Goal: Task Accomplishment & Management: Use online tool/utility

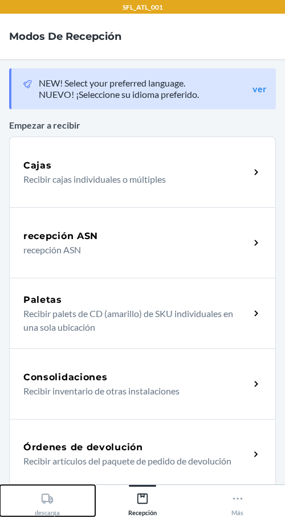
click at [55, 504] on div "descarga" at bounding box center [47, 502] width 25 height 28
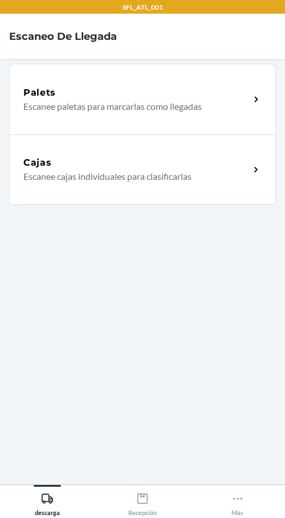
click at [75, 182] on p "Escanee cajas individuales para clasificarlas" at bounding box center [131, 177] width 217 height 14
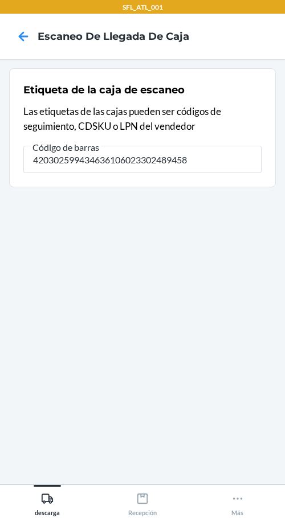
type input "420302599434636106023302489458"
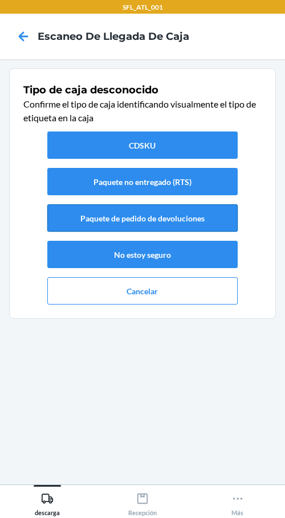
click at [225, 217] on button "Paquete de pedido de devoluciones" at bounding box center [142, 217] width 190 height 27
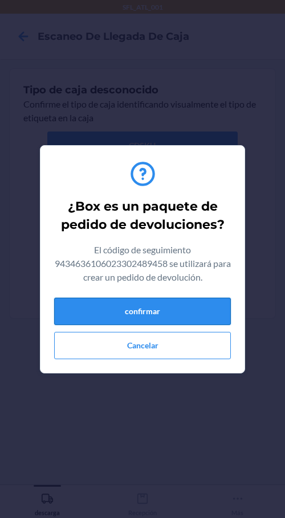
click at [174, 311] on button "confirmar" at bounding box center [142, 311] width 176 height 27
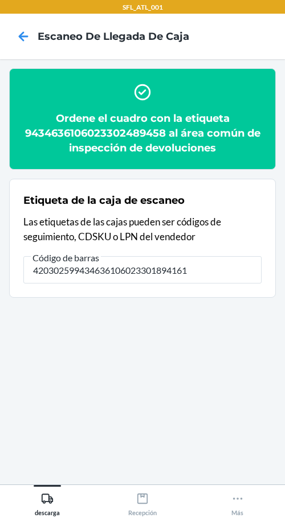
type input "420302599434636106023301894161"
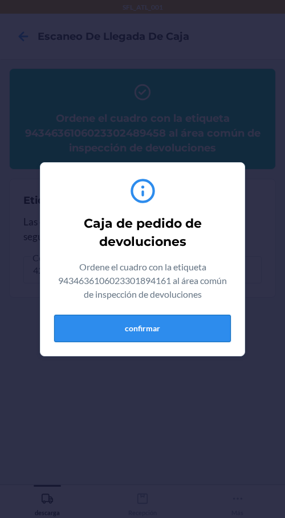
click at [174, 335] on button "confirmar" at bounding box center [142, 328] width 176 height 27
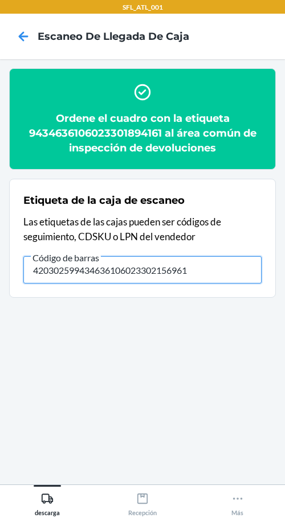
type input "420302599434636106023302156961"
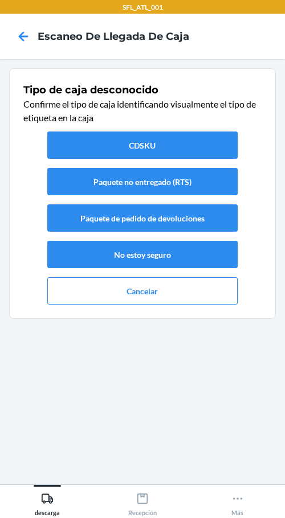
click at [245, 214] on div "CDSKU Paquete no entregado (RTS) Paquete de pedido de devoluciones No estoy seg…" at bounding box center [142, 218] width 238 height 182
click at [229, 217] on button "Paquete de pedido de devoluciones" at bounding box center [142, 217] width 190 height 27
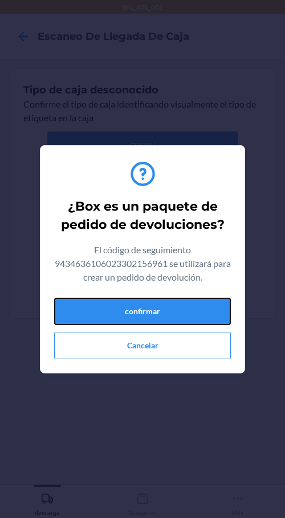
drag, startPoint x: 221, startPoint y: 315, endPoint x: 212, endPoint y: 282, distance: 33.5
click at [220, 314] on button "confirmar" at bounding box center [142, 311] width 176 height 27
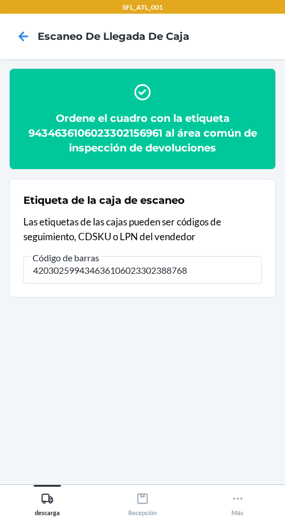
type input "420302599434636106023302388768"
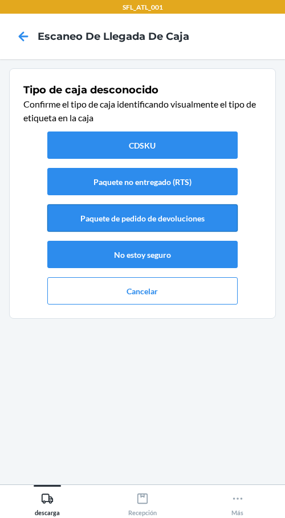
click at [193, 229] on button "Paquete de pedido de devoluciones" at bounding box center [142, 217] width 190 height 27
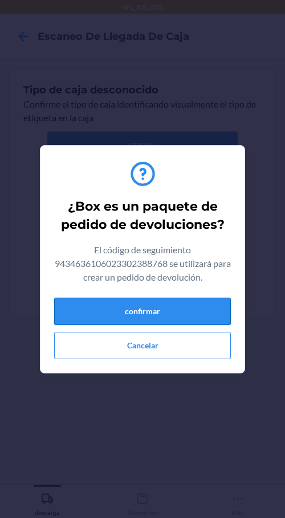
click at [215, 320] on button "confirmar" at bounding box center [142, 311] width 176 height 27
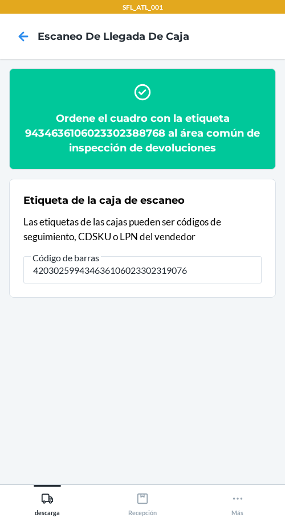
type input "420302599434636106023302319076"
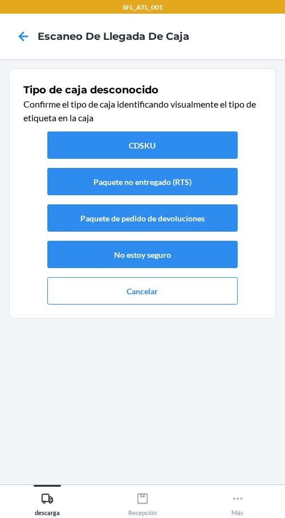
click at [241, 224] on div "CDSKU Paquete no entregado (RTS) Paquete de pedido de devoluciones No estoy seg…" at bounding box center [142, 218] width 238 height 182
click at [222, 222] on button "Paquete de pedido de devoluciones" at bounding box center [142, 217] width 190 height 27
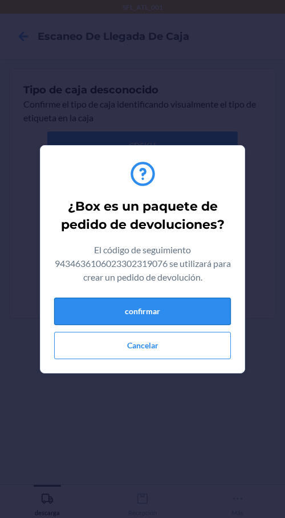
click at [211, 312] on button "confirmar" at bounding box center [142, 311] width 176 height 27
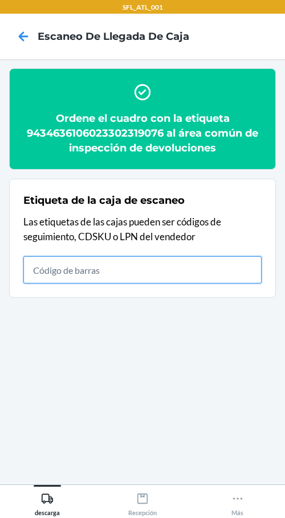
click at [149, 267] on input "text" at bounding box center [142, 269] width 238 height 27
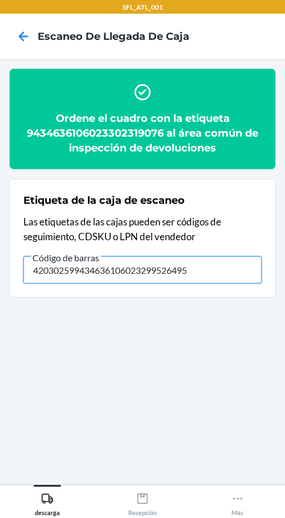
type input "420302599434636106023299526495"
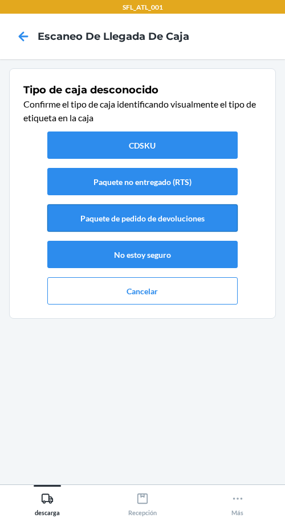
click at [229, 221] on button "Paquete de pedido de devoluciones" at bounding box center [142, 217] width 190 height 27
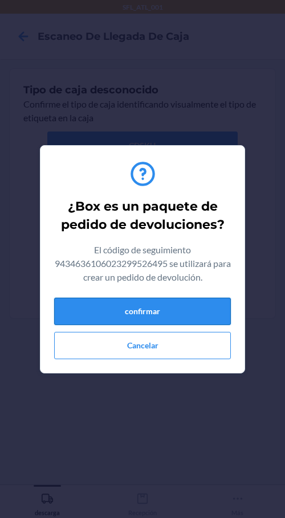
click at [197, 317] on button "confirmar" at bounding box center [142, 311] width 176 height 27
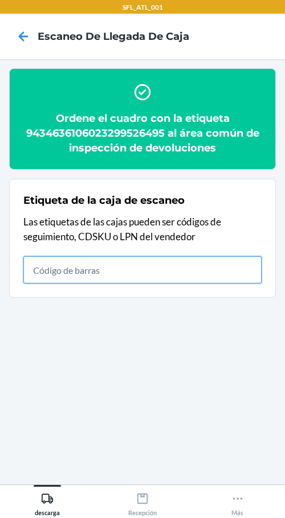
click at [241, 262] on input "text" at bounding box center [142, 269] width 238 height 27
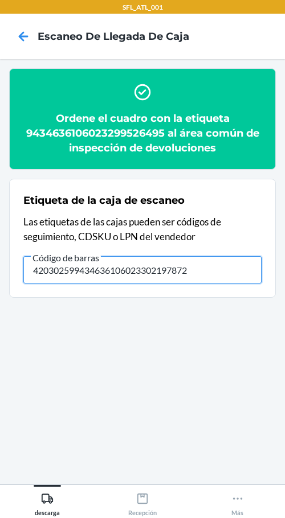
type input "420302599434636106023302197872"
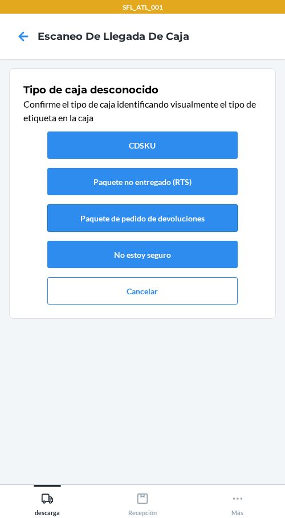
click at [175, 215] on button "Paquete de pedido de devoluciones" at bounding box center [142, 217] width 190 height 27
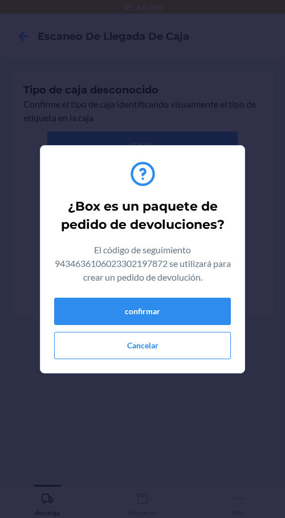
click at [196, 296] on div "¿Box es un paquete de pedido de devoluciones? El código de seguimiento 94346361…" at bounding box center [142, 259] width 176 height 209
click at [197, 300] on button "confirmar" at bounding box center [142, 311] width 176 height 27
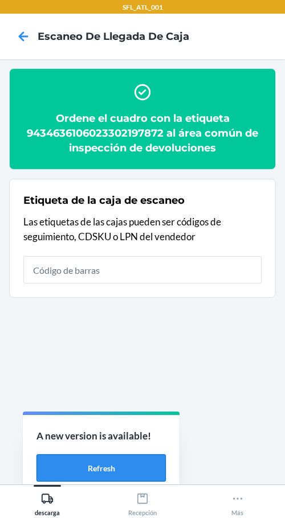
click at [133, 459] on button "Refresh" at bounding box center [100, 467] width 129 height 27
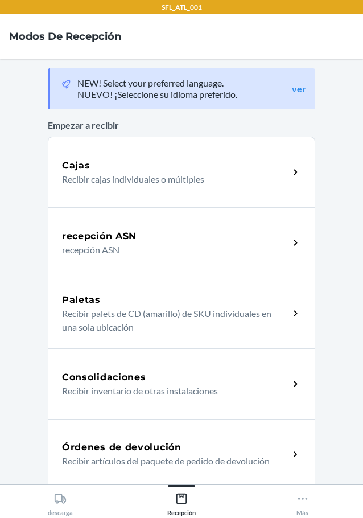
click at [210, 453] on div "Órdenes de devolución" at bounding box center [175, 447] width 227 height 14
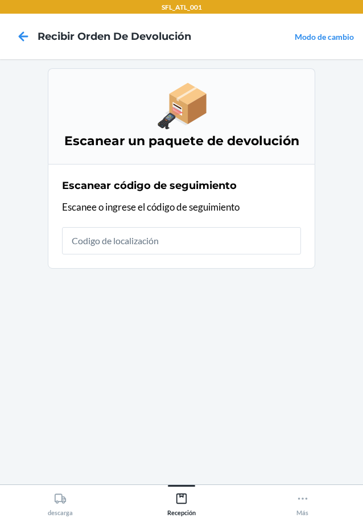
click at [240, 245] on input "text" at bounding box center [181, 240] width 239 height 27
type input "420302599434636106023302156961"
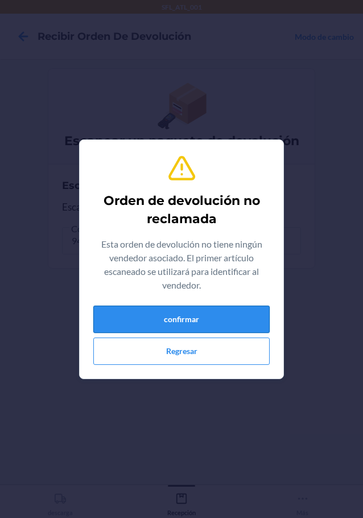
click at [201, 331] on button "confirmar" at bounding box center [181, 319] width 176 height 27
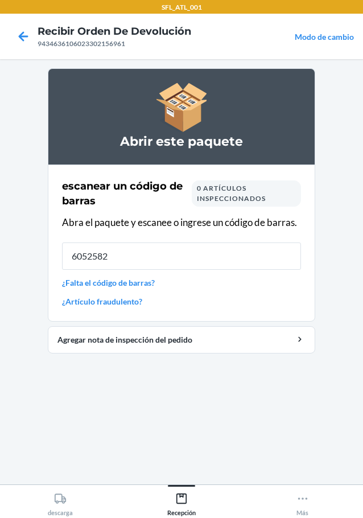
type input "60525827"
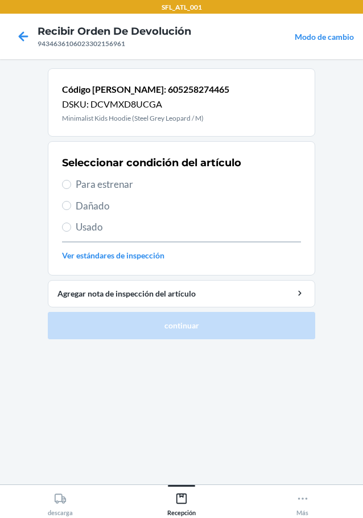
click at [69, 189] on label "Para estrenar" at bounding box center [181, 184] width 239 height 15
click at [69, 189] on input "Para estrenar" at bounding box center [66, 184] width 9 height 9
radio input "true"
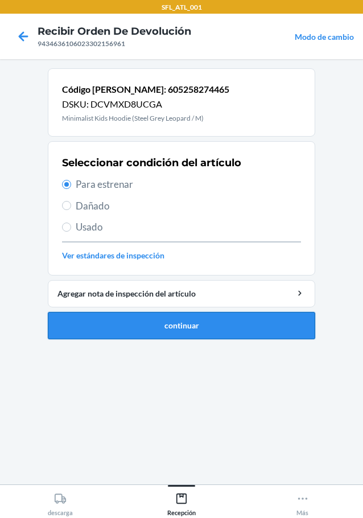
click at [284, 332] on button "continuar" at bounding box center [181, 325] width 267 height 27
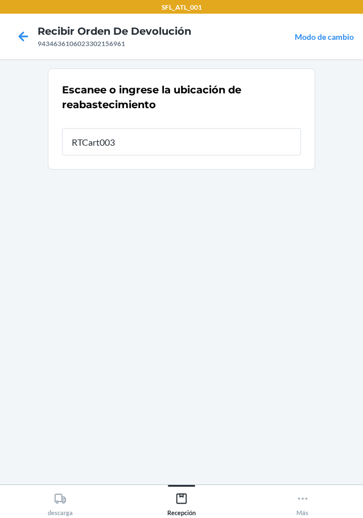
type input "RTCart003"
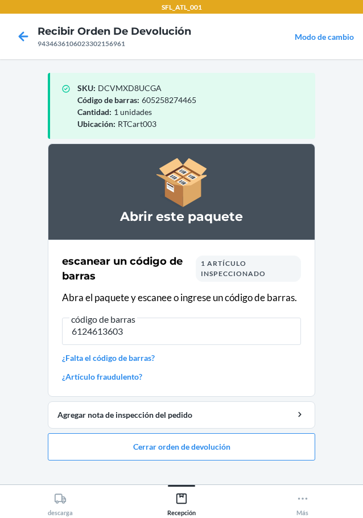
type input "61246136034"
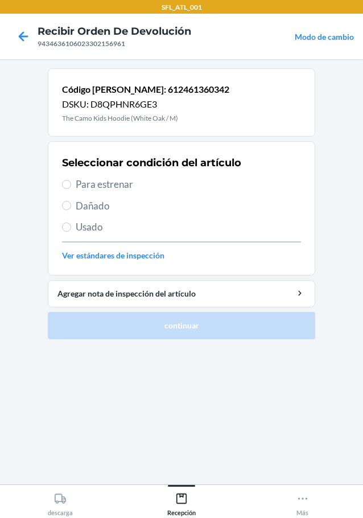
click at [74, 188] on label "Para estrenar" at bounding box center [181, 184] width 239 height 15
click at [71, 188] on input "Para estrenar" at bounding box center [66, 184] width 9 height 9
radio input "true"
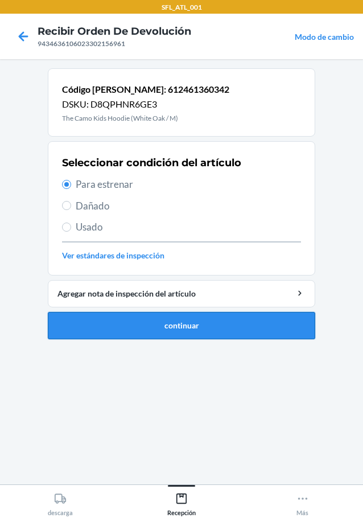
click at [168, 321] on button "continuar" at bounding box center [181, 325] width 267 height 27
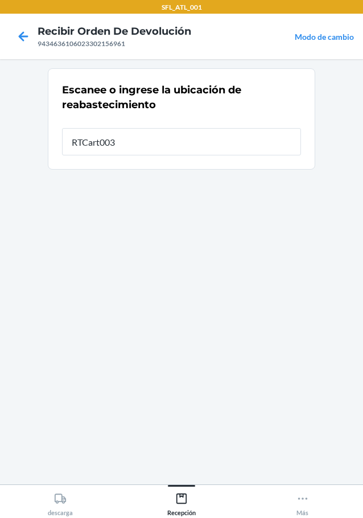
type input "RTCart003"
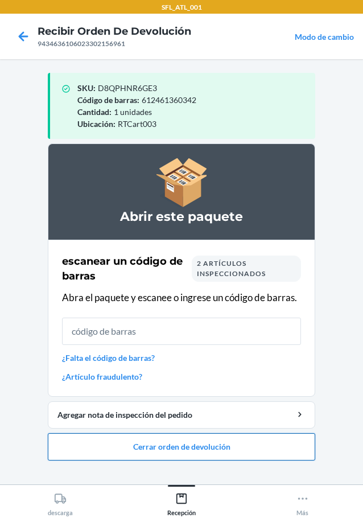
click at [117, 452] on button "Cerrar orden de devolución" at bounding box center [181, 446] width 267 height 27
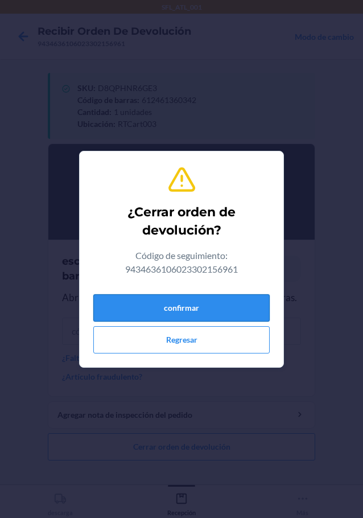
click at [205, 294] on div "confirmar Regresar" at bounding box center [181, 322] width 176 height 64
click at [199, 306] on button "confirmar" at bounding box center [181, 307] width 176 height 27
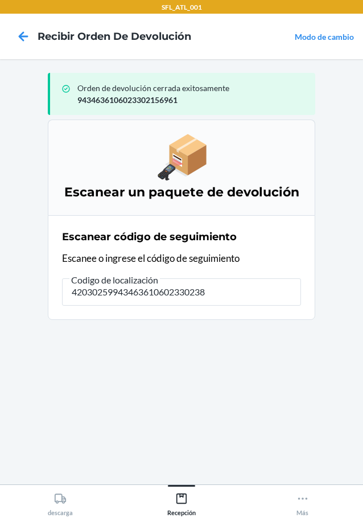
type input "420302599434636106023302388"
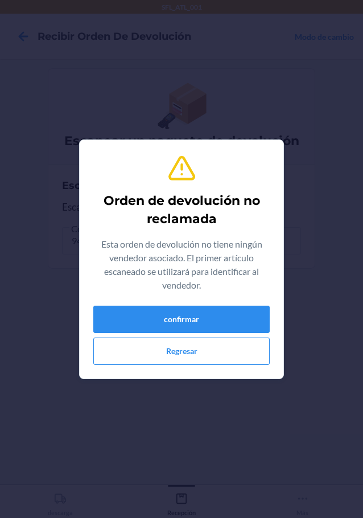
type input "612461280855"
click at [204, 318] on button "confirmar" at bounding box center [181, 319] width 176 height 27
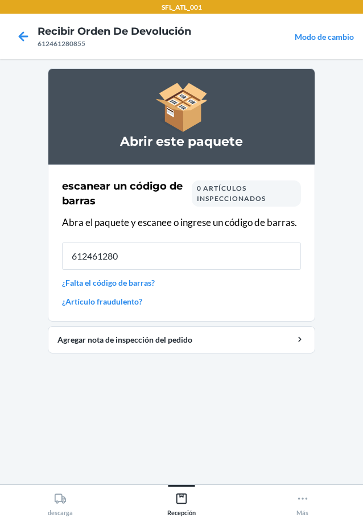
type input "6124612808"
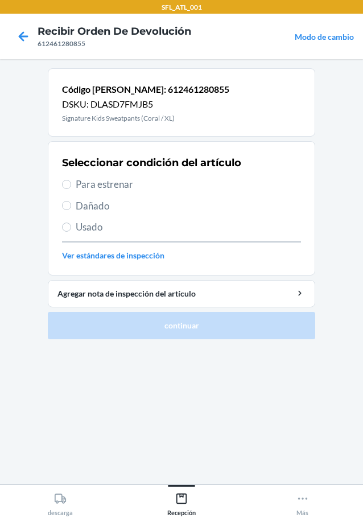
click at [79, 189] on span "Para estrenar" at bounding box center [188, 184] width 225 height 15
click at [71, 189] on input "Para estrenar" at bounding box center [66, 184] width 9 height 9
radio input "true"
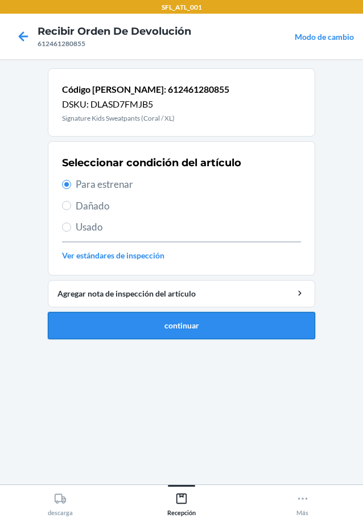
drag, startPoint x: 156, startPoint y: 321, endPoint x: 153, endPoint y: 314, distance: 7.6
click at [156, 319] on button "continuar" at bounding box center [181, 325] width 267 height 27
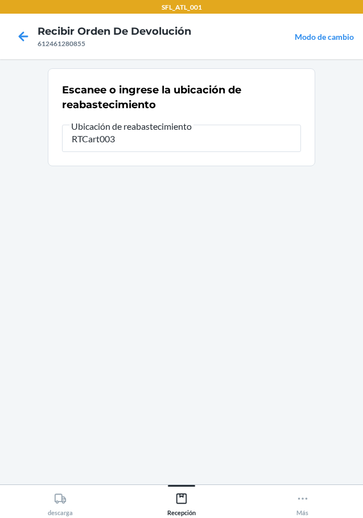
type input "RTCart003"
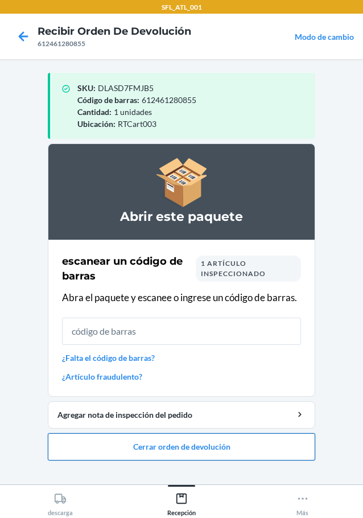
click at [187, 443] on button "Cerrar orden de devolución" at bounding box center [181, 446] width 267 height 27
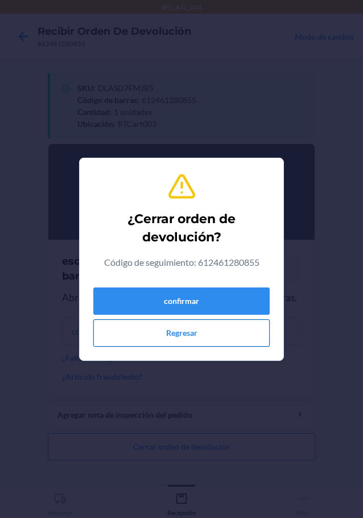
click at [204, 323] on button "Regresar" at bounding box center [181, 332] width 176 height 27
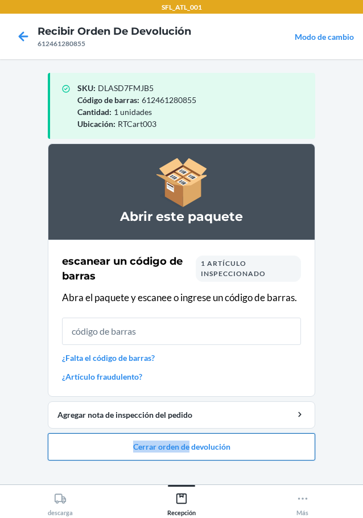
drag, startPoint x: 187, startPoint y: 432, endPoint x: 189, endPoint y: 442, distance: 10.5
click at [189, 442] on li "Abrir este paquete escanear un código de barras 1 artículo inspeccionado Abra e…" at bounding box center [181, 301] width 267 height 317
click at [240, 450] on button "Cerrar orden de devolución" at bounding box center [181, 446] width 267 height 27
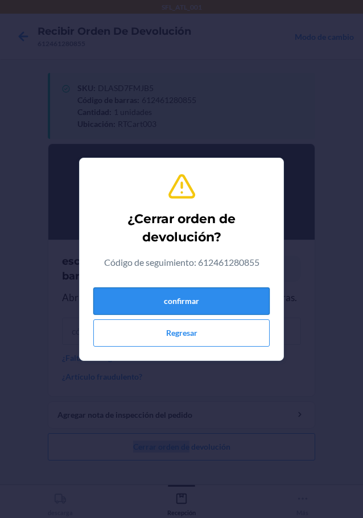
click at [234, 300] on button "confirmar" at bounding box center [181, 300] width 176 height 27
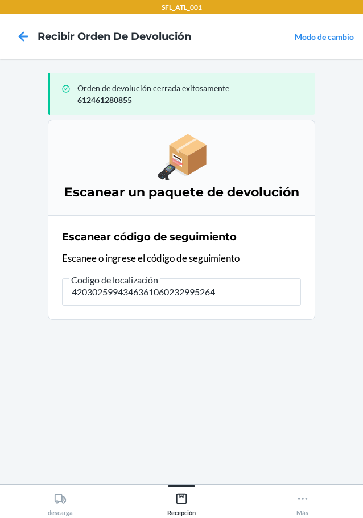
type input "42030259943463610602329952649"
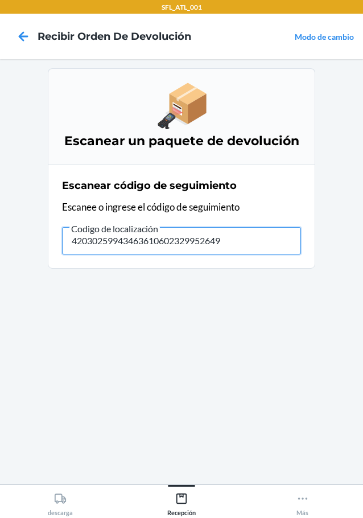
type input "420302599434636106023299526495"
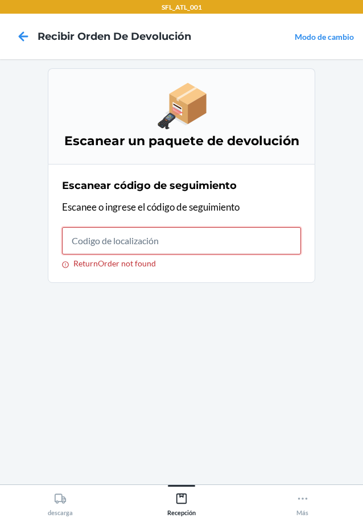
click at [94, 247] on input "ReturnOrder not found" at bounding box center [181, 240] width 239 height 27
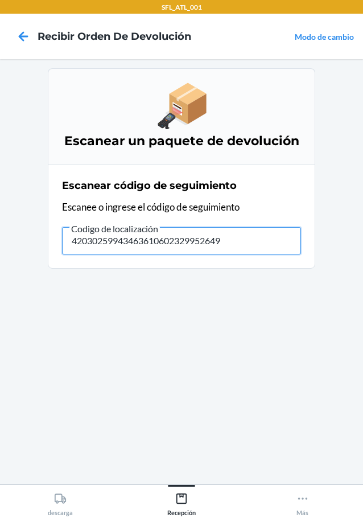
type input "420302599434636106023299526495"
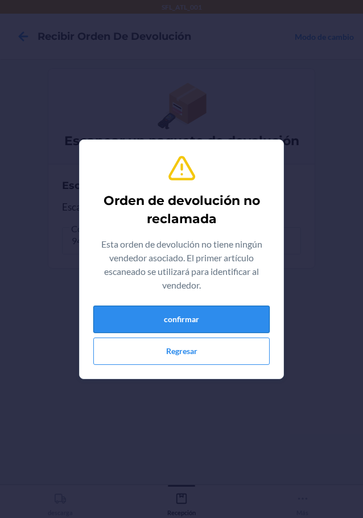
click at [150, 319] on button "confirmar" at bounding box center [181, 319] width 176 height 27
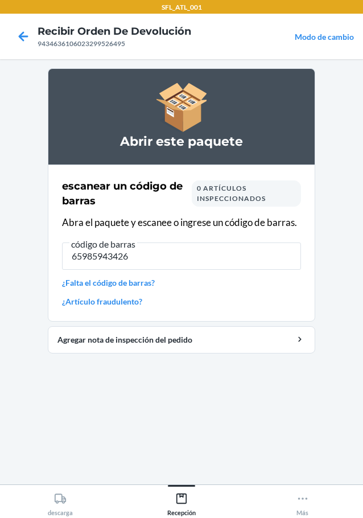
type input "659859434261"
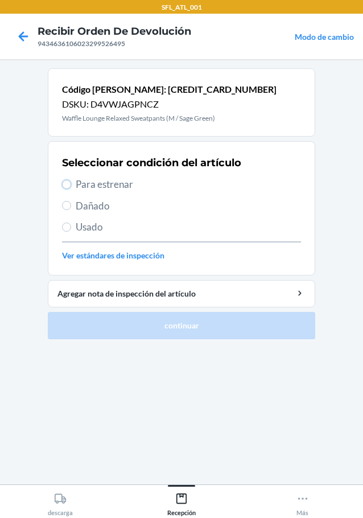
drag, startPoint x: 70, startPoint y: 185, endPoint x: 69, endPoint y: 197, distance: 11.4
click at [69, 190] on label "Para estrenar" at bounding box center [181, 184] width 239 height 15
click at [69, 189] on input "Para estrenar" at bounding box center [66, 184] width 9 height 9
radio input "true"
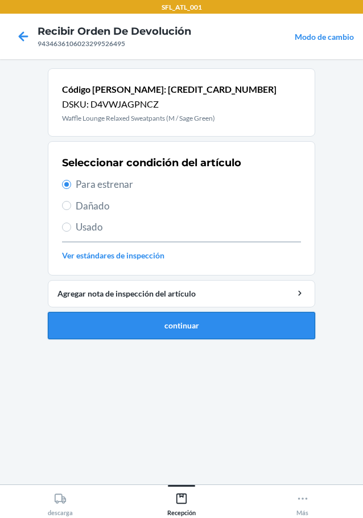
click at [204, 325] on button "continuar" at bounding box center [181, 325] width 267 height 27
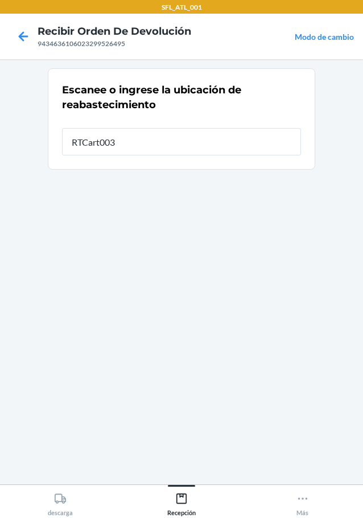
type input "RTCart003"
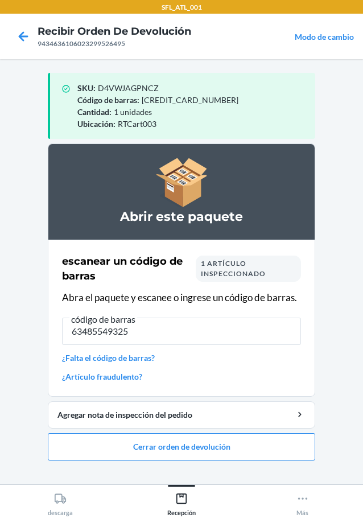
type input "634855493252"
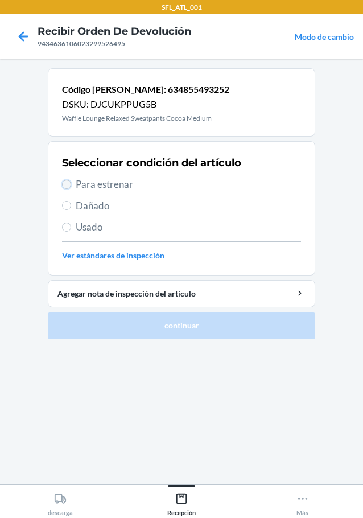
click at [64, 187] on input "Para estrenar" at bounding box center [66, 184] width 9 height 9
radio input "true"
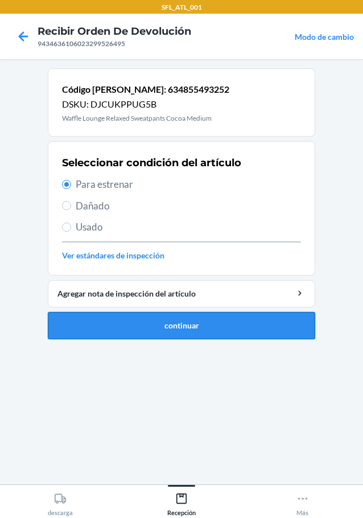
click at [209, 339] on button "continuar" at bounding box center [181, 325] width 267 height 27
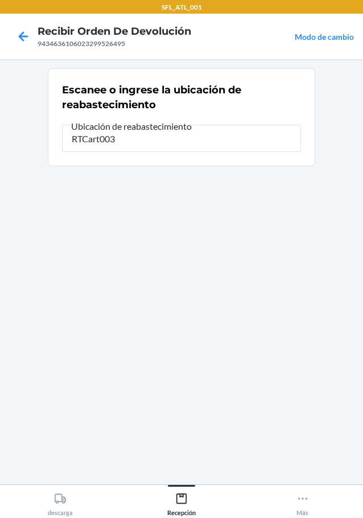
type input "RTCart003"
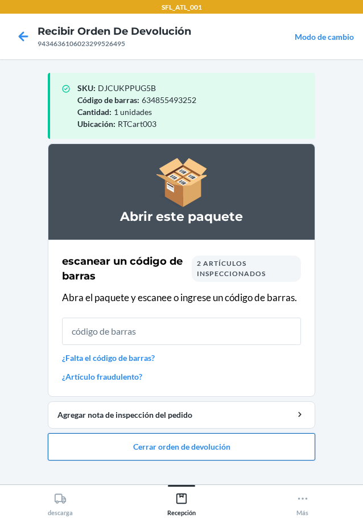
click at [226, 443] on button "Cerrar orden de devolución" at bounding box center [181, 446] width 267 height 27
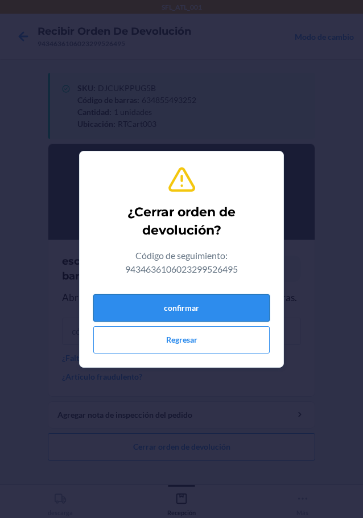
click at [203, 319] on button "confirmar" at bounding box center [181, 307] width 176 height 27
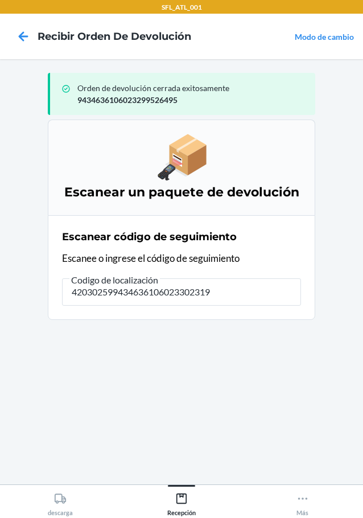
type input "4203025994346361060233023190"
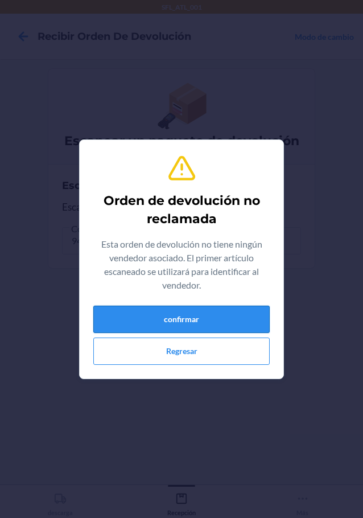
click at [212, 327] on button "confirmar" at bounding box center [181, 319] width 176 height 27
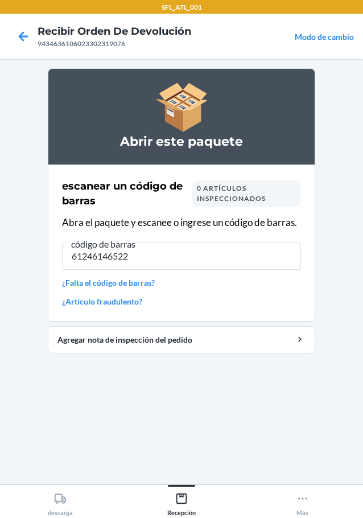
type input "612461465221"
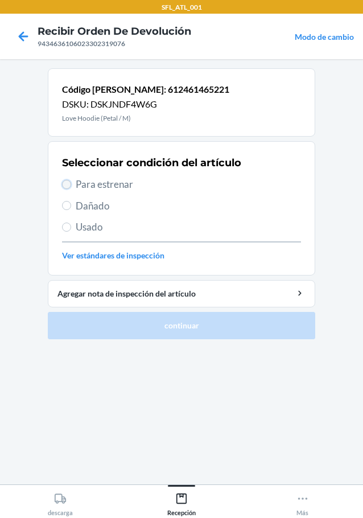
click at [65, 182] on input "Para estrenar" at bounding box center [66, 184] width 9 height 9
radio input "true"
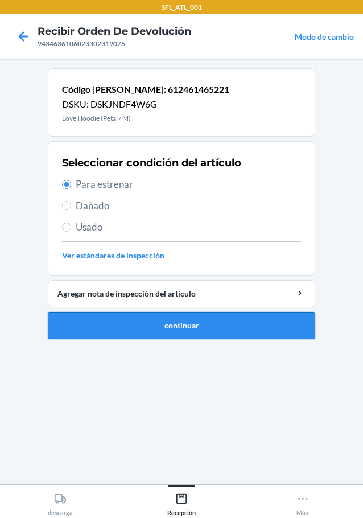
click at [200, 329] on button "continuar" at bounding box center [181, 325] width 267 height 27
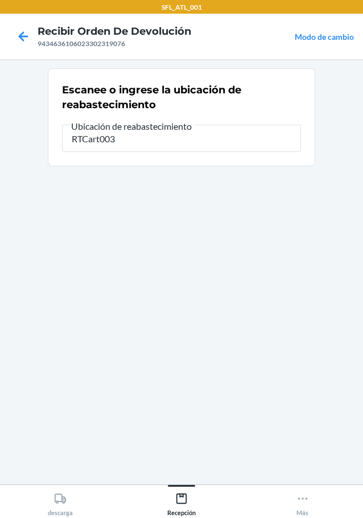
type input "RTCart003"
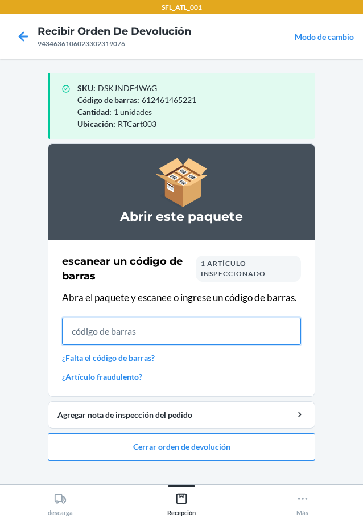
drag, startPoint x: 200, startPoint y: 329, endPoint x: 117, endPoint y: 332, distance: 82.6
click at [117, 332] on input "text" at bounding box center [181, 331] width 239 height 27
type input "612461361448"
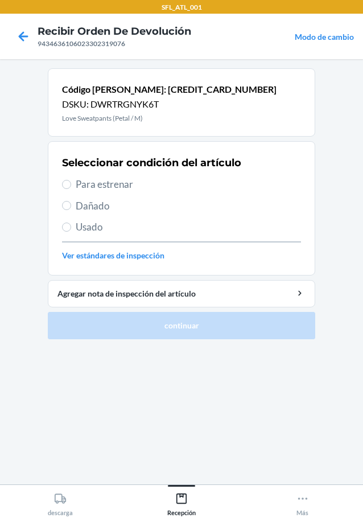
click at [246, 406] on section "Código de barras: 612461361448 DSKU: DWRTRGNYK6T Love Sweatpants (Petal / M) Se…" at bounding box center [181, 271] width 267 height 407
click at [67, 189] on label "Para estrenar" at bounding box center [181, 184] width 239 height 15
click at [67, 189] on input "Para estrenar" at bounding box center [66, 184] width 9 height 9
radio input "true"
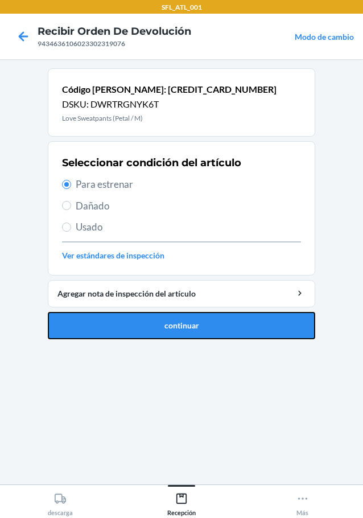
click at [218, 320] on button "continuar" at bounding box center [181, 325] width 267 height 27
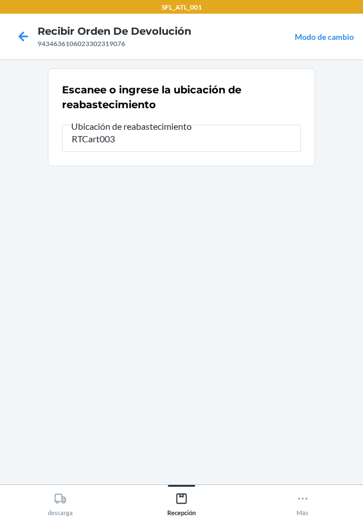
type input "RTCart003"
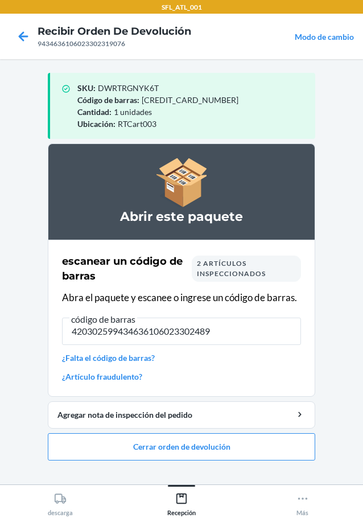
type input "4203025994346361060233024894"
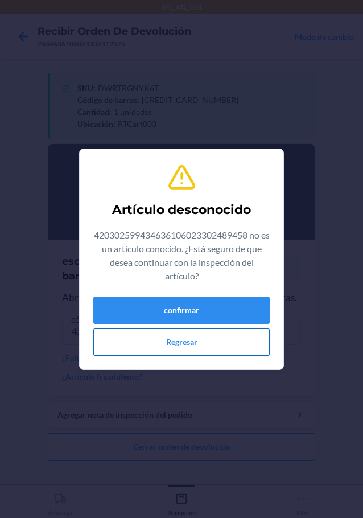
click at [226, 348] on button "Regresar" at bounding box center [181, 341] width 176 height 27
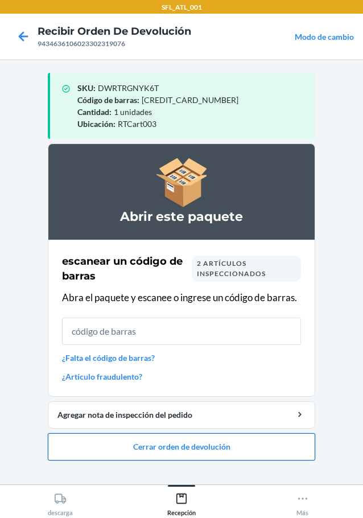
click at [197, 449] on button "Cerrar orden de devolución" at bounding box center [181, 446] width 267 height 27
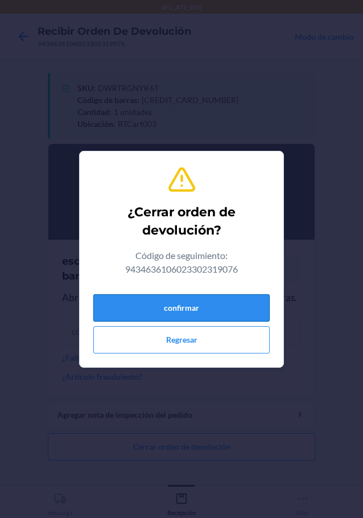
click at [225, 315] on button "confirmar" at bounding box center [181, 307] width 176 height 27
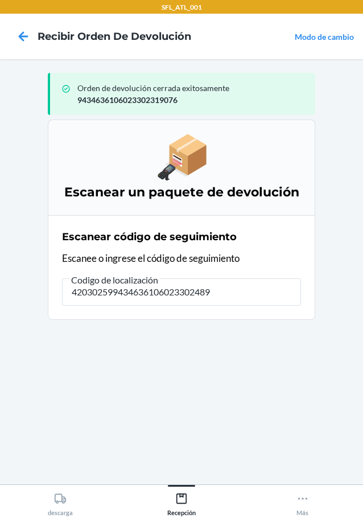
type input "4203025994346361060233024894"
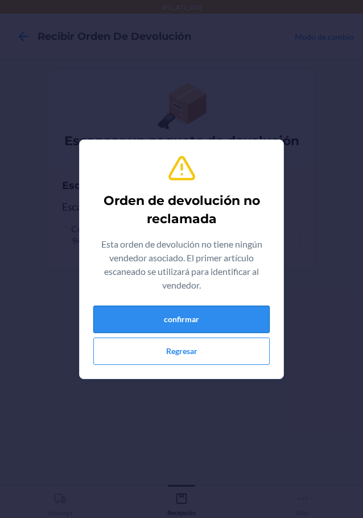
click at [224, 314] on button "confirmar" at bounding box center [181, 319] width 176 height 27
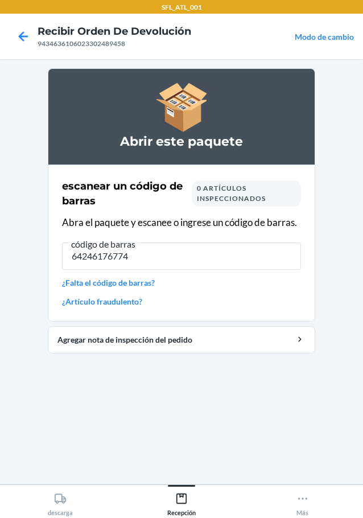
type input "642461767742"
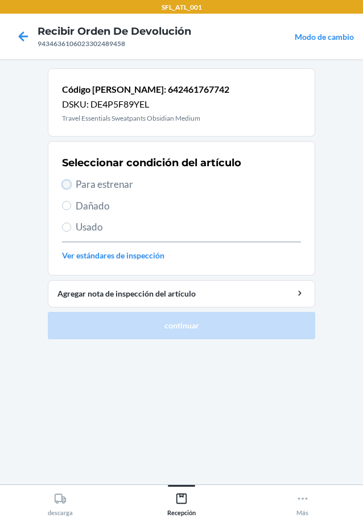
click at [66, 180] on input "Para estrenar" at bounding box center [66, 184] width 9 height 9
radio input "true"
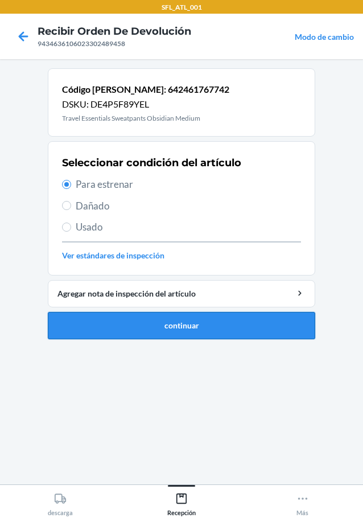
click at [222, 326] on button "continuar" at bounding box center [181, 325] width 267 height 27
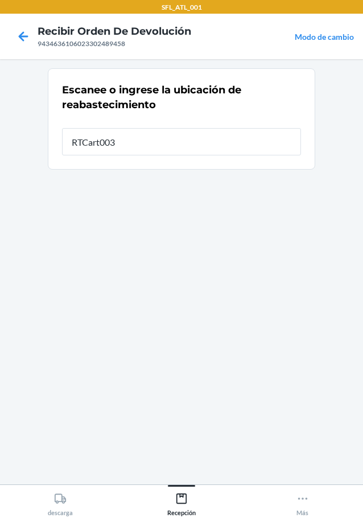
type input "RTCart003"
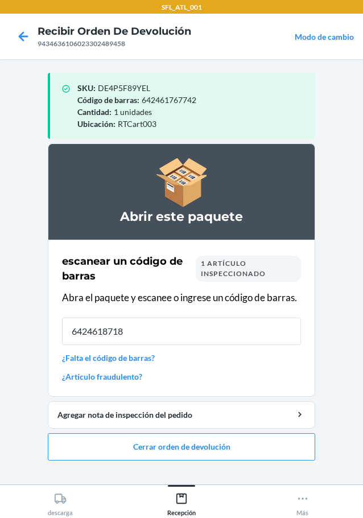
type input "64246187181"
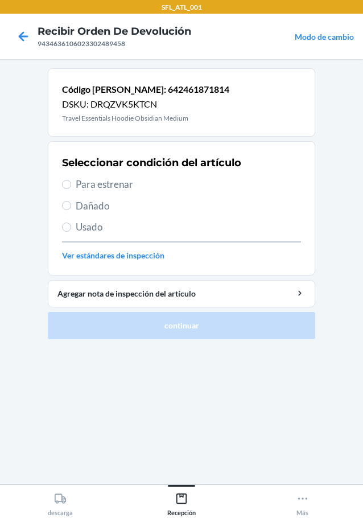
drag, startPoint x: 79, startPoint y: 184, endPoint x: 88, endPoint y: 196, distance: 14.7
click at [79, 184] on span "Para estrenar" at bounding box center [188, 184] width 225 height 15
click at [71, 184] on input "Para estrenar" at bounding box center [66, 184] width 9 height 9
radio input "true"
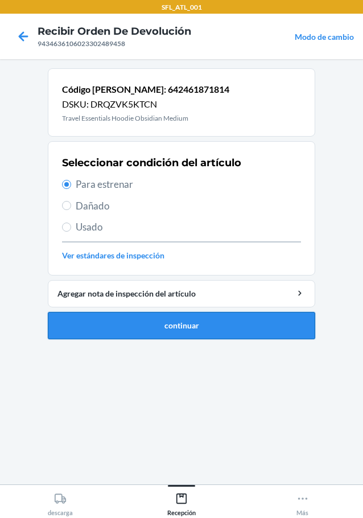
click at [161, 321] on button "continuar" at bounding box center [181, 325] width 267 height 27
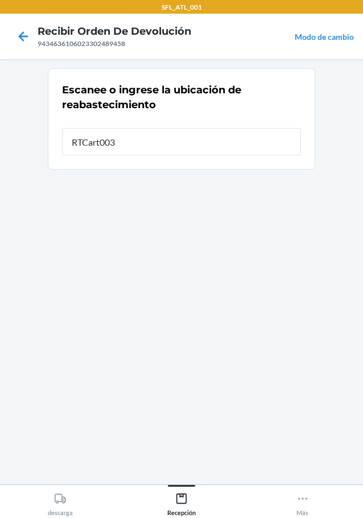
type input "RTCart003"
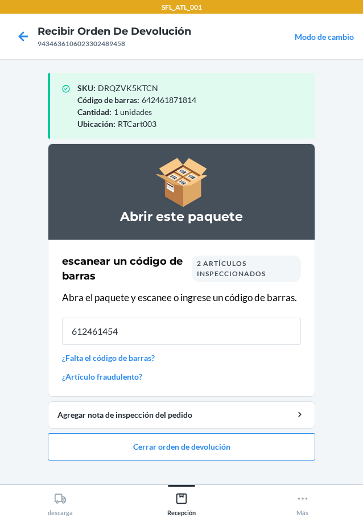
type input "6124614543"
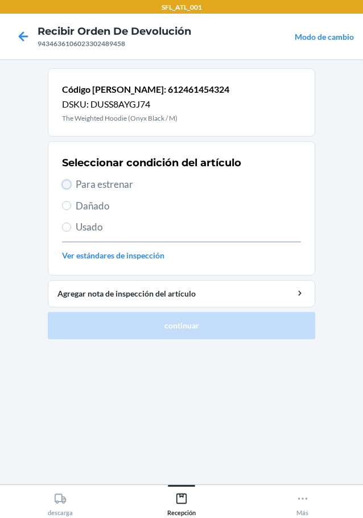
click at [64, 185] on input "Para estrenar" at bounding box center [66, 184] width 9 height 9
radio input "true"
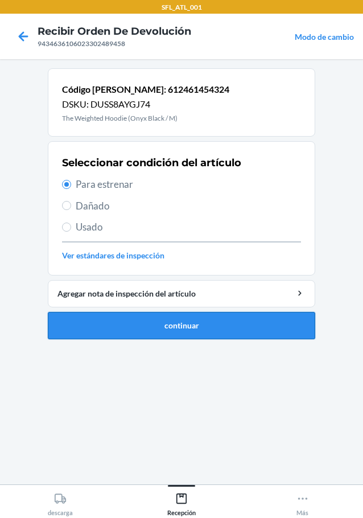
click at [186, 337] on button "continuar" at bounding box center [181, 325] width 267 height 27
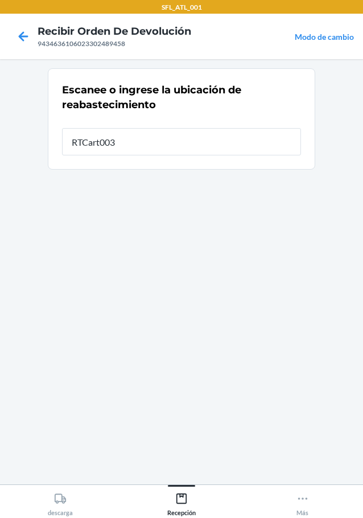
type input "RTCart003"
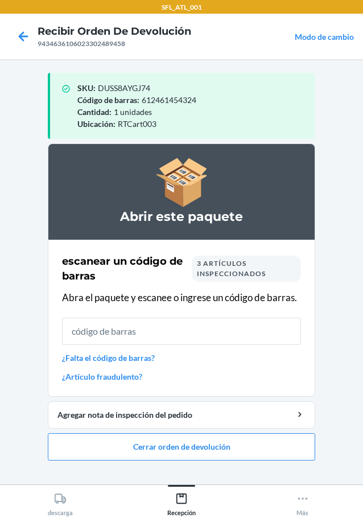
click at [284, 461] on ol "Abrir este paquete escanear un código de barras 3 artículos inspeccionados Abra…" at bounding box center [181, 306] width 267 height 326
click at [248, 443] on button "Cerrar orden de devolución" at bounding box center [181, 446] width 267 height 27
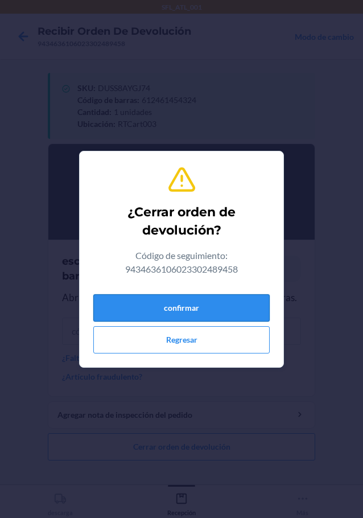
click at [230, 305] on button "confirmar" at bounding box center [181, 307] width 176 height 27
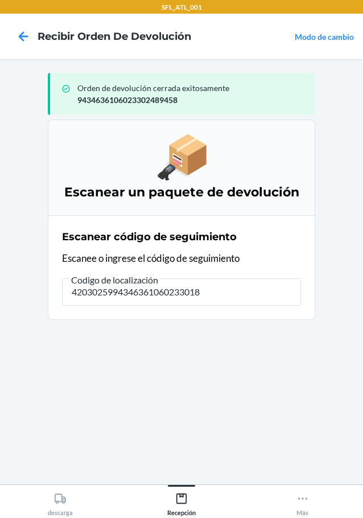
type input "42030259943463610602330189"
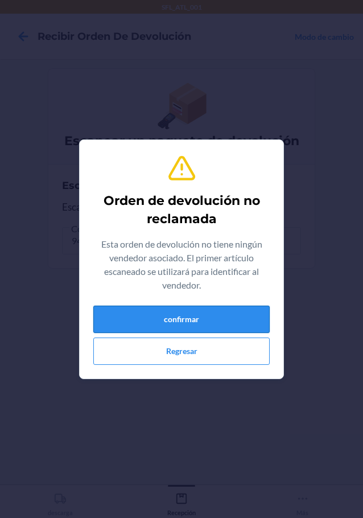
click at [250, 327] on button "confirmar" at bounding box center [181, 319] width 176 height 27
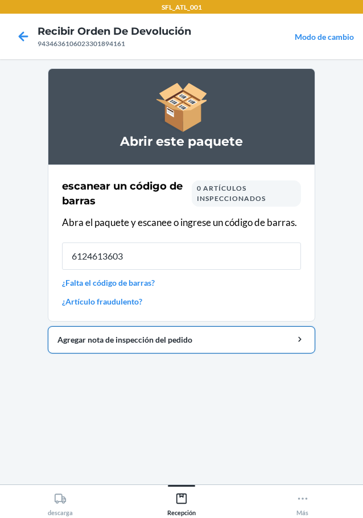
type input "61246136034"
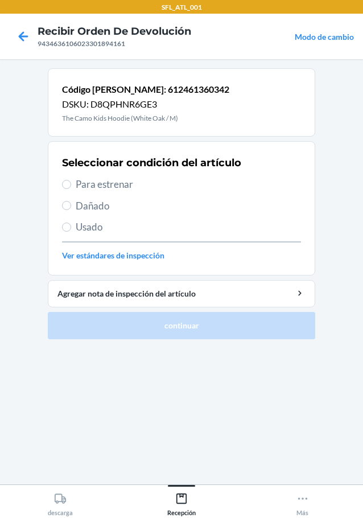
click at [72, 191] on label "Para estrenar" at bounding box center [181, 184] width 239 height 15
click at [71, 189] on input "Para estrenar" at bounding box center [66, 184] width 9 height 9
radio input "true"
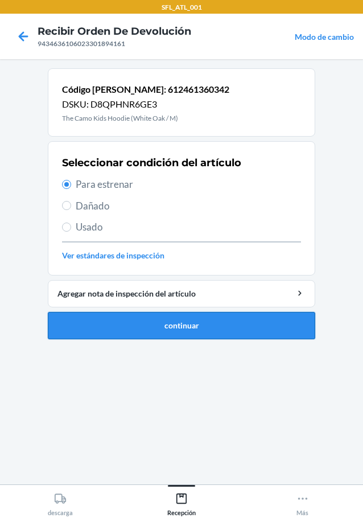
click at [170, 332] on button "continuar" at bounding box center [181, 325] width 267 height 27
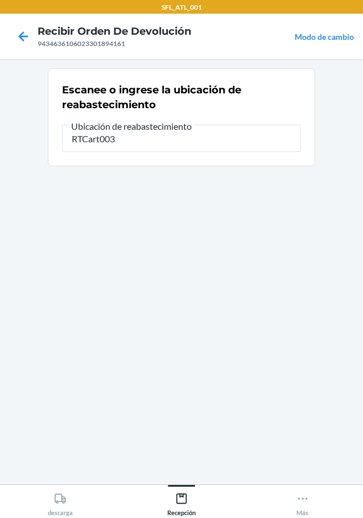
type input "RTCart003"
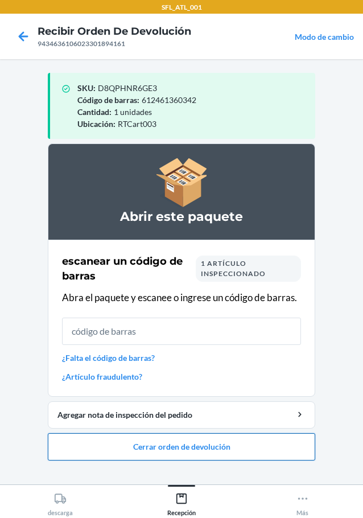
click at [192, 436] on button "Cerrar orden de devolución" at bounding box center [181, 446] width 267 height 27
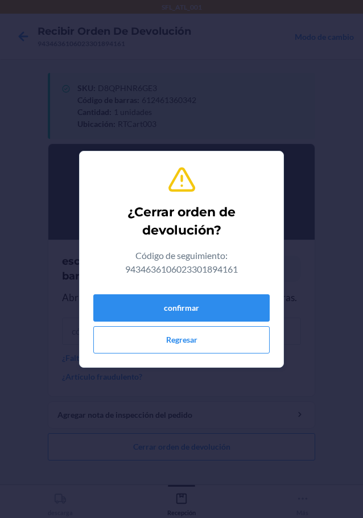
click at [174, 292] on div "confirmar Regresar" at bounding box center [181, 322] width 176 height 64
click at [193, 310] on button "confirmar" at bounding box center [181, 307] width 176 height 27
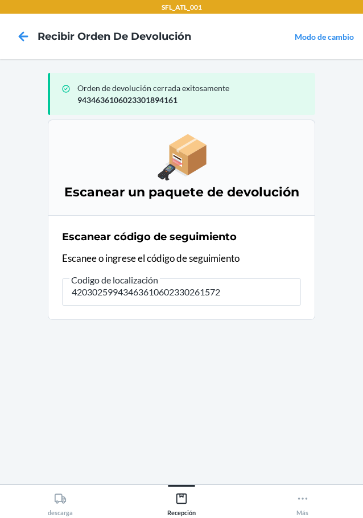
type input "420302599434636106023302615727"
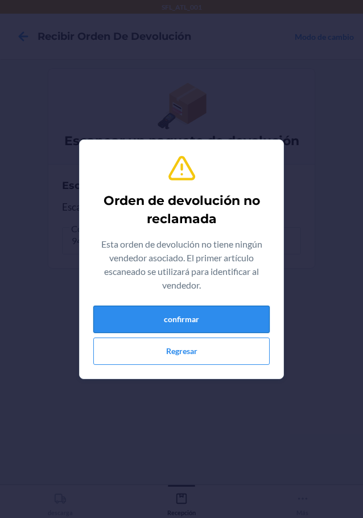
click at [121, 315] on button "confirmar" at bounding box center [181, 319] width 176 height 27
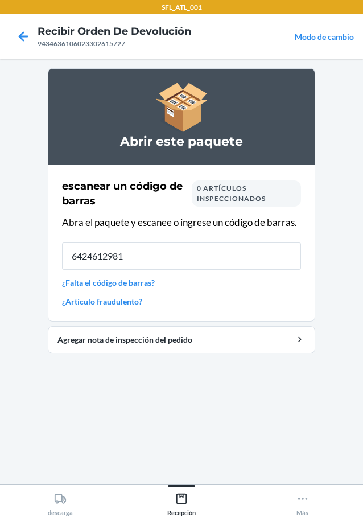
type input "64246129816"
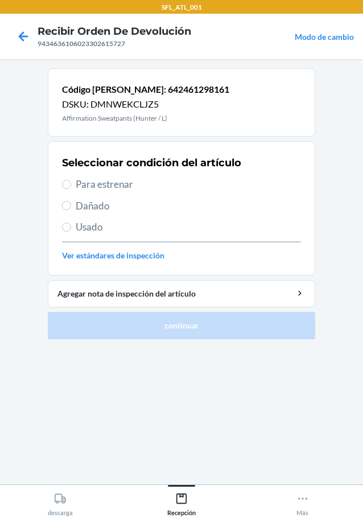
click at [61, 191] on section "Seleccionar condición del artículo Para estrenar Dañado Usado Ver estándares de…" at bounding box center [181, 208] width 267 height 134
drag, startPoint x: 65, startPoint y: 185, endPoint x: 142, endPoint y: 231, distance: 90.1
click at [69, 185] on input "Para estrenar" at bounding box center [66, 184] width 9 height 9
radio input "true"
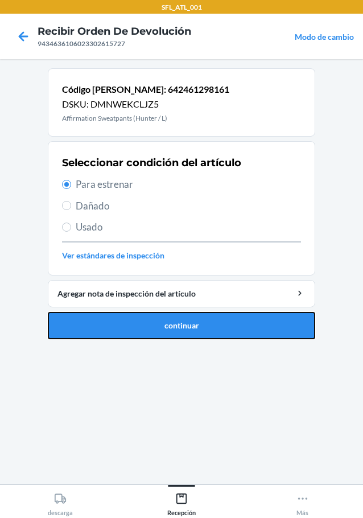
drag, startPoint x: 203, startPoint y: 327, endPoint x: 196, endPoint y: 335, distance: 9.7
click at [203, 328] on button "continuar" at bounding box center [181, 325] width 267 height 27
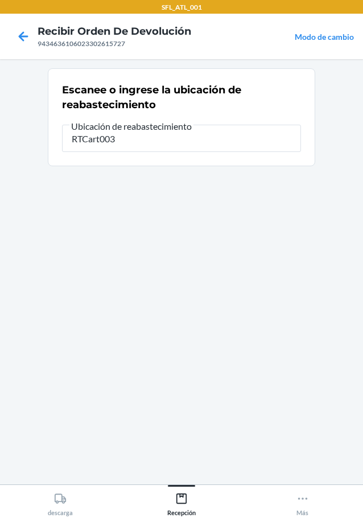
type input "RTCart003"
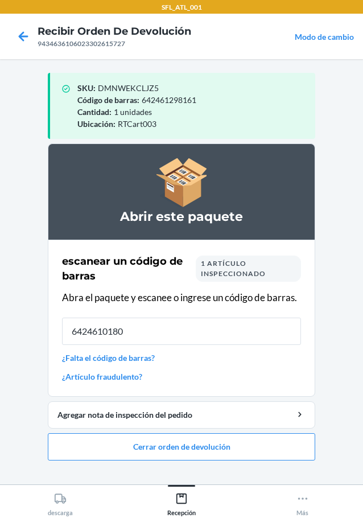
type input "64246101800"
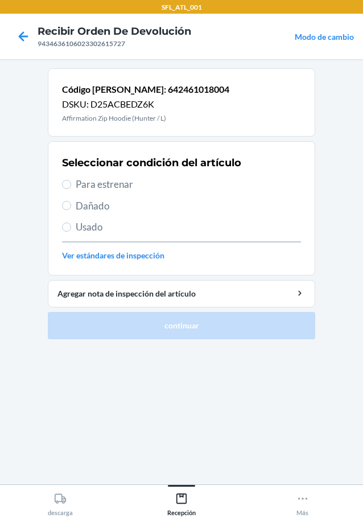
drag, startPoint x: 65, startPoint y: 179, endPoint x: 94, endPoint y: 219, distance: 48.8
click at [73, 188] on label "Para estrenar" at bounding box center [181, 184] width 239 height 15
click at [71, 188] on input "Para estrenar" at bounding box center [66, 184] width 9 height 9
radio input "true"
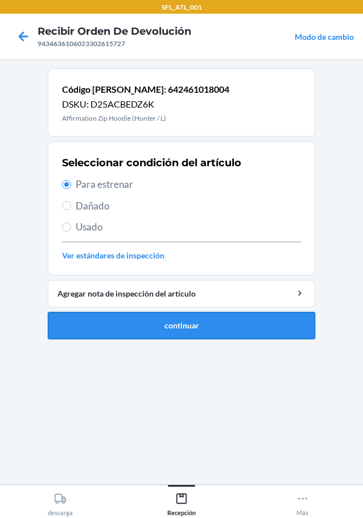
click at [214, 330] on button "continuar" at bounding box center [181, 325] width 267 height 27
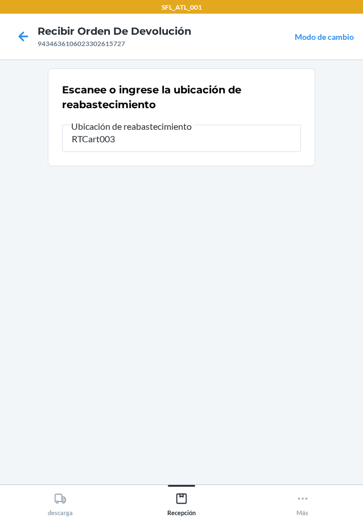
type input "RTCart003"
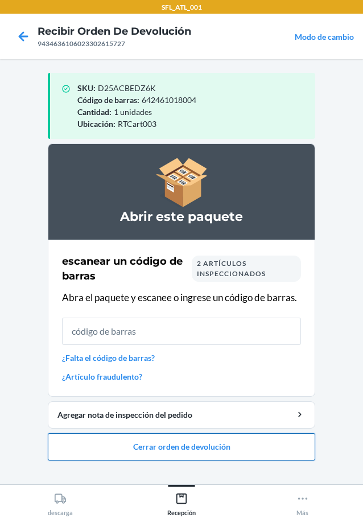
click at [198, 450] on button "Cerrar orden de devolución" at bounding box center [181, 446] width 267 height 27
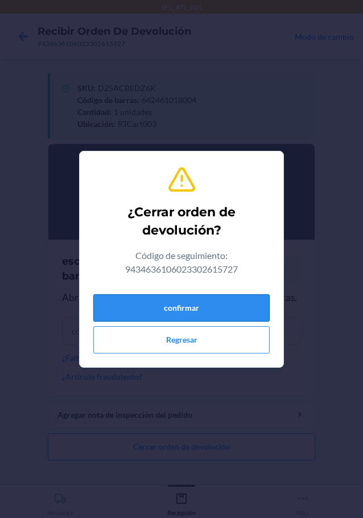
click at [180, 317] on button "confirmar" at bounding box center [181, 307] width 176 height 27
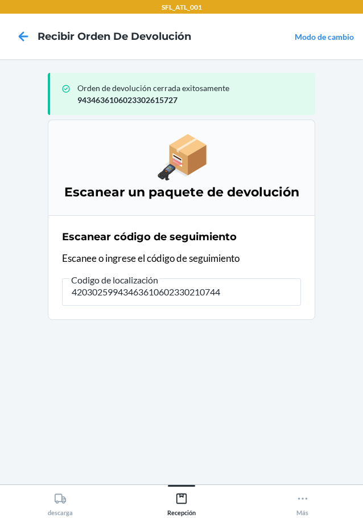
type input "420302599434636106023302107444"
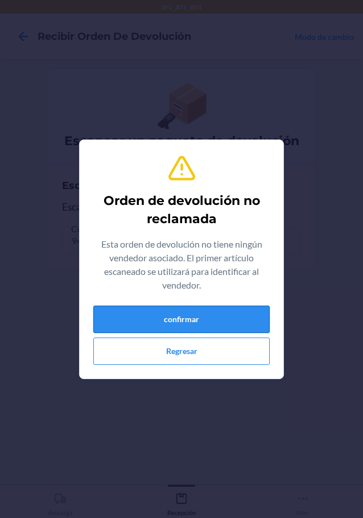
click at [215, 320] on button "confirmar" at bounding box center [181, 319] width 176 height 27
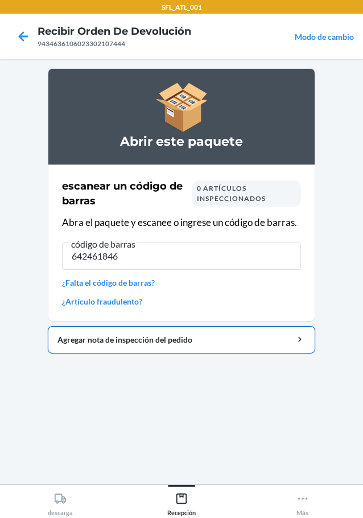
type input "6424618469"
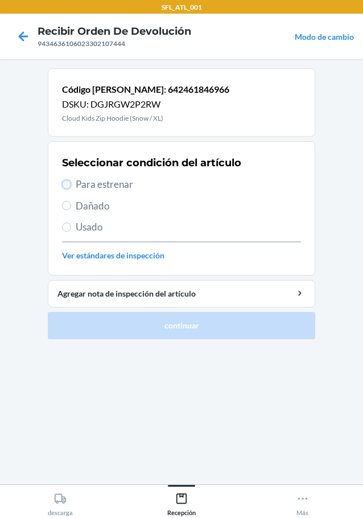
click at [69, 183] on input "Para estrenar" at bounding box center [66, 184] width 9 height 9
radio input "true"
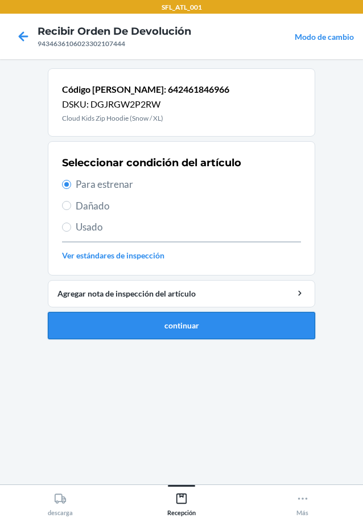
click at [252, 328] on button "continuar" at bounding box center [181, 325] width 267 height 27
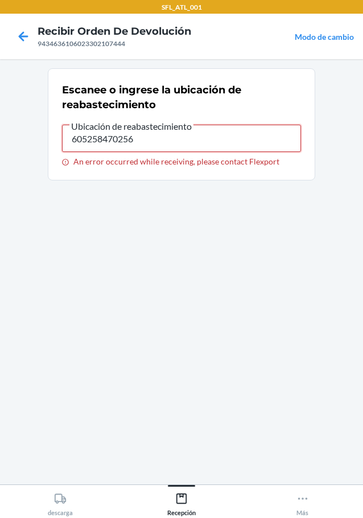
click at [143, 134] on input "605258470256" at bounding box center [181, 138] width 239 height 27
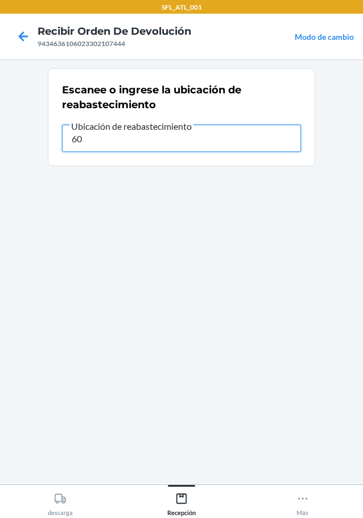
type input "6"
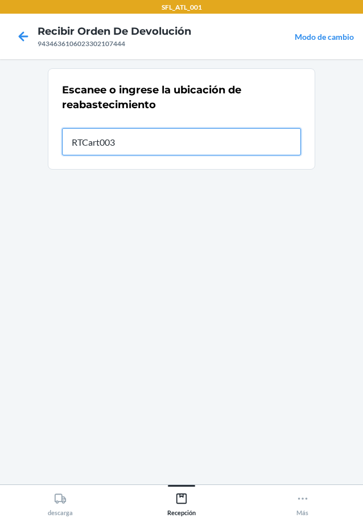
type input "RTCart003"
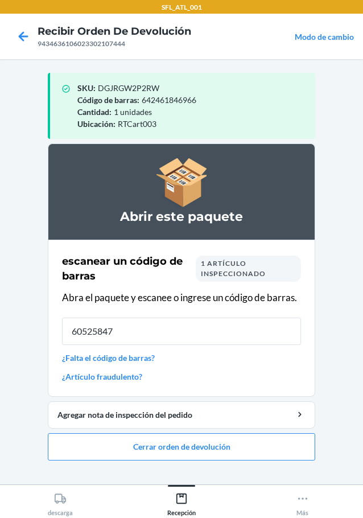
type input "605258470"
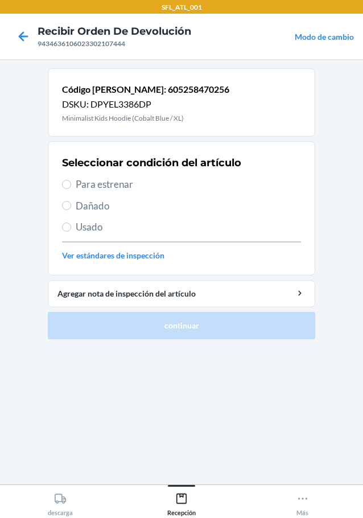
click at [72, 185] on label "Para estrenar" at bounding box center [181, 184] width 239 height 15
click at [71, 185] on input "Para estrenar" at bounding box center [66, 184] width 9 height 9
radio input "true"
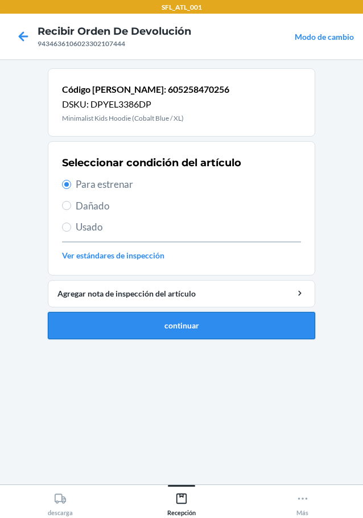
click at [219, 327] on button "continuar" at bounding box center [181, 325] width 267 height 27
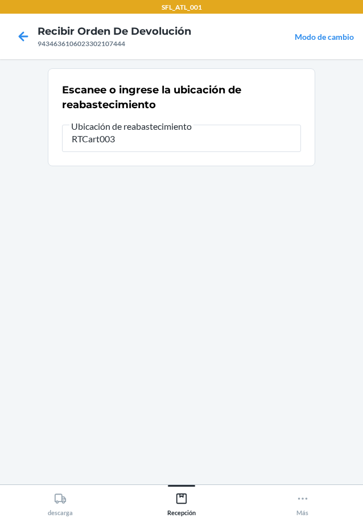
type input "RTCart003"
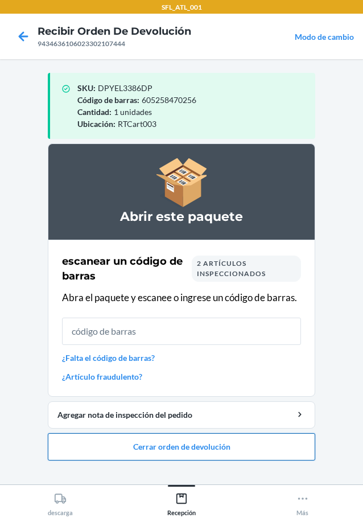
click at [128, 451] on button "Cerrar orden de devolución" at bounding box center [181, 446] width 267 height 27
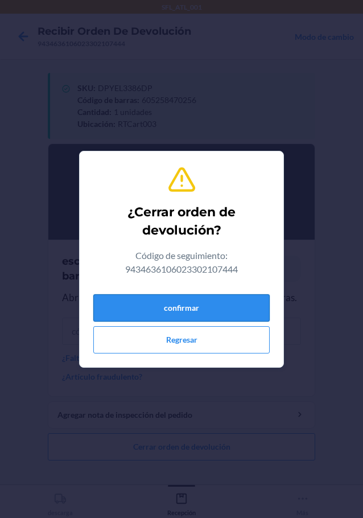
click at [185, 312] on button "confirmar" at bounding box center [181, 307] width 176 height 27
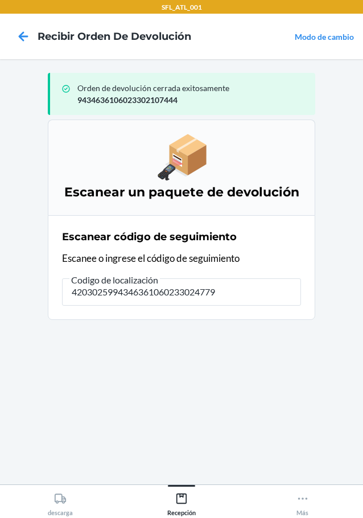
type input "42030259943463610602330247792"
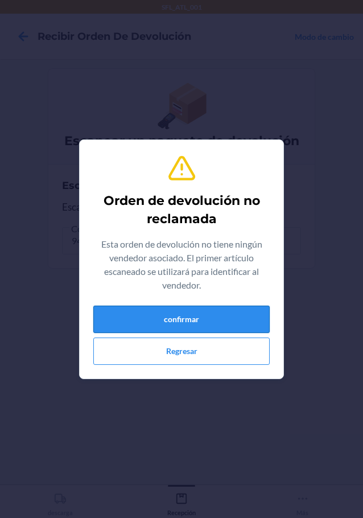
click at [219, 328] on button "confirmar" at bounding box center [181, 319] width 176 height 27
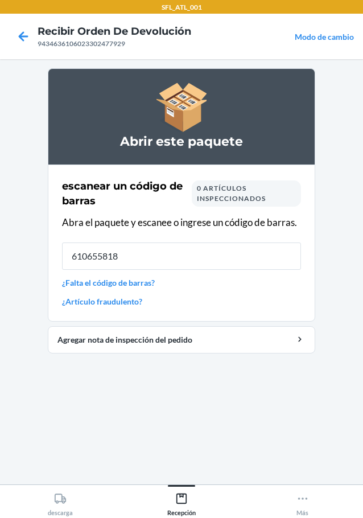
type input "6106558184"
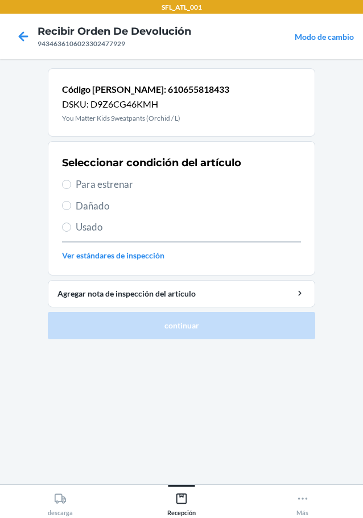
click at [73, 188] on label "Para estrenar" at bounding box center [181, 184] width 239 height 15
click at [71, 188] on input "Para estrenar" at bounding box center [66, 184] width 9 height 9
radio input "true"
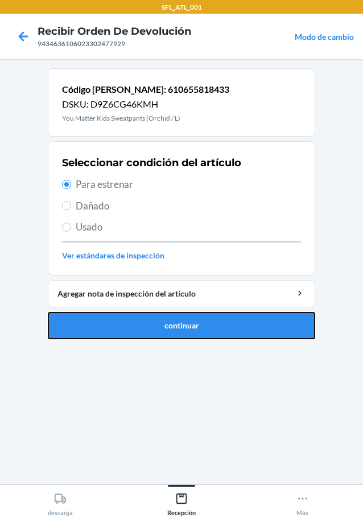
drag, startPoint x: 158, startPoint y: 328, endPoint x: 137, endPoint y: 325, distance: 21.3
click at [160, 324] on button "continuar" at bounding box center [181, 325] width 267 height 27
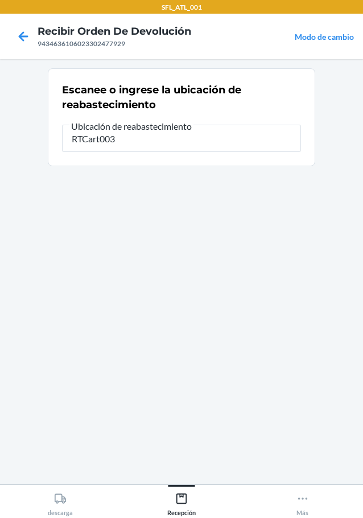
type input "RTCart003"
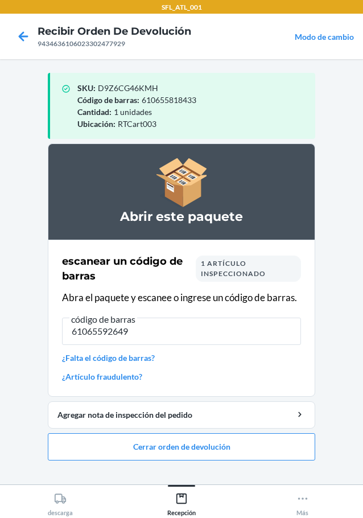
type input "610655926497"
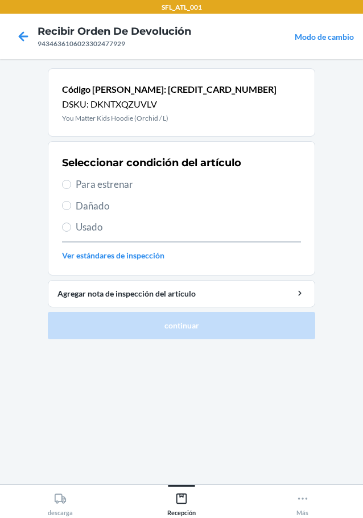
drag, startPoint x: 50, startPoint y: 180, endPoint x: 60, endPoint y: 183, distance: 10.6
click at [50, 180] on section "Seleccionar condición del artículo Para estrenar Dañado Usado Ver estándares de…" at bounding box center [181, 208] width 267 height 134
click at [62, 184] on section "Seleccionar condición del artículo Para estrenar Dañado Usado Ver estándares de…" at bounding box center [181, 208] width 267 height 134
click at [64, 185] on input "Para estrenar" at bounding box center [66, 184] width 9 height 9
radio input "true"
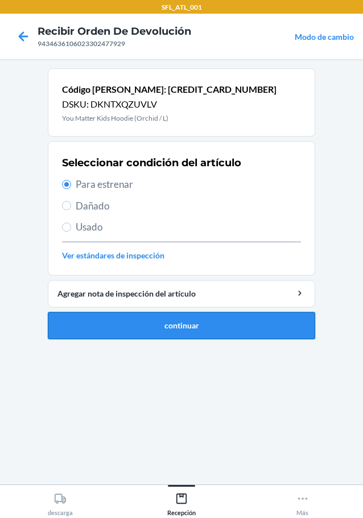
click at [161, 328] on button "continuar" at bounding box center [181, 325] width 267 height 27
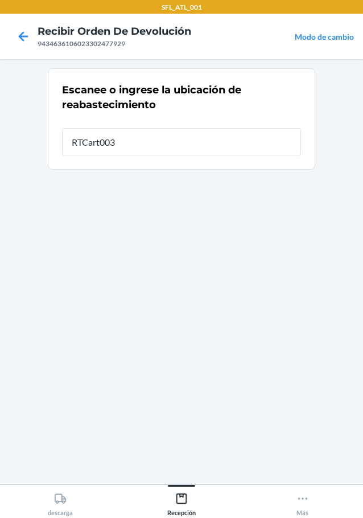
type input "RTCart003"
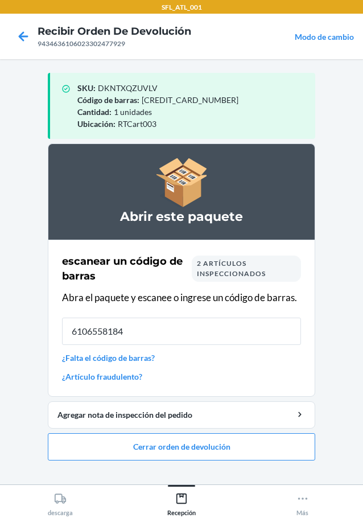
type input "61065581843"
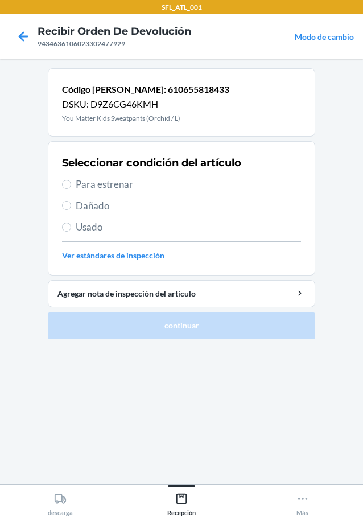
click at [73, 179] on label "Para estrenar" at bounding box center [181, 184] width 239 height 15
click at [71, 180] on input "Para estrenar" at bounding box center [66, 184] width 9 height 9
radio input "true"
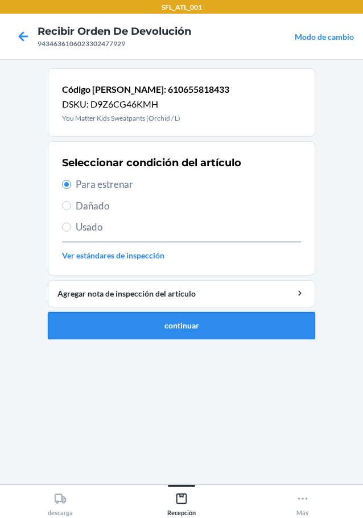
click at [166, 329] on button "continuar" at bounding box center [181, 325] width 267 height 27
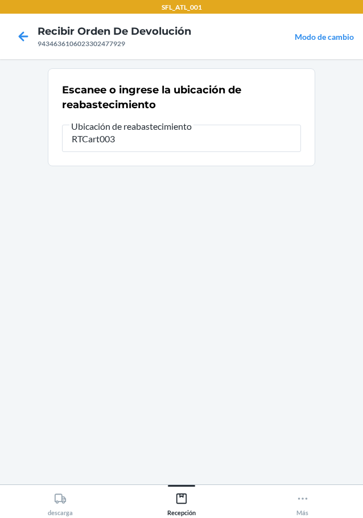
type input "RTCart003"
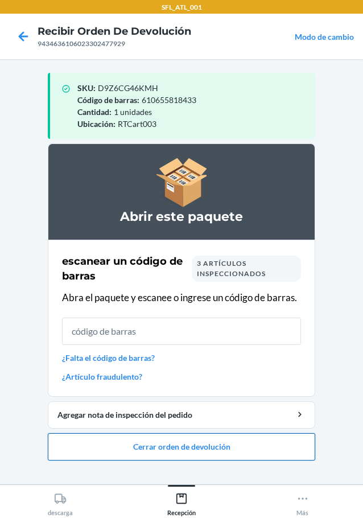
click at [214, 450] on button "Cerrar orden de devolución" at bounding box center [181, 446] width 267 height 27
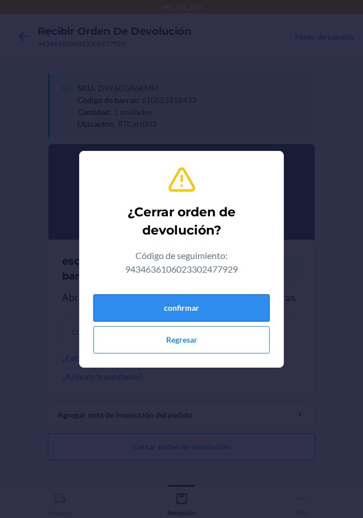
click at [209, 296] on button "confirmar" at bounding box center [181, 307] width 176 height 27
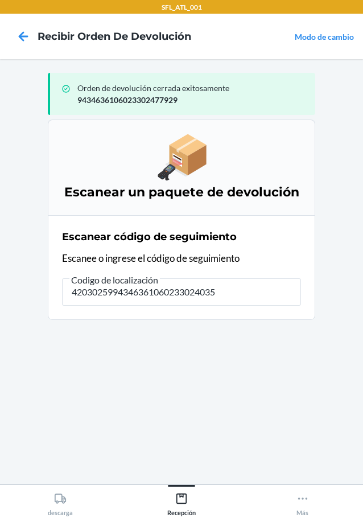
type input "42030259943463610602330240355"
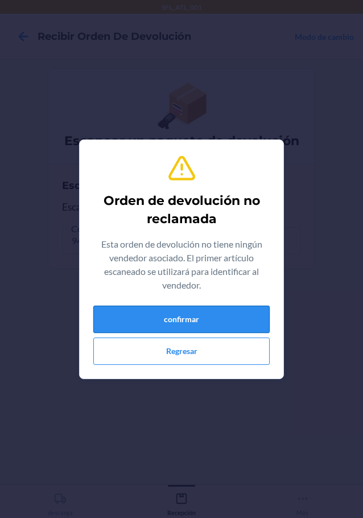
click at [185, 327] on button "confirmar" at bounding box center [181, 319] width 176 height 27
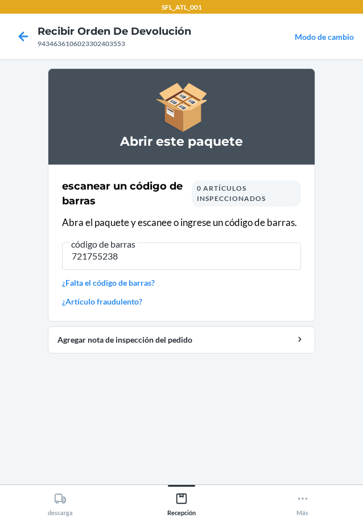
type input "7217552387"
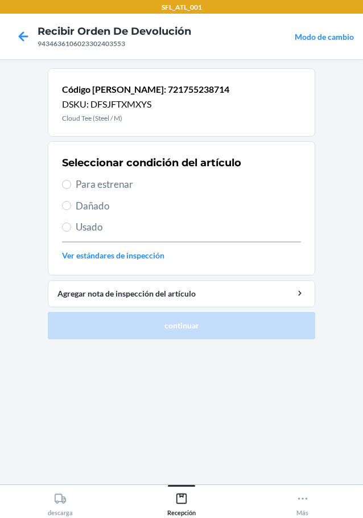
drag, startPoint x: 60, startPoint y: 179, endPoint x: 130, endPoint y: 235, distance: 89.9
click at [60, 182] on section "Seleccionar condición del artículo Para estrenar Dañado Usado Ver estándares de…" at bounding box center [181, 208] width 267 height 134
click at [66, 186] on input "Para estrenar" at bounding box center [66, 184] width 9 height 9
radio input "true"
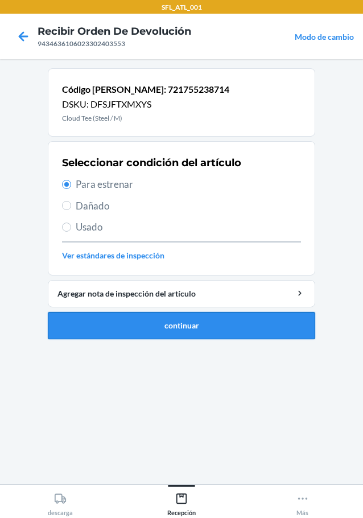
click at [201, 326] on button "continuar" at bounding box center [181, 325] width 267 height 27
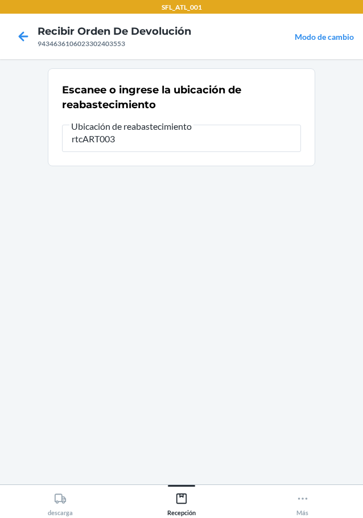
type input "rtcART003"
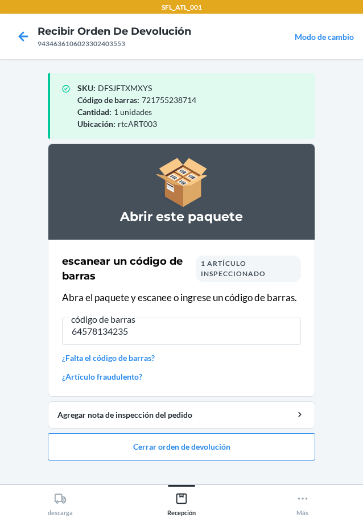
type input "645781342354"
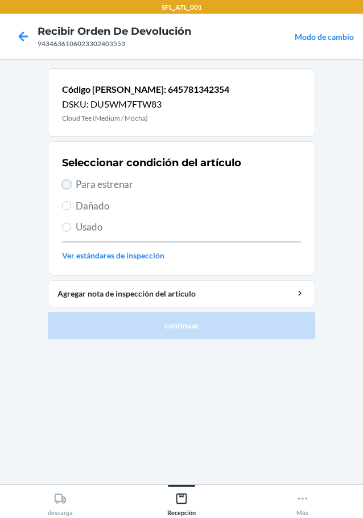
click at [65, 182] on input "Para estrenar" at bounding box center [66, 184] width 9 height 9
radio input "true"
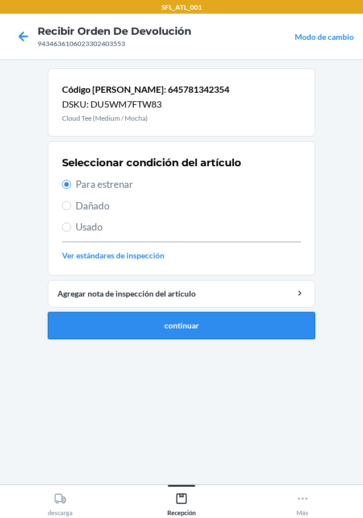
click at [196, 335] on button "continuar" at bounding box center [181, 325] width 267 height 27
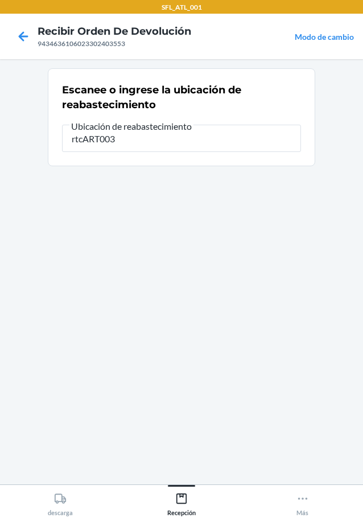
type input "rtcART003"
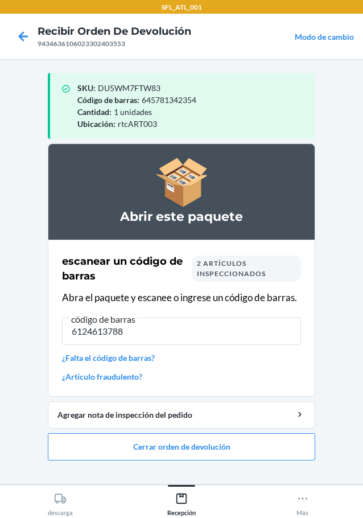
type input "61246137886"
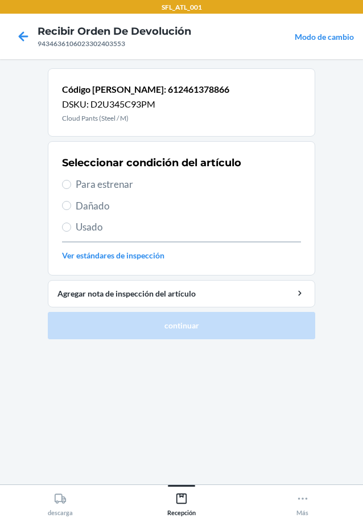
click at [61, 184] on section "Seleccionar condición del artículo Para estrenar Dañado Usado Ver estándares de…" at bounding box center [181, 208] width 267 height 134
click at [72, 183] on label "Para estrenar" at bounding box center [181, 184] width 239 height 15
click at [71, 183] on input "Para estrenar" at bounding box center [66, 184] width 9 height 9
radio input "true"
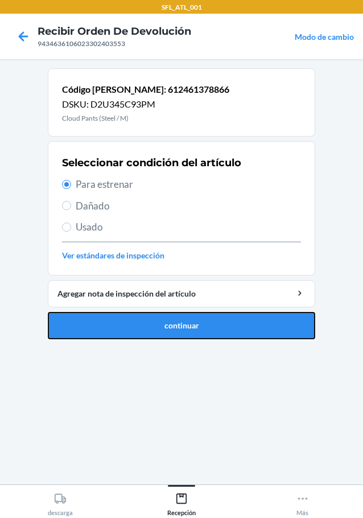
click at [253, 331] on button "continuar" at bounding box center [181, 325] width 267 height 27
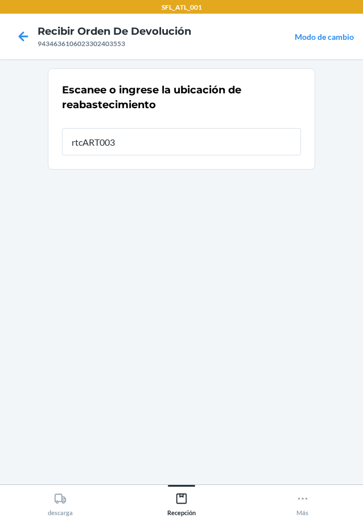
type input "rtcART003"
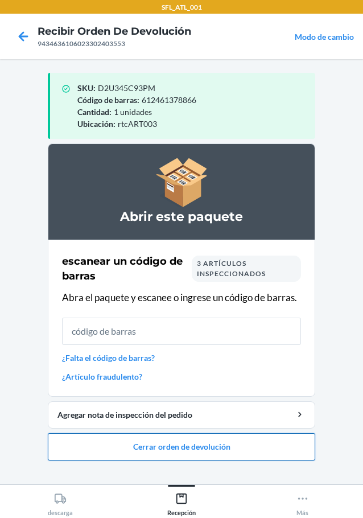
click at [241, 452] on button "Cerrar orden de devolución" at bounding box center [181, 446] width 267 height 27
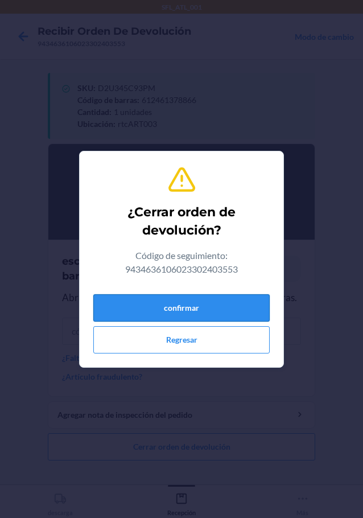
click at [233, 306] on button "confirmar" at bounding box center [181, 307] width 176 height 27
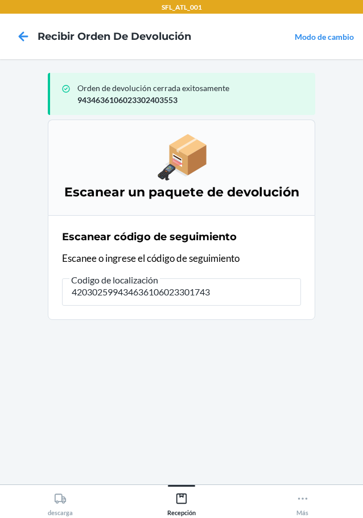
type input "4203025994346361060233017432"
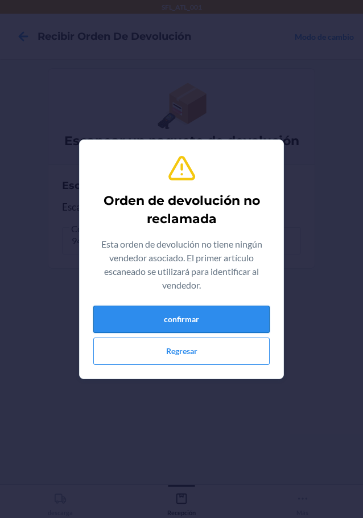
click at [229, 325] on button "confirmar" at bounding box center [181, 319] width 176 height 27
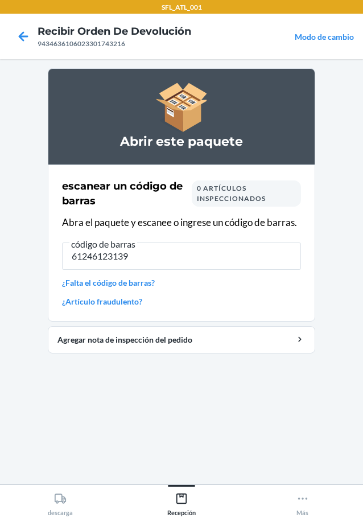
type input "612461231390"
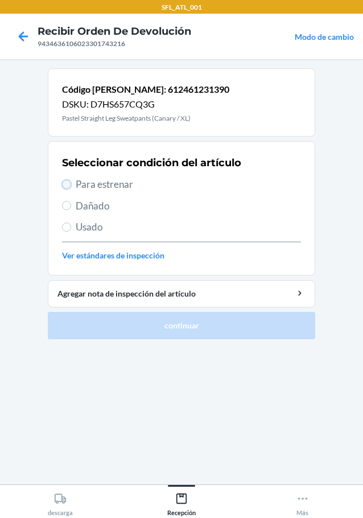
click at [66, 188] on input "Para estrenar" at bounding box center [66, 184] width 9 height 9
radio input "true"
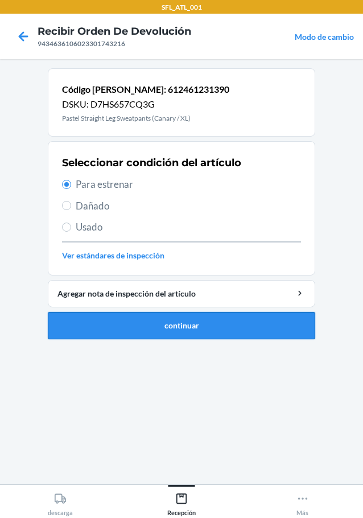
click at [131, 320] on button "continuar" at bounding box center [181, 325] width 267 height 27
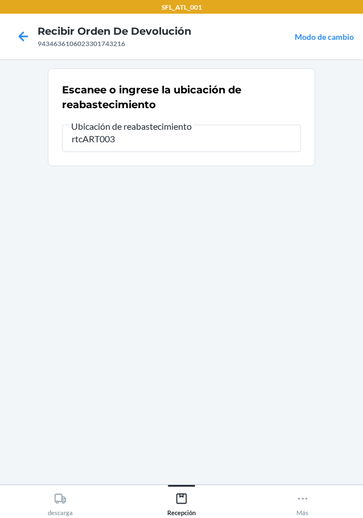
type input "rtcART003"
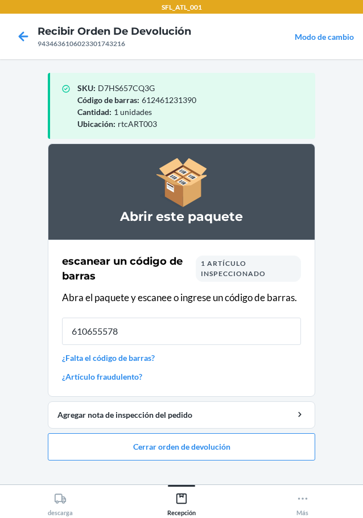
type input "6106555781"
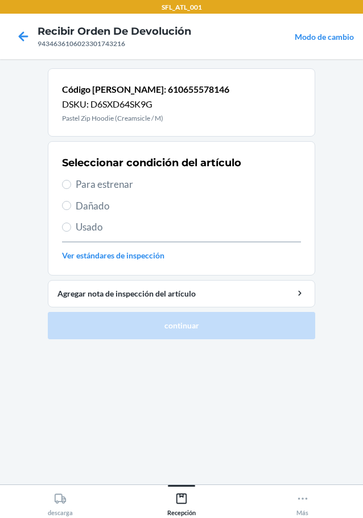
click at [70, 175] on div "Seleccionar condición del artículo Para estrenar Dañado Usado Ver estándares de…" at bounding box center [181, 208] width 239 height 113
click at [69, 180] on input "Para estrenar" at bounding box center [66, 184] width 9 height 9
radio input "true"
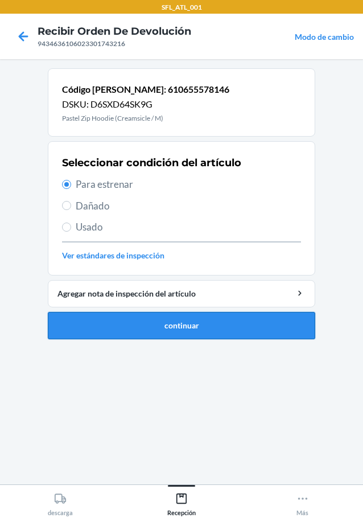
click at [150, 326] on button "continuar" at bounding box center [181, 325] width 267 height 27
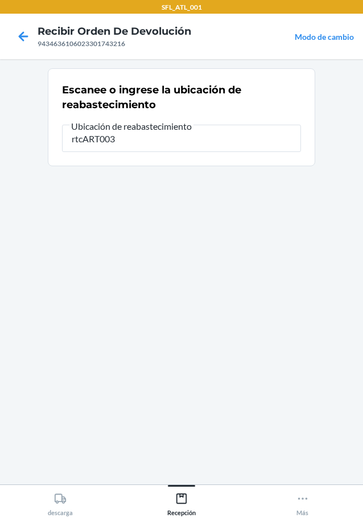
type input "rtcART003"
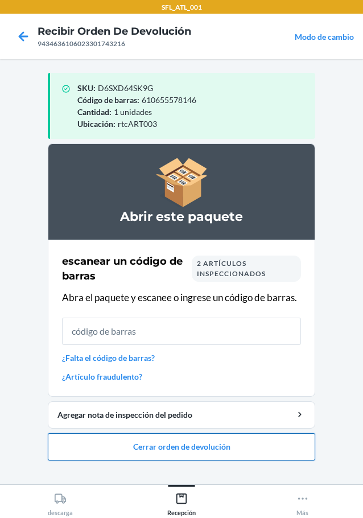
click at [177, 444] on button "Cerrar orden de devolución" at bounding box center [181, 446] width 267 height 27
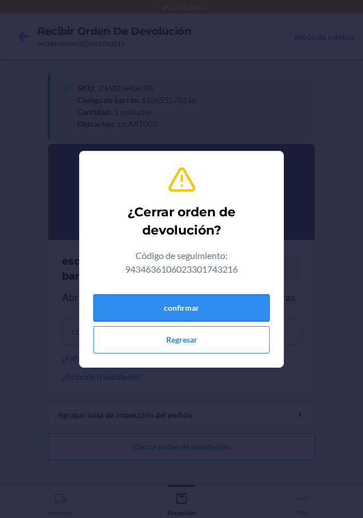
click at [220, 306] on button "confirmar" at bounding box center [181, 307] width 176 height 27
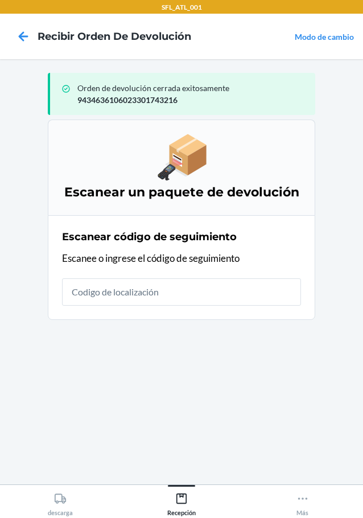
click at [232, 307] on div "Escanear código de seguimiento Escanee o ingrese el código de seguimiento" at bounding box center [181, 267] width 239 height 83
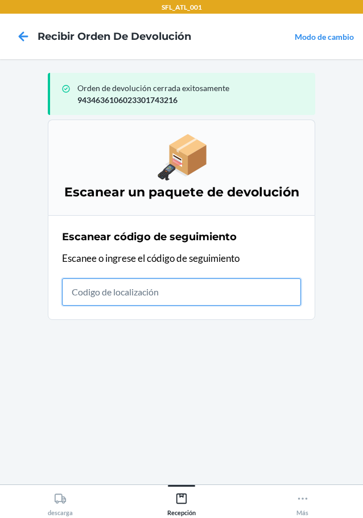
click at [163, 289] on input "text" at bounding box center [181, 291] width 239 height 27
type input "420302599434636106023301677"
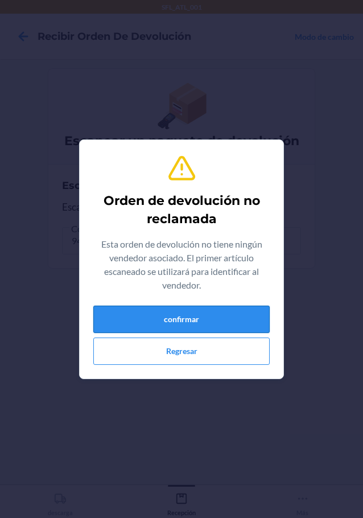
click at [226, 312] on button "confirmar" at bounding box center [181, 319] width 176 height 27
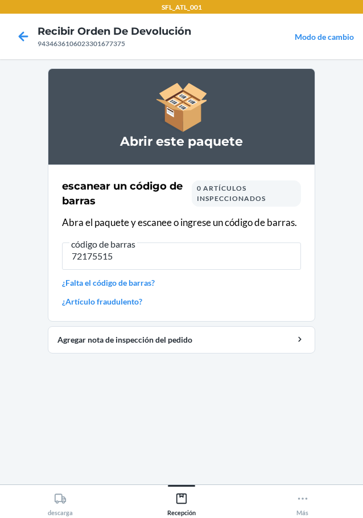
type input "721755156"
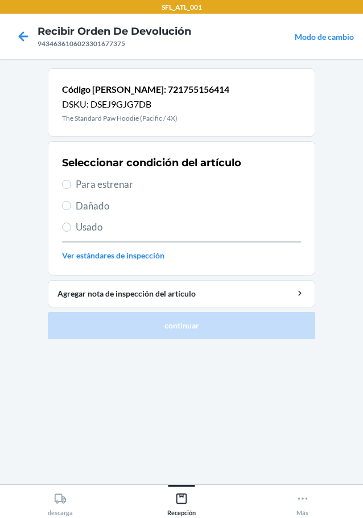
click at [61, 225] on section "Seleccionar condición del artículo Para estrenar Dañado Usado Ver estándares de…" at bounding box center [181, 208] width 267 height 134
click at [68, 223] on input "Usado" at bounding box center [66, 226] width 9 height 9
radio input "true"
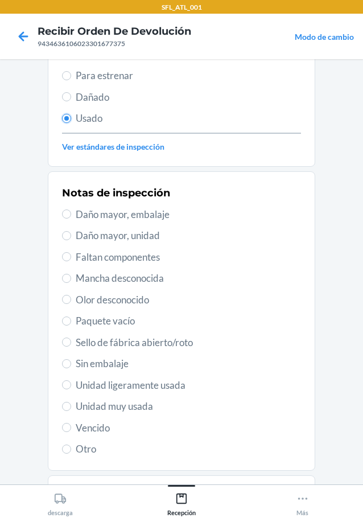
scroll to position [168, 0]
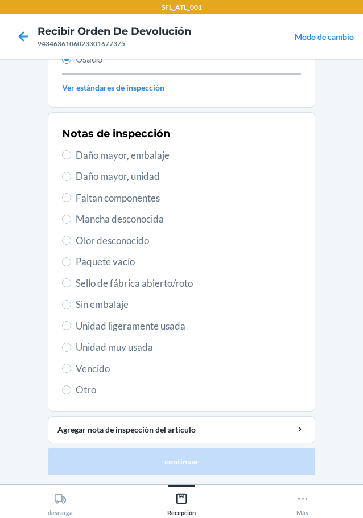
click at [76, 328] on span "Unidad ligeramente usada" at bounding box center [188, 326] width 225 height 15
click at [71, 328] on input "Unidad ligeramente usada" at bounding box center [66, 325] width 9 height 9
radio input "true"
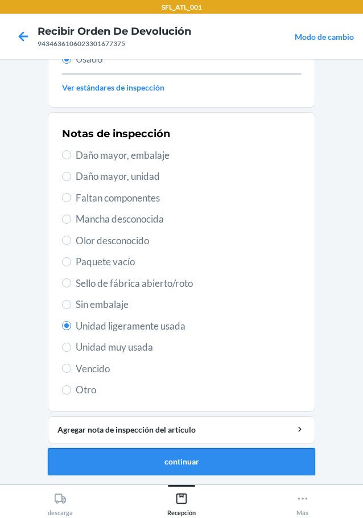
click at [159, 463] on button "continuar" at bounding box center [181, 461] width 267 height 27
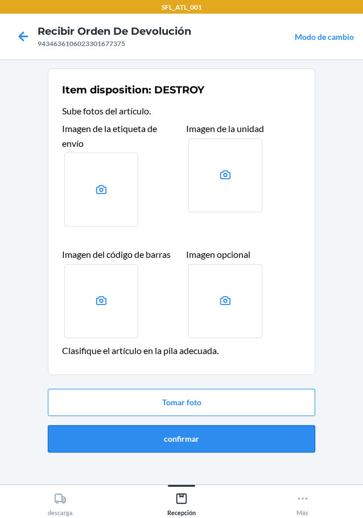
click at [177, 446] on button "confirmar" at bounding box center [181, 438] width 267 height 27
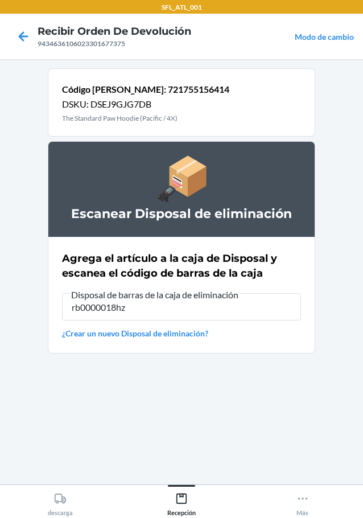
type input "rb0000018hz"
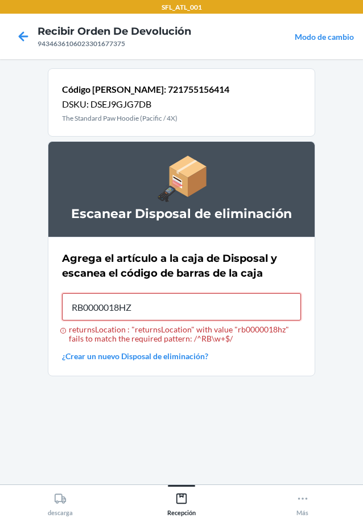
type input "RB0000018HZ"
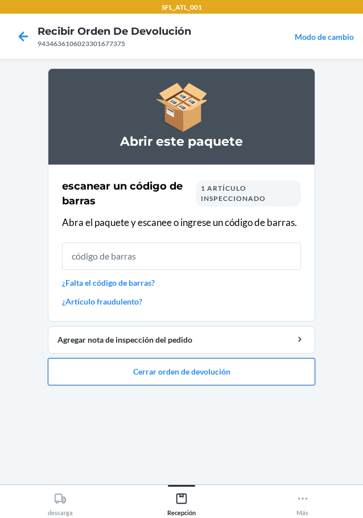
click at [204, 377] on button "Cerrar orden de devolución" at bounding box center [181, 371] width 267 height 27
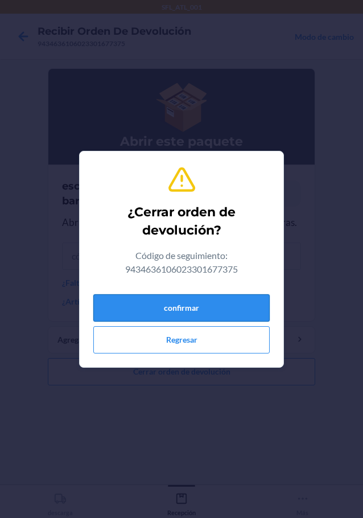
click at [189, 297] on button "confirmar" at bounding box center [181, 307] width 176 height 27
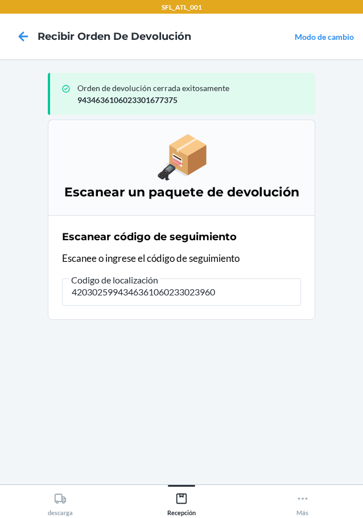
type input "42030259943463610602330239601"
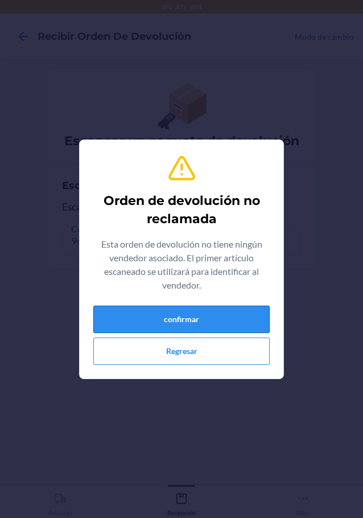
click at [156, 320] on button "confirmar" at bounding box center [181, 319] width 176 height 27
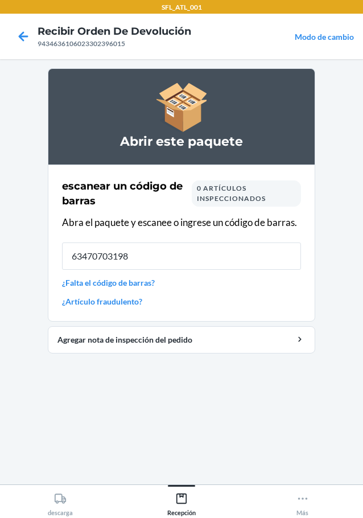
type input "634707031984"
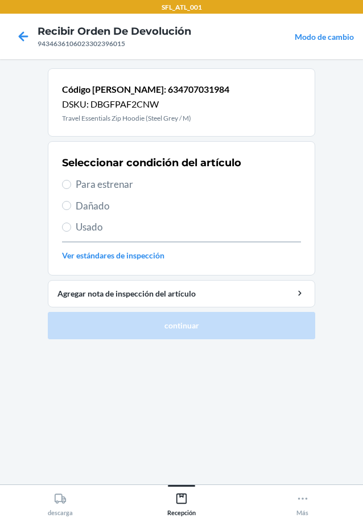
click at [74, 185] on label "Para estrenar" at bounding box center [181, 184] width 239 height 15
click at [71, 185] on input "Para estrenar" at bounding box center [66, 184] width 9 height 9
radio input "true"
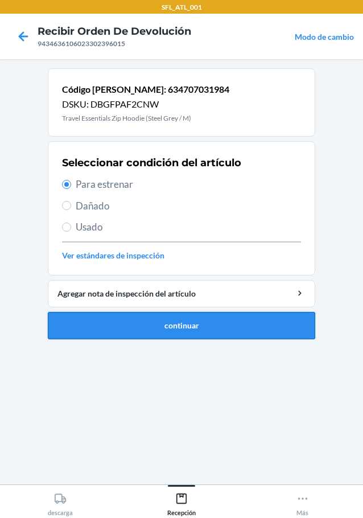
click at [274, 316] on button "continuar" at bounding box center [181, 325] width 267 height 27
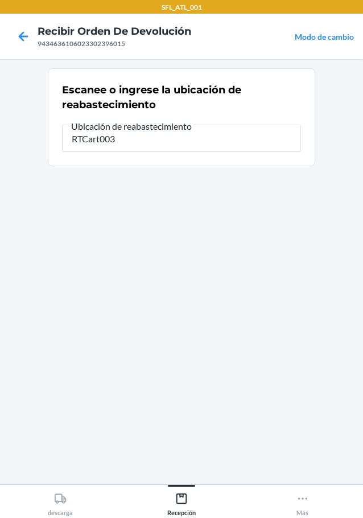
type input "RTCart003"
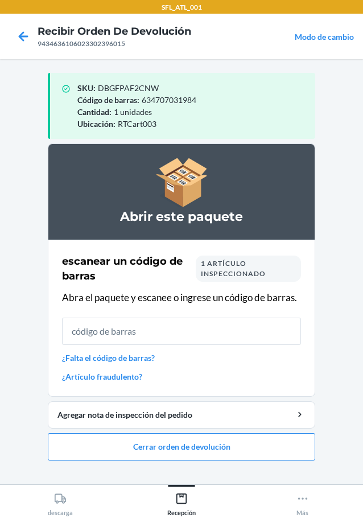
drag, startPoint x: 219, startPoint y: 463, endPoint x: 242, endPoint y: 329, distance: 136.2
click at [219, 461] on ol "Abrir este paquete escanear un código de barras 1 artículo inspeccionado Abra e…" at bounding box center [181, 306] width 267 height 326
click at [233, 442] on button "Cerrar orden de devolución" at bounding box center [181, 446] width 267 height 27
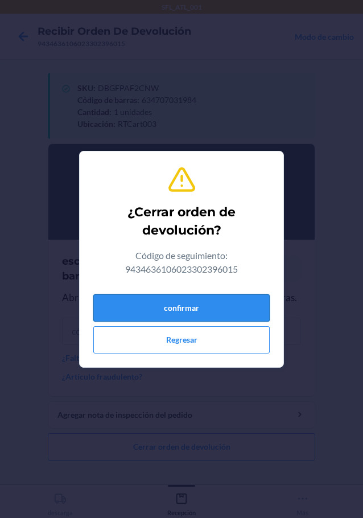
click at [244, 311] on button "confirmar" at bounding box center [181, 307] width 176 height 27
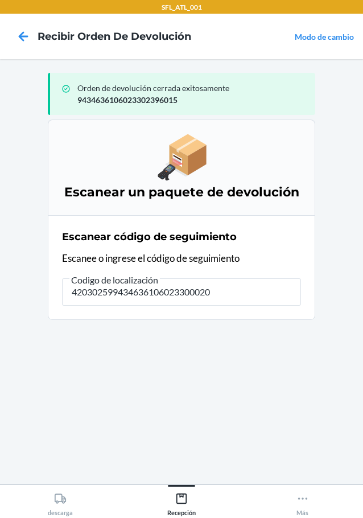
type input "4203025994346361060233000209"
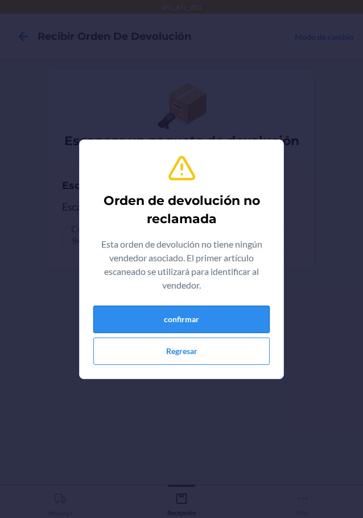
click at [204, 314] on button "confirmar" at bounding box center [181, 319] width 176 height 27
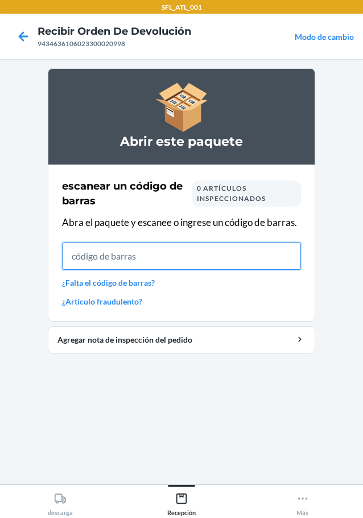
click at [125, 265] on input "text" at bounding box center [181, 255] width 239 height 27
type input "610655390083"
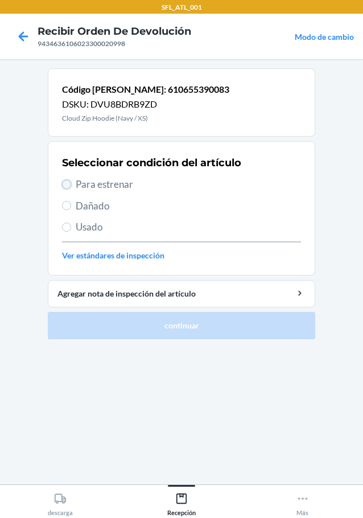
click at [64, 185] on input "Para estrenar" at bounding box center [66, 184] width 9 height 9
radio input "true"
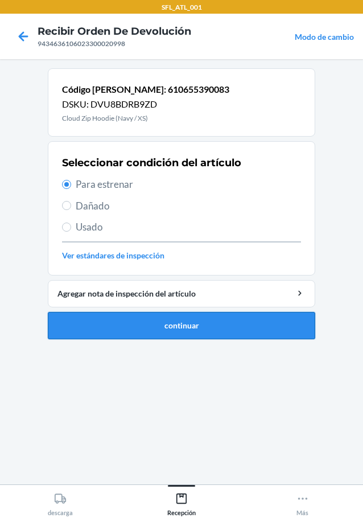
click at [163, 318] on button "continuar" at bounding box center [181, 325] width 267 height 27
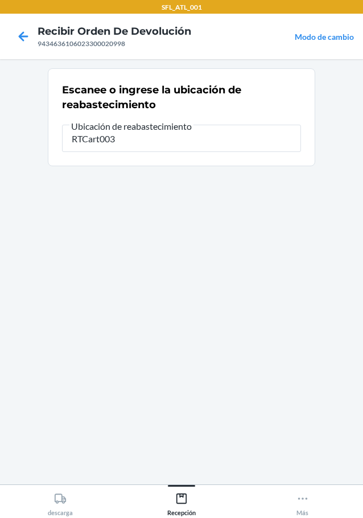
type input "RTCart003"
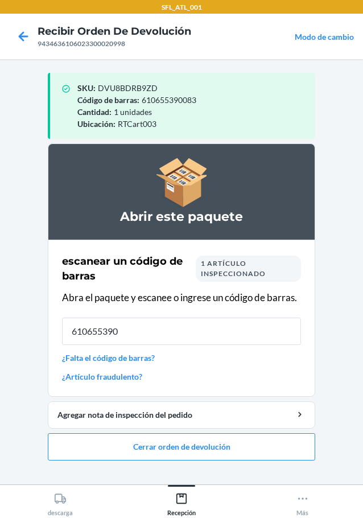
type input "6106553900"
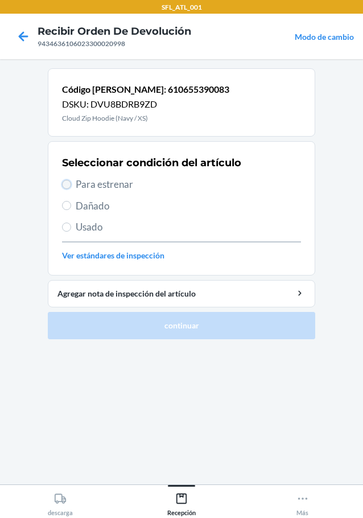
click at [68, 185] on input "Para estrenar" at bounding box center [66, 184] width 9 height 9
radio input "true"
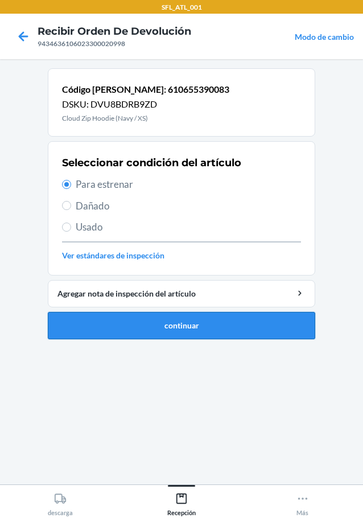
click at [156, 335] on button "continuar" at bounding box center [181, 325] width 267 height 27
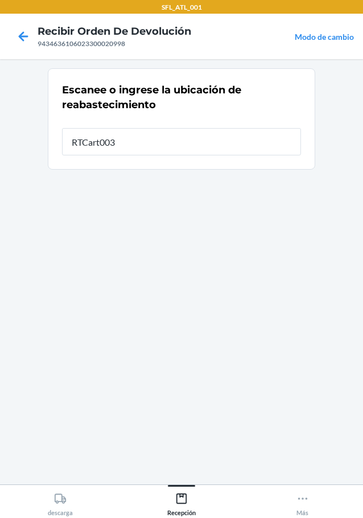
type input "RTCart003"
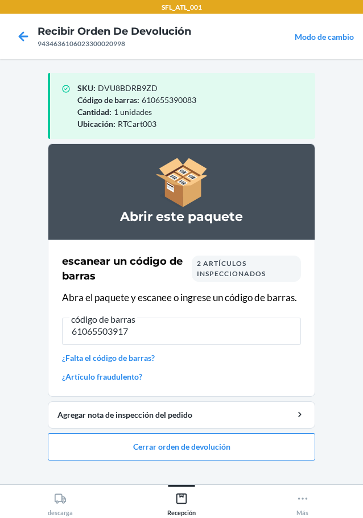
type input "610655039173"
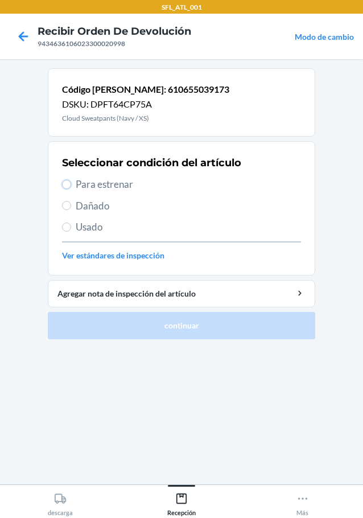
drag, startPoint x: 71, startPoint y: 185, endPoint x: 100, endPoint y: 203, distance: 34.7
click at [70, 185] on input "Para estrenar" at bounding box center [66, 184] width 9 height 9
radio input "true"
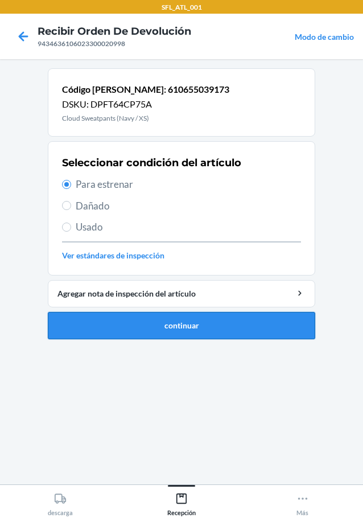
click at [233, 323] on button "continuar" at bounding box center [181, 325] width 267 height 27
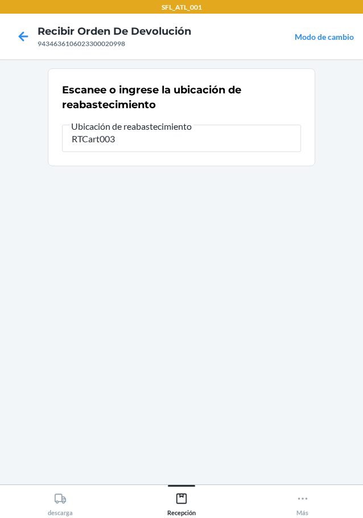
type input "RTCart003"
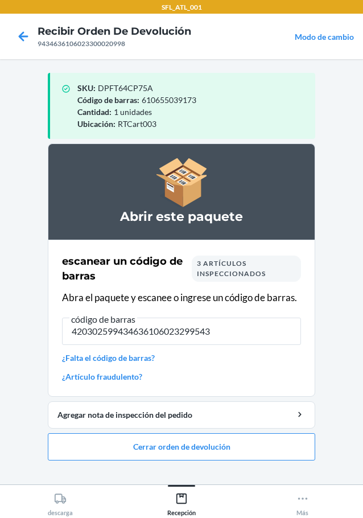
type input "4203025994346361060232995430"
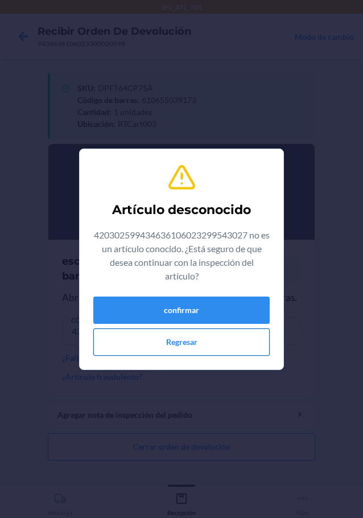
click at [180, 335] on button "Regresar" at bounding box center [181, 341] width 176 height 27
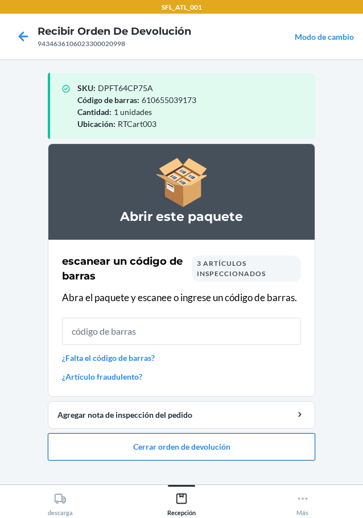
click at [222, 445] on button "Cerrar orden de devolución" at bounding box center [181, 446] width 267 height 27
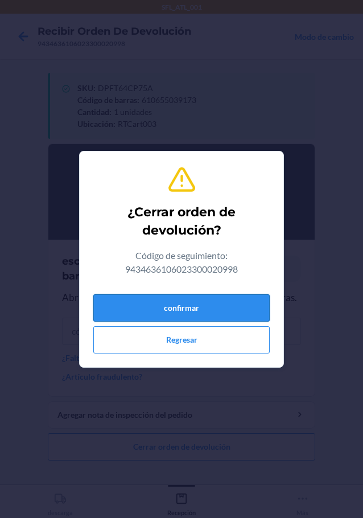
click at [237, 299] on button "confirmar" at bounding box center [181, 307] width 176 height 27
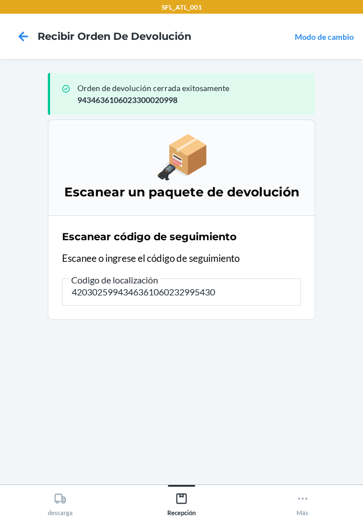
type input "42030259943463610602329954302"
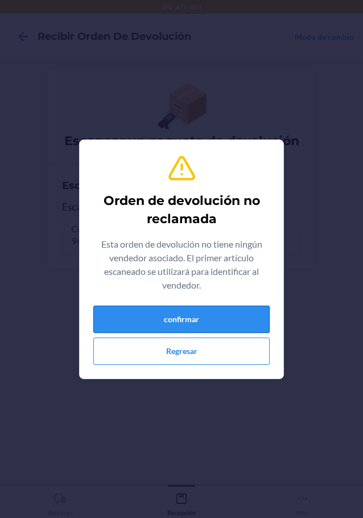
click at [199, 310] on button "confirmar" at bounding box center [181, 319] width 176 height 27
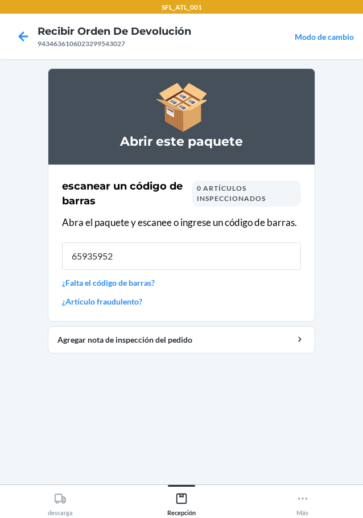
type input "659359524"
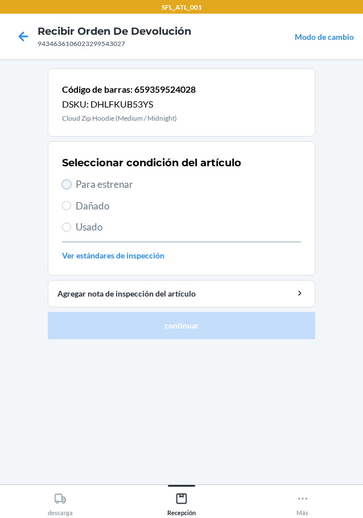
click at [70, 183] on input "Para estrenar" at bounding box center [66, 184] width 9 height 9
radio input "true"
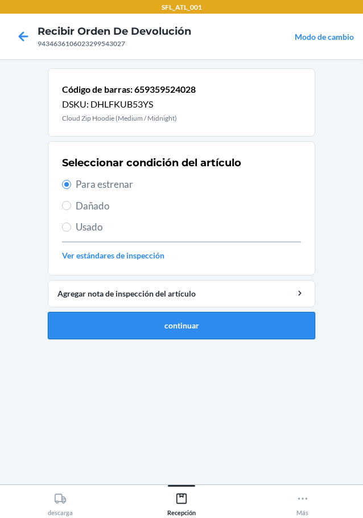
click at [255, 326] on button "continuar" at bounding box center [181, 325] width 267 height 27
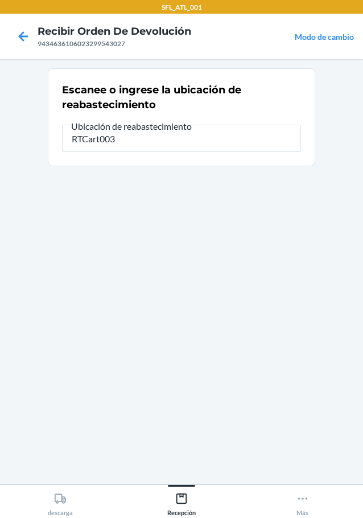
type input "RTCart003"
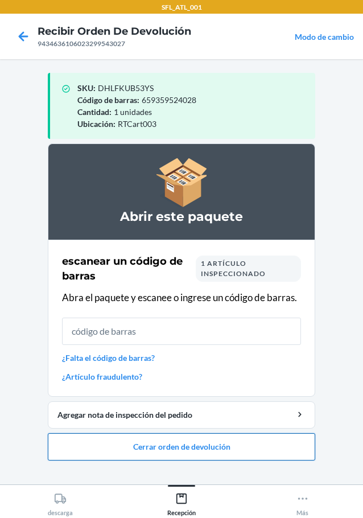
click at [143, 447] on button "Cerrar orden de devolución" at bounding box center [181, 446] width 267 height 27
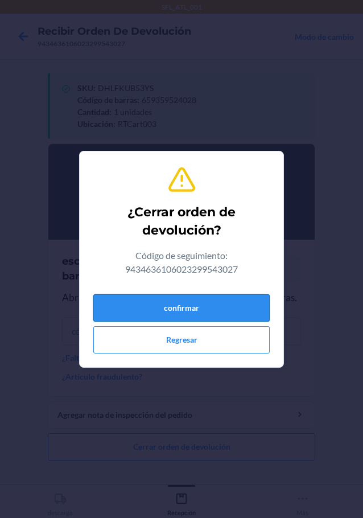
click at [229, 311] on button "confirmar" at bounding box center [181, 307] width 176 height 27
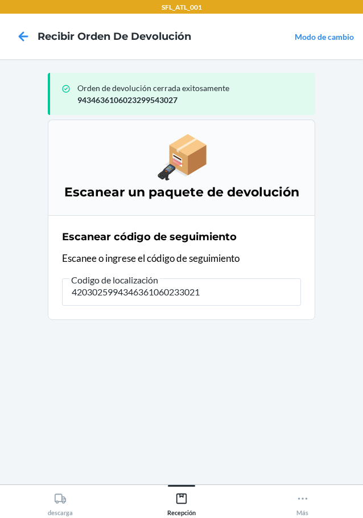
type input "42030259943463610602330217"
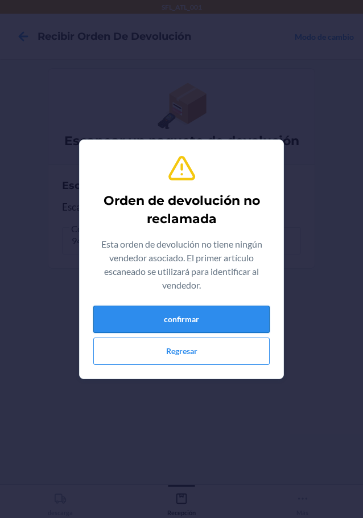
click at [227, 312] on button "confirmar" at bounding box center [181, 319] width 176 height 27
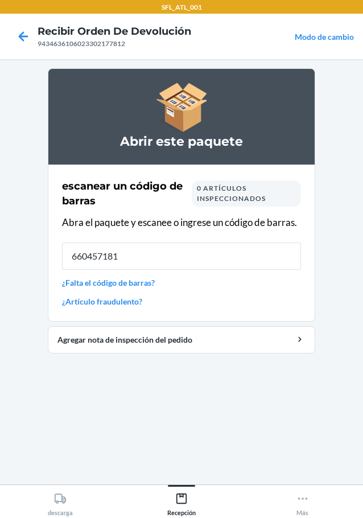
type input "6604571814"
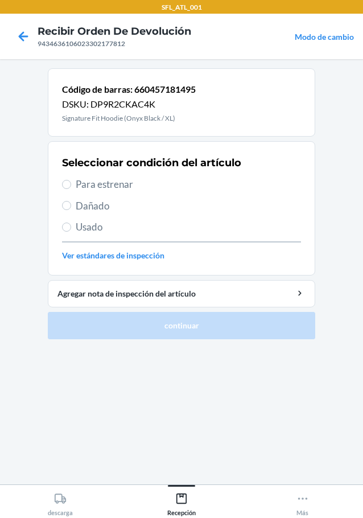
click at [63, 180] on label "Para estrenar" at bounding box center [181, 184] width 239 height 15
click at [63, 180] on input "Para estrenar" at bounding box center [66, 184] width 9 height 9
radio input "true"
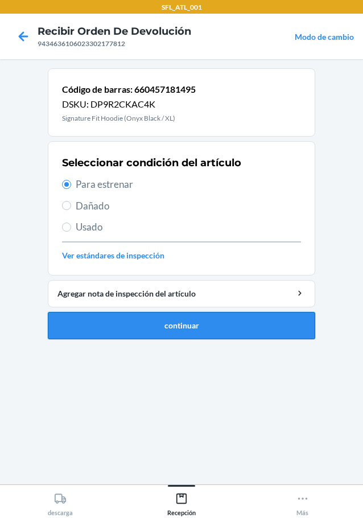
click at [192, 334] on button "continuar" at bounding box center [181, 325] width 267 height 27
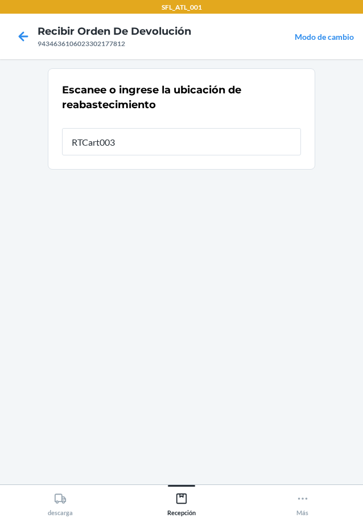
type input "RTCart003"
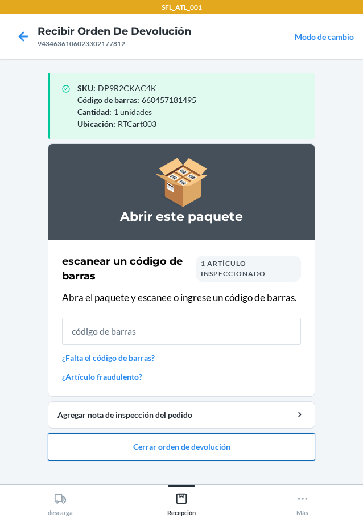
click at [264, 440] on button "Cerrar orden de devolución" at bounding box center [181, 446] width 267 height 27
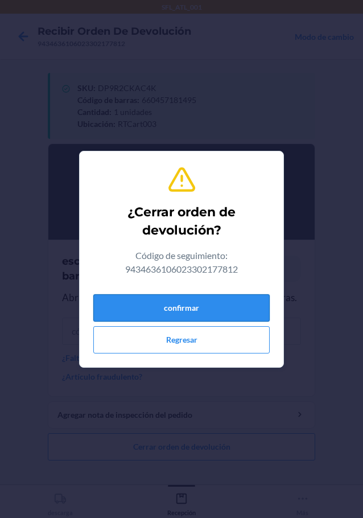
click at [244, 309] on button "confirmar" at bounding box center [181, 307] width 176 height 27
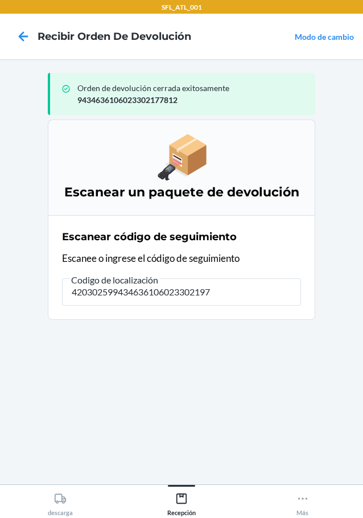
type input "4203025994346361060233021978"
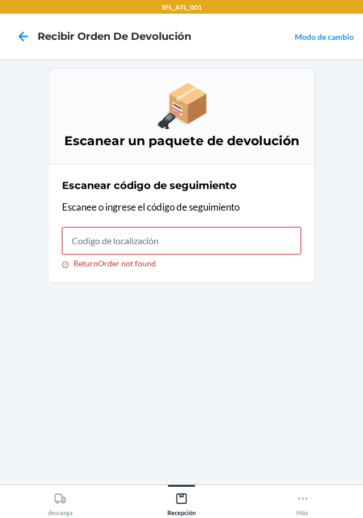
click at [127, 237] on input "ReturnOrder not found" at bounding box center [181, 240] width 239 height 27
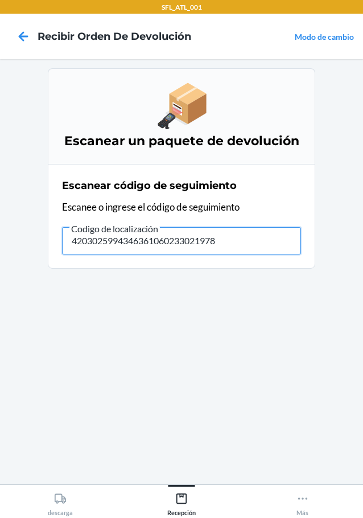
type input "42030259943463610602330219787"
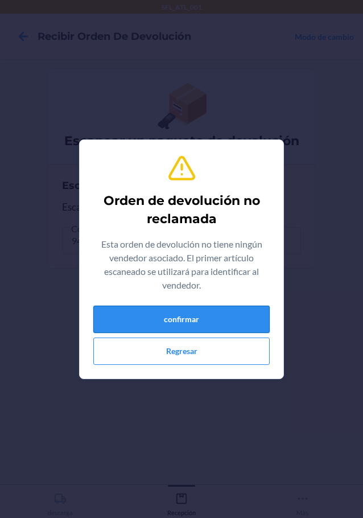
click at [182, 315] on button "confirmar" at bounding box center [181, 319] width 176 height 27
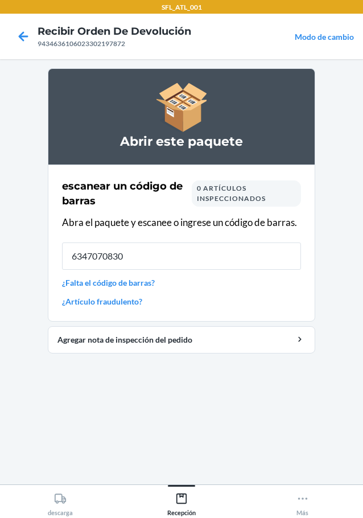
type input "63470708301"
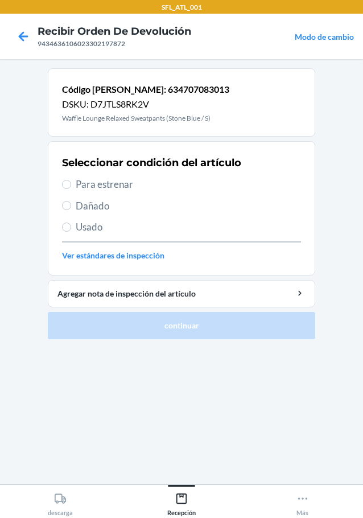
click at [76, 187] on span "Para estrenar" at bounding box center [188, 184] width 225 height 15
click at [71, 187] on input "Para estrenar" at bounding box center [66, 184] width 9 height 9
radio input "true"
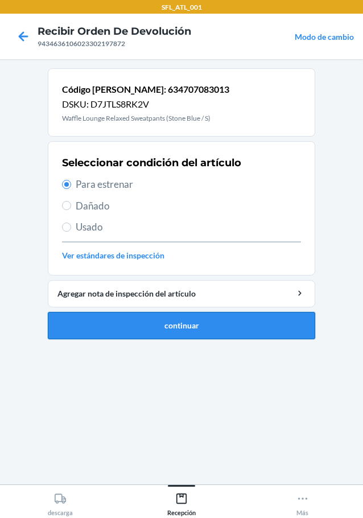
click at [191, 321] on button "continuar" at bounding box center [181, 325] width 267 height 27
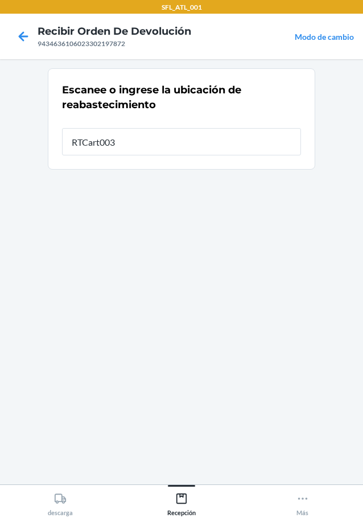
type input "RTCart003"
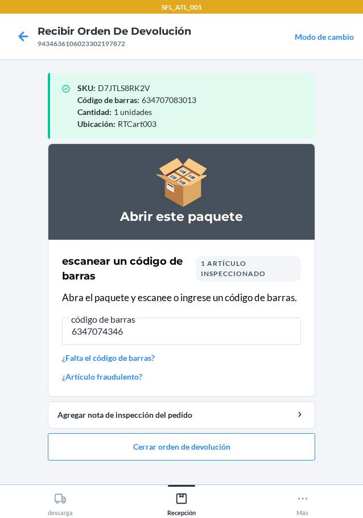
type input "63470743467"
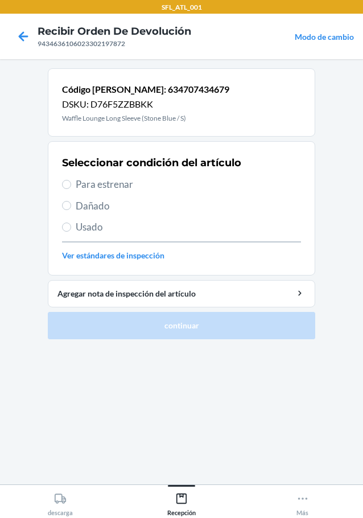
click at [74, 185] on label "Para estrenar" at bounding box center [181, 184] width 239 height 15
click at [71, 185] on input "Para estrenar" at bounding box center [66, 184] width 9 height 9
radio input "true"
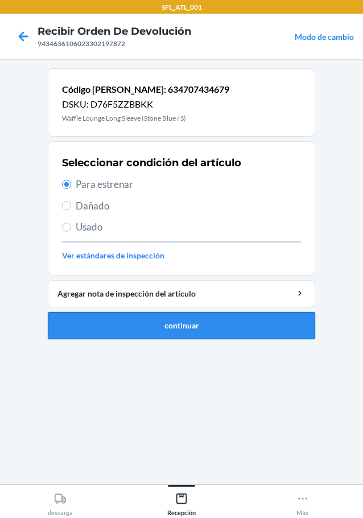
click at [225, 320] on button "continuar" at bounding box center [181, 325] width 267 height 27
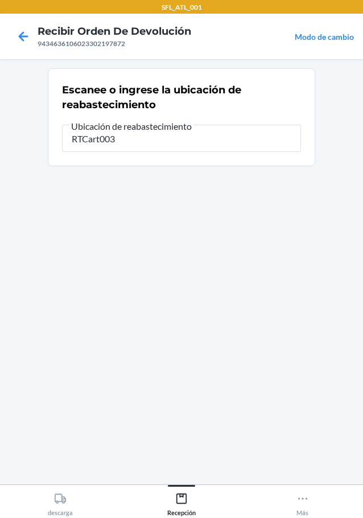
type input "RTCart003"
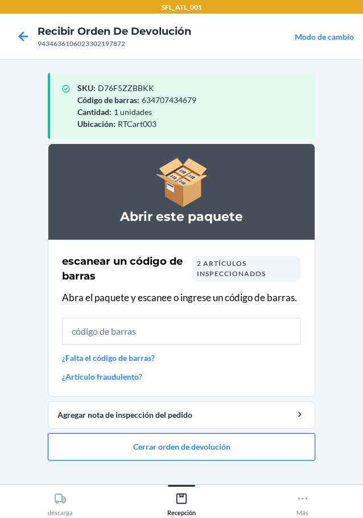
click at [215, 452] on button "Cerrar orden de devolución" at bounding box center [181, 446] width 267 height 27
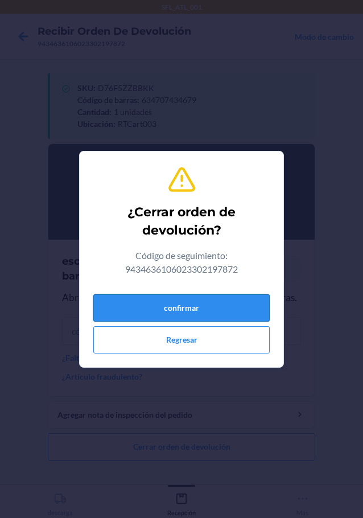
click at [262, 318] on button "confirmar" at bounding box center [181, 307] width 176 height 27
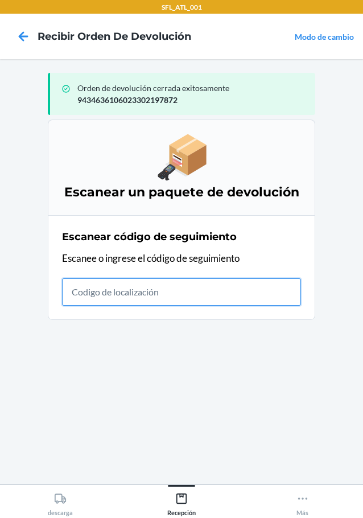
click at [195, 292] on input "text" at bounding box center [181, 291] width 239 height 27
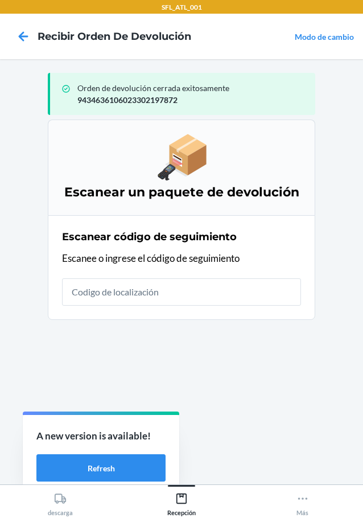
drag, startPoint x: 316, startPoint y: 353, endPoint x: 274, endPoint y: 367, distance: 45.0
click at [274, 367] on section "Escanear un paquete de devolución Escanear código de seguimiento Escanee o ingr…" at bounding box center [181, 297] width 267 height 356
click at [116, 463] on button "Refresh" at bounding box center [100, 467] width 129 height 27
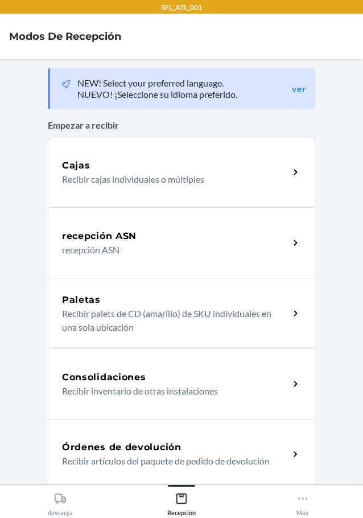
click at [194, 450] on div "Órdenes de devolución" at bounding box center [175, 447] width 227 height 14
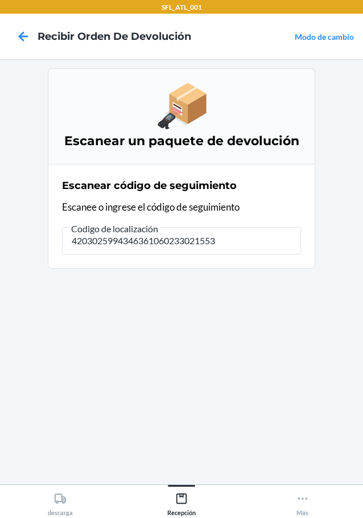
type input "42030259943463610602330215532"
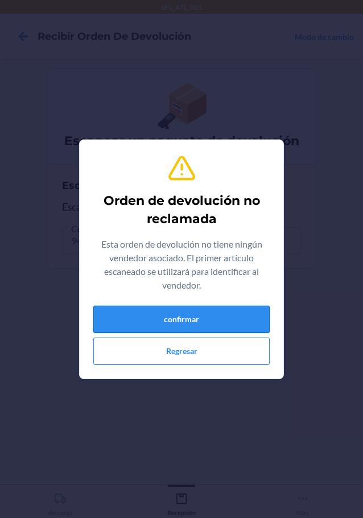
click at [180, 322] on button "confirmar" at bounding box center [181, 319] width 176 height 27
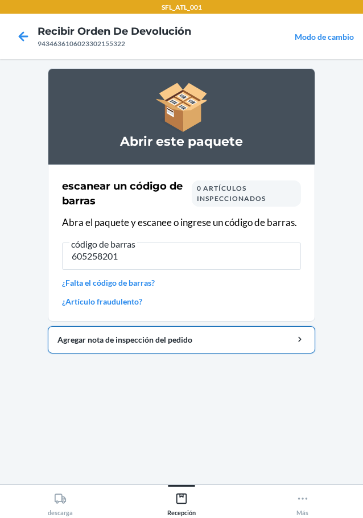
type input "6052582013"
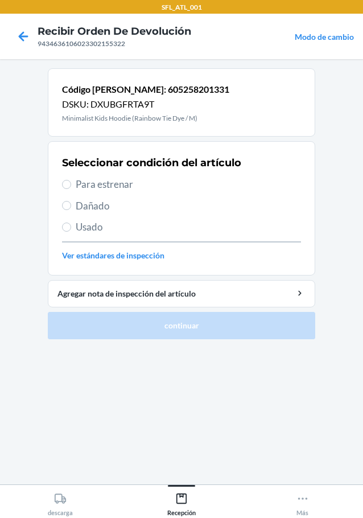
click at [72, 180] on label "Para estrenar" at bounding box center [181, 184] width 239 height 15
click at [71, 180] on input "Para estrenar" at bounding box center [66, 184] width 9 height 9
radio input "true"
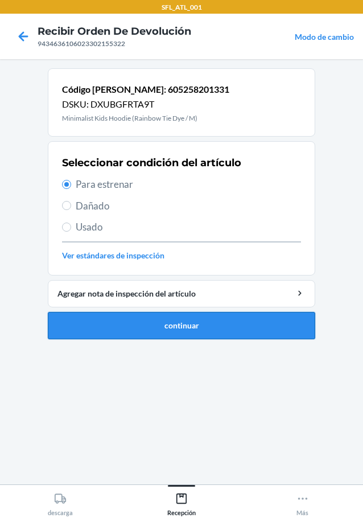
click at [162, 329] on button "continuar" at bounding box center [181, 325] width 267 height 27
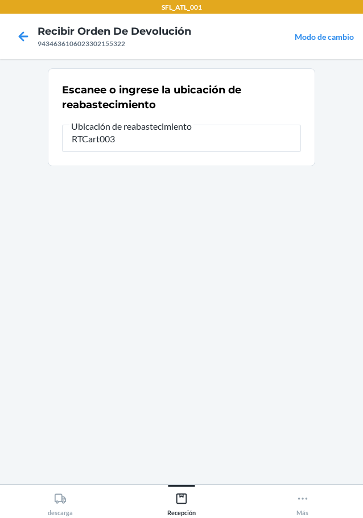
type input "RTCart003"
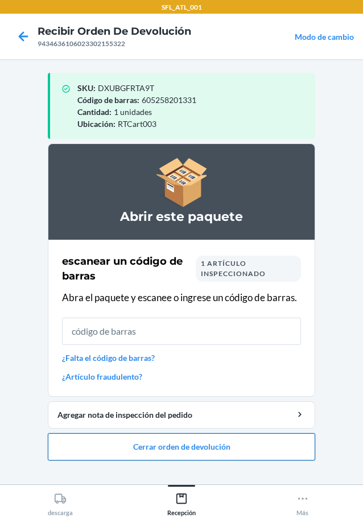
drag, startPoint x: 139, startPoint y: 414, endPoint x: 127, endPoint y: 456, distance: 43.4
click at [127, 456] on button "Cerrar orden de devolución" at bounding box center [181, 446] width 267 height 27
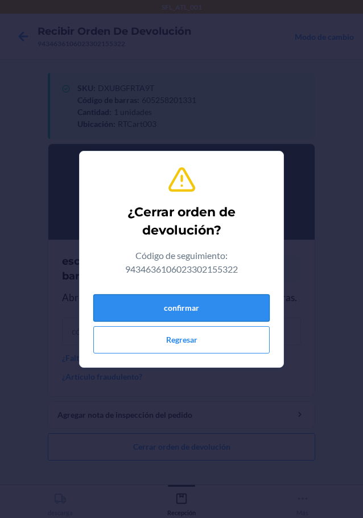
click at [162, 312] on button "confirmar" at bounding box center [181, 307] width 176 height 27
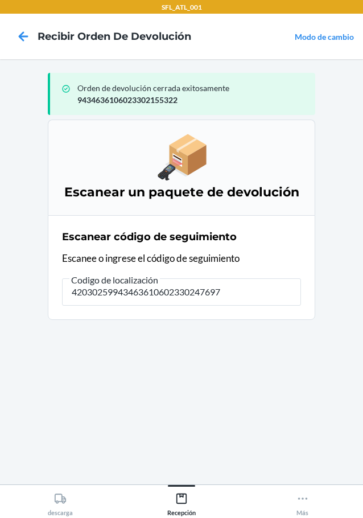
type input "420302599434636106023302476977"
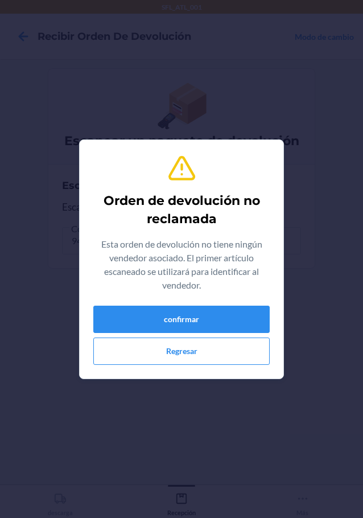
click at [170, 293] on div "Esta orden de devolución no tiene ningún vendedor asociado. El primer artículo …" at bounding box center [181, 266] width 176 height 59
click at [161, 311] on button "confirmar" at bounding box center [181, 319] width 176 height 27
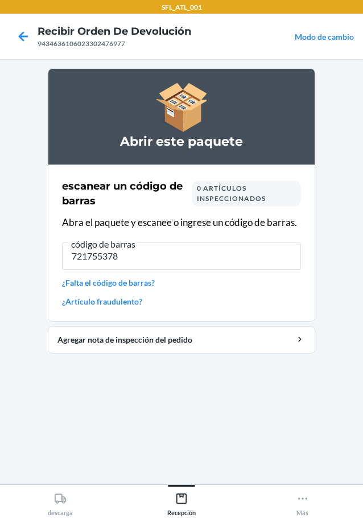
type input "7217553789"
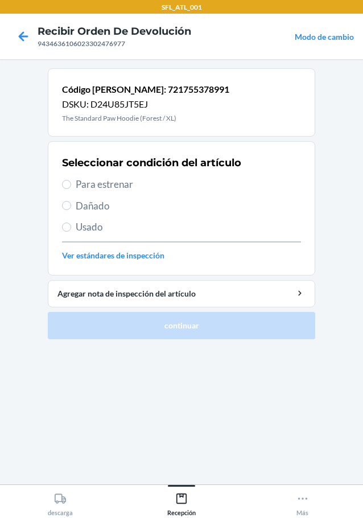
drag, startPoint x: 61, startPoint y: 228, endPoint x: 90, endPoint y: 246, distance: 33.5
click at [63, 228] on section "Seleccionar condición del artículo Para estrenar Dañado Usado Ver estándares de…" at bounding box center [181, 208] width 267 height 134
click at [68, 230] on input "Usado" at bounding box center [66, 226] width 9 height 9
radio input "true"
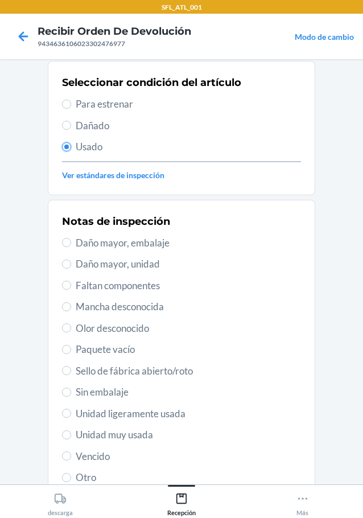
scroll to position [168, 0]
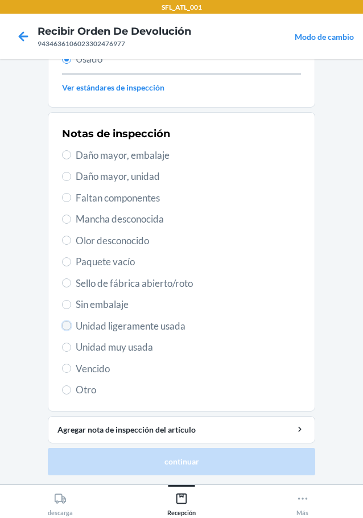
click at [64, 328] on input "Unidad ligeramente usada" at bounding box center [66, 325] width 9 height 9
radio input "true"
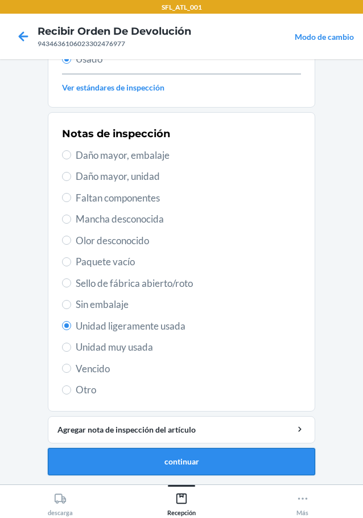
click at [218, 452] on button "continuar" at bounding box center [181, 461] width 267 height 27
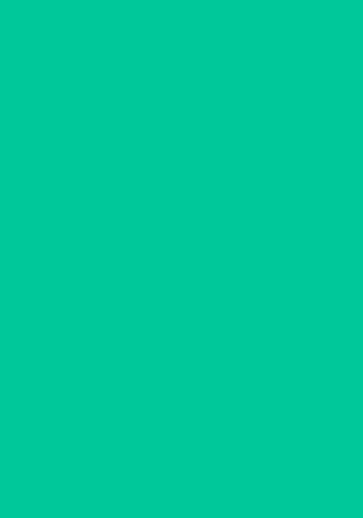
scroll to position [0, 0]
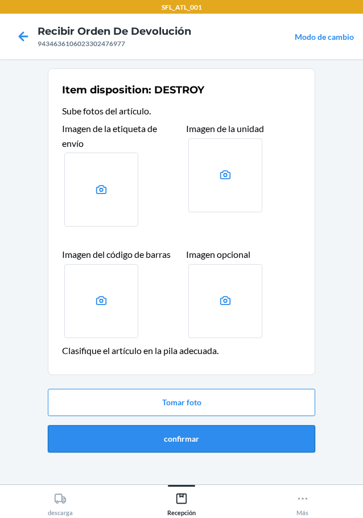
click at [216, 448] on button "confirmar" at bounding box center [181, 438] width 267 height 27
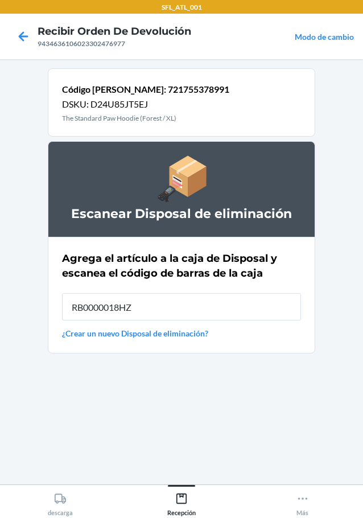
type input "RB0000018HZ"
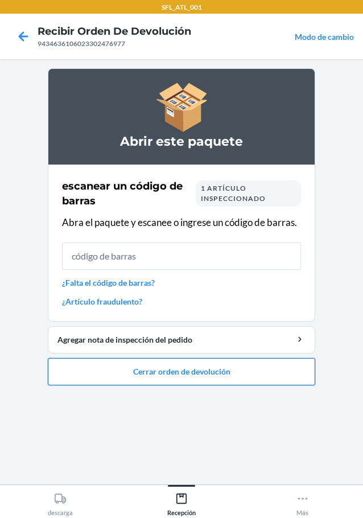
click at [183, 369] on button "Cerrar orden de devolución" at bounding box center [181, 371] width 267 height 27
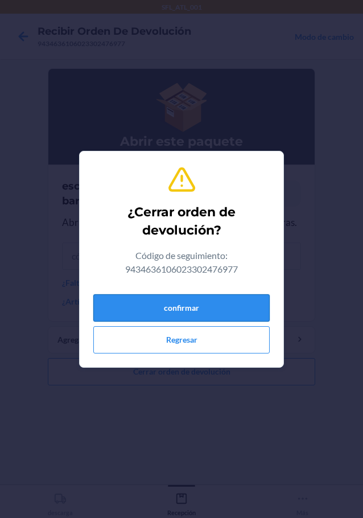
click at [204, 304] on button "confirmar" at bounding box center [181, 307] width 176 height 27
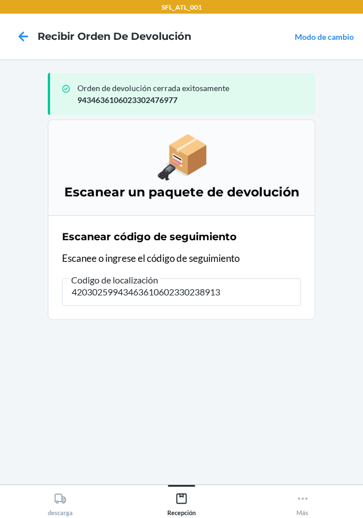
type input "420302599434636106023302389130"
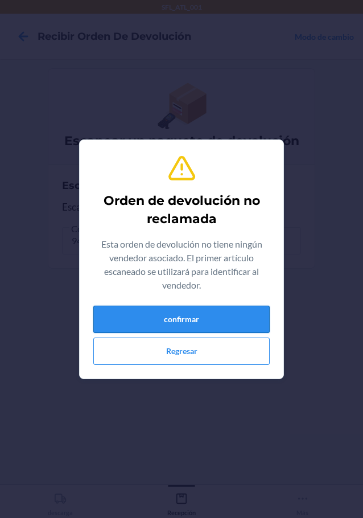
click at [233, 310] on button "confirmar" at bounding box center [181, 319] width 176 height 27
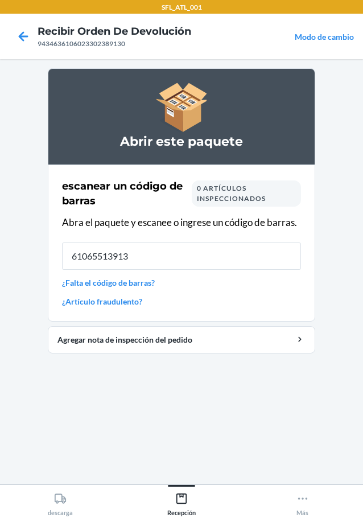
type input "610655139132"
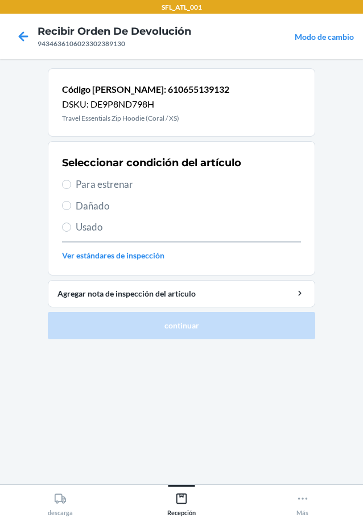
click at [61, 187] on section "Seleccionar condición del artículo Para estrenar Dañado Usado Ver estándares de…" at bounding box center [181, 208] width 267 height 134
click at [64, 185] on input "Para estrenar" at bounding box center [66, 184] width 9 height 9
radio input "true"
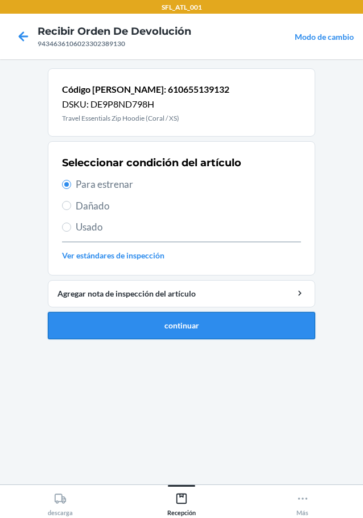
click at [127, 320] on button "continuar" at bounding box center [181, 325] width 267 height 27
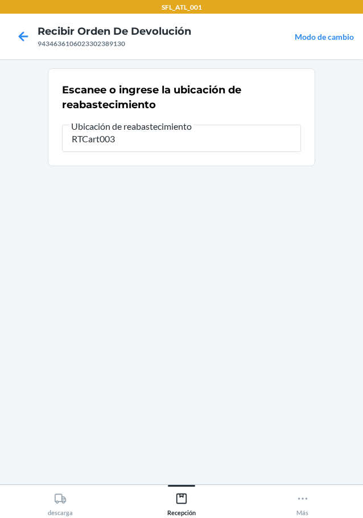
type input "RTCart003"
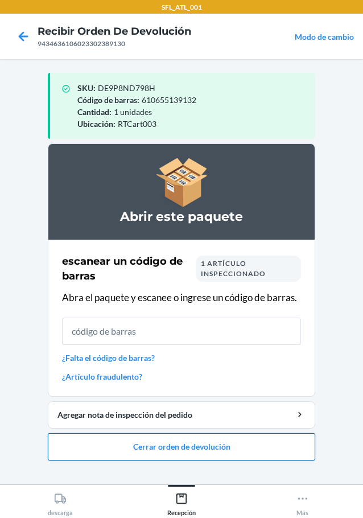
drag, startPoint x: 123, startPoint y: 320, endPoint x: 244, endPoint y: 454, distance: 179.3
click at [244, 454] on button "Cerrar orden de devolución" at bounding box center [181, 446] width 267 height 27
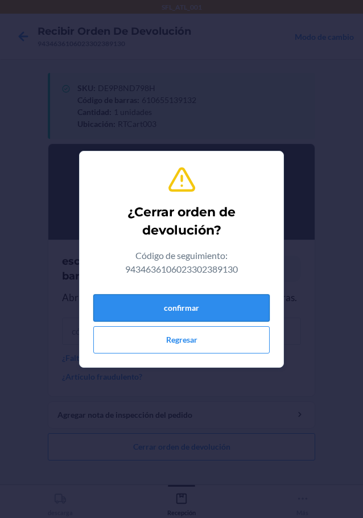
click at [249, 315] on button "confirmar" at bounding box center [181, 307] width 176 height 27
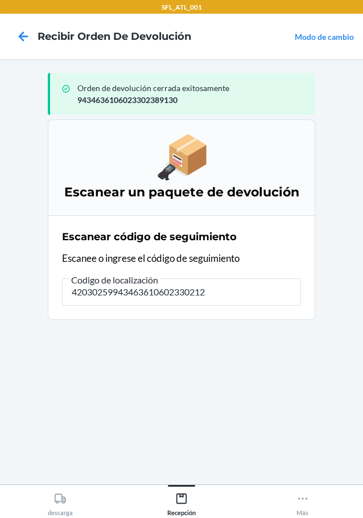
type input "420302599434636106023302122"
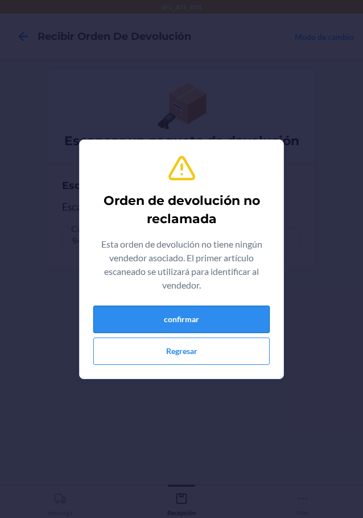
click at [149, 319] on button "confirmar" at bounding box center [181, 319] width 176 height 27
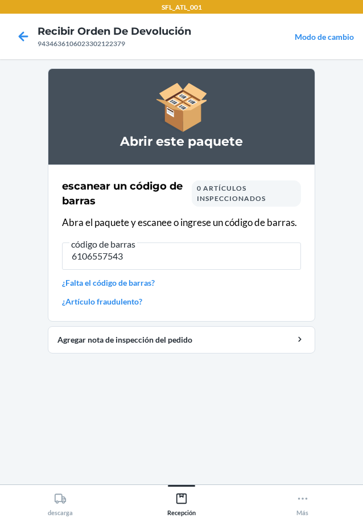
type input "61065575430"
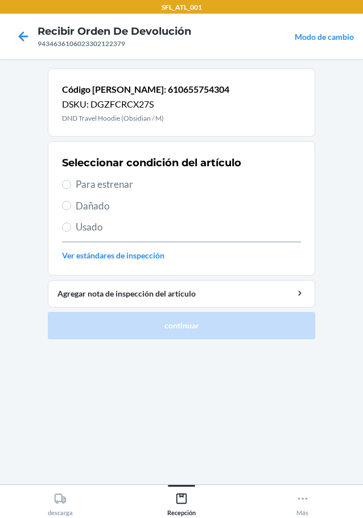
drag, startPoint x: 73, startPoint y: 188, endPoint x: 90, endPoint y: 195, distance: 17.9
click at [73, 188] on label "Para estrenar" at bounding box center [181, 184] width 239 height 15
click at [71, 188] on input "Para estrenar" at bounding box center [66, 184] width 9 height 9
radio input "true"
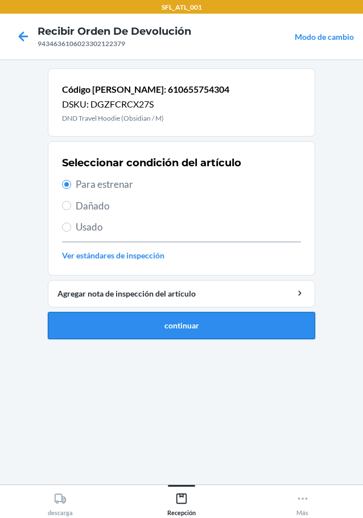
click at [199, 331] on button "continuar" at bounding box center [181, 325] width 267 height 27
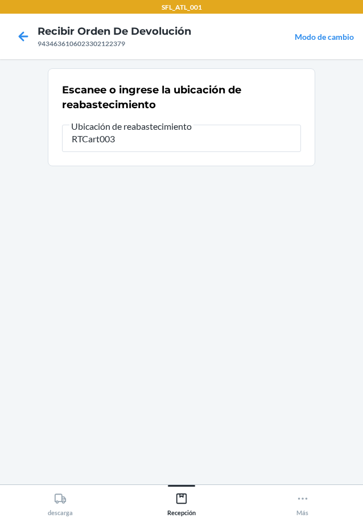
type input "RTCart003"
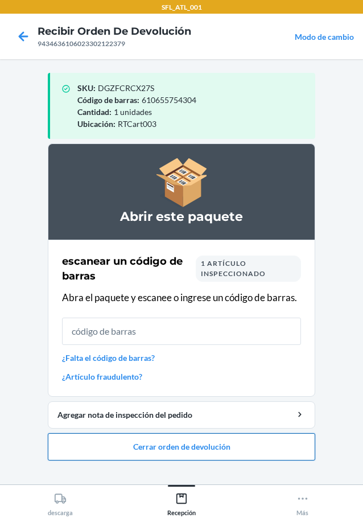
click at [249, 443] on button "Cerrar orden de devolución" at bounding box center [181, 446] width 267 height 27
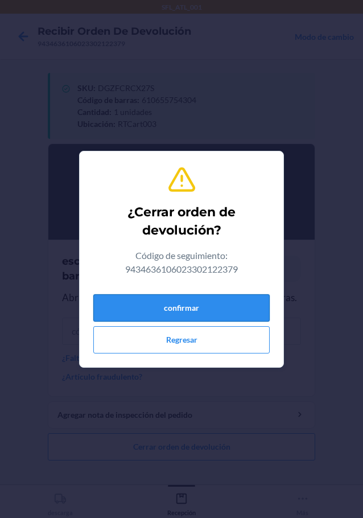
click at [243, 300] on button "confirmar" at bounding box center [181, 307] width 176 height 27
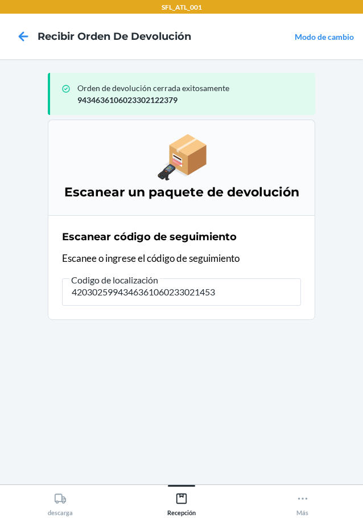
type input "42030259943463610602330214539"
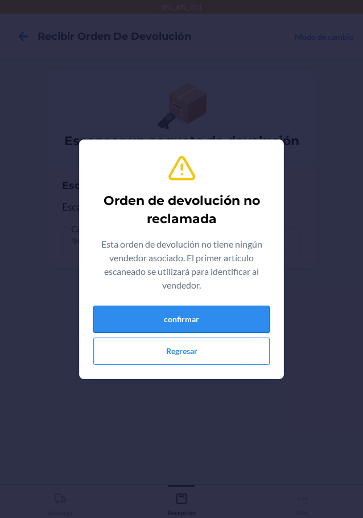
click at [257, 320] on button "confirmar" at bounding box center [181, 319] width 176 height 27
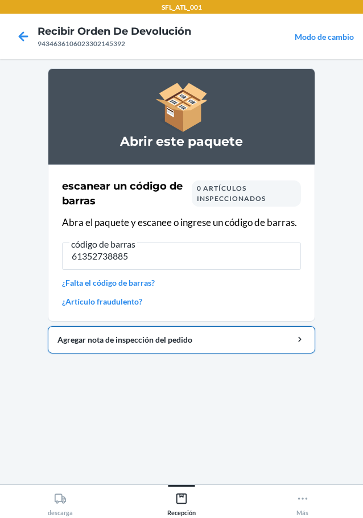
type input "613527388850"
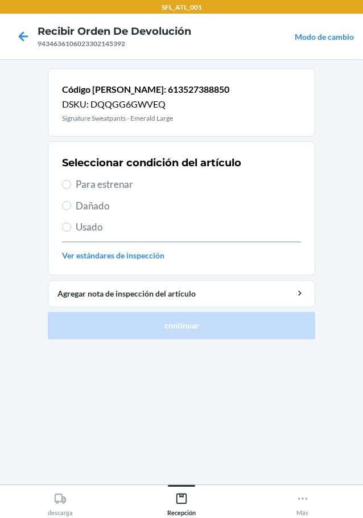
click at [252, 210] on span "Dañado" at bounding box center [188, 206] width 225 height 15
click at [71, 210] on input "Dañado" at bounding box center [66, 205] width 9 height 9
radio input "true"
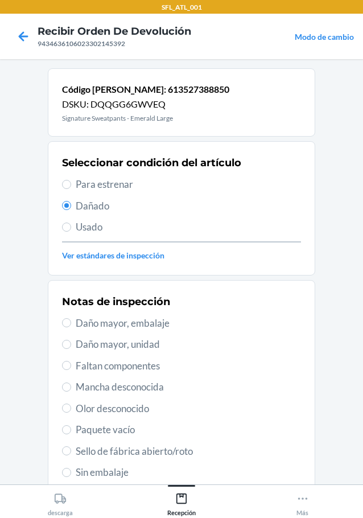
click at [67, 181] on label "Para estrenar" at bounding box center [181, 184] width 239 height 15
click at [67, 181] on input "Para estrenar" at bounding box center [66, 184] width 9 height 9
radio input "true"
radio input "false"
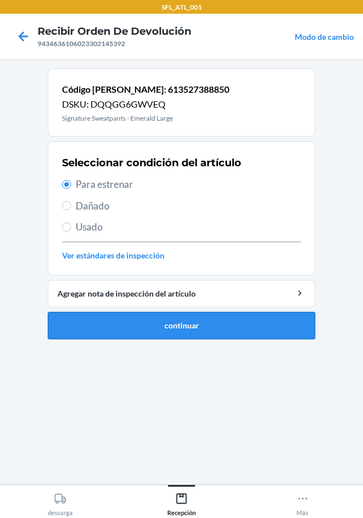
click at [201, 333] on button "continuar" at bounding box center [181, 325] width 267 height 27
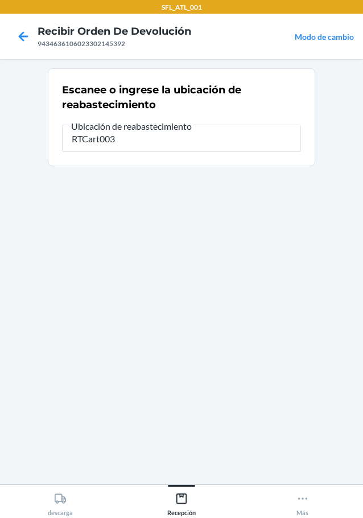
type input "RTCart003"
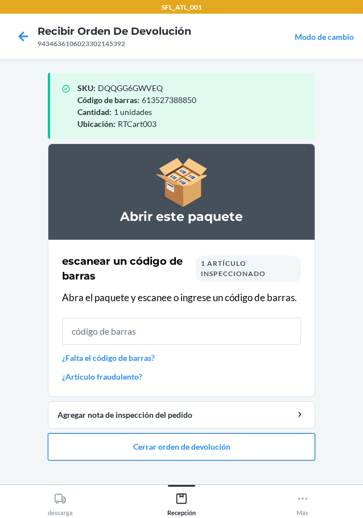
click at [205, 441] on button "Cerrar orden de devolución" at bounding box center [181, 446] width 267 height 27
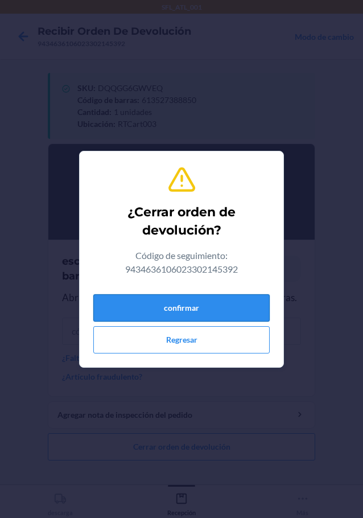
click at [223, 306] on button "confirmar" at bounding box center [181, 307] width 176 height 27
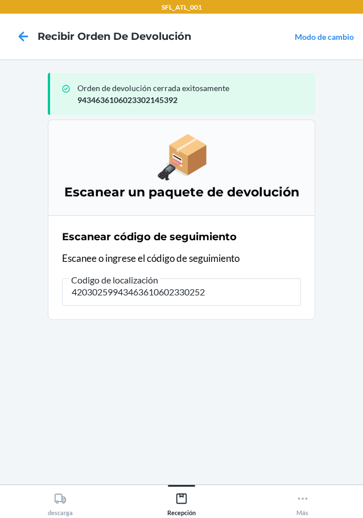
type input "420302599434636106023302520"
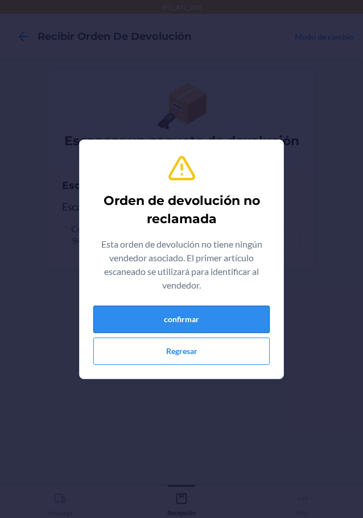
click at [180, 314] on button "confirmar" at bounding box center [181, 319] width 176 height 27
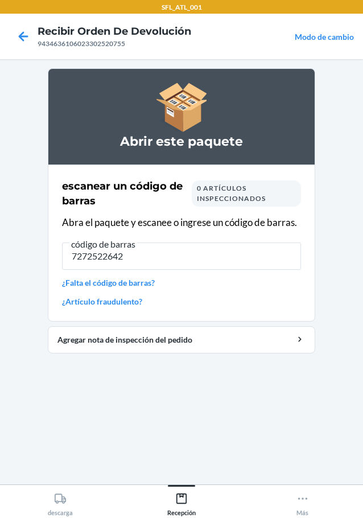
type input "72725226425"
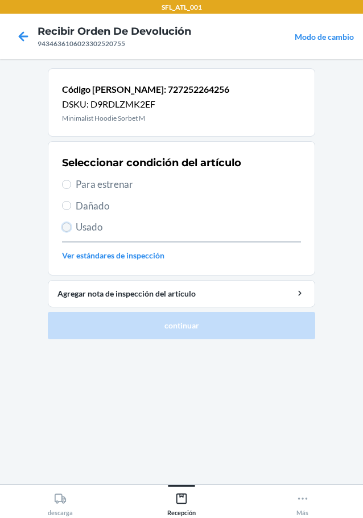
click at [67, 229] on input "Usado" at bounding box center [66, 226] width 9 height 9
radio input "true"
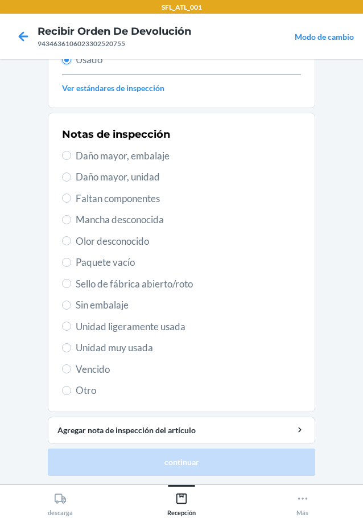
scroll to position [168, 0]
click at [76, 327] on span "Unidad ligeramente usada" at bounding box center [188, 326] width 225 height 15
click at [71, 327] on input "Unidad ligeramente usada" at bounding box center [66, 325] width 9 height 9
radio input "true"
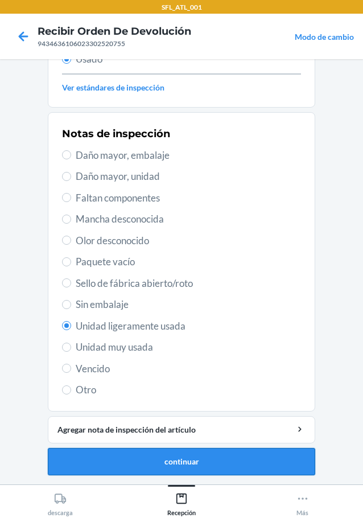
click at [220, 462] on button "continuar" at bounding box center [181, 461] width 267 height 27
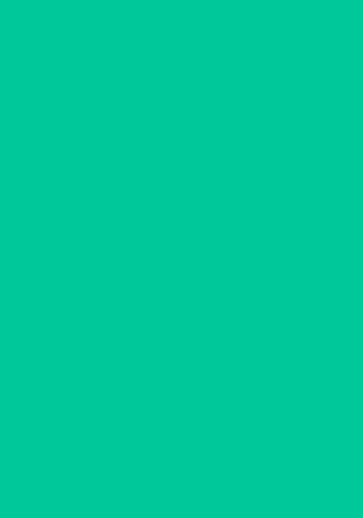
scroll to position [0, 0]
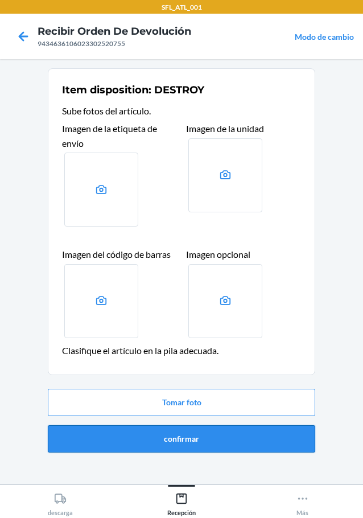
click at [276, 445] on button "confirmar" at bounding box center [181, 438] width 267 height 27
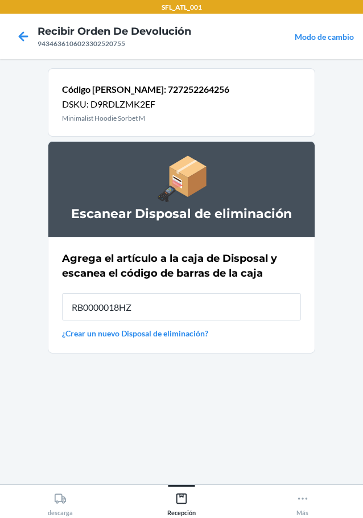
type input "RB0000018HZ"
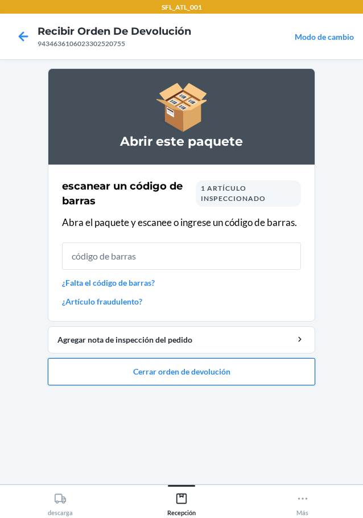
click at [241, 378] on button "Cerrar orden de devolución" at bounding box center [181, 371] width 267 height 27
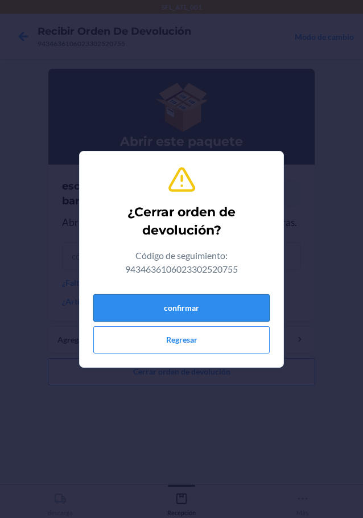
click at [201, 304] on button "confirmar" at bounding box center [181, 307] width 176 height 27
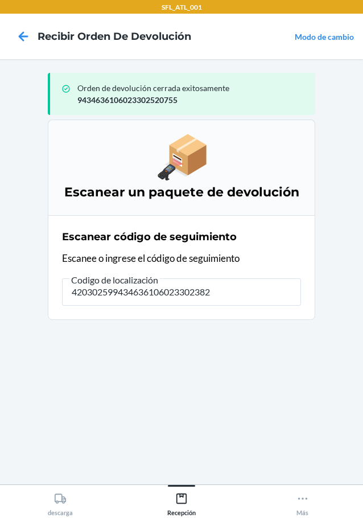
type input "4203025994346361060233023821"
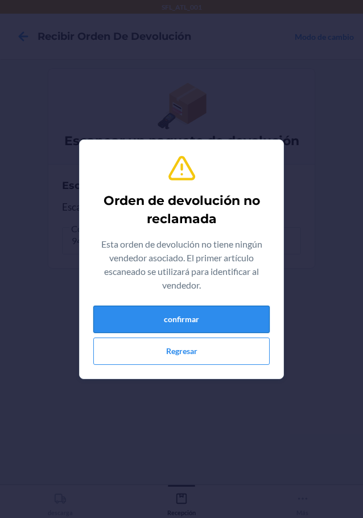
click at [190, 319] on button "confirmar" at bounding box center [181, 319] width 176 height 27
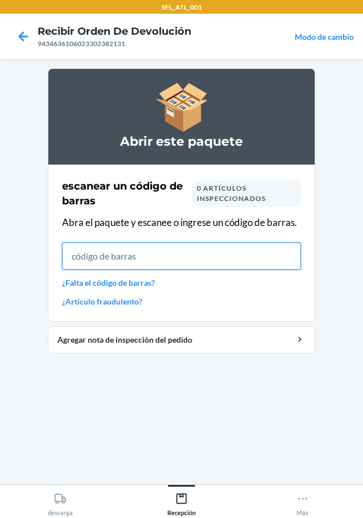
click at [259, 250] on input "text" at bounding box center [181, 255] width 239 height 27
type input "6424613522"
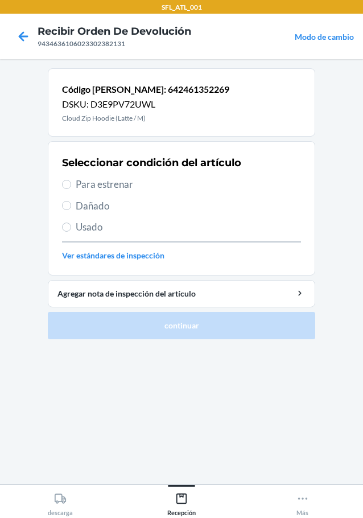
drag, startPoint x: 79, startPoint y: 179, endPoint x: 85, endPoint y: 181, distance: 6.7
click at [83, 180] on span "Para estrenar" at bounding box center [188, 184] width 225 height 15
click at [71, 180] on input "Para estrenar" at bounding box center [66, 184] width 9 height 9
radio input "true"
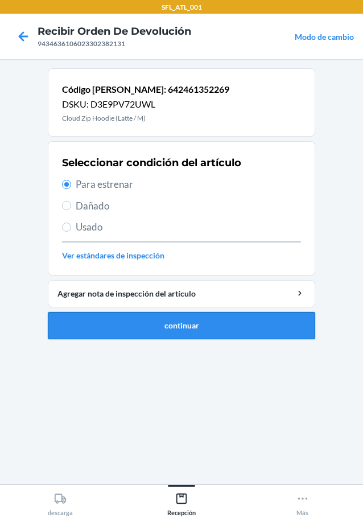
click at [199, 328] on button "continuar" at bounding box center [181, 325] width 267 height 27
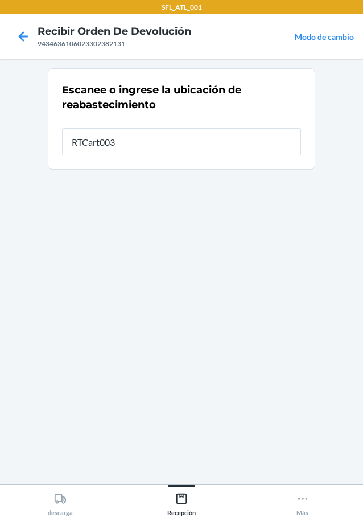
type input "RTCart003"
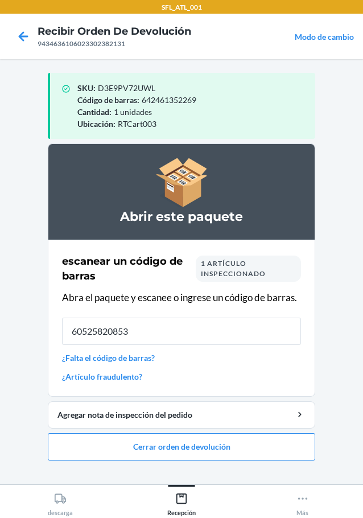
type input "605258208538"
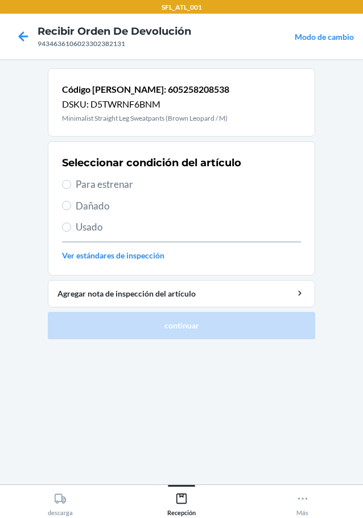
click at [67, 193] on div "Seleccionar condición del artículo Para estrenar Dañado Usado Ver estándares de…" at bounding box center [181, 208] width 239 height 113
click at [67, 182] on input "Para estrenar" at bounding box center [66, 184] width 9 height 9
radio input "true"
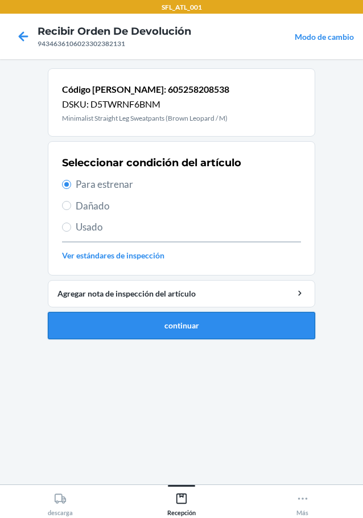
click at [293, 333] on button "continuar" at bounding box center [181, 325] width 267 height 27
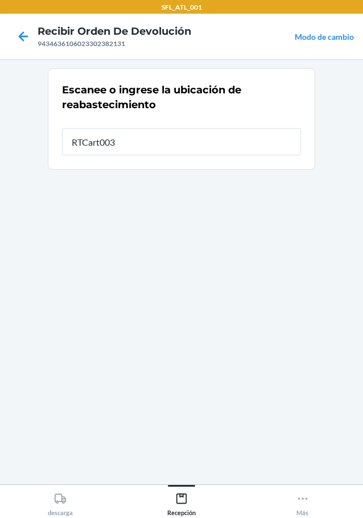
type input "RTCart003"
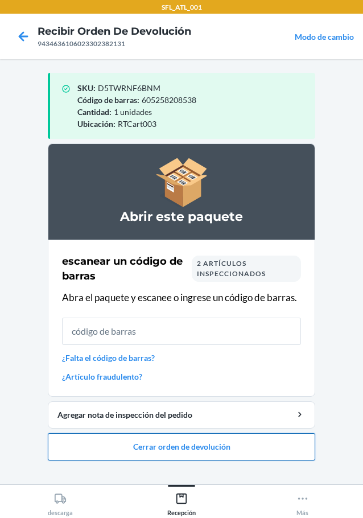
click at [225, 448] on button "Cerrar orden de devolución" at bounding box center [181, 446] width 267 height 27
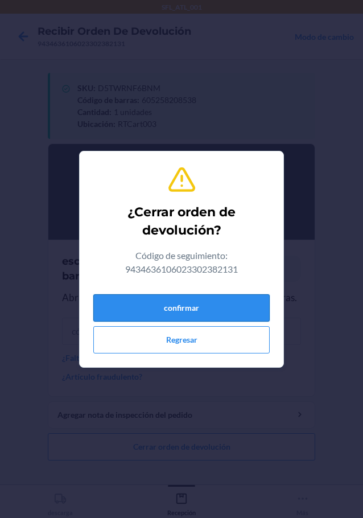
click at [255, 316] on button "confirmar" at bounding box center [181, 307] width 176 height 27
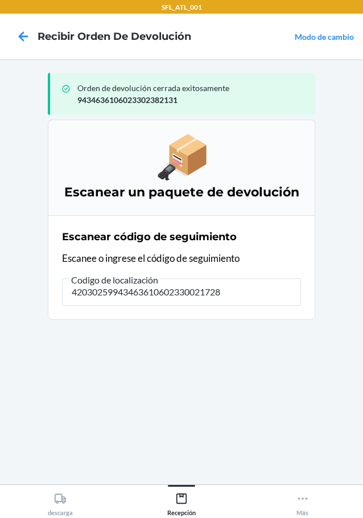
type input "420302599434636106023300217282"
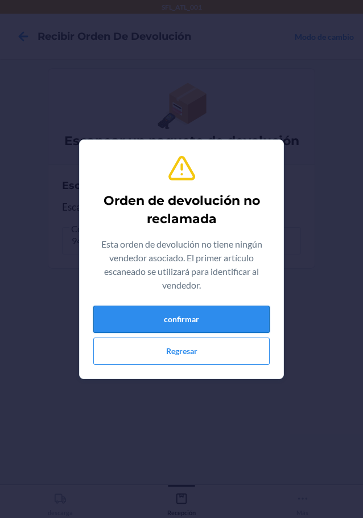
click at [228, 313] on button "confirmar" at bounding box center [181, 319] width 176 height 27
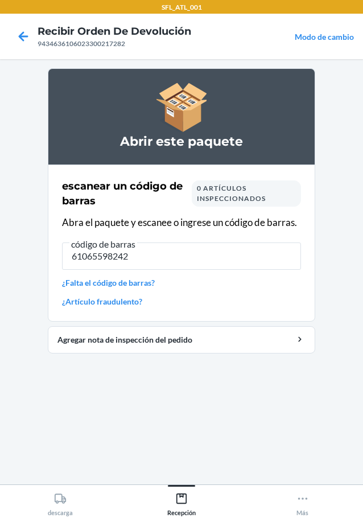
type input "610655982424"
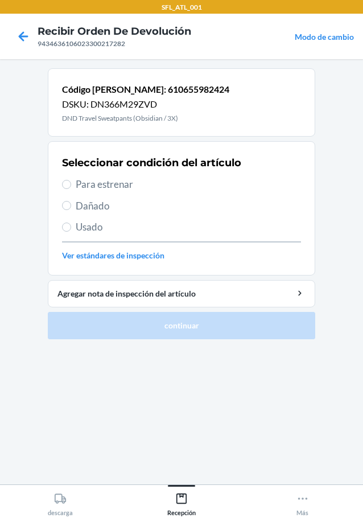
click at [76, 187] on span "Para estrenar" at bounding box center [188, 184] width 225 height 15
click at [71, 187] on input "Para estrenar" at bounding box center [66, 184] width 9 height 9
radio input "true"
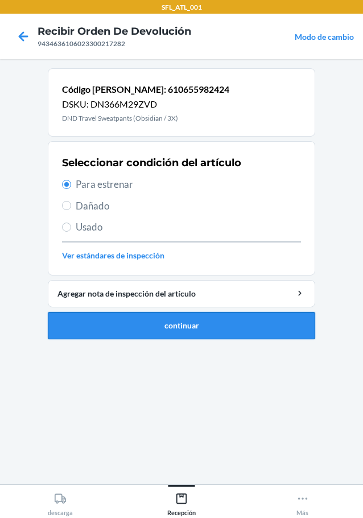
click at [164, 319] on button "continuar" at bounding box center [181, 325] width 267 height 27
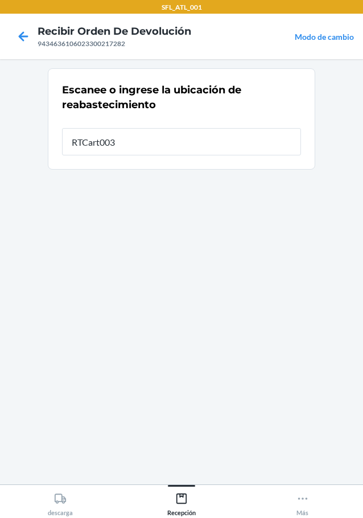
type input "RTCart003"
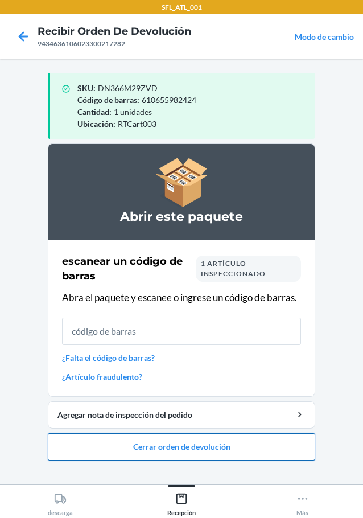
click at [227, 438] on button "Cerrar orden de devolución" at bounding box center [181, 446] width 267 height 27
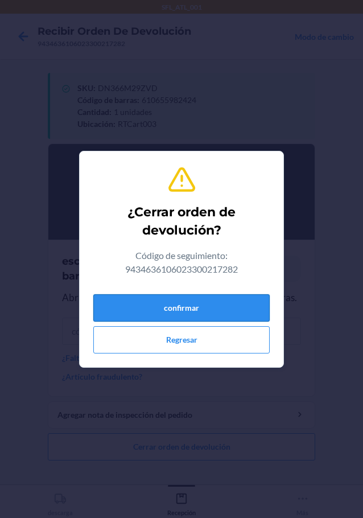
click at [232, 304] on button "confirmar" at bounding box center [181, 307] width 176 height 27
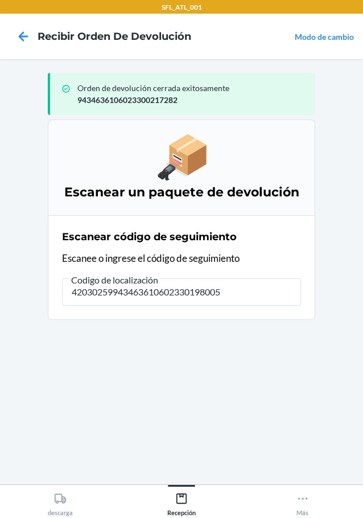
type input "420302599434636106023301980055"
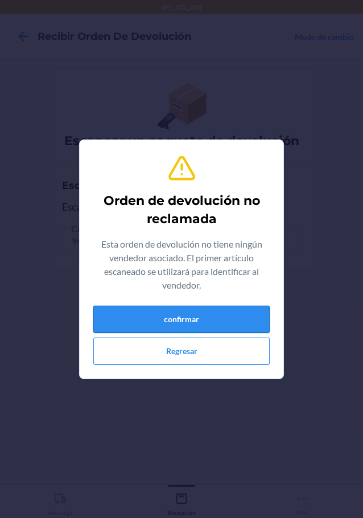
click at [161, 328] on button "confirmar" at bounding box center [181, 319] width 176 height 27
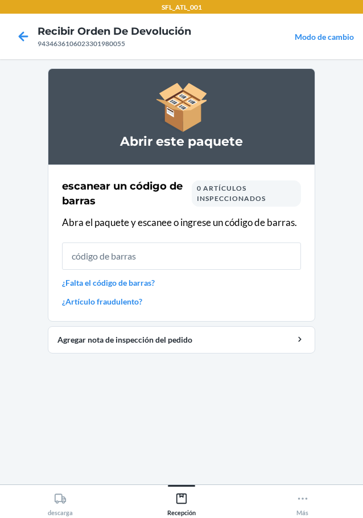
click at [146, 281] on link "¿Falta el código de barras?" at bounding box center [181, 283] width 239 height 12
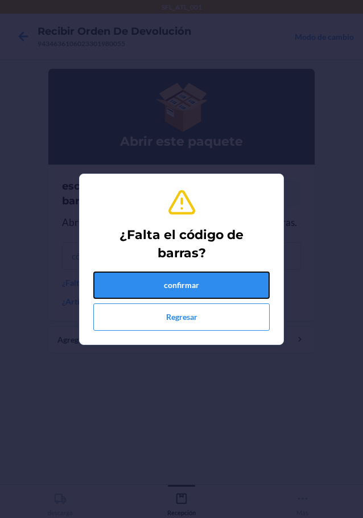
click at [156, 279] on button "confirmar" at bounding box center [181, 284] width 176 height 27
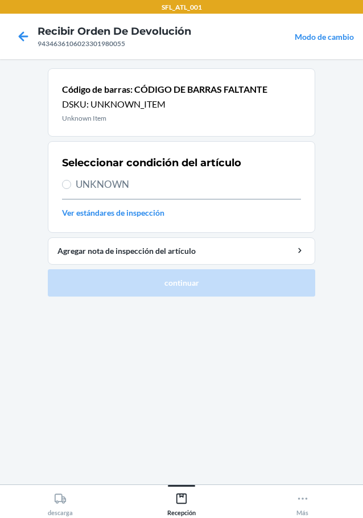
click at [144, 204] on div "Seleccionar condición del artículo UNKNOWN Ver estándares de inspección" at bounding box center [181, 187] width 239 height 70
click at [75, 183] on label "UNKNOWN" at bounding box center [181, 184] width 239 height 15
click at [71, 183] on input "UNKNOWN" at bounding box center [66, 184] width 9 height 9
radio input "true"
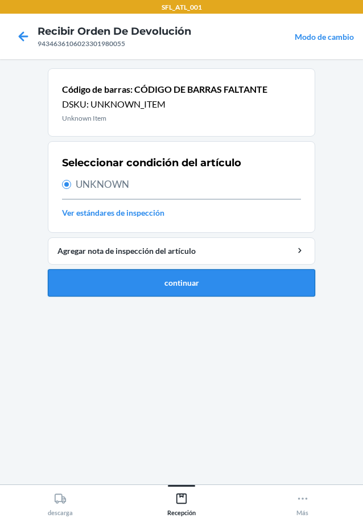
click at [203, 282] on button "continuar" at bounding box center [181, 282] width 267 height 27
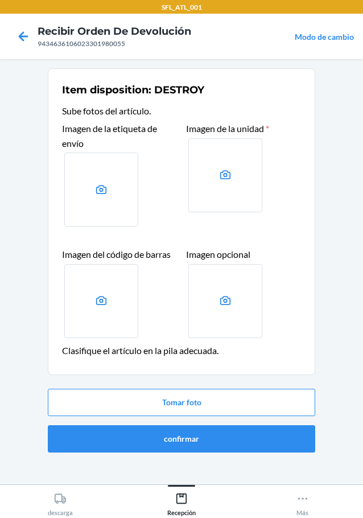
drag, startPoint x: 208, startPoint y: 419, endPoint x: 215, endPoint y: 417, distance: 6.7
click at [208, 419] on div "Tomar foto confirmar" at bounding box center [181, 420] width 267 height 73
click at [216, 409] on button "Tomar foto" at bounding box center [181, 402] width 267 height 27
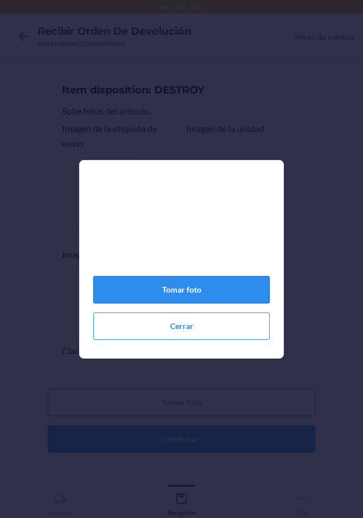
click at [210, 287] on button "Tomar foto" at bounding box center [181, 289] width 176 height 27
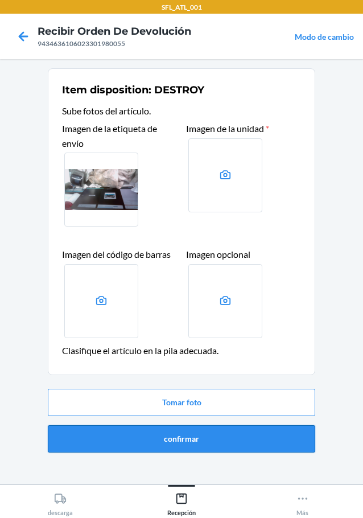
click at [229, 448] on button "confirmar" at bounding box center [181, 438] width 267 height 27
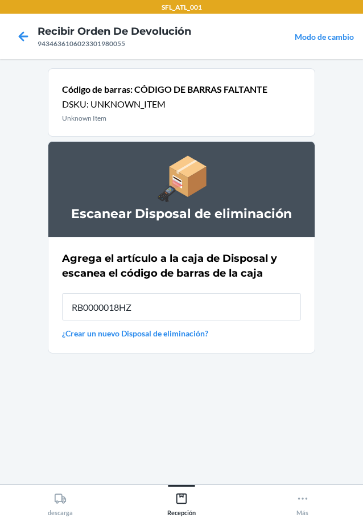
type input "RB0000018HZ"
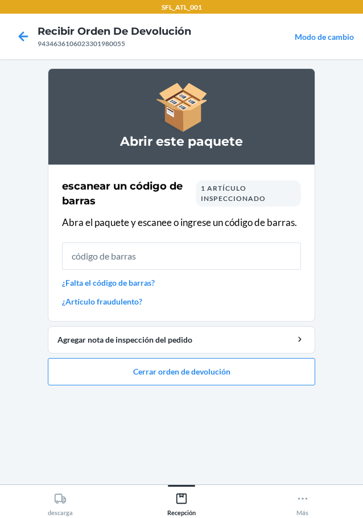
click at [104, 285] on link "¿Falta el código de barras?" at bounding box center [181, 283] width 239 height 12
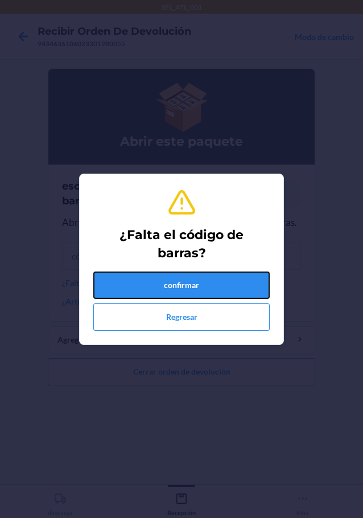
click at [116, 282] on button "confirmar" at bounding box center [181, 284] width 176 height 27
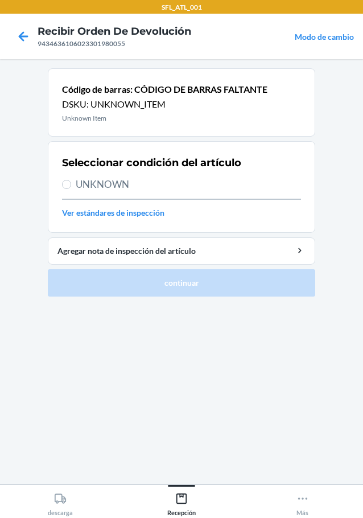
click at [69, 191] on label "UNKNOWN" at bounding box center [181, 184] width 239 height 15
click at [69, 189] on input "UNKNOWN" at bounding box center [66, 184] width 9 height 9
radio input "true"
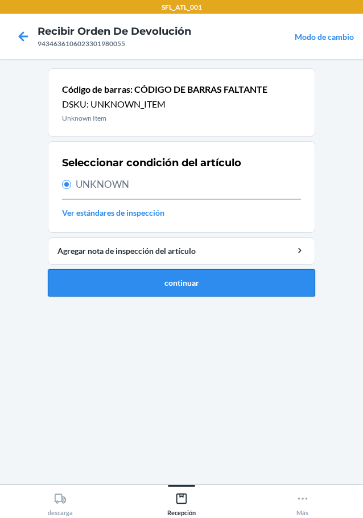
click at [143, 291] on button "continuar" at bounding box center [181, 282] width 267 height 27
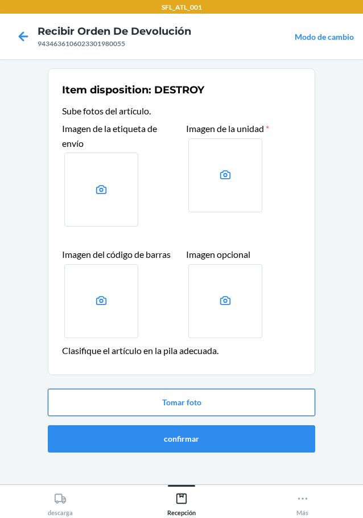
click at [168, 403] on button "Tomar foto" at bounding box center [181, 402] width 267 height 27
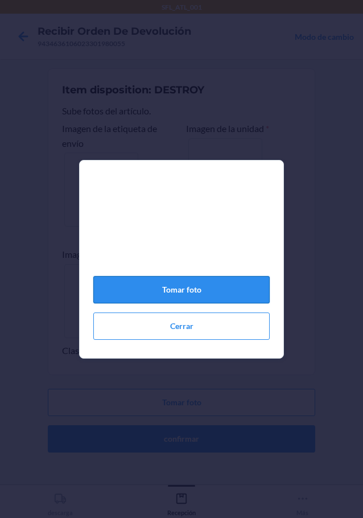
click at [158, 300] on button "Tomar foto" at bounding box center [181, 289] width 176 height 27
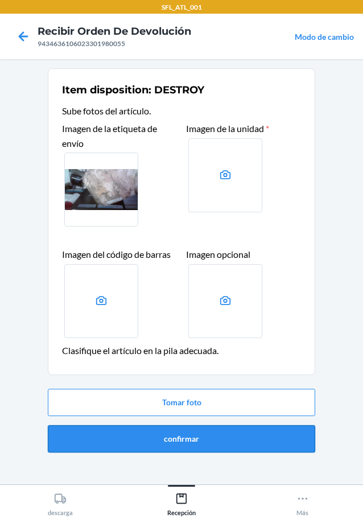
click at [130, 446] on button "confirmar" at bounding box center [181, 438] width 267 height 27
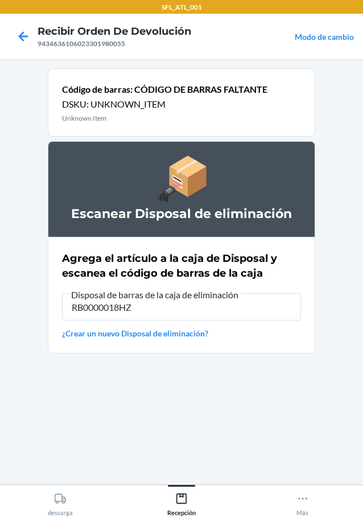
type input "RB0000018HZ"
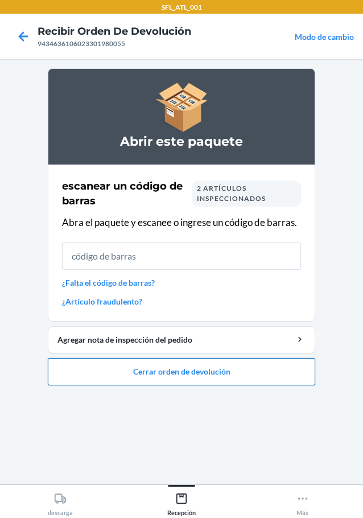
click at [77, 368] on button "Cerrar orden de devolución" at bounding box center [181, 371] width 267 height 27
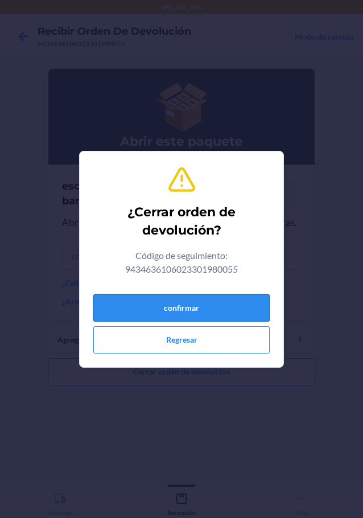
click at [178, 314] on button "confirmar" at bounding box center [181, 307] width 176 height 27
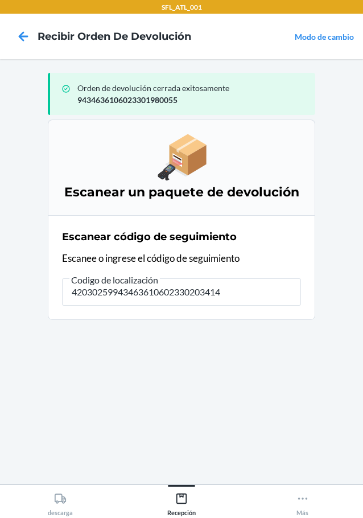
type input "420302599434636106023302034146"
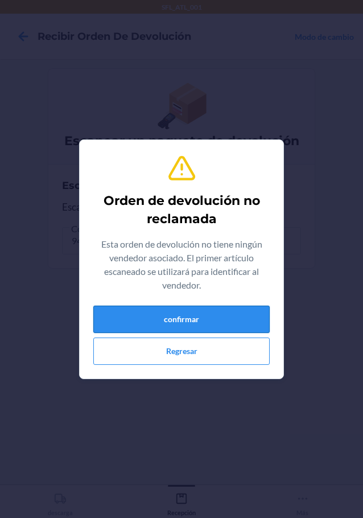
click at [181, 330] on button "confirmar" at bounding box center [181, 319] width 176 height 27
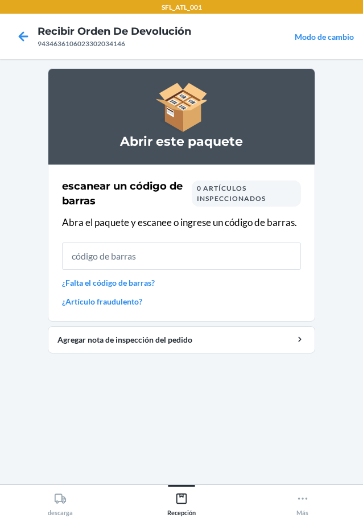
click at [159, 261] on input "text" at bounding box center [181, 255] width 239 height 27
click at [19, 31] on icon at bounding box center [23, 36] width 19 height 19
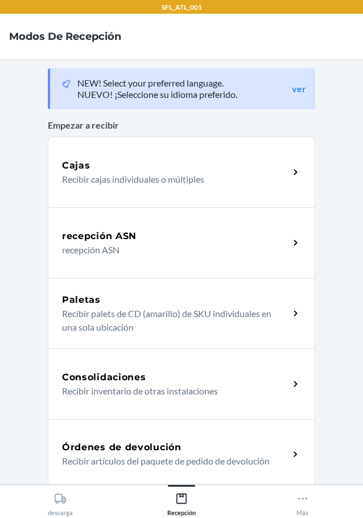
click at [139, 432] on div "Órdenes de devolución Recibir artículos del paquete de pedido de devolución" at bounding box center [181, 454] width 267 height 71
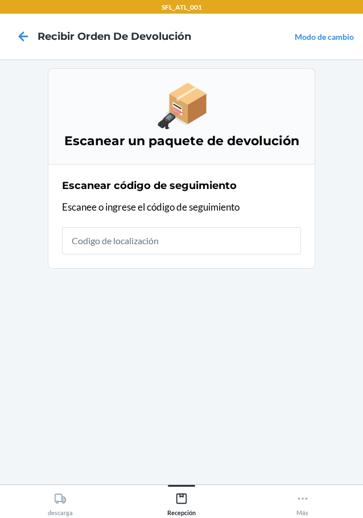
drag, startPoint x: 154, startPoint y: 249, endPoint x: 147, endPoint y: 233, distance: 17.1
click at [154, 248] on input "text" at bounding box center [181, 240] width 239 height 27
type input "420302599434636106023300102366"
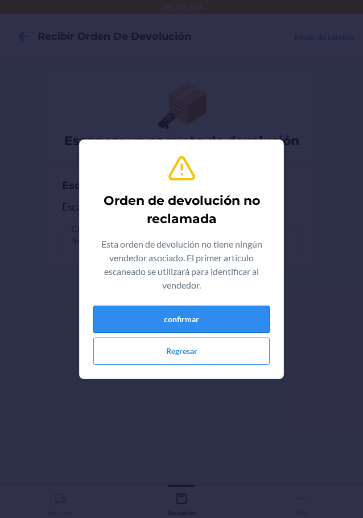
click at [208, 311] on button "confirmar" at bounding box center [181, 319] width 176 height 27
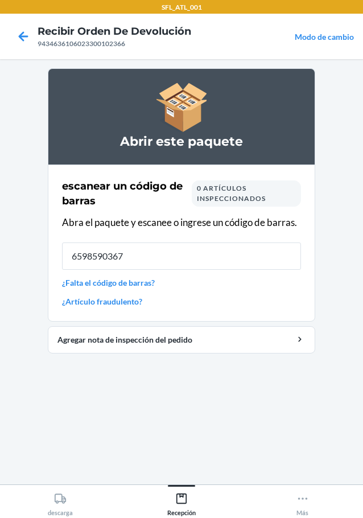
type input "65985903671"
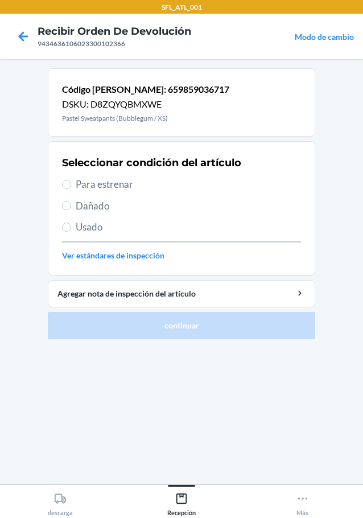
drag, startPoint x: 73, startPoint y: 183, endPoint x: 106, endPoint y: 204, distance: 38.8
click at [73, 184] on label "Para estrenar" at bounding box center [181, 184] width 239 height 15
click at [71, 184] on input "Para estrenar" at bounding box center [66, 184] width 9 height 9
radio input "true"
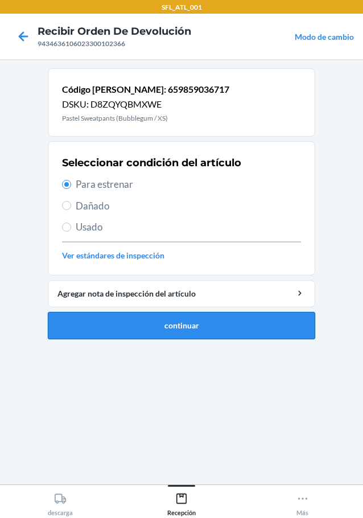
click at [211, 318] on button "continuar" at bounding box center [181, 325] width 267 height 27
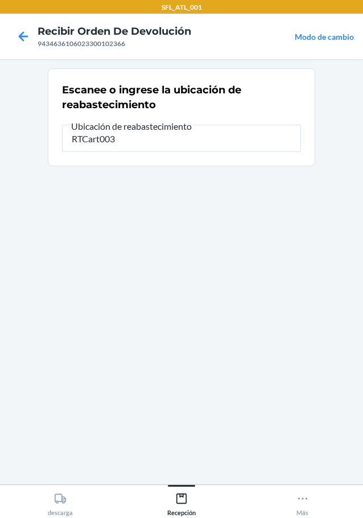
type input "RTCart003"
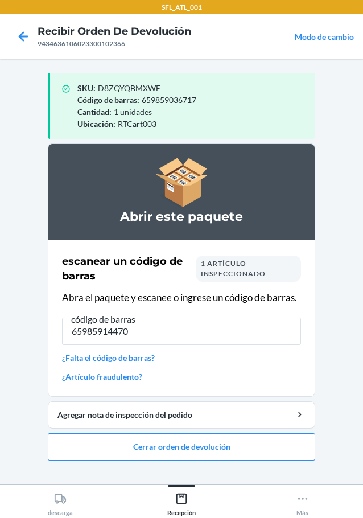
type input "659859144702"
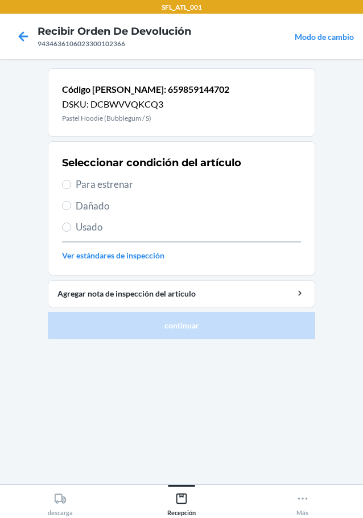
click at [63, 179] on label "Para estrenar" at bounding box center [181, 184] width 239 height 15
click at [63, 180] on input "Para estrenar" at bounding box center [66, 184] width 9 height 9
radio input "true"
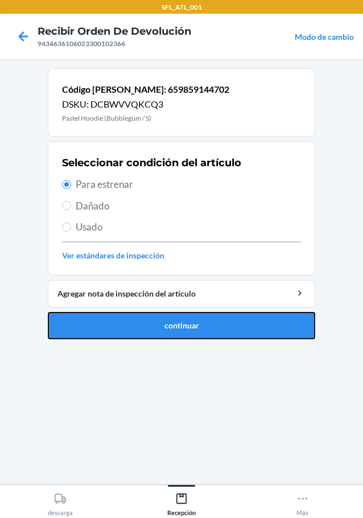
click at [190, 331] on button "continuar" at bounding box center [181, 325] width 267 height 27
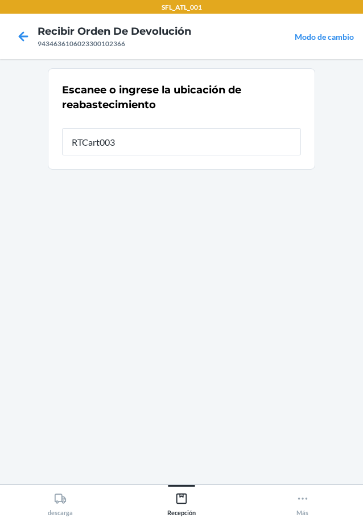
type input "RTCart003"
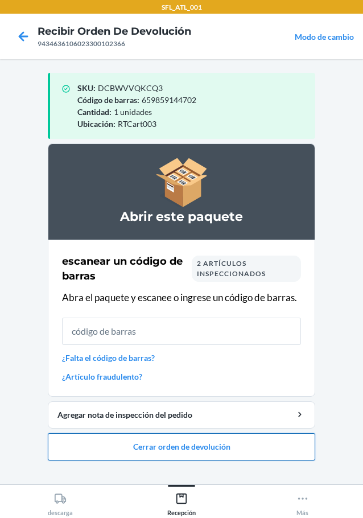
click at [168, 452] on button "Cerrar orden de devolución" at bounding box center [181, 446] width 267 height 27
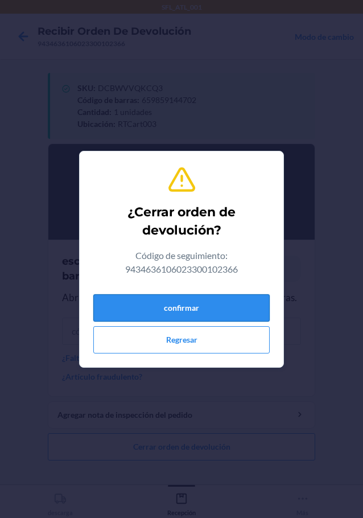
click at [198, 304] on button "confirmar" at bounding box center [181, 307] width 176 height 27
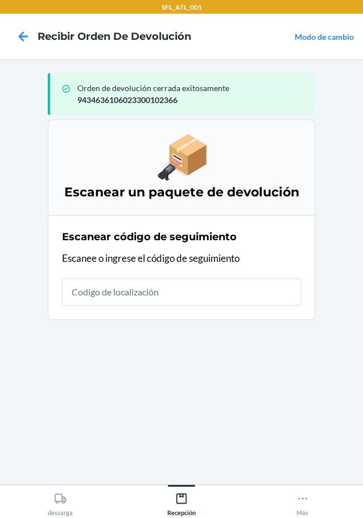
click at [153, 302] on div "Escanear código de seguimiento Escanee o ingrese el código de seguimiento" at bounding box center [181, 267] width 239 height 83
click at [222, 407] on section "Escanear un paquete de devolución Escanear código de seguimiento Escanee o ingr…" at bounding box center [181, 297] width 267 height 356
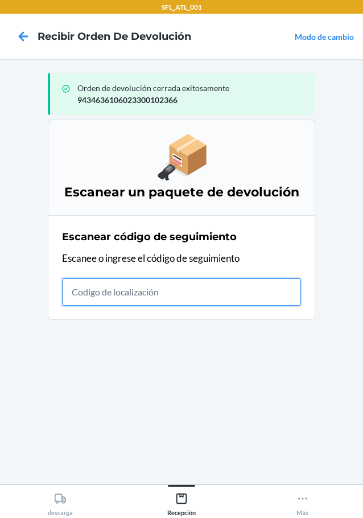
click at [179, 297] on input "text" at bounding box center [181, 291] width 239 height 27
type input "642461555783"
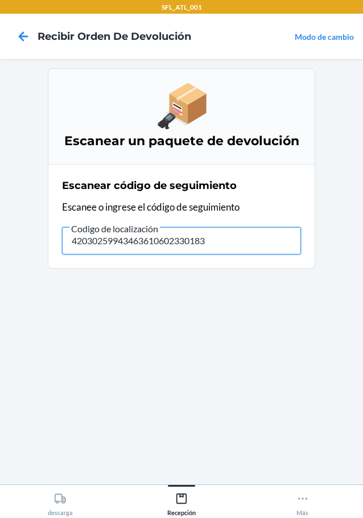
type input "420302599434636106023301834"
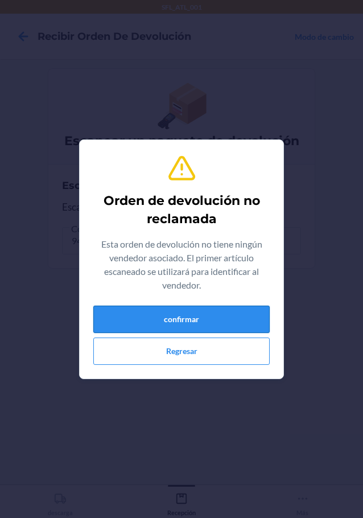
click at [178, 307] on button "confirmar" at bounding box center [181, 319] width 176 height 27
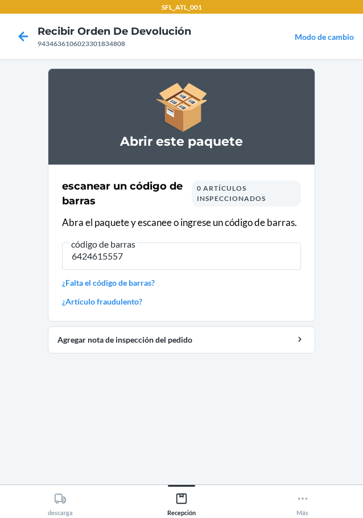
type input "64246155578"
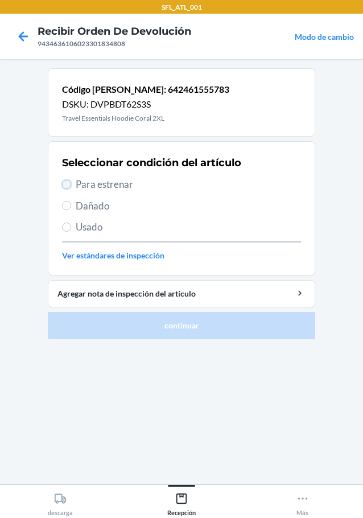
click at [67, 184] on input "Para estrenar" at bounding box center [66, 184] width 9 height 9
radio input "true"
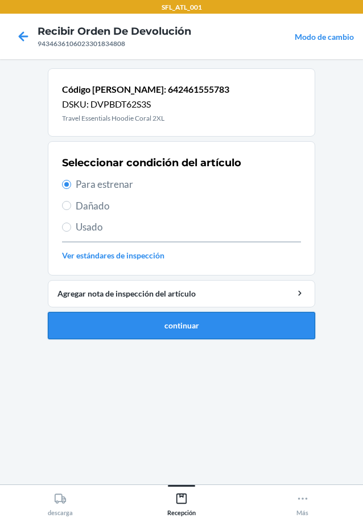
click at [196, 321] on button "continuar" at bounding box center [181, 325] width 267 height 27
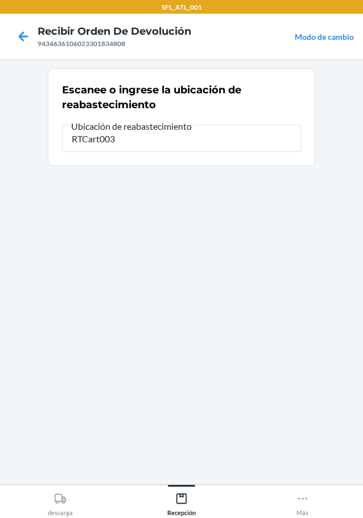
type input "RTCart003"
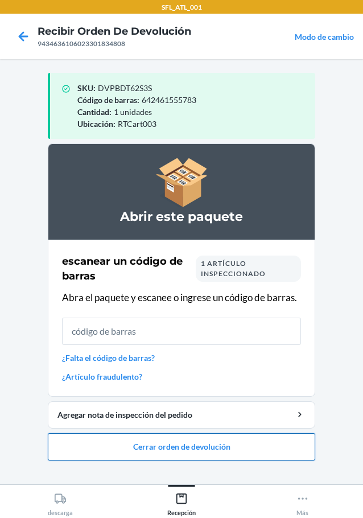
click at [141, 441] on button "Cerrar orden de devolución" at bounding box center [181, 446] width 267 height 27
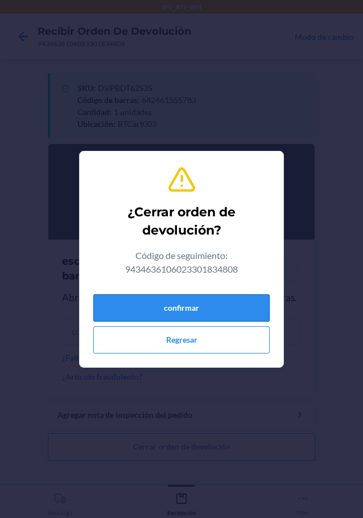
click at [207, 303] on button "confirmar" at bounding box center [181, 307] width 176 height 27
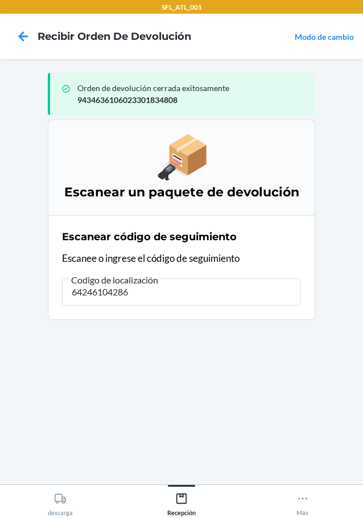
type input "642461042863"
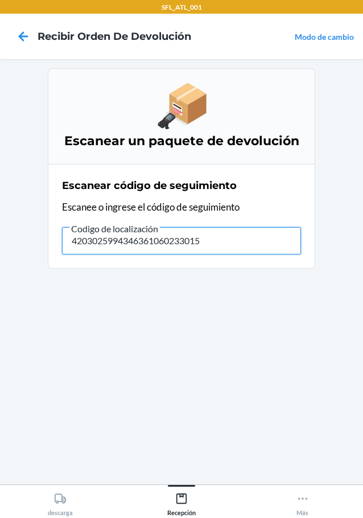
type input "42030259943463610602330151"
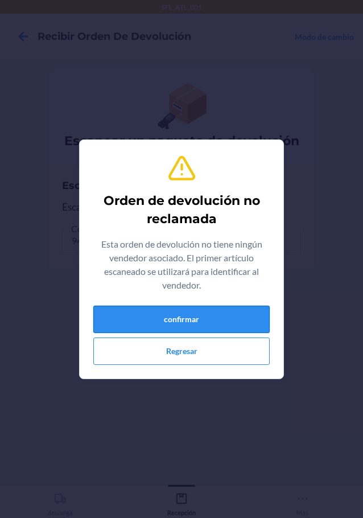
click at [207, 317] on button "confirmar" at bounding box center [181, 319] width 176 height 27
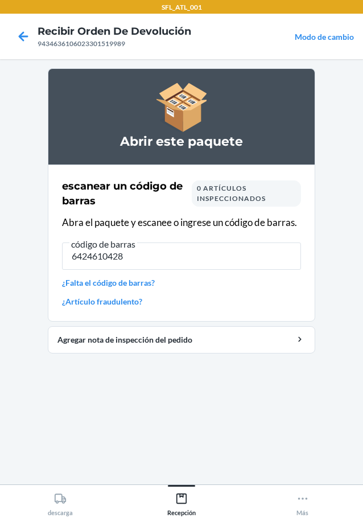
type input "64246104286"
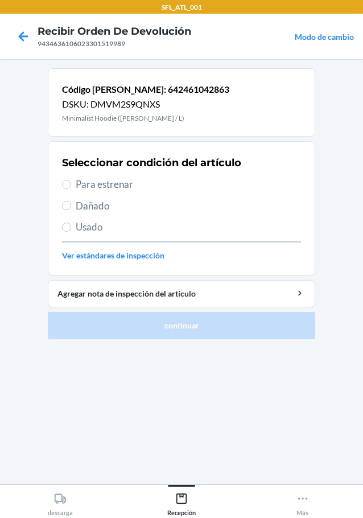
click at [68, 189] on label "Para estrenar" at bounding box center [181, 184] width 239 height 15
click at [68, 189] on input "Para estrenar" at bounding box center [66, 184] width 9 height 9
radio input "true"
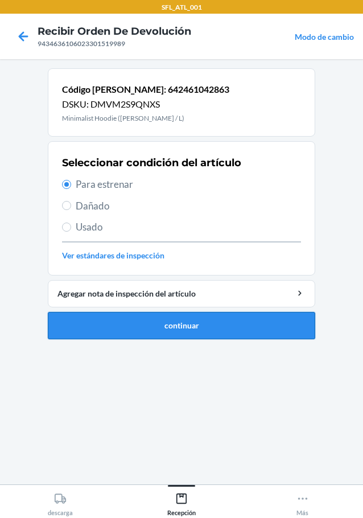
click at [146, 331] on button "continuar" at bounding box center [181, 325] width 267 height 27
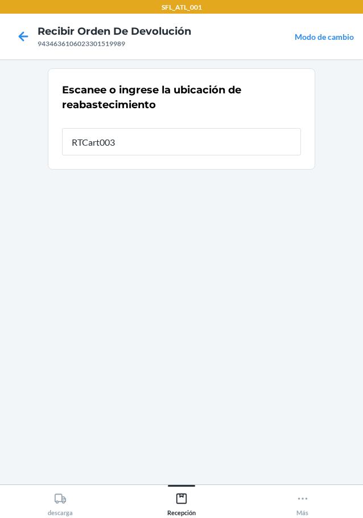
type input "RTCart003"
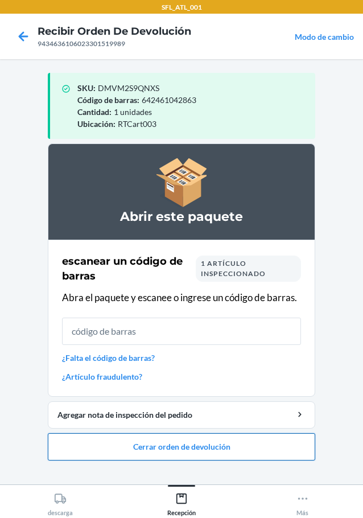
click at [184, 444] on button "Cerrar orden de devolución" at bounding box center [181, 446] width 267 height 27
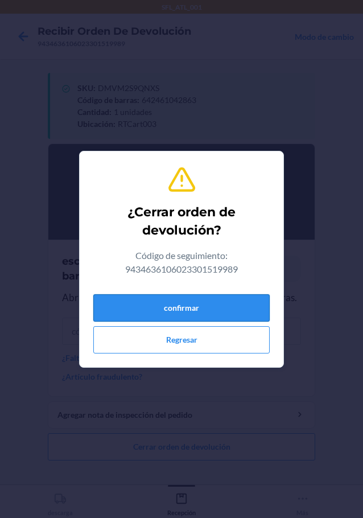
click at [187, 299] on button "confirmar" at bounding box center [181, 307] width 176 height 27
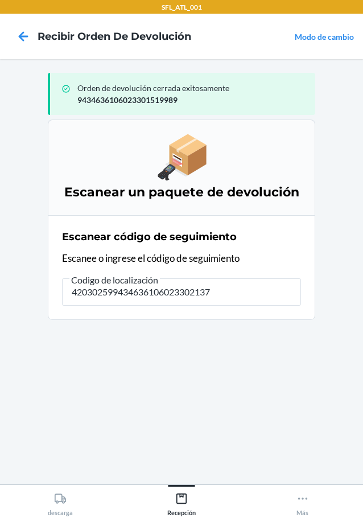
type input "4203025994346361060233021376"
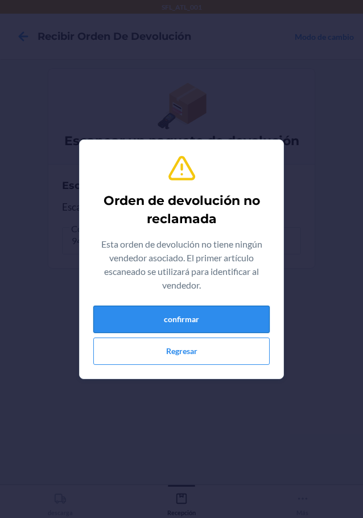
click at [196, 308] on button "confirmar" at bounding box center [181, 319] width 176 height 27
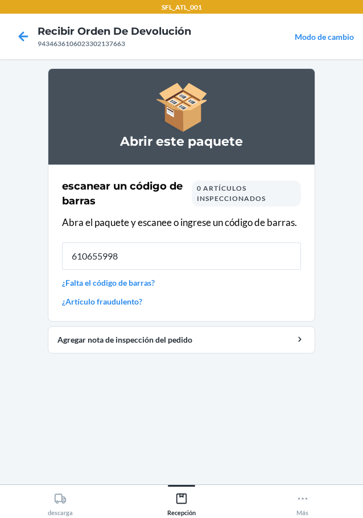
type input "6106559981"
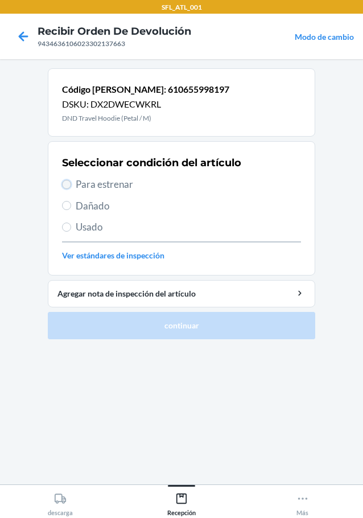
click at [71, 185] on input "Para estrenar" at bounding box center [66, 184] width 9 height 9
radio input "true"
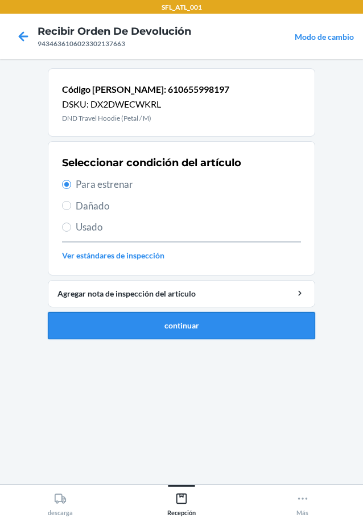
click at [249, 333] on button "continuar" at bounding box center [181, 325] width 267 height 27
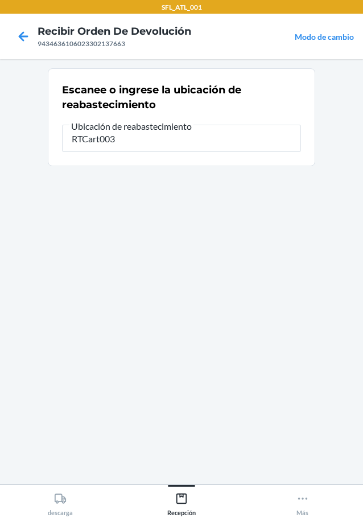
type input "RTCart003"
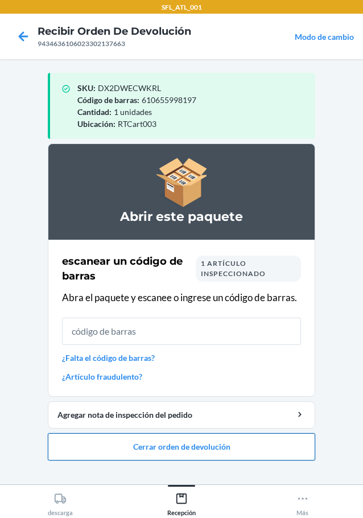
click at [185, 451] on button "Cerrar orden de devolución" at bounding box center [181, 446] width 267 height 27
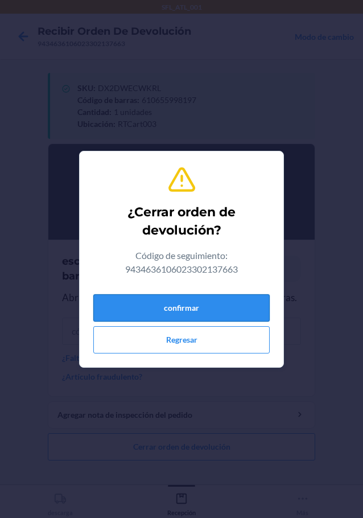
click at [242, 306] on button "confirmar" at bounding box center [181, 307] width 176 height 27
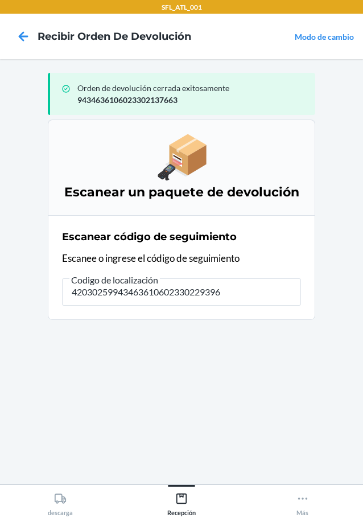
type input "420302599434636106023302293963"
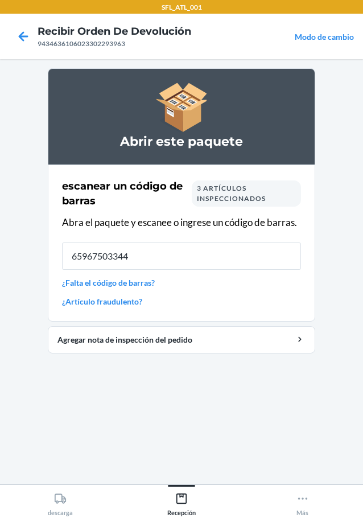
type input "659675033440"
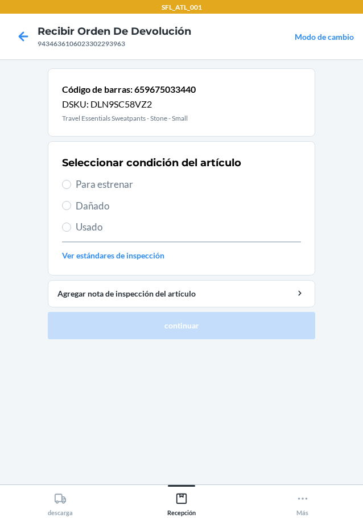
click at [71, 189] on label "Para estrenar" at bounding box center [181, 184] width 239 height 15
click at [71, 189] on input "Para estrenar" at bounding box center [66, 184] width 9 height 9
radio input "true"
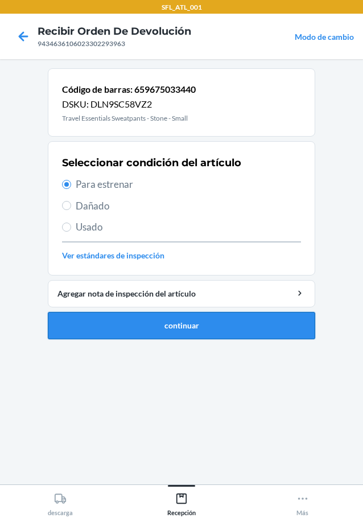
click at [134, 320] on button "continuar" at bounding box center [181, 325] width 267 height 27
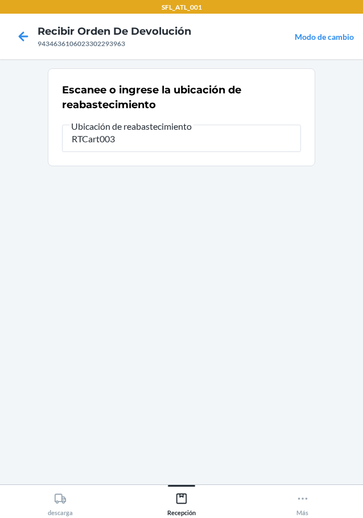
type input "RTCart003"
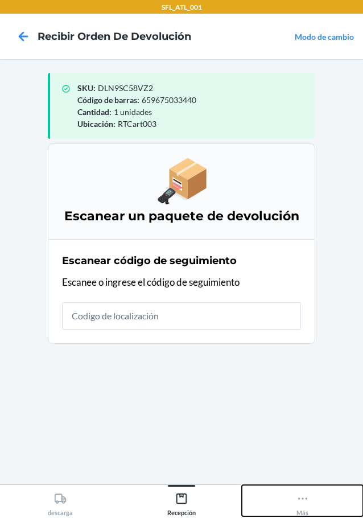
click at [302, 502] on icon at bounding box center [302, 498] width 13 height 13
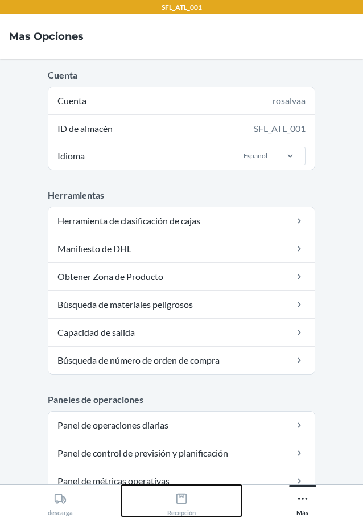
click at [182, 512] on div "Recepción" at bounding box center [181, 502] width 28 height 28
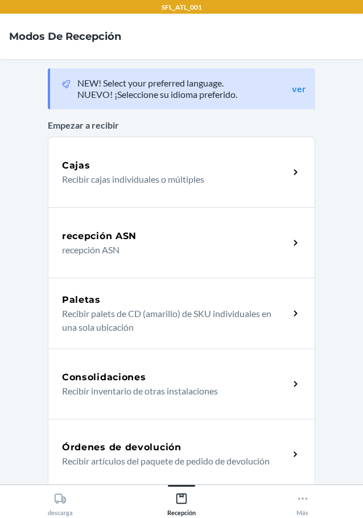
click at [274, 451] on div "Órdenes de devolución" at bounding box center [175, 447] width 227 height 14
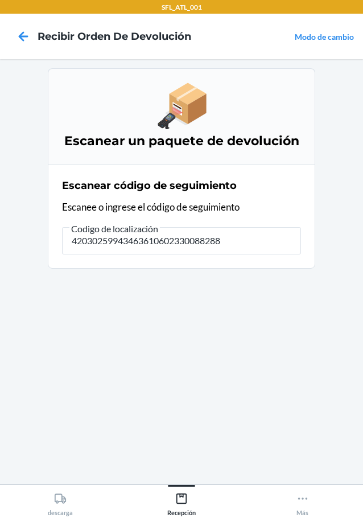
type input "420302599434636106023300882886"
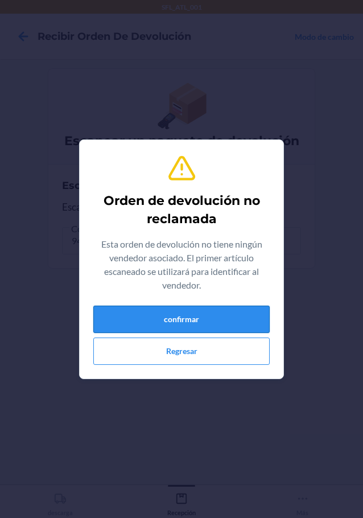
click at [242, 317] on button "confirmar" at bounding box center [181, 319] width 176 height 27
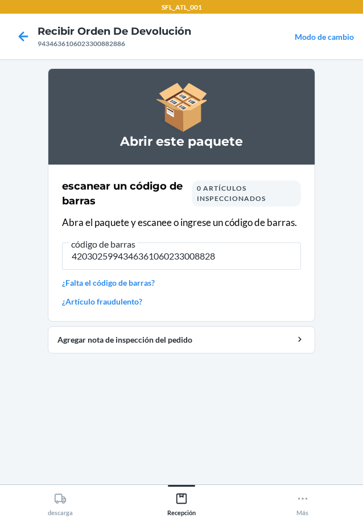
type input "42030259943463610602330088288"
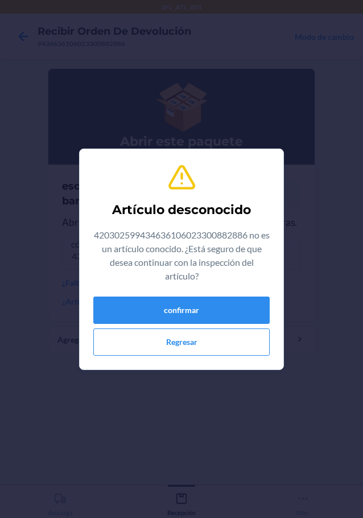
click at [209, 357] on div "Artículo desconocido 420302599434636106023300882886 no es un artículo conocido.…" at bounding box center [181, 259] width 176 height 202
click at [209, 337] on button "Regresar" at bounding box center [181, 341] width 176 height 27
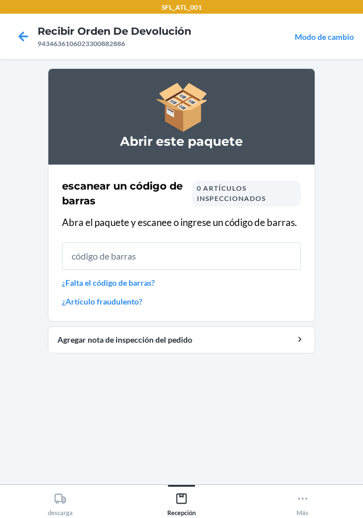
click at [128, 285] on link "¿Falta el código de barras?" at bounding box center [181, 283] width 239 height 12
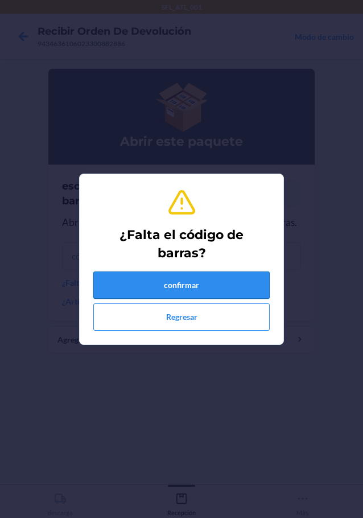
click at [158, 290] on button "confirmar" at bounding box center [181, 284] width 176 height 27
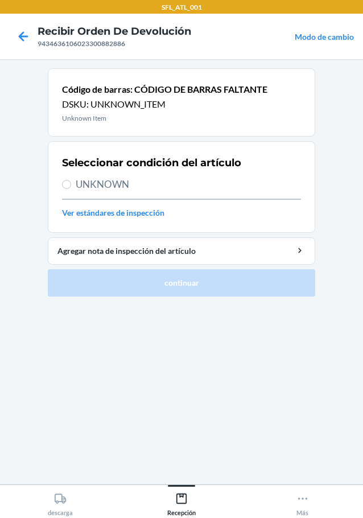
click at [75, 185] on label "UNKNOWN" at bounding box center [181, 184] width 239 height 15
click at [71, 185] on input "UNKNOWN" at bounding box center [66, 184] width 9 height 9
radio input "true"
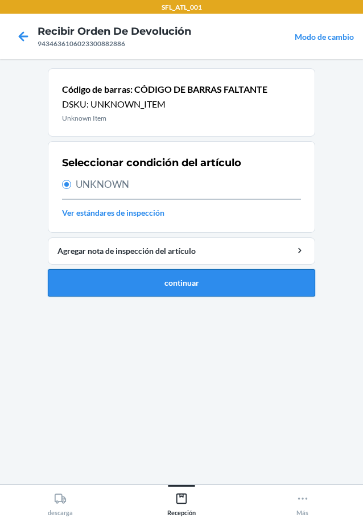
click at [208, 286] on button "continuar" at bounding box center [181, 282] width 267 height 27
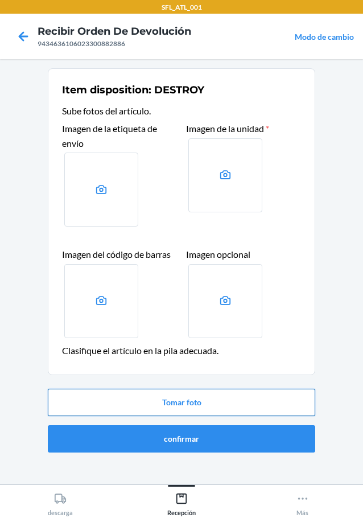
click at [249, 407] on button "Tomar foto" at bounding box center [181, 402] width 267 height 27
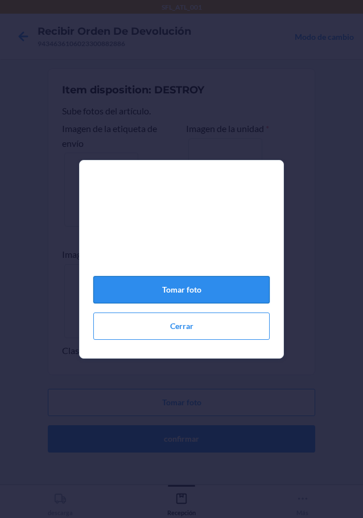
click at [246, 303] on button "Tomar foto" at bounding box center [181, 289] width 176 height 27
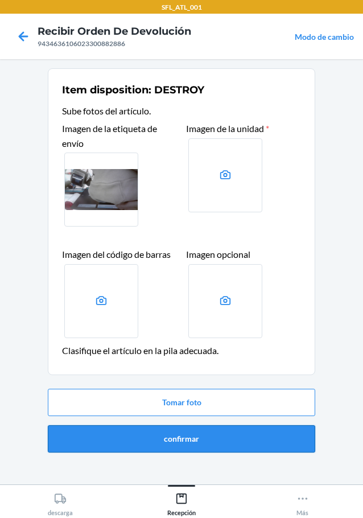
click at [204, 442] on button "confirmar" at bounding box center [181, 438] width 267 height 27
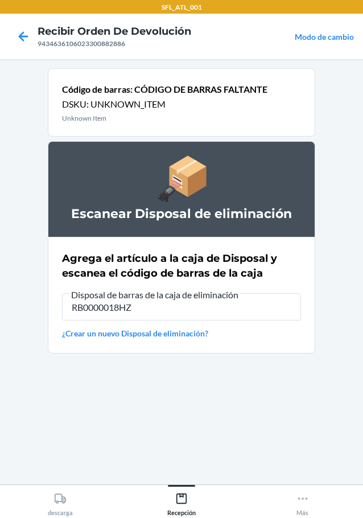
type input "RB0000018HZ"
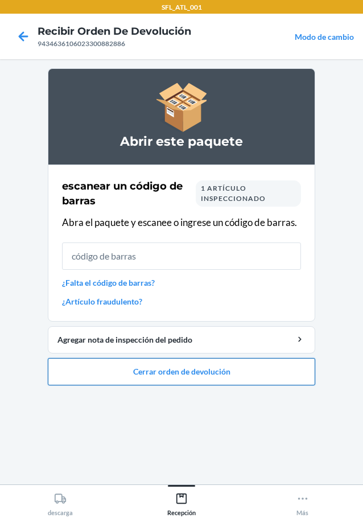
click at [272, 379] on button "Cerrar orden de devolución" at bounding box center [181, 371] width 267 height 27
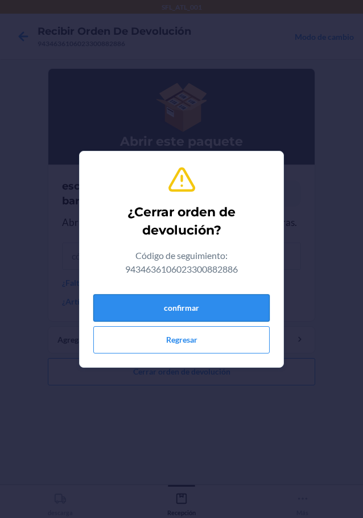
click at [258, 302] on button "confirmar" at bounding box center [181, 307] width 176 height 27
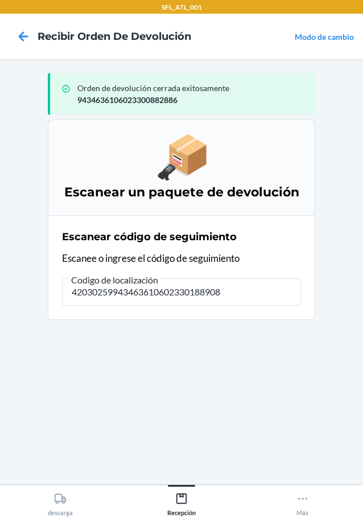
type input "420302599434636106023301889082"
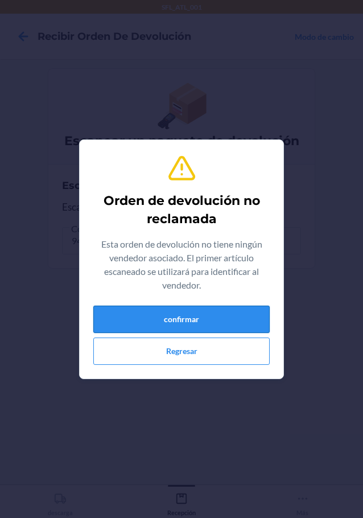
click at [238, 330] on button "confirmar" at bounding box center [181, 319] width 176 height 27
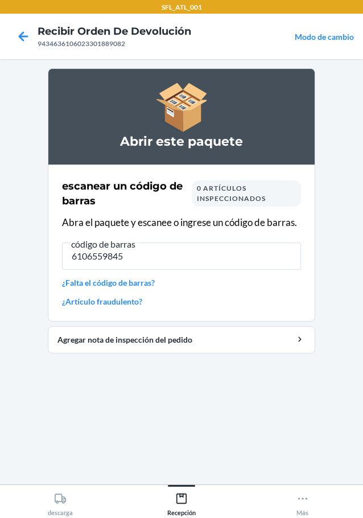
type input "61065598457"
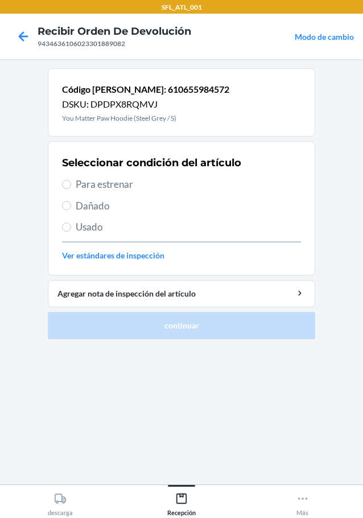
click at [77, 229] on span "Usado" at bounding box center [188, 227] width 225 height 15
click at [71, 229] on input "Usado" at bounding box center [66, 226] width 9 height 9
radio input "true"
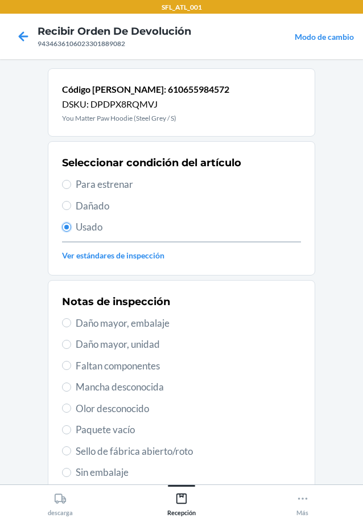
scroll to position [168, 0]
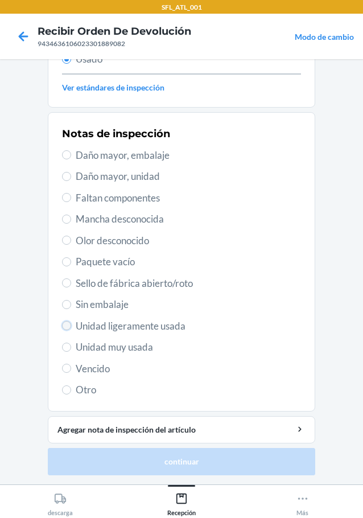
click at [62, 324] on input "Unidad ligeramente usada" at bounding box center [66, 325] width 9 height 9
radio input "true"
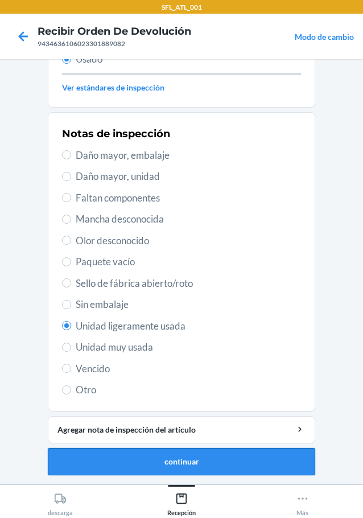
click at [302, 455] on button "continuar" at bounding box center [181, 461] width 267 height 27
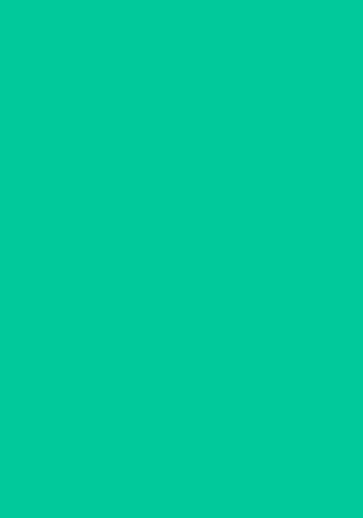
scroll to position [0, 0]
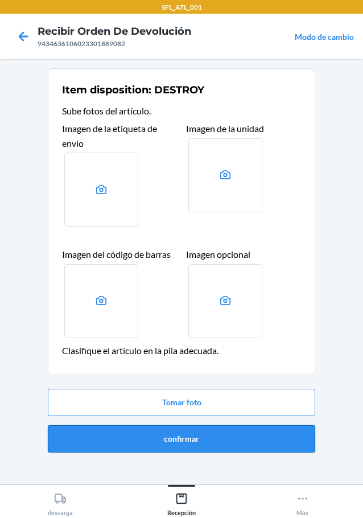
click at [269, 431] on button "confirmar" at bounding box center [181, 438] width 267 height 27
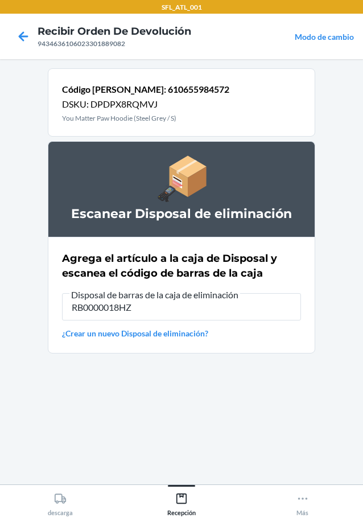
type input "RB0000018HZ"
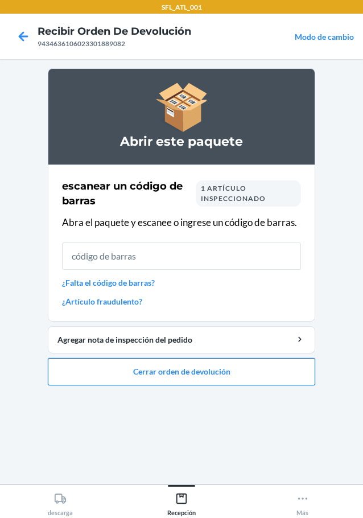
click at [253, 369] on button "Cerrar orden de devolución" at bounding box center [181, 371] width 267 height 27
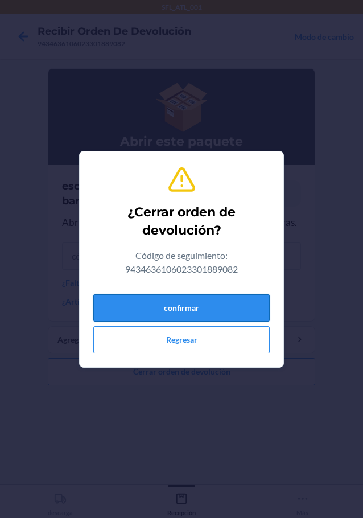
click at [248, 307] on button "confirmar" at bounding box center [181, 307] width 176 height 27
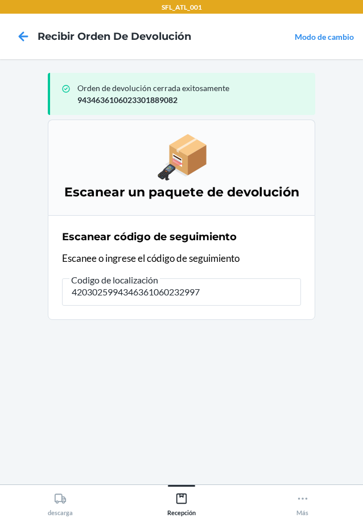
type input "42030259943463610602329978"
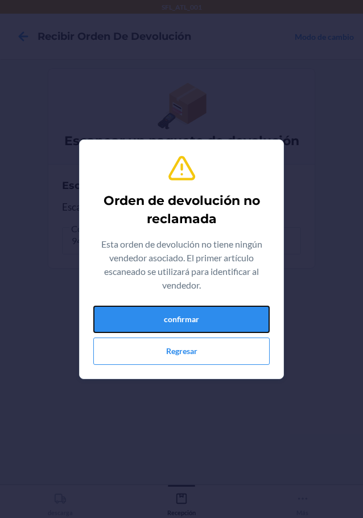
click at [225, 318] on button "confirmar" at bounding box center [181, 319] width 176 height 27
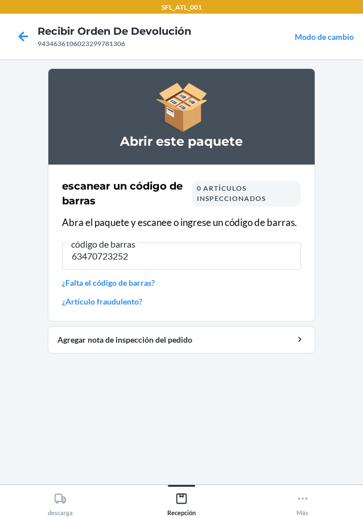
type input "634707232527"
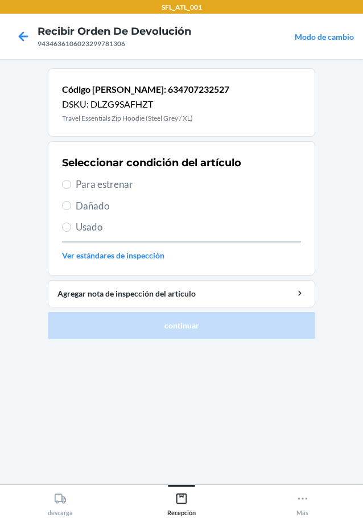
click at [61, 186] on section "Seleccionar condición del artículo Para estrenar Dañado Usado Ver estándares de…" at bounding box center [181, 208] width 267 height 134
click at [72, 183] on label "Para estrenar" at bounding box center [181, 184] width 239 height 15
click at [71, 183] on input "Para estrenar" at bounding box center [66, 184] width 9 height 9
radio input "true"
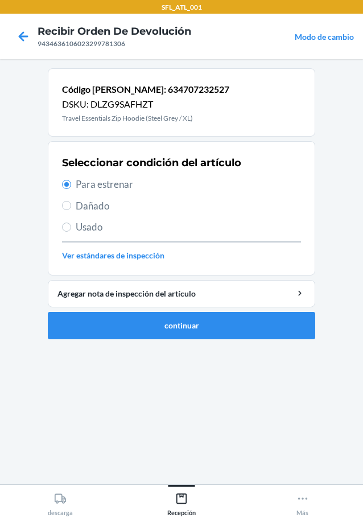
click at [195, 340] on ol "Código de barras: 634707232527 DSKU: DLZG9SAFHZT Travel Essentials Zip Hoodie (…" at bounding box center [181, 208] width 267 height 280
click at [196, 332] on button "continuar" at bounding box center [181, 325] width 267 height 27
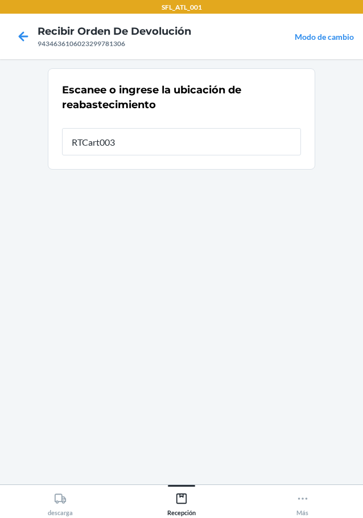
type input "RTCart003"
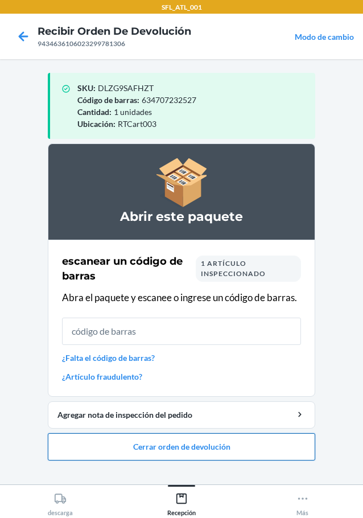
click at [281, 441] on button "Cerrar orden de devolución" at bounding box center [181, 446] width 267 height 27
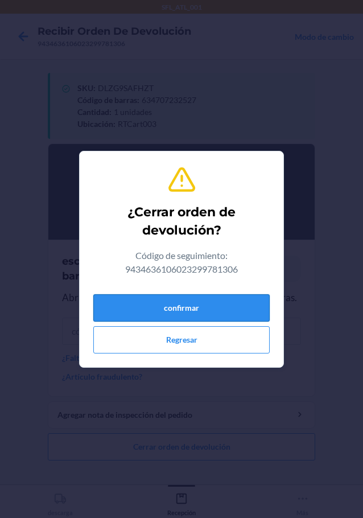
click at [252, 315] on button "confirmar" at bounding box center [181, 307] width 176 height 27
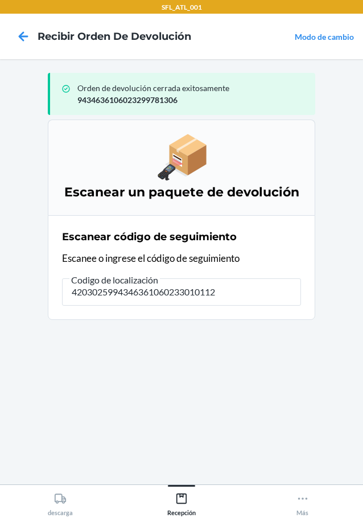
type input "42030259943463610602330101123"
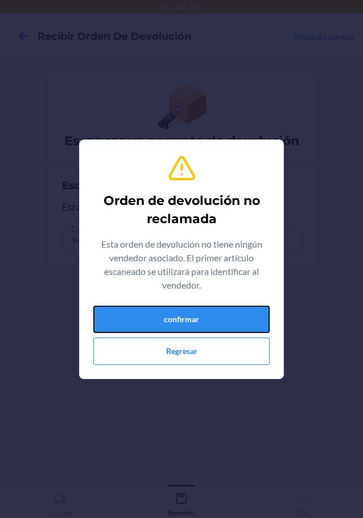
click at [252, 314] on button "confirmar" at bounding box center [181, 319] width 176 height 27
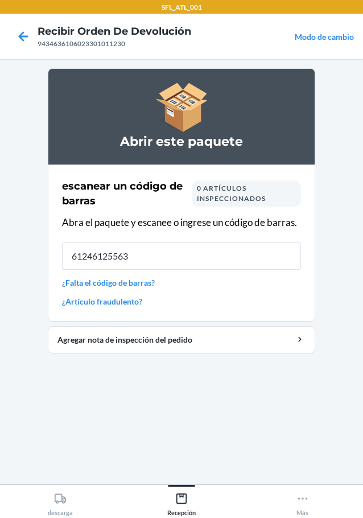
type input "612461255631"
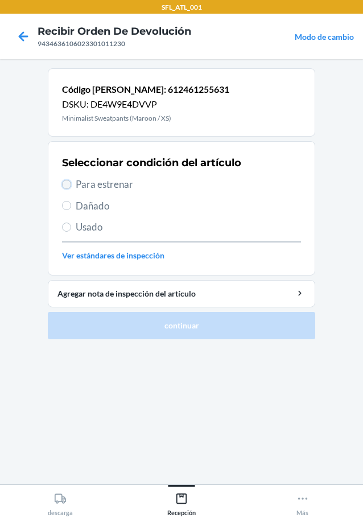
click at [69, 182] on input "Para estrenar" at bounding box center [66, 184] width 9 height 9
radio input "true"
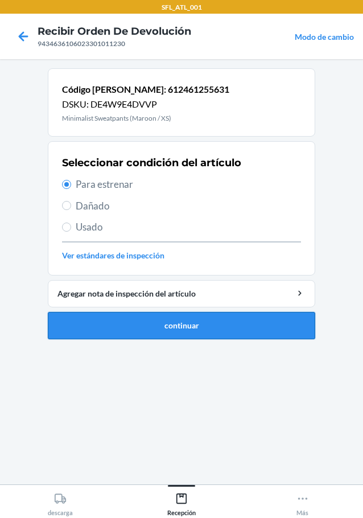
click at [195, 315] on button "continuar" at bounding box center [181, 325] width 267 height 27
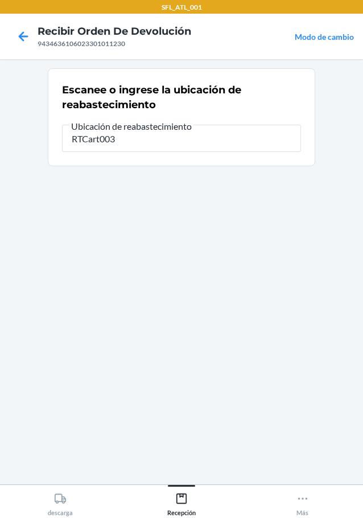
type input "RTCart003"
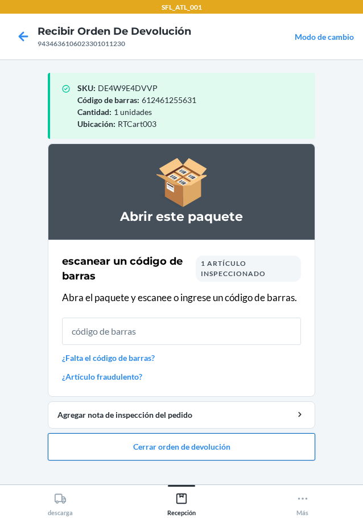
click at [248, 455] on button "Cerrar orden de devolución" at bounding box center [181, 446] width 267 height 27
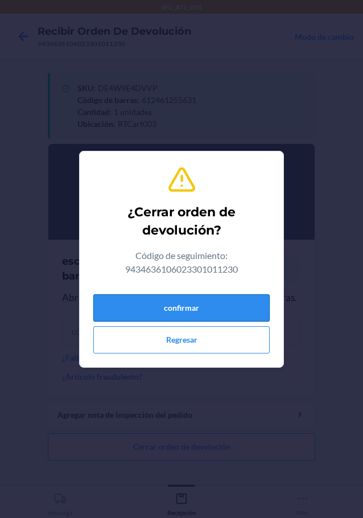
click at [254, 312] on button "confirmar" at bounding box center [181, 307] width 176 height 27
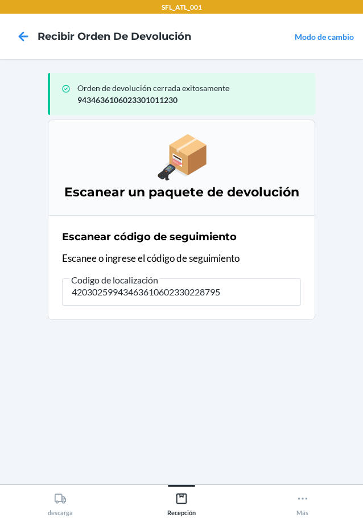
type input "420302599434636106023302287955"
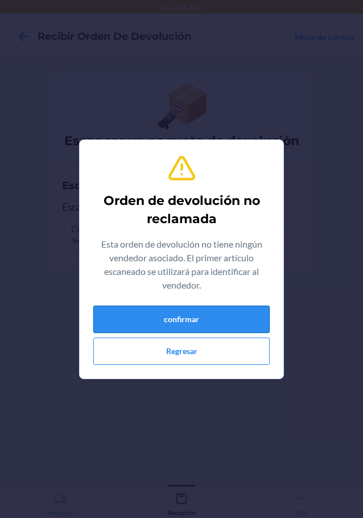
click at [241, 328] on button "confirmar" at bounding box center [181, 319] width 176 height 27
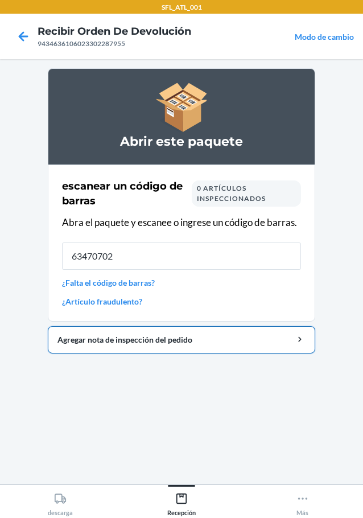
type input "634707024"
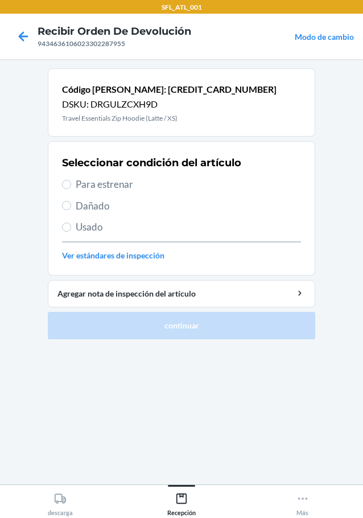
click at [71, 182] on label "Para estrenar" at bounding box center [181, 184] width 239 height 15
click at [71, 182] on input "Para estrenar" at bounding box center [66, 184] width 9 height 9
radio input "true"
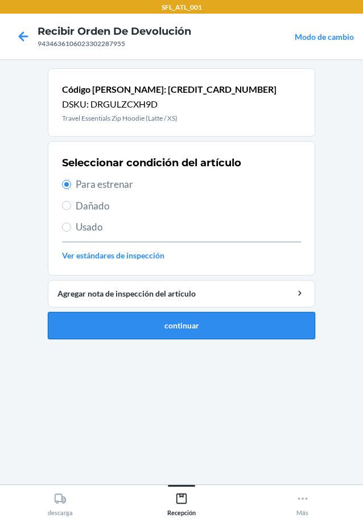
click at [197, 320] on button "continuar" at bounding box center [181, 325] width 267 height 27
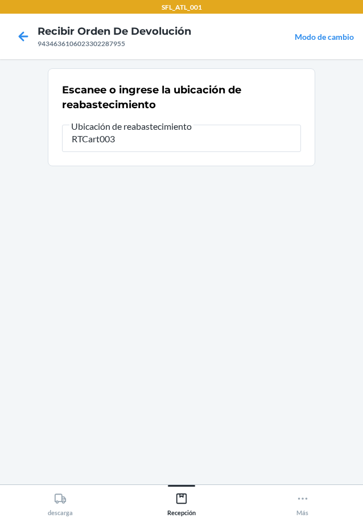
type input "RTCart003"
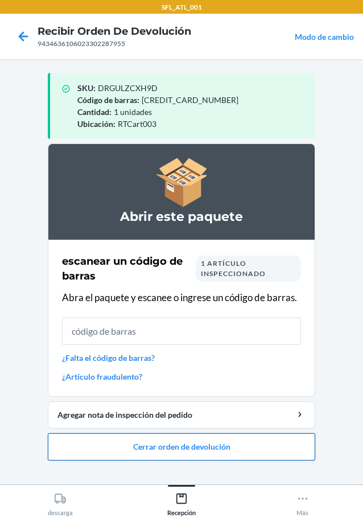
click at [171, 452] on button "Cerrar orden de devolución" at bounding box center [181, 446] width 267 height 27
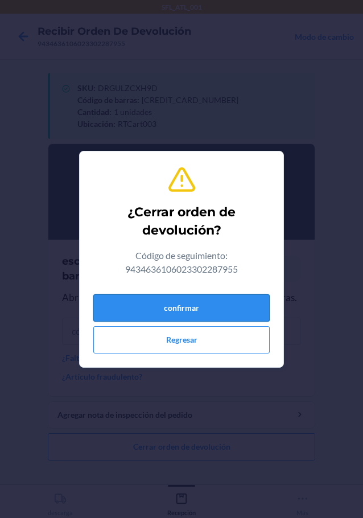
click at [213, 314] on button "confirmar" at bounding box center [181, 307] width 176 height 27
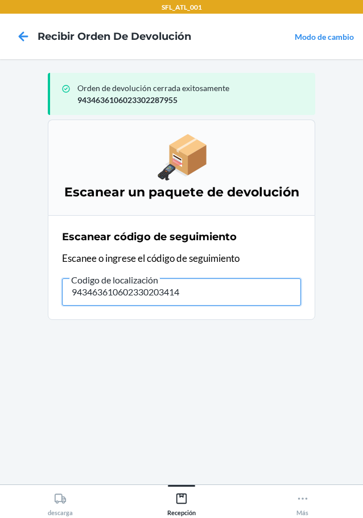
type input "9434636106023302034146"
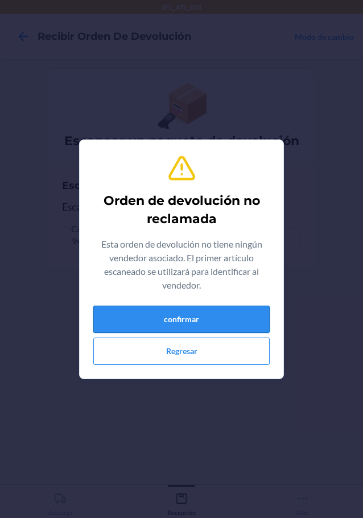
click at [166, 318] on button "confirmar" at bounding box center [181, 319] width 176 height 27
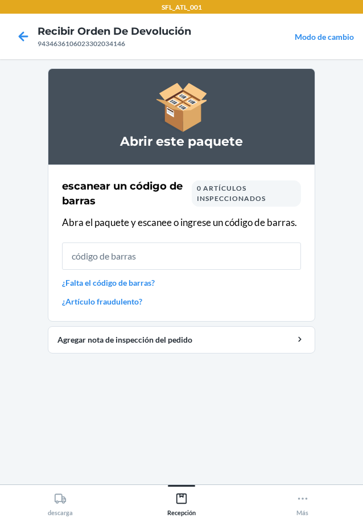
click at [93, 302] on link "¿Artículo fraudulento?" at bounding box center [181, 301] width 239 height 12
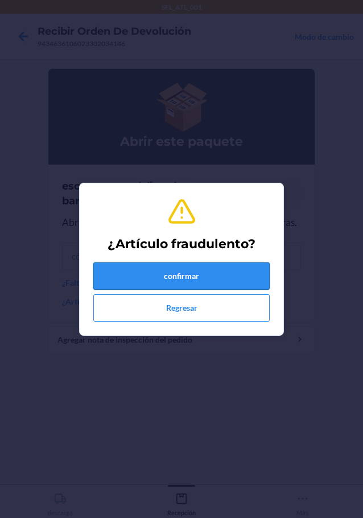
click at [176, 278] on button "confirmar" at bounding box center [181, 275] width 176 height 27
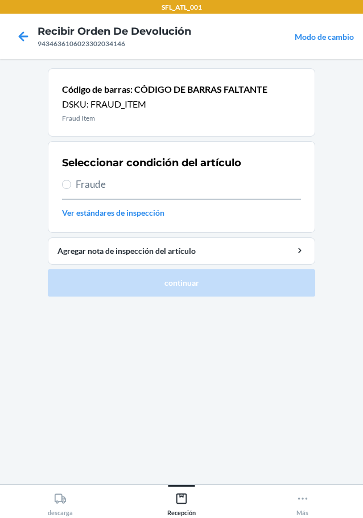
click at [71, 190] on label "Fraude" at bounding box center [181, 184] width 239 height 15
click at [71, 189] on input "Fraude" at bounding box center [66, 184] width 9 height 9
radio input "true"
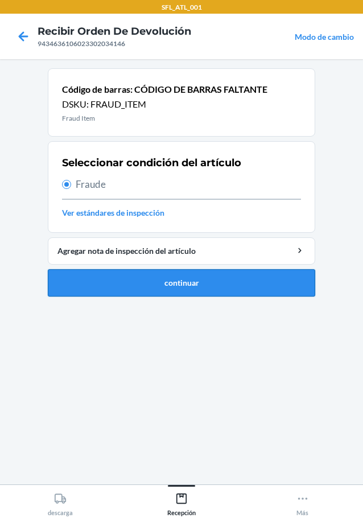
click at [161, 286] on button "continuar" at bounding box center [181, 282] width 267 height 27
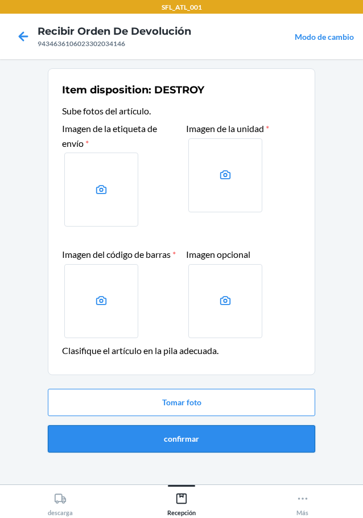
click at [170, 452] on button "confirmar" at bounding box center [181, 438] width 267 height 27
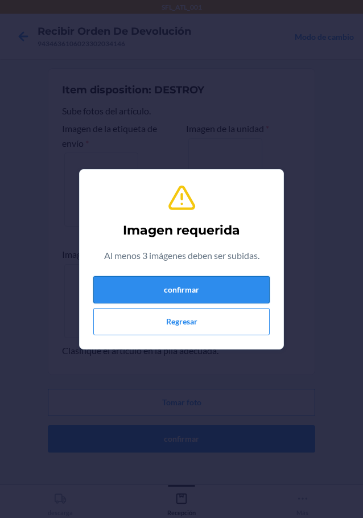
click at [208, 295] on button "confirmar" at bounding box center [181, 289] width 176 height 27
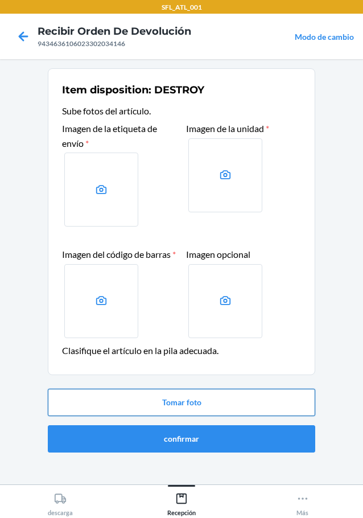
click at [185, 412] on button "Tomar foto" at bounding box center [181, 402] width 267 height 27
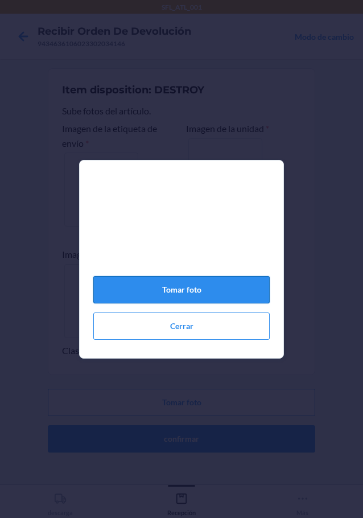
click at [236, 289] on button "Tomar foto" at bounding box center [181, 289] width 176 height 27
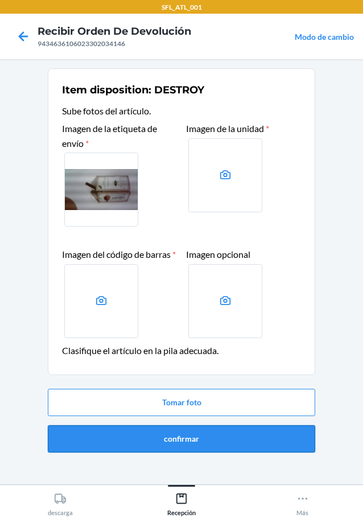
click at [188, 450] on button "confirmar" at bounding box center [181, 438] width 267 height 27
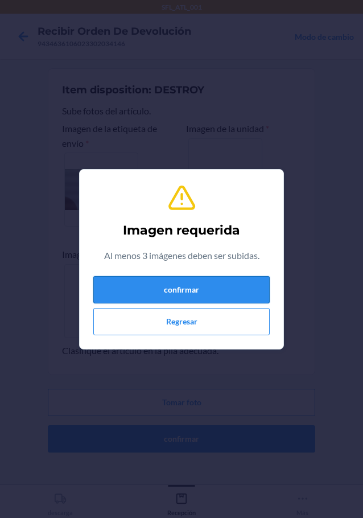
click at [193, 294] on button "confirmar" at bounding box center [181, 289] width 176 height 27
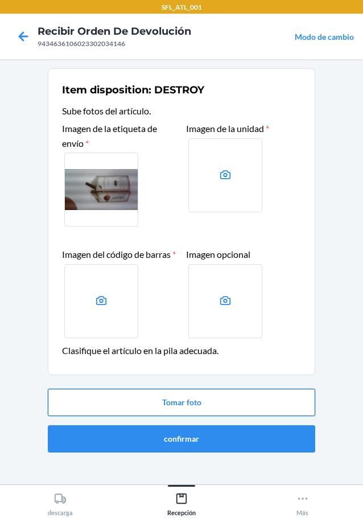
click at [234, 416] on button "Tomar foto" at bounding box center [181, 402] width 267 height 27
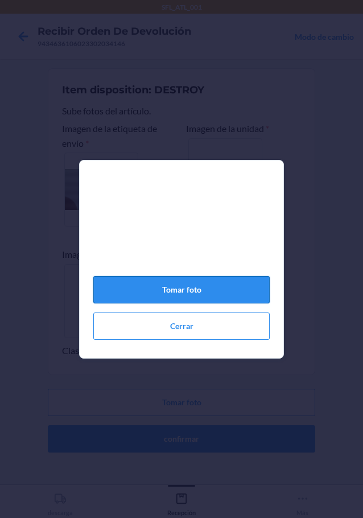
click at [229, 286] on button "Tomar foto" at bounding box center [181, 289] width 176 height 27
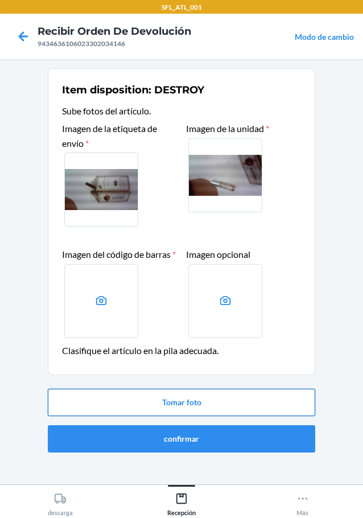
click at [184, 416] on button "Tomar foto" at bounding box center [181, 402] width 267 height 27
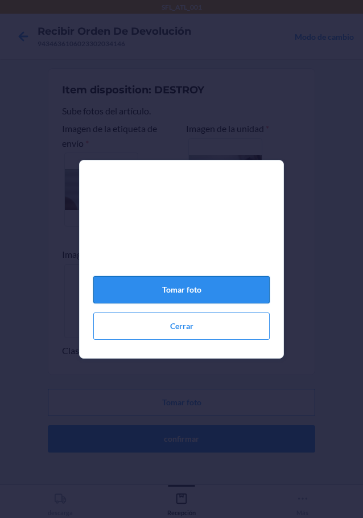
click at [209, 300] on button "Tomar foto" at bounding box center [181, 289] width 176 height 27
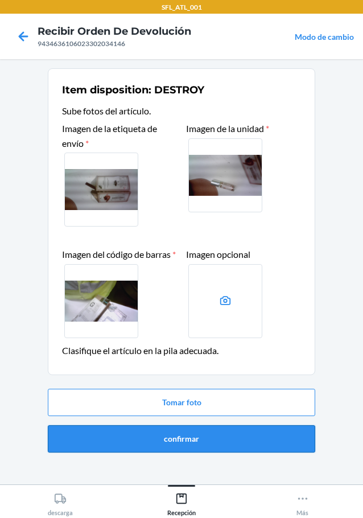
click at [247, 452] on button "confirmar" at bounding box center [181, 438] width 267 height 27
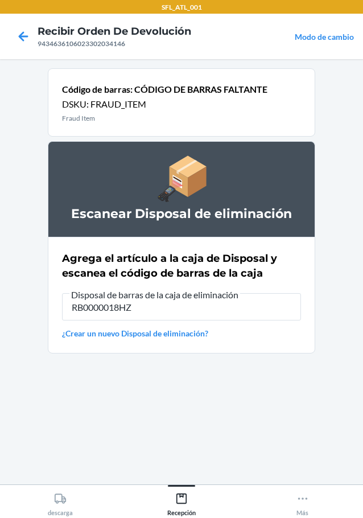
type input "RB0000018HZ"
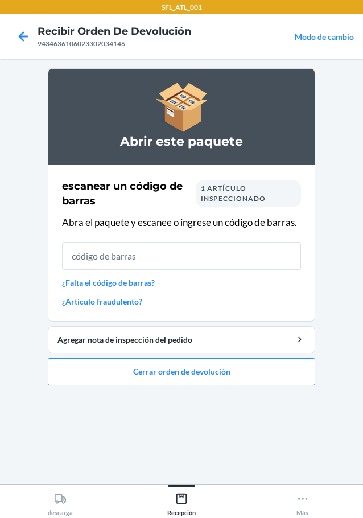
click at [116, 304] on link "¿Artículo fraudulento?" at bounding box center [181, 301] width 239 height 12
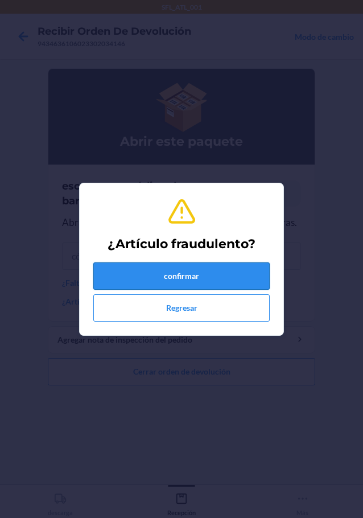
click at [195, 282] on button "confirmar" at bounding box center [181, 275] width 176 height 27
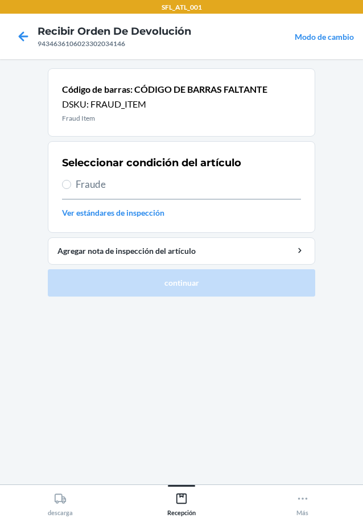
drag, startPoint x: 75, startPoint y: 183, endPoint x: 77, endPoint y: 188, distance: 5.9
click at [75, 185] on label "Fraude" at bounding box center [181, 184] width 239 height 15
click at [71, 185] on input "Fraude" at bounding box center [66, 184] width 9 height 9
radio input "true"
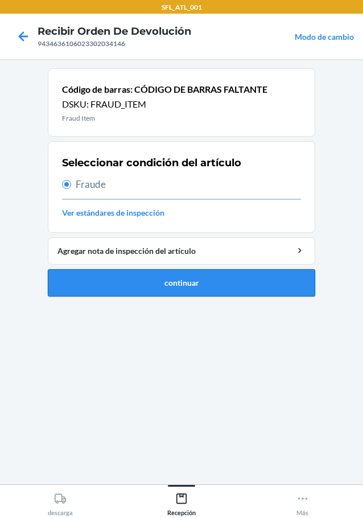
click at [209, 281] on button "continuar" at bounding box center [181, 282] width 267 height 27
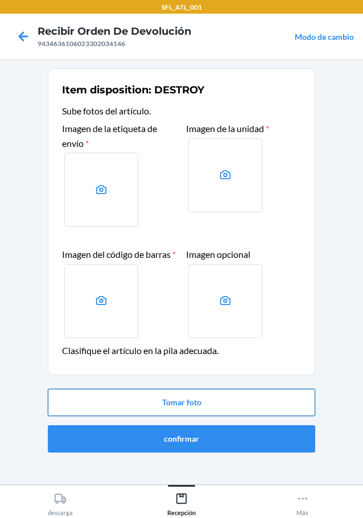
click at [182, 416] on button "Tomar foto" at bounding box center [181, 402] width 267 height 27
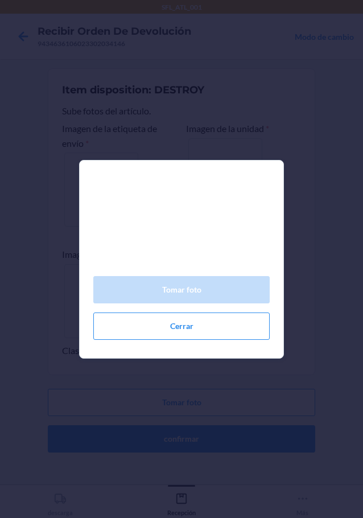
click at [185, 418] on div "Tomar foto Cerrar" at bounding box center [181, 259] width 363 height 518
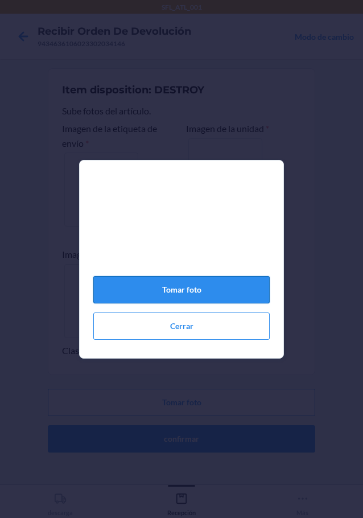
click at [157, 295] on button "Tomar foto" at bounding box center [181, 289] width 176 height 27
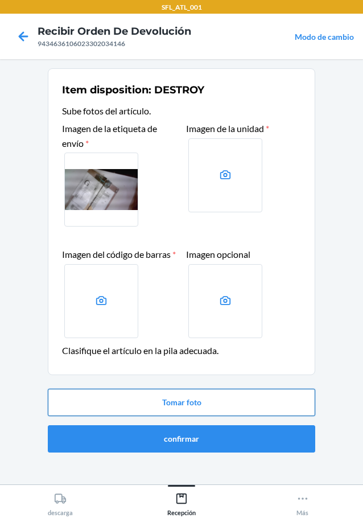
click at [209, 416] on button "Tomar foto" at bounding box center [181, 402] width 267 height 27
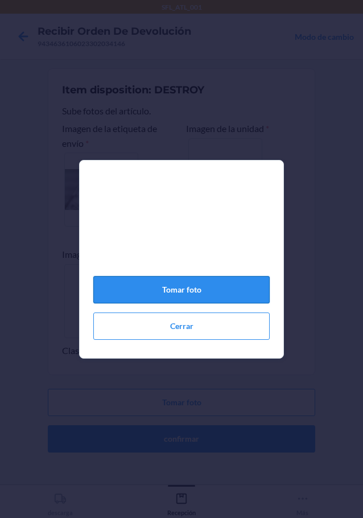
click at [191, 292] on button "Tomar foto" at bounding box center [181, 289] width 176 height 27
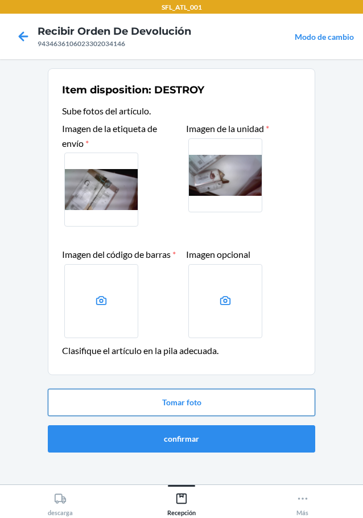
click at [233, 416] on button "Tomar foto" at bounding box center [181, 402] width 267 height 27
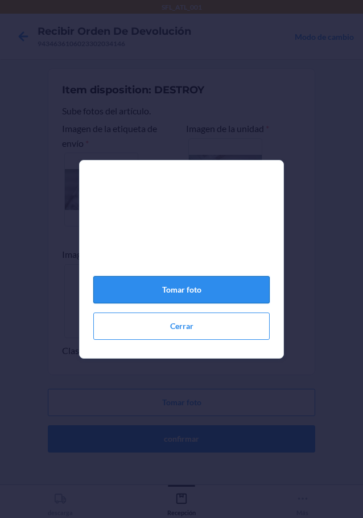
click at [213, 295] on button "Tomar foto" at bounding box center [181, 289] width 176 height 27
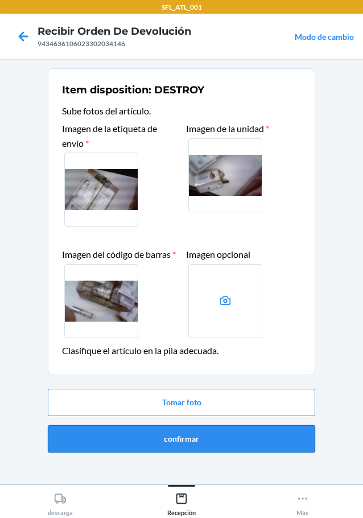
click at [217, 450] on button "confirmar" at bounding box center [181, 438] width 267 height 27
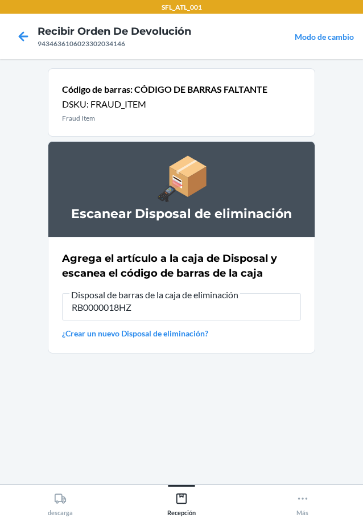
type input "RB0000018HZ"
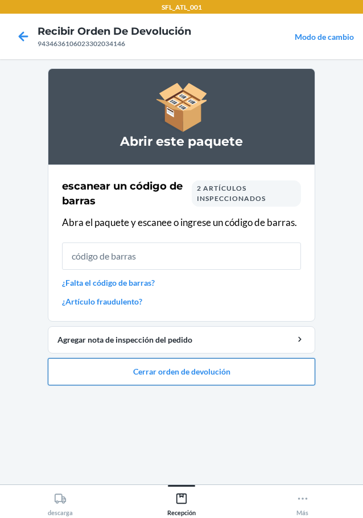
click at [176, 377] on button "Cerrar orden de devolución" at bounding box center [181, 371] width 267 height 27
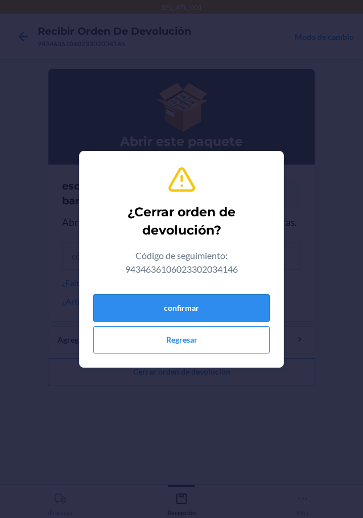
click at [183, 311] on button "confirmar" at bounding box center [181, 307] width 176 height 27
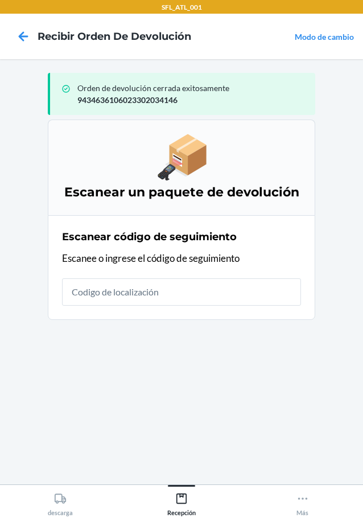
click at [166, 288] on input "text" at bounding box center [181, 291] width 239 height 27
click at [142, 306] on div "Escanear código de seguimiento Escanee o ingrese el código de seguimiento" at bounding box center [181, 267] width 239 height 83
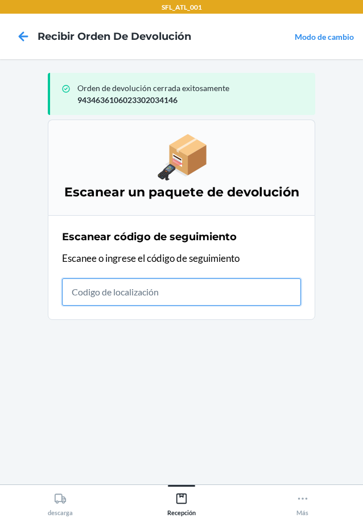
click at [145, 302] on input "text" at bounding box center [181, 291] width 239 height 27
type input "1ZF206H490052999"
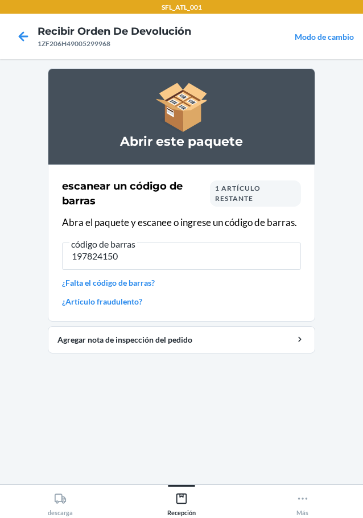
type input "1978241502"
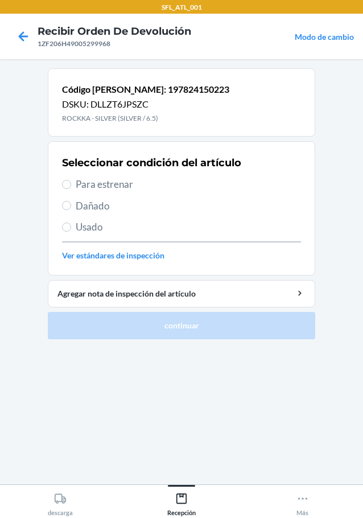
click at [67, 189] on label "Para estrenar" at bounding box center [181, 184] width 239 height 15
click at [67, 189] on input "Para estrenar" at bounding box center [66, 184] width 9 height 9
radio input "true"
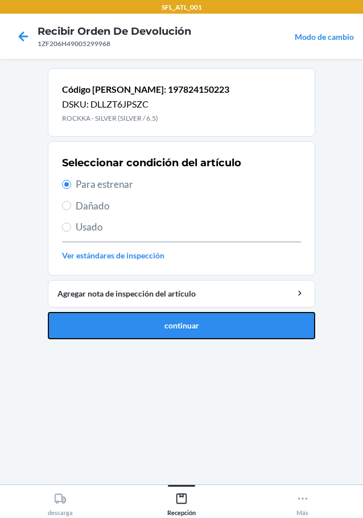
drag, startPoint x: 134, startPoint y: 314, endPoint x: 135, endPoint y: 308, distance: 5.8
click at [135, 312] on button "continuar" at bounding box center [181, 325] width 267 height 27
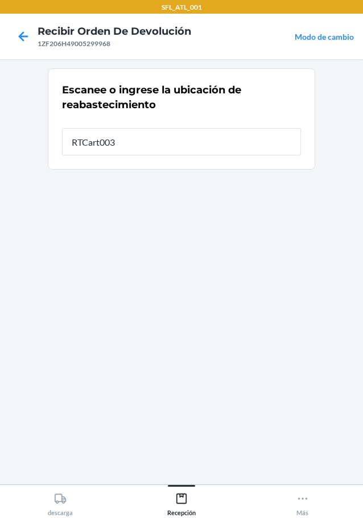
type input "RTCart003"
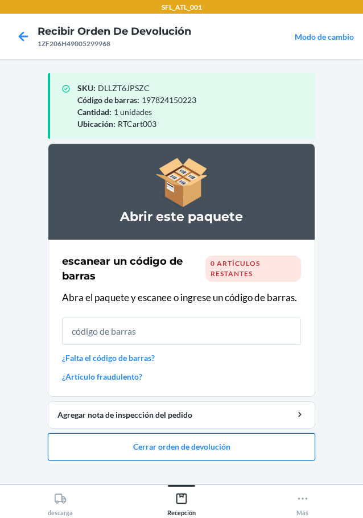
click at [250, 452] on button "Cerrar orden de devolución" at bounding box center [181, 446] width 267 height 27
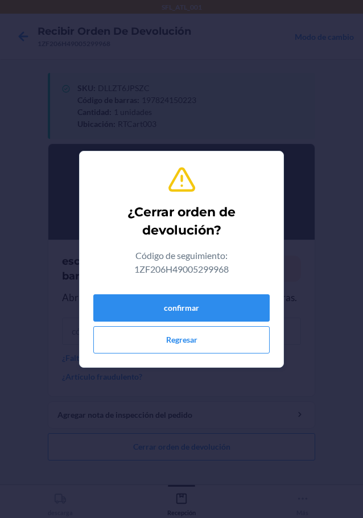
click at [233, 321] on div "confirmar Regresar" at bounding box center [181, 322] width 176 height 64
click at [248, 297] on button "confirmar" at bounding box center [181, 307] width 176 height 27
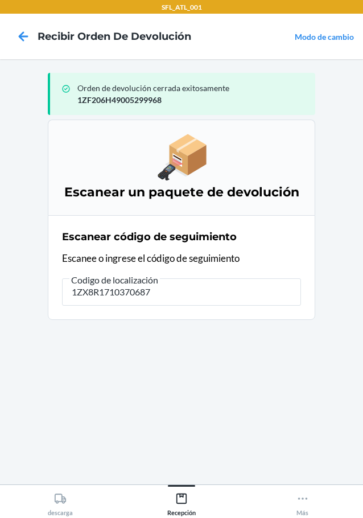
type input "1ZX8R17103706873"
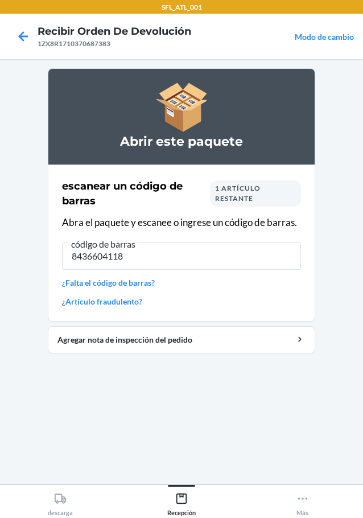
type input "84366041189"
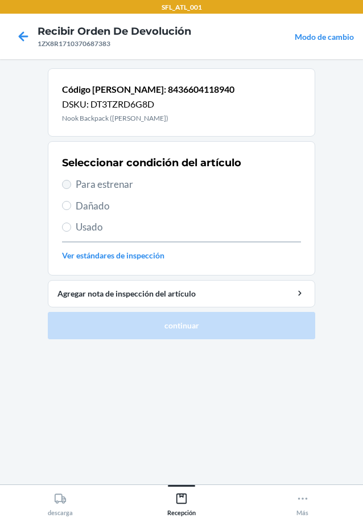
click at [69, 182] on label "Para estrenar" at bounding box center [181, 184] width 239 height 15
click at [69, 182] on input "Para estrenar" at bounding box center [66, 184] width 9 height 9
radio input "true"
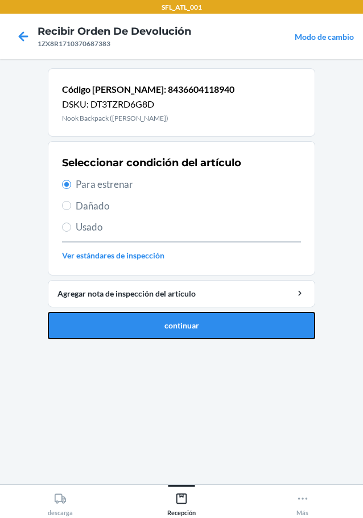
click at [179, 332] on button "continuar" at bounding box center [181, 325] width 267 height 27
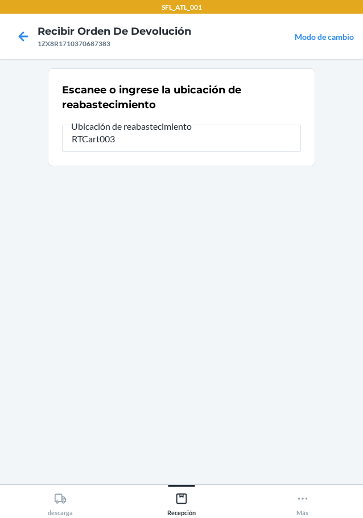
type input "RTCart003"
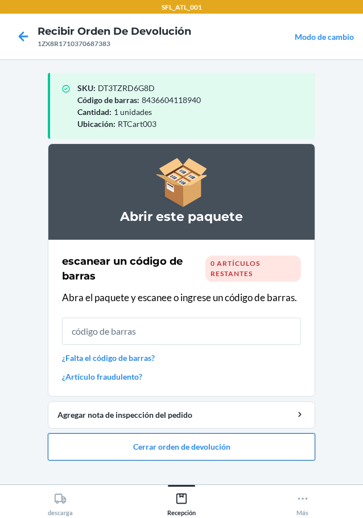
click at [262, 455] on button "Cerrar orden de devolución" at bounding box center [181, 446] width 267 height 27
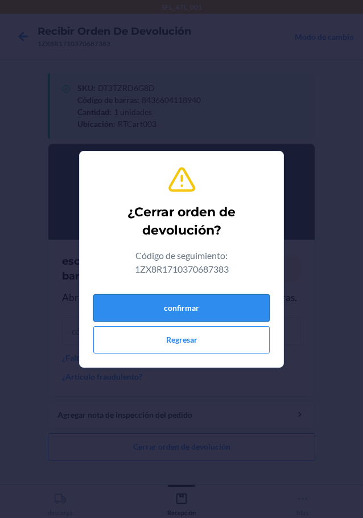
click at [241, 315] on button "confirmar" at bounding box center [181, 307] width 176 height 27
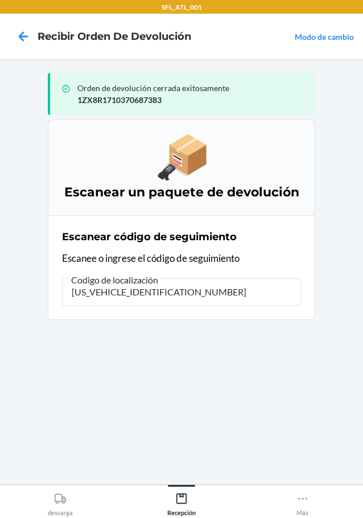
type input "1ZX8R1710383117554"
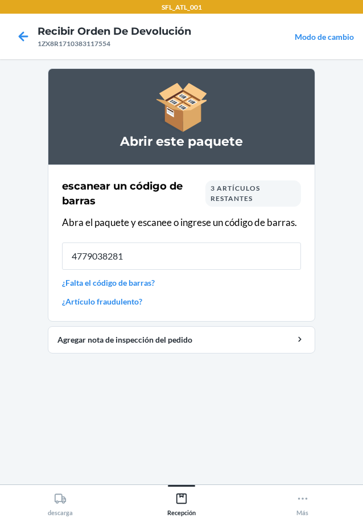
type input "47790382813"
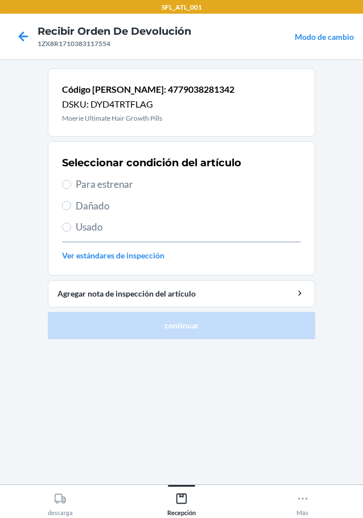
drag, startPoint x: 79, startPoint y: 179, endPoint x: 141, endPoint y: 262, distance: 103.3
click at [83, 187] on span "Para estrenar" at bounding box center [188, 184] width 225 height 15
click at [71, 187] on input "Para estrenar" at bounding box center [66, 184] width 9 height 9
radio input "true"
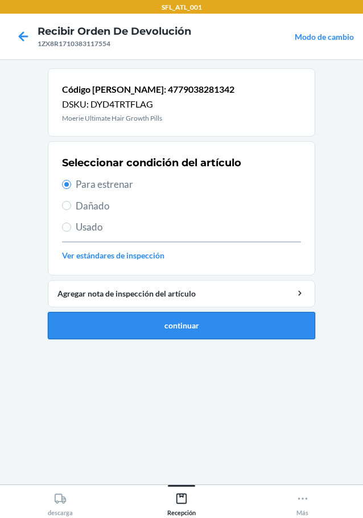
click at [173, 329] on button "continuar" at bounding box center [181, 325] width 267 height 27
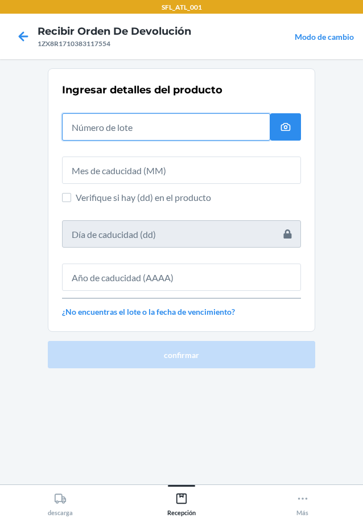
click at [127, 131] on input "text" at bounding box center [166, 126] width 208 height 27
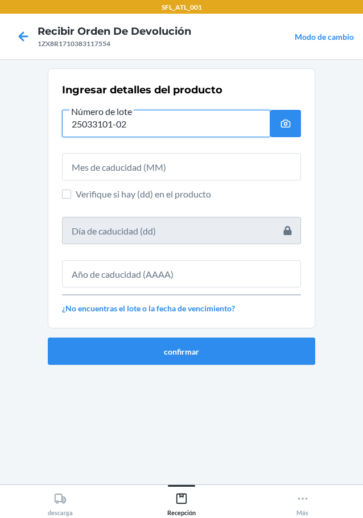
type input "25033101-02"
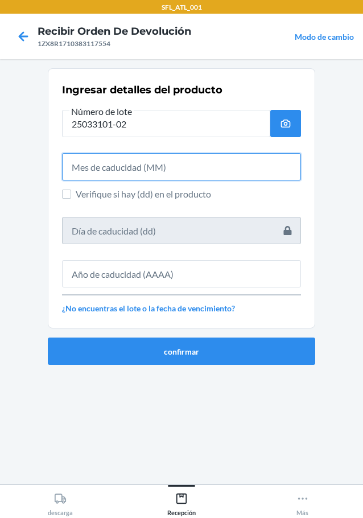
click at [201, 168] on input "text" at bounding box center [181, 166] width 239 height 27
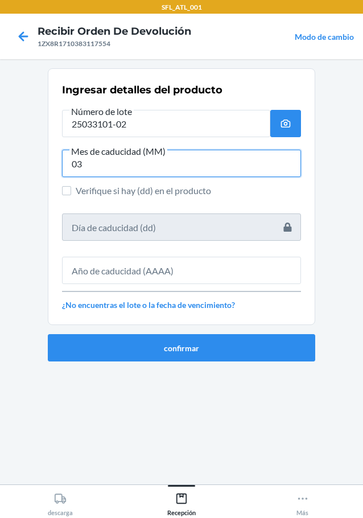
type input "03"
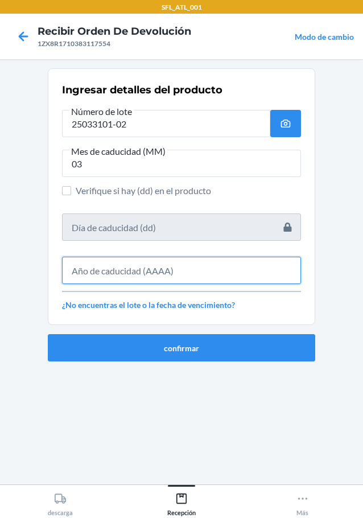
click at [161, 271] on input "text" at bounding box center [181, 270] width 239 height 27
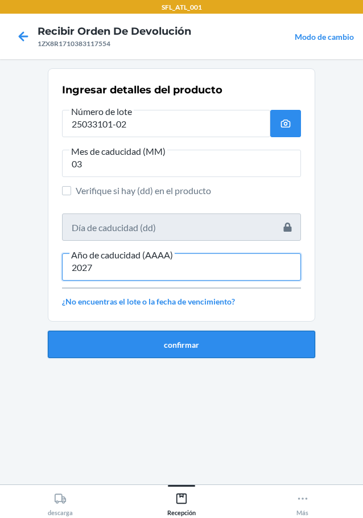
type input "2027"
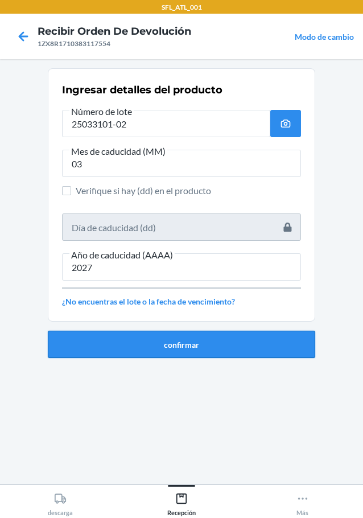
click at [270, 356] on button "confirmar" at bounding box center [181, 344] width 267 height 27
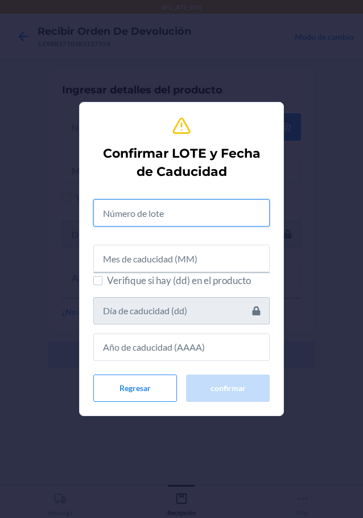
click at [185, 203] on input "text" at bounding box center [181, 212] width 176 height 27
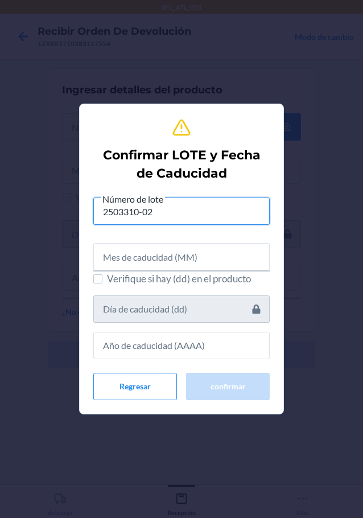
type input "2503310-02"
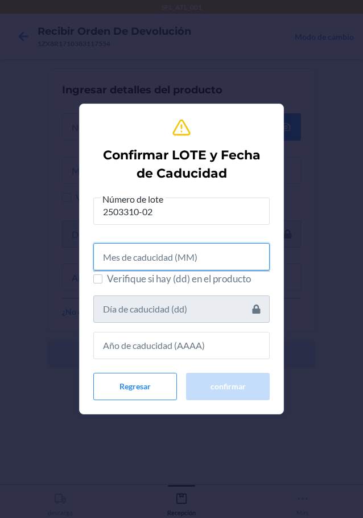
click at [145, 253] on input "text" at bounding box center [181, 256] width 176 height 27
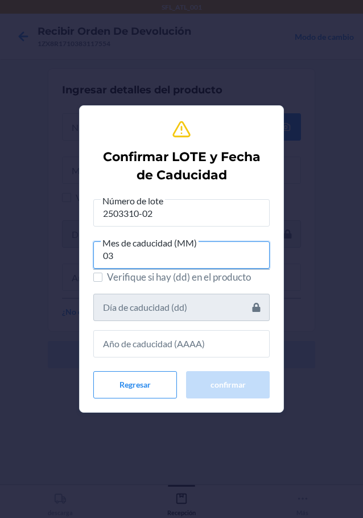
type input "03"
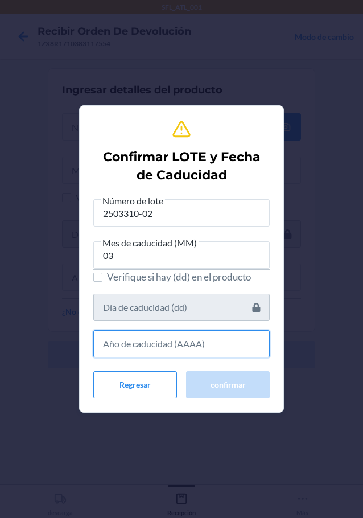
click at [195, 343] on input "text" at bounding box center [181, 343] width 176 height 27
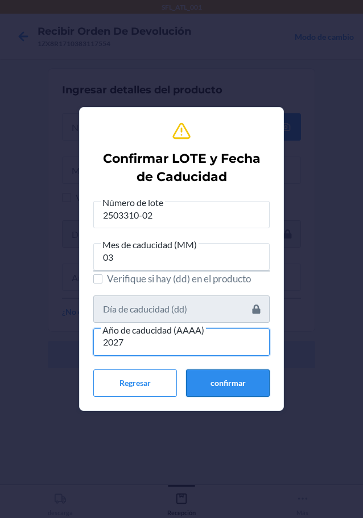
type input "2027"
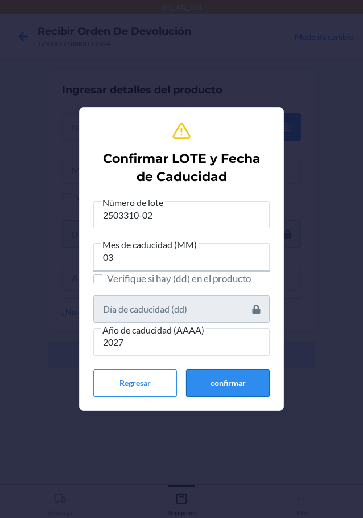
click at [242, 384] on button "confirmar" at bounding box center [228, 382] width 84 height 27
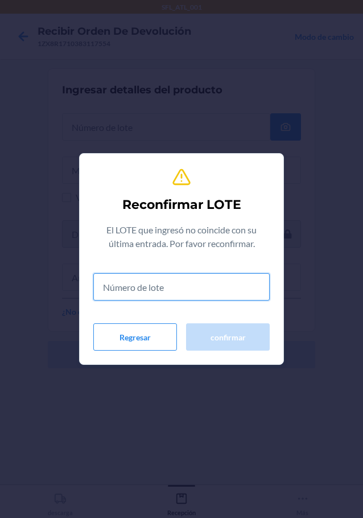
click at [187, 292] on input "text" at bounding box center [181, 286] width 176 height 27
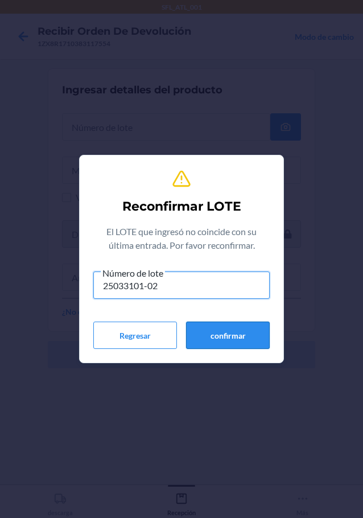
type input "25033101-02"
click at [224, 330] on button "confirmar" at bounding box center [228, 334] width 84 height 27
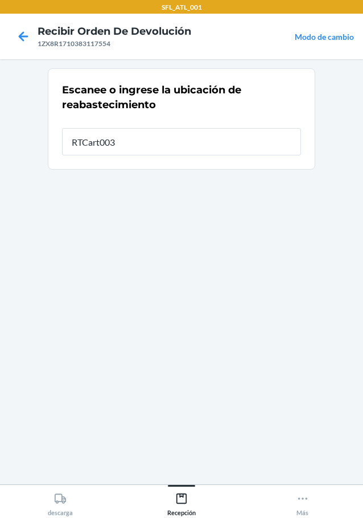
type input "RTCart003"
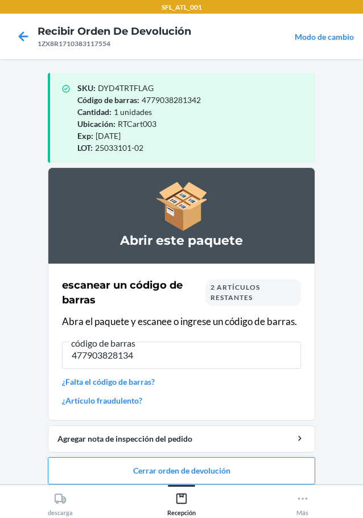
type input "4779038281342"
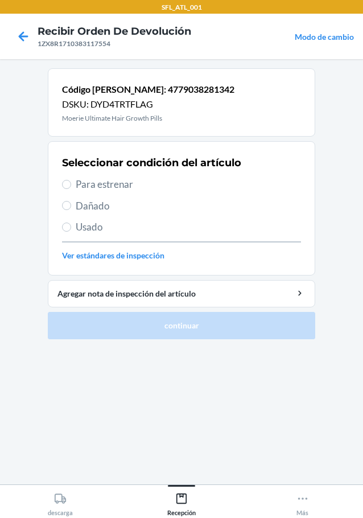
click at [72, 185] on label "Para estrenar" at bounding box center [181, 184] width 239 height 15
click at [71, 185] on input "Para estrenar" at bounding box center [66, 184] width 9 height 9
radio input "true"
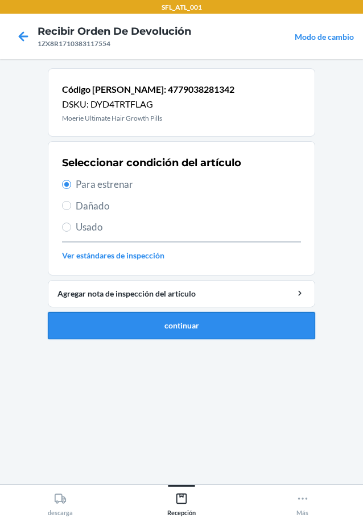
click at [162, 317] on button "continuar" at bounding box center [181, 325] width 267 height 27
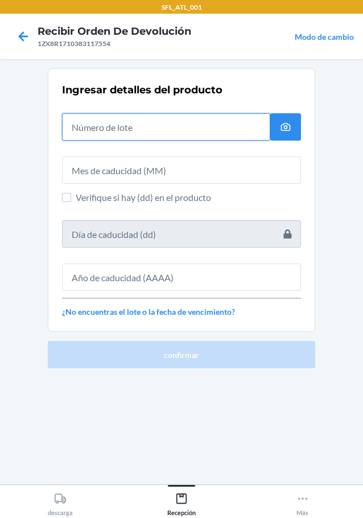
click at [139, 135] on input "text" at bounding box center [166, 126] width 208 height 27
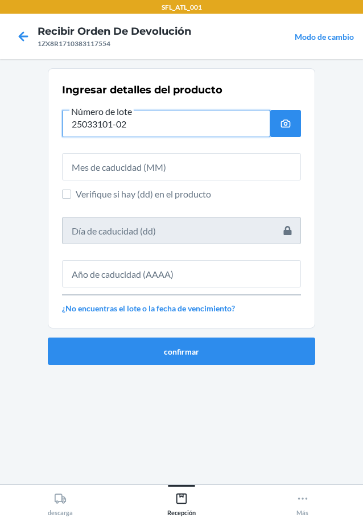
type input "25033101-02"
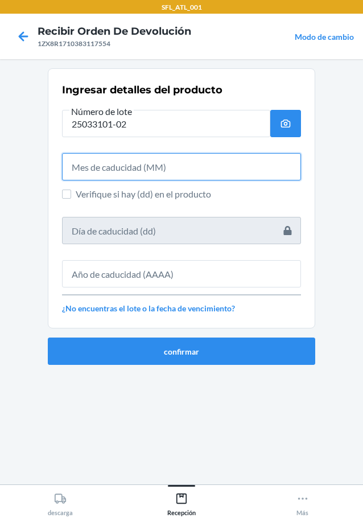
click at [97, 164] on input "text" at bounding box center [181, 166] width 239 height 27
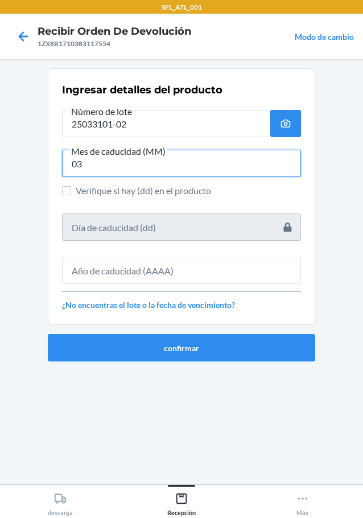
type input "03"
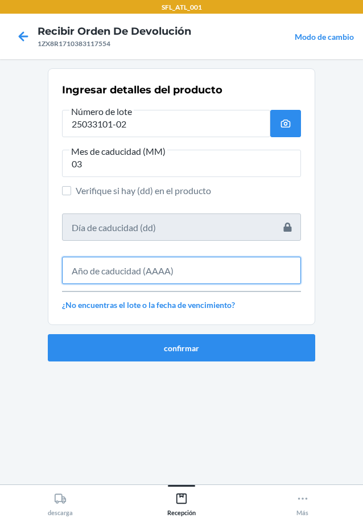
click at [150, 275] on input "text" at bounding box center [181, 270] width 239 height 27
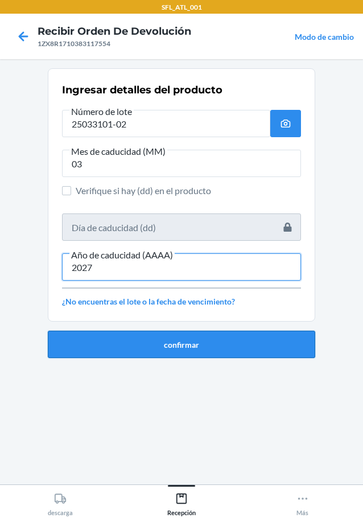
type input "2027"
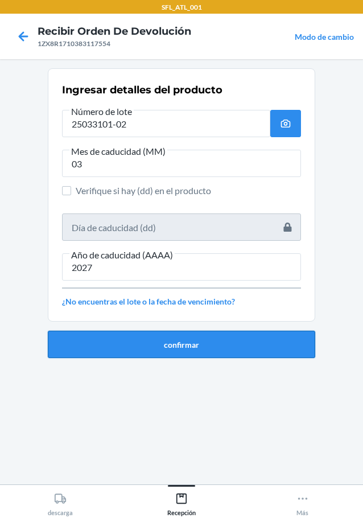
click at [210, 351] on button "confirmar" at bounding box center [181, 344] width 267 height 27
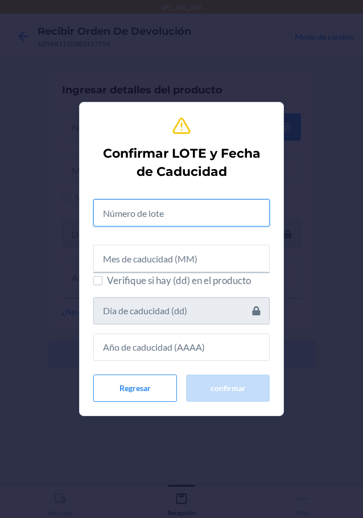
click at [183, 219] on input "text" at bounding box center [181, 212] width 176 height 27
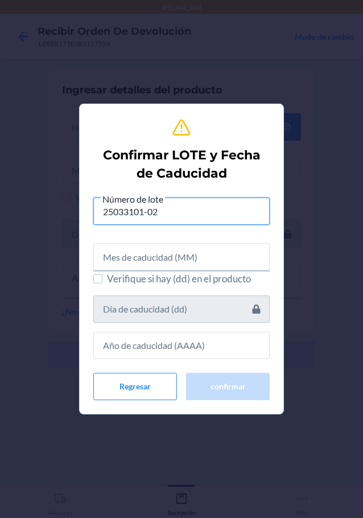
type input "25033101-02"
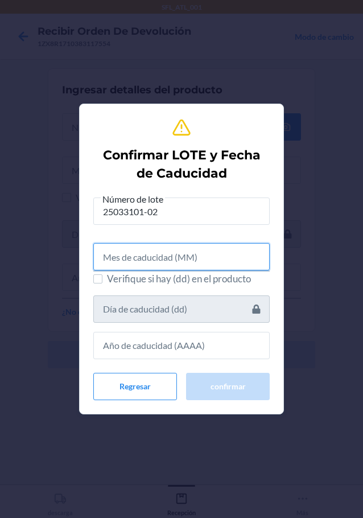
click at [189, 259] on input "text" at bounding box center [181, 256] width 176 height 27
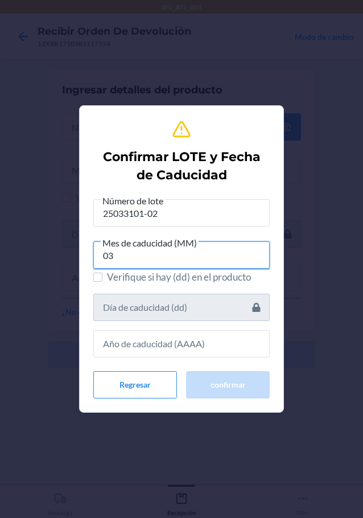
type input "03"
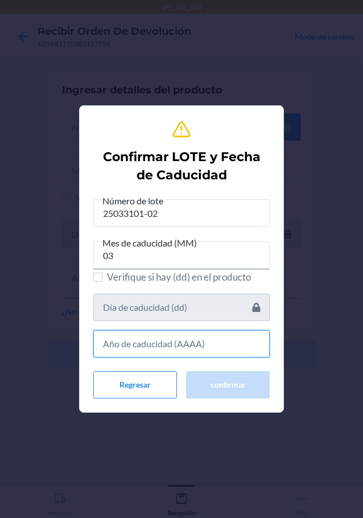
click at [187, 343] on input "text" at bounding box center [181, 343] width 176 height 27
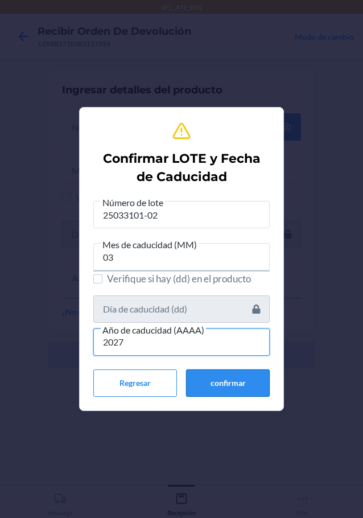
type input "2027"
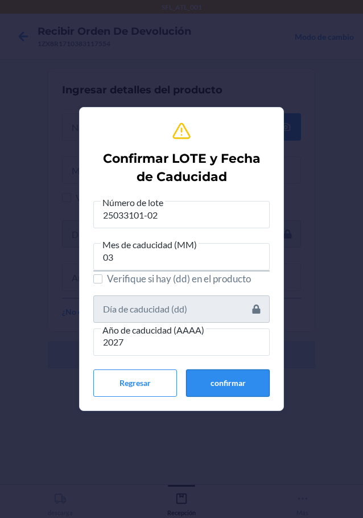
click at [222, 382] on button "confirmar" at bounding box center [228, 382] width 84 height 27
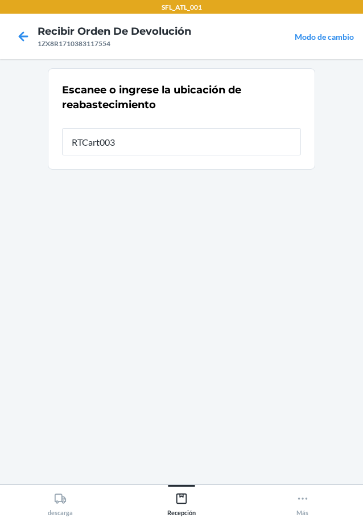
type input "RTCart003"
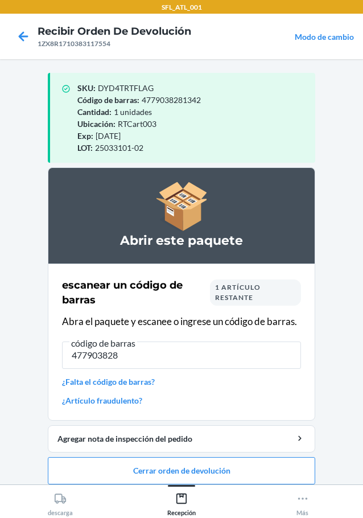
type input "4779038281"
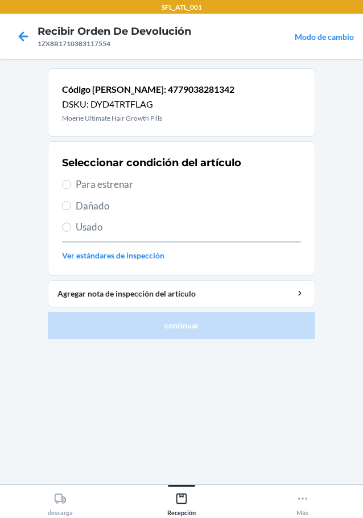
click at [73, 184] on label "Para estrenar" at bounding box center [181, 184] width 239 height 15
click at [71, 184] on input "Para estrenar" at bounding box center [66, 184] width 9 height 9
radio input "true"
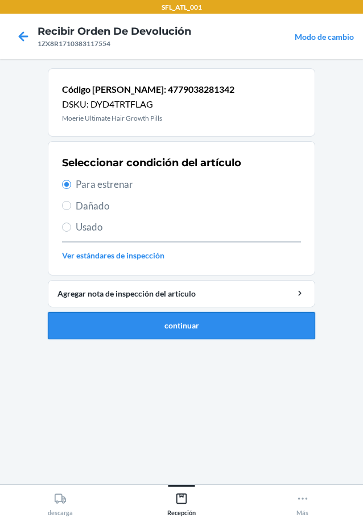
click at [238, 332] on button "continuar" at bounding box center [181, 325] width 267 height 27
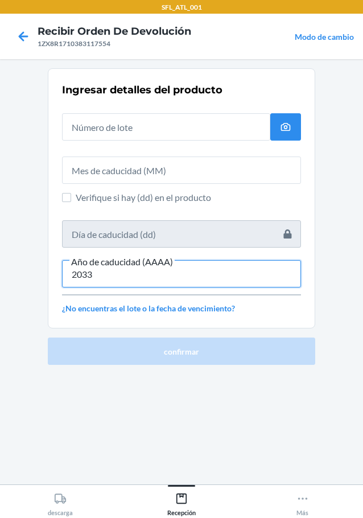
type input "2033"
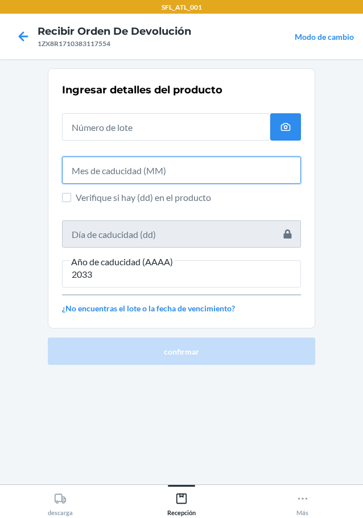
click at [114, 178] on input "text" at bounding box center [181, 169] width 239 height 27
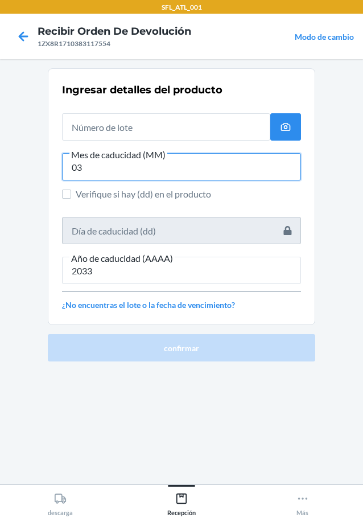
type input "03"
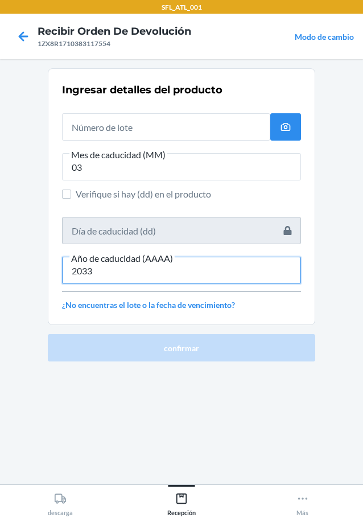
click at [122, 281] on input "2033" at bounding box center [181, 270] width 239 height 27
type input "2"
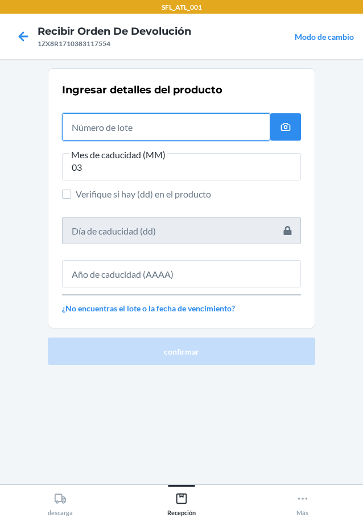
click at [113, 130] on input "text" at bounding box center [166, 126] width 208 height 27
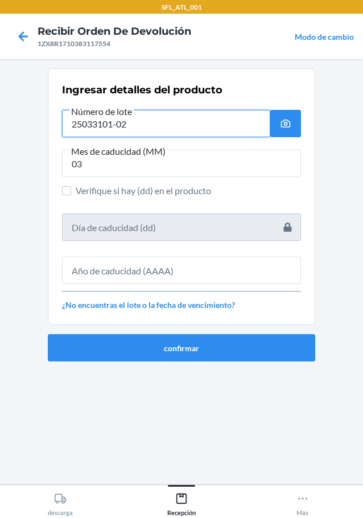
type input "25033101-02"
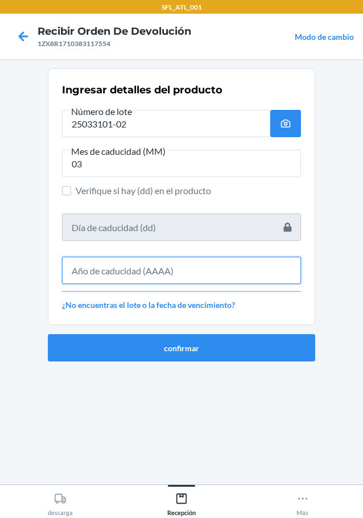
click at [117, 279] on input "text" at bounding box center [181, 270] width 239 height 27
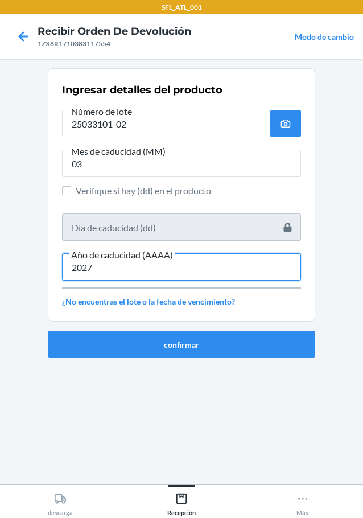
type input "2027"
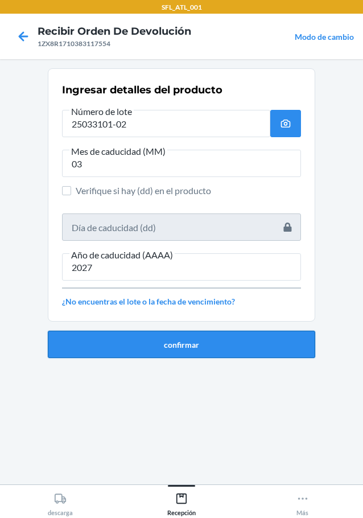
click at [162, 347] on button "confirmar" at bounding box center [181, 344] width 267 height 27
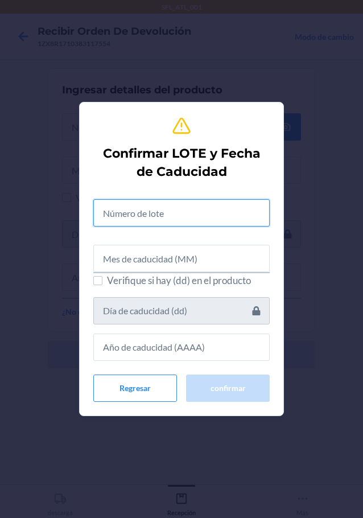
click at [159, 209] on input "text" at bounding box center [181, 212] width 176 height 27
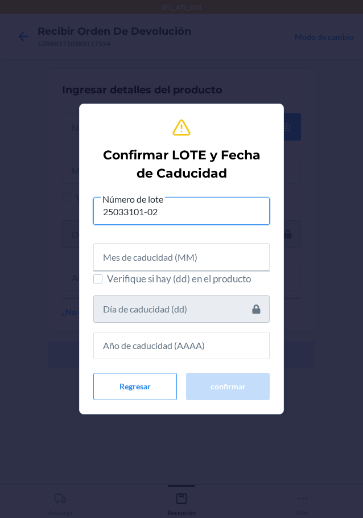
type input "25033101-02"
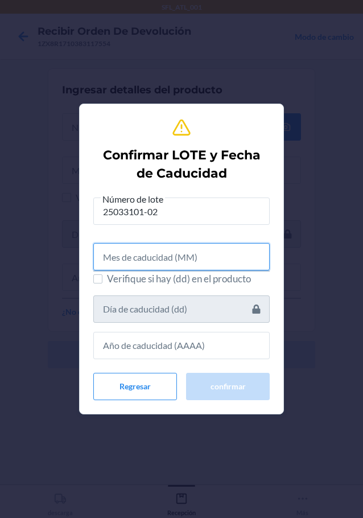
click at [145, 252] on input "text" at bounding box center [181, 256] width 176 height 27
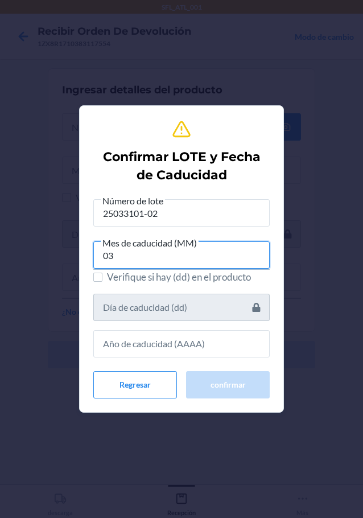
type input "03"
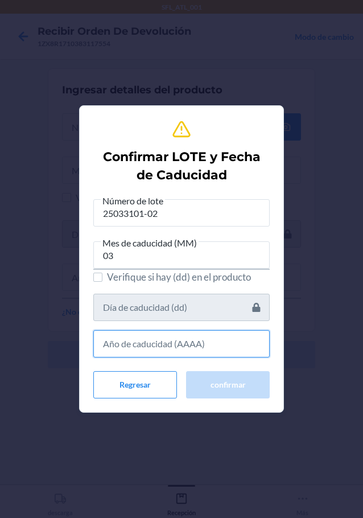
click at [154, 352] on input "text" at bounding box center [181, 343] width 176 height 27
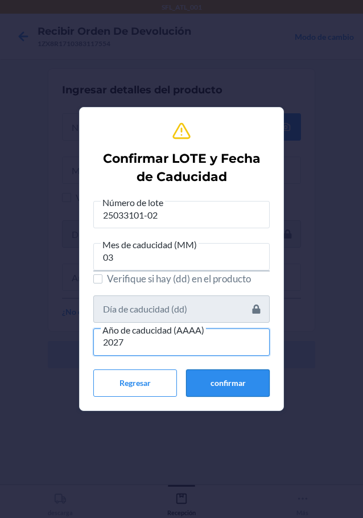
type input "2027"
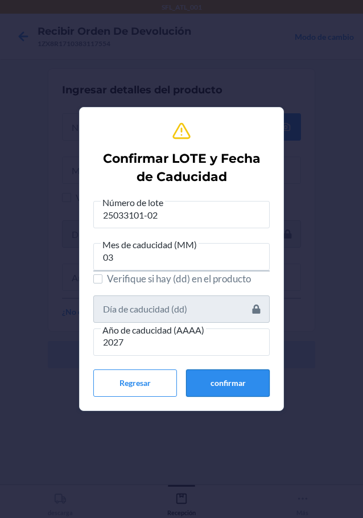
click at [254, 378] on button "confirmar" at bounding box center [228, 382] width 84 height 27
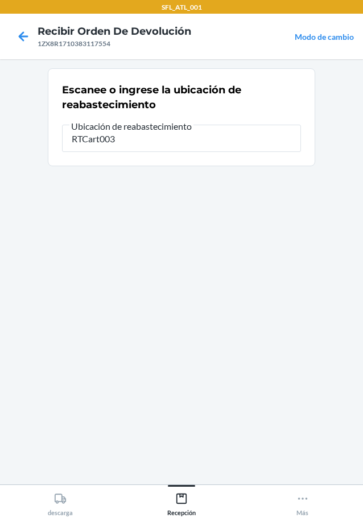
type input "RTCart003"
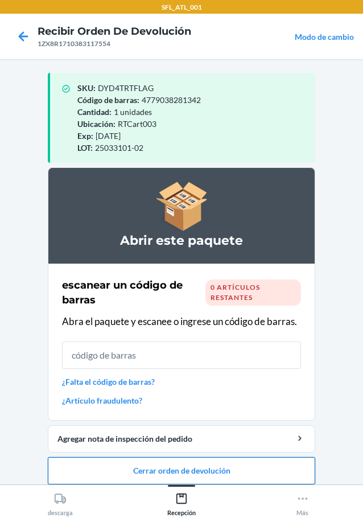
click at [197, 472] on button "Cerrar orden de devolución" at bounding box center [181, 470] width 267 height 27
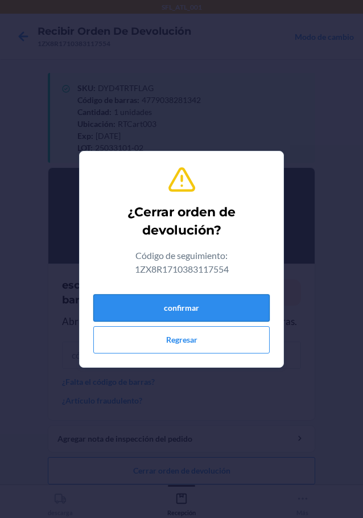
click at [201, 310] on button "confirmar" at bounding box center [181, 307] width 176 height 27
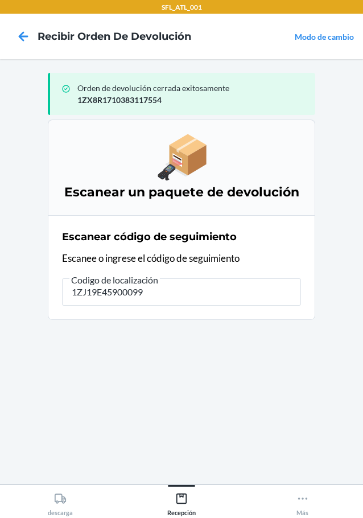
type input "1ZJ19E459000993"
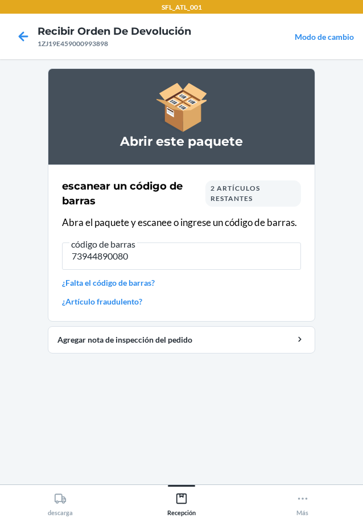
type input "739448900800"
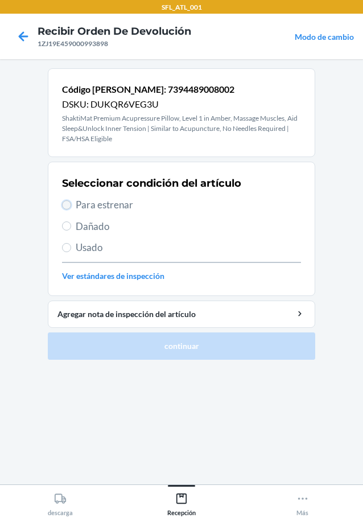
click at [64, 206] on input "Para estrenar" at bounding box center [66, 204] width 9 height 9
radio input "true"
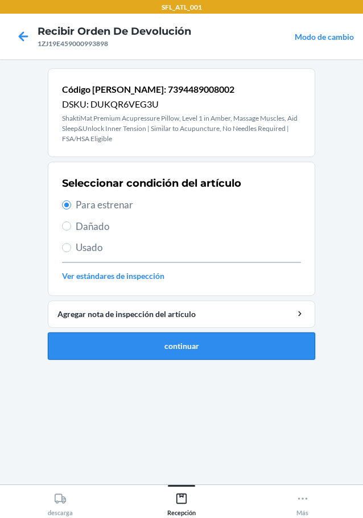
click at [189, 344] on button "continuar" at bounding box center [181, 345] width 267 height 27
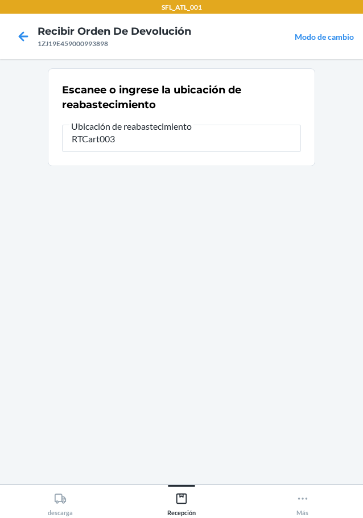
type input "RTCart003"
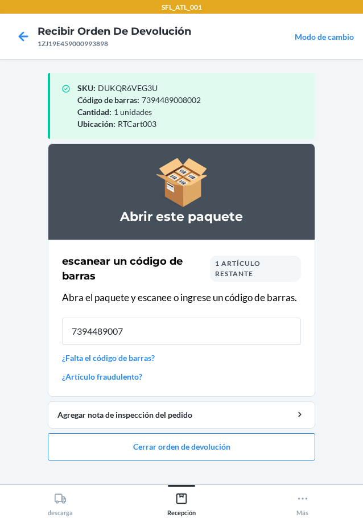
type input "73944890079"
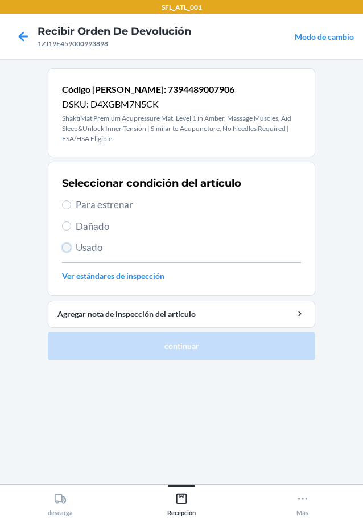
click at [68, 249] on input "Usado" at bounding box center [66, 247] width 9 height 9
radio input "true"
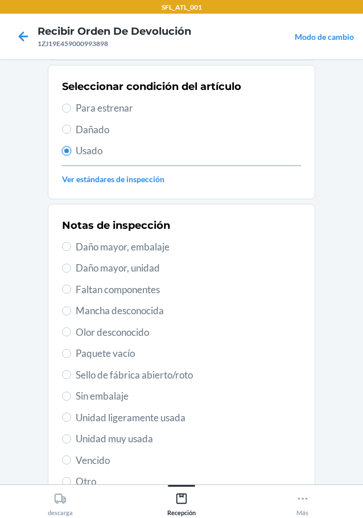
scroll to position [188, 0]
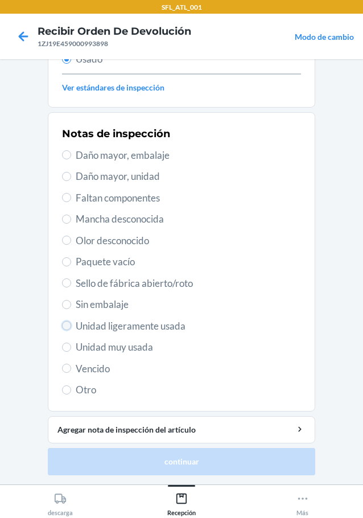
click at [62, 329] on input "Unidad ligeramente usada" at bounding box center [66, 325] width 9 height 9
radio input "true"
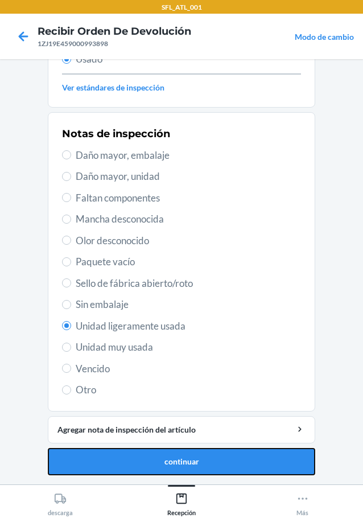
click at [155, 464] on button "continuar" at bounding box center [181, 461] width 267 height 27
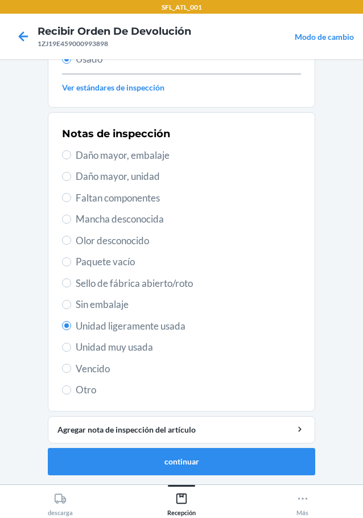
scroll to position [0, 0]
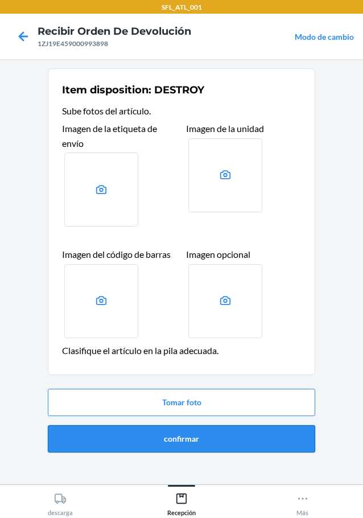
click at [171, 444] on button "confirmar" at bounding box center [181, 438] width 267 height 27
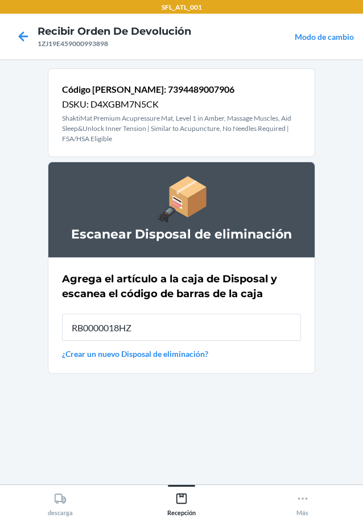
type input "RB0000018HZ"
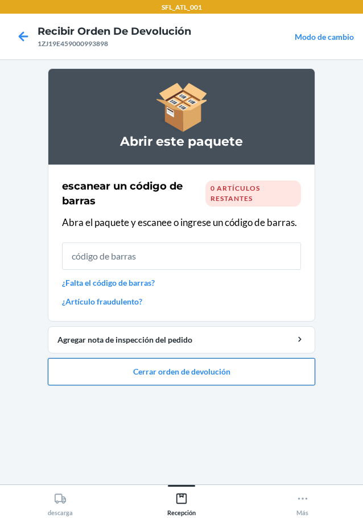
click at [216, 376] on button "Cerrar orden de devolución" at bounding box center [181, 371] width 267 height 27
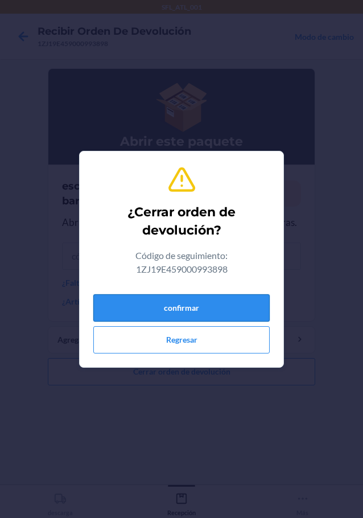
click at [211, 314] on button "confirmar" at bounding box center [181, 307] width 176 height 27
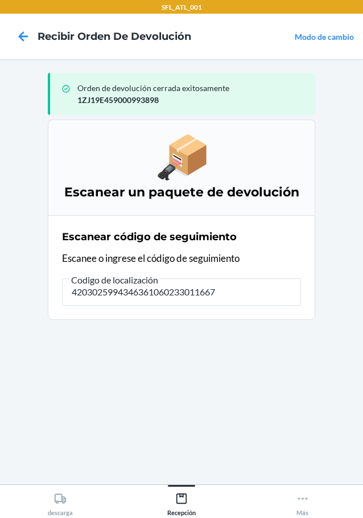
type input "42030259943463610602330116678"
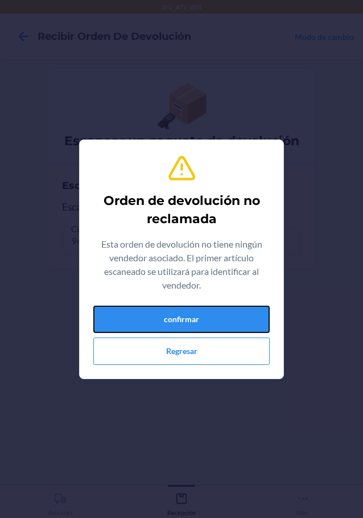
click at [211, 314] on button "confirmar" at bounding box center [181, 319] width 176 height 27
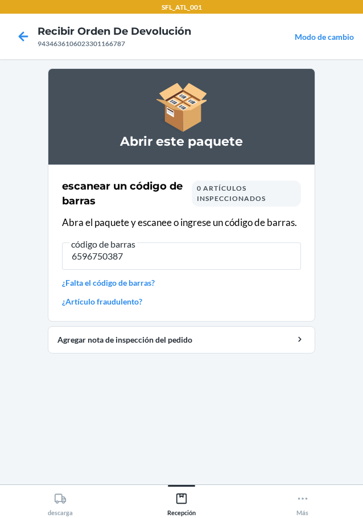
type input "65967503874"
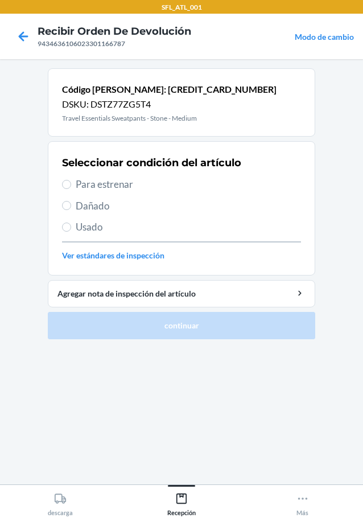
click at [72, 182] on label "Para estrenar" at bounding box center [181, 184] width 239 height 15
click at [71, 182] on input "Para estrenar" at bounding box center [66, 184] width 9 height 9
radio input "true"
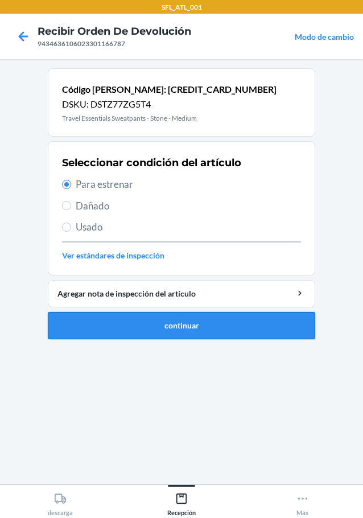
click at [198, 337] on button "continuar" at bounding box center [181, 325] width 267 height 27
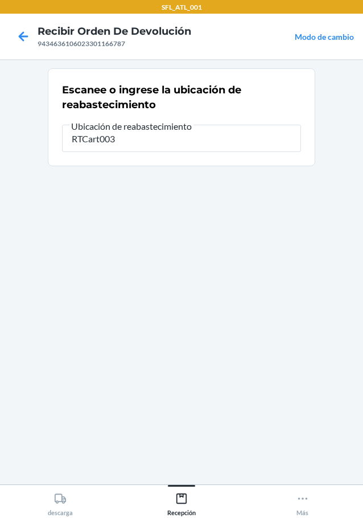
type input "RTCart003"
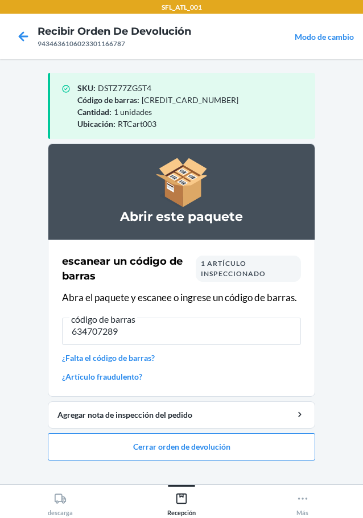
type input "6347072891"
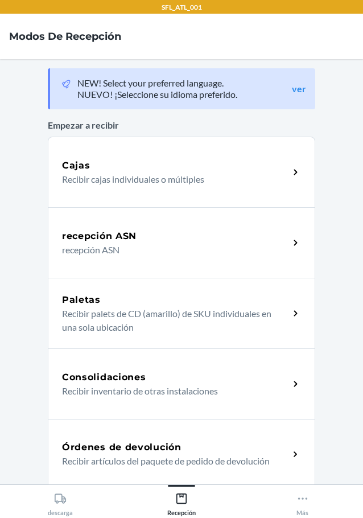
drag, startPoint x: 301, startPoint y: 356, endPoint x: 242, endPoint y: 455, distance: 115.8
click at [242, 455] on p "Recibir artículos del paquete de pedido de devolución" at bounding box center [171, 461] width 218 height 14
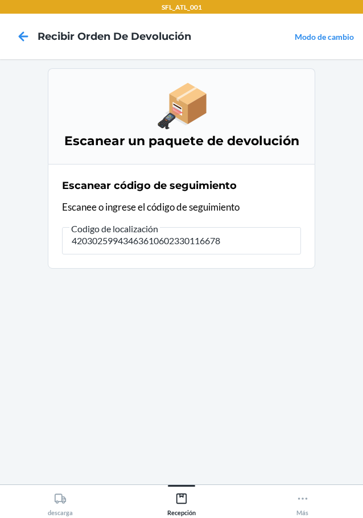
type input "420302599434636106023301166787"
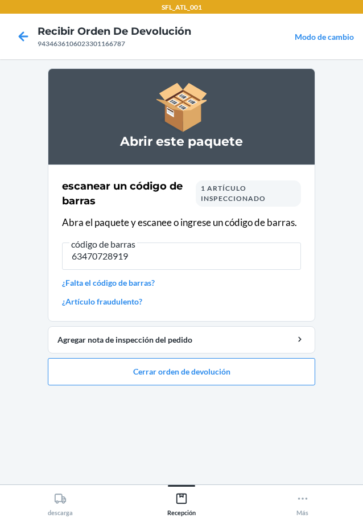
type input "634707289194"
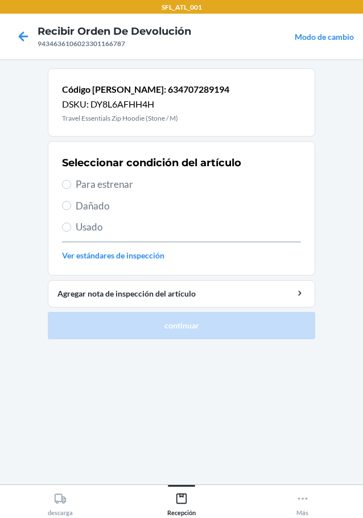
click at [61, 184] on section "Seleccionar condición del artículo Para estrenar Dañado Usado Ver estándares de…" at bounding box center [181, 208] width 267 height 134
click at [73, 184] on label "Para estrenar" at bounding box center [181, 184] width 239 height 15
click at [71, 184] on input "Para estrenar" at bounding box center [66, 184] width 9 height 9
radio input "true"
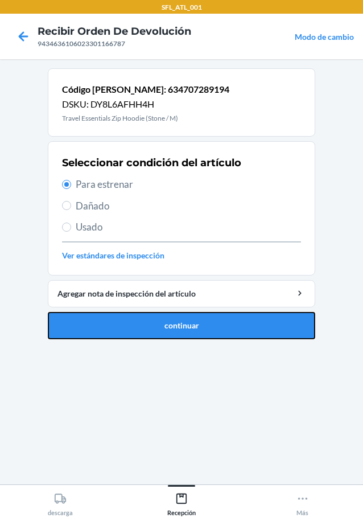
click at [134, 318] on button "continuar" at bounding box center [181, 325] width 267 height 27
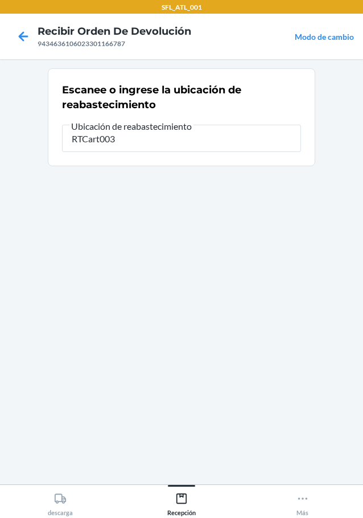
type input "RTCart003"
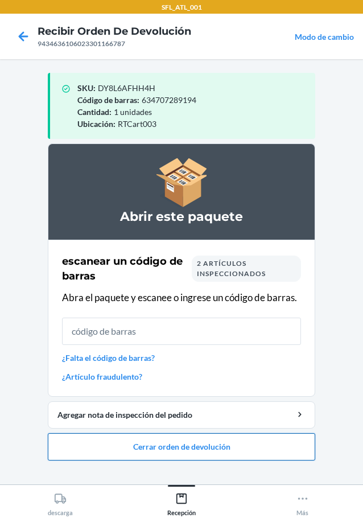
click at [209, 443] on button "Cerrar orden de devolución" at bounding box center [181, 446] width 267 height 27
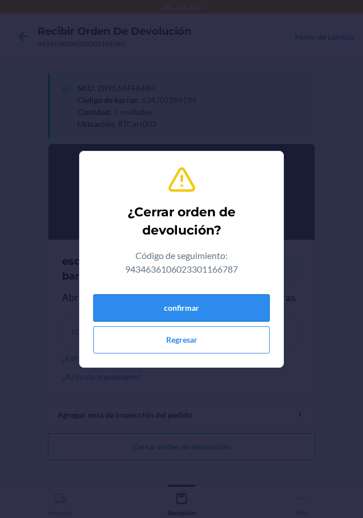
click at [226, 314] on button "confirmar" at bounding box center [181, 307] width 176 height 27
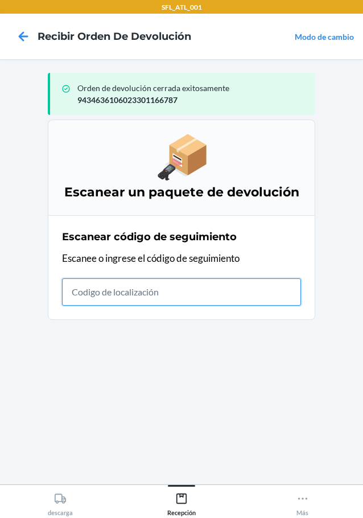
click at [122, 295] on input "text" at bounding box center [181, 291] width 239 height 27
type input "420302599434636106023301429745"
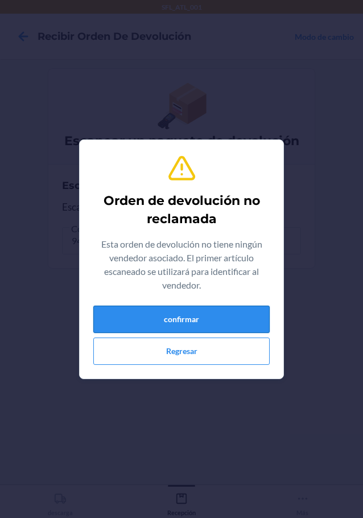
click at [140, 324] on button "confirmar" at bounding box center [181, 319] width 176 height 27
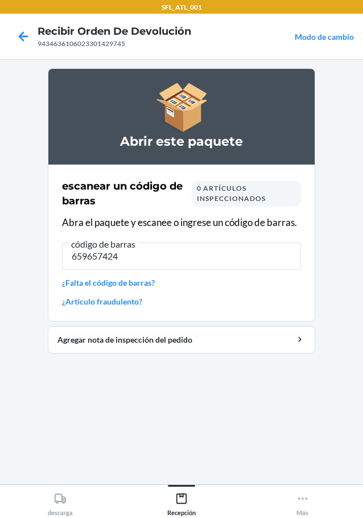
type input "6596574249"
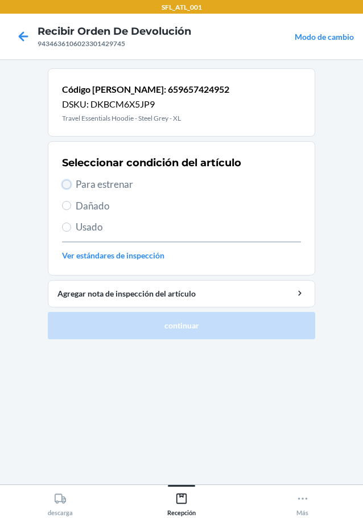
click at [69, 186] on input "Para estrenar" at bounding box center [66, 184] width 9 height 9
radio input "true"
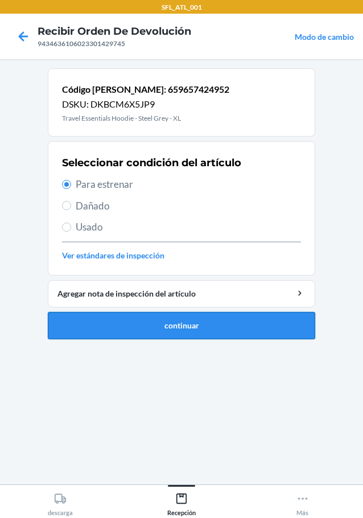
click at [238, 330] on button "continuar" at bounding box center [181, 325] width 267 height 27
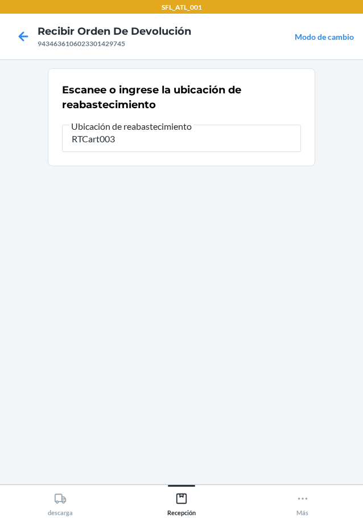
type input "RTCart003"
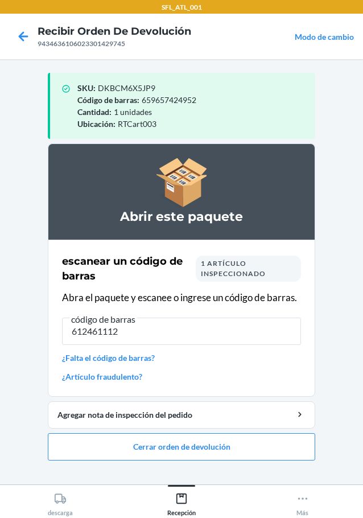
type input "6124611127"
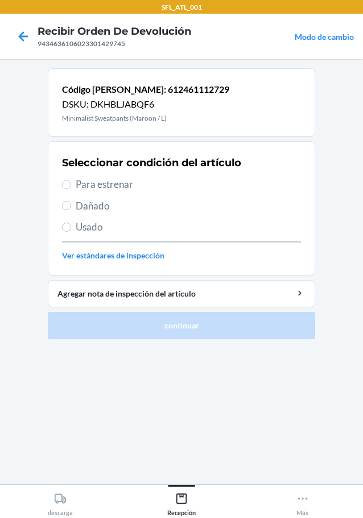
drag, startPoint x: 76, startPoint y: 184, endPoint x: 103, endPoint y: 204, distance: 33.8
click at [75, 184] on label "Para estrenar" at bounding box center [181, 184] width 239 height 15
click at [71, 184] on input "Para estrenar" at bounding box center [66, 184] width 9 height 9
radio input "true"
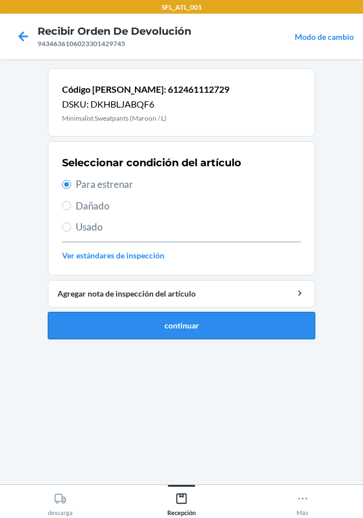
click at [214, 332] on button "continuar" at bounding box center [181, 325] width 267 height 27
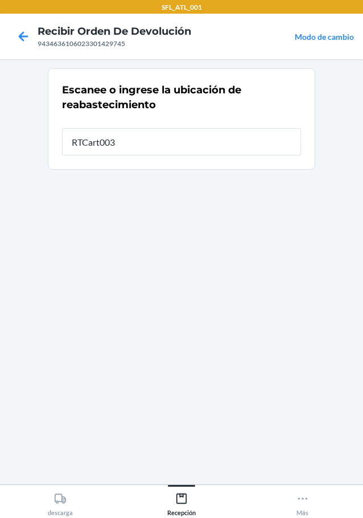
type input "RTCart003"
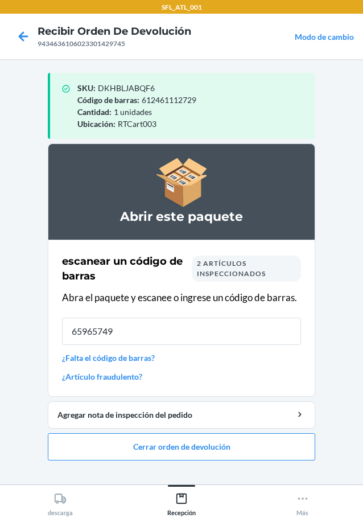
type input "659657494"
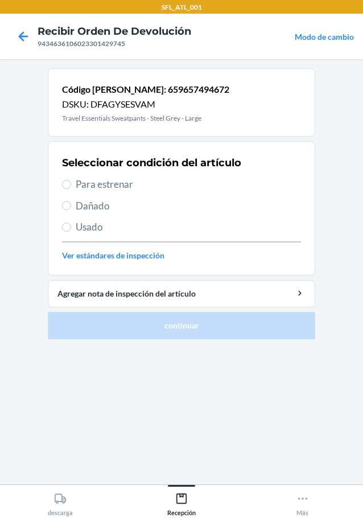
click at [72, 187] on label "Para estrenar" at bounding box center [181, 184] width 239 height 15
click at [71, 187] on input "Para estrenar" at bounding box center [66, 184] width 9 height 9
radio input "true"
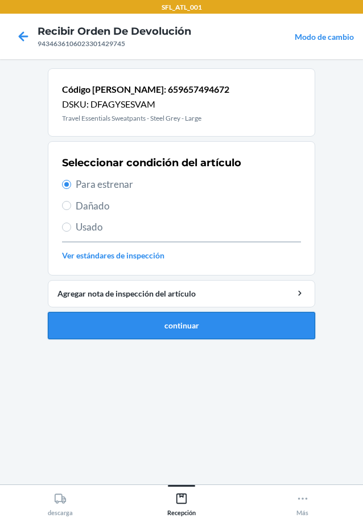
click at [157, 325] on button "continuar" at bounding box center [181, 325] width 267 height 27
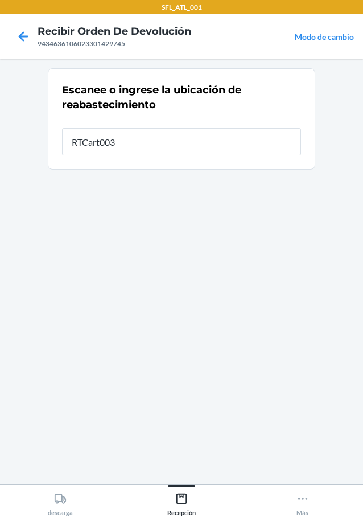
type input "RTCart003"
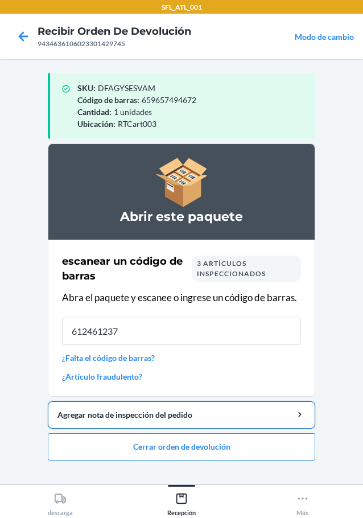
type input "6124612377"
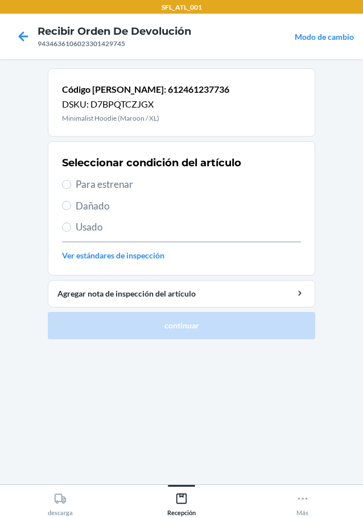
click at [77, 185] on span "Para estrenar" at bounding box center [188, 184] width 225 height 15
click at [71, 185] on input "Para estrenar" at bounding box center [66, 184] width 9 height 9
radio input "true"
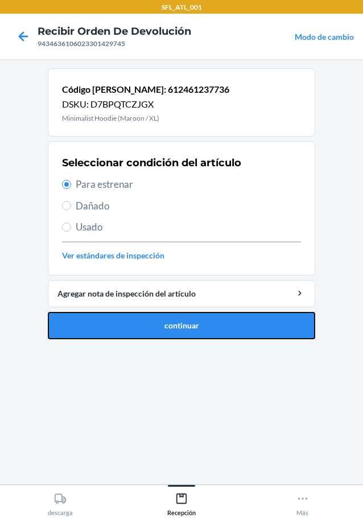
drag, startPoint x: 159, startPoint y: 338, endPoint x: 165, endPoint y: 332, distance: 8.9
click at [161, 336] on button "continuar" at bounding box center [181, 325] width 267 height 27
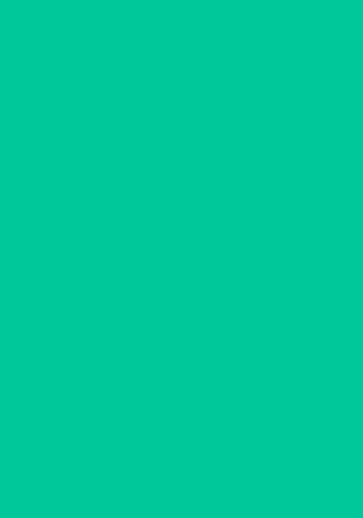
click at [166, 330] on section "Escanee o ingrese la ubicación de reabastecimiento" at bounding box center [181, 271] width 267 height 407
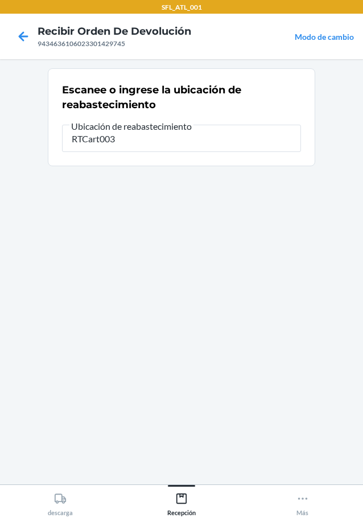
type input "RTCart003"
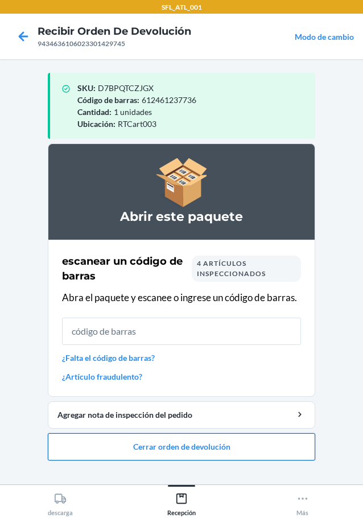
click at [183, 443] on button "Cerrar orden de devolución" at bounding box center [181, 446] width 267 height 27
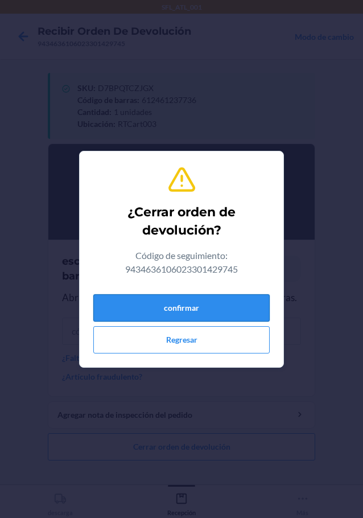
click at [205, 308] on button "confirmar" at bounding box center [181, 307] width 176 height 27
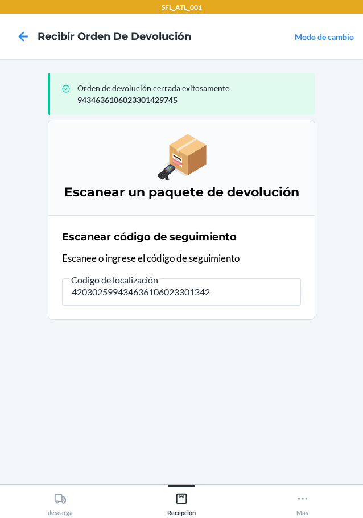
type input "4203025994346361060233013422"
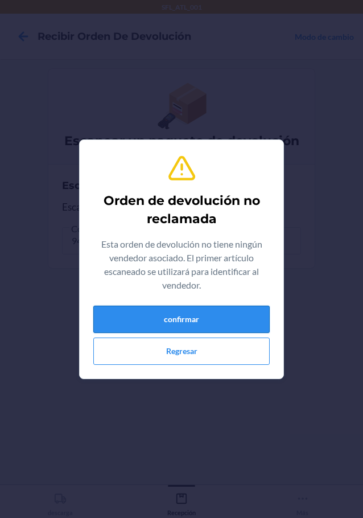
click at [170, 314] on button "confirmar" at bounding box center [181, 319] width 176 height 27
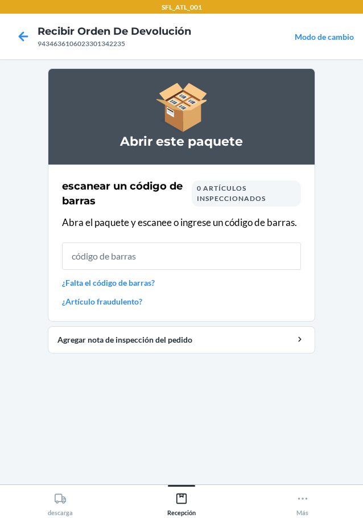
click at [139, 263] on input "text" at bounding box center [181, 255] width 239 height 27
type input "659859045139"
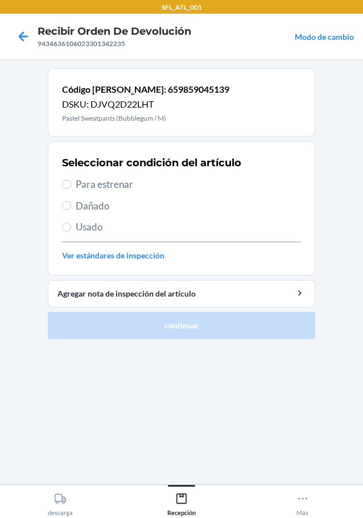
drag, startPoint x: 139, startPoint y: 263, endPoint x: 109, endPoint y: 244, distance: 36.1
click at [62, 183] on section "Seleccionar condición del artículo Para estrenar Dañado Usado Ver estándares de…" at bounding box center [181, 208] width 267 height 134
click at [72, 181] on label "Para estrenar" at bounding box center [181, 184] width 239 height 15
click at [71, 181] on input "Para estrenar" at bounding box center [66, 184] width 9 height 9
radio input "true"
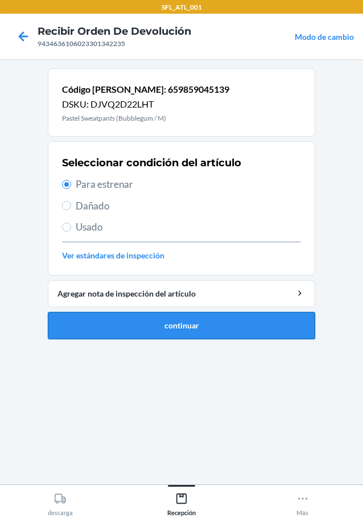
click at [175, 318] on button "continuar" at bounding box center [181, 325] width 267 height 27
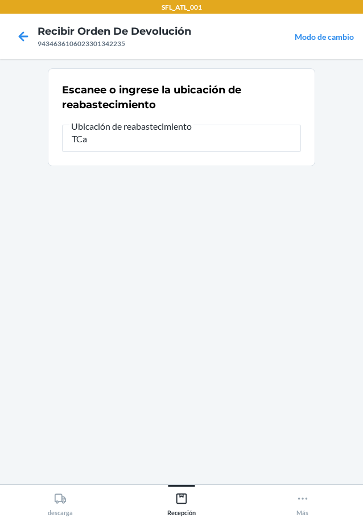
type input "TCar"
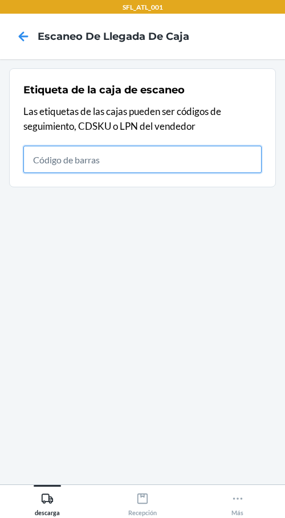
click at [183, 166] on input "text" at bounding box center [142, 159] width 238 height 27
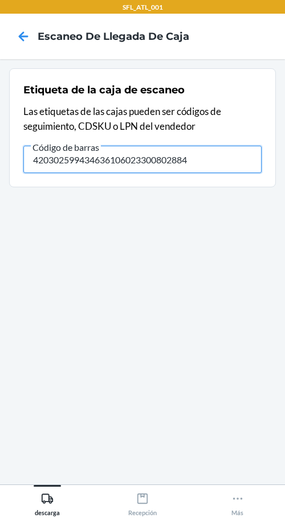
type input "420302599434636106023300802884"
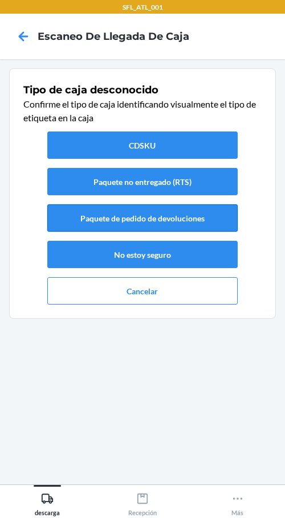
click at [185, 226] on button "Paquete de pedido de devoluciones" at bounding box center [142, 217] width 190 height 27
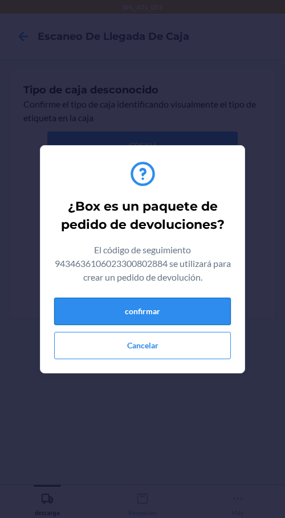
click at [195, 310] on button "confirmar" at bounding box center [142, 311] width 176 height 27
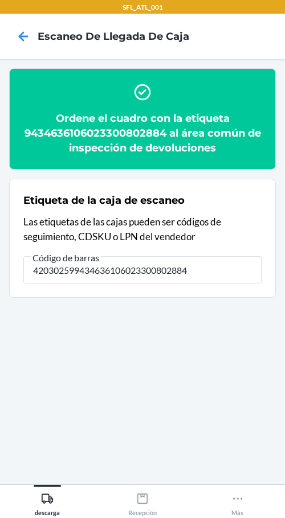
type input "420302599434636106023300802884"
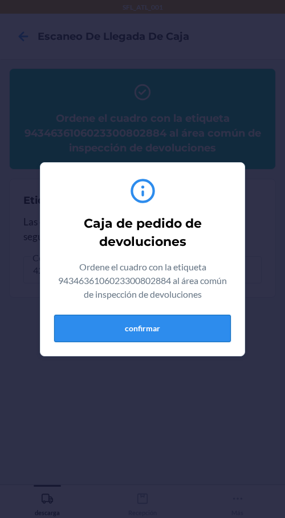
click at [163, 335] on button "confirmar" at bounding box center [142, 328] width 176 height 27
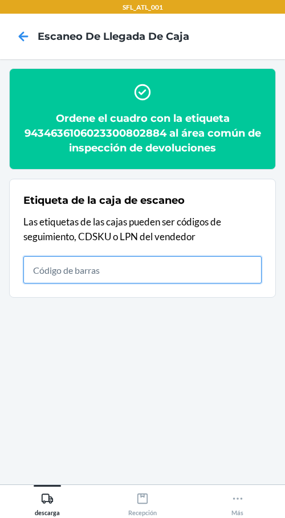
click at [151, 274] on input "text" at bounding box center [142, 269] width 238 height 27
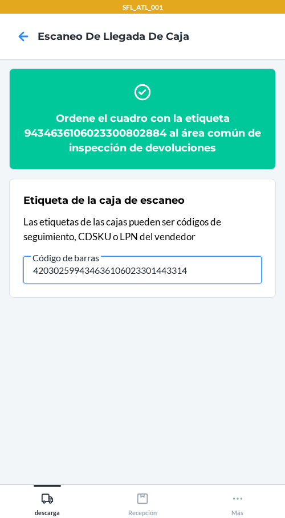
type input "420302599434636106023301443314"
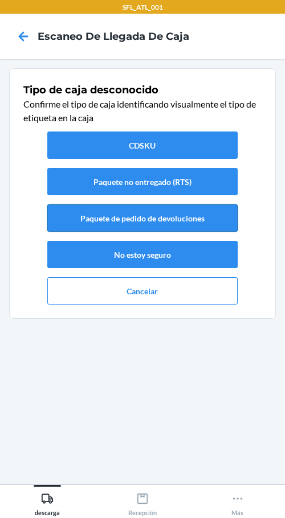
click at [133, 224] on button "Paquete de pedido de devoluciones" at bounding box center [142, 217] width 190 height 27
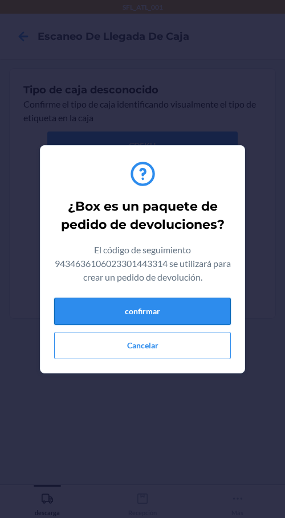
click at [172, 318] on button "confirmar" at bounding box center [142, 311] width 176 height 27
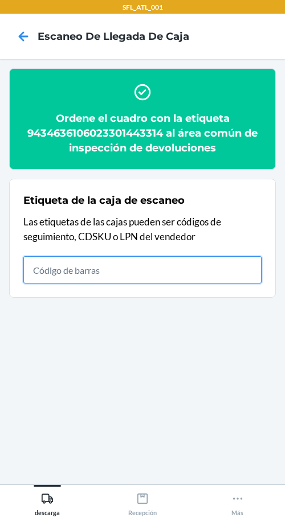
click at [165, 278] on input "text" at bounding box center [142, 269] width 238 height 27
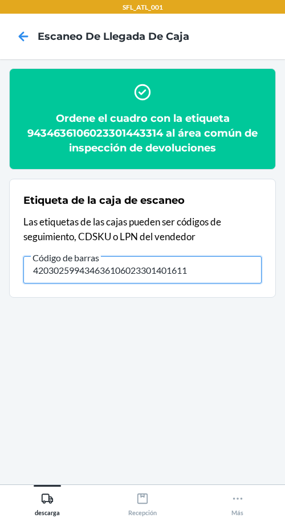
type input "420302599434636106023301401611"
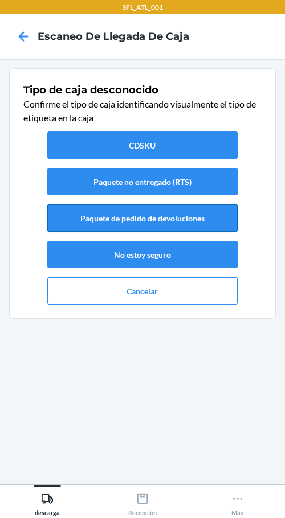
click at [150, 212] on button "Paquete de pedido de devoluciones" at bounding box center [142, 217] width 190 height 27
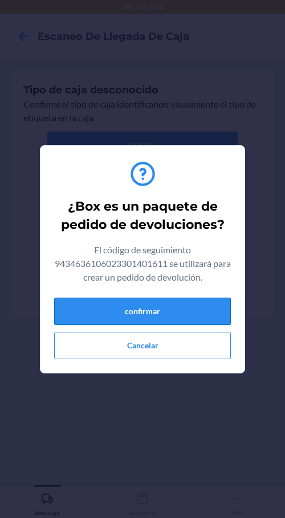
click at [213, 307] on button "confirmar" at bounding box center [142, 311] width 176 height 27
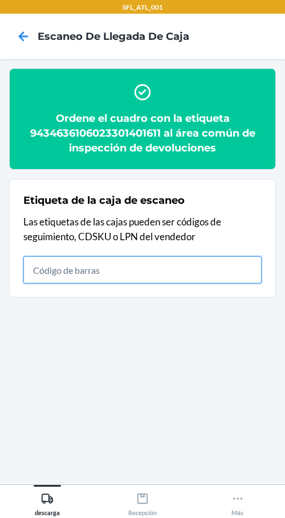
drag, startPoint x: 79, startPoint y: 279, endPoint x: 68, endPoint y: 255, distance: 26.2
click at [79, 275] on input "text" at bounding box center [142, 269] width 238 height 27
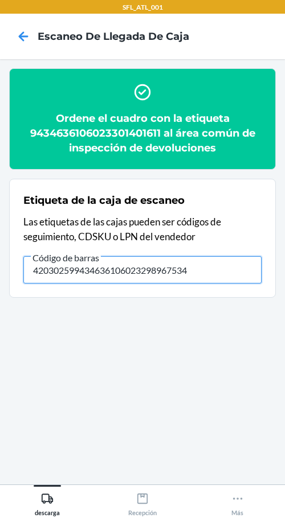
type input "420302599434636106023298967534"
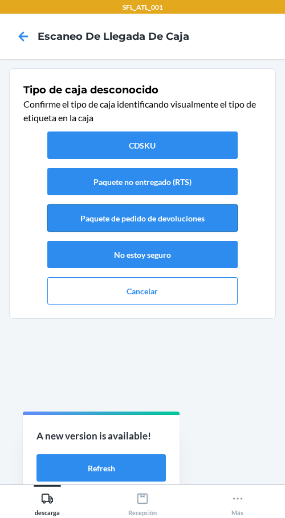
click at [192, 217] on button "Paquete de pedido de devoluciones" at bounding box center [142, 217] width 190 height 27
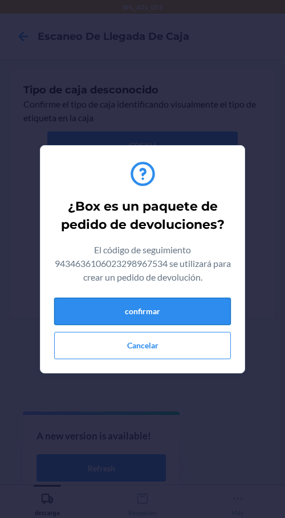
click at [178, 317] on button "confirmar" at bounding box center [142, 311] width 176 height 27
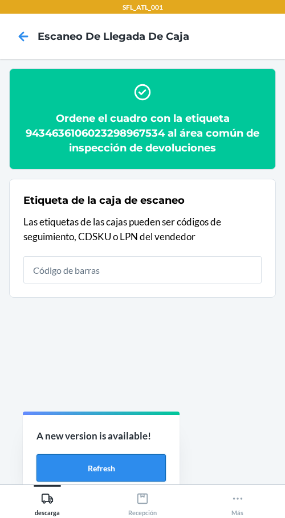
click at [138, 459] on button "Refresh" at bounding box center [100, 467] width 129 height 27
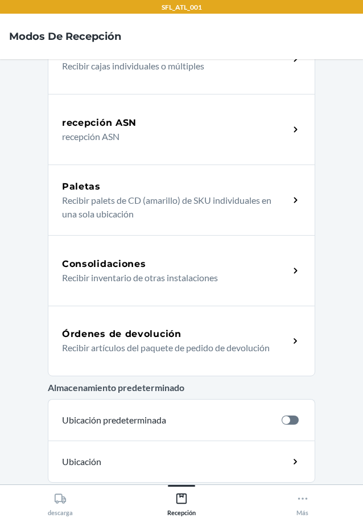
scroll to position [114, 0]
click at [142, 342] on p "Recibir artículos del paquete de pedido de devolución" at bounding box center [171, 347] width 218 height 14
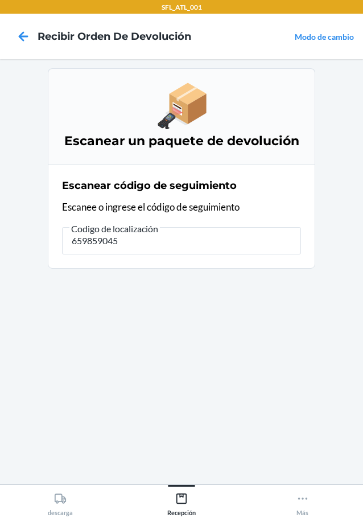
type input "6598590451"
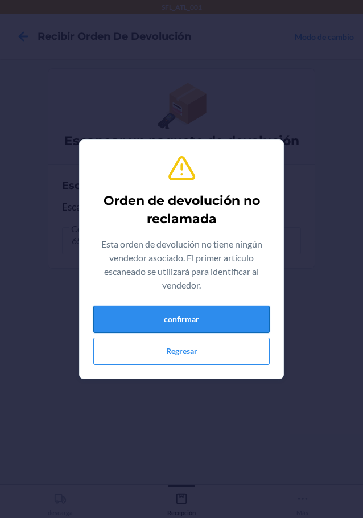
click at [200, 320] on button "confirmar" at bounding box center [181, 319] width 176 height 27
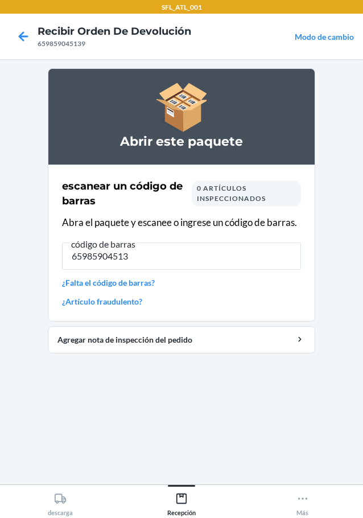
type input "659859045139"
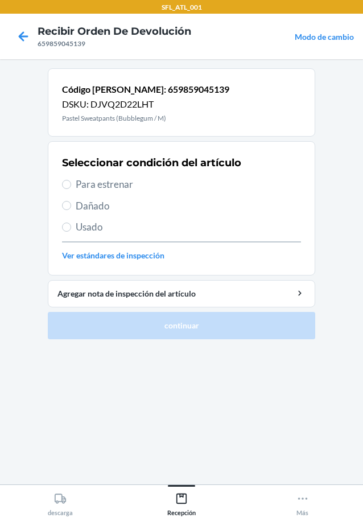
click at [66, 178] on label "Para estrenar" at bounding box center [181, 184] width 239 height 15
click at [66, 180] on input "Para estrenar" at bounding box center [66, 184] width 9 height 9
radio input "true"
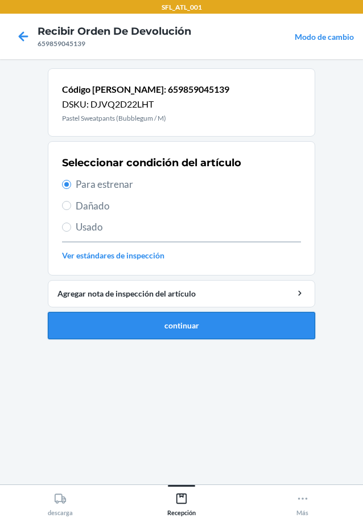
click at [172, 332] on button "continuar" at bounding box center [181, 325] width 267 height 27
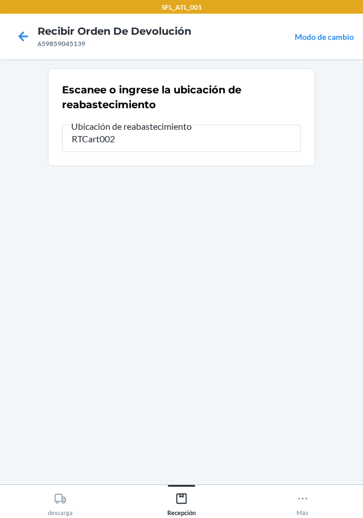
type input "RTCart002"
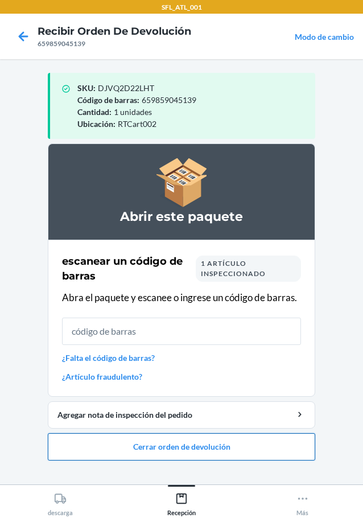
click at [211, 455] on button "Cerrar orden de devolución" at bounding box center [181, 446] width 267 height 27
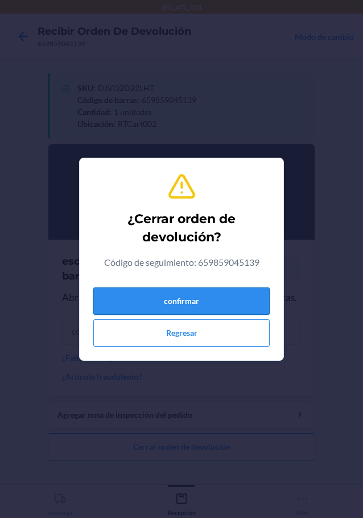
click at [240, 308] on button "confirmar" at bounding box center [181, 300] width 176 height 27
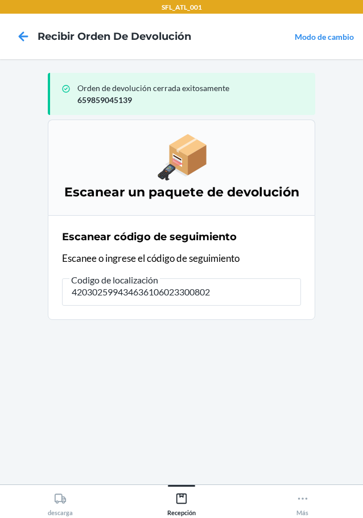
type input "4203025994346361060233008028"
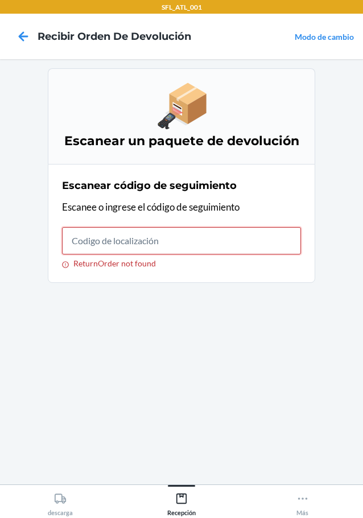
click at [110, 253] on input "ReturnOrder not found" at bounding box center [181, 240] width 239 height 27
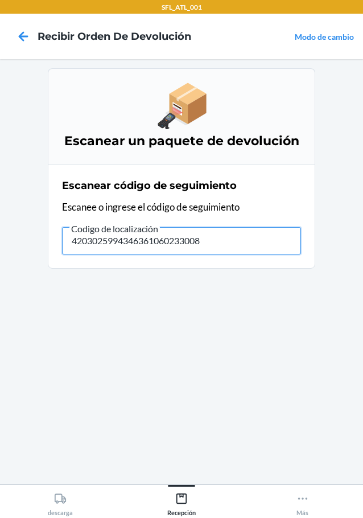
type input "42030259943463610602330080"
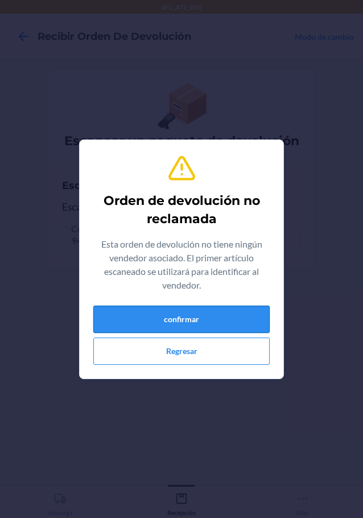
click at [265, 324] on button "confirmar" at bounding box center [181, 319] width 176 height 27
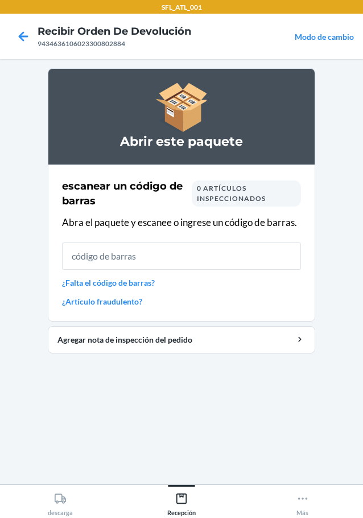
click at [126, 283] on link "¿Falta el código de barras?" at bounding box center [181, 283] width 239 height 12
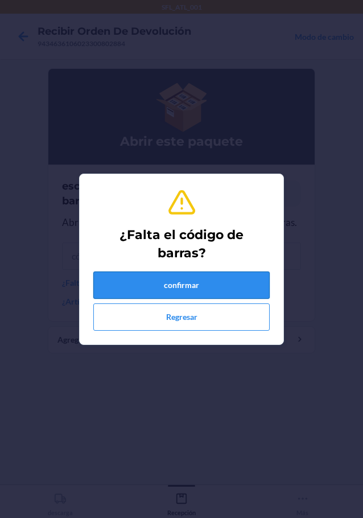
click at [137, 283] on button "confirmar" at bounding box center [181, 284] width 176 height 27
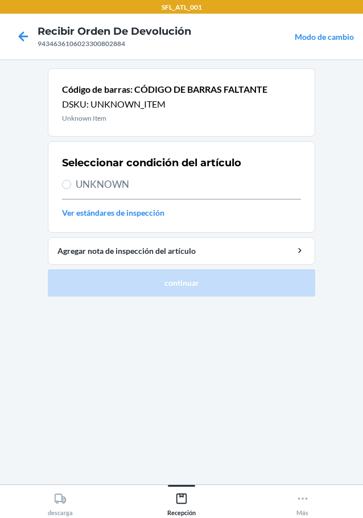
click at [60, 180] on section "Seleccionar condición del artículo UNKNOWN Ver estándares de inspección" at bounding box center [181, 187] width 267 height 92
click at [77, 186] on span "UNKNOWN" at bounding box center [188, 184] width 225 height 15
click at [71, 186] on input "UNKNOWN" at bounding box center [66, 184] width 9 height 9
radio input "true"
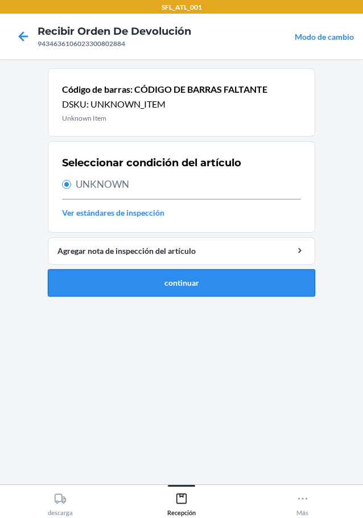
click at [175, 279] on button "continuar" at bounding box center [181, 282] width 267 height 27
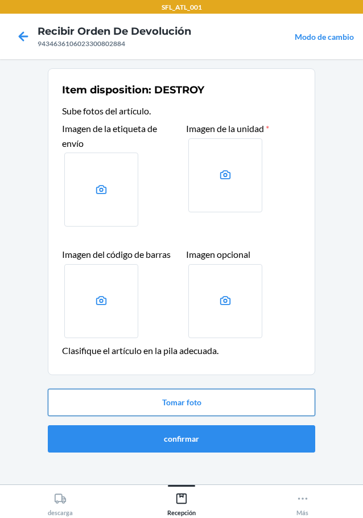
click at [215, 403] on button "Tomar foto" at bounding box center [181, 402] width 267 height 27
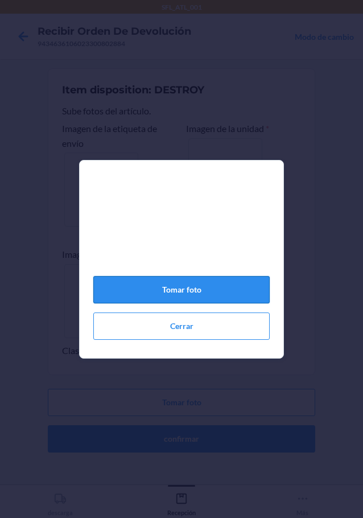
click at [217, 292] on button "Tomar foto" at bounding box center [181, 289] width 176 height 27
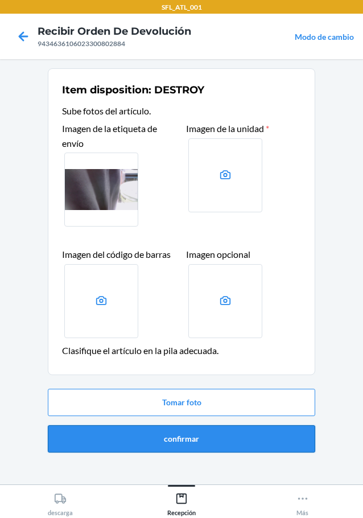
click at [241, 434] on button "confirmar" at bounding box center [181, 438] width 267 height 27
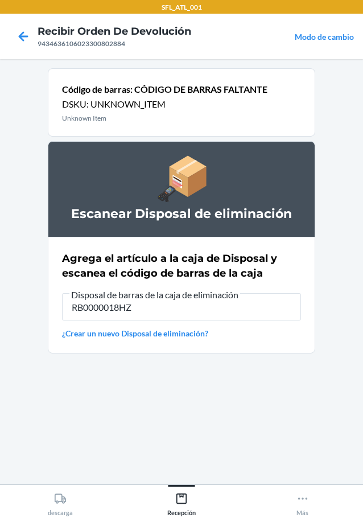
type input "RB0000018HZ"
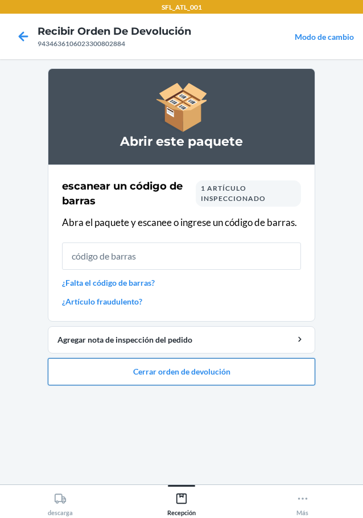
click at [226, 358] on button "Cerrar orden de devolución" at bounding box center [181, 371] width 267 height 27
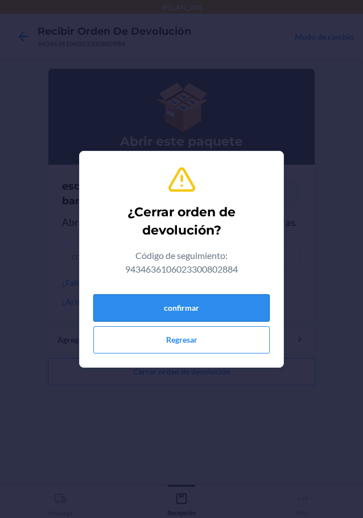
click at [218, 304] on button "confirmar" at bounding box center [181, 307] width 176 height 27
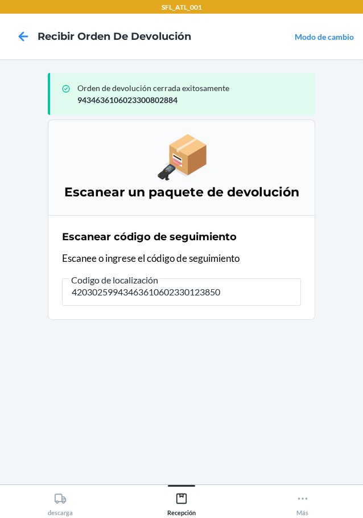
type input "420302599434636106023301238507"
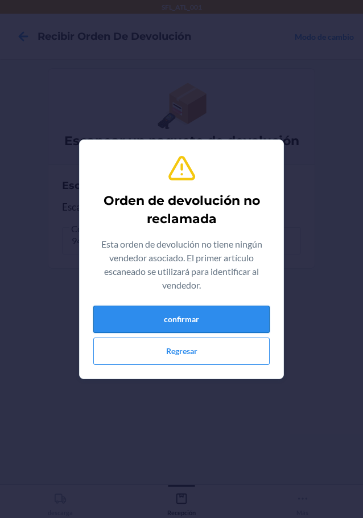
click at [253, 319] on button "confirmar" at bounding box center [181, 319] width 176 height 27
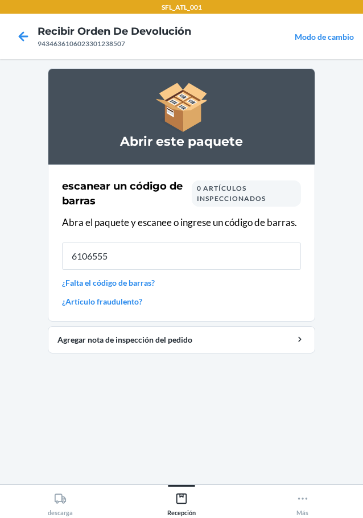
type input "61065555"
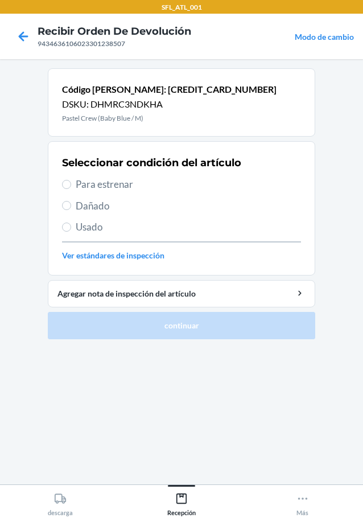
drag, startPoint x: 59, startPoint y: 189, endPoint x: 81, endPoint y: 182, distance: 23.4
click at [60, 188] on section "Seleccionar condición del artículo Para estrenar Dañado Usado Ver estándares de…" at bounding box center [181, 208] width 267 height 134
click at [81, 182] on span "Para estrenar" at bounding box center [188, 184] width 225 height 15
click at [71, 182] on input "Para estrenar" at bounding box center [66, 184] width 9 height 9
radio input "true"
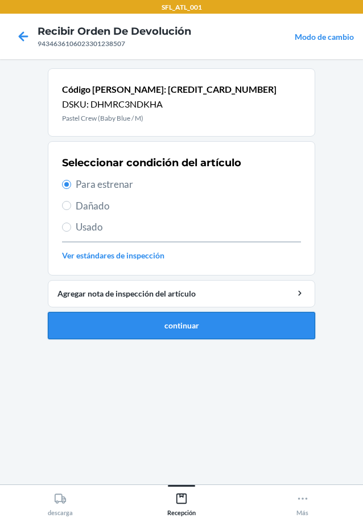
click at [178, 327] on button "continuar" at bounding box center [181, 325] width 267 height 27
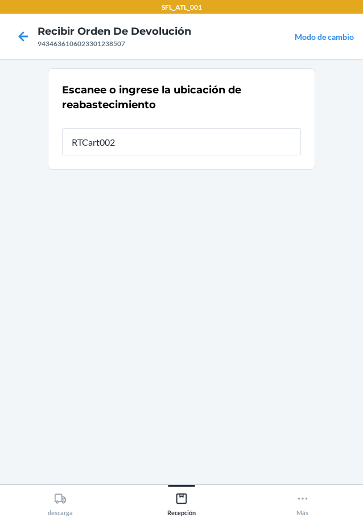
type input "RTCart002"
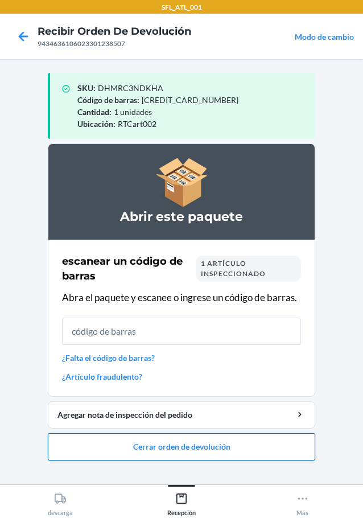
click at [214, 442] on button "Cerrar orden de devolución" at bounding box center [181, 446] width 267 height 27
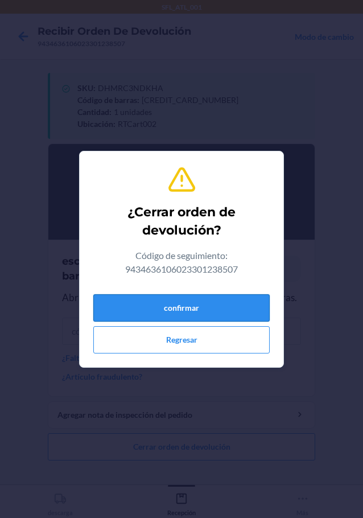
click at [233, 303] on button "confirmar" at bounding box center [181, 307] width 176 height 27
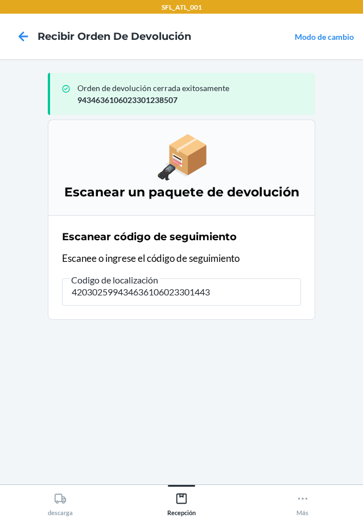
type input "4203025994346361060233014433"
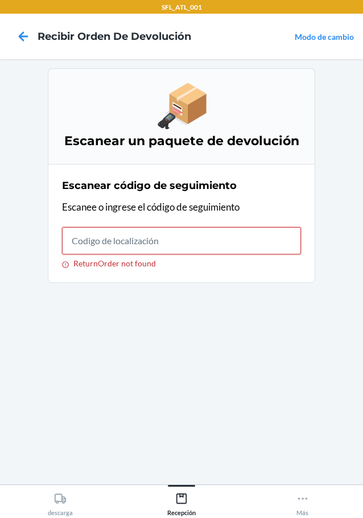
drag, startPoint x: 160, startPoint y: 245, endPoint x: 154, endPoint y: 234, distance: 12.5
click at [156, 236] on input "ReturnOrder not found" at bounding box center [181, 240] width 239 height 27
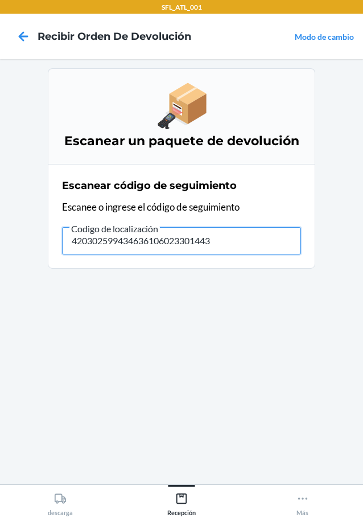
type input "4203025994346361060233014433"
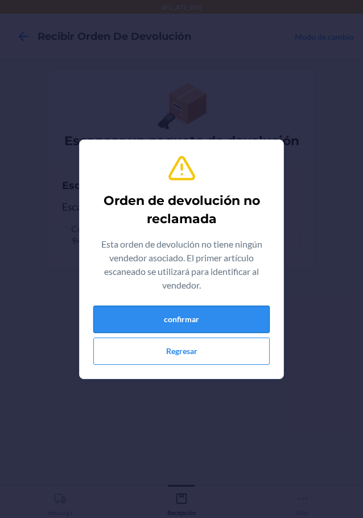
click at [197, 314] on button "confirmar" at bounding box center [181, 319] width 176 height 27
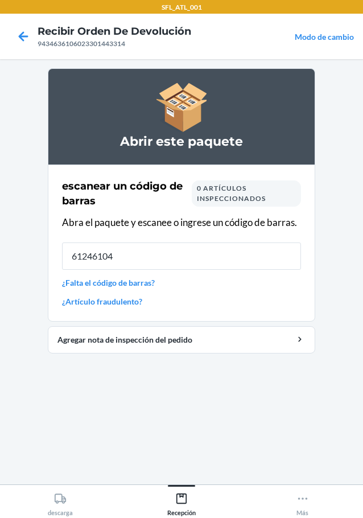
type input "612461047"
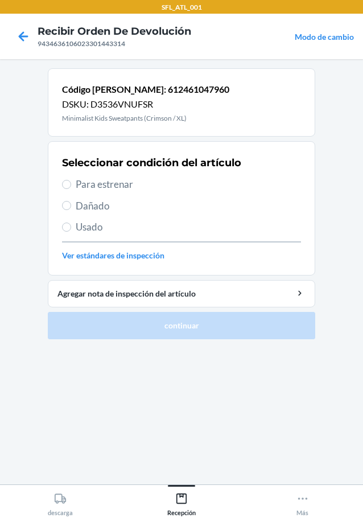
drag, startPoint x: 72, startPoint y: 185, endPoint x: 133, endPoint y: 225, distance: 72.3
click at [72, 186] on label "Para estrenar" at bounding box center [181, 184] width 239 height 15
click at [71, 186] on input "Para estrenar" at bounding box center [66, 184] width 9 height 9
radio input "true"
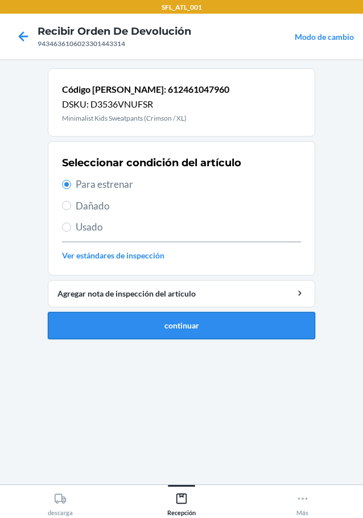
click at [160, 318] on button "continuar" at bounding box center [181, 325] width 267 height 27
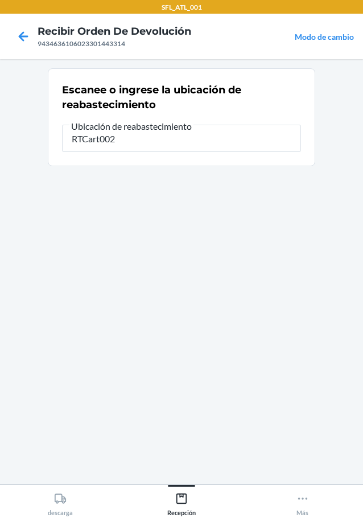
type input "RTCart002"
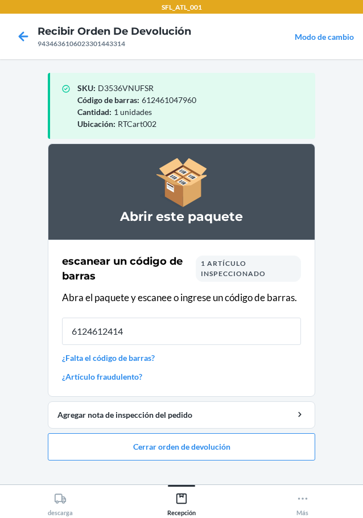
type input "61246124146"
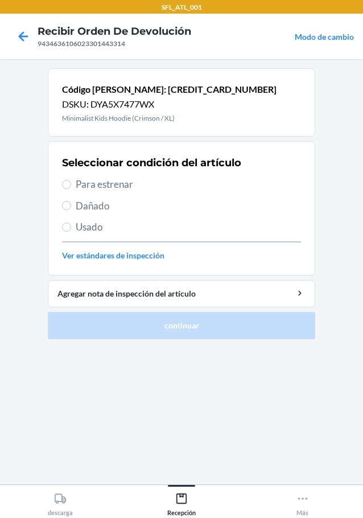
drag, startPoint x: 82, startPoint y: 187, endPoint x: 203, endPoint y: 267, distance: 144.6
click at [81, 188] on span "Para estrenar" at bounding box center [188, 184] width 225 height 15
click at [71, 188] on input "Para estrenar" at bounding box center [66, 184] width 9 height 9
radio input "true"
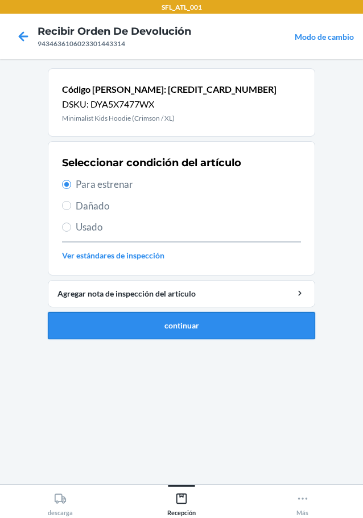
click at [211, 320] on button "continuar" at bounding box center [181, 325] width 267 height 27
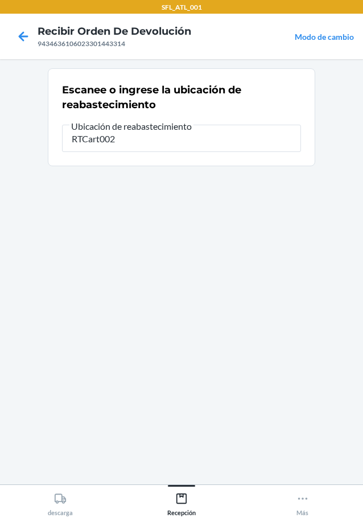
type input "RTCart002"
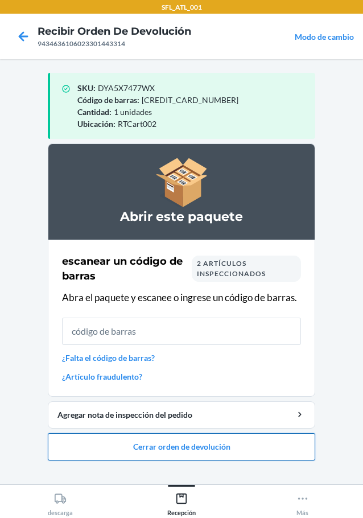
click at [191, 455] on button "Cerrar orden de devolución" at bounding box center [181, 446] width 267 height 27
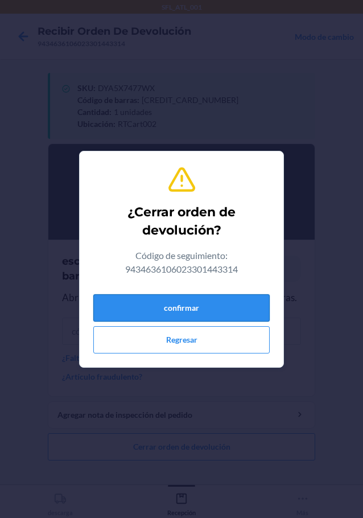
click at [237, 310] on button "confirmar" at bounding box center [181, 307] width 176 height 27
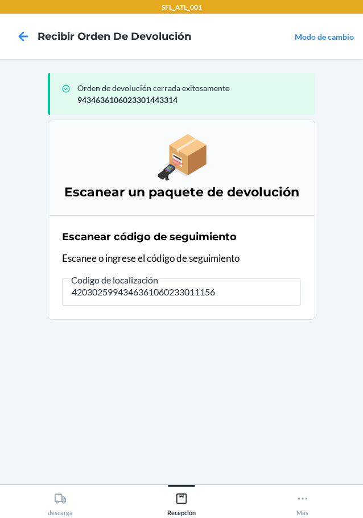
type input "42030259943463610602330111564"
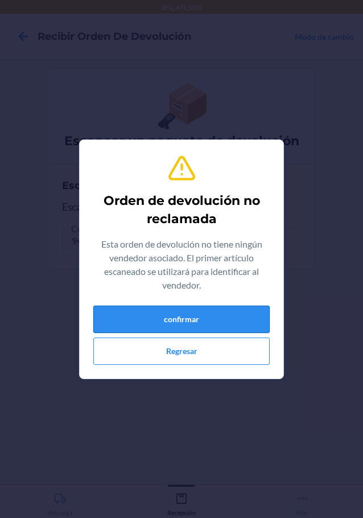
click at [217, 316] on button "confirmar" at bounding box center [181, 319] width 176 height 27
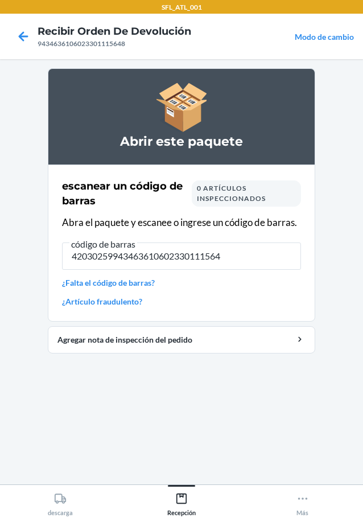
type input "420302599434636106023301115648"
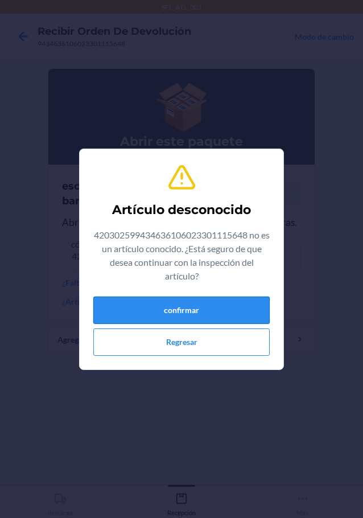
drag, startPoint x: 215, startPoint y: 297, endPoint x: 215, endPoint y: 310, distance: 12.5
click at [215, 302] on div "Artículo desconocido 420302599434636106023301115648 no es un artículo conocido.…" at bounding box center [181, 259] width 176 height 202
click at [215, 310] on button "confirmar" at bounding box center [181, 309] width 176 height 27
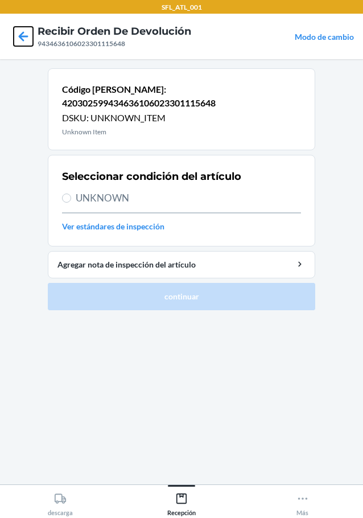
click at [24, 39] on icon at bounding box center [23, 36] width 19 height 19
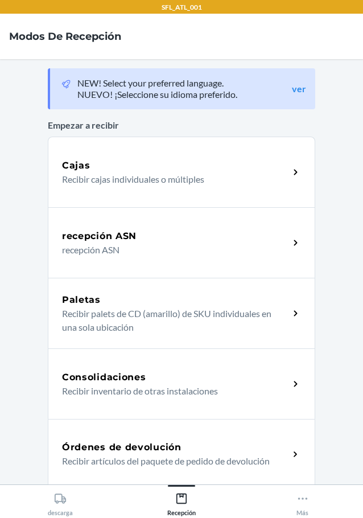
click at [199, 457] on p "Recibir artículos del paquete de pedido de devolución" at bounding box center [171, 461] width 218 height 14
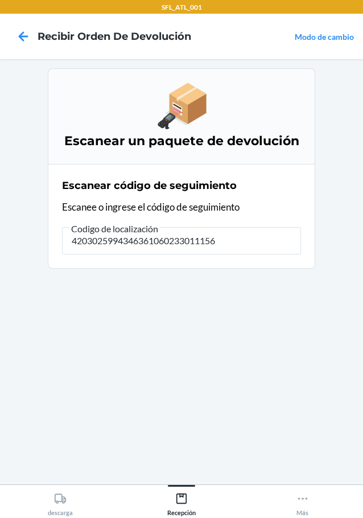
type input "42030259943463610602330111564"
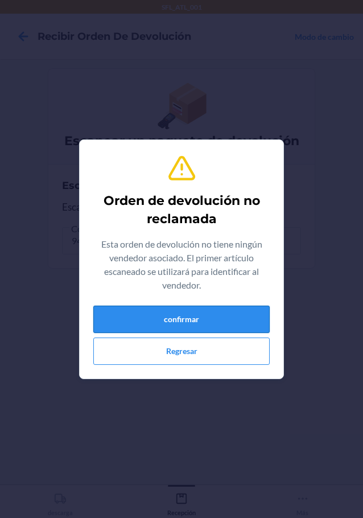
click at [231, 315] on button "confirmar" at bounding box center [181, 319] width 176 height 27
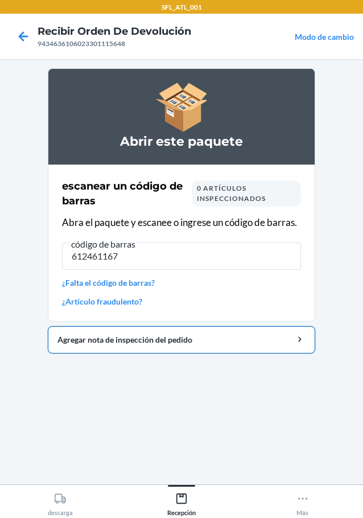
type input "6124611670"
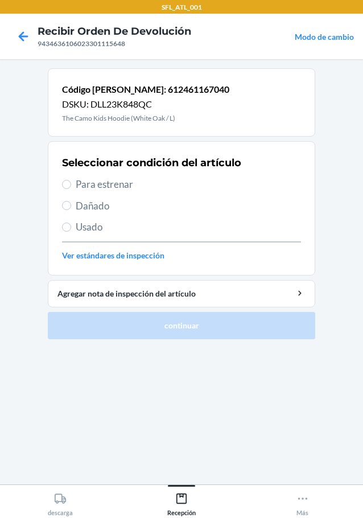
click at [60, 185] on section "Seleccionar condición del artículo Para estrenar Dañado Usado Ver estándares de…" at bounding box center [181, 208] width 267 height 134
drag, startPoint x: 63, startPoint y: 185, endPoint x: 161, endPoint y: 244, distance: 114.1
click at [64, 185] on input "Para estrenar" at bounding box center [66, 184] width 9 height 9
radio input "true"
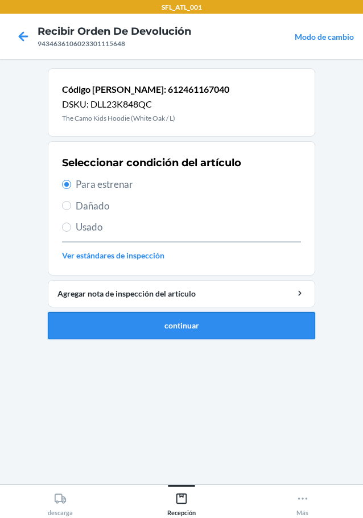
click at [211, 318] on button "continuar" at bounding box center [181, 325] width 267 height 27
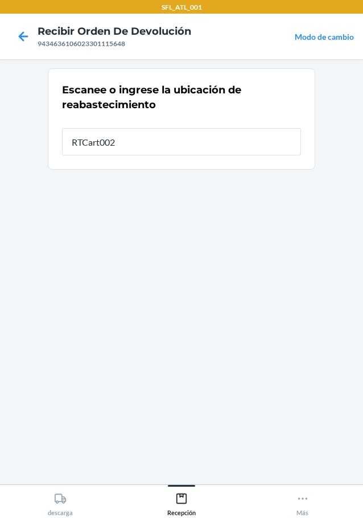
type input "RTCart002"
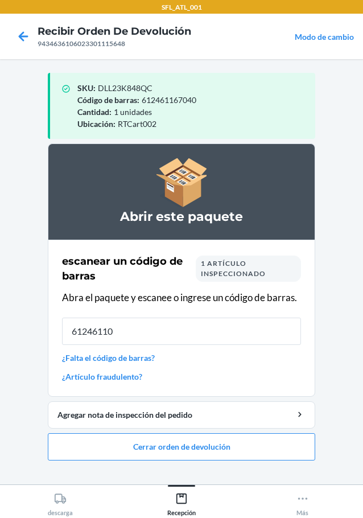
type input "612461103"
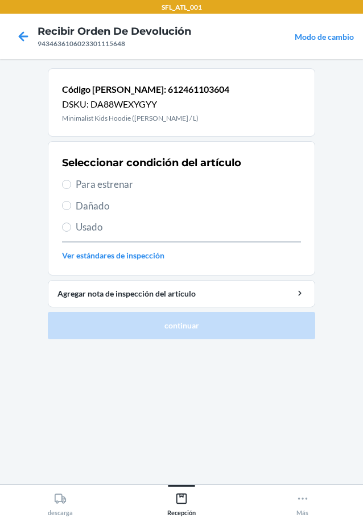
click at [75, 189] on label "Para estrenar" at bounding box center [181, 184] width 239 height 15
click at [71, 189] on input "Para estrenar" at bounding box center [66, 184] width 9 height 9
radio input "true"
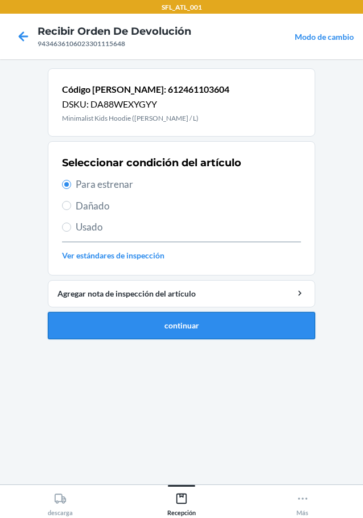
click at [273, 339] on button "continuar" at bounding box center [181, 325] width 267 height 27
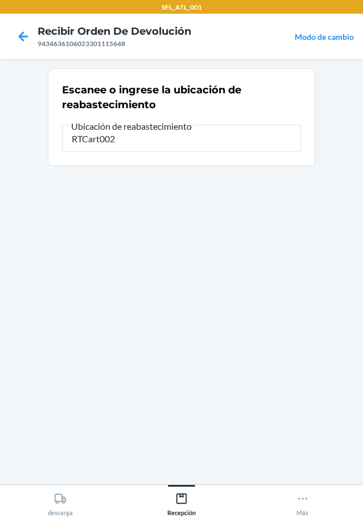
type input "RTCart002"
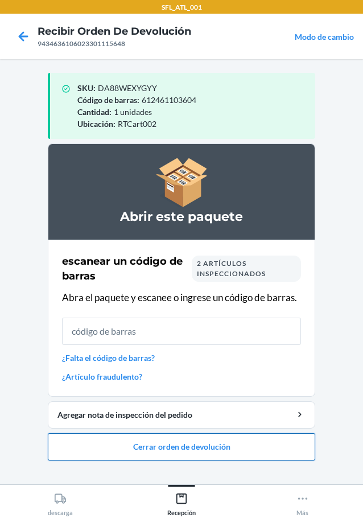
click at [209, 459] on button "Cerrar orden de devolución" at bounding box center [181, 446] width 267 height 27
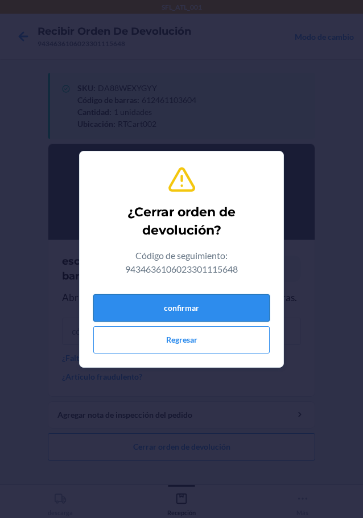
click at [261, 303] on button "confirmar" at bounding box center [181, 307] width 176 height 27
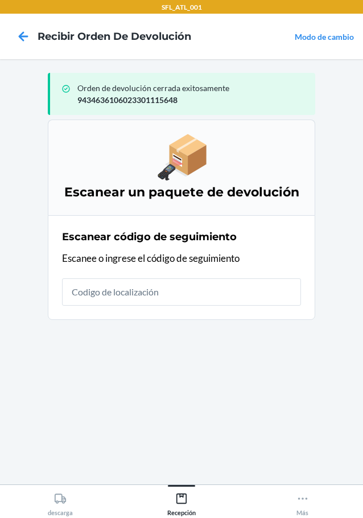
drag, startPoint x: 307, startPoint y: 337, endPoint x: 320, endPoint y: 308, distance: 32.4
click at [320, 308] on main "Orden de devolución cerrada exitosamente 9434636106023301115648 Escanear un paq…" at bounding box center [181, 271] width 363 height 425
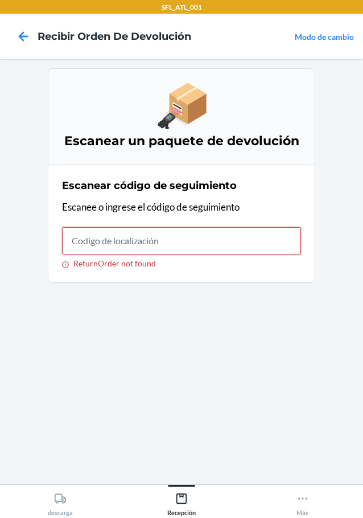
click at [104, 240] on input "ReturnOrder not found" at bounding box center [181, 240] width 239 height 27
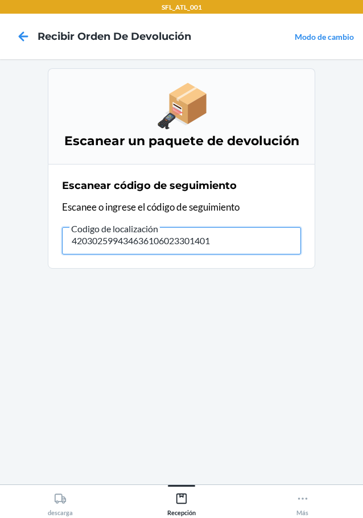
type input "4203025994346361060233014016"
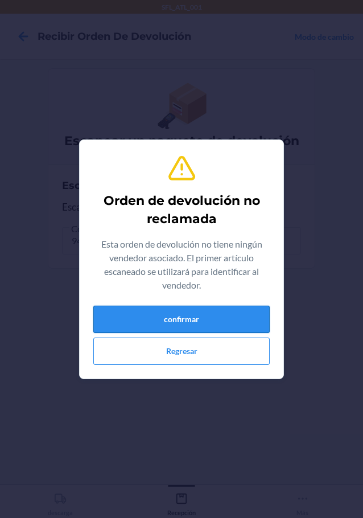
click at [204, 321] on button "confirmar" at bounding box center [181, 319] width 176 height 27
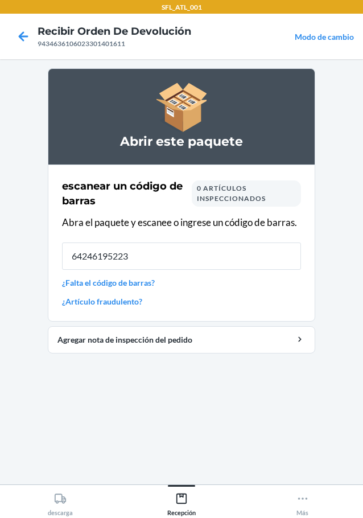
type input "642461952230"
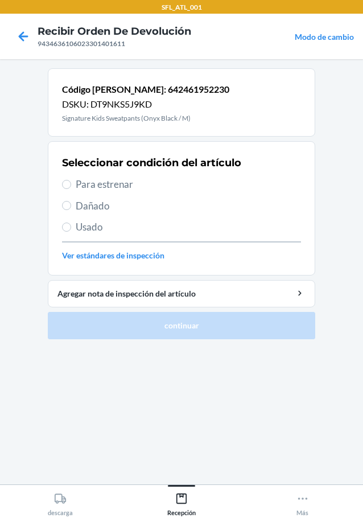
click at [77, 186] on span "Para estrenar" at bounding box center [188, 184] width 225 height 15
click at [71, 186] on input "Para estrenar" at bounding box center [66, 184] width 9 height 9
radio input "true"
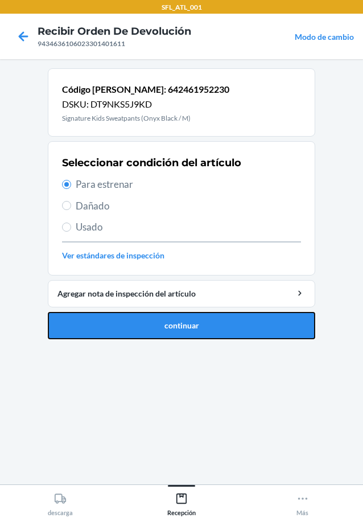
drag, startPoint x: 254, startPoint y: 321, endPoint x: 240, endPoint y: 316, distance: 15.3
click at [253, 322] on button "continuar" at bounding box center [181, 325] width 267 height 27
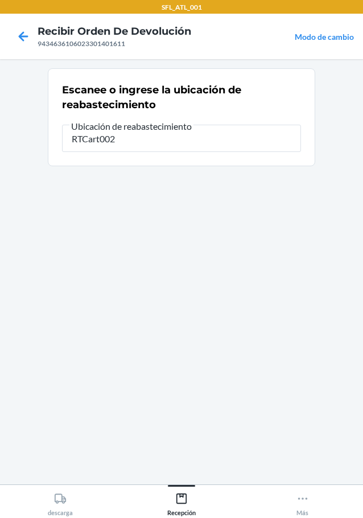
type input "RTCart002"
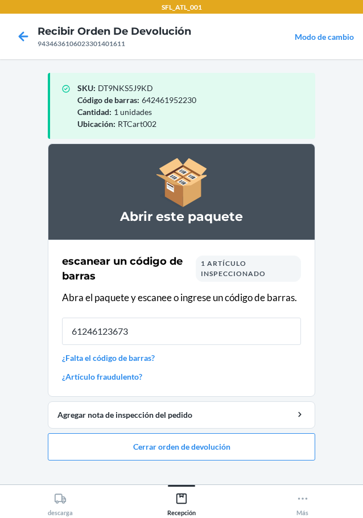
type input "612461236739"
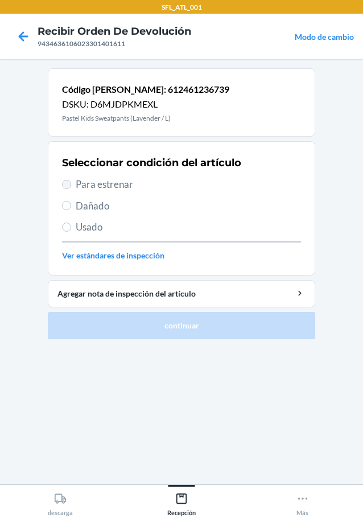
click at [65, 184] on section "Seleccionar condición del artículo Para estrenar Dañado Usado Ver estándares de…" at bounding box center [181, 208] width 267 height 134
drag, startPoint x: 67, startPoint y: 187, endPoint x: 150, endPoint y: 245, distance: 101.0
click at [68, 188] on input "Para estrenar" at bounding box center [66, 184] width 9 height 9
radio input "true"
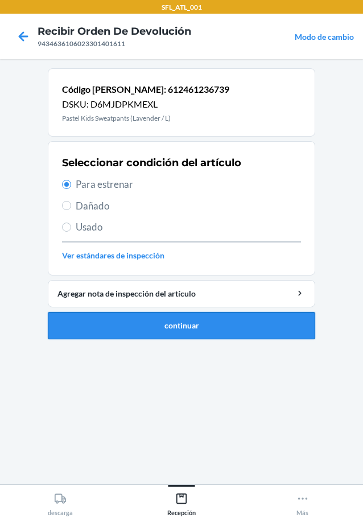
click at [220, 329] on button "continuar" at bounding box center [181, 325] width 267 height 27
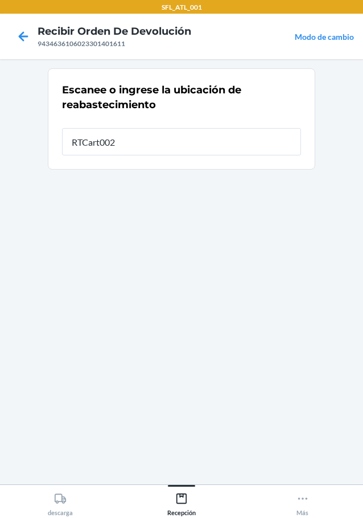
type input "RTCart002"
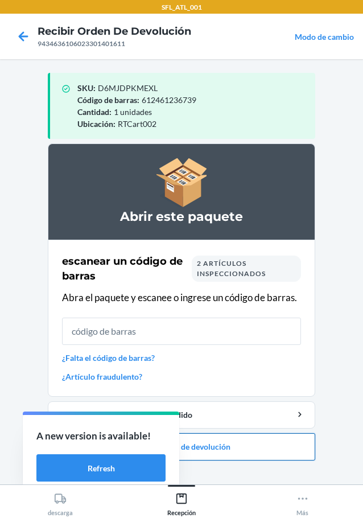
click at [249, 459] on button "Cerrar orden de devolución" at bounding box center [181, 446] width 267 height 27
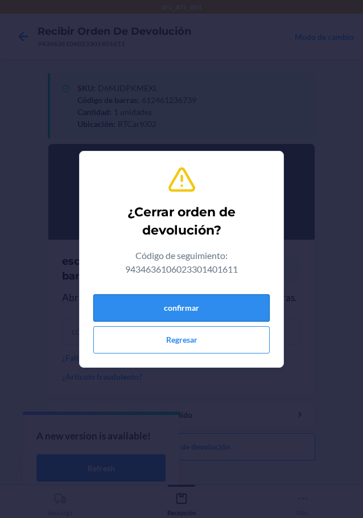
click at [189, 299] on button "confirmar" at bounding box center [181, 307] width 176 height 27
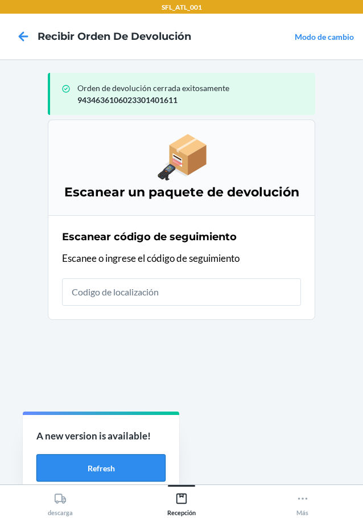
click at [127, 475] on button "Refresh" at bounding box center [100, 467] width 129 height 27
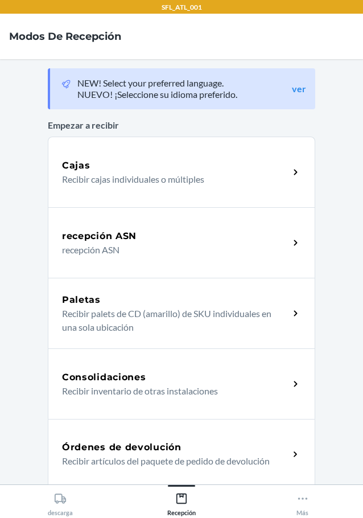
click at [252, 480] on div "Órdenes de devolución Recibir artículos del paquete de pedido de devolución" at bounding box center [181, 454] width 267 height 71
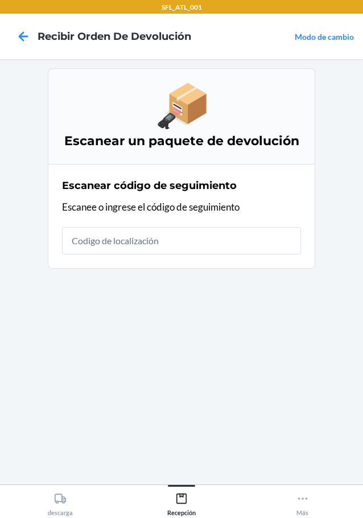
click at [229, 259] on section "Escanear código de seguimiento Escanee o ingrese el código de seguimiento" at bounding box center [181, 216] width 267 height 105
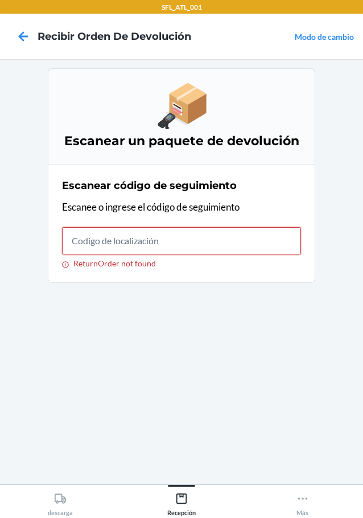
drag, startPoint x: 241, startPoint y: 250, endPoint x: 217, endPoint y: 238, distance: 26.7
click at [228, 237] on input "ReturnOrder not found" at bounding box center [181, 240] width 239 height 27
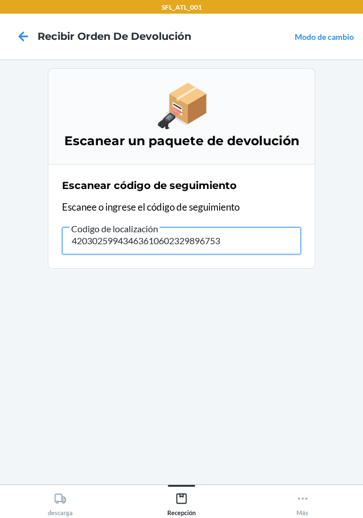
type input "420302599434636106023298967534"
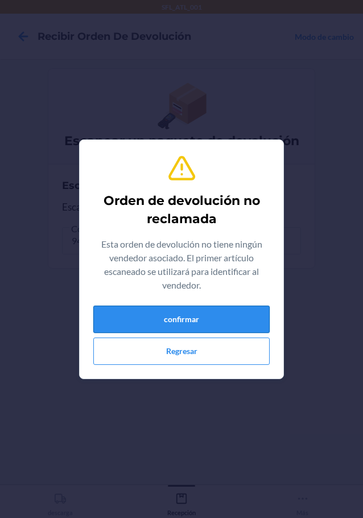
click at [153, 319] on button "confirmar" at bounding box center [181, 319] width 176 height 27
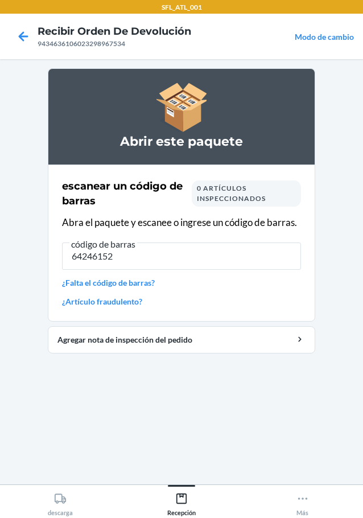
type input "642461528"
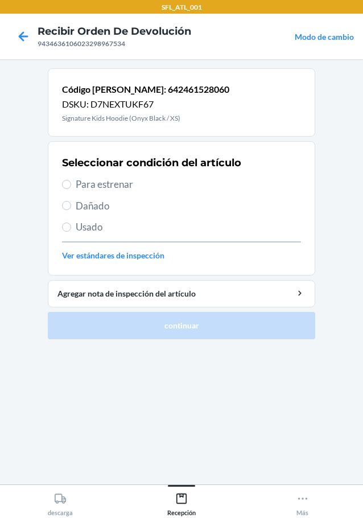
drag, startPoint x: 351, startPoint y: 287, endPoint x: 56, endPoint y: 181, distance: 312.6
click at [55, 181] on section "Seleccionar condición del artículo Para estrenar Dañado Usado Ver estándares de…" at bounding box center [181, 208] width 267 height 134
click at [60, 182] on section "Seleccionar condición del artículo Para estrenar Dañado Usado Ver estándares de…" at bounding box center [181, 208] width 267 height 134
click at [71, 186] on label "Para estrenar" at bounding box center [181, 184] width 239 height 15
click at [71, 186] on input "Para estrenar" at bounding box center [66, 184] width 9 height 9
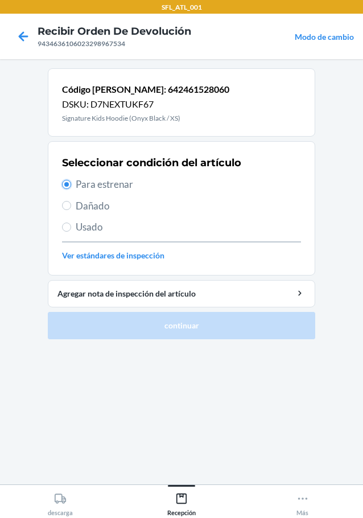
radio input "true"
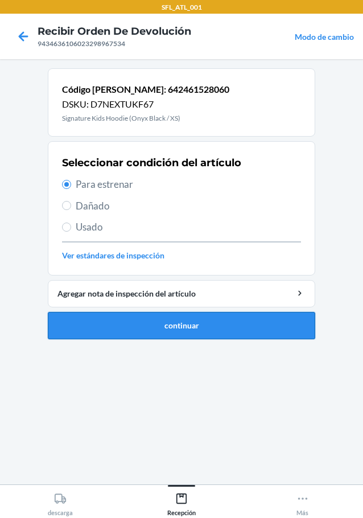
click at [211, 332] on button "continuar" at bounding box center [181, 325] width 267 height 27
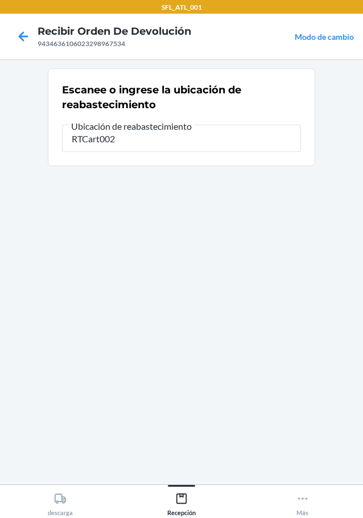
type input "RTCart002"
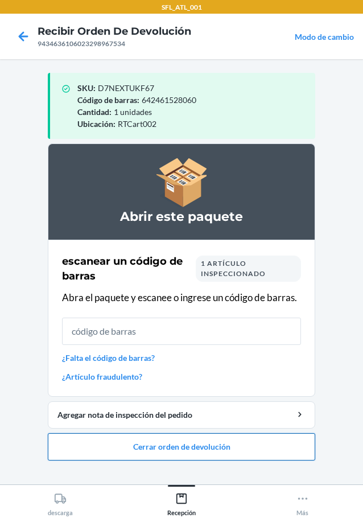
click at [159, 451] on button "Cerrar orden de devolución" at bounding box center [181, 446] width 267 height 27
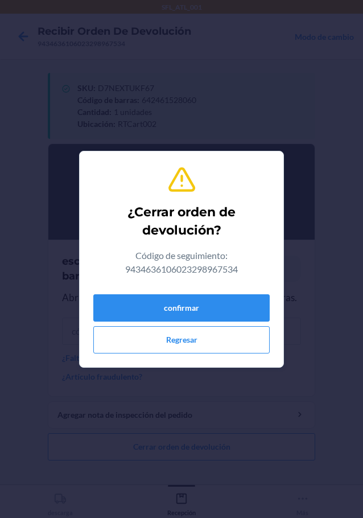
click at [218, 323] on div "confirmar Regresar" at bounding box center [181, 322] width 176 height 64
click at [222, 314] on button "confirmar" at bounding box center [181, 307] width 176 height 27
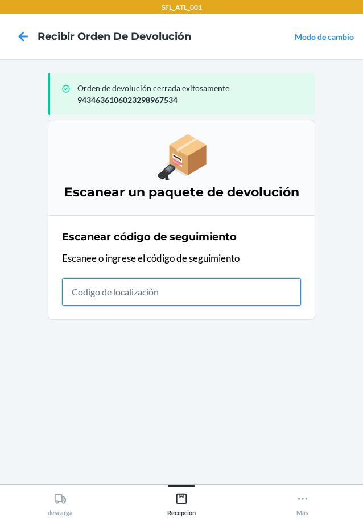
click at [131, 295] on input "text" at bounding box center [181, 291] width 239 height 27
type input "42030259943463610602330130264"
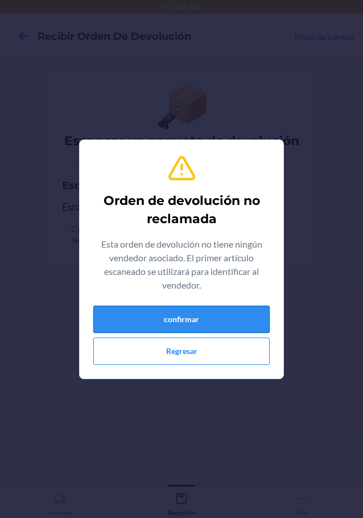
click at [211, 325] on button "confirmar" at bounding box center [181, 319] width 176 height 27
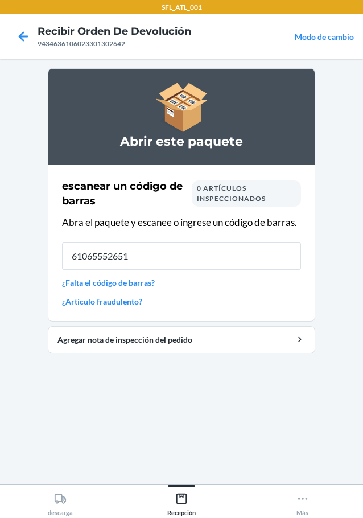
type input "610655526512"
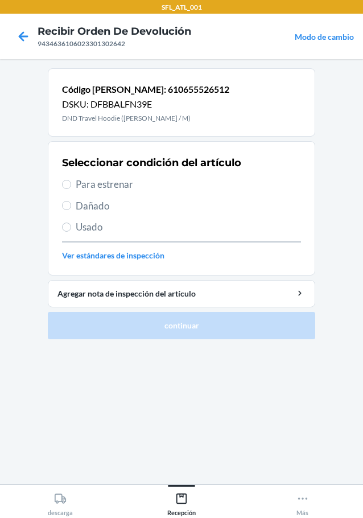
click at [79, 226] on span "Usado" at bounding box center [188, 227] width 225 height 15
click at [71, 226] on input "Usado" at bounding box center [66, 226] width 9 height 9
radio input "true"
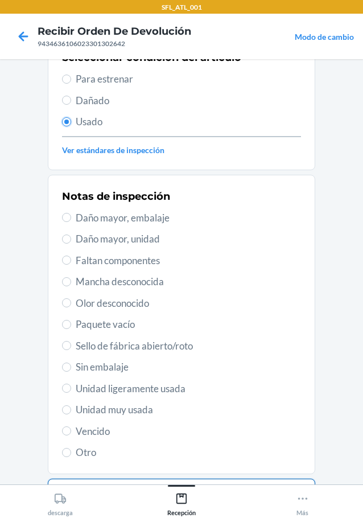
scroll to position [168, 0]
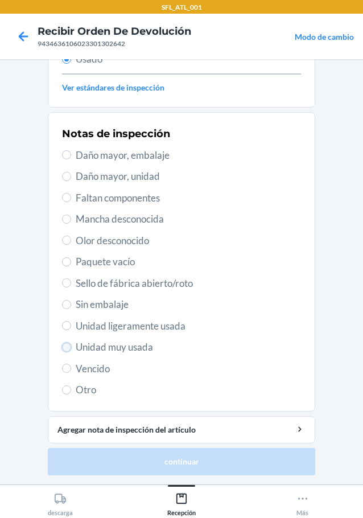
click at [66, 344] on input "Unidad muy usada" at bounding box center [66, 347] width 9 height 9
radio input "true"
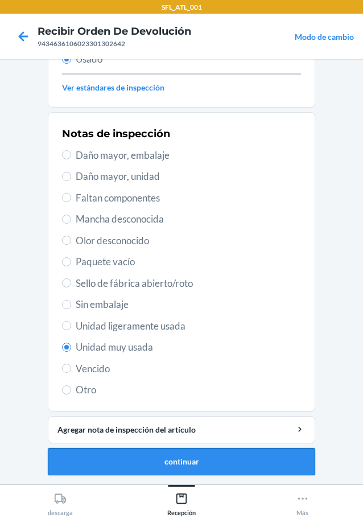
click at [172, 460] on button "continuar" at bounding box center [181, 461] width 267 height 27
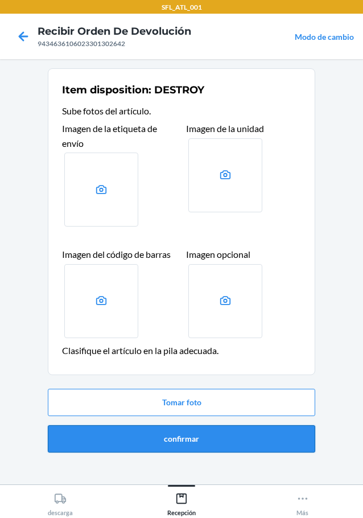
click at [186, 432] on button "confirmar" at bounding box center [181, 438] width 267 height 27
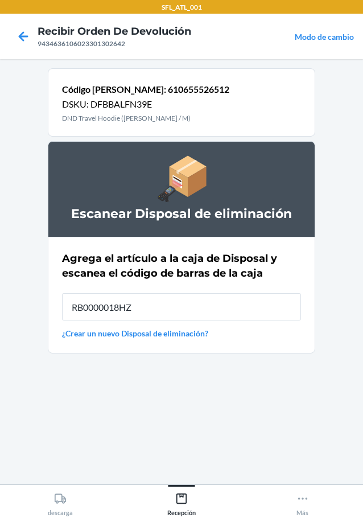
type input "RB0000018HZ"
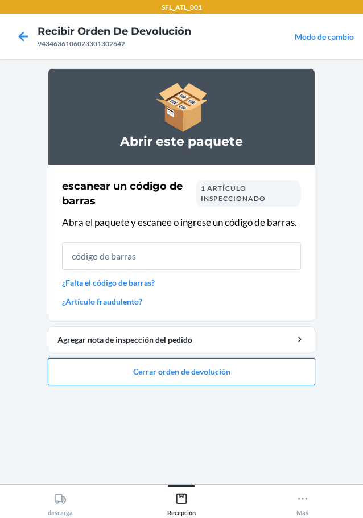
click at [118, 377] on button "Cerrar orden de devolución" at bounding box center [181, 371] width 267 height 27
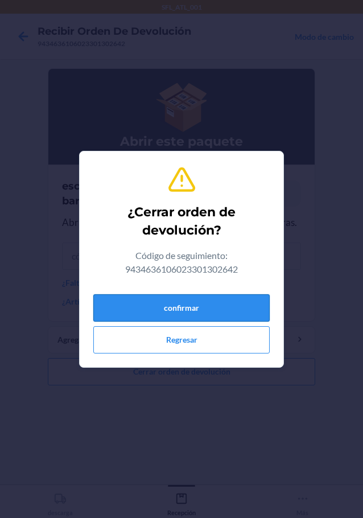
click at [172, 308] on button "confirmar" at bounding box center [181, 307] width 176 height 27
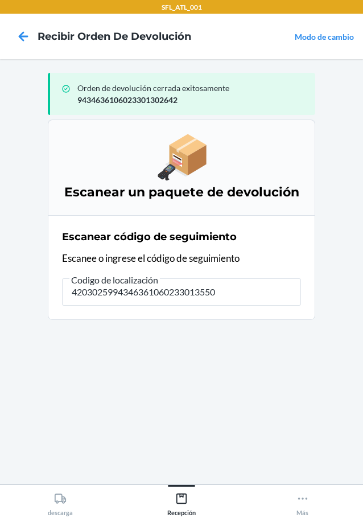
type input "42030259943463610602330135500"
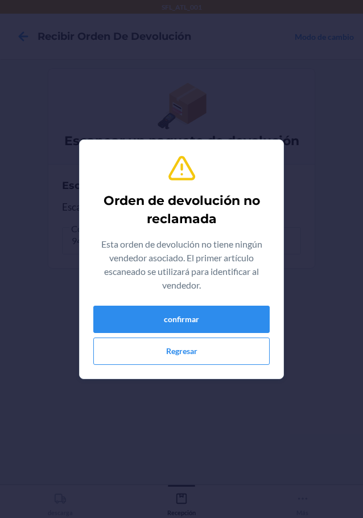
drag, startPoint x: 257, startPoint y: 301, endPoint x: 255, endPoint y: 307, distance: 6.7
click at [257, 302] on div "Orden de devolución no reclamada Esta orden de devolución no tiene ningún vende…" at bounding box center [181, 259] width 176 height 220
click at [253, 315] on button "confirmar" at bounding box center [181, 319] width 176 height 27
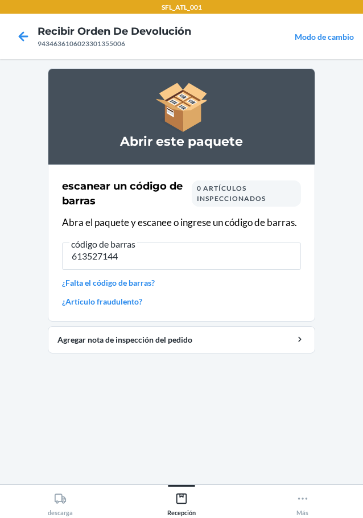
type input "6135271441"
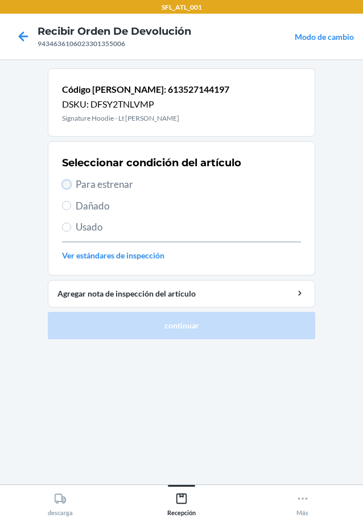
click at [71, 185] on input "Para estrenar" at bounding box center [66, 184] width 9 height 9
radio input "true"
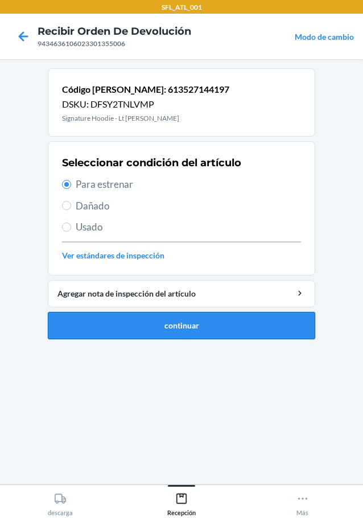
click at [180, 324] on button "continuar" at bounding box center [181, 325] width 267 height 27
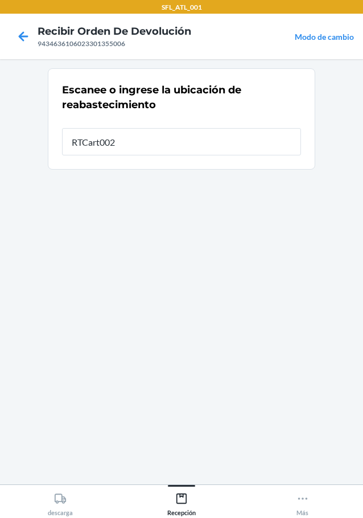
type input "RTCart002"
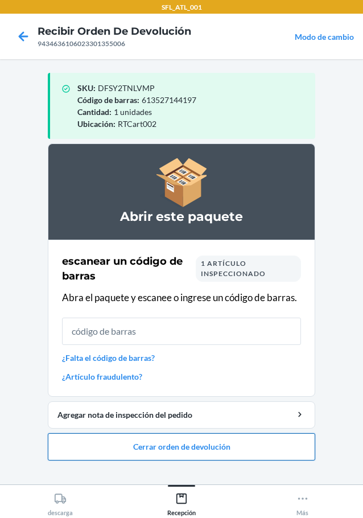
click at [275, 440] on button "Cerrar orden de devolución" at bounding box center [181, 446] width 267 height 27
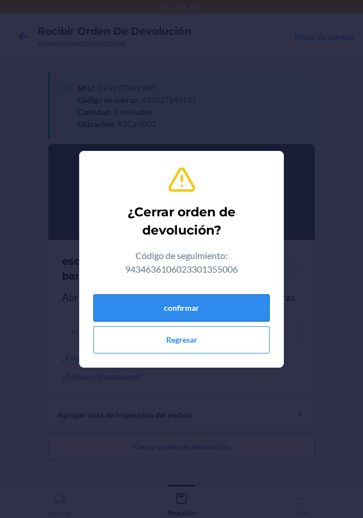
click at [255, 317] on button "confirmar" at bounding box center [181, 307] width 176 height 27
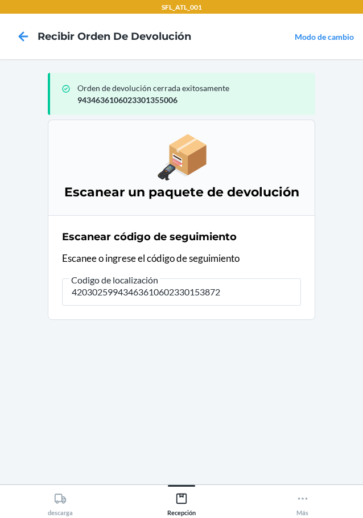
type input "420302599434636106023301538720"
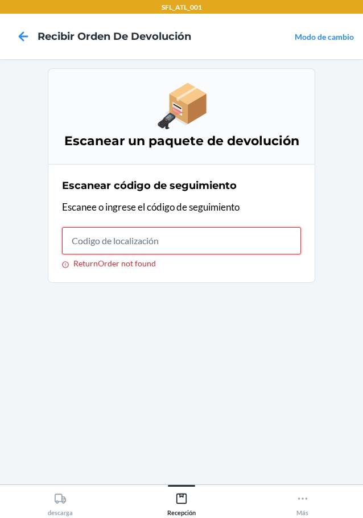
click at [179, 248] on input "ReturnOrder not found" at bounding box center [181, 240] width 239 height 27
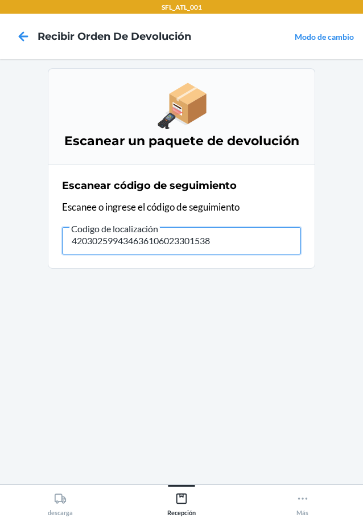
type input "4203025994346361060233015387"
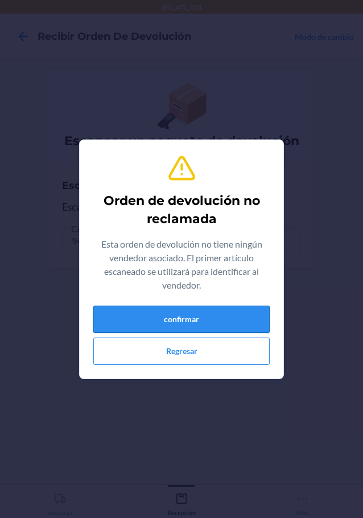
click at [189, 315] on button "confirmar" at bounding box center [181, 319] width 176 height 27
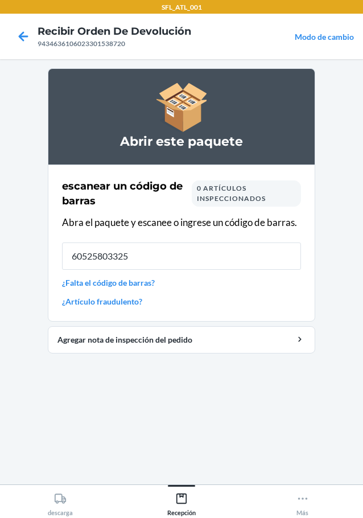
type input "605258033253"
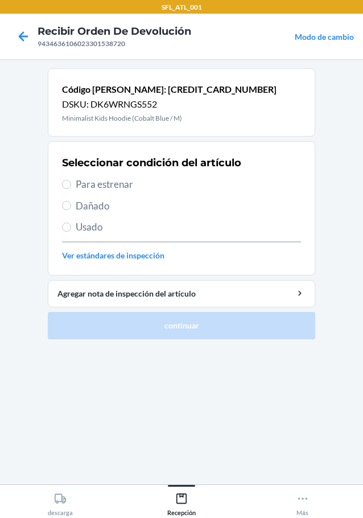
click at [76, 188] on span "Para estrenar" at bounding box center [188, 184] width 225 height 15
click at [71, 188] on input "Para estrenar" at bounding box center [66, 184] width 9 height 9
radio input "true"
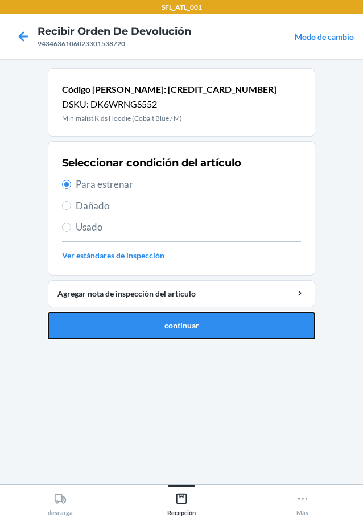
click at [204, 323] on button "continuar" at bounding box center [181, 325] width 267 height 27
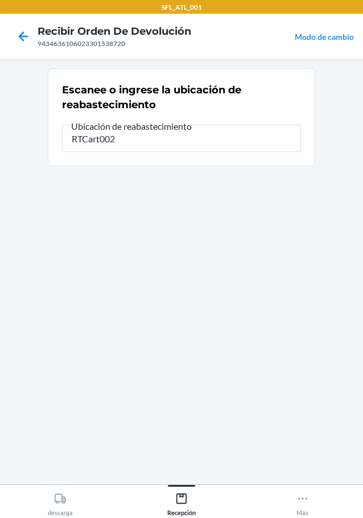
type input "RTCart002"
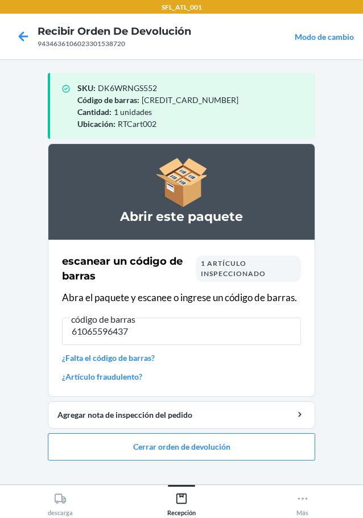
type input "610655964376"
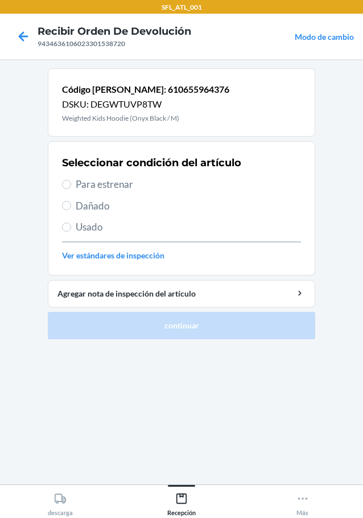
drag, startPoint x: 318, startPoint y: 303, endPoint x: 337, endPoint y: 226, distance: 79.6
click at [336, 227] on main "Código de barras: 610655964376 DSKU: DEGWTUVP8TW Weighted Kids Hoodie (Onyx Bla…" at bounding box center [181, 271] width 363 height 425
click at [68, 182] on input "Para estrenar" at bounding box center [66, 184] width 9 height 9
radio input "true"
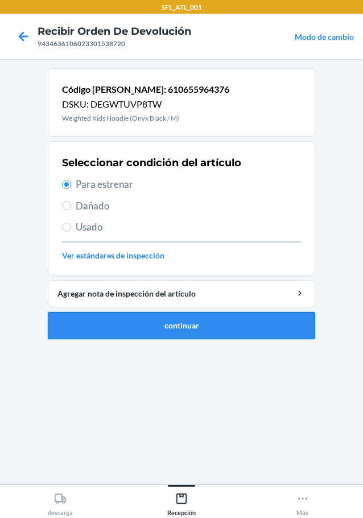
click at [233, 328] on button "continuar" at bounding box center [181, 325] width 267 height 27
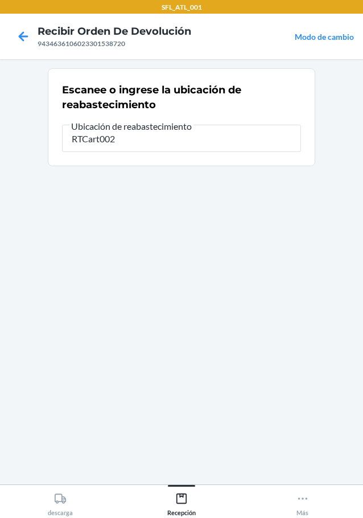
type input "RTCart002"
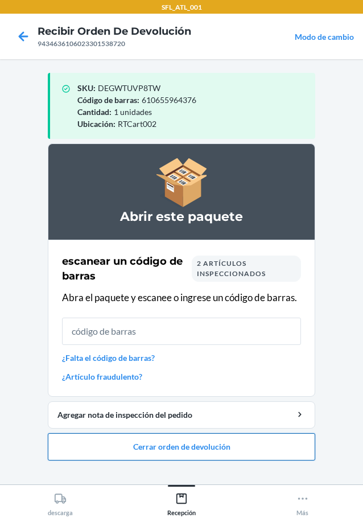
click at [238, 446] on button "Cerrar orden de devolución" at bounding box center [181, 446] width 267 height 27
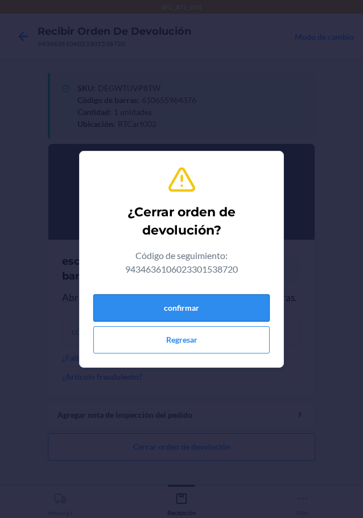
click at [231, 306] on button "confirmar" at bounding box center [181, 307] width 176 height 27
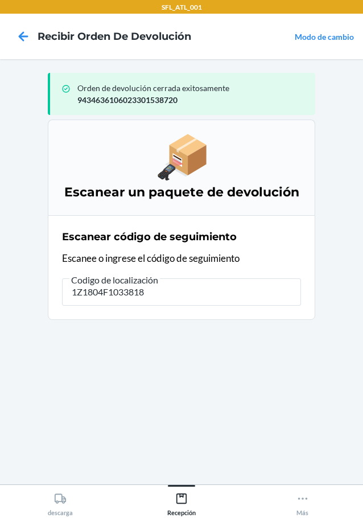
type input "1Z1804F10338182"
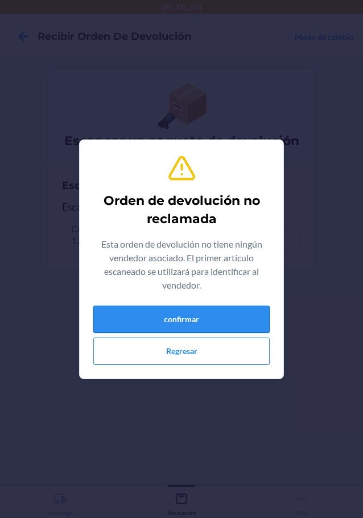
click at [189, 331] on button "confirmar" at bounding box center [181, 319] width 176 height 27
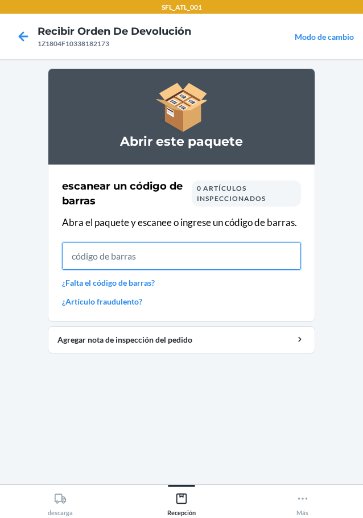
click at [94, 263] on input "text" at bounding box center [181, 255] width 239 height 27
type input "850059491"
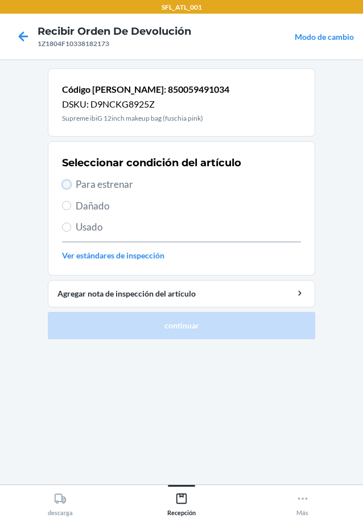
click at [70, 183] on input "Para estrenar" at bounding box center [66, 184] width 9 height 9
radio input "true"
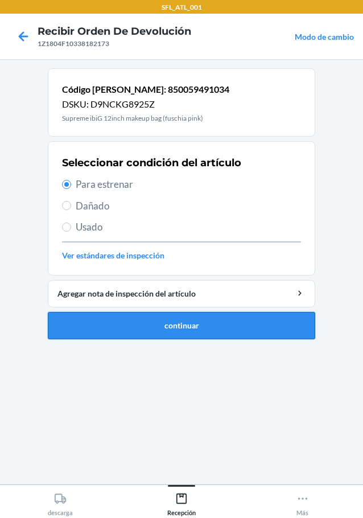
click at [116, 318] on button "continuar" at bounding box center [181, 325] width 267 height 27
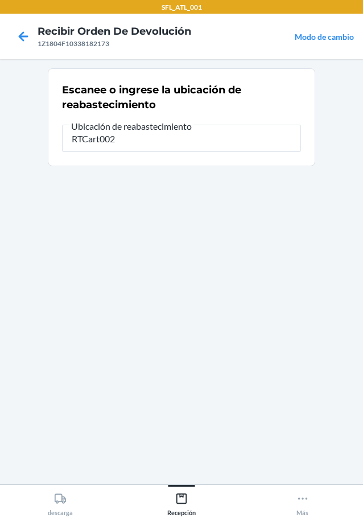
type input "RTCart002"
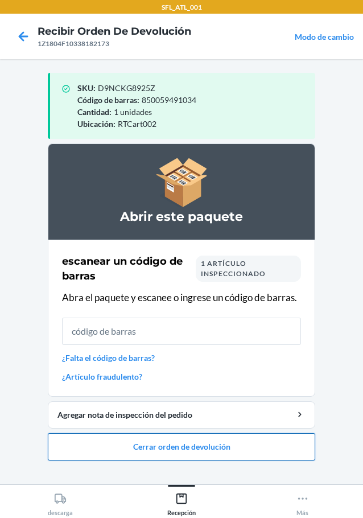
click at [242, 446] on button "Cerrar orden de devolución" at bounding box center [181, 446] width 267 height 27
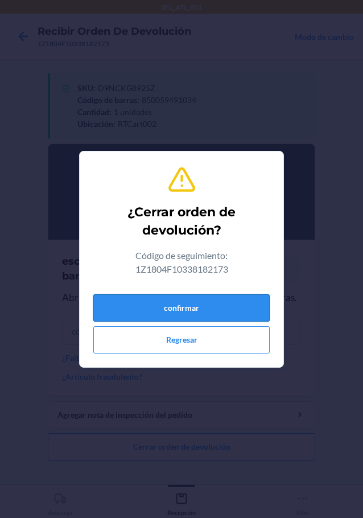
click at [259, 301] on button "confirmar" at bounding box center [181, 307] width 176 height 27
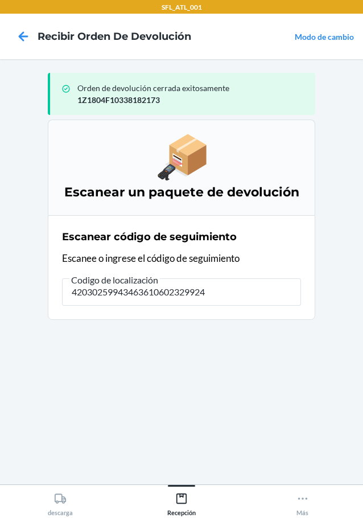
type input "420302599434636106023299242"
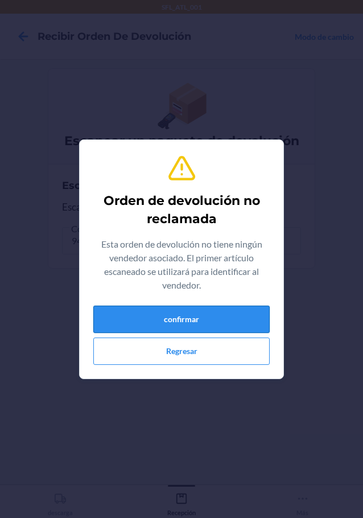
click at [259, 323] on button "confirmar" at bounding box center [181, 319] width 176 height 27
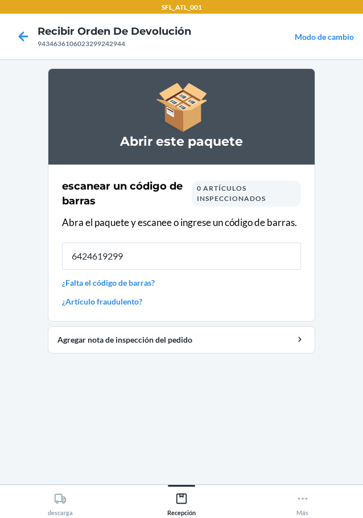
type input "64246192993"
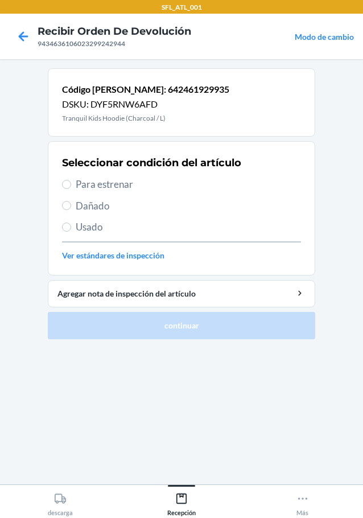
click at [68, 191] on label "Para estrenar" at bounding box center [181, 184] width 239 height 15
click at [68, 189] on input "Para estrenar" at bounding box center [66, 184] width 9 height 9
radio input "true"
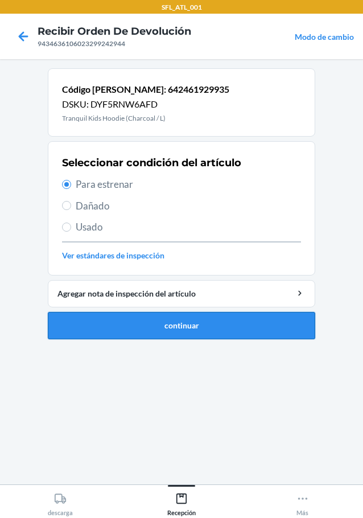
click at [126, 330] on button "continuar" at bounding box center [181, 325] width 267 height 27
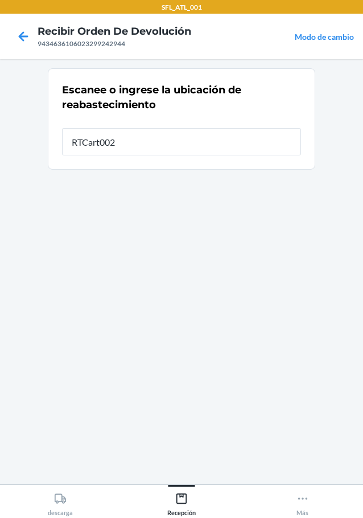
type input "RTCart002"
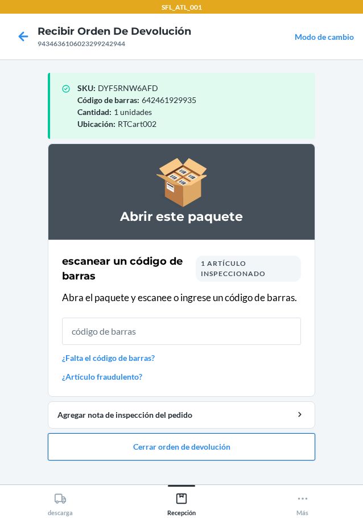
click at [216, 450] on button "Cerrar orden de devolución" at bounding box center [181, 446] width 267 height 27
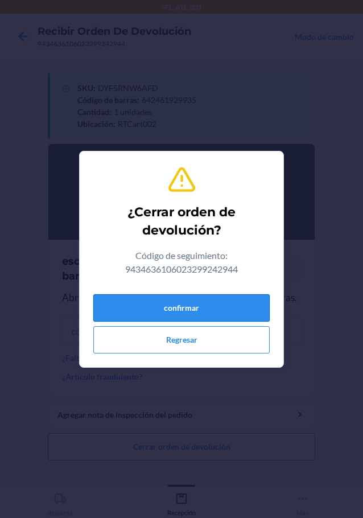
click at [238, 319] on button "confirmar" at bounding box center [181, 307] width 176 height 27
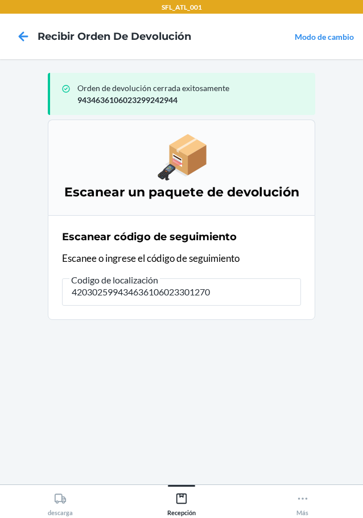
type input "4203025994346361060233012709"
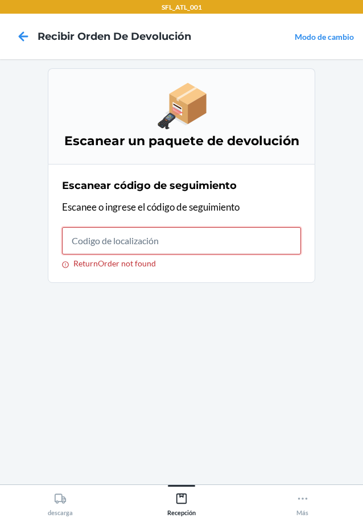
click at [139, 241] on input "ReturnOrder not found" at bounding box center [181, 240] width 239 height 27
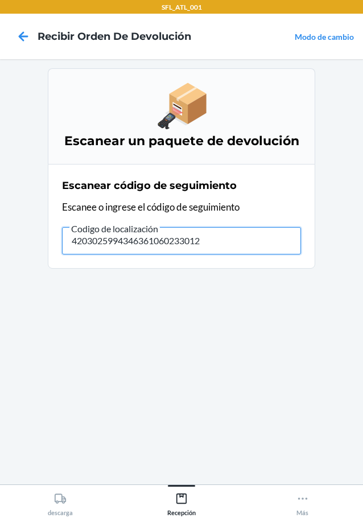
type input "42030259943463610602330127"
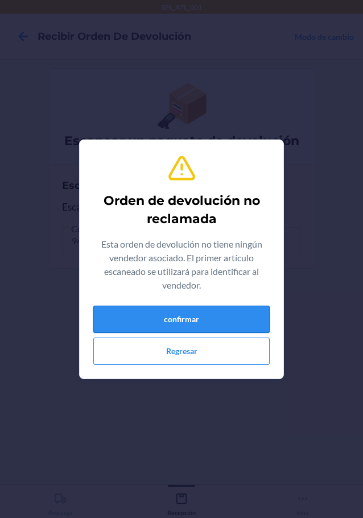
click at [197, 318] on button "confirmar" at bounding box center [181, 319] width 176 height 27
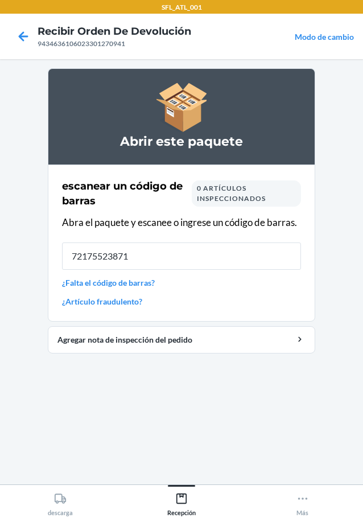
type input "721755238714"
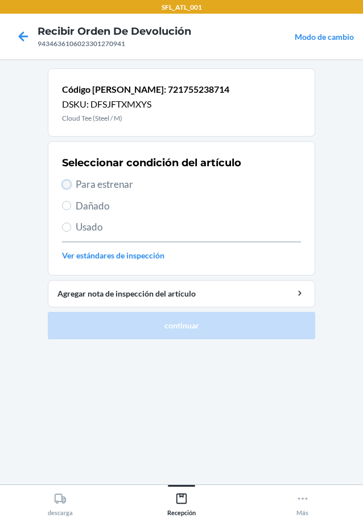
click at [65, 183] on input "Para estrenar" at bounding box center [66, 184] width 9 height 9
radio input "true"
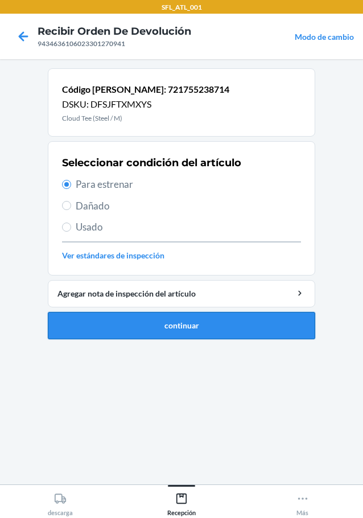
click at [271, 329] on button "continuar" at bounding box center [181, 325] width 267 height 27
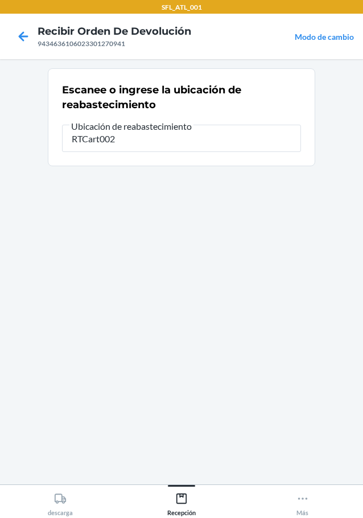
type input "RTCart002"
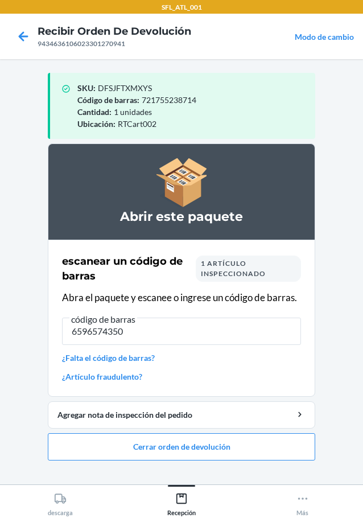
type input "65965743501"
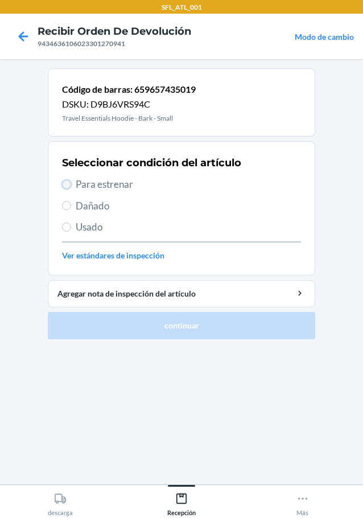
click at [65, 182] on input "Para estrenar" at bounding box center [66, 184] width 9 height 9
radio input "true"
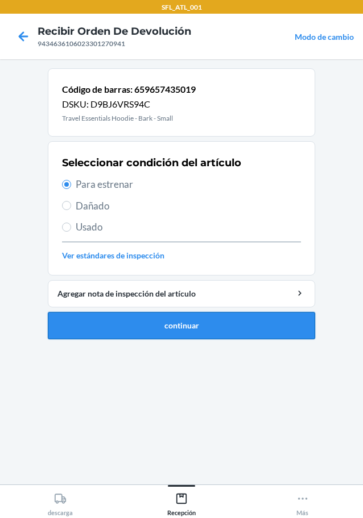
click at [271, 336] on button "continuar" at bounding box center [181, 325] width 267 height 27
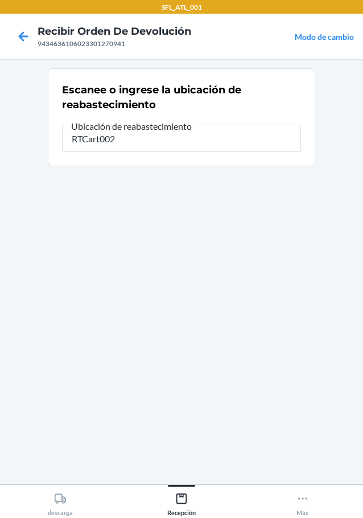
type input "RTCart002"
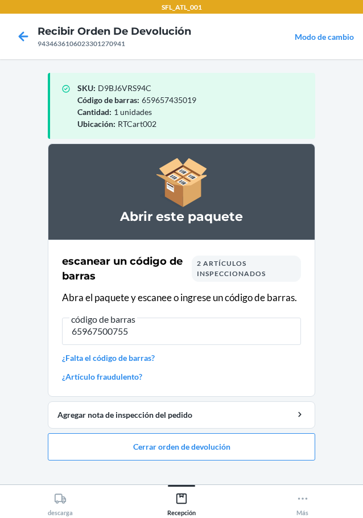
type input "659675007557"
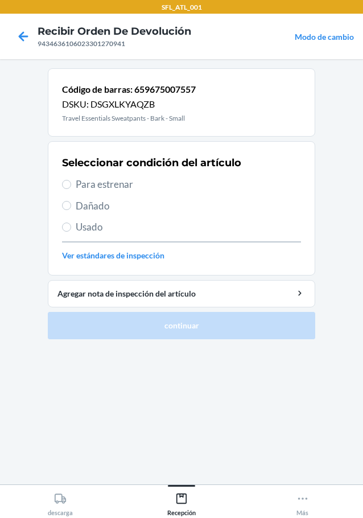
click at [71, 183] on label "Para estrenar" at bounding box center [181, 184] width 239 height 15
click at [71, 183] on input "Para estrenar" at bounding box center [66, 184] width 9 height 9
radio input "true"
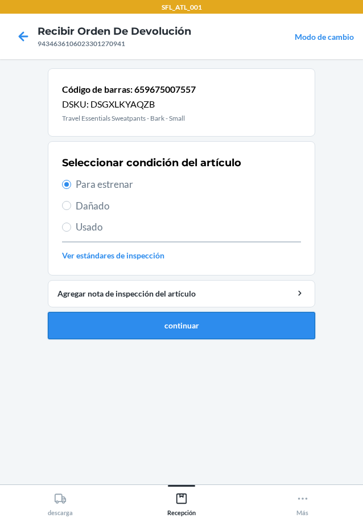
click at [161, 320] on button "continuar" at bounding box center [181, 325] width 267 height 27
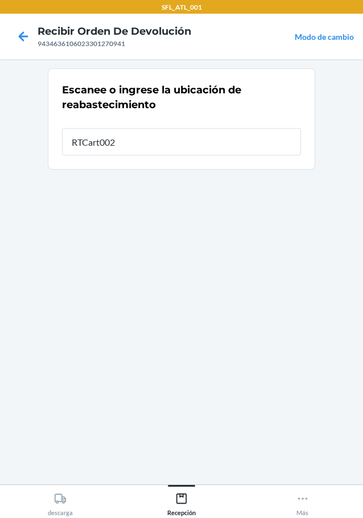
type input "RTCart002"
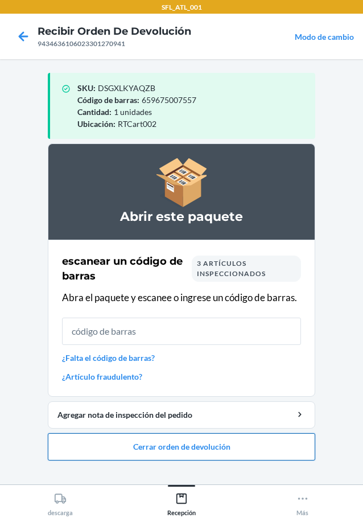
click at [270, 444] on button "Cerrar orden de devolución" at bounding box center [181, 446] width 267 height 27
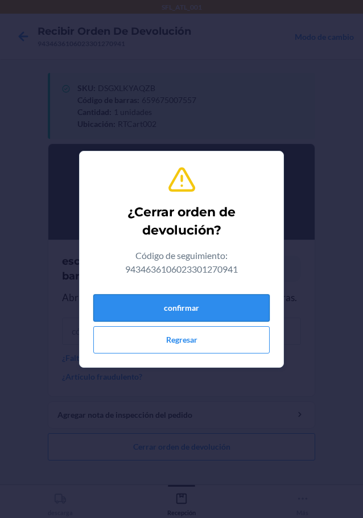
click at [255, 316] on button "confirmar" at bounding box center [181, 307] width 176 height 27
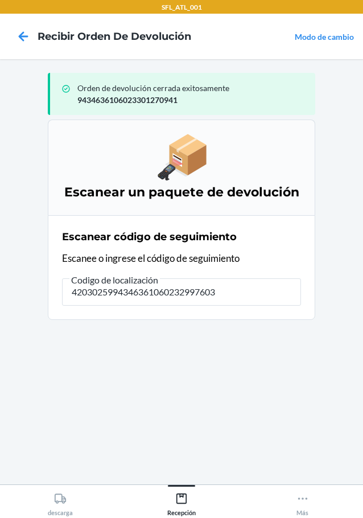
type input "42030259943463610602329976038"
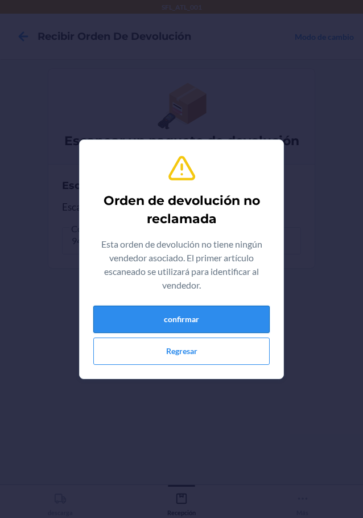
click at [191, 326] on button "confirmar" at bounding box center [181, 319] width 176 height 27
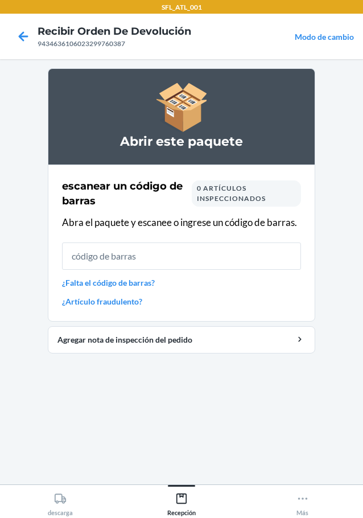
click at [118, 285] on link "¿Falta el código de barras?" at bounding box center [181, 283] width 239 height 12
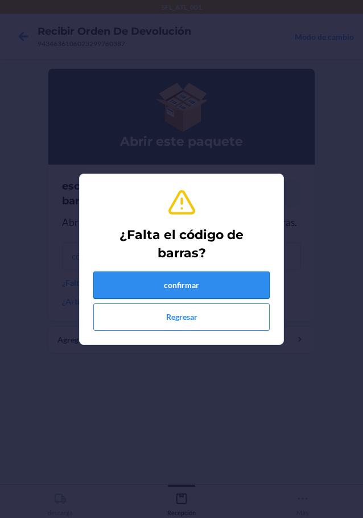
click at [151, 292] on button "confirmar" at bounding box center [181, 284] width 176 height 27
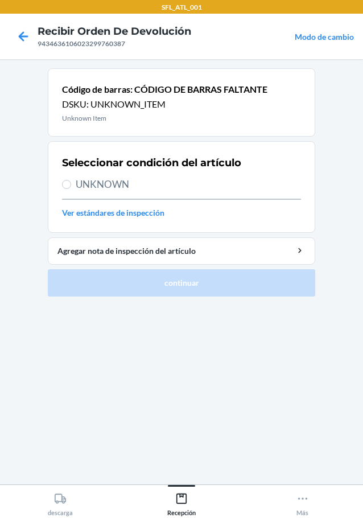
click at [77, 192] on div "Seleccionar condición del artículo UNKNOWN Ver estándares de inspección" at bounding box center [181, 187] width 239 height 70
click at [66, 179] on label "UNKNOWN" at bounding box center [181, 184] width 239 height 15
click at [66, 180] on input "UNKNOWN" at bounding box center [66, 184] width 9 height 9
radio input "true"
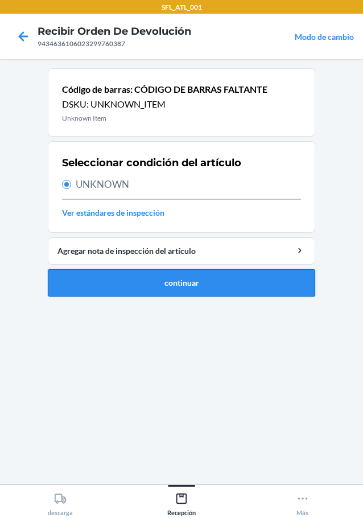
click at [163, 280] on button "continuar" at bounding box center [181, 282] width 267 height 27
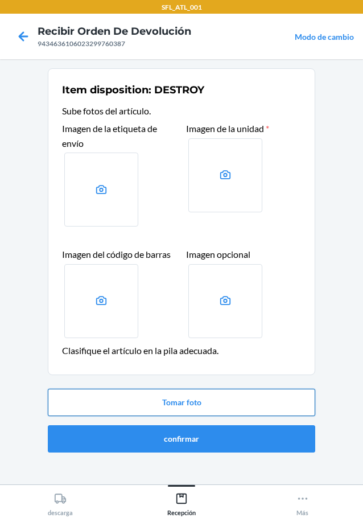
click at [200, 397] on button "Tomar foto" at bounding box center [181, 402] width 267 height 27
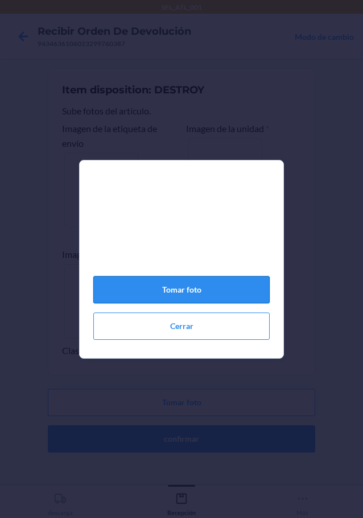
click at [193, 299] on button "Tomar foto" at bounding box center [181, 289] width 176 height 27
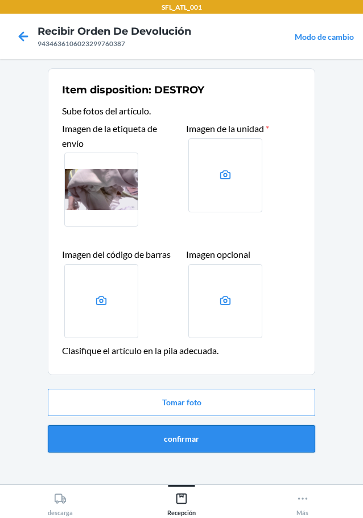
click at [204, 442] on button "confirmar" at bounding box center [181, 438] width 267 height 27
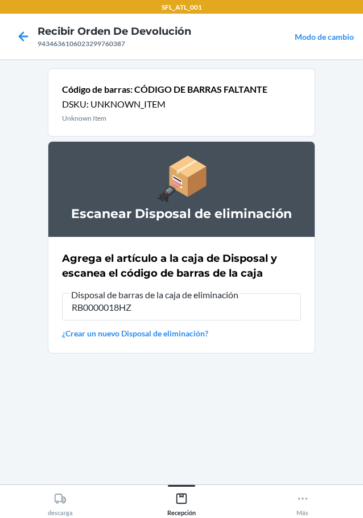
type input "RB0000018HZ"
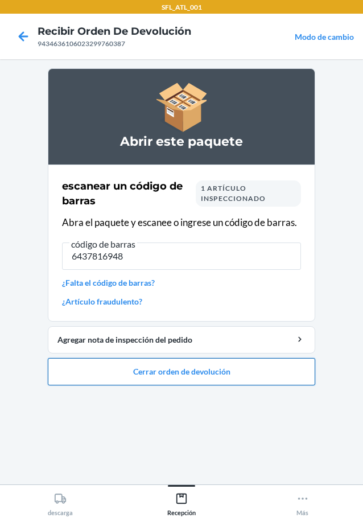
type input "64378169484"
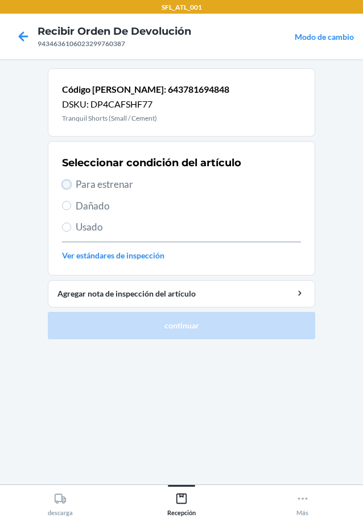
click at [65, 182] on input "Para estrenar" at bounding box center [66, 184] width 9 height 9
radio input "true"
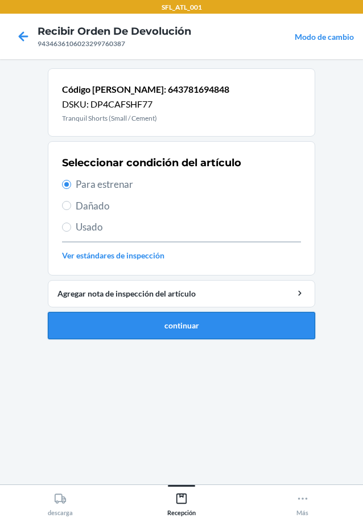
click at [144, 318] on button "continuar" at bounding box center [181, 325] width 267 height 27
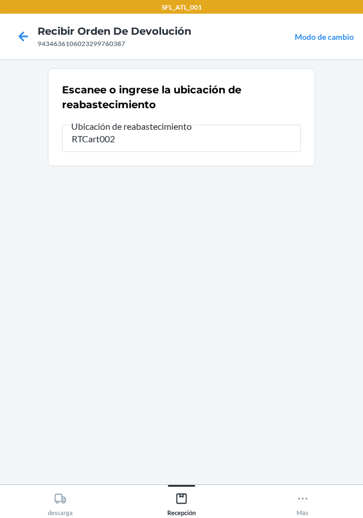
type input "RTCart002"
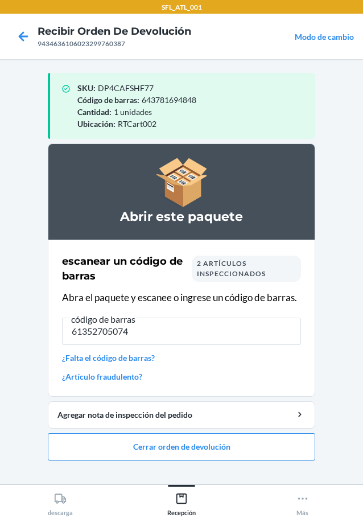
type input "613527050740"
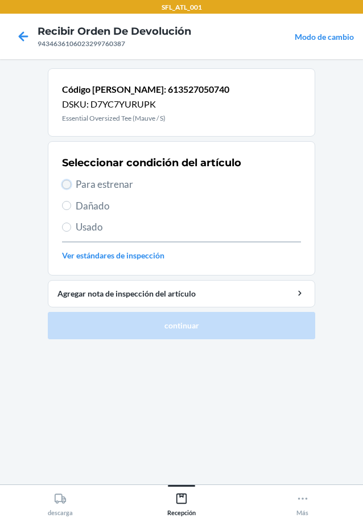
click at [63, 182] on input "Para estrenar" at bounding box center [66, 184] width 9 height 9
radio input "true"
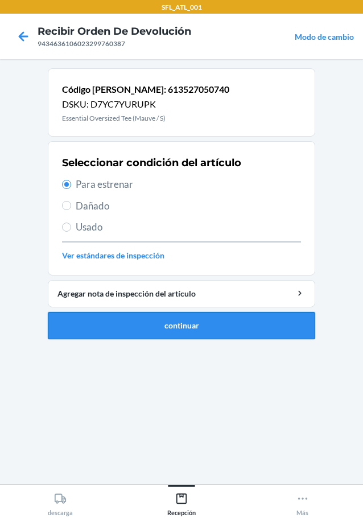
click at [183, 324] on button "continuar" at bounding box center [181, 325] width 267 height 27
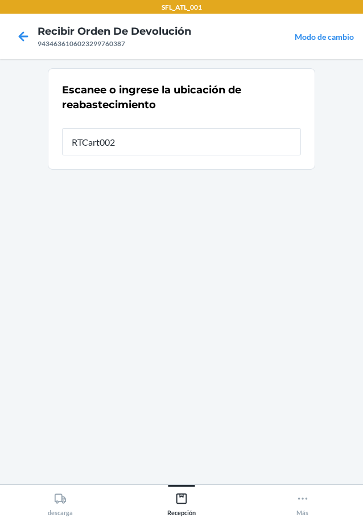
type input "RTCart002"
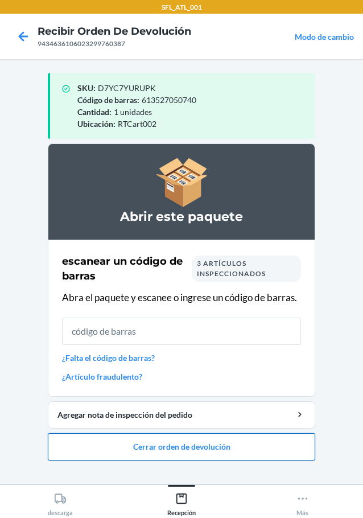
click at [237, 446] on button "Cerrar orden de devolución" at bounding box center [181, 446] width 267 height 27
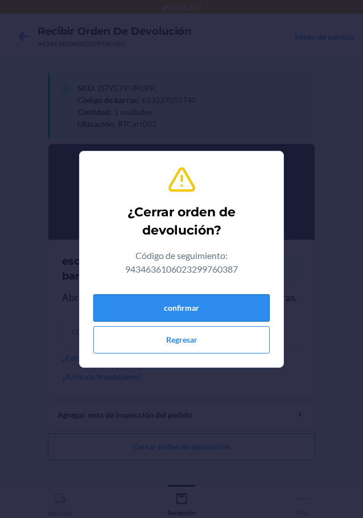
click at [225, 318] on button "confirmar" at bounding box center [181, 307] width 176 height 27
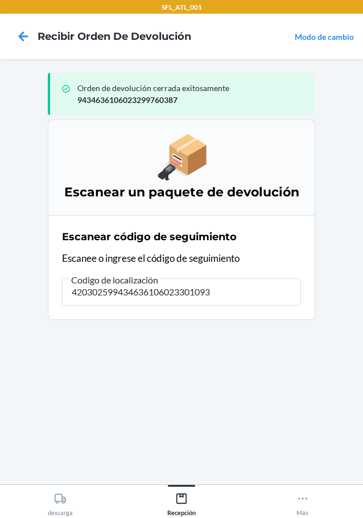
type input "4203025994346361060233010930"
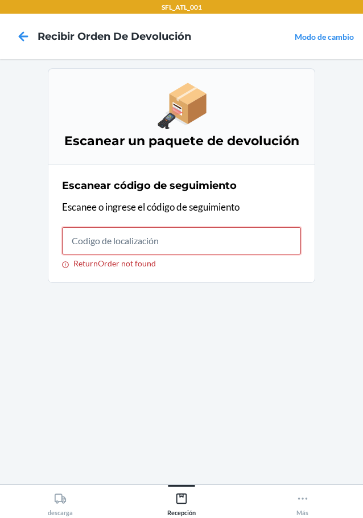
click at [158, 248] on input "ReturnOrder not found" at bounding box center [181, 240] width 239 height 27
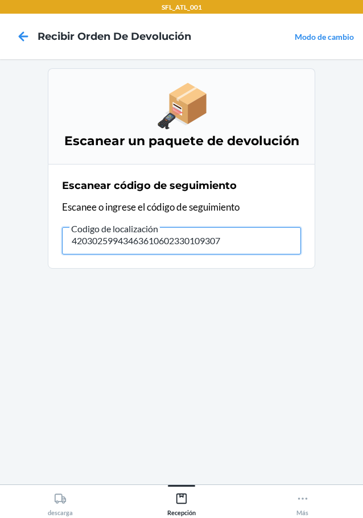
type input "420302599434636106023301093076"
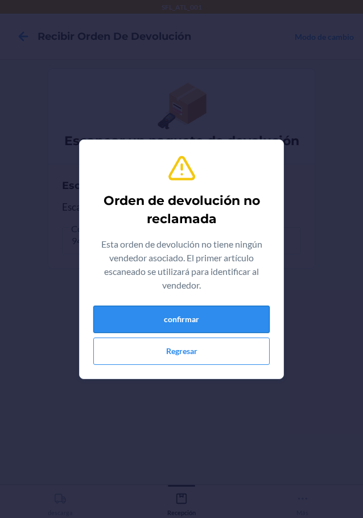
drag, startPoint x: 274, startPoint y: 335, endPoint x: 263, endPoint y: 328, distance: 13.3
click at [274, 335] on section "Orden de devolución no reclamada Esta orden de devolución no tiene ningún vende…" at bounding box center [181, 259] width 205 height 240
click at [261, 325] on button "confirmar" at bounding box center [181, 319] width 176 height 27
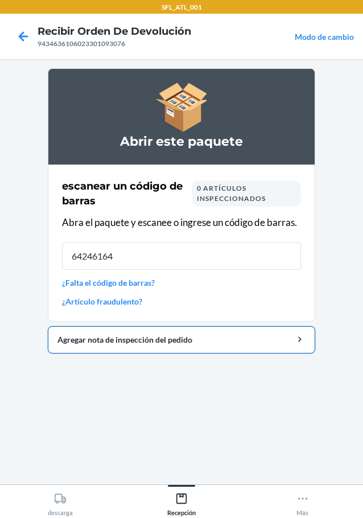
type input "642461644"
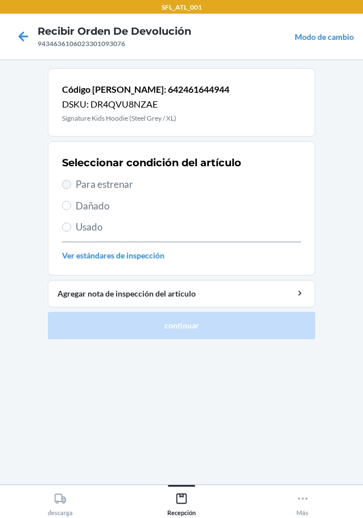
click at [63, 184] on section "Seleccionar condición del artículo Para estrenar Dañado Usado Ver estándares de…" at bounding box center [181, 208] width 267 height 134
click at [66, 187] on input "Para estrenar" at bounding box center [66, 184] width 9 height 9
radio input "true"
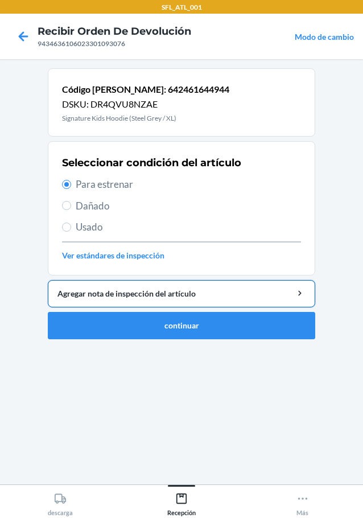
click at [139, 306] on button "Agregar nota de inspección del artículo" at bounding box center [181, 293] width 267 height 27
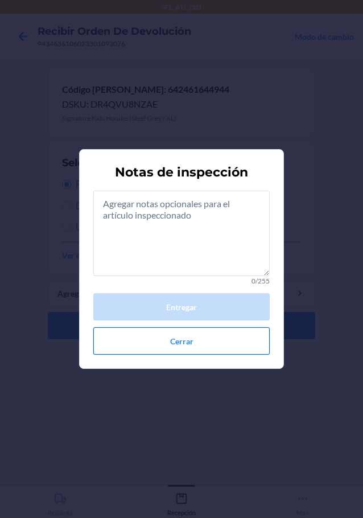
click at [149, 348] on button "Cerrar" at bounding box center [181, 340] width 176 height 27
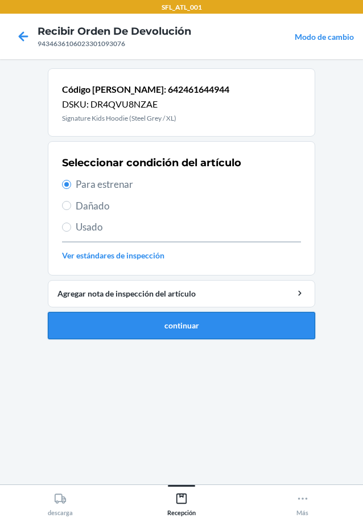
click at [122, 332] on button "continuar" at bounding box center [181, 325] width 267 height 27
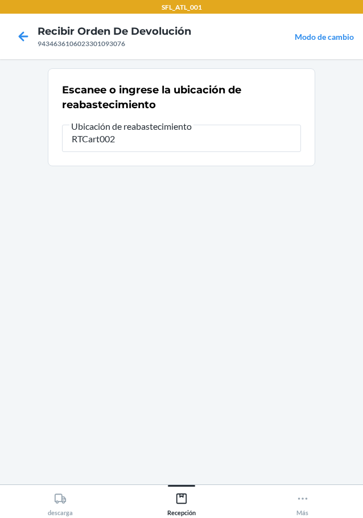
type input "RTCart002"
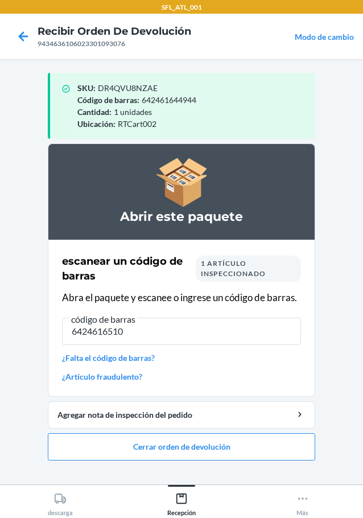
type input "64246165107"
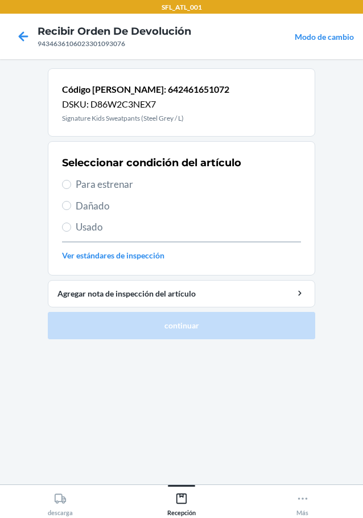
click at [60, 184] on section "Seleccionar condición del artículo Para estrenar Dañado Usado Ver estándares de…" at bounding box center [181, 208] width 267 height 134
drag, startPoint x: 72, startPoint y: 182, endPoint x: 211, endPoint y: 250, distance: 154.7
click at [74, 183] on label "Para estrenar" at bounding box center [181, 184] width 239 height 15
click at [67, 184] on input "Para estrenar" at bounding box center [66, 184] width 9 height 9
radio input "true"
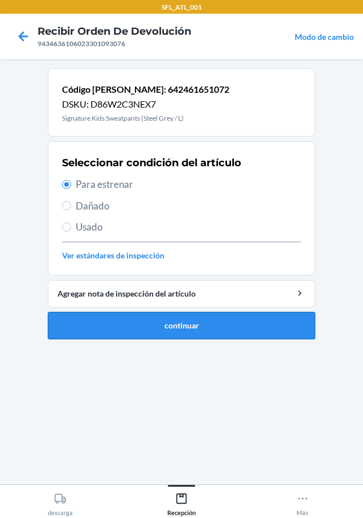
click at [202, 324] on button "continuar" at bounding box center [181, 325] width 267 height 27
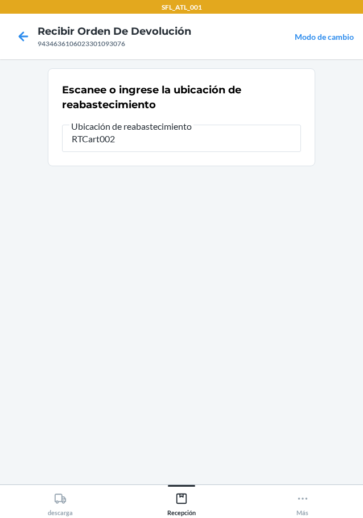
type input "RTCart002"
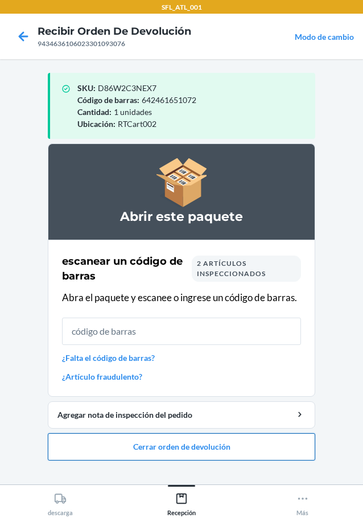
click at [278, 445] on button "Cerrar orden de devolución" at bounding box center [181, 446] width 267 height 27
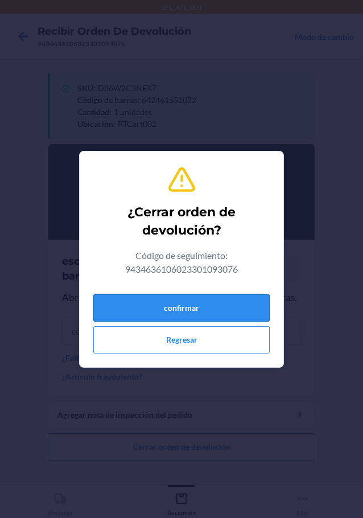
click at [200, 305] on button "confirmar" at bounding box center [181, 307] width 176 height 27
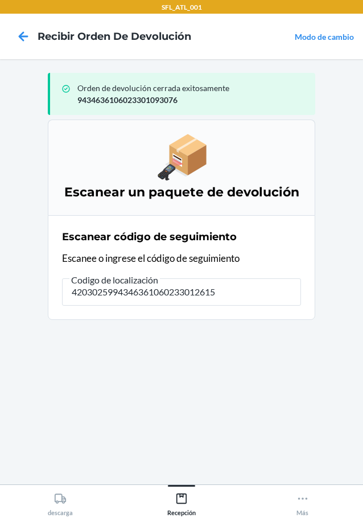
type input "42030259943463610602330126153"
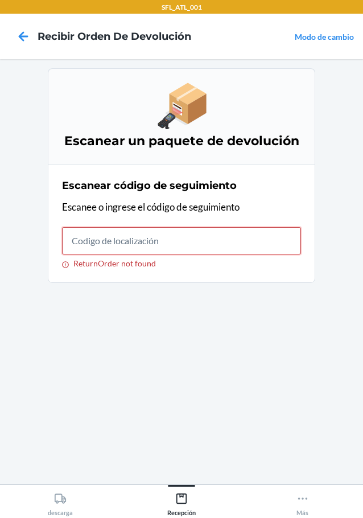
click at [137, 241] on input "ReturnOrder not found" at bounding box center [181, 240] width 239 height 27
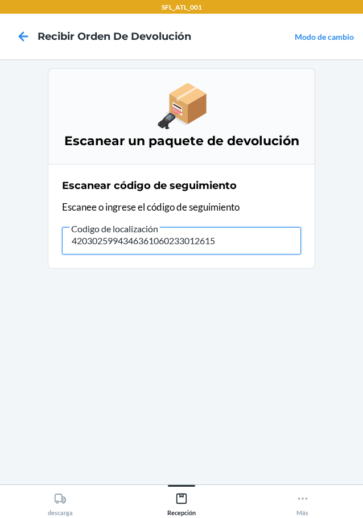
type input "42030259943463610602330126153"
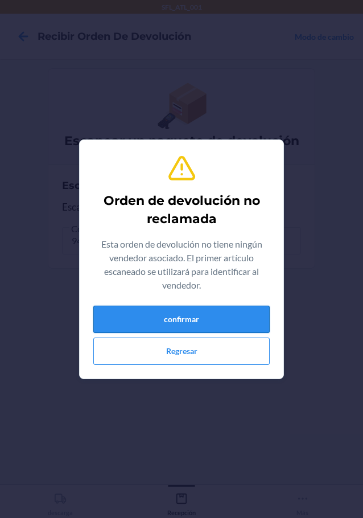
click at [193, 321] on button "confirmar" at bounding box center [181, 319] width 176 height 27
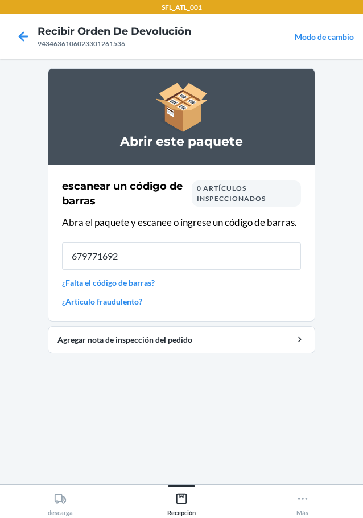
type input "6797716923"
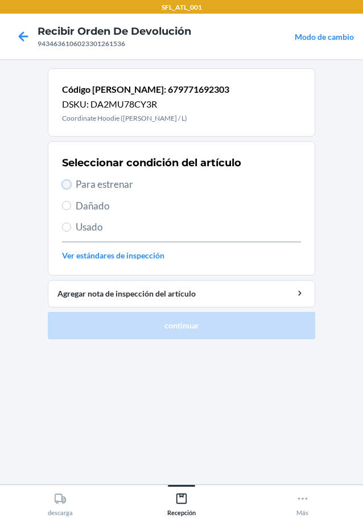
click at [67, 183] on input "Para estrenar" at bounding box center [66, 184] width 9 height 9
radio input "true"
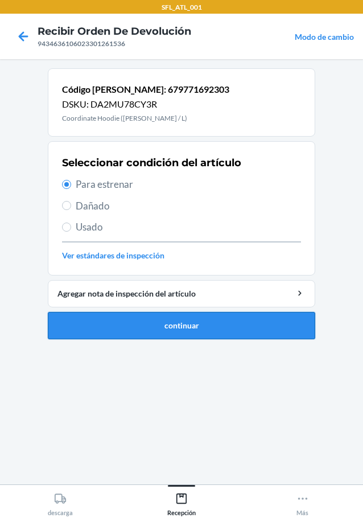
click at [231, 318] on button "continuar" at bounding box center [181, 325] width 267 height 27
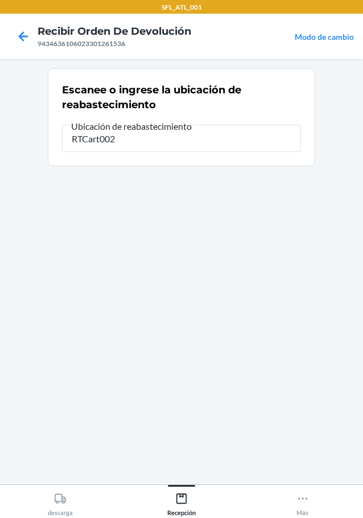
type input "RTCart002"
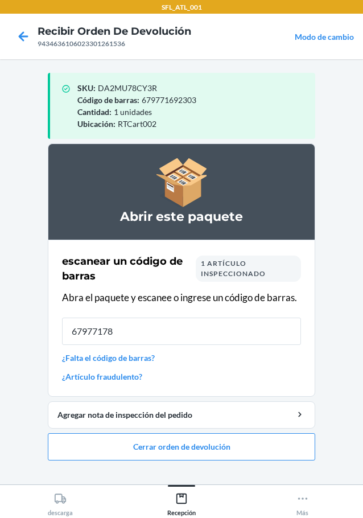
type input "679771787"
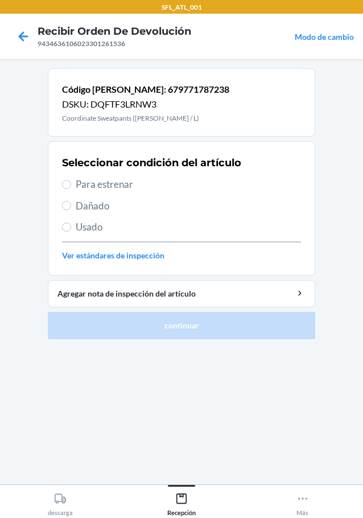
click at [76, 177] on span "Para estrenar" at bounding box center [188, 184] width 225 height 15
click at [71, 180] on input "Para estrenar" at bounding box center [66, 184] width 9 height 9
radio input "true"
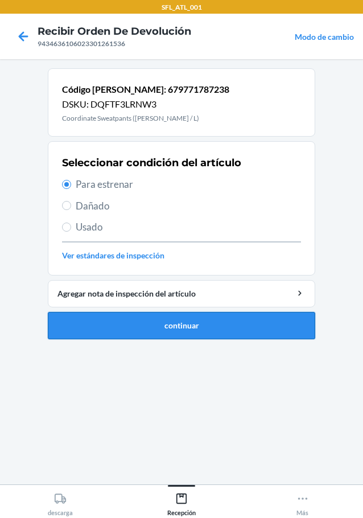
click at [186, 321] on button "continuar" at bounding box center [181, 325] width 267 height 27
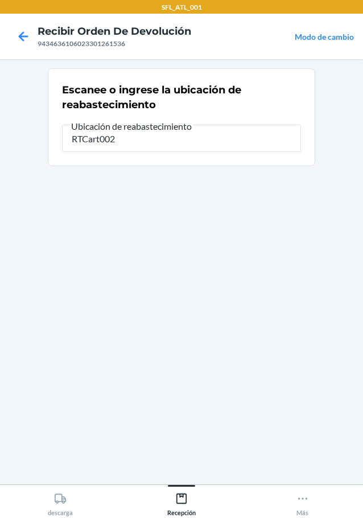
type input "RTCart002"
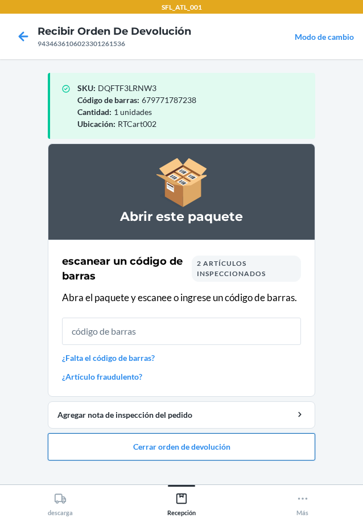
click at [193, 459] on button "Cerrar orden de devolución" at bounding box center [181, 446] width 267 height 27
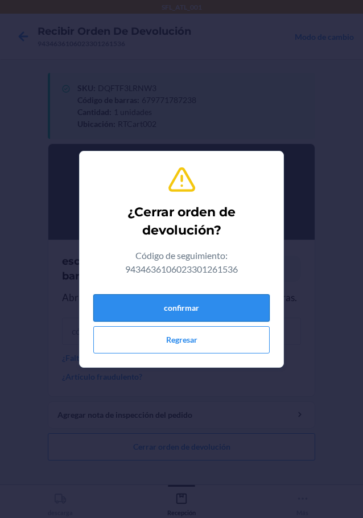
click at [229, 312] on button "confirmar" at bounding box center [181, 307] width 176 height 27
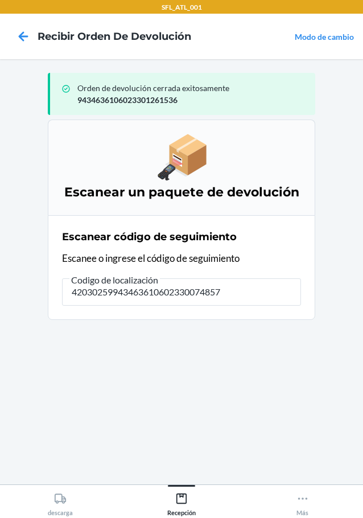
type input "420302599434636106023300748571"
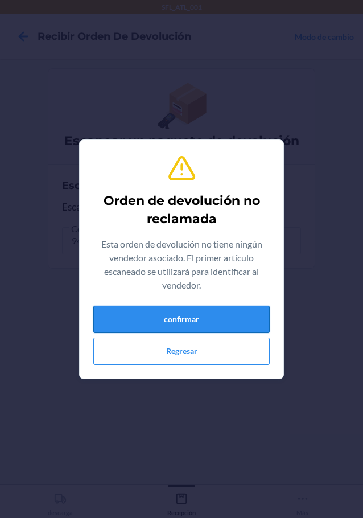
click at [234, 323] on button "confirmar" at bounding box center [181, 319] width 176 height 27
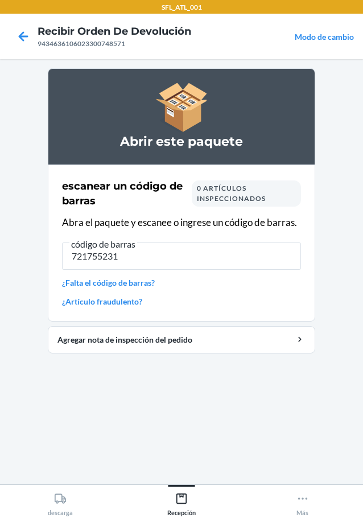
type input "7217552314"
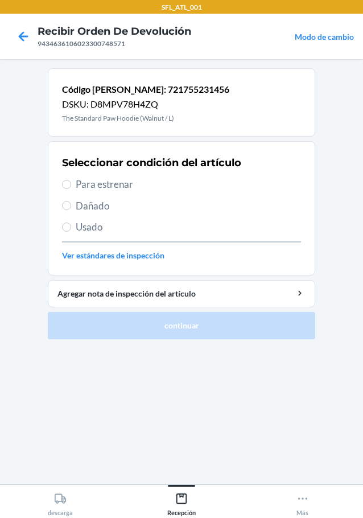
click at [72, 180] on label "Para estrenar" at bounding box center [181, 184] width 239 height 15
click at [71, 180] on input "Para estrenar" at bounding box center [66, 184] width 9 height 9
radio input "true"
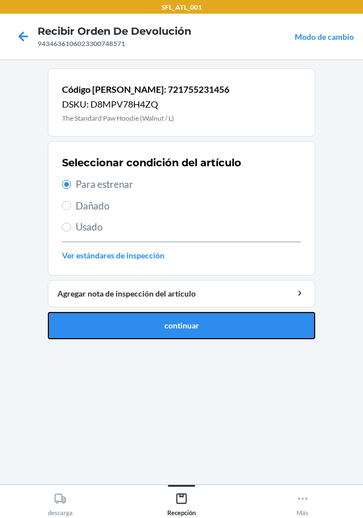
click at [185, 329] on button "continuar" at bounding box center [181, 325] width 267 height 27
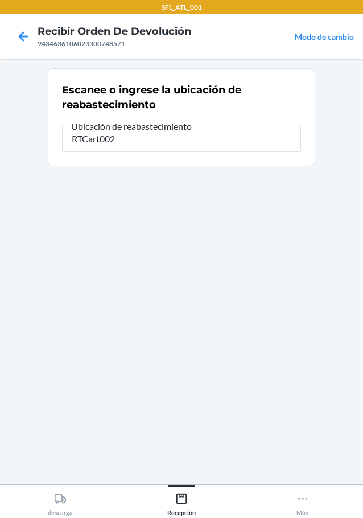
type input "RTCart002"
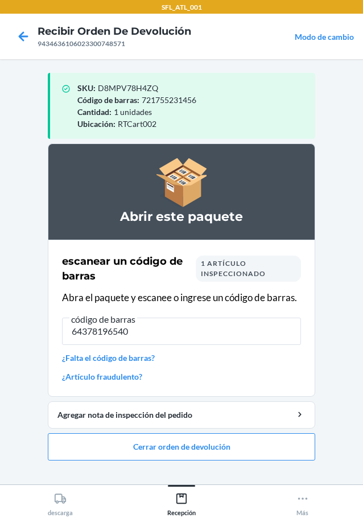
type input "643781965405"
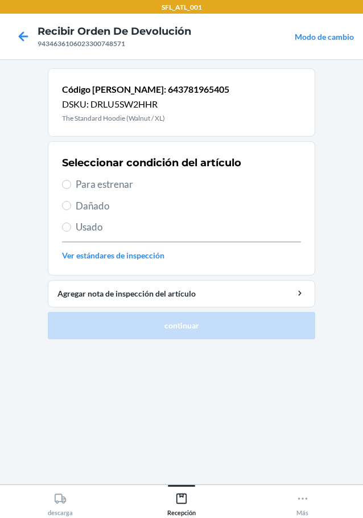
click at [72, 179] on label "Para estrenar" at bounding box center [181, 184] width 239 height 15
click at [71, 180] on input "Para estrenar" at bounding box center [66, 184] width 9 height 9
radio input "true"
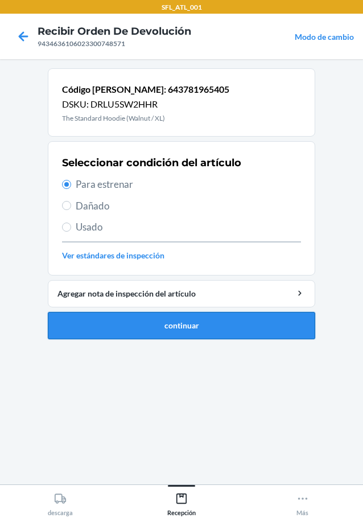
click at [161, 311] on li "Código de barras: 643781965405 DSKU: DRLU5SW2HHR The Standard Hoodie (Walnut / …" at bounding box center [181, 203] width 267 height 271
click at [155, 327] on button "continuar" at bounding box center [181, 325] width 267 height 27
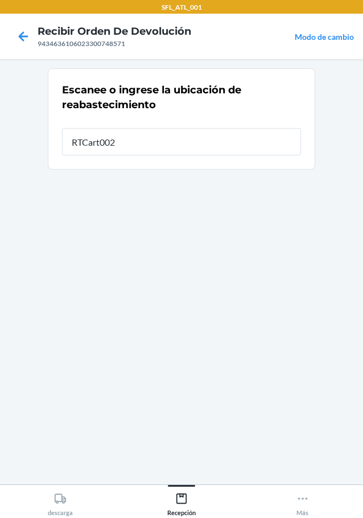
type input "RTCart002"
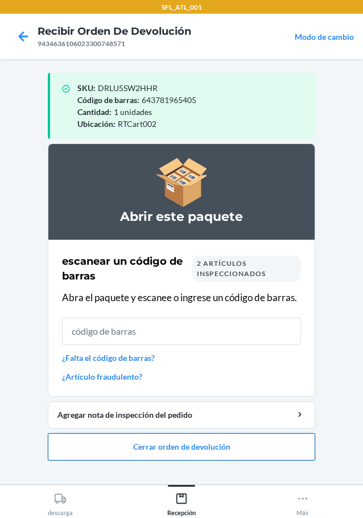
click at [269, 447] on button "Cerrar orden de devolución" at bounding box center [181, 446] width 267 height 27
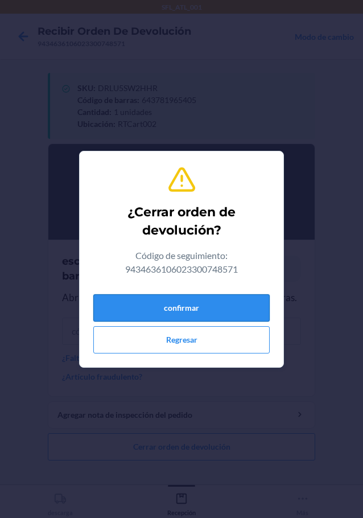
click at [222, 313] on button "confirmar" at bounding box center [181, 307] width 176 height 27
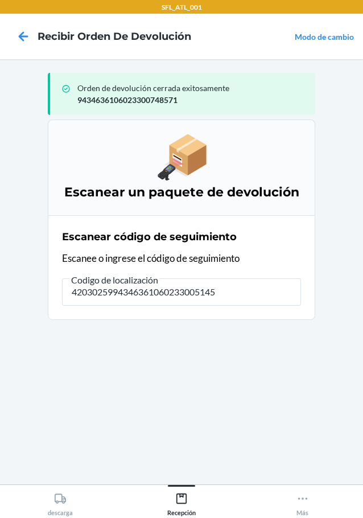
type input "42030259943463610602330051455"
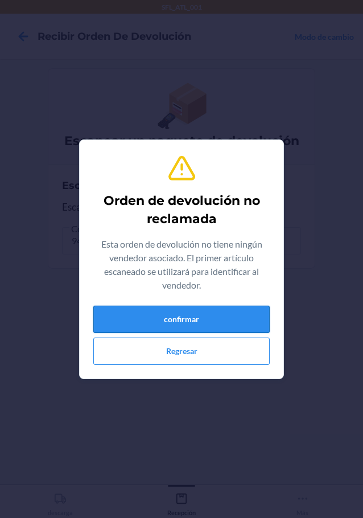
click at [183, 317] on button "confirmar" at bounding box center [181, 319] width 176 height 27
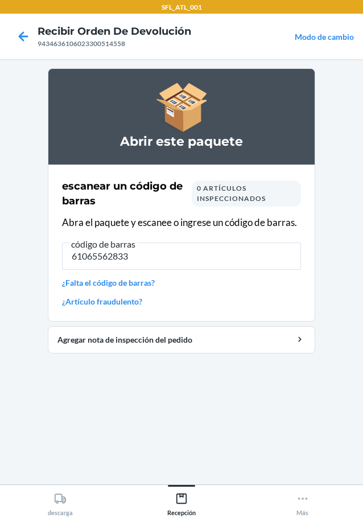
type input "610655628339"
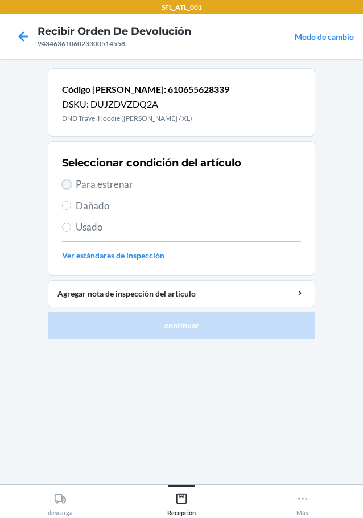
click at [69, 187] on input "Para estrenar" at bounding box center [66, 184] width 9 height 9
radio input "true"
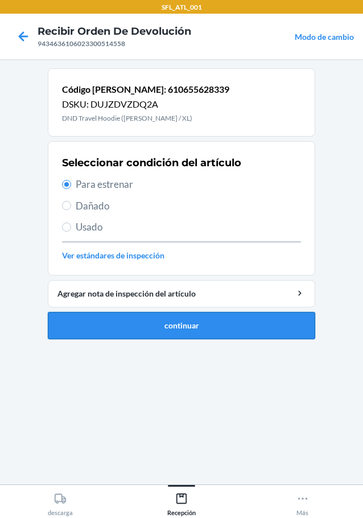
click at [226, 326] on button "continuar" at bounding box center [181, 325] width 267 height 27
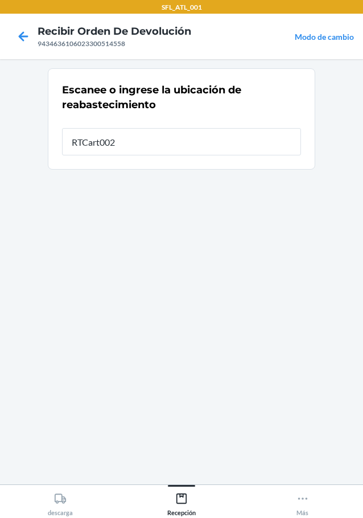
type input "RTCart002"
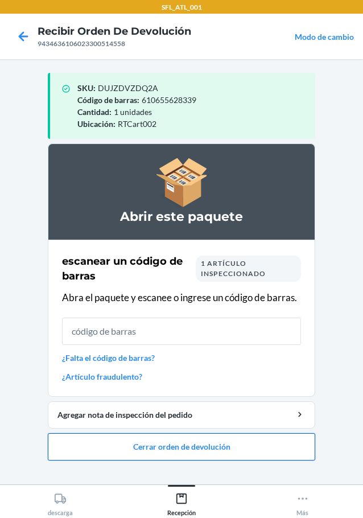
click at [192, 447] on button "Cerrar orden de devolución" at bounding box center [181, 446] width 267 height 27
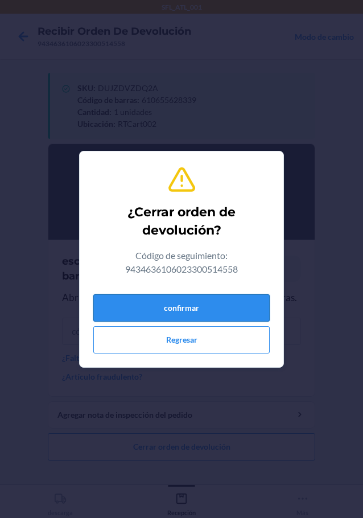
click at [208, 308] on button "confirmar" at bounding box center [181, 307] width 176 height 27
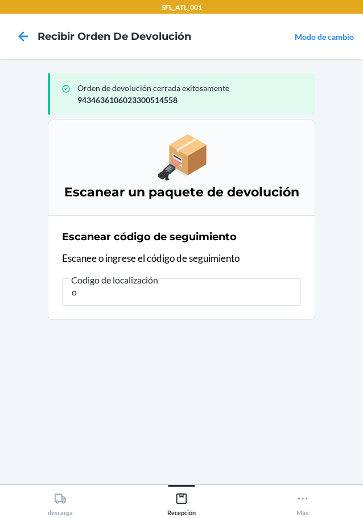
type input "o"
drag, startPoint x: 27, startPoint y: 203, endPoint x: 11, endPoint y: 204, distance: 16.5
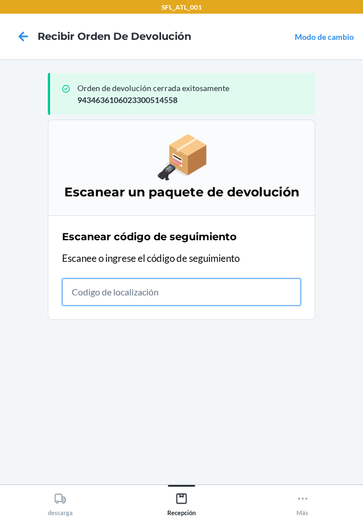
click at [156, 288] on input "text" at bounding box center [181, 291] width 239 height 27
type input "42030259943463610602330121754"
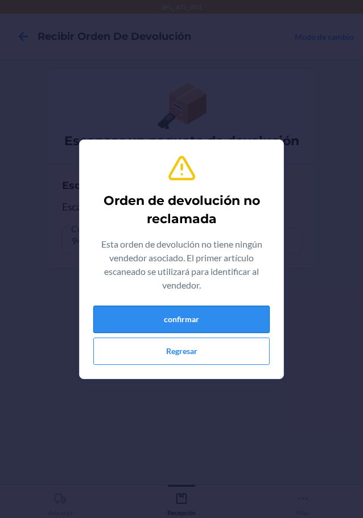
click at [237, 328] on button "confirmar" at bounding box center [181, 319] width 176 height 27
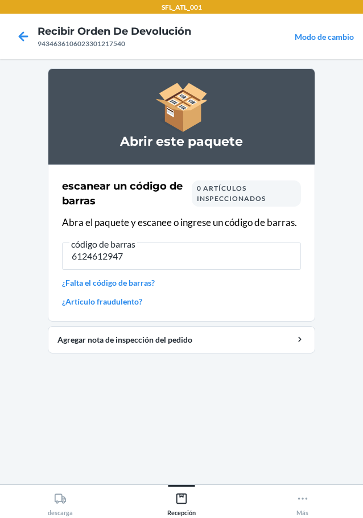
type input "61246129474"
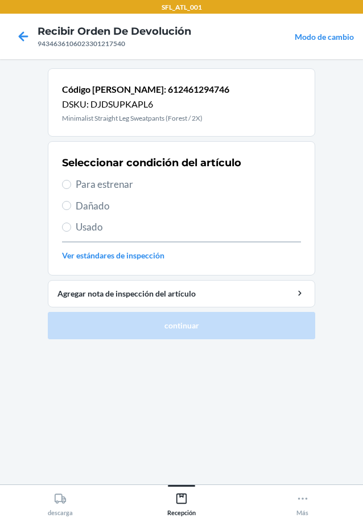
click at [72, 189] on label "Para estrenar" at bounding box center [181, 184] width 239 height 15
click at [71, 189] on input "Para estrenar" at bounding box center [66, 184] width 9 height 9
radio input "true"
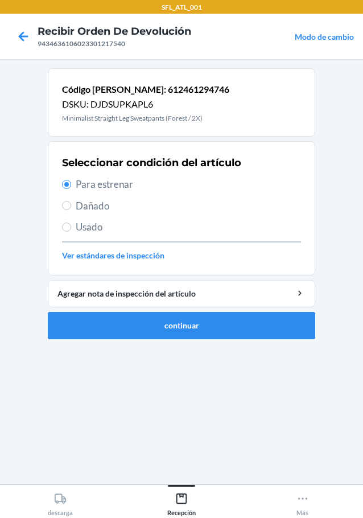
click at [198, 349] on section "Código de barras: 612461294746 DSKU: DJDSUPKAPL6 Minimalist Straight Leg Sweatp…" at bounding box center [181, 271] width 267 height 407
click at [201, 332] on button "continuar" at bounding box center [181, 325] width 267 height 27
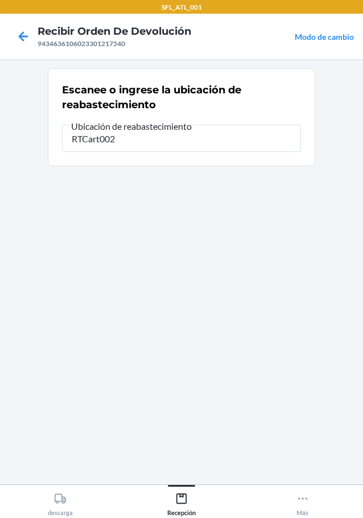
type input "RTCart002"
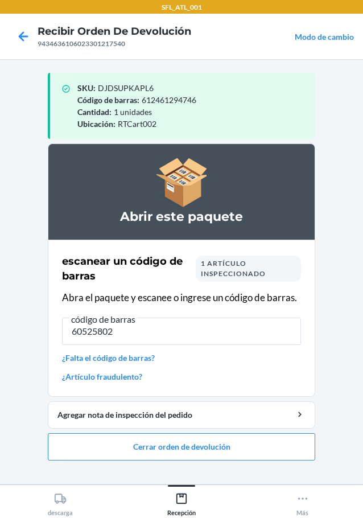
type input "605258021"
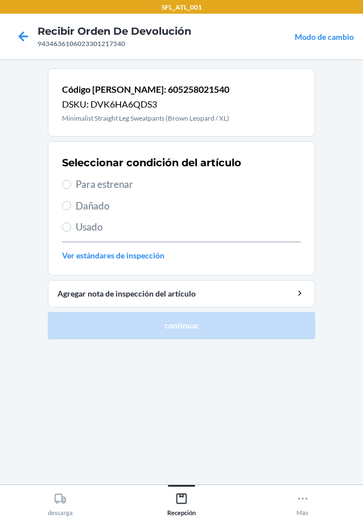
click at [62, 178] on label "Para estrenar" at bounding box center [181, 184] width 239 height 15
click at [62, 180] on input "Para estrenar" at bounding box center [66, 184] width 9 height 9
radio input "true"
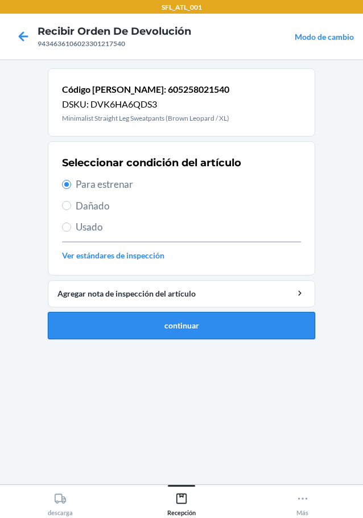
click at [152, 331] on button "continuar" at bounding box center [181, 325] width 267 height 27
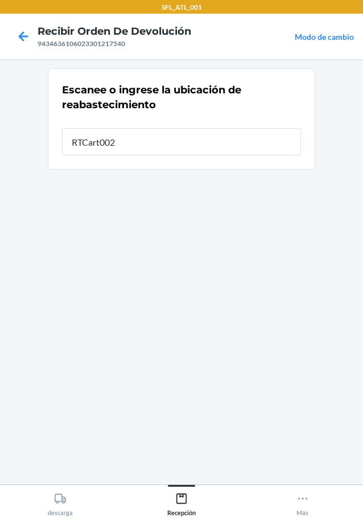
type input "RTCart002"
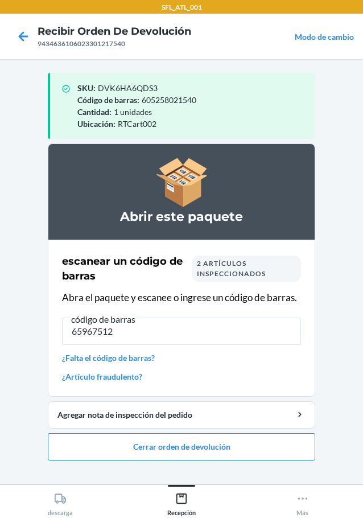
type input "659675121"
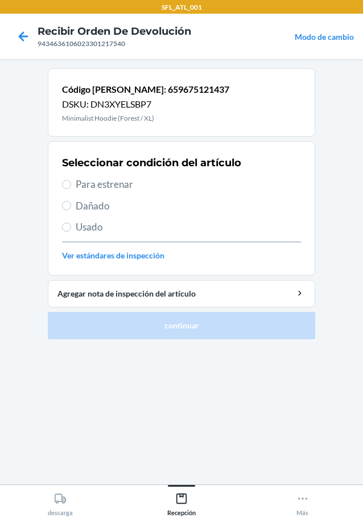
drag, startPoint x: 69, startPoint y: 179, endPoint x: 77, endPoint y: 199, distance: 21.7
click at [69, 183] on label "Para estrenar" at bounding box center [181, 184] width 239 height 15
click at [69, 183] on input "Para estrenar" at bounding box center [66, 184] width 9 height 9
radio input "true"
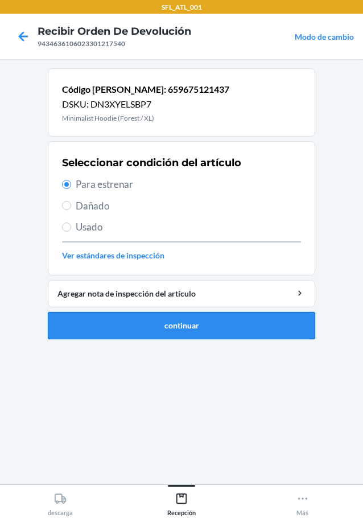
click at [239, 327] on button "continuar" at bounding box center [181, 325] width 267 height 27
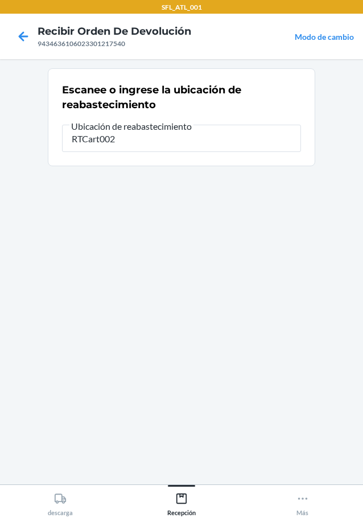
type input "RTCart002"
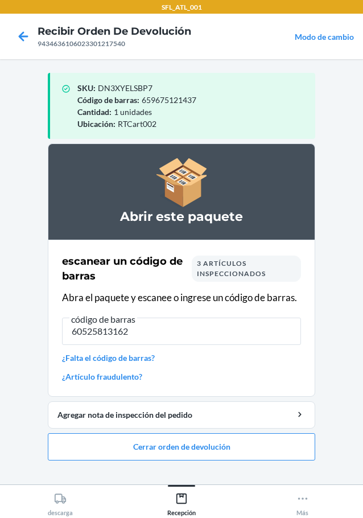
type input "605258131621"
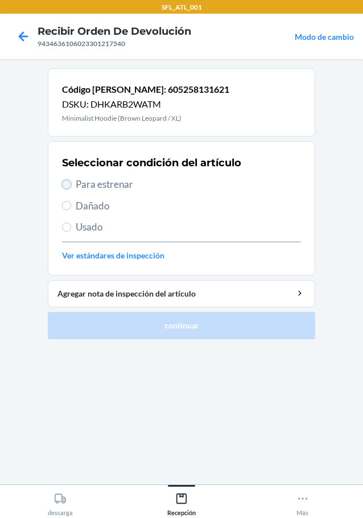
click at [69, 184] on input "Para estrenar" at bounding box center [66, 184] width 9 height 9
radio input "true"
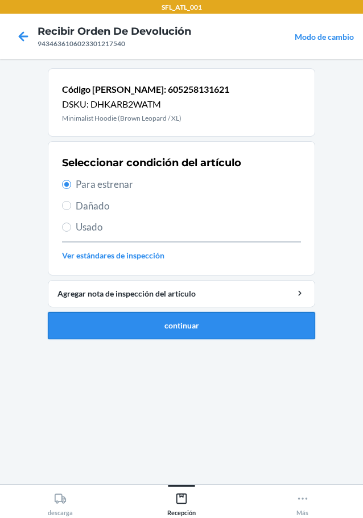
click at [253, 324] on button "continuar" at bounding box center [181, 325] width 267 height 27
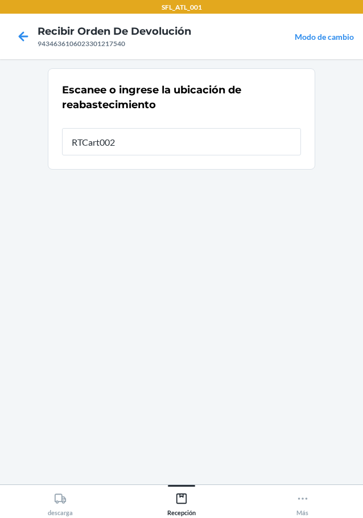
type input "RTCart002"
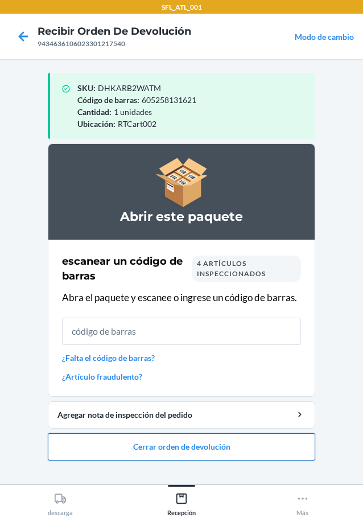
click at [187, 446] on button "Cerrar orden de devolución" at bounding box center [181, 446] width 267 height 27
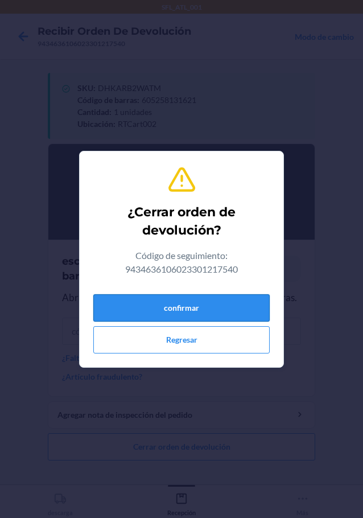
click at [241, 300] on button "confirmar" at bounding box center [181, 307] width 176 height 27
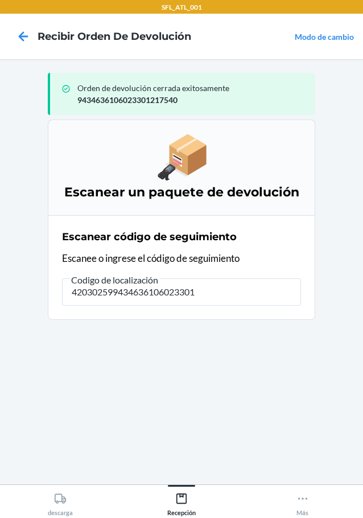
type input "4203025994346361060233012"
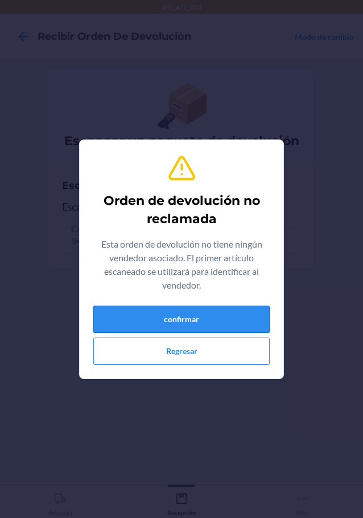
click at [225, 318] on button "confirmar" at bounding box center [181, 319] width 176 height 27
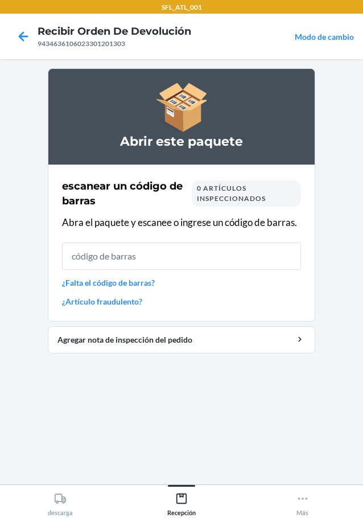
click at [156, 286] on link "¿Falta el código de barras?" at bounding box center [181, 283] width 239 height 12
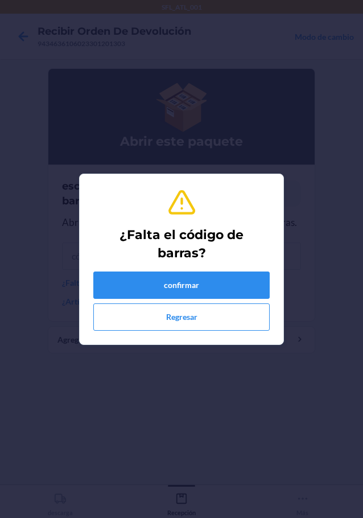
click at [149, 282] on button "confirmar" at bounding box center [181, 284] width 176 height 27
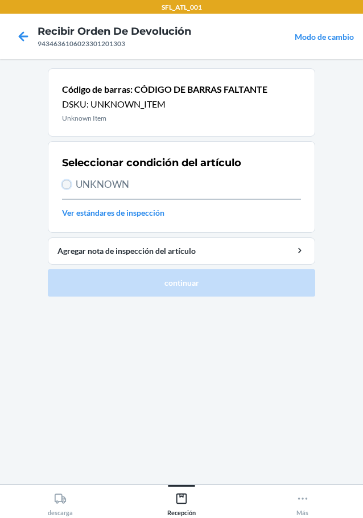
click at [70, 182] on input "UNKNOWN" at bounding box center [66, 184] width 9 height 9
radio input "true"
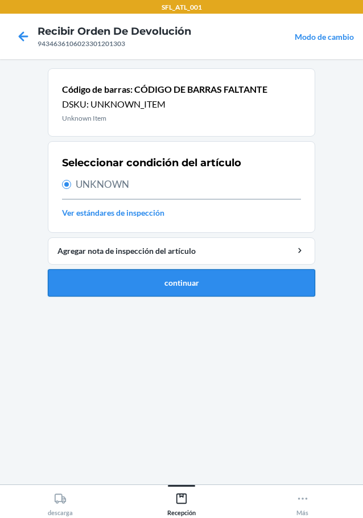
click at [194, 291] on button "continuar" at bounding box center [181, 282] width 267 height 27
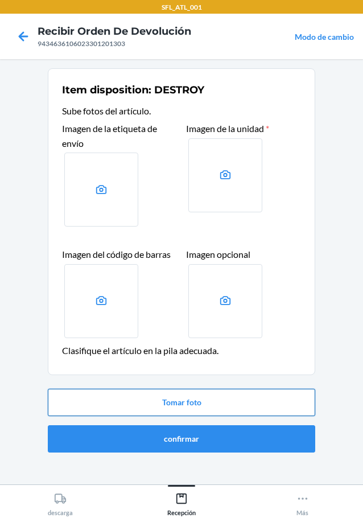
click at [224, 398] on button "Tomar foto" at bounding box center [181, 402] width 267 height 27
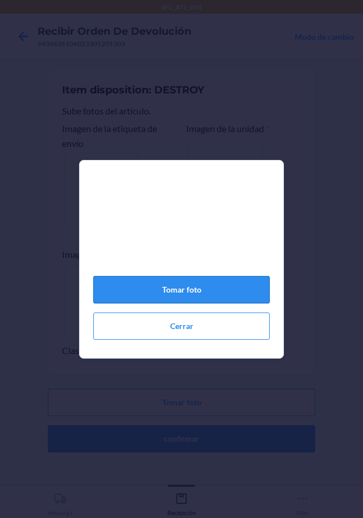
click at [225, 290] on button "Tomar foto" at bounding box center [181, 289] width 176 height 27
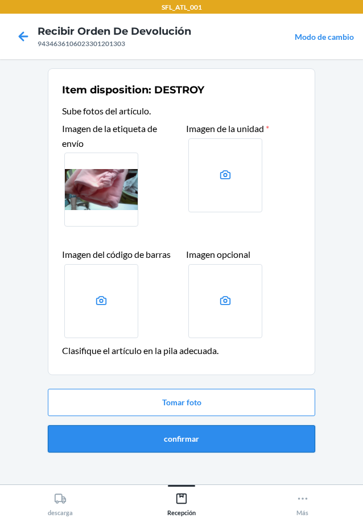
click at [223, 435] on button "confirmar" at bounding box center [181, 438] width 267 height 27
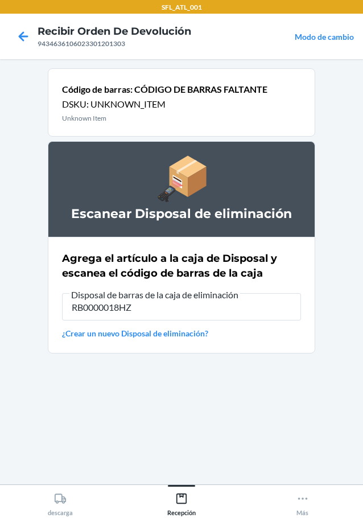
type input "RB0000018HZ"
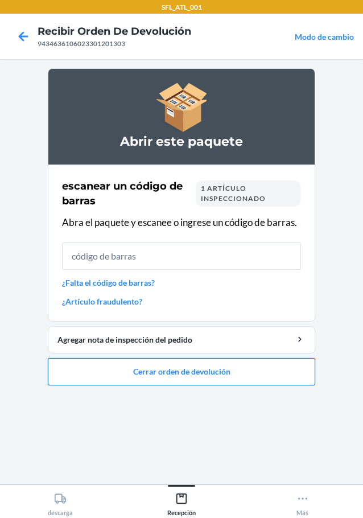
click at [219, 372] on button "Cerrar orden de devolución" at bounding box center [181, 371] width 267 height 27
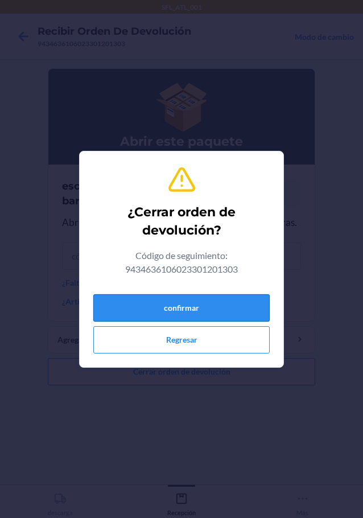
click at [207, 311] on button "confirmar" at bounding box center [181, 307] width 176 height 27
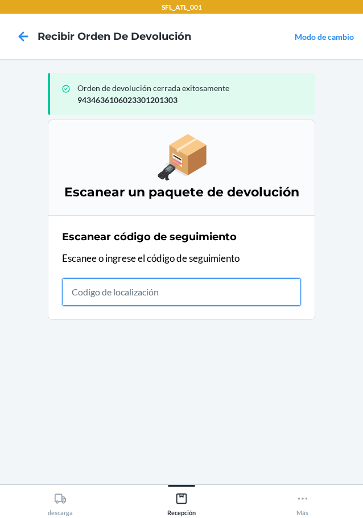
click at [92, 296] on input "text" at bounding box center [181, 291] width 239 height 27
type input "420302599434636106023300963981"
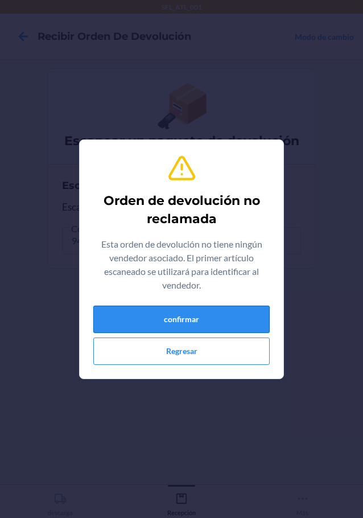
click at [251, 311] on button "confirmar" at bounding box center [181, 319] width 176 height 27
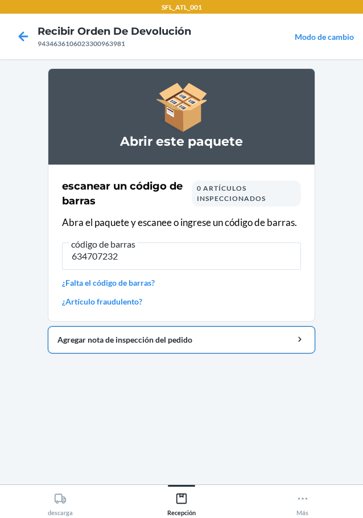
type input "6347072325"
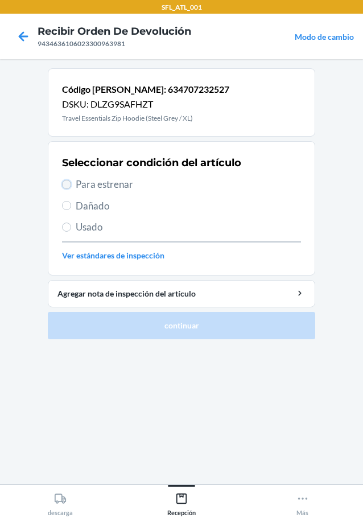
click at [65, 183] on input "Para estrenar" at bounding box center [66, 184] width 9 height 9
radio input "true"
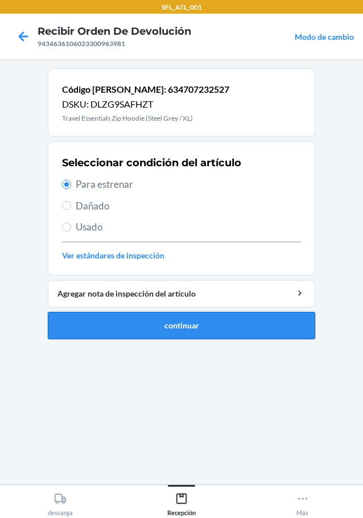
click at [152, 325] on button "continuar" at bounding box center [181, 325] width 267 height 27
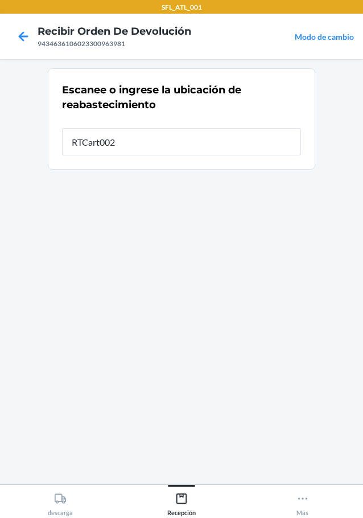
type input "RTCart002"
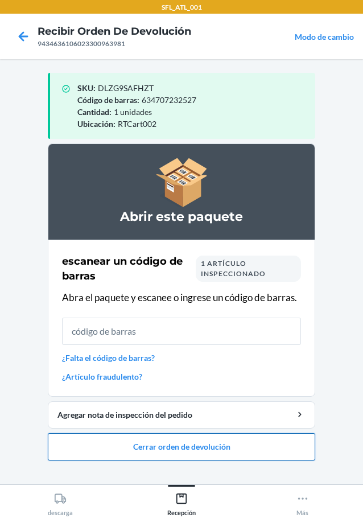
click at [256, 446] on button "Cerrar orden de devolución" at bounding box center [181, 446] width 267 height 27
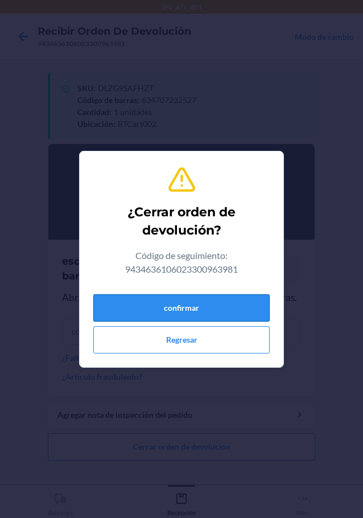
click at [238, 300] on button "confirmar" at bounding box center [181, 307] width 176 height 27
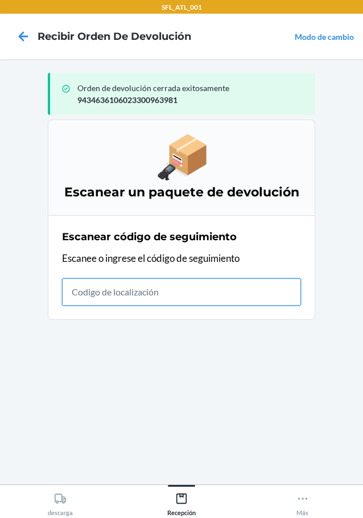
click at [90, 298] on input "text" at bounding box center [181, 291] width 239 height 27
type input "420302599434636106023300770374"
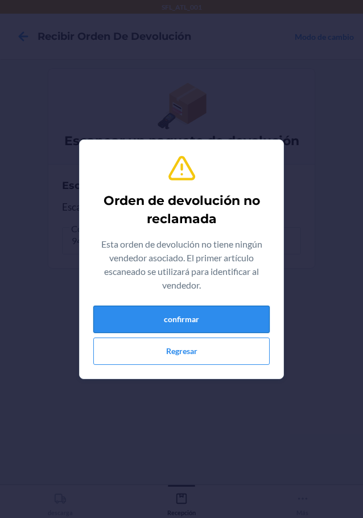
click at [248, 318] on button "confirmar" at bounding box center [181, 319] width 176 height 27
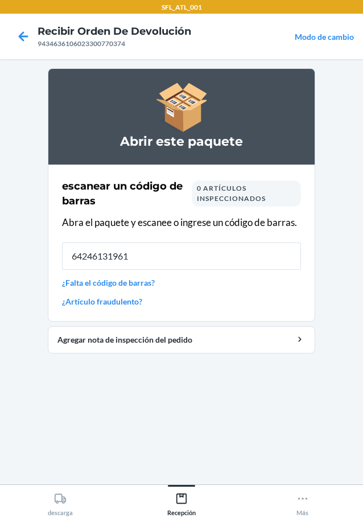
type input "642461319613"
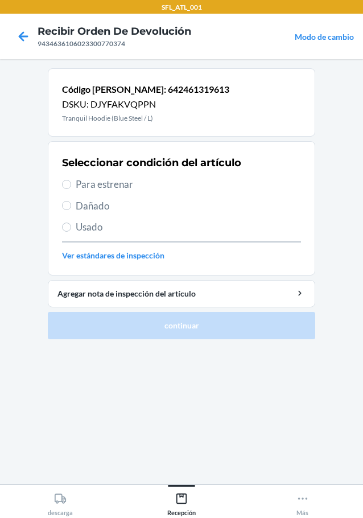
drag, startPoint x: 64, startPoint y: 179, endPoint x: 75, endPoint y: 183, distance: 11.9
click at [64, 179] on label "Para estrenar" at bounding box center [181, 184] width 239 height 15
click at [64, 180] on input "Para estrenar" at bounding box center [66, 184] width 9 height 9
radio input "true"
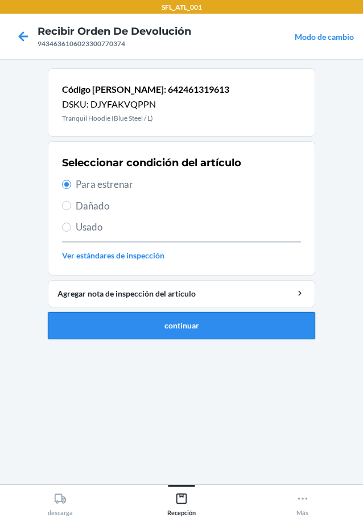
click at [117, 331] on button "continuar" at bounding box center [181, 325] width 267 height 27
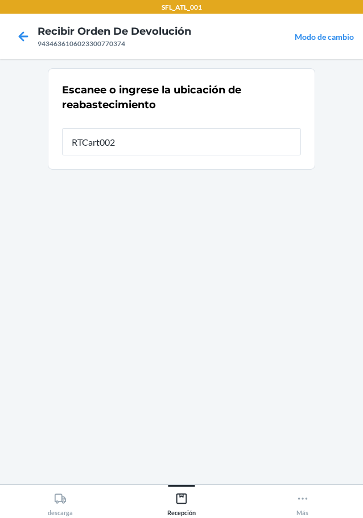
type input "RTCart002"
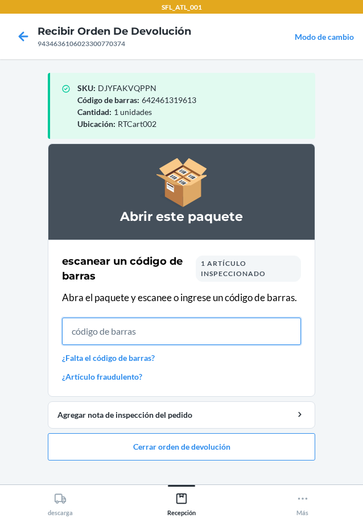
click at [110, 336] on input "text" at bounding box center [181, 331] width 239 height 27
type input "659359914"
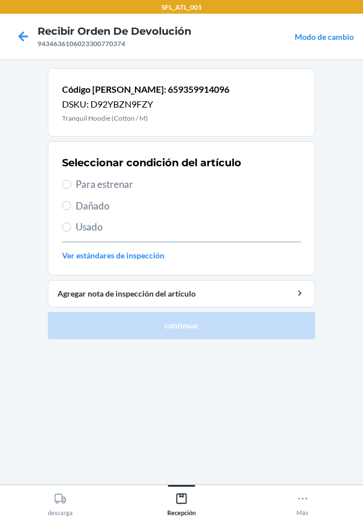
click at [72, 186] on label "Para estrenar" at bounding box center [181, 184] width 239 height 15
click at [71, 186] on input "Para estrenar" at bounding box center [66, 184] width 9 height 9
radio input "true"
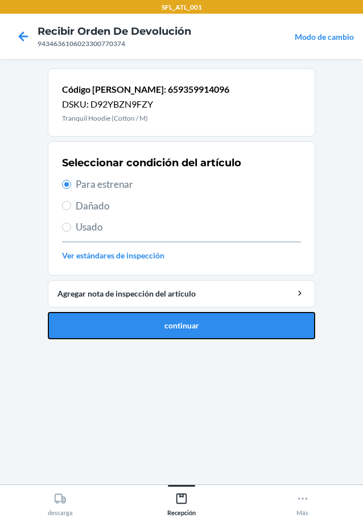
click at [181, 337] on button "continuar" at bounding box center [181, 325] width 267 height 27
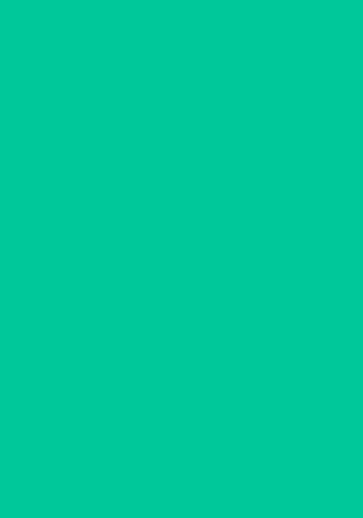
click at [184, 329] on section at bounding box center [181, 271] width 267 height 407
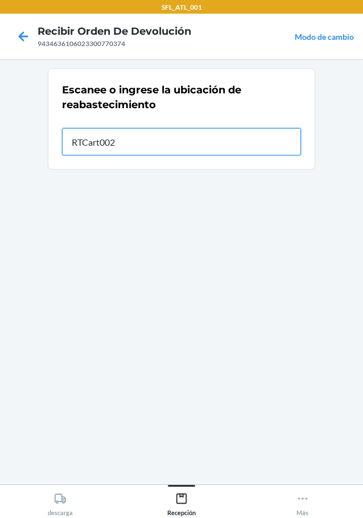
type input "RTCart002"
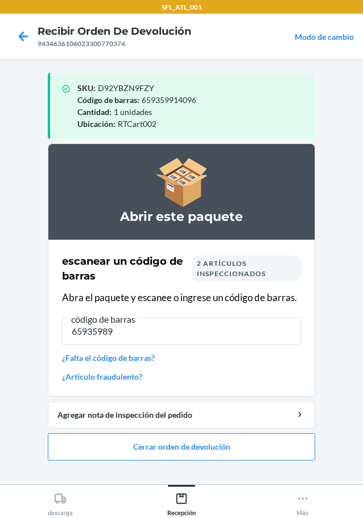
type input "659359899"
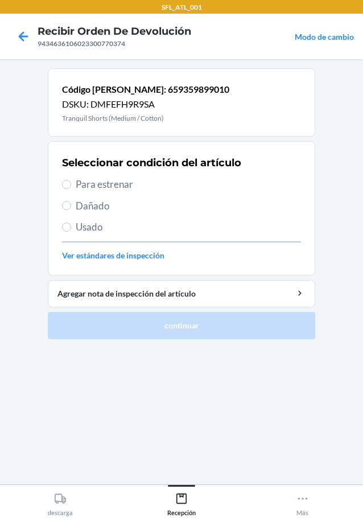
click at [64, 193] on div "Seleccionar condición del artículo Para estrenar Dañado Usado Ver estándares de…" at bounding box center [181, 208] width 239 height 113
click at [75, 186] on label "Para estrenar" at bounding box center [181, 184] width 239 height 15
click at [71, 186] on input "Para estrenar" at bounding box center [66, 184] width 9 height 9
radio input "true"
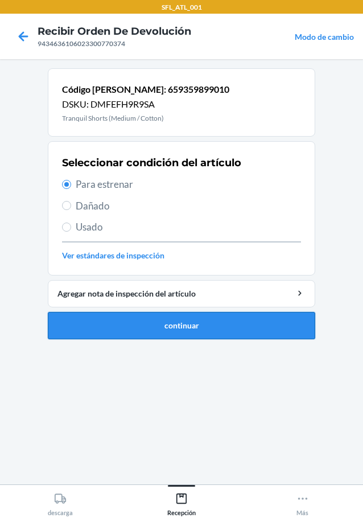
click at [143, 323] on button "continuar" at bounding box center [181, 325] width 267 height 27
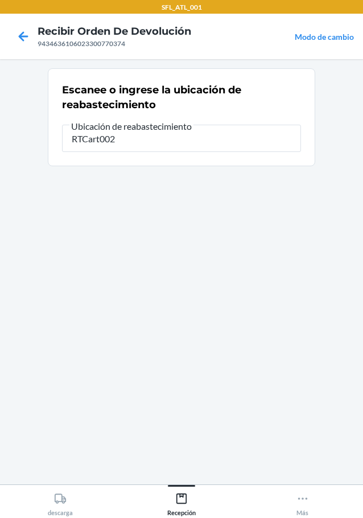
type input "RTCart002"
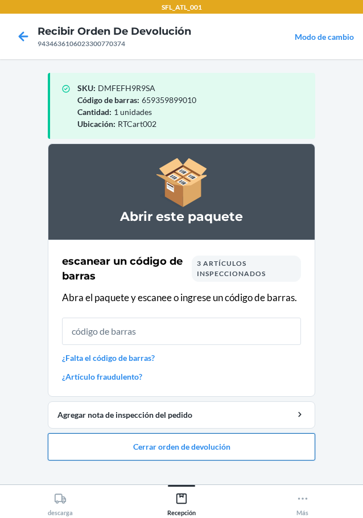
click at [227, 451] on button "Cerrar orden de devolución" at bounding box center [181, 446] width 267 height 27
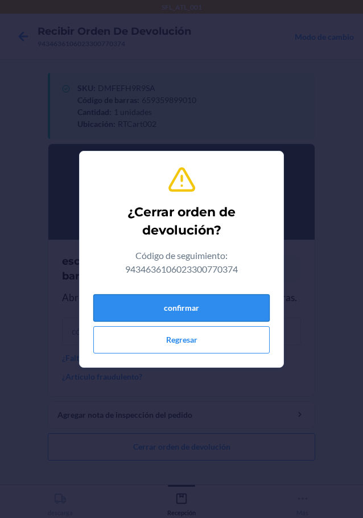
click at [205, 312] on button "confirmar" at bounding box center [181, 307] width 176 height 27
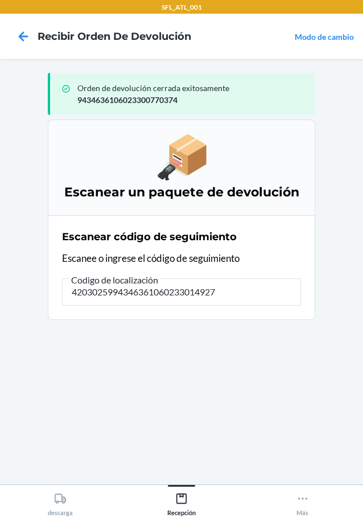
type input "42030259943463610602330149274"
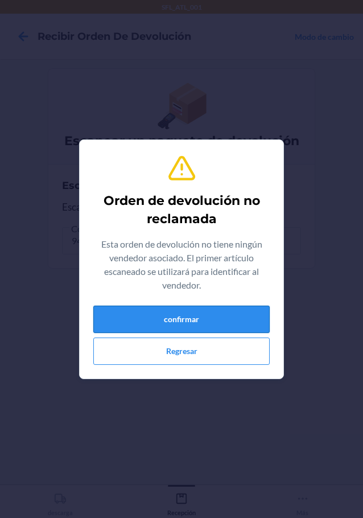
click at [176, 315] on button "confirmar" at bounding box center [181, 319] width 176 height 27
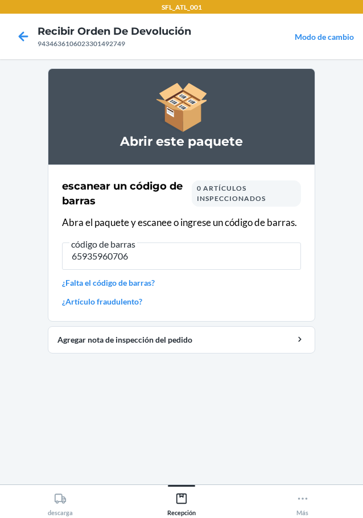
type input "659359607066"
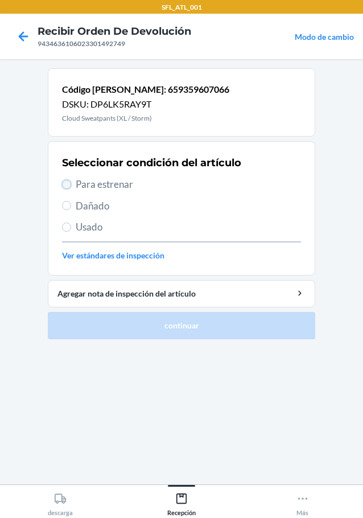
click at [67, 185] on input "Para estrenar" at bounding box center [66, 184] width 9 height 9
radio input "true"
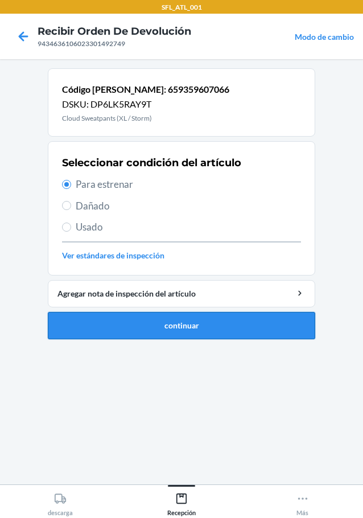
click at [238, 317] on button "continuar" at bounding box center [181, 325] width 267 height 27
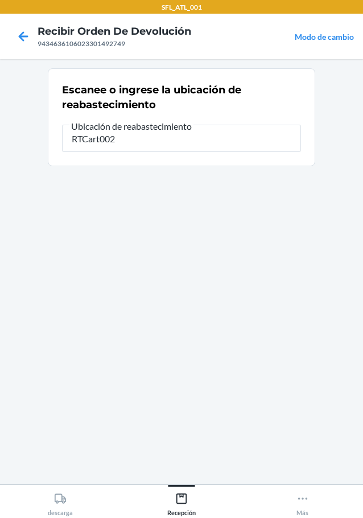
type input "RTCart002"
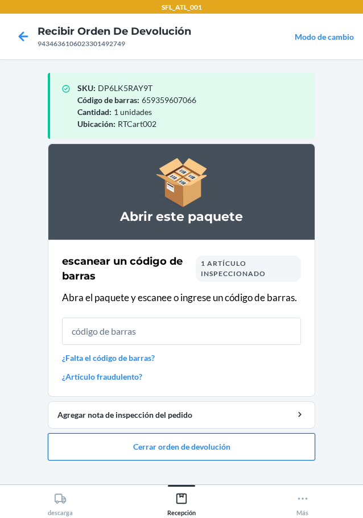
click at [283, 444] on button "Cerrar orden de devolución" at bounding box center [181, 446] width 267 height 27
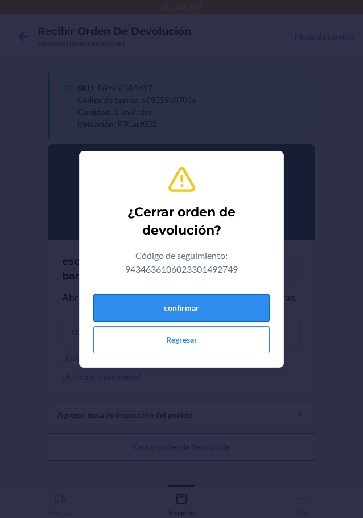
click at [229, 308] on button "confirmar" at bounding box center [181, 307] width 176 height 27
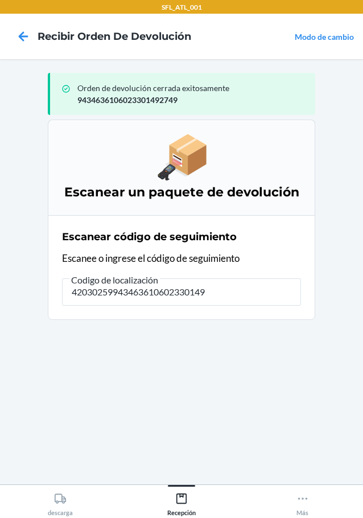
type input "420302599434636106023301492"
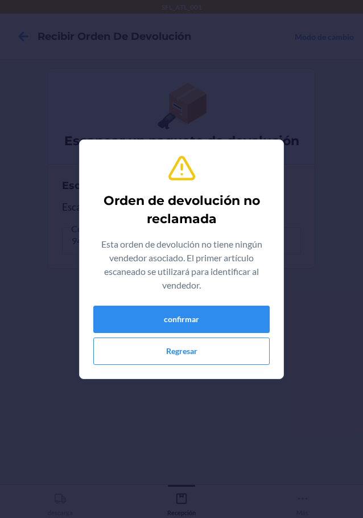
type input "659675464893"
click at [175, 316] on button "confirmar" at bounding box center [181, 319] width 176 height 27
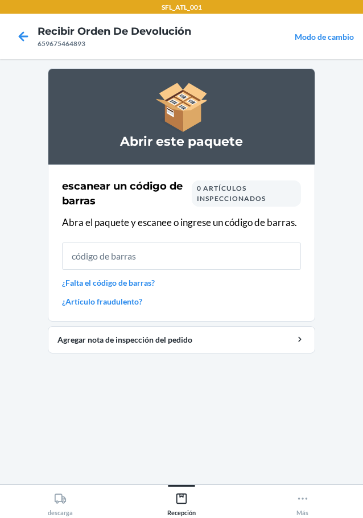
click at [145, 261] on input "text" at bounding box center [181, 255] width 239 height 27
type input "6596754648"
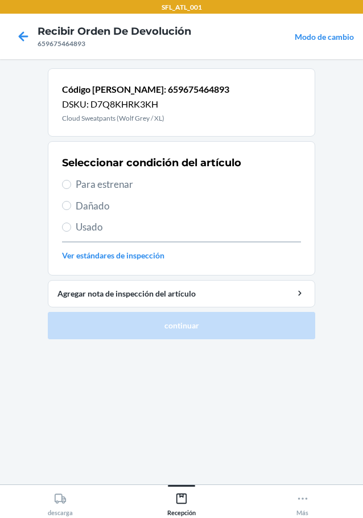
click at [76, 185] on span "Para estrenar" at bounding box center [188, 184] width 225 height 15
click at [71, 185] on input "Para estrenar" at bounding box center [66, 184] width 9 height 9
radio input "true"
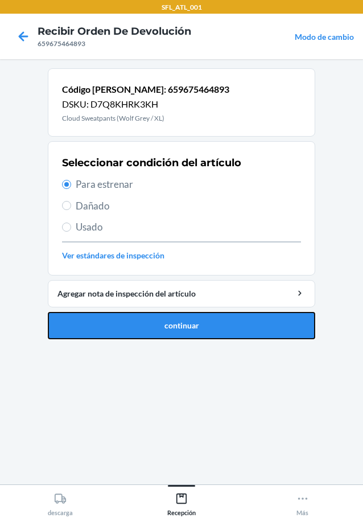
click at [161, 332] on button "continuar" at bounding box center [181, 325] width 267 height 27
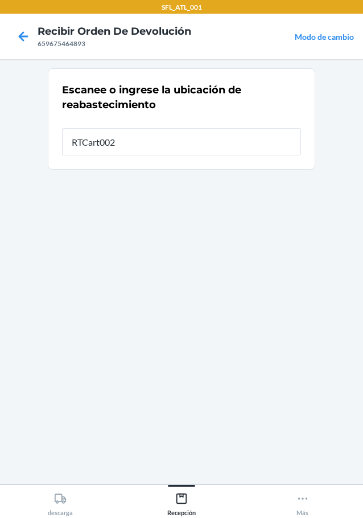
type input "RTCart002"
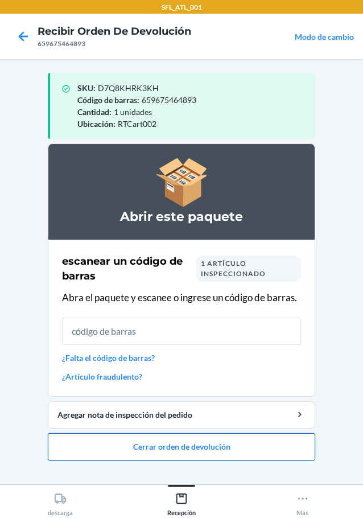
click at [247, 450] on button "Cerrar orden de devolución" at bounding box center [181, 446] width 267 height 27
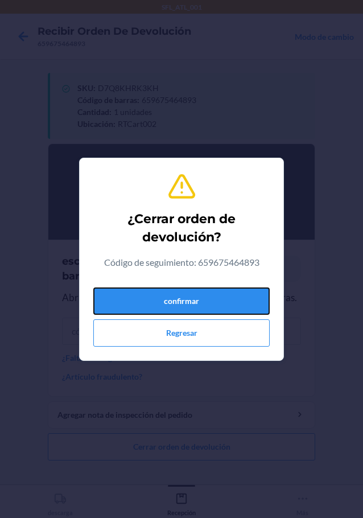
drag, startPoint x: 238, startPoint y: 303, endPoint x: 254, endPoint y: 285, distance: 24.6
click at [238, 302] on button "confirmar" at bounding box center [181, 300] width 176 height 27
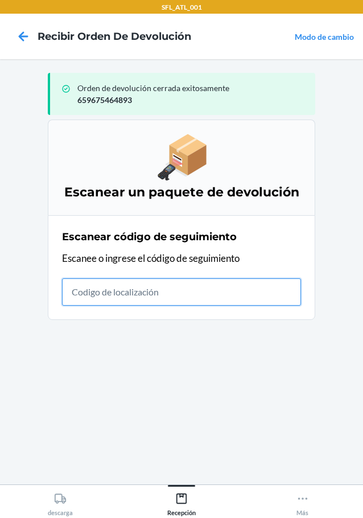
click at [220, 296] on input "text" at bounding box center [181, 291] width 239 height 27
type input "420302599434636106023299833272"
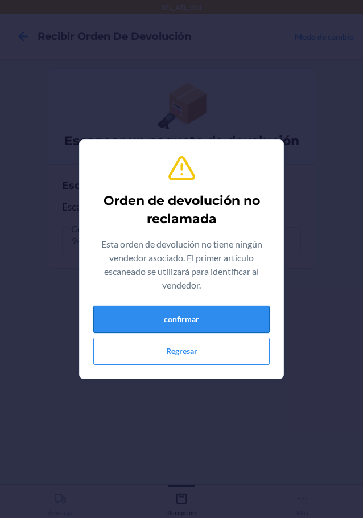
click at [230, 326] on button "confirmar" at bounding box center [181, 319] width 176 height 27
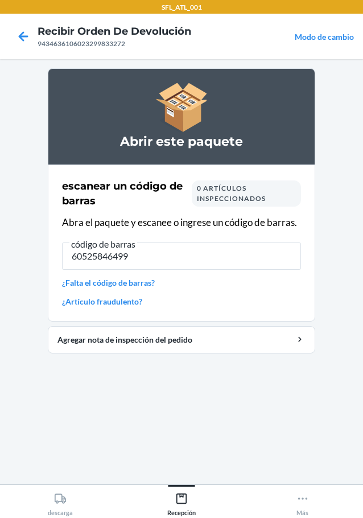
type input "605258464996"
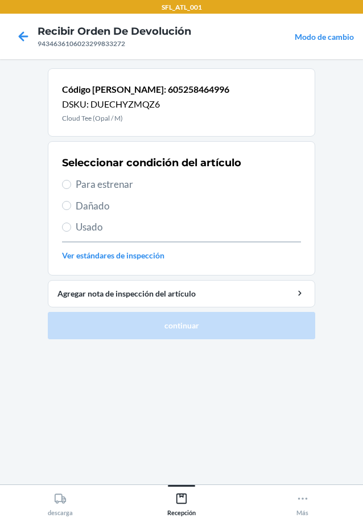
click at [73, 232] on label "Usado" at bounding box center [181, 227] width 239 height 15
click at [71, 232] on input "Usado" at bounding box center [66, 226] width 9 height 9
radio input "true"
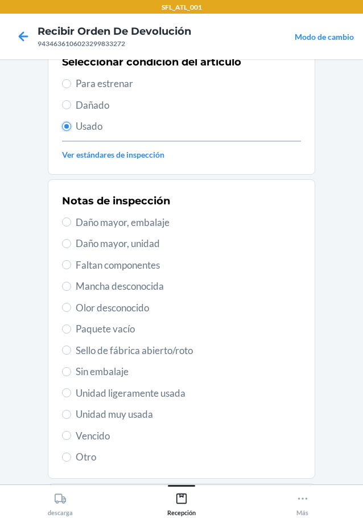
scroll to position [168, 0]
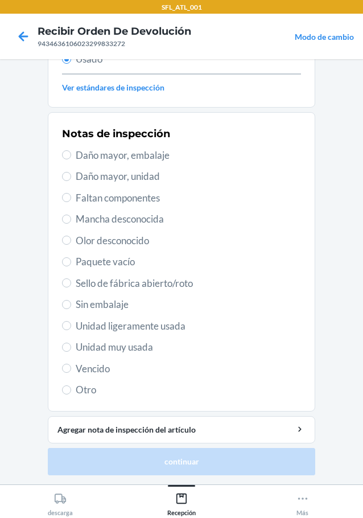
click at [76, 348] on span "Unidad muy usada" at bounding box center [188, 347] width 225 height 15
click at [71, 348] on input "Unidad muy usada" at bounding box center [66, 347] width 9 height 9
radio input "true"
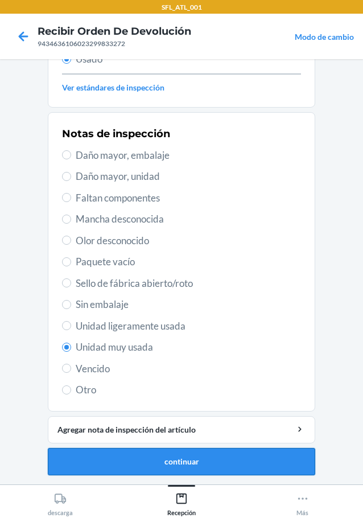
click at [213, 461] on button "continuar" at bounding box center [181, 461] width 267 height 27
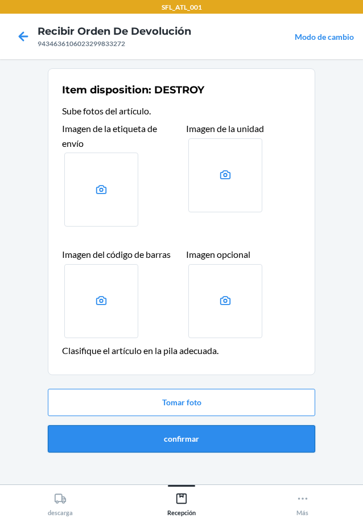
click at [206, 447] on button "confirmar" at bounding box center [181, 438] width 267 height 27
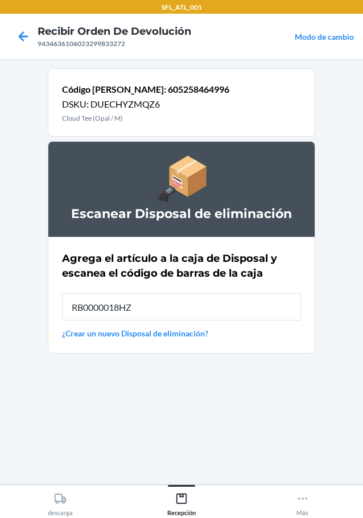
type input "RB0000018HZ"
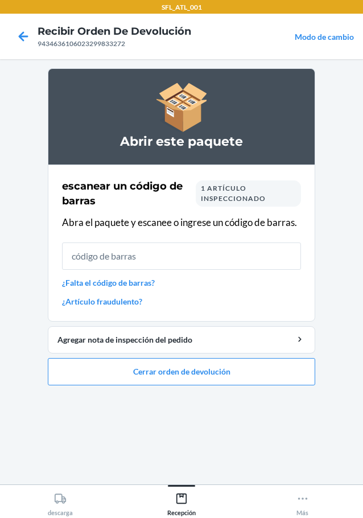
click at [109, 279] on link "¿Falta el código de barras?" at bounding box center [181, 283] width 239 height 12
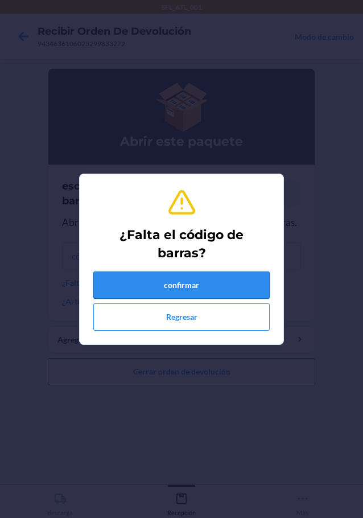
click at [193, 286] on button "confirmar" at bounding box center [181, 284] width 176 height 27
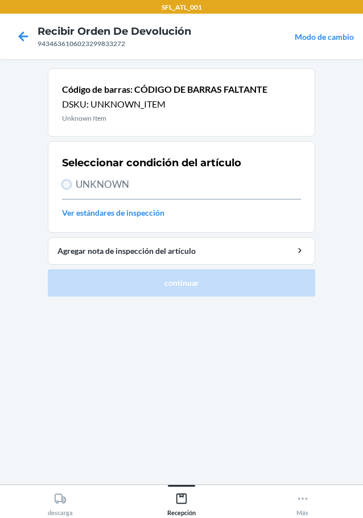
drag, startPoint x: 70, startPoint y: 185, endPoint x: 253, endPoint y: 325, distance: 230.5
click at [70, 186] on input "UNKNOWN" at bounding box center [66, 184] width 9 height 9
radio input "true"
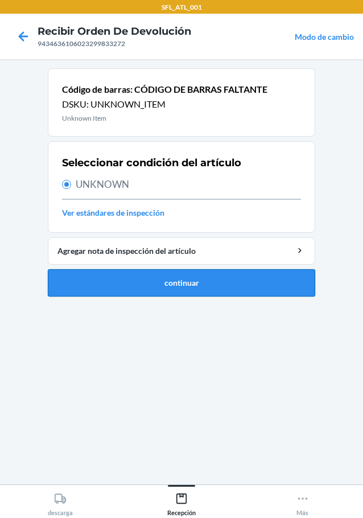
click at [229, 274] on button "continuar" at bounding box center [181, 282] width 267 height 27
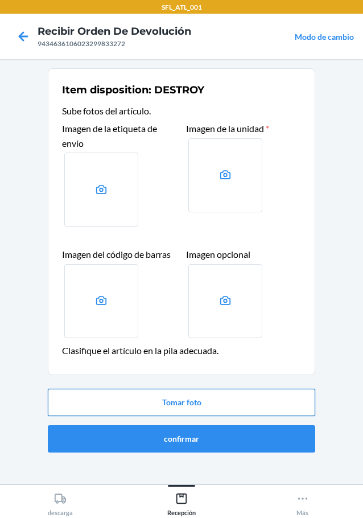
click at [206, 408] on button "Tomar foto" at bounding box center [181, 402] width 267 height 27
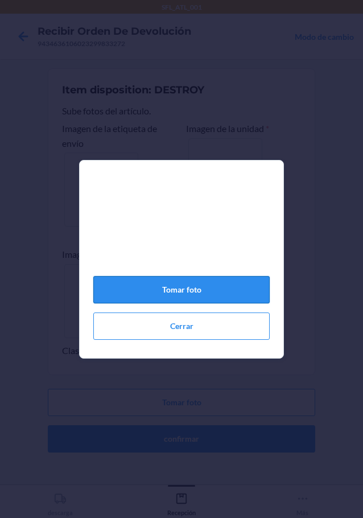
click at [188, 294] on button "Tomar foto" at bounding box center [181, 289] width 176 height 27
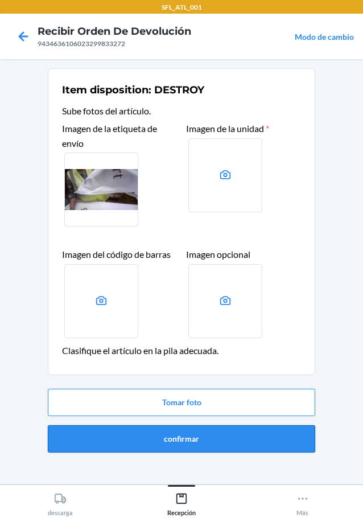
click at [223, 436] on button "confirmar" at bounding box center [181, 438] width 267 height 27
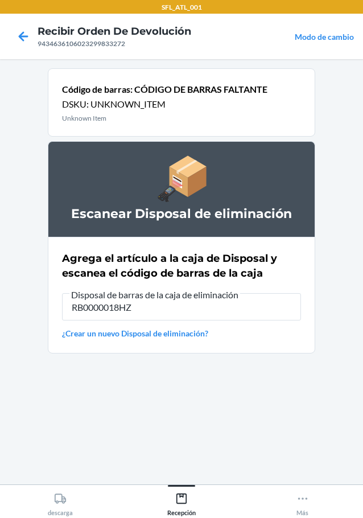
type input "RB0000018HZ"
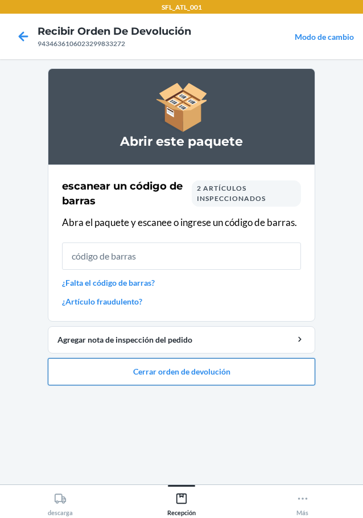
click at [224, 377] on button "Cerrar orden de devolución" at bounding box center [181, 371] width 267 height 27
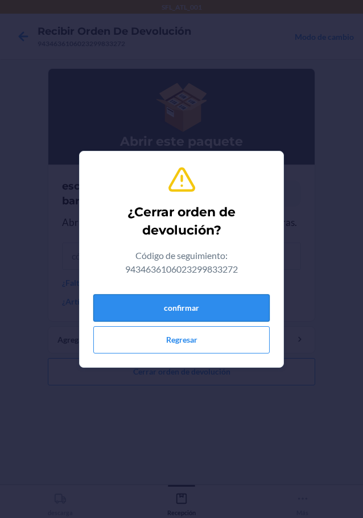
click at [245, 300] on button "confirmar" at bounding box center [181, 307] width 176 height 27
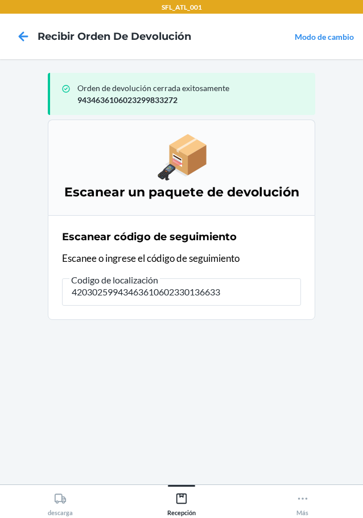
type input "420302599434636106023301366330"
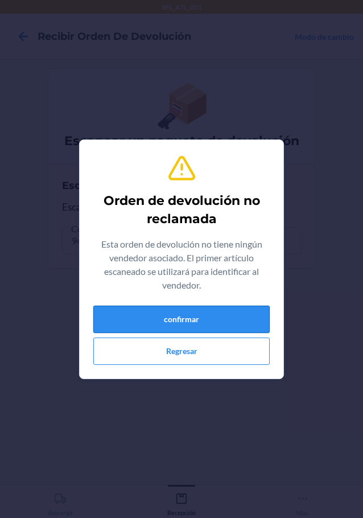
click at [225, 314] on button "confirmar" at bounding box center [181, 319] width 176 height 27
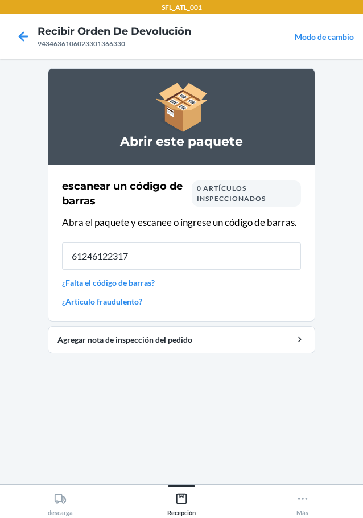
type input "612461223173"
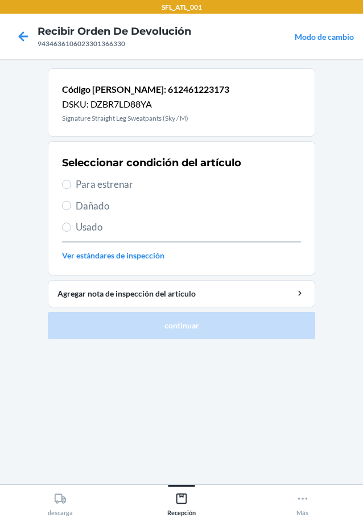
click at [67, 176] on div "Seleccionar condición del artículo Para estrenar Dañado Usado Ver estándares de…" at bounding box center [181, 208] width 239 height 113
click at [72, 181] on label "Para estrenar" at bounding box center [181, 184] width 239 height 15
click at [71, 181] on input "Para estrenar" at bounding box center [66, 184] width 9 height 9
radio input "true"
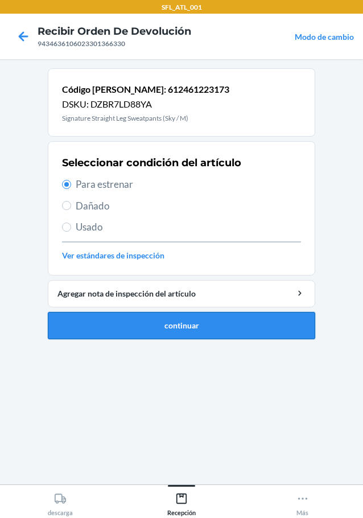
click at [213, 323] on button "continuar" at bounding box center [181, 325] width 267 height 27
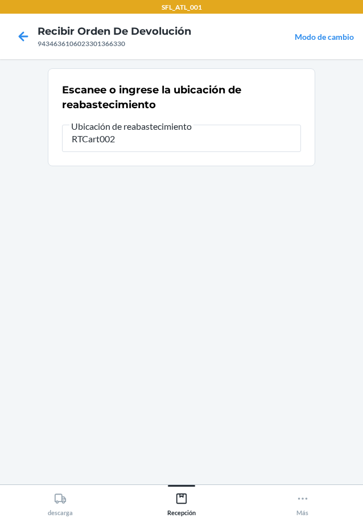
type input "RTCart002"
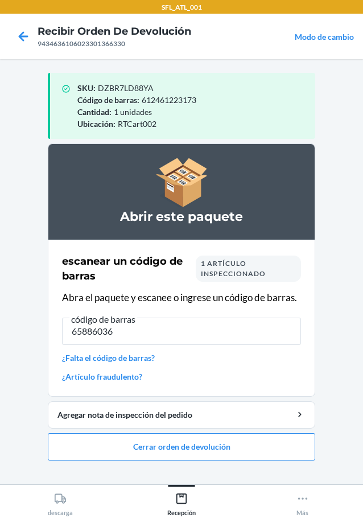
type input "658860361"
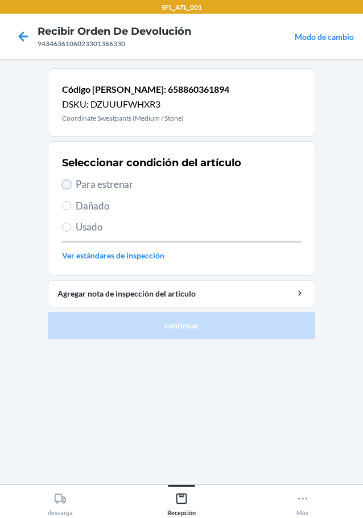
click at [67, 183] on input "Para estrenar" at bounding box center [66, 184] width 9 height 9
radio input "true"
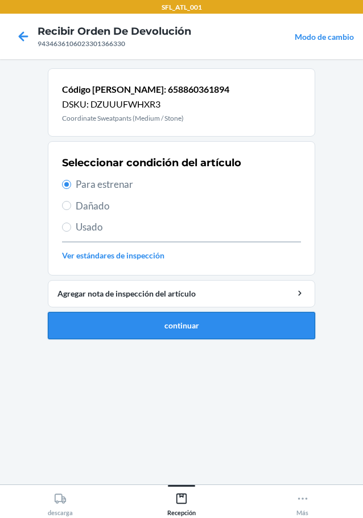
click at [247, 323] on button "continuar" at bounding box center [181, 325] width 267 height 27
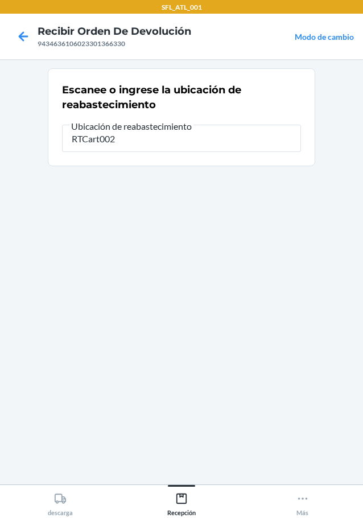
type input "RTCart002"
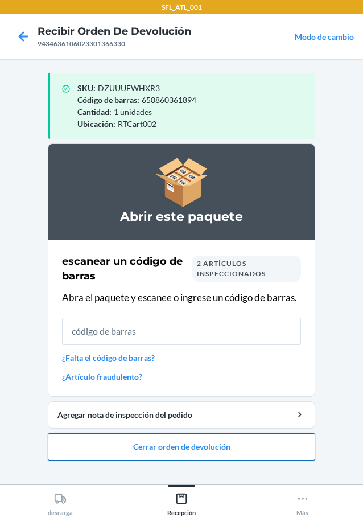
click at [159, 448] on button "Cerrar orden de devolución" at bounding box center [181, 446] width 267 height 27
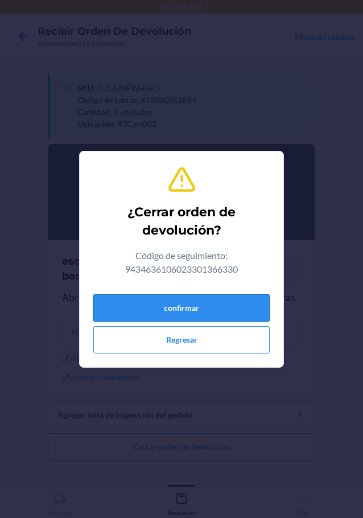
click at [212, 315] on button "confirmar" at bounding box center [181, 307] width 176 height 27
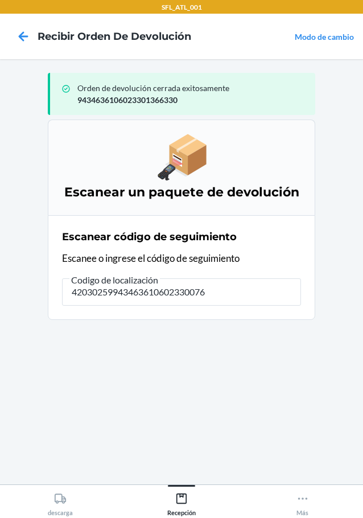
type input "420302599434636106023300767"
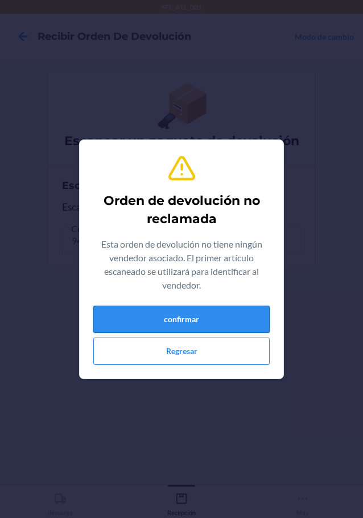
click at [211, 314] on button "confirmar" at bounding box center [181, 319] width 176 height 27
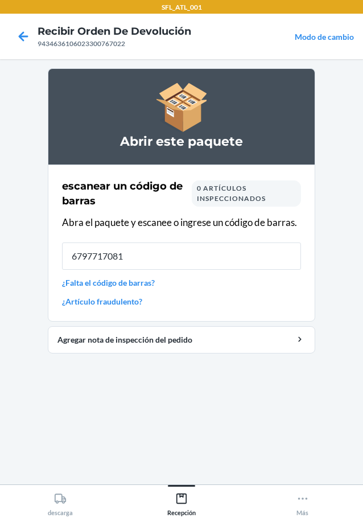
type input "67977170815"
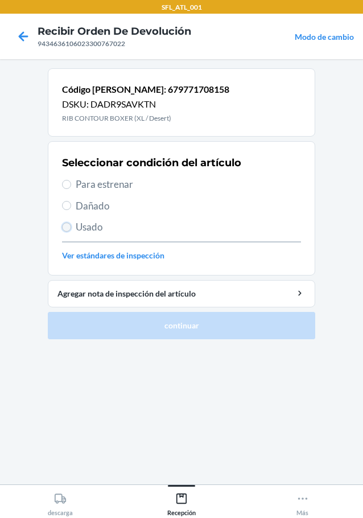
click at [68, 225] on input "Usado" at bounding box center [66, 226] width 9 height 9
radio input "true"
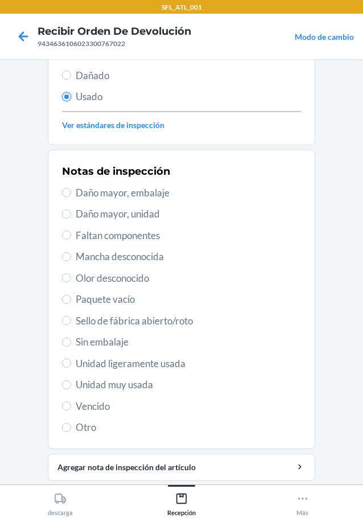
scroll to position [168, 0]
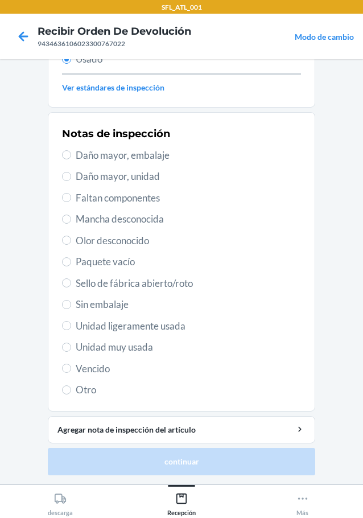
click at [55, 323] on section "Notas de inspección Daño mayor, embalaje Daño mayor, unidad Faltan componentes …" at bounding box center [181, 261] width 267 height 299
click at [64, 328] on input "Unidad ligeramente usada" at bounding box center [66, 325] width 9 height 9
radio input "true"
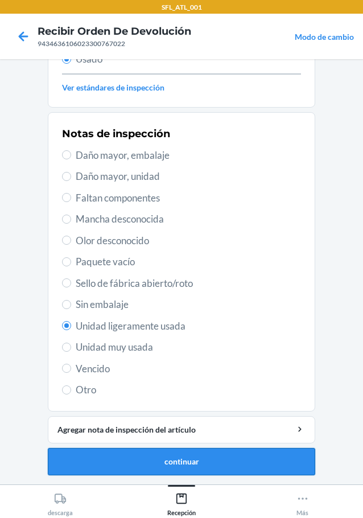
click at [211, 456] on button "continuar" at bounding box center [181, 461] width 267 height 27
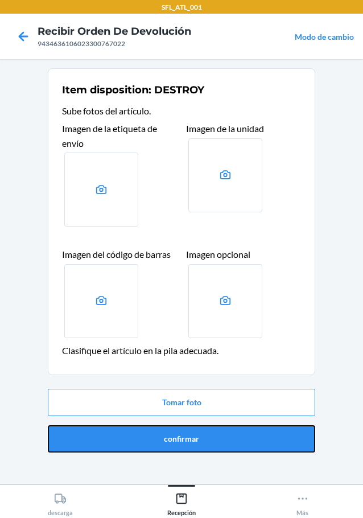
click at [219, 434] on button "confirmar" at bounding box center [181, 438] width 267 height 27
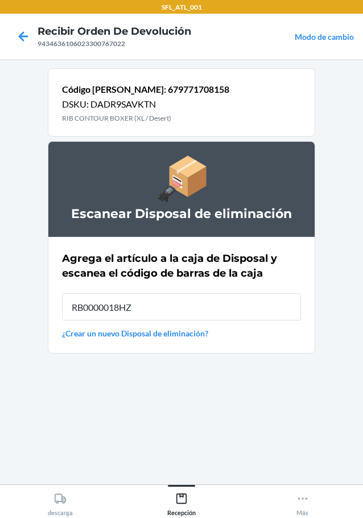
type input "RB0000018HZ"
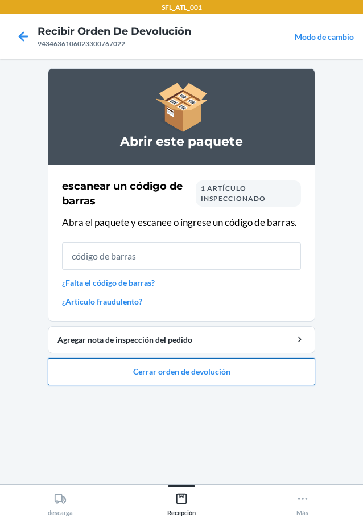
click at [209, 365] on button "Cerrar orden de devolución" at bounding box center [181, 371] width 267 height 27
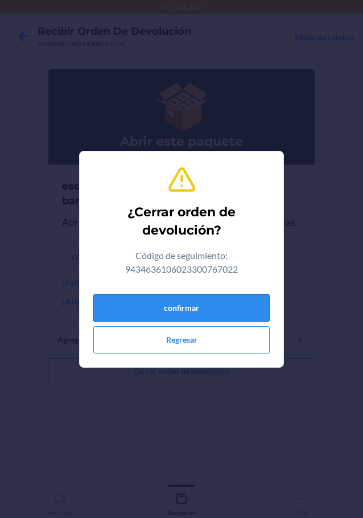
click at [217, 314] on button "confirmar" at bounding box center [181, 307] width 176 height 27
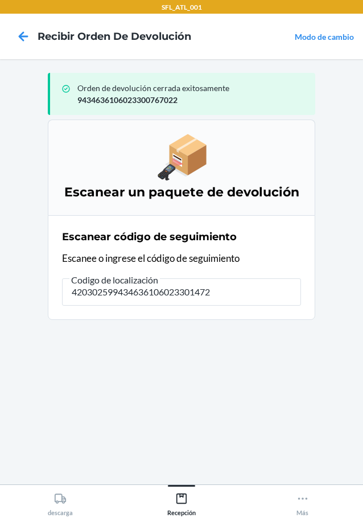
type input "4203025994346361060233014727"
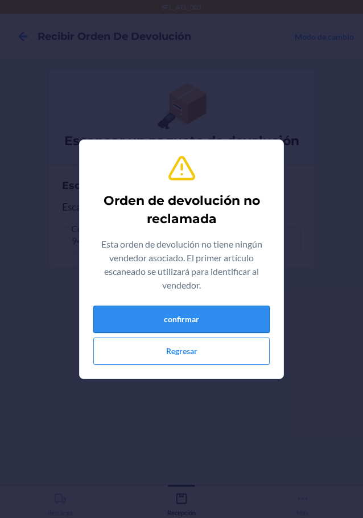
click at [228, 322] on button "confirmar" at bounding box center [181, 319] width 176 height 27
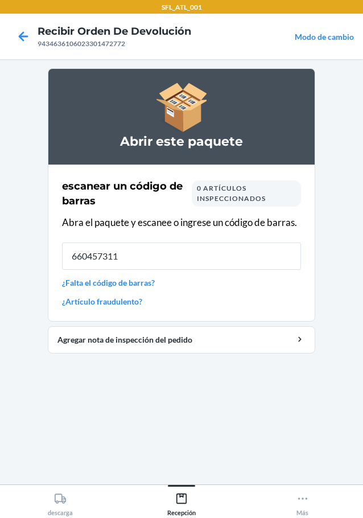
type input "6604573118"
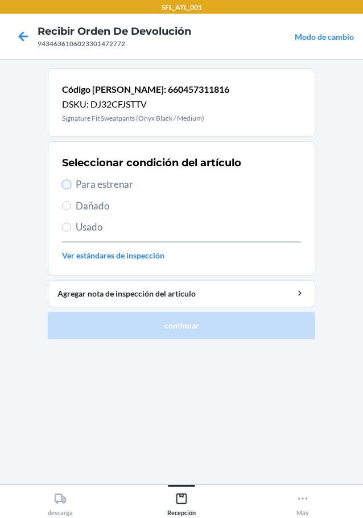
click at [69, 182] on input "Para estrenar" at bounding box center [66, 184] width 9 height 9
radio input "true"
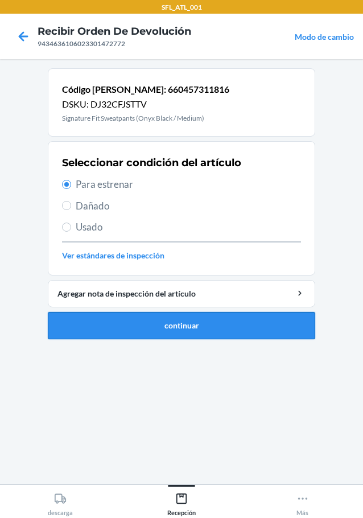
click at [174, 327] on button "continuar" at bounding box center [181, 325] width 267 height 27
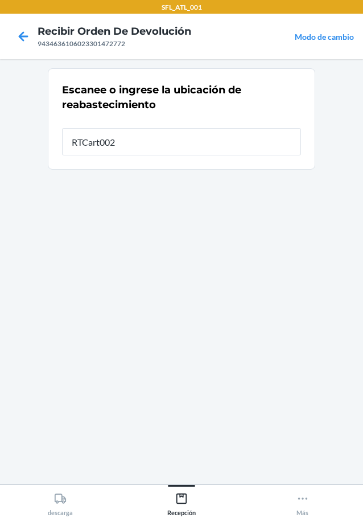
type input "RTCart002"
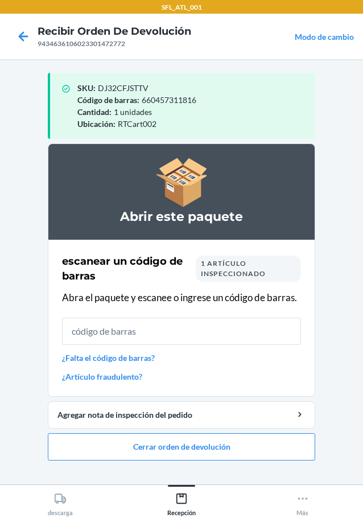
click at [116, 356] on link "¿Falta el código de barras?" at bounding box center [181, 358] width 239 height 12
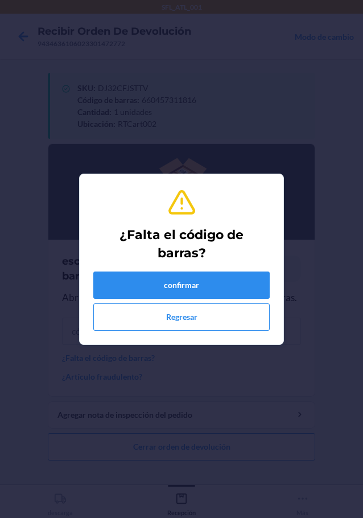
click at [188, 300] on div "confirmar Regresar" at bounding box center [181, 300] width 176 height 59
click at [188, 293] on button "confirmar" at bounding box center [181, 284] width 176 height 27
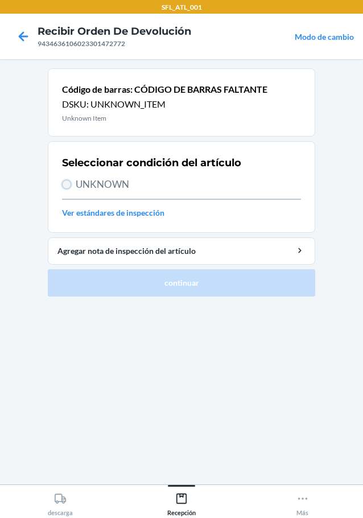
click at [70, 185] on input "UNKNOWN" at bounding box center [66, 184] width 9 height 9
radio input "true"
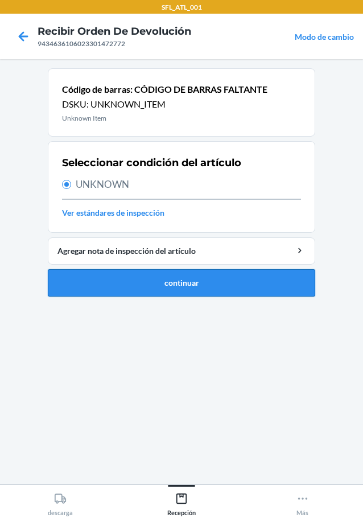
click at [225, 284] on button "continuar" at bounding box center [181, 282] width 267 height 27
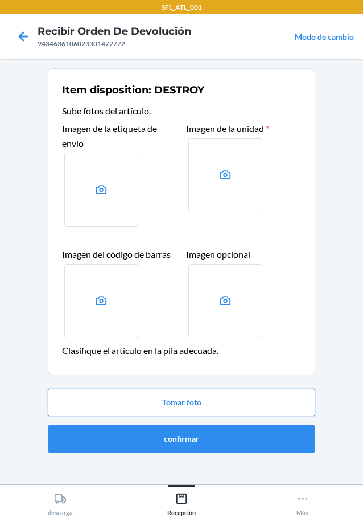
click at [174, 407] on button "Tomar foto" at bounding box center [181, 402] width 267 height 27
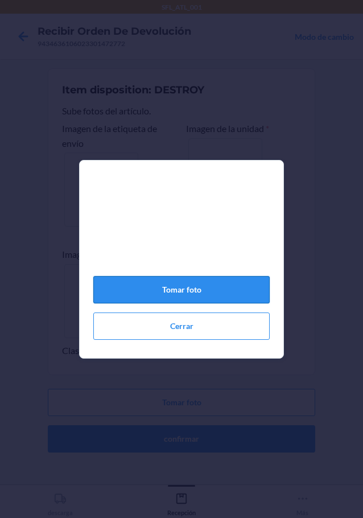
click at [208, 297] on button "Tomar foto" at bounding box center [181, 289] width 176 height 27
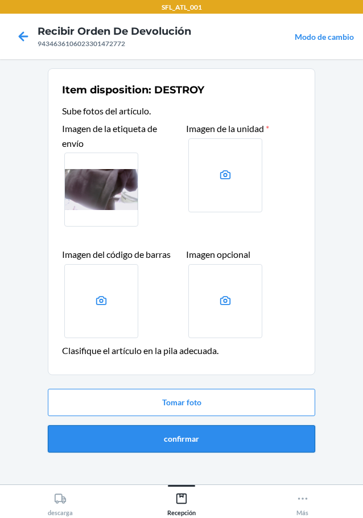
click at [255, 434] on button "confirmar" at bounding box center [181, 438] width 267 height 27
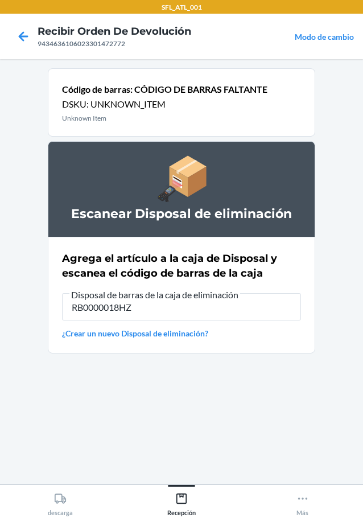
type input "RB0000018HZ"
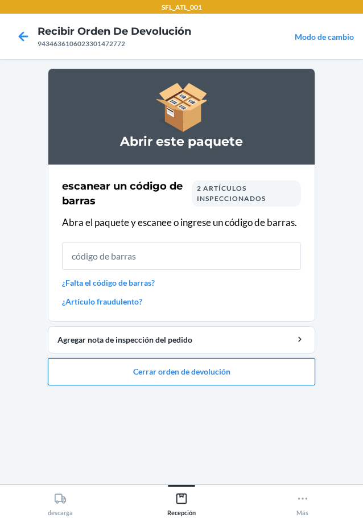
click at [256, 370] on button "Cerrar orden de devolución" at bounding box center [181, 371] width 267 height 27
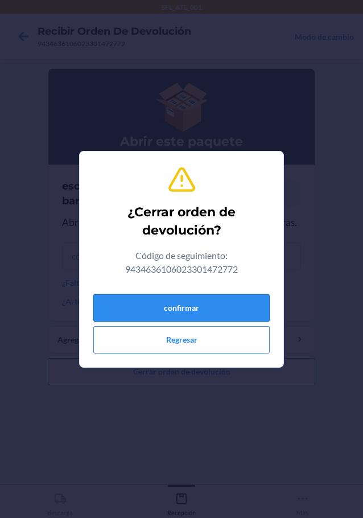
click at [234, 299] on button "confirmar" at bounding box center [181, 307] width 176 height 27
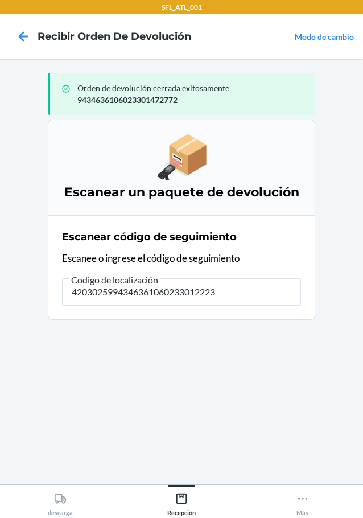
type input "42030259943463610602330122237"
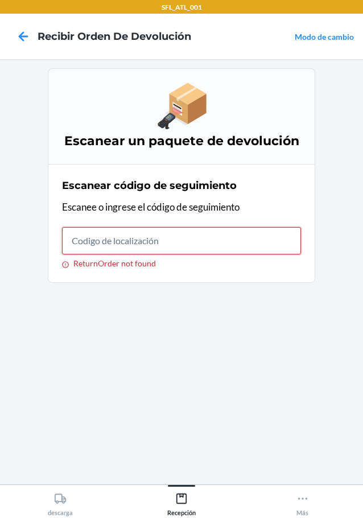
click at [89, 249] on input "ReturnOrder not found" at bounding box center [181, 240] width 239 height 27
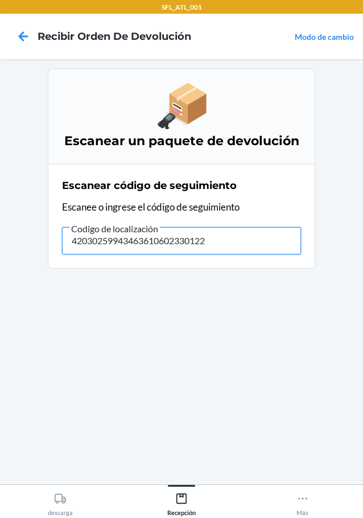
type input "420302599434636106023301222"
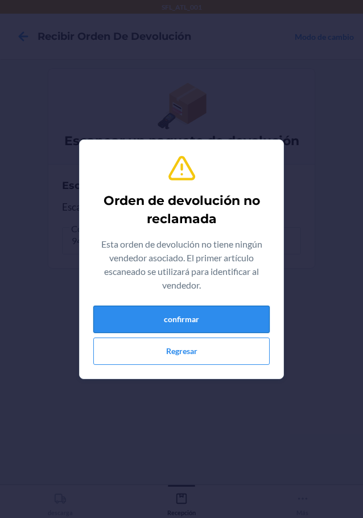
click at [138, 311] on button "confirmar" at bounding box center [181, 319] width 176 height 27
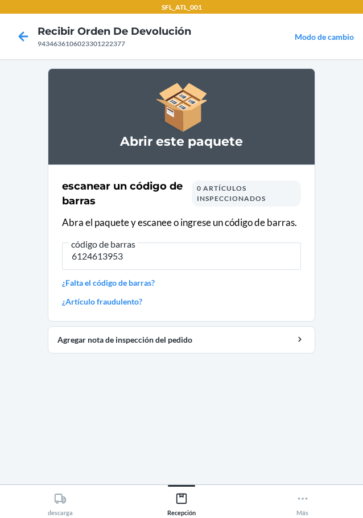
type input "61246139536"
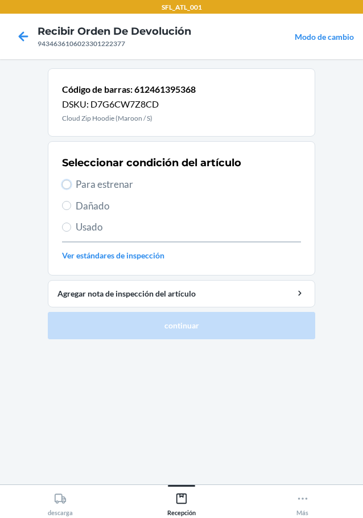
drag, startPoint x: 50, startPoint y: 199, endPoint x: 101, endPoint y: 215, distance: 54.0
click at [67, 184] on input "Para estrenar" at bounding box center [66, 184] width 9 height 9
radio input "true"
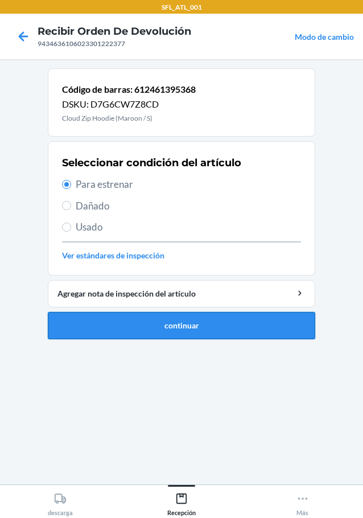
click at [183, 337] on button "continuar" at bounding box center [181, 325] width 267 height 27
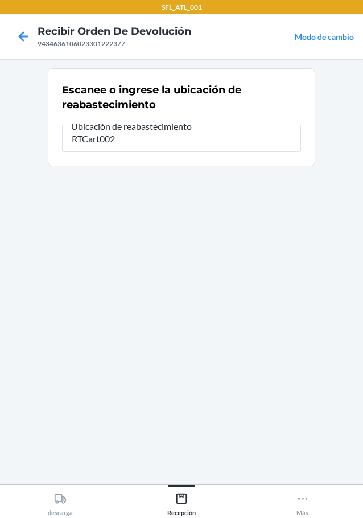
type input "RTCart002"
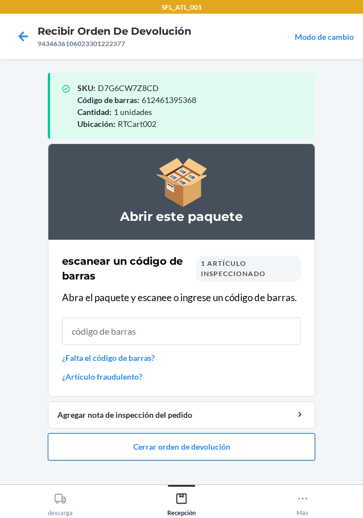
click at [152, 444] on button "Cerrar orden de devolución" at bounding box center [181, 446] width 267 height 27
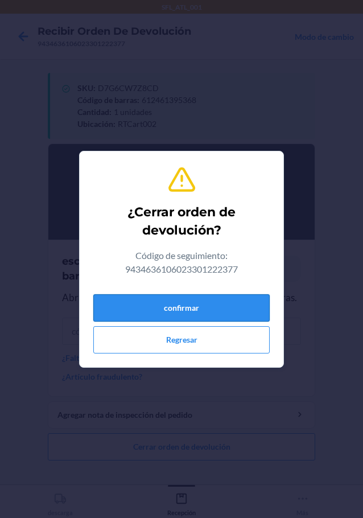
click at [165, 311] on button "confirmar" at bounding box center [181, 307] width 176 height 27
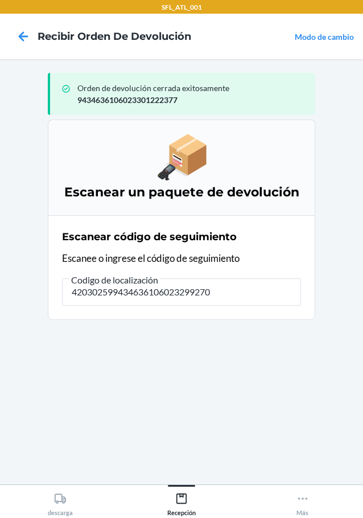
type input "4203025994346361060232992706"
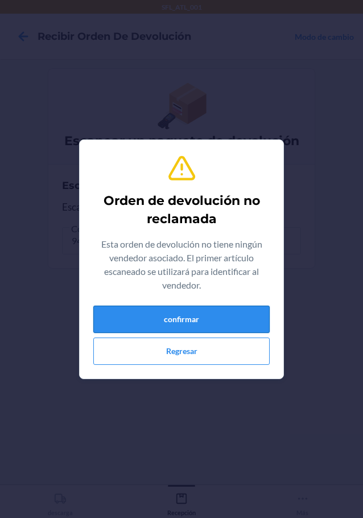
click at [159, 320] on button "confirmar" at bounding box center [181, 319] width 176 height 27
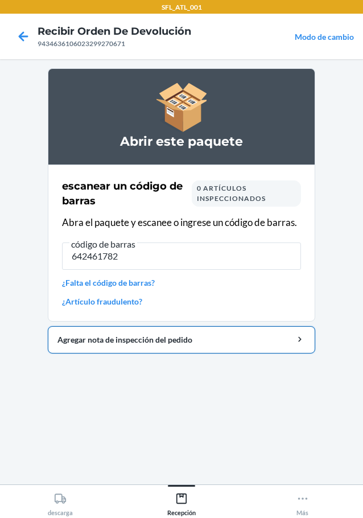
type input "6424617827"
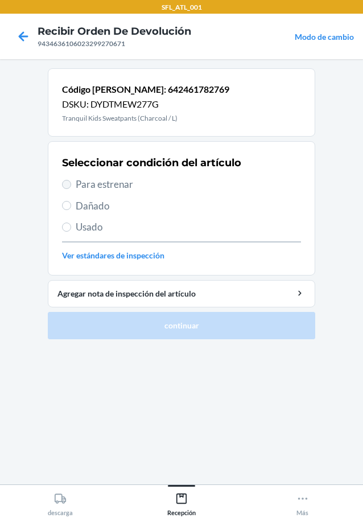
drag, startPoint x: 62, startPoint y: 187, endPoint x: 165, endPoint y: 254, distance: 123.3
click at [65, 187] on label "Para estrenar" at bounding box center [181, 184] width 239 height 15
click at [65, 187] on input "Para estrenar" at bounding box center [66, 184] width 9 height 9
radio input "true"
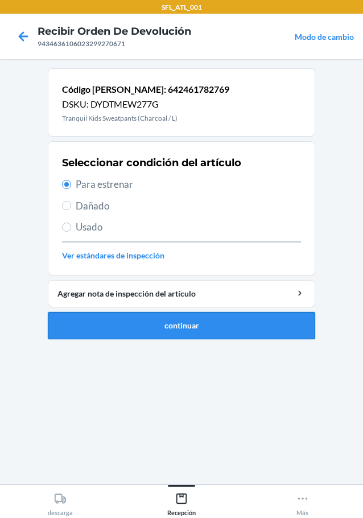
click at [176, 325] on button "continuar" at bounding box center [181, 325] width 267 height 27
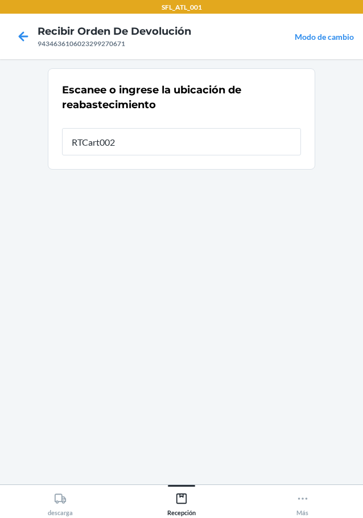
type input "RTCart002"
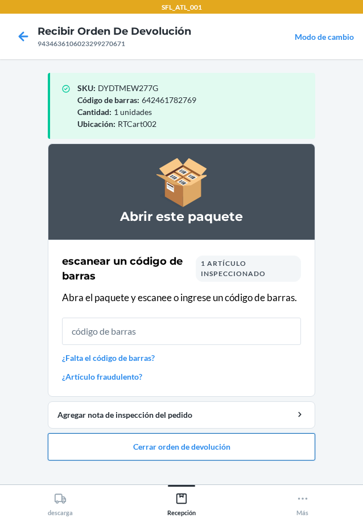
click at [191, 440] on button "Cerrar orden de devolución" at bounding box center [181, 446] width 267 height 27
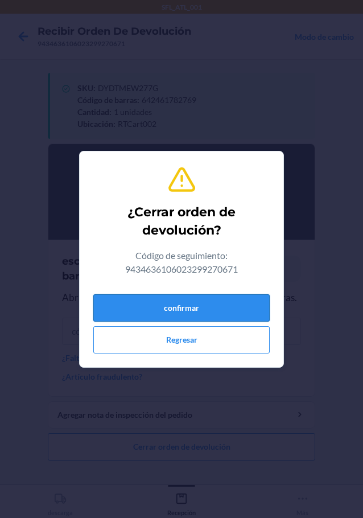
click at [215, 306] on button "confirmar" at bounding box center [181, 307] width 176 height 27
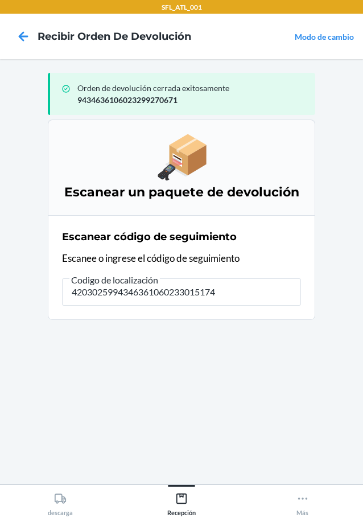
type input "42030259943463610602330151746"
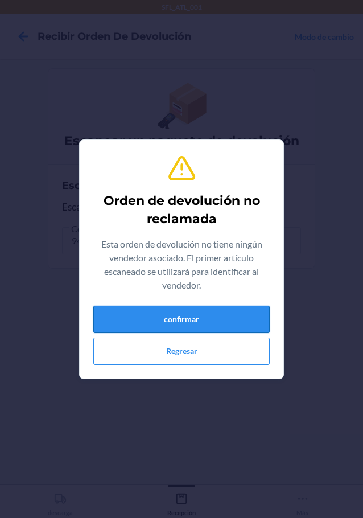
click at [207, 330] on button "confirmar" at bounding box center [181, 319] width 176 height 27
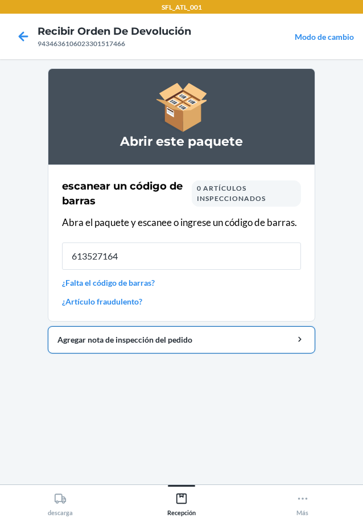
type input "6135271640"
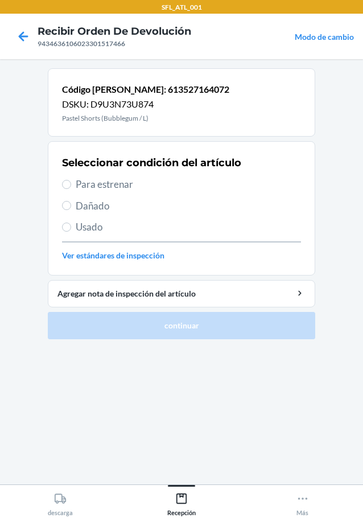
click at [73, 182] on label "Para estrenar" at bounding box center [181, 184] width 239 height 15
click at [71, 182] on input "Para estrenar" at bounding box center [66, 184] width 9 height 9
radio input "true"
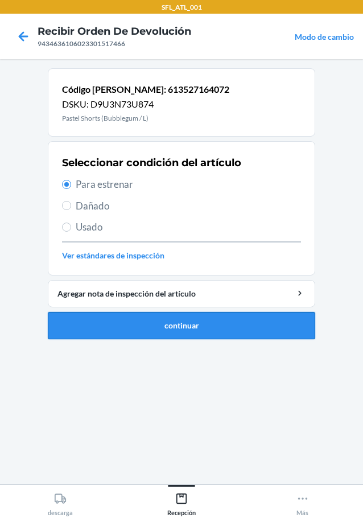
drag, startPoint x: 212, startPoint y: 332, endPoint x: 222, endPoint y: 332, distance: 10.3
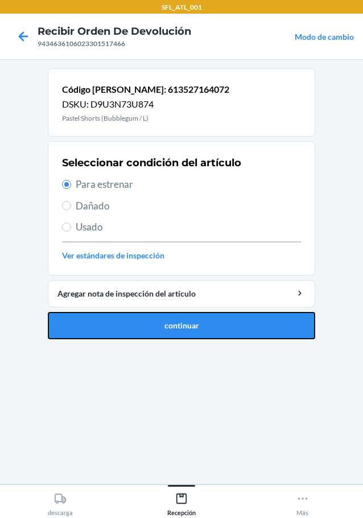
click at [213, 333] on button "continuar" at bounding box center [181, 325] width 267 height 27
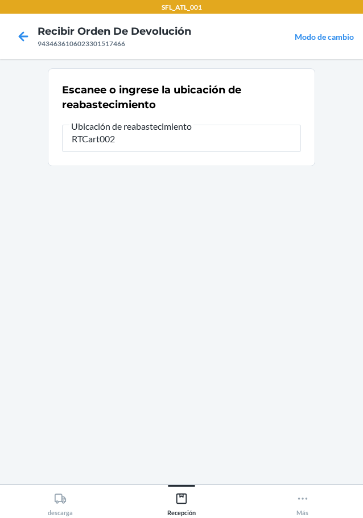
type input "RTCart002"
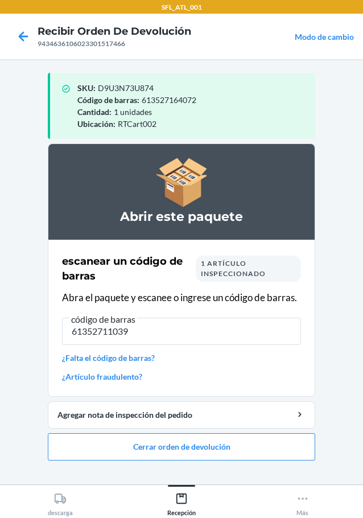
type input "613527110390"
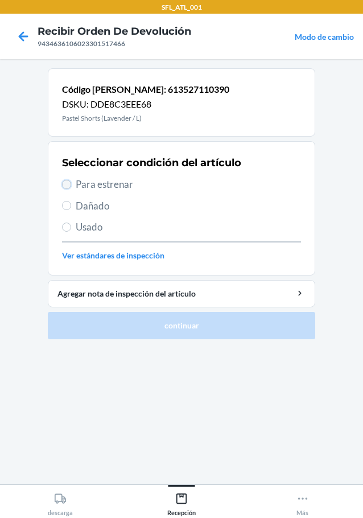
click at [66, 185] on input "Para estrenar" at bounding box center [66, 184] width 9 height 9
radio input "true"
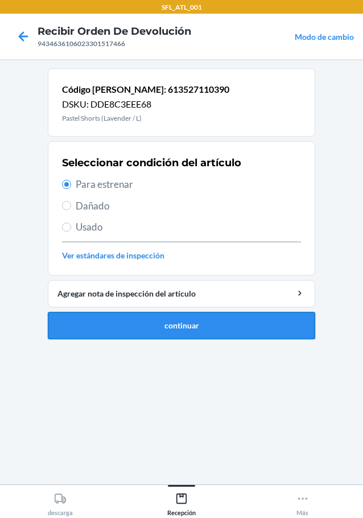
click at [234, 329] on button "continuar" at bounding box center [181, 325] width 267 height 27
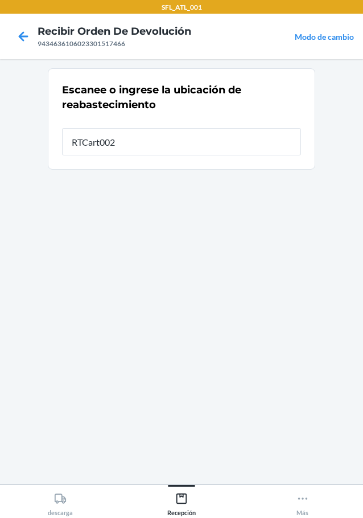
type input "RTCart002"
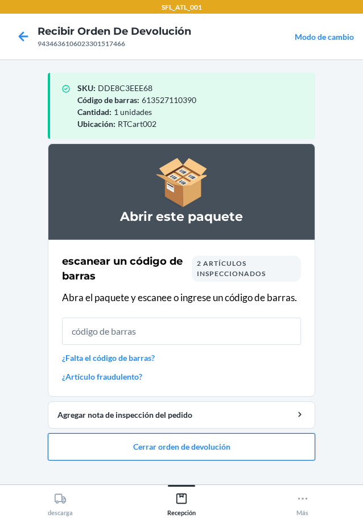
click at [220, 446] on button "Cerrar orden de devolución" at bounding box center [181, 446] width 267 height 27
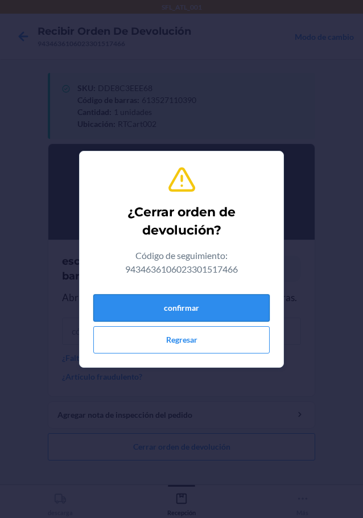
click at [233, 304] on button "confirmar" at bounding box center [181, 307] width 176 height 27
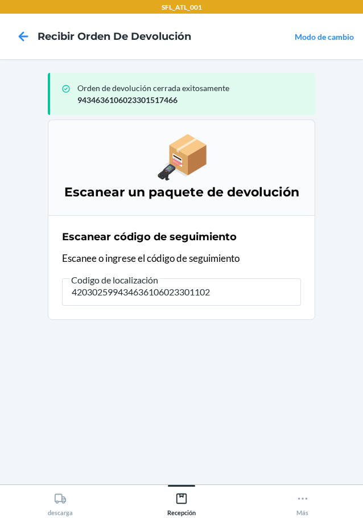
type input "4203025994346361060233011020"
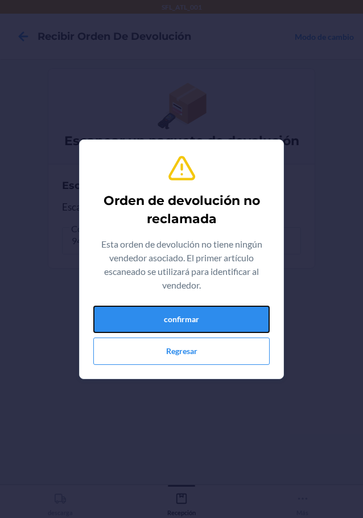
click at [240, 313] on button "confirmar" at bounding box center [181, 319] width 176 height 27
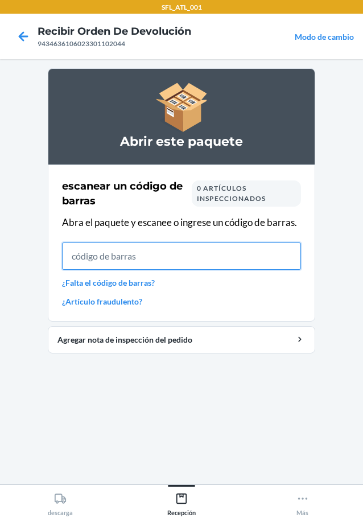
drag, startPoint x: 215, startPoint y: 302, endPoint x: 113, endPoint y: 263, distance: 109.0
click at [113, 263] on input "text" at bounding box center [181, 255] width 239 height 27
type input "659859434582"
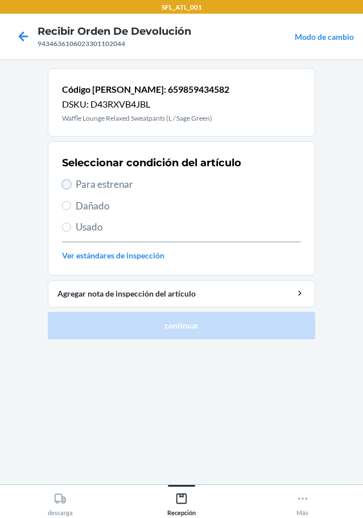
click at [69, 182] on input "Para estrenar" at bounding box center [66, 184] width 9 height 9
radio input "true"
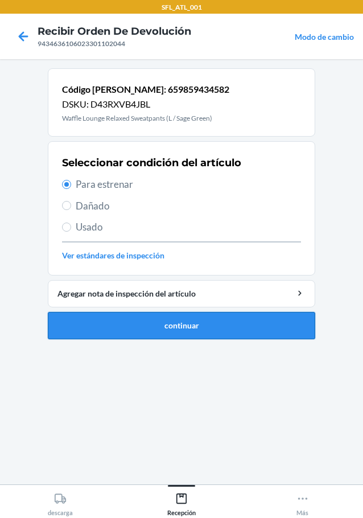
click at [198, 327] on button "continuar" at bounding box center [181, 325] width 267 height 27
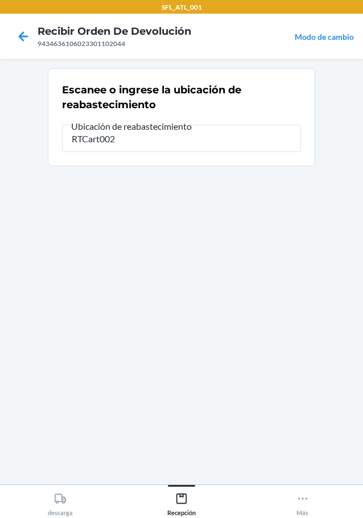
type input "RTCart002"
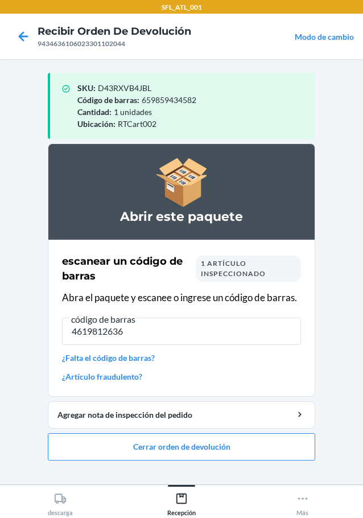
type input "46198126360"
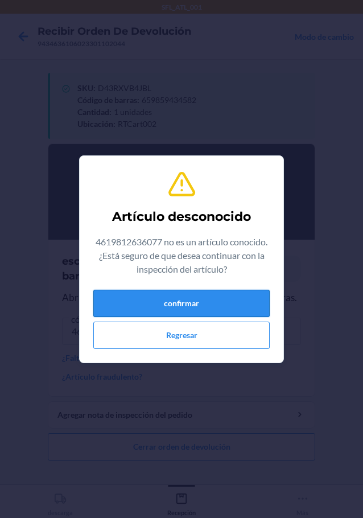
click at [183, 298] on button "confirmar" at bounding box center [181, 303] width 176 height 27
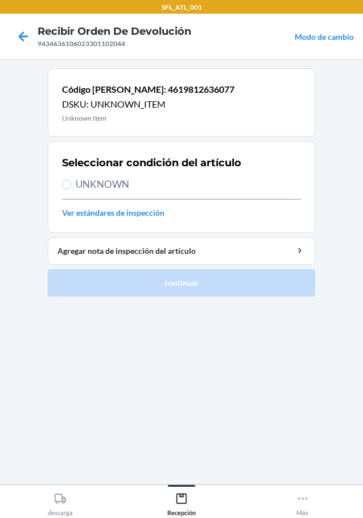
drag, startPoint x: 153, startPoint y: 191, endPoint x: 92, endPoint y: 188, distance: 61.5
drag, startPoint x: 92, startPoint y: 188, endPoint x: 25, endPoint y: 55, distance: 148.9
click at [24, 37] on icon at bounding box center [24, 36] width 10 height 10
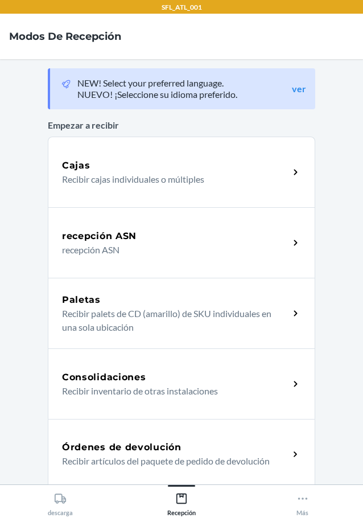
click at [178, 440] on div "Órdenes de devolución" at bounding box center [175, 447] width 227 height 14
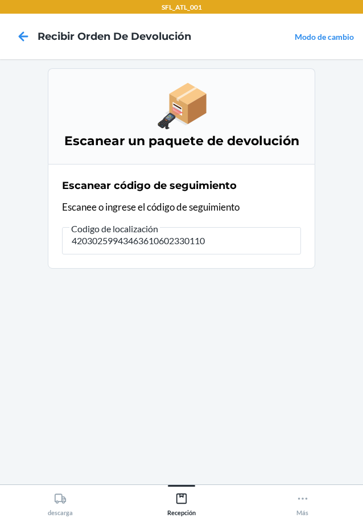
type input "420302599434636106023301102"
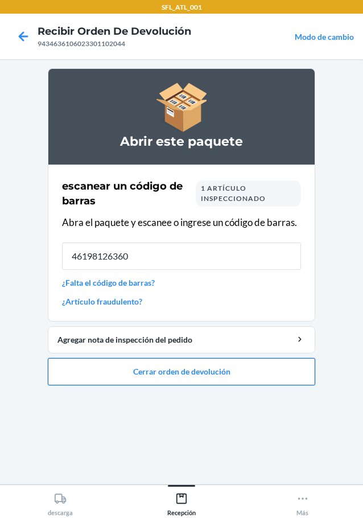
type input "461981263607"
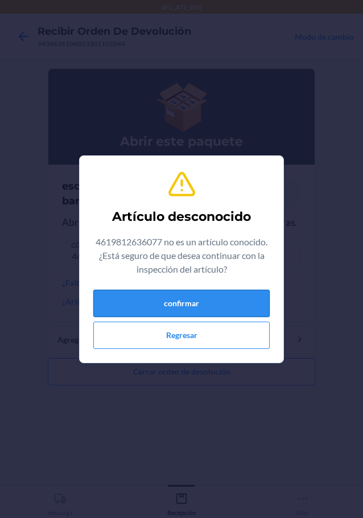
click at [151, 302] on button "confirmar" at bounding box center [181, 303] width 176 height 27
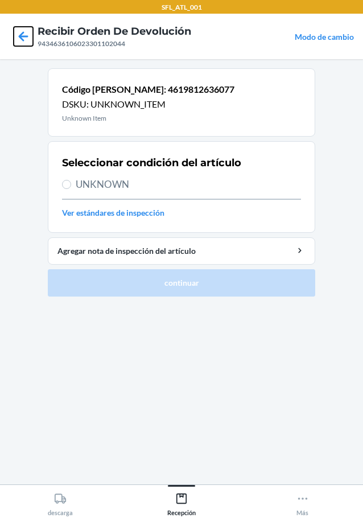
click at [25, 37] on icon at bounding box center [24, 36] width 10 height 10
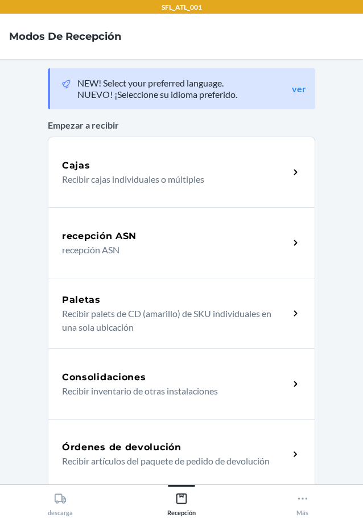
click at [175, 436] on div "Órdenes de devolución Recibir artículos del paquete de pedido de devolución" at bounding box center [181, 454] width 267 height 71
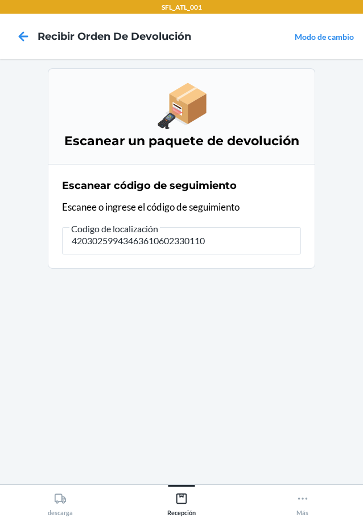
type input "420302599434636106023301102"
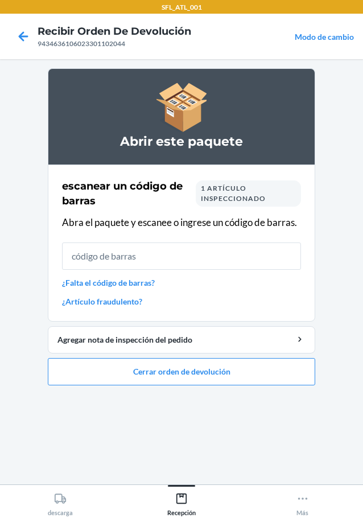
click at [147, 253] on input "text" at bounding box center [181, 255] width 239 height 27
type input "4619812636077"
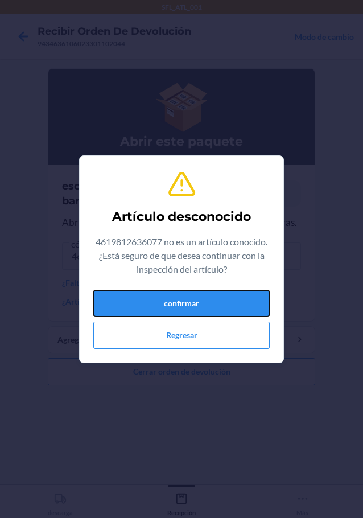
click at [232, 304] on button "confirmar" at bounding box center [181, 303] width 176 height 27
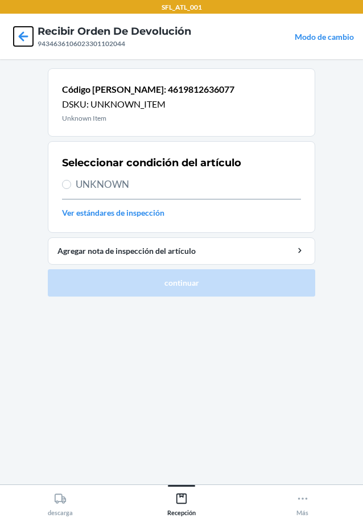
click at [27, 36] on icon at bounding box center [24, 36] width 10 height 10
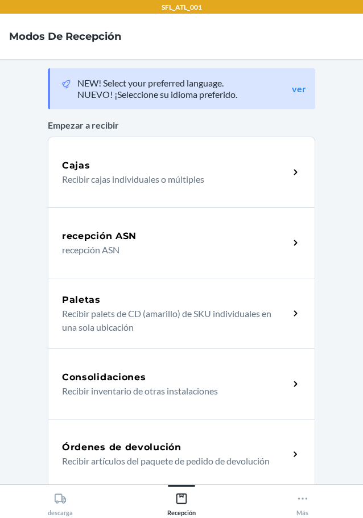
click at [119, 442] on h5 "Órdenes de devolución" at bounding box center [121, 447] width 119 height 14
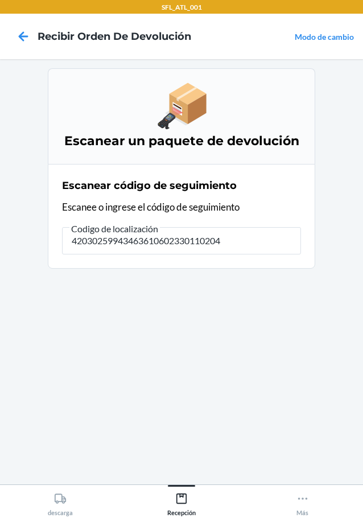
type input "420302599434636106023301102044"
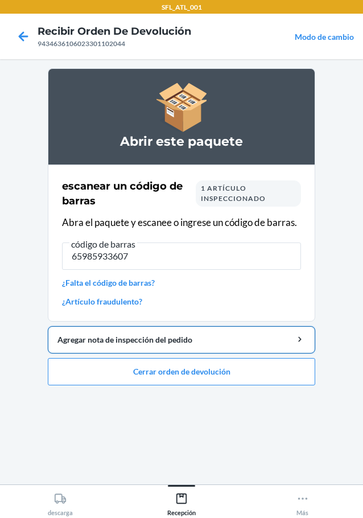
type input "659859336077"
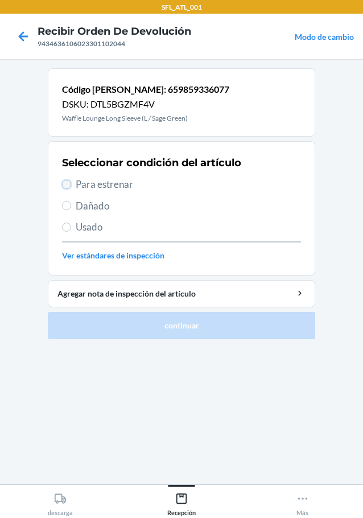
click at [69, 185] on input "Para estrenar" at bounding box center [66, 184] width 9 height 9
radio input "true"
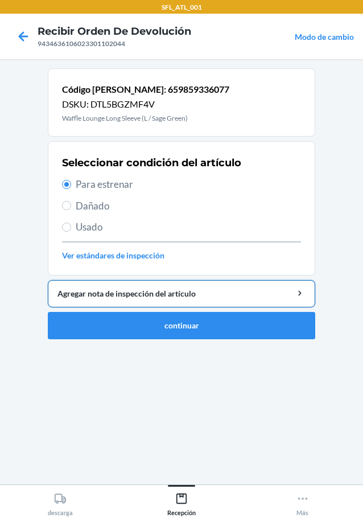
click at [157, 306] on button "Agregar nota de inspección del artículo" at bounding box center [181, 293] width 267 height 27
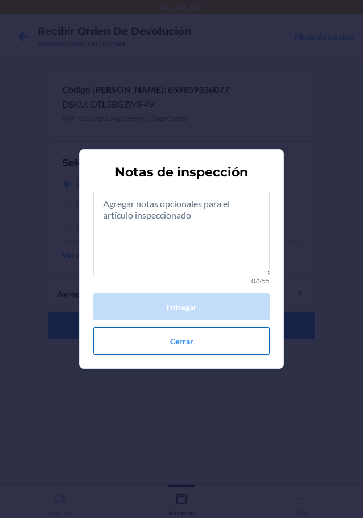
click at [238, 341] on button "Cerrar" at bounding box center [181, 340] width 176 height 27
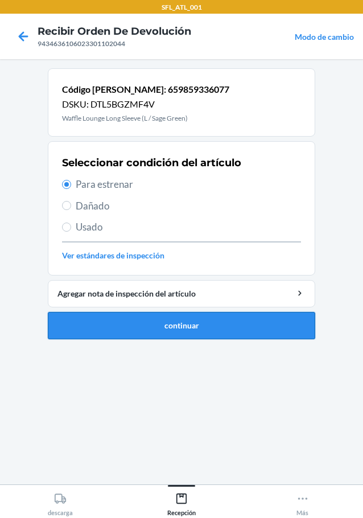
click at [114, 339] on ol "Código de barras: 659859336077 DSKU: DTL5BGZMF4V Waffle Lounge Long Sleeve (L /…" at bounding box center [181, 208] width 267 height 280
click at [113, 330] on button "continuar" at bounding box center [181, 325] width 267 height 27
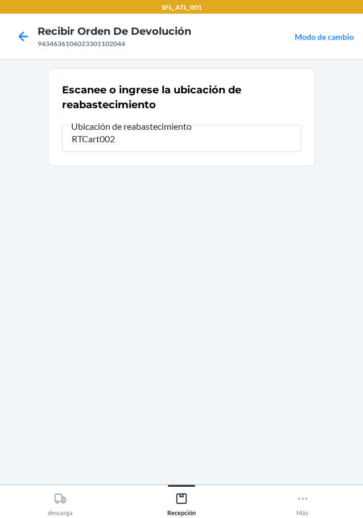
type input "RTCart002"
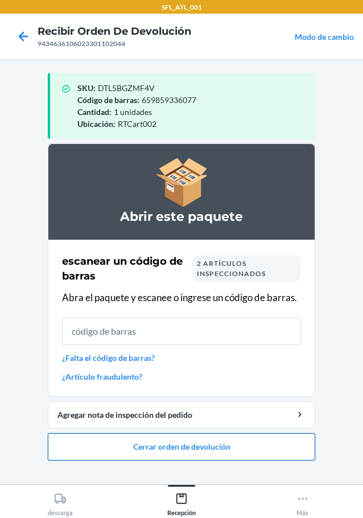
click at [178, 442] on button "Cerrar orden de devolución" at bounding box center [181, 446] width 267 height 27
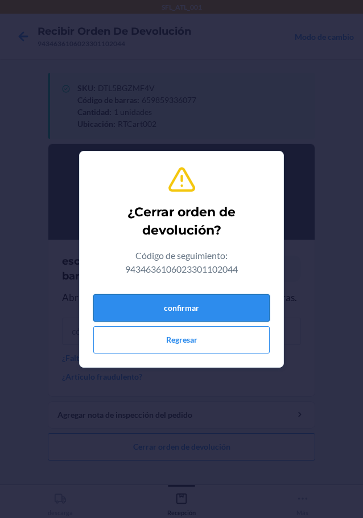
click at [226, 312] on button "confirmar" at bounding box center [181, 307] width 176 height 27
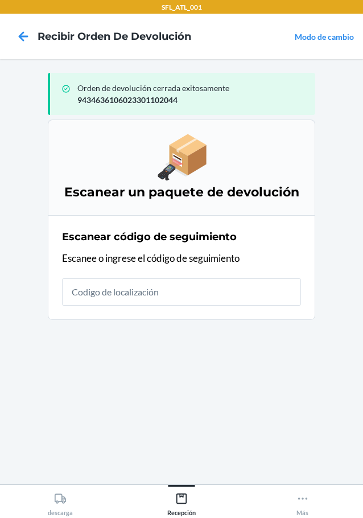
drag, startPoint x: 65, startPoint y: 292, endPoint x: 40, endPoint y: 282, distance: 26.8
drag, startPoint x: 40, startPoint y: 282, endPoint x: 99, endPoint y: 347, distance: 87.8
drag, startPoint x: 99, startPoint y: 347, endPoint x: 76, endPoint y: 315, distance: 40.0
drag, startPoint x: 76, startPoint y: 315, endPoint x: 209, endPoint y: 349, distance: 138.0
click at [209, 349] on section "Escanear un paquete de devolución Escanear código de seguimiento Escanee o ingr…" at bounding box center [181, 297] width 267 height 356
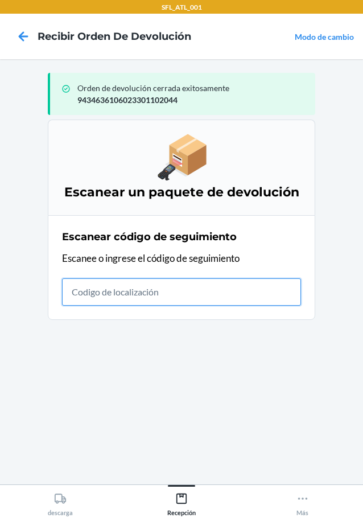
click at [156, 292] on input "text" at bounding box center [181, 291] width 239 height 27
type input "4203025994346361060233011825"
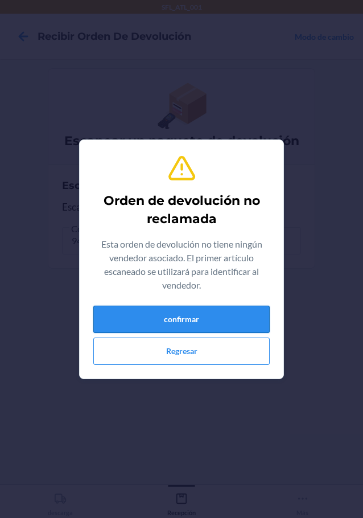
click at [192, 324] on button "confirmar" at bounding box center [181, 319] width 176 height 27
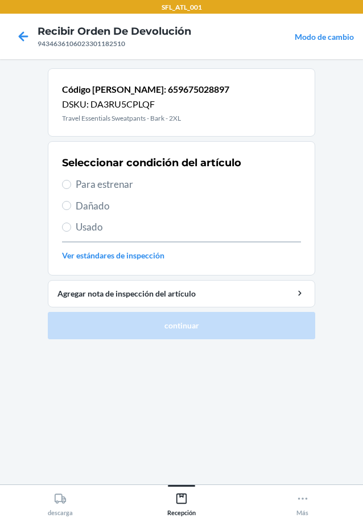
drag, startPoint x: 184, startPoint y: 240, endPoint x: 160, endPoint y: 239, distance: 23.4
click at [65, 183] on input "Para estrenar" at bounding box center [66, 184] width 9 height 9
radio input "true"
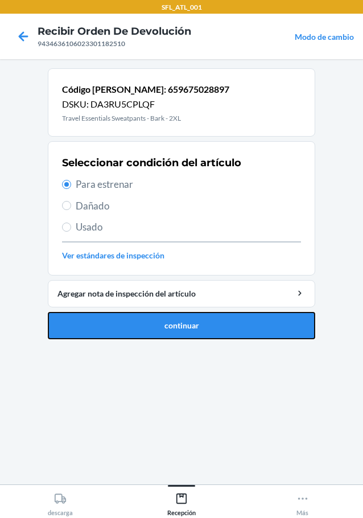
drag, startPoint x: 98, startPoint y: 245, endPoint x: 77, endPoint y: 337, distance: 94.7
click at [74, 328] on button "continuar" at bounding box center [181, 325] width 267 height 27
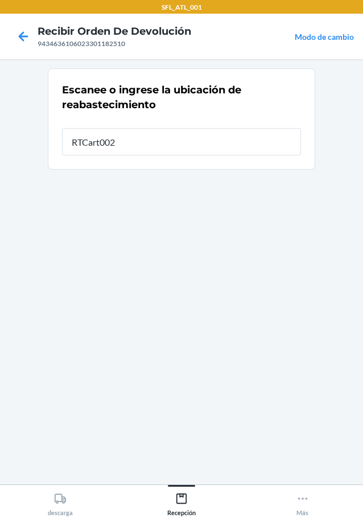
type input "RTCart002"
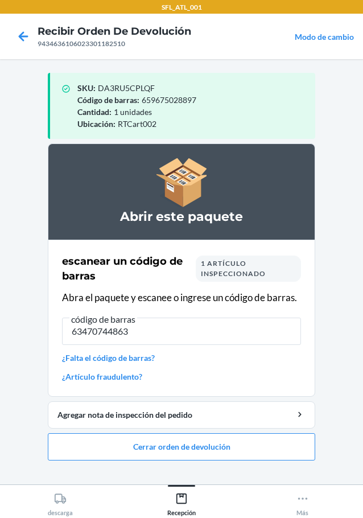
type input "634707448638"
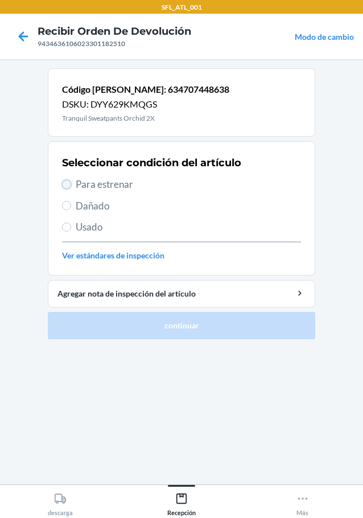
click at [66, 182] on input "Para estrenar" at bounding box center [66, 184] width 9 height 9
radio input "true"
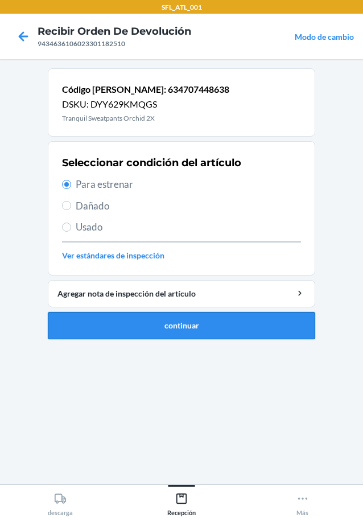
click at [240, 324] on button "continuar" at bounding box center [181, 325] width 267 height 27
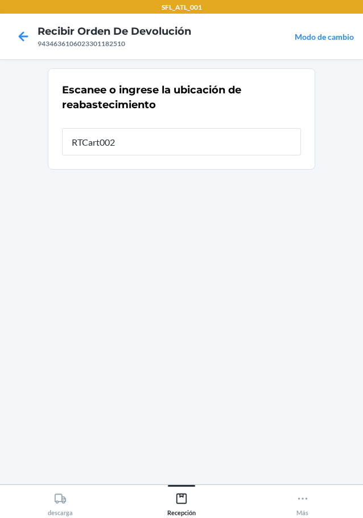
type input "RTCart002"
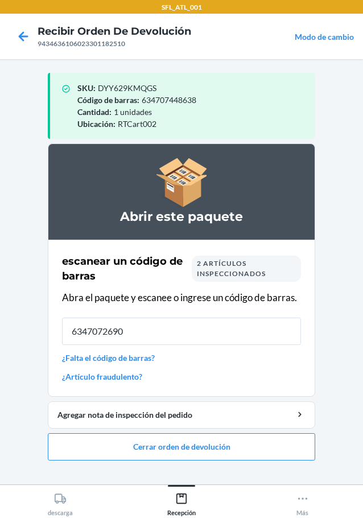
type input "63470726905"
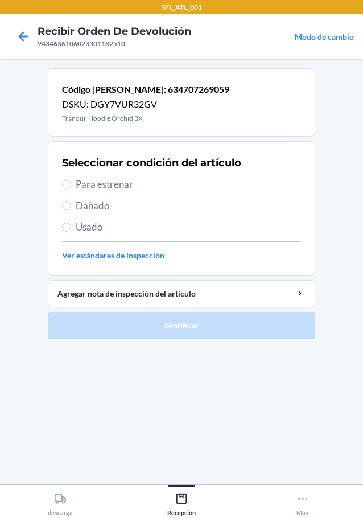
click at [80, 184] on span "Para estrenar" at bounding box center [188, 184] width 225 height 15
click at [71, 184] on input "Para estrenar" at bounding box center [66, 184] width 9 height 9
radio input "true"
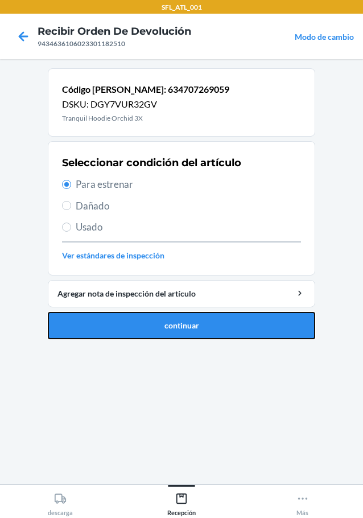
click at [179, 321] on button "continuar" at bounding box center [181, 325] width 267 height 27
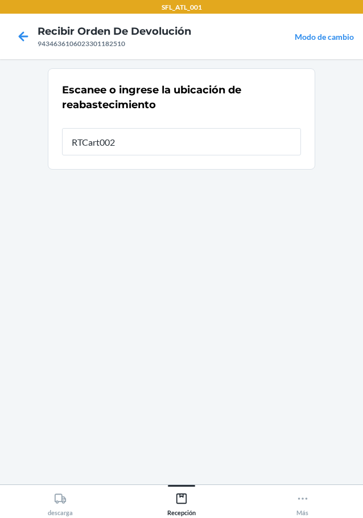
type input "RTCart002"
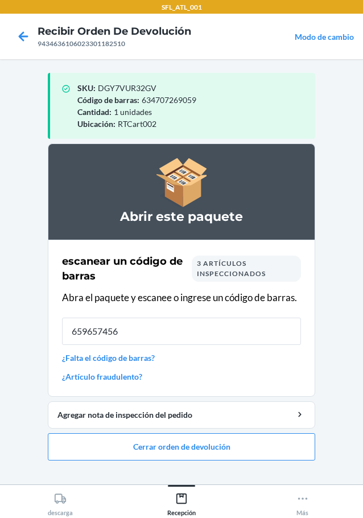
type input "6596574562"
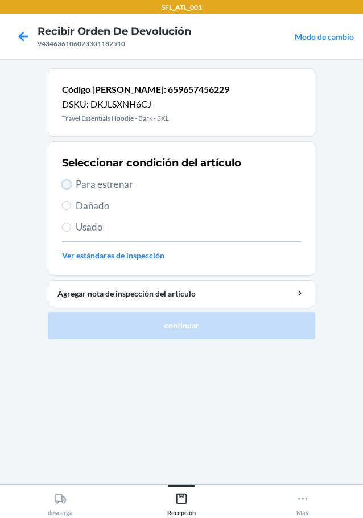
click at [67, 180] on input "Para estrenar" at bounding box center [66, 184] width 9 height 9
radio input "true"
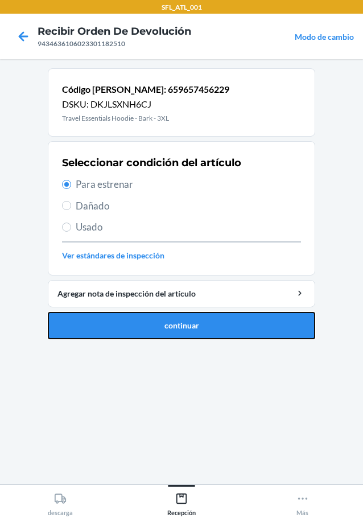
click at [292, 329] on button "continuar" at bounding box center [181, 325] width 267 height 27
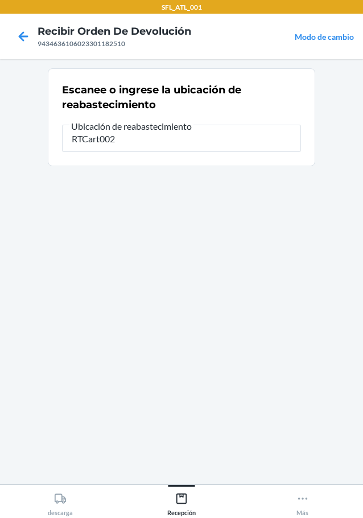
type input "RTCart002"
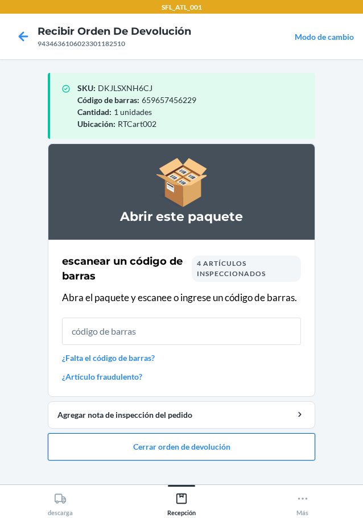
click at [265, 452] on button "Cerrar orden de devolución" at bounding box center [181, 446] width 267 height 27
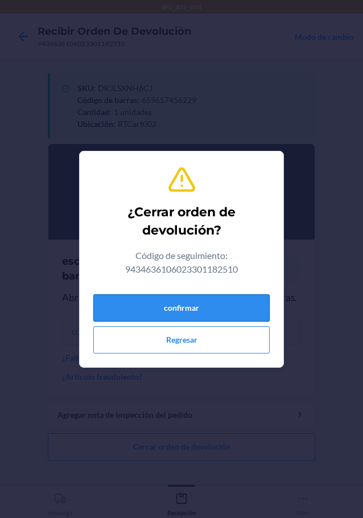
click at [213, 317] on button "confirmar" at bounding box center [181, 307] width 176 height 27
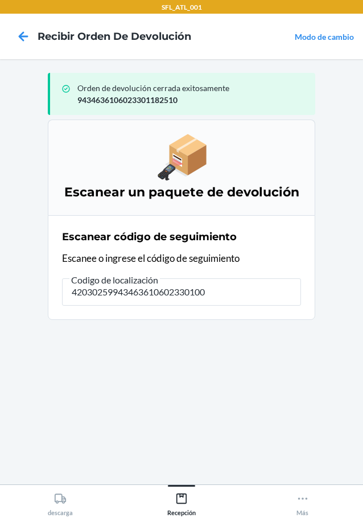
type input "420302599434636106023301001"
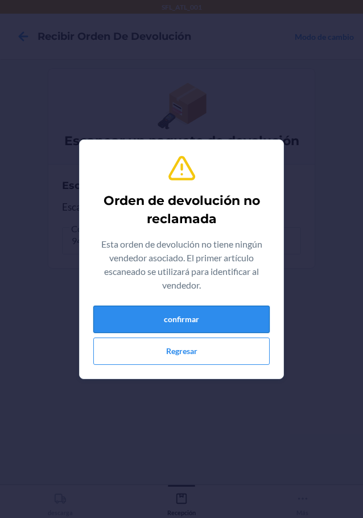
click at [189, 325] on button "confirmar" at bounding box center [181, 319] width 176 height 27
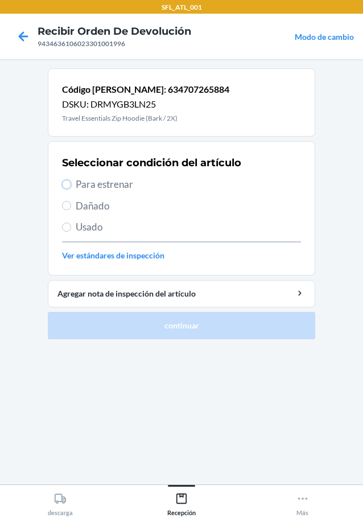
drag, startPoint x: 69, startPoint y: 187, endPoint x: 117, endPoint y: 225, distance: 61.1
click at [70, 186] on input "Para estrenar" at bounding box center [66, 184] width 9 height 9
radio input "true"
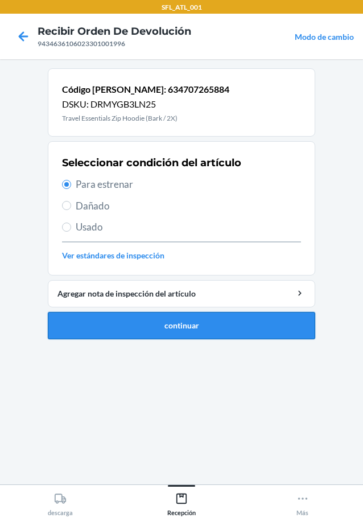
click at [174, 323] on button "continuar" at bounding box center [181, 325] width 267 height 27
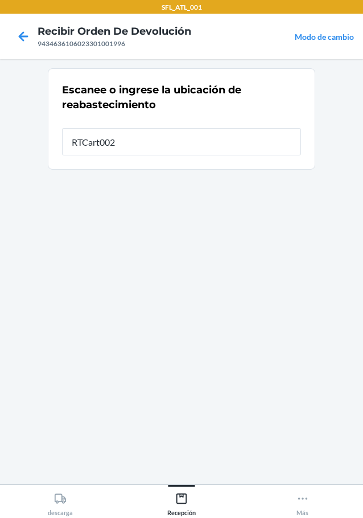
type input "RTCart002"
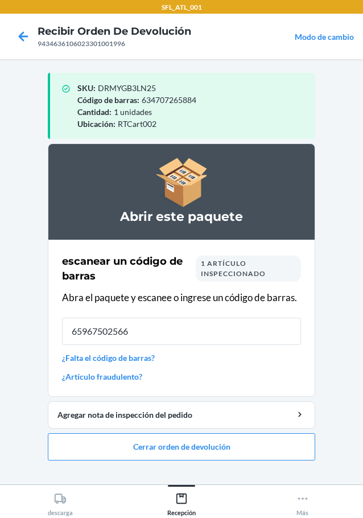
type input "659675025667"
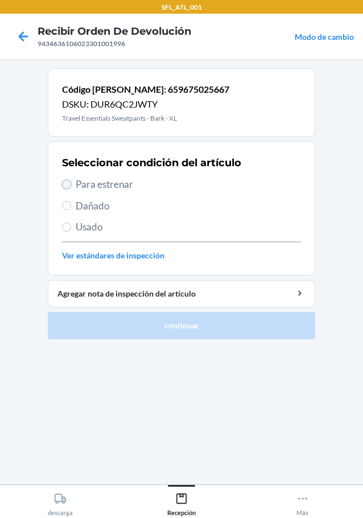
click at [67, 180] on input "Para estrenar" at bounding box center [66, 184] width 9 height 9
radio input "true"
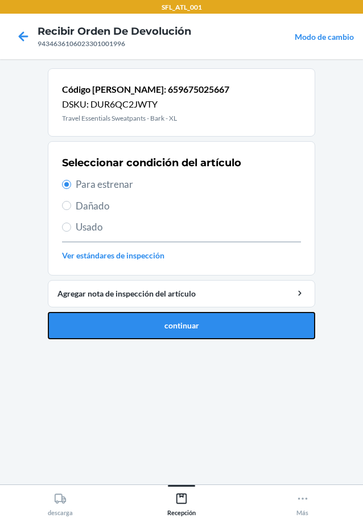
click at [155, 328] on button "continuar" at bounding box center [181, 325] width 267 height 27
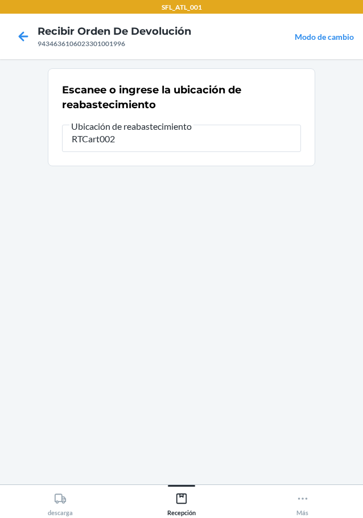
type input "RTCart002"
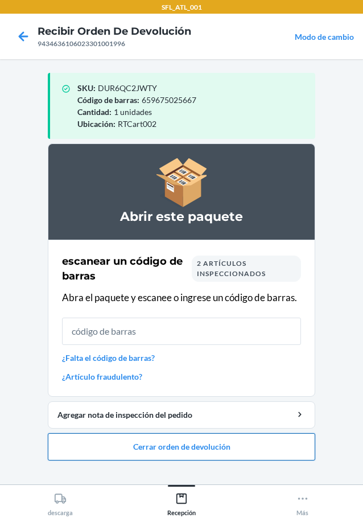
click at [217, 451] on button "Cerrar orden de devolución" at bounding box center [181, 446] width 267 height 27
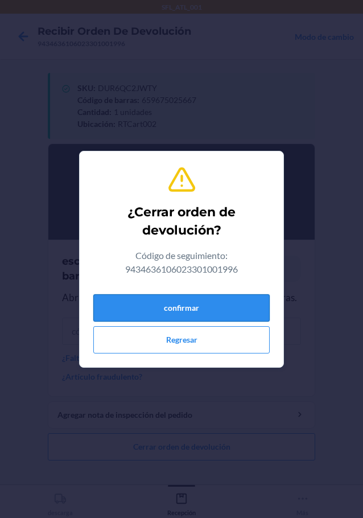
click at [242, 304] on button "confirmar" at bounding box center [181, 307] width 176 height 27
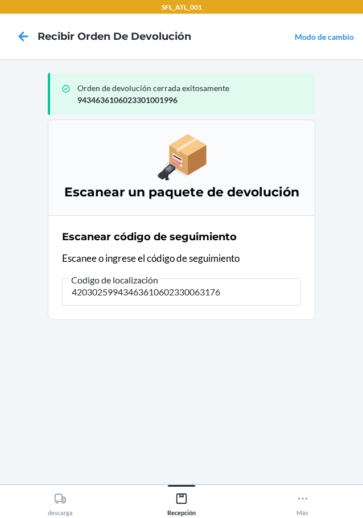
type input "420302599434636106023300631767"
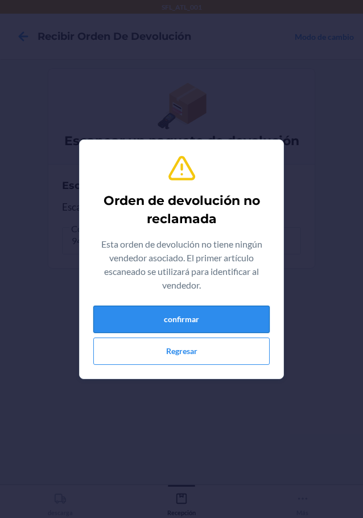
click at [229, 320] on button "confirmar" at bounding box center [181, 319] width 176 height 27
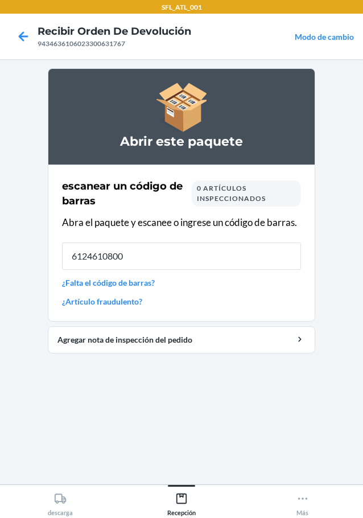
type input "61246108002"
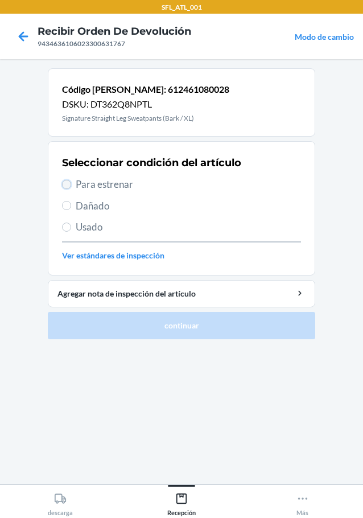
click at [65, 185] on input "Para estrenar" at bounding box center [66, 184] width 9 height 9
radio input "true"
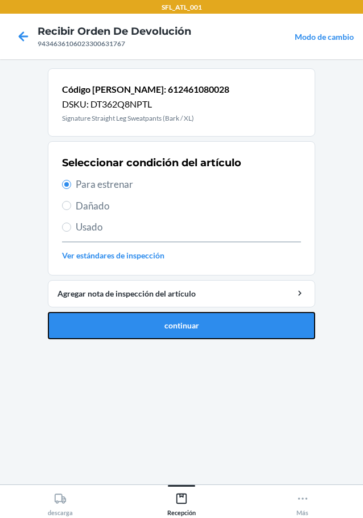
click at [172, 329] on button "continuar" at bounding box center [181, 325] width 267 height 27
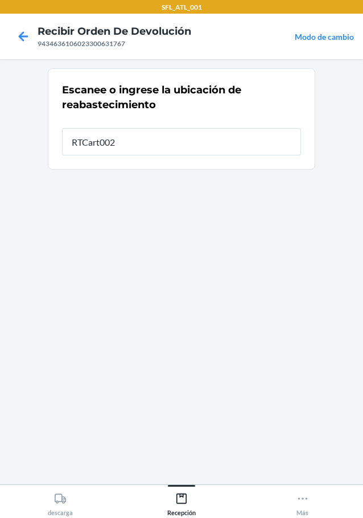
type input "RTCart002"
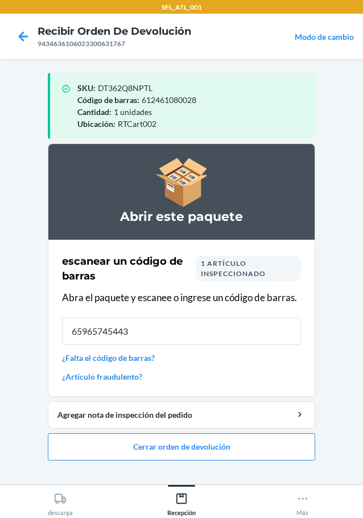
type input "659657454430"
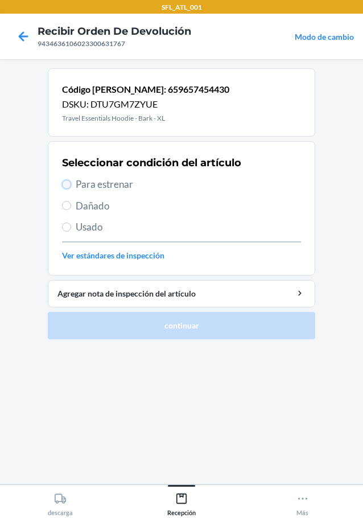
click at [66, 184] on input "Para estrenar" at bounding box center [66, 184] width 9 height 9
radio input "true"
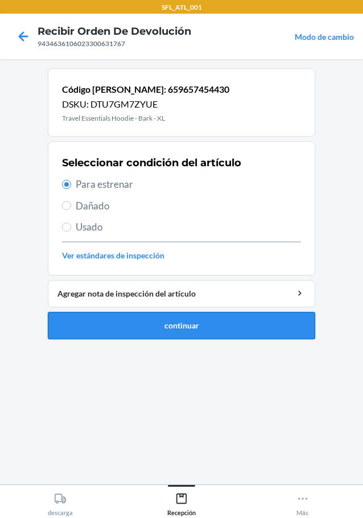
click at [175, 320] on button "continuar" at bounding box center [181, 325] width 267 height 27
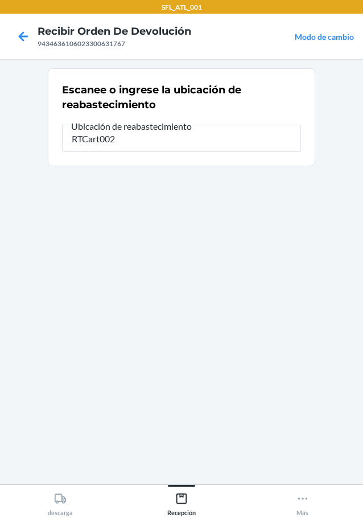
type input "RTCart002"
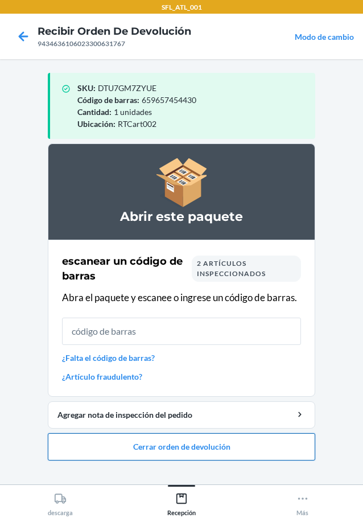
click at [232, 448] on button "Cerrar orden de devolución" at bounding box center [181, 446] width 267 height 27
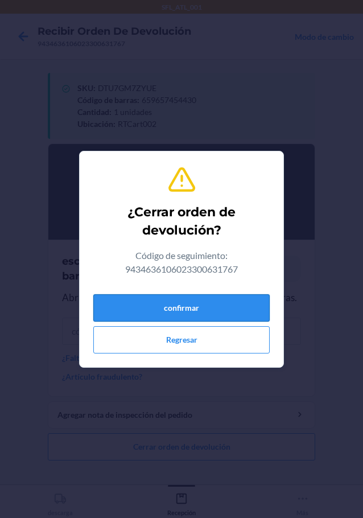
click at [237, 296] on button "confirmar" at bounding box center [181, 307] width 176 height 27
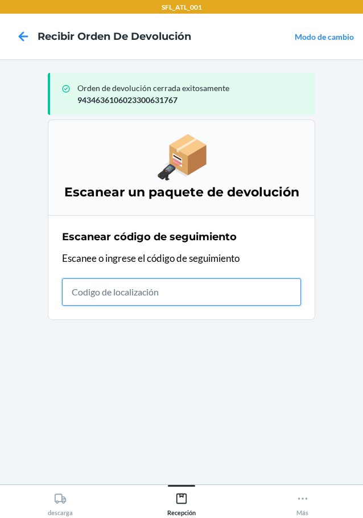
drag, startPoint x: 349, startPoint y: 262, endPoint x: 119, endPoint y: 297, distance: 233.0
click at [119, 297] on input "text" at bounding box center [181, 291] width 239 height 27
type input "4203025994346361060233012"
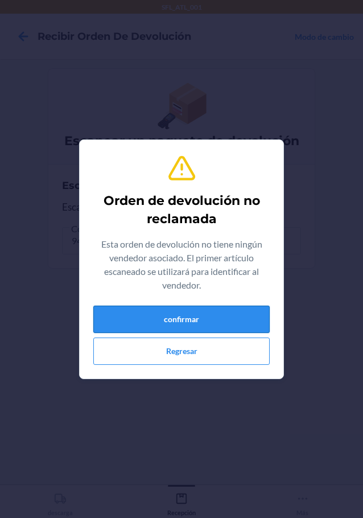
click at [148, 318] on button "confirmar" at bounding box center [181, 319] width 176 height 27
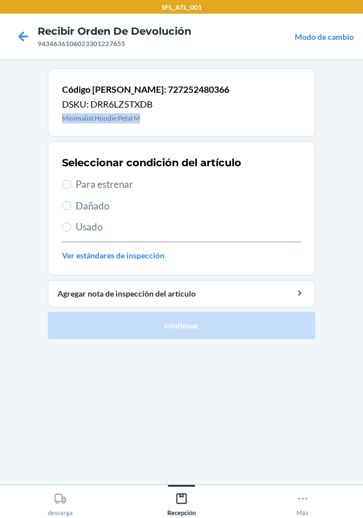
drag, startPoint x: 60, startPoint y: 119, endPoint x: 141, endPoint y: 123, distance: 80.4
click at [141, 123] on div "Código de barras: 727252480366 DSKU: DRR6LZ5TXDB Minimalist Hoodie Petal M" at bounding box center [181, 102] width 267 height 68
click at [71, 185] on input "Para estrenar" at bounding box center [66, 184] width 9 height 9
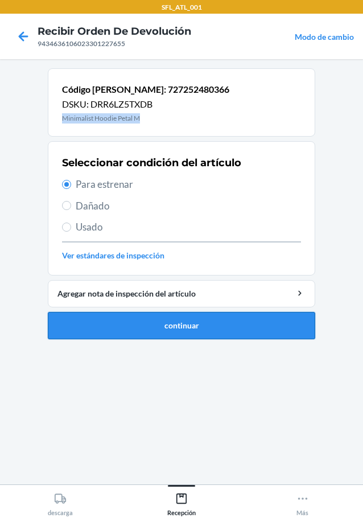
click at [203, 323] on button "continuar" at bounding box center [181, 325] width 267 height 27
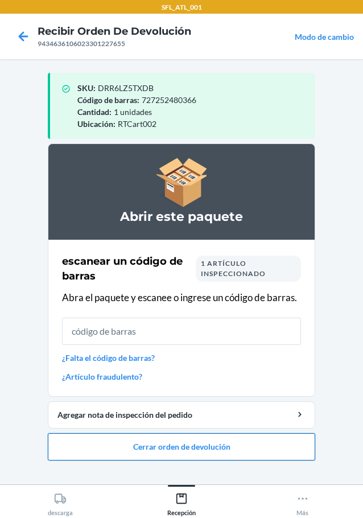
click at [250, 442] on button "Cerrar orden de devolución" at bounding box center [181, 446] width 267 height 27
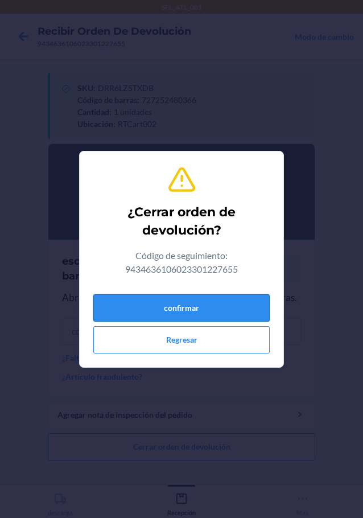
click at [208, 300] on button "confirmar" at bounding box center [181, 307] width 176 height 27
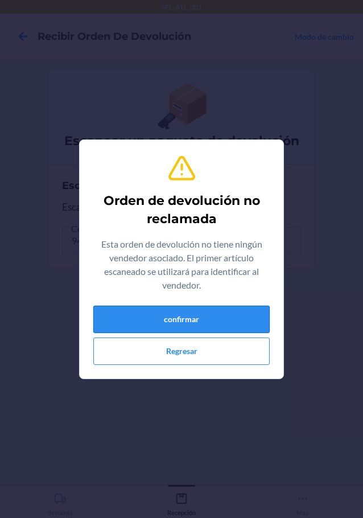
click at [238, 329] on button "confirmar" at bounding box center [181, 319] width 176 height 27
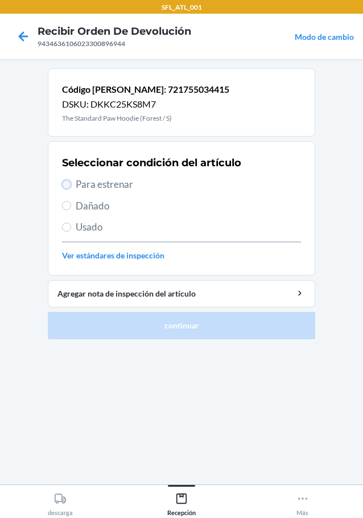
drag, startPoint x: 33, startPoint y: 222, endPoint x: 68, endPoint y: 184, distance: 51.6
click at [68, 184] on input "Para estrenar" at bounding box center [66, 184] width 9 height 9
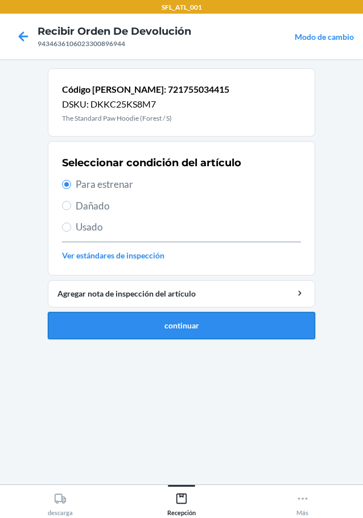
click at [200, 333] on button "continuar" at bounding box center [181, 325] width 267 height 27
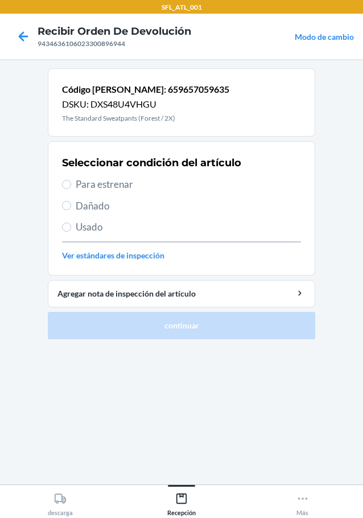
click at [72, 186] on label "Para estrenar" at bounding box center [181, 184] width 239 height 15
click at [71, 186] on input "Para estrenar" at bounding box center [66, 184] width 9 height 9
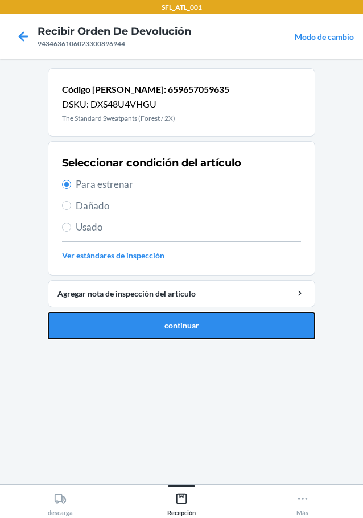
click at [204, 324] on button "continuar" at bounding box center [181, 325] width 267 height 27
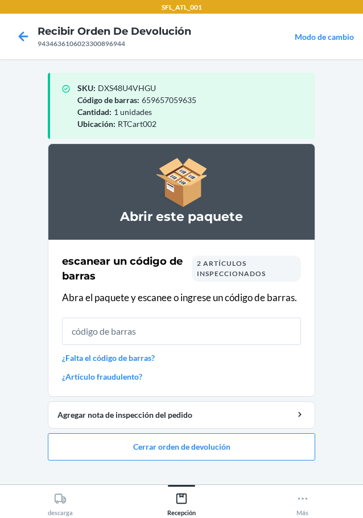
drag, startPoint x: 110, startPoint y: 336, endPoint x: 110, endPoint y: 325, distance: 11.4
click at [110, 335] on input "text" at bounding box center [181, 331] width 239 height 27
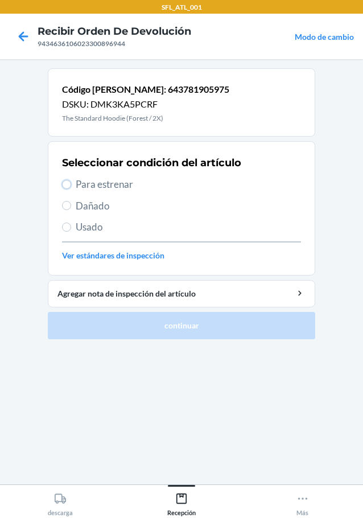
drag, startPoint x: 65, startPoint y: 186, endPoint x: 222, endPoint y: 335, distance: 215.7
click at [66, 187] on input "Para estrenar" at bounding box center [66, 184] width 9 height 9
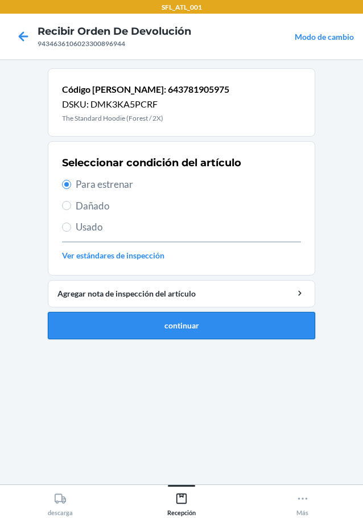
click at [222, 335] on button "continuar" at bounding box center [181, 325] width 267 height 27
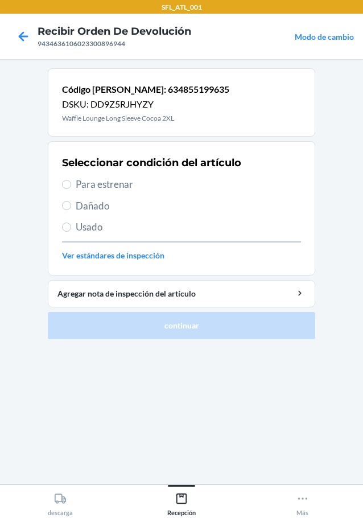
click at [72, 180] on label "Para estrenar" at bounding box center [181, 184] width 239 height 15
click at [71, 180] on input "Para estrenar" at bounding box center [66, 184] width 9 height 9
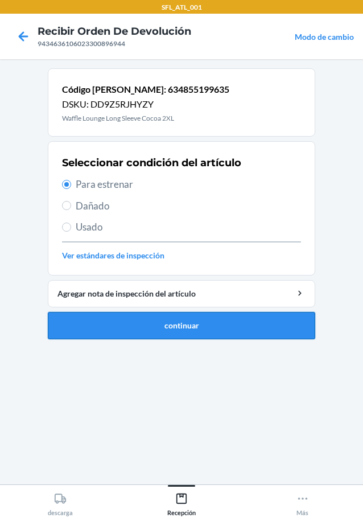
click at [133, 322] on button "continuar" at bounding box center [181, 325] width 267 height 27
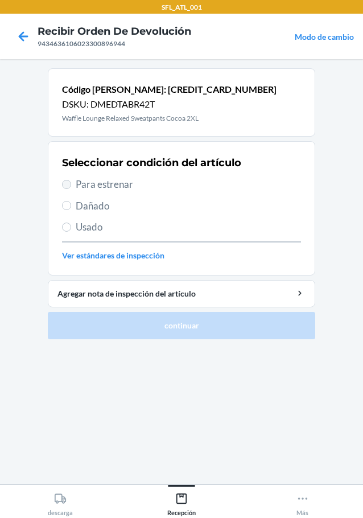
drag, startPoint x: 63, startPoint y: 188, endPoint x: 133, endPoint y: 245, distance: 91.0
click at [73, 188] on label "Para estrenar" at bounding box center [181, 184] width 239 height 15
click at [71, 188] on input "Para estrenar" at bounding box center [66, 184] width 9 height 9
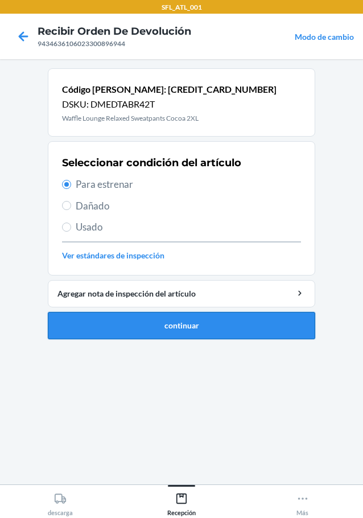
click at [160, 326] on button "continuar" at bounding box center [181, 325] width 267 height 27
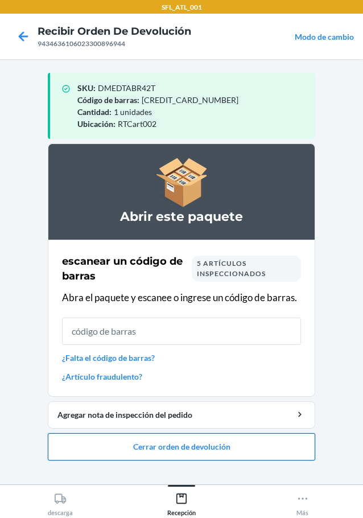
click at [170, 447] on button "Cerrar orden de devolución" at bounding box center [181, 446] width 267 height 27
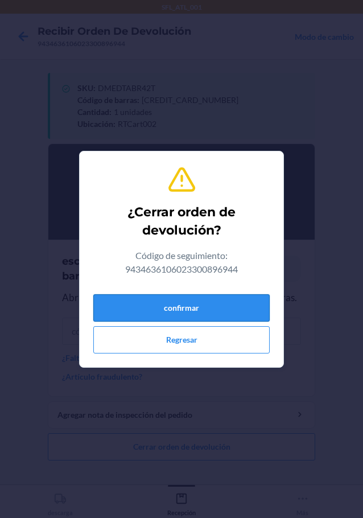
click at [187, 314] on button "confirmar" at bounding box center [181, 307] width 176 height 27
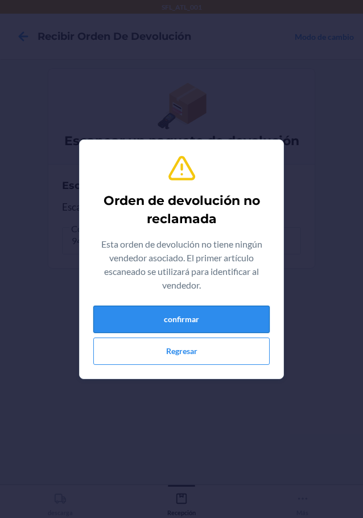
click at [224, 310] on button "confirmar" at bounding box center [181, 319] width 176 height 27
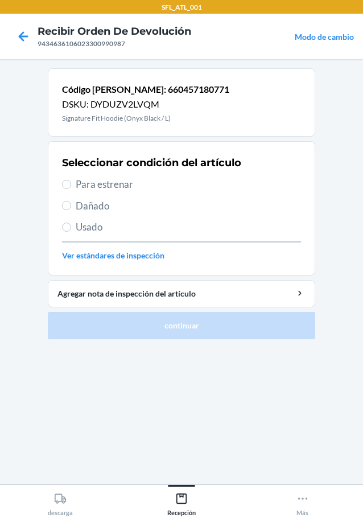
click at [72, 179] on label "Para estrenar" at bounding box center [181, 184] width 239 height 15
click at [71, 180] on input "Para estrenar" at bounding box center [66, 184] width 9 height 9
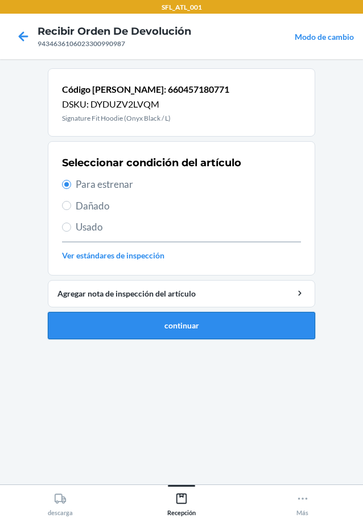
click at [204, 329] on button "continuar" at bounding box center [181, 325] width 267 height 27
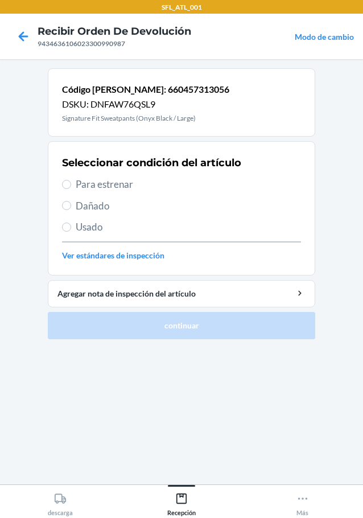
click at [76, 184] on span "Para estrenar" at bounding box center [188, 184] width 225 height 15
click at [71, 184] on input "Para estrenar" at bounding box center [66, 184] width 9 height 9
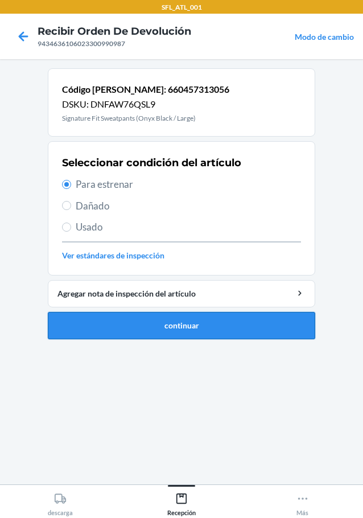
click at [215, 319] on button "continuar" at bounding box center [181, 325] width 267 height 27
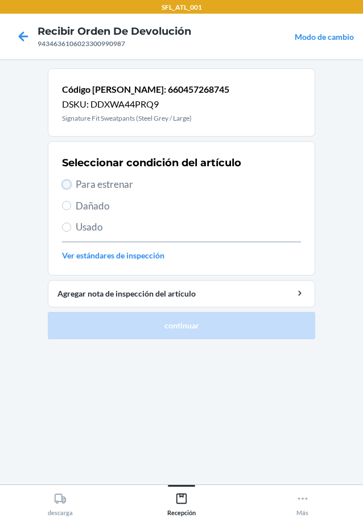
click at [63, 184] on input "Para estrenar" at bounding box center [66, 184] width 9 height 9
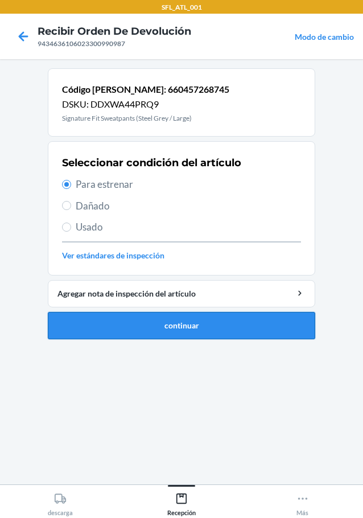
click at [230, 320] on button "continuar" at bounding box center [181, 325] width 267 height 27
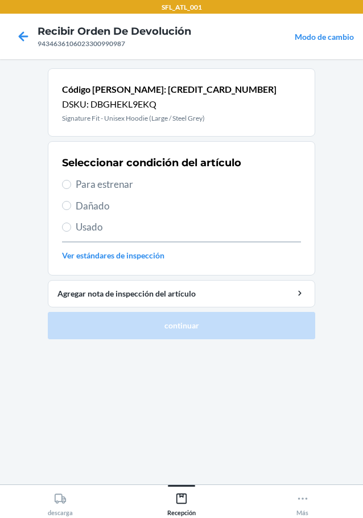
click at [72, 190] on label "Para estrenar" at bounding box center [181, 184] width 239 height 15
click at [71, 189] on input "Para estrenar" at bounding box center [66, 184] width 9 height 9
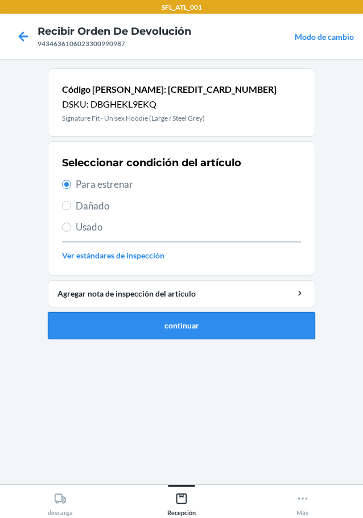
click at [232, 333] on button "continuar" at bounding box center [181, 325] width 267 height 27
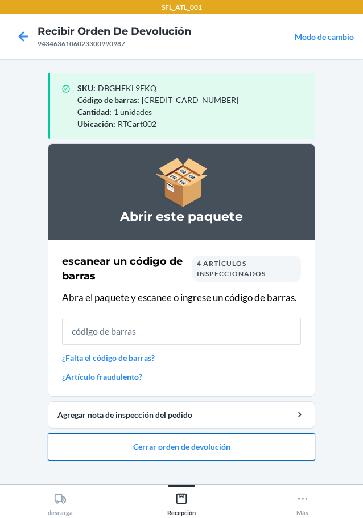
click at [231, 446] on button "Cerrar orden de devolución" at bounding box center [181, 446] width 267 height 27
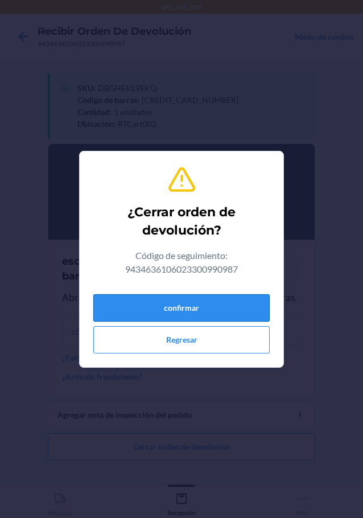
click at [240, 313] on button "confirmar" at bounding box center [181, 307] width 176 height 27
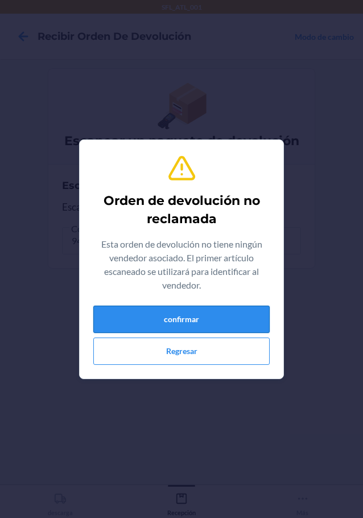
click at [215, 315] on button "confirmar" at bounding box center [181, 319] width 176 height 27
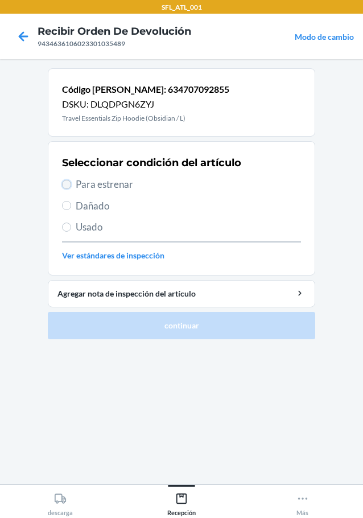
click at [63, 186] on input "Para estrenar" at bounding box center [66, 184] width 9 height 9
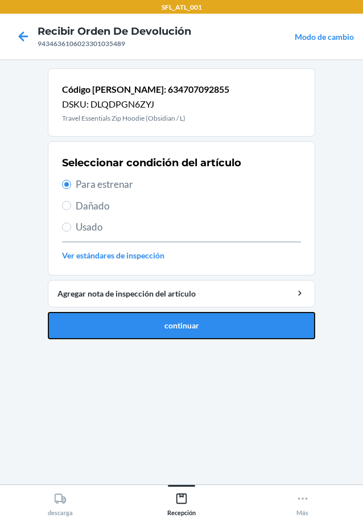
click at [163, 325] on button "continuar" at bounding box center [181, 325] width 267 height 27
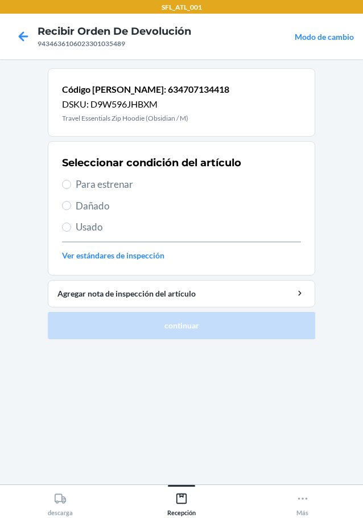
click at [66, 160] on h2 "Seleccionar condición del artículo" at bounding box center [151, 162] width 179 height 15
click at [69, 185] on input "Para estrenar" at bounding box center [66, 184] width 9 height 9
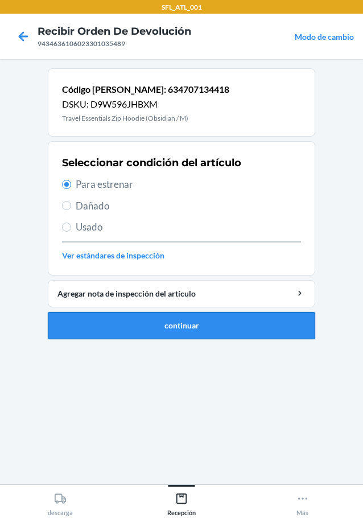
click at [189, 327] on button "continuar" at bounding box center [181, 325] width 267 height 27
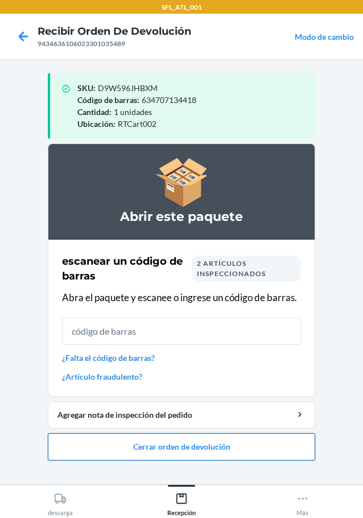
click at [262, 440] on button "Cerrar orden de devolución" at bounding box center [181, 446] width 267 height 27
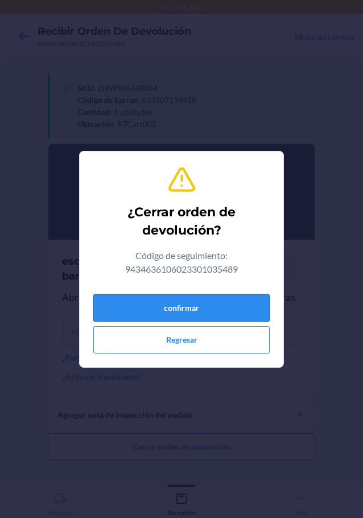
click at [245, 305] on button "confirmar" at bounding box center [181, 307] width 176 height 27
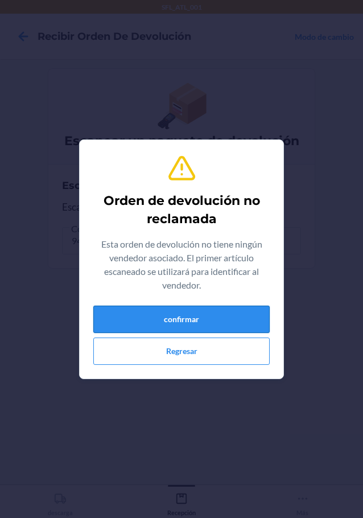
click at [216, 324] on button "confirmar" at bounding box center [181, 319] width 176 height 27
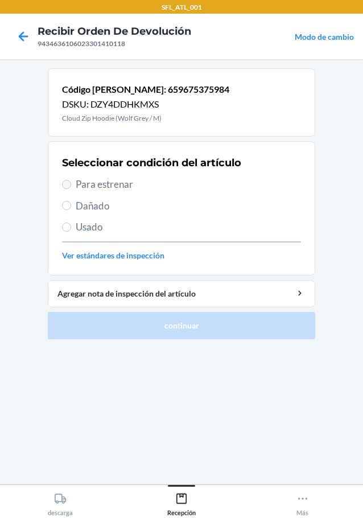
drag, startPoint x: 64, startPoint y: 191, endPoint x: 65, endPoint y: 183, distance: 8.0
click at [65, 183] on div "Seleccionar condición del artículo Para estrenar Dañado Usado Ver estándares de…" at bounding box center [181, 208] width 239 height 113
click at [65, 183] on input "Para estrenar" at bounding box center [66, 184] width 9 height 9
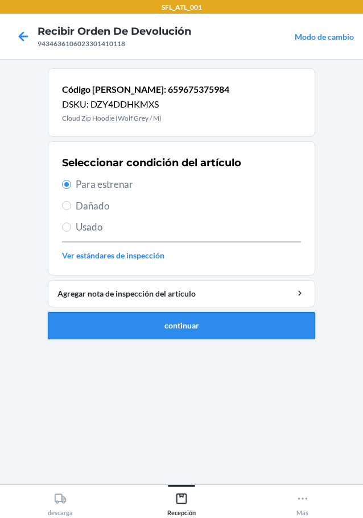
click at [157, 323] on button "continuar" at bounding box center [181, 325] width 267 height 27
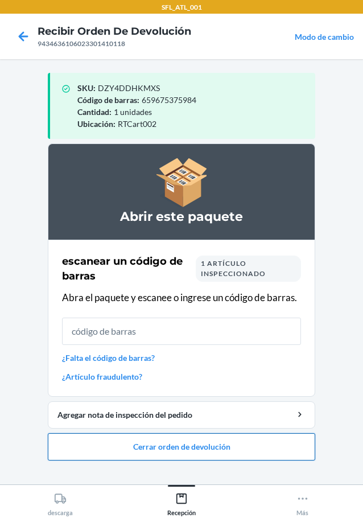
click at [202, 451] on button "Cerrar orden de devolución" at bounding box center [181, 446] width 267 height 27
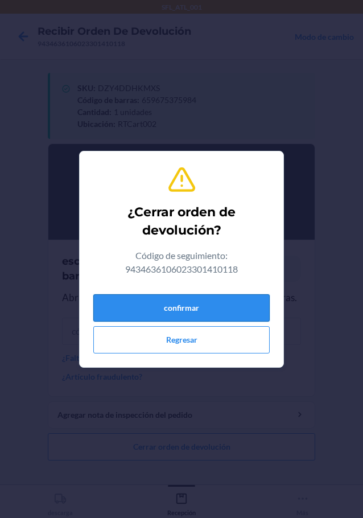
click at [216, 315] on button "confirmar" at bounding box center [181, 307] width 176 height 27
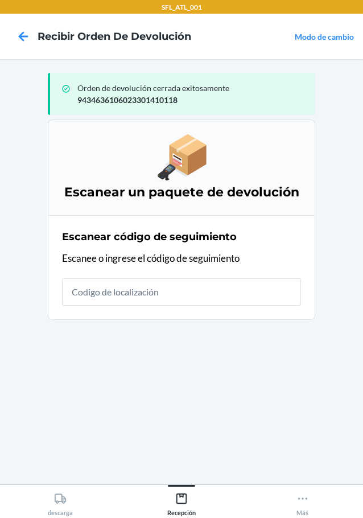
click at [359, 2] on div "SFL_ATL_001" at bounding box center [181, 7] width 363 height 14
click at [358, 3] on div "SFL_ATL_001" at bounding box center [181, 7] width 363 height 14
drag, startPoint x: 238, startPoint y: 451, endPoint x: 225, endPoint y: 463, distance: 18.1
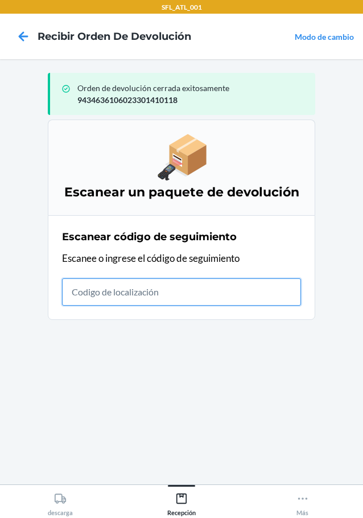
drag, startPoint x: 225, startPoint y: 463, endPoint x: 134, endPoint y: 295, distance: 191.0
click at [134, 295] on input "text" at bounding box center [181, 291] width 239 height 27
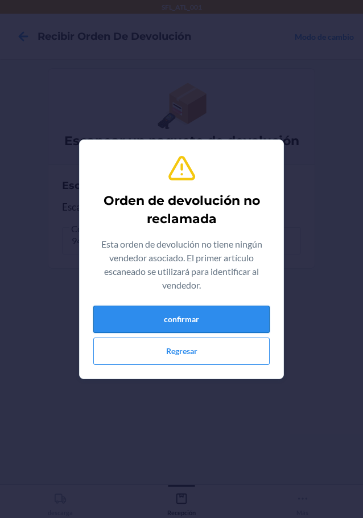
click at [179, 317] on button "confirmar" at bounding box center [181, 319] width 176 height 27
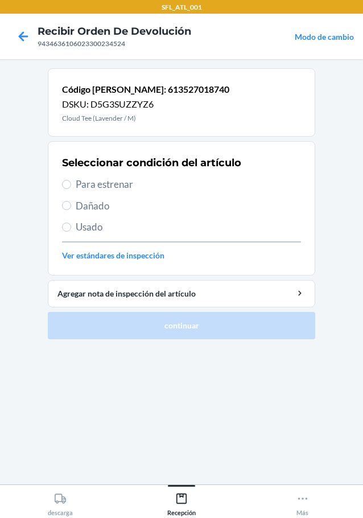
click at [71, 185] on label "Para estrenar" at bounding box center [181, 184] width 239 height 15
click at [71, 185] on input "Para estrenar" at bounding box center [66, 184] width 9 height 9
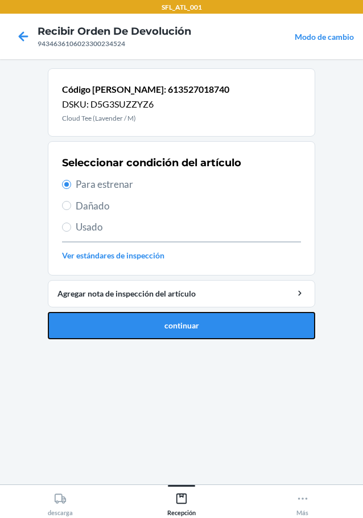
click at [163, 324] on button "continuar" at bounding box center [181, 325] width 267 height 27
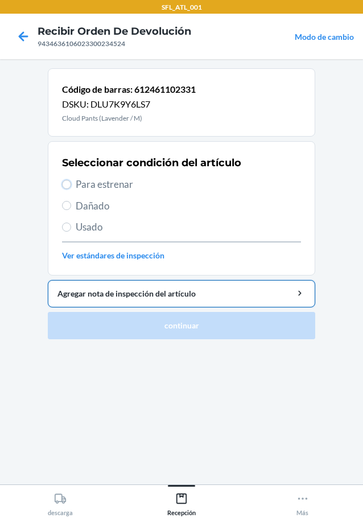
drag, startPoint x: 66, startPoint y: 185, endPoint x: 197, endPoint y: 294, distance: 170.9
click at [65, 185] on input "Para estrenar" at bounding box center [66, 184] width 9 height 9
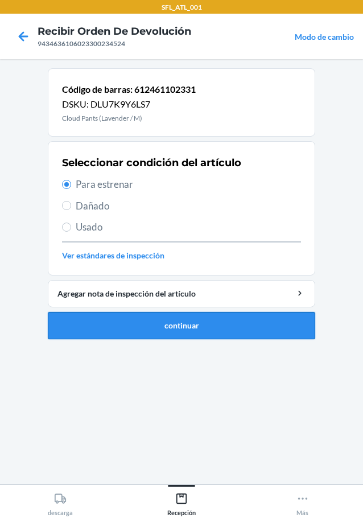
click at [224, 324] on button "continuar" at bounding box center [181, 325] width 267 height 27
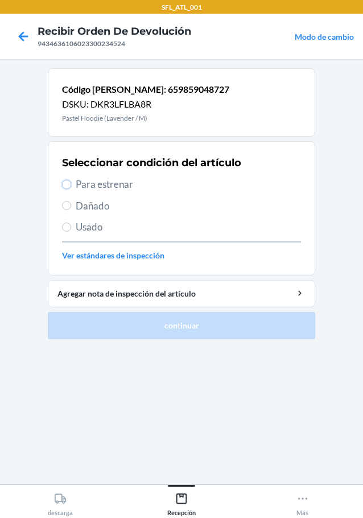
drag, startPoint x: 67, startPoint y: 186, endPoint x: 100, endPoint y: 223, distance: 49.6
click at [67, 188] on input "Para estrenar" at bounding box center [66, 184] width 9 height 9
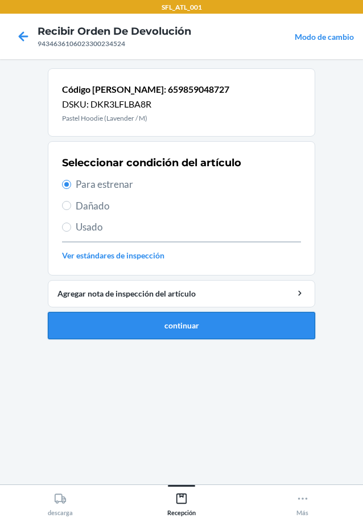
click at [152, 323] on button "continuar" at bounding box center [181, 325] width 267 height 27
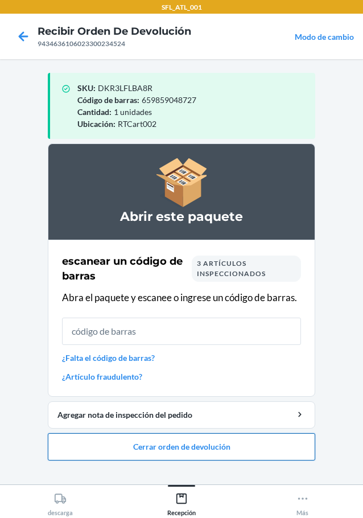
click at [200, 447] on button "Cerrar orden de devolución" at bounding box center [181, 446] width 267 height 27
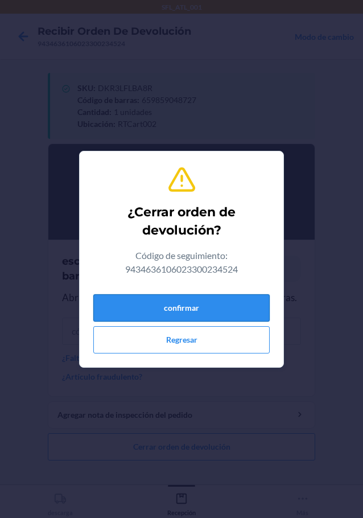
click at [198, 314] on button "confirmar" at bounding box center [181, 307] width 176 height 27
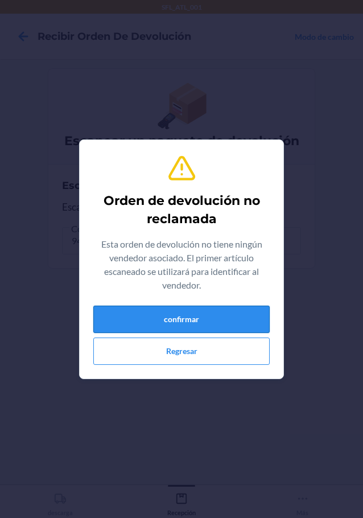
click at [200, 311] on button "confirmar" at bounding box center [181, 319] width 176 height 27
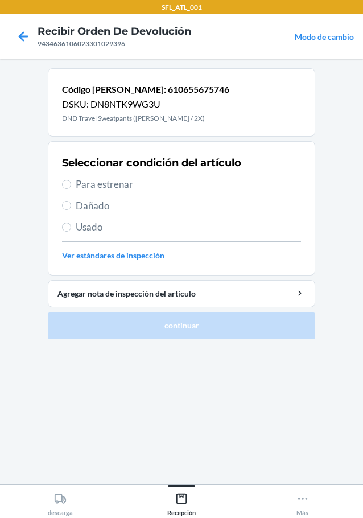
drag, startPoint x: 23, startPoint y: 45, endPoint x: 30, endPoint y: 124, distance: 79.4
drag, startPoint x: 30, startPoint y: 124, endPoint x: 202, endPoint y: 213, distance: 193.4
click at [241, 205] on span "Dañado" at bounding box center [188, 206] width 225 height 15
click at [71, 205] on input "Dañado" at bounding box center [66, 205] width 9 height 9
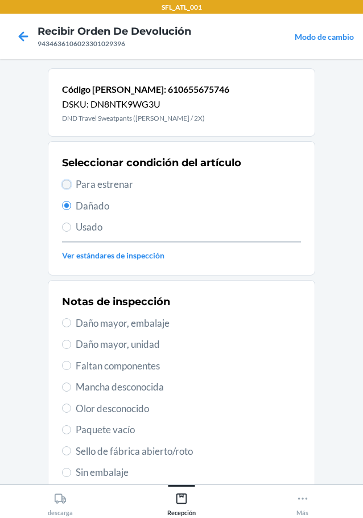
click at [64, 180] on input "Para estrenar" at bounding box center [66, 184] width 9 height 9
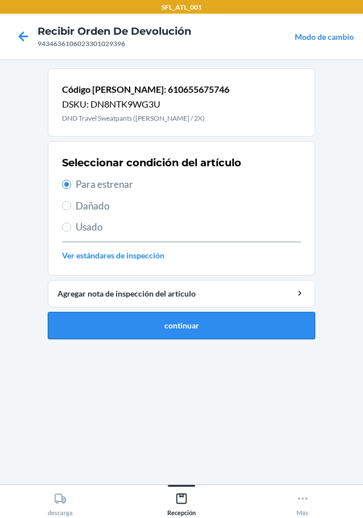
click at [142, 321] on button "continuar" at bounding box center [181, 325] width 267 height 27
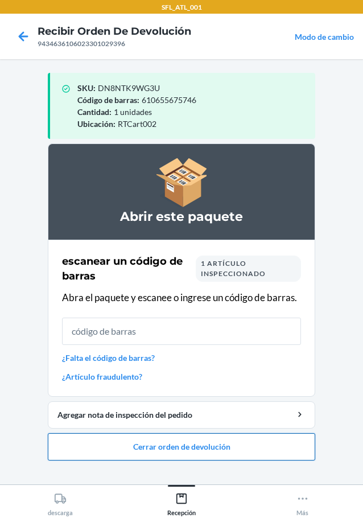
click at [278, 441] on button "Cerrar orden de devolución" at bounding box center [181, 446] width 267 height 27
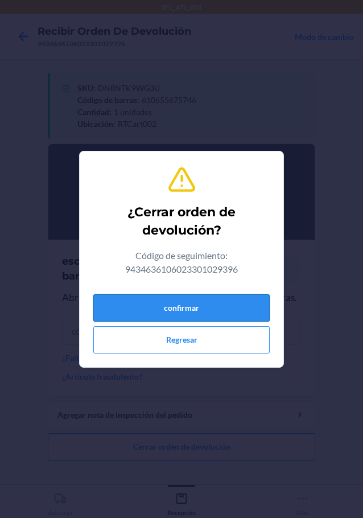
click at [215, 318] on button "confirmar" at bounding box center [181, 307] width 176 height 27
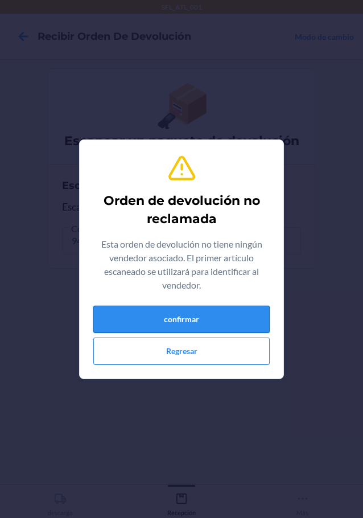
click at [215, 310] on button "confirmar" at bounding box center [181, 319] width 176 height 27
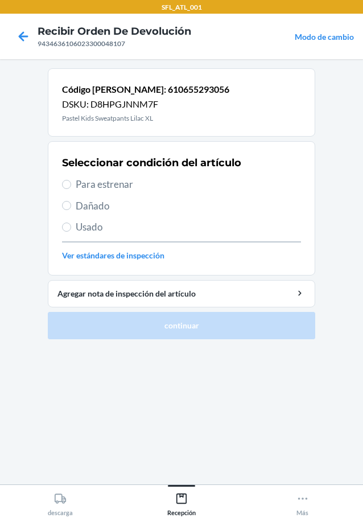
click at [72, 188] on label "Para estrenar" at bounding box center [181, 184] width 239 height 15
click at [71, 188] on input "Para estrenar" at bounding box center [66, 184] width 9 height 9
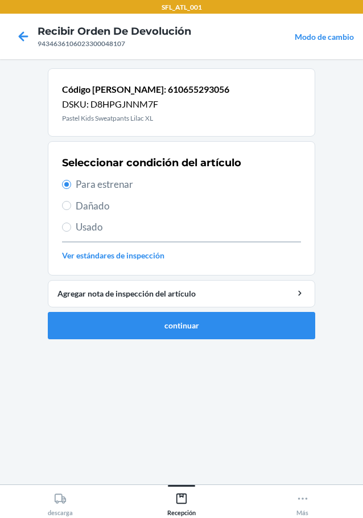
click at [214, 343] on ol "Código de barras: 610655293056 DSKU: D8HPGJNNM7F Pastel Kids Sweatpants Lilac X…" at bounding box center [181, 208] width 267 height 280
click at [214, 330] on button "continuar" at bounding box center [181, 325] width 267 height 27
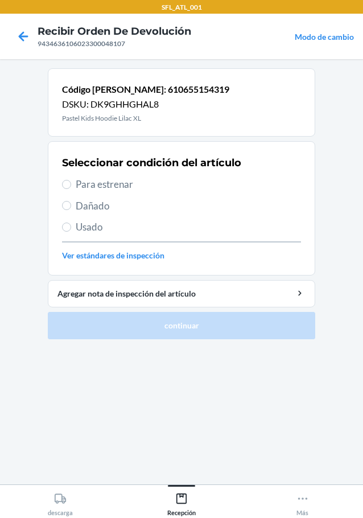
click at [69, 189] on label "Para estrenar" at bounding box center [181, 184] width 239 height 15
click at [69, 189] on input "Para estrenar" at bounding box center [66, 184] width 9 height 9
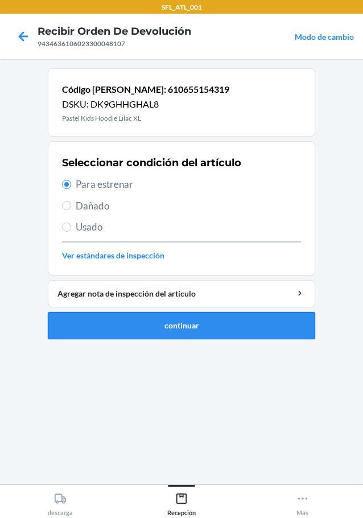
click at [214, 332] on button "continuar" at bounding box center [181, 325] width 267 height 27
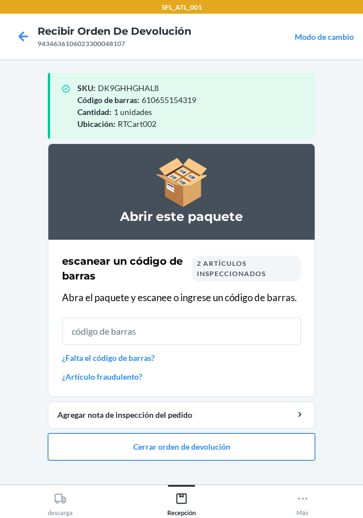
click at [241, 448] on button "Cerrar orden de devolución" at bounding box center [181, 446] width 267 height 27
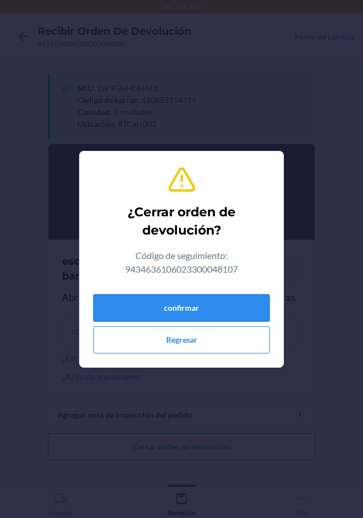
click at [229, 314] on button "confirmar" at bounding box center [181, 307] width 176 height 27
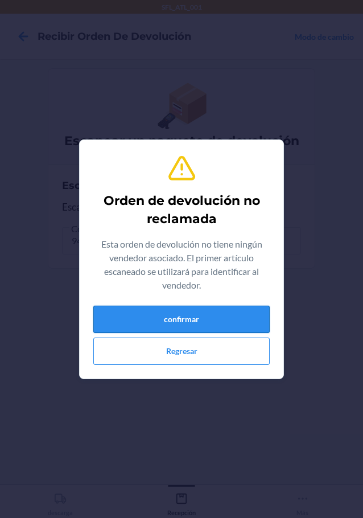
click at [222, 318] on button "confirmar" at bounding box center [181, 319] width 176 height 27
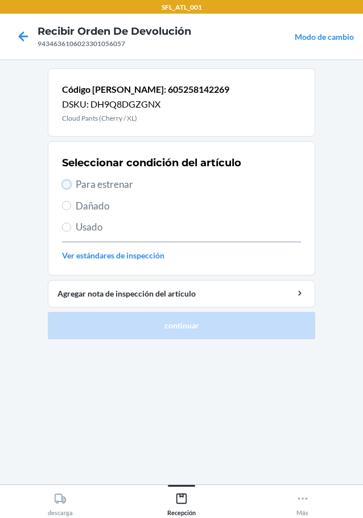
drag, startPoint x: 65, startPoint y: 188, endPoint x: 133, endPoint y: 234, distance: 82.4
click at [65, 187] on input "Para estrenar" at bounding box center [66, 184] width 9 height 9
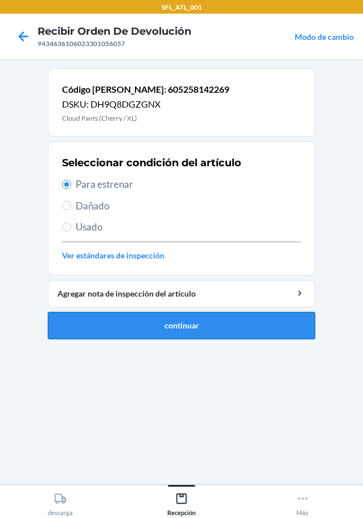
click at [183, 335] on button "continuar" at bounding box center [181, 325] width 267 height 27
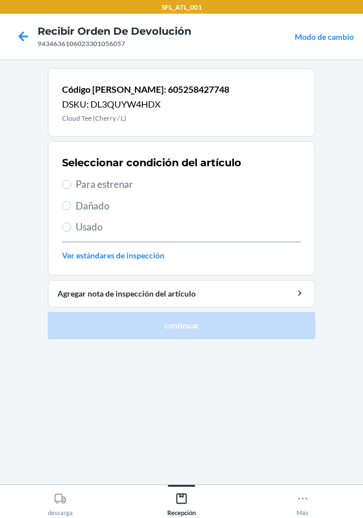
drag, startPoint x: 62, startPoint y: 179, endPoint x: 83, endPoint y: 202, distance: 31.0
click at [62, 179] on label "Para estrenar" at bounding box center [181, 184] width 239 height 15
click at [62, 180] on input "Para estrenar" at bounding box center [66, 184] width 9 height 9
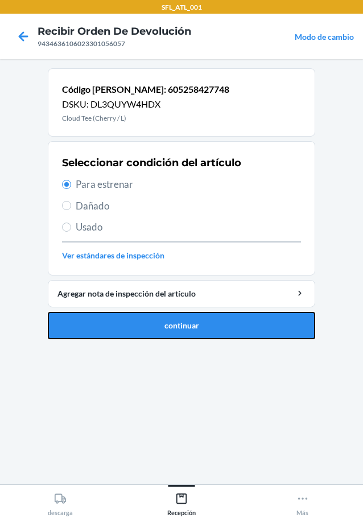
drag, startPoint x: 256, startPoint y: 324, endPoint x: 251, endPoint y: 311, distance: 13.5
click at [256, 323] on button "continuar" at bounding box center [181, 325] width 267 height 27
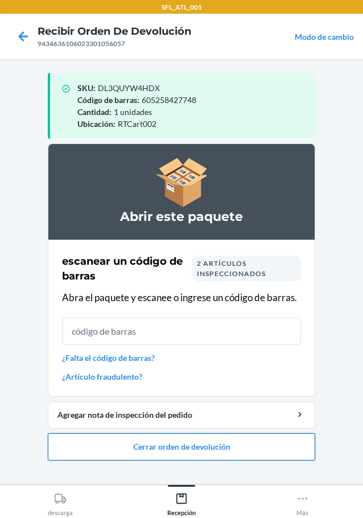
click at [198, 451] on button "Cerrar orden de devolución" at bounding box center [181, 446] width 267 height 27
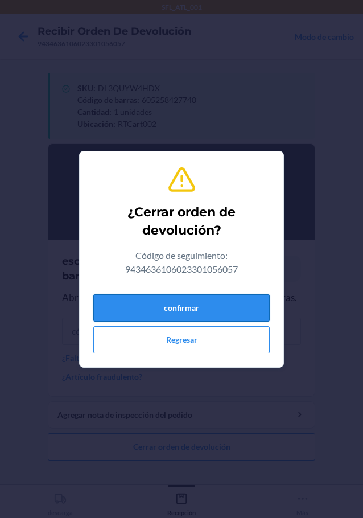
click at [231, 310] on button "confirmar" at bounding box center [181, 307] width 176 height 27
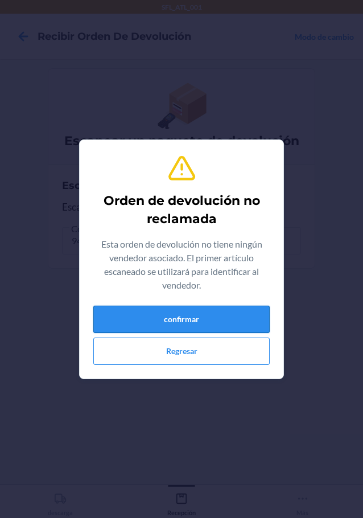
click at [204, 324] on button "confirmar" at bounding box center [181, 319] width 176 height 27
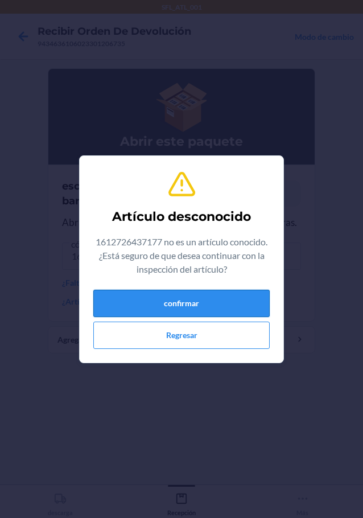
click at [251, 307] on button "confirmar" at bounding box center [181, 303] width 176 height 27
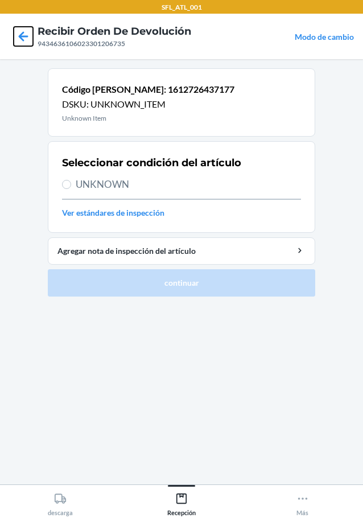
click at [19, 40] on icon at bounding box center [23, 36] width 19 height 19
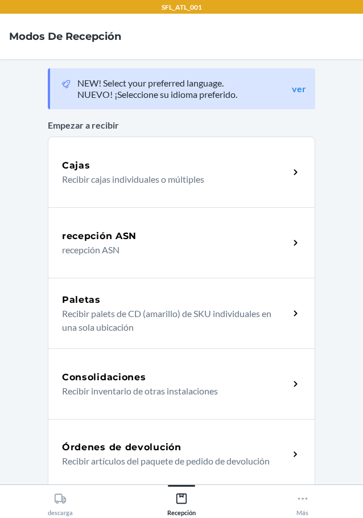
click at [133, 451] on h5 "Órdenes de devolución" at bounding box center [121, 447] width 119 height 14
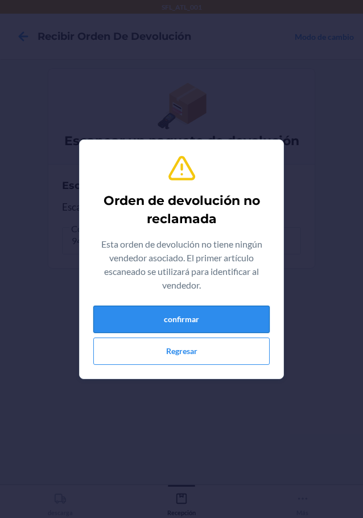
click at [176, 316] on button "confirmar" at bounding box center [181, 319] width 176 height 27
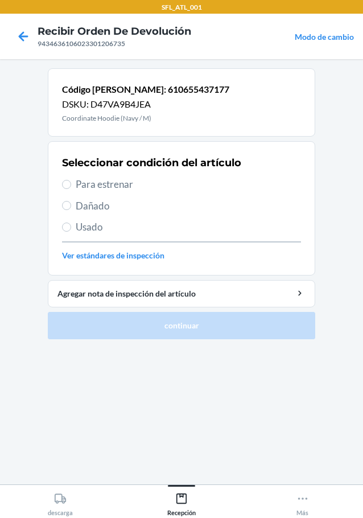
click at [76, 179] on span "Para estrenar" at bounding box center [188, 184] width 225 height 15
click at [71, 180] on input "Para estrenar" at bounding box center [66, 184] width 9 height 9
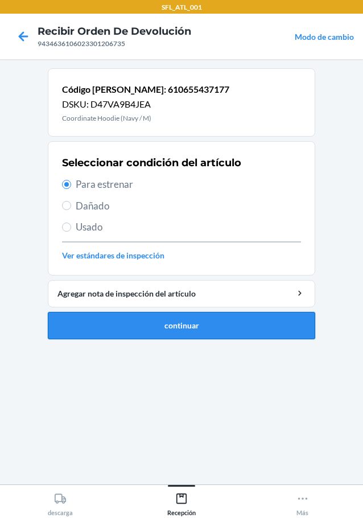
click at [179, 329] on button "continuar" at bounding box center [181, 325] width 267 height 27
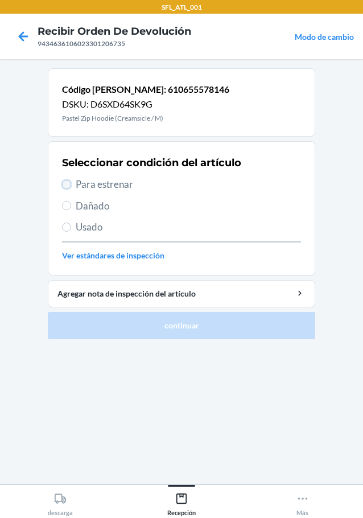
click at [67, 185] on input "Para estrenar" at bounding box center [66, 184] width 9 height 9
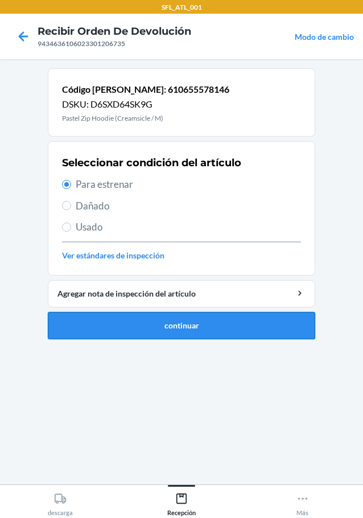
click at [176, 316] on button "continuar" at bounding box center [181, 325] width 267 height 27
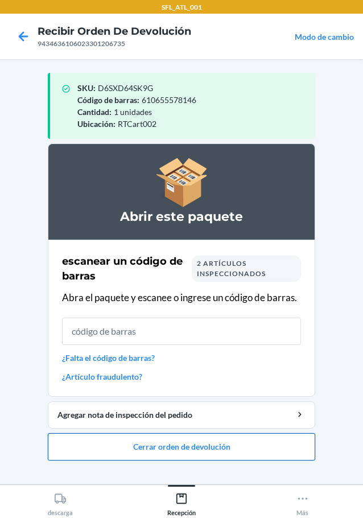
click at [267, 455] on button "Cerrar orden de devolución" at bounding box center [181, 446] width 267 height 27
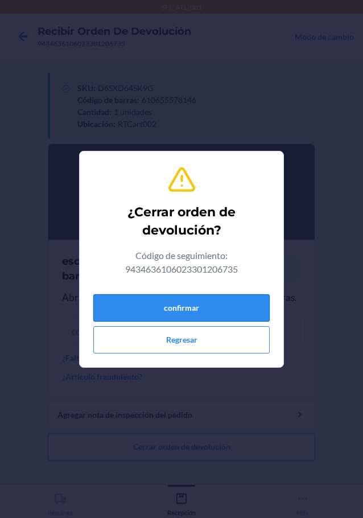
click at [259, 306] on button "confirmar" at bounding box center [181, 307] width 176 height 27
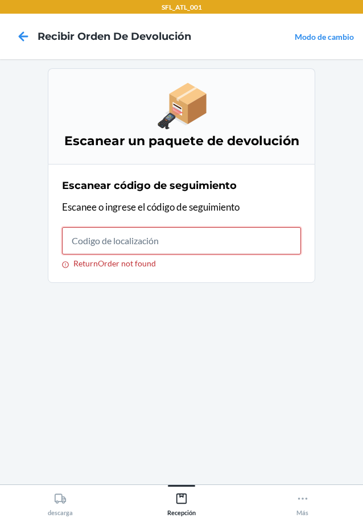
drag, startPoint x: 93, startPoint y: 226, endPoint x: 94, endPoint y: 237, distance: 10.9
click at [94, 228] on input "ReturnOrder not found" at bounding box center [181, 240] width 239 height 27
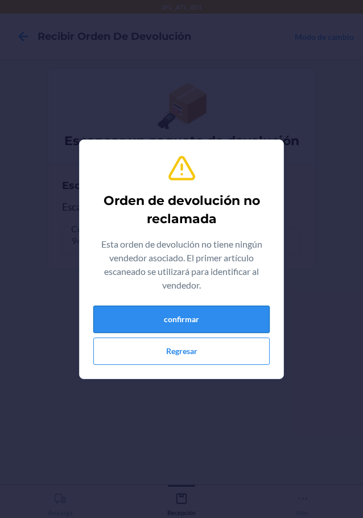
click at [149, 320] on button "confirmar" at bounding box center [181, 319] width 176 height 27
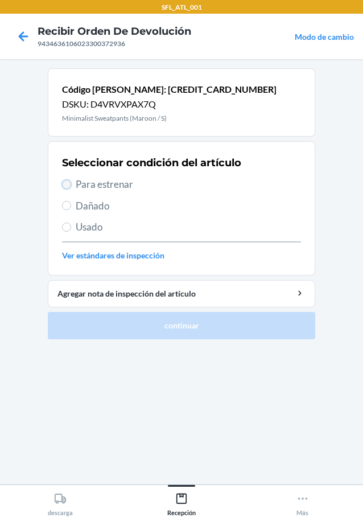
click at [65, 182] on input "Para estrenar" at bounding box center [66, 184] width 9 height 9
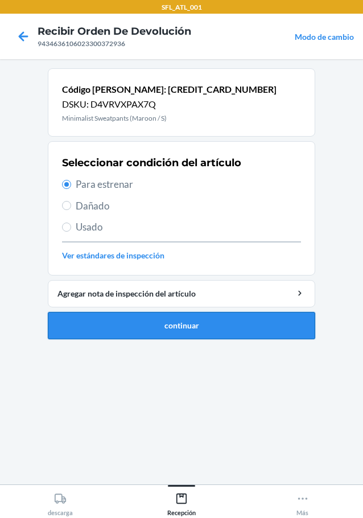
click at [142, 329] on button "continuar" at bounding box center [181, 325] width 267 height 27
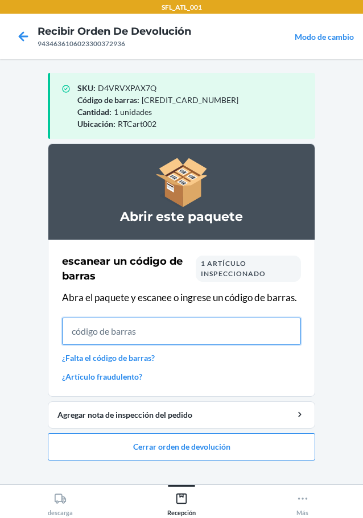
click at [98, 324] on input "text" at bounding box center [181, 331] width 239 height 27
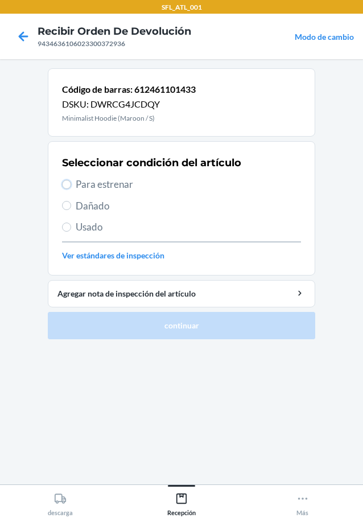
drag, startPoint x: 69, startPoint y: 180, endPoint x: 151, endPoint y: 278, distance: 127.6
click at [72, 185] on label "Para estrenar" at bounding box center [181, 184] width 239 height 15
click at [71, 185] on input "Para estrenar" at bounding box center [66, 184] width 9 height 9
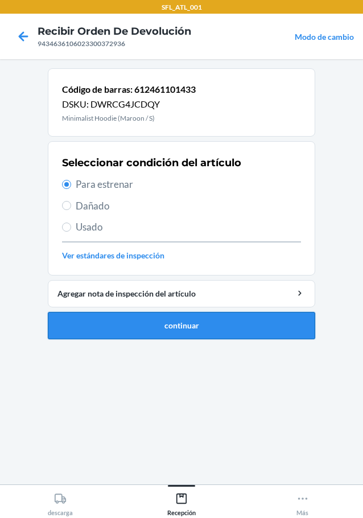
click at [201, 335] on button "continuar" at bounding box center [181, 325] width 267 height 27
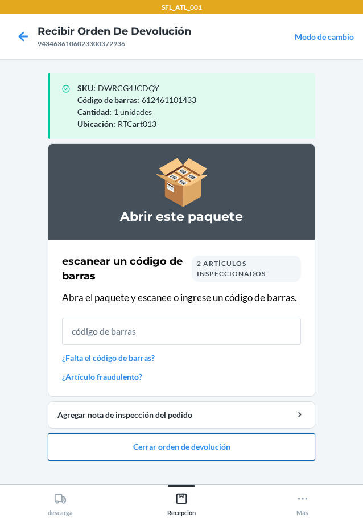
click at [274, 454] on button "Cerrar orden de devolución" at bounding box center [181, 446] width 267 height 27
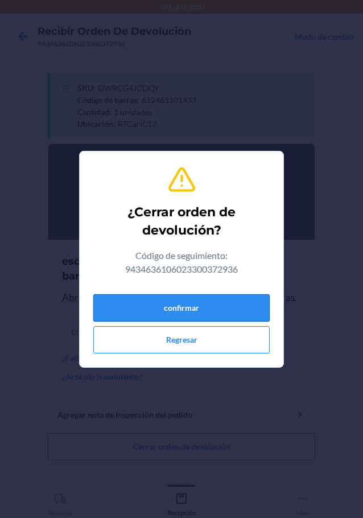
click at [230, 306] on button "confirmar" at bounding box center [181, 307] width 176 height 27
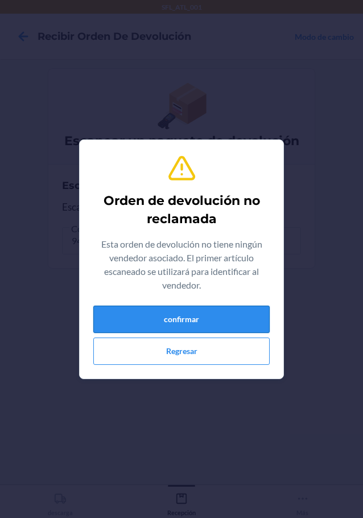
click at [144, 320] on button "confirmar" at bounding box center [181, 319] width 176 height 27
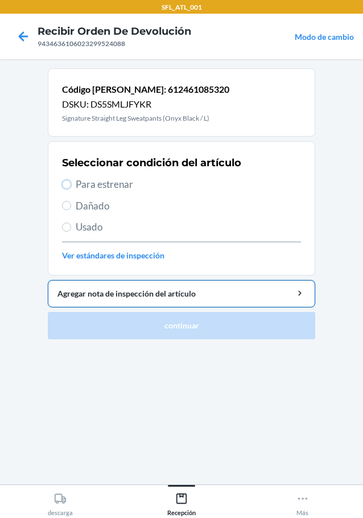
drag, startPoint x: 66, startPoint y: 184, endPoint x: 160, endPoint y: 292, distance: 143.6
click at [67, 184] on input "Para estrenar" at bounding box center [66, 184] width 9 height 9
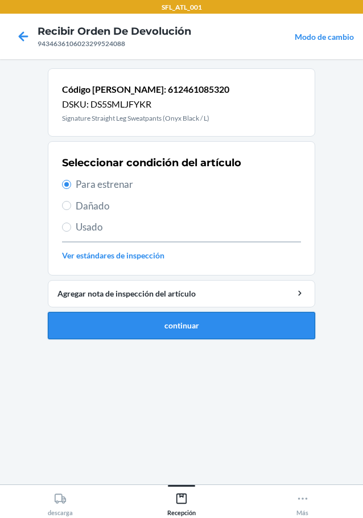
click at [194, 331] on button "continuar" at bounding box center [181, 325] width 267 height 27
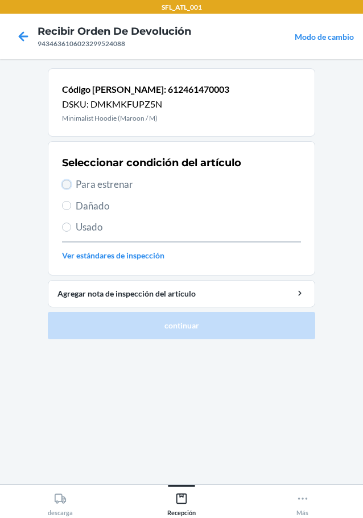
click at [65, 182] on input "Para estrenar" at bounding box center [66, 184] width 9 height 9
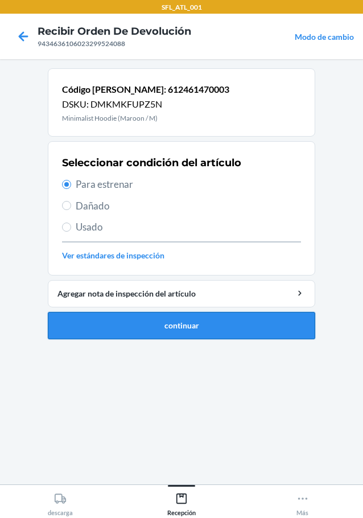
click at [249, 325] on button "continuar" at bounding box center [181, 325] width 267 height 27
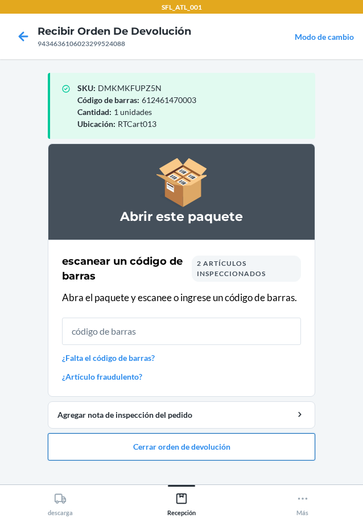
click at [295, 445] on button "Cerrar orden de devolución" at bounding box center [181, 446] width 267 height 27
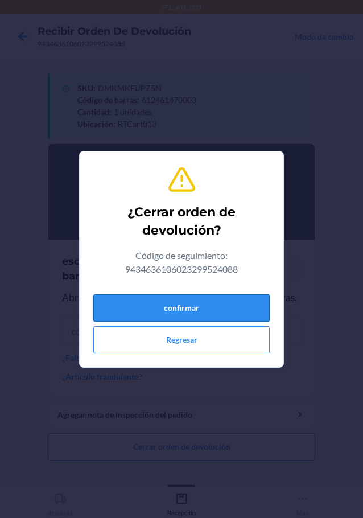
click at [221, 306] on button "confirmar" at bounding box center [181, 307] width 176 height 27
click at [223, 302] on button "confirmar" at bounding box center [181, 307] width 176 height 27
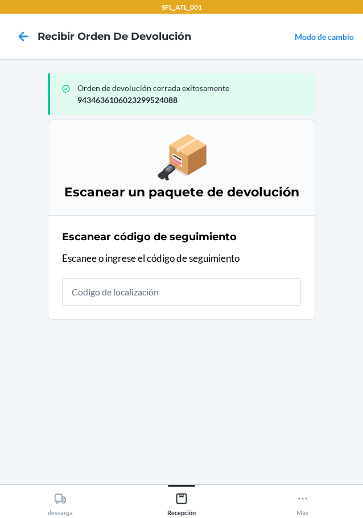
click at [257, 291] on input "text" at bounding box center [181, 291] width 239 height 27
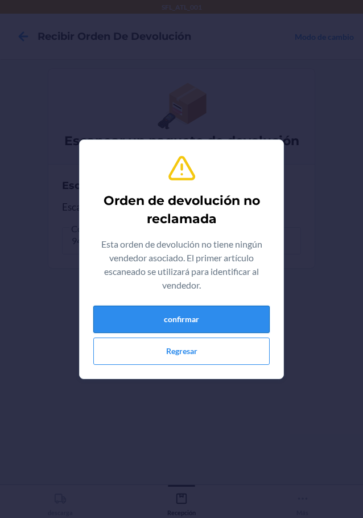
click at [201, 317] on button "confirmar" at bounding box center [181, 319] width 176 height 27
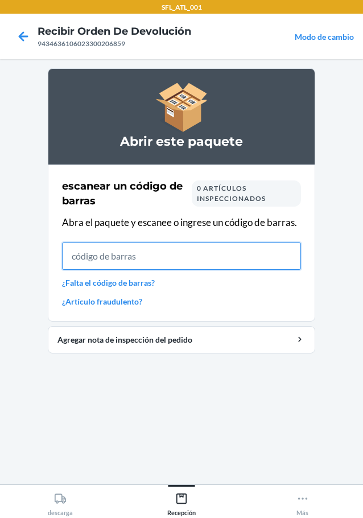
click at [114, 250] on input "text" at bounding box center [181, 255] width 239 height 27
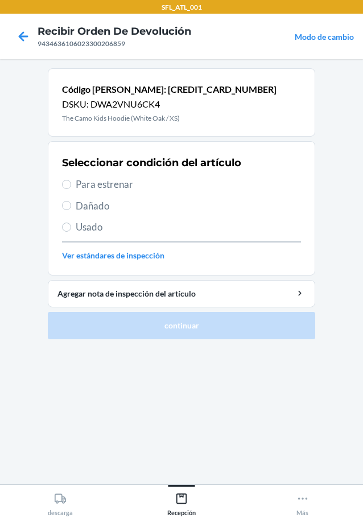
click at [81, 182] on span "Para estrenar" at bounding box center [188, 184] width 225 height 15
click at [71, 182] on input "Para estrenar" at bounding box center [66, 184] width 9 height 9
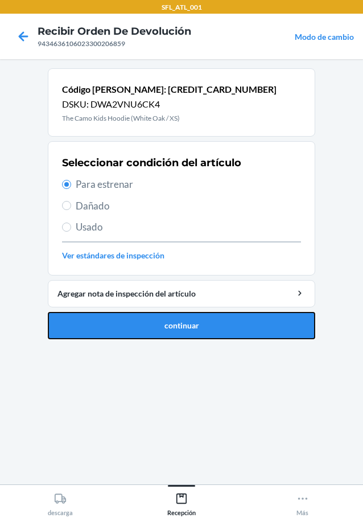
drag, startPoint x: 156, startPoint y: 319, endPoint x: 151, endPoint y: 300, distance: 19.3
click at [156, 319] on button "continuar" at bounding box center [181, 325] width 267 height 27
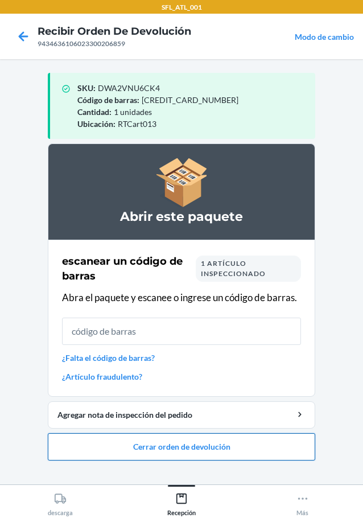
click at [237, 445] on button "Cerrar orden de devolución" at bounding box center [181, 446] width 267 height 27
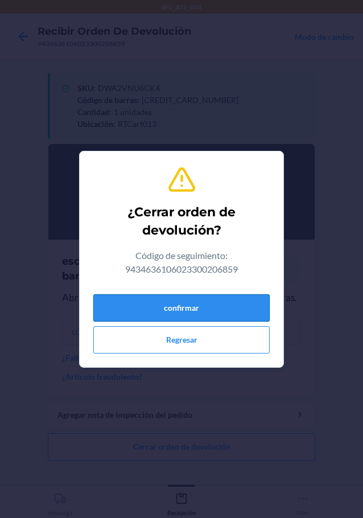
click at [232, 304] on button "confirmar" at bounding box center [181, 307] width 176 height 27
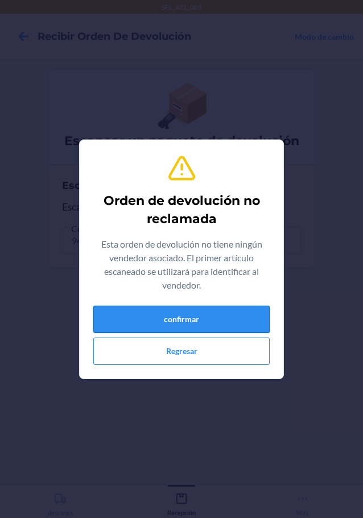
click at [232, 315] on button "confirmar" at bounding box center [181, 319] width 176 height 27
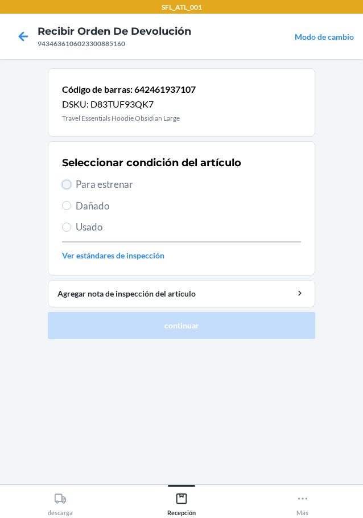
click at [63, 181] on input "Para estrenar" at bounding box center [66, 184] width 9 height 9
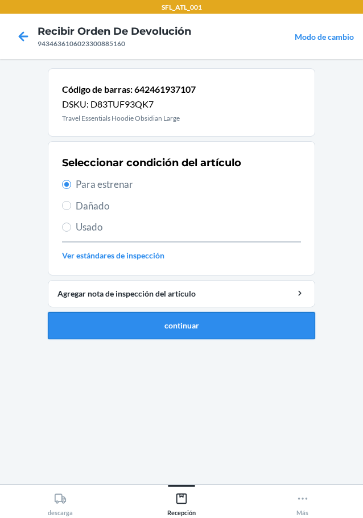
click at [196, 332] on button "continuar" at bounding box center [181, 325] width 267 height 27
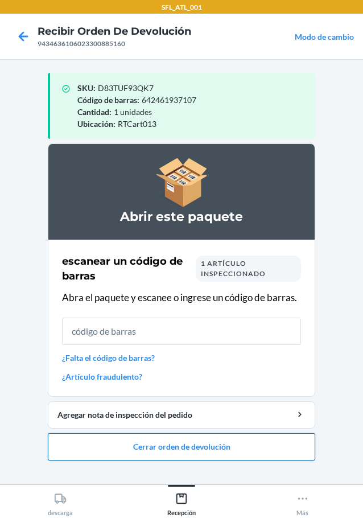
click at [177, 443] on button "Cerrar orden de devolución" at bounding box center [181, 446] width 267 height 27
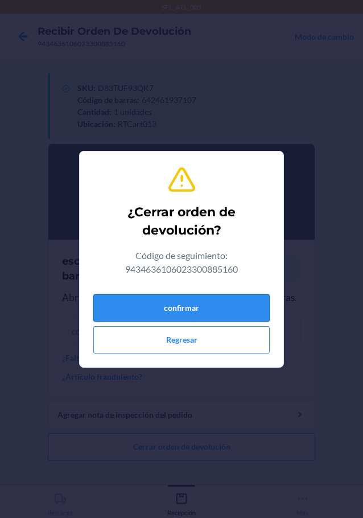
click at [220, 312] on button "confirmar" at bounding box center [181, 307] width 176 height 27
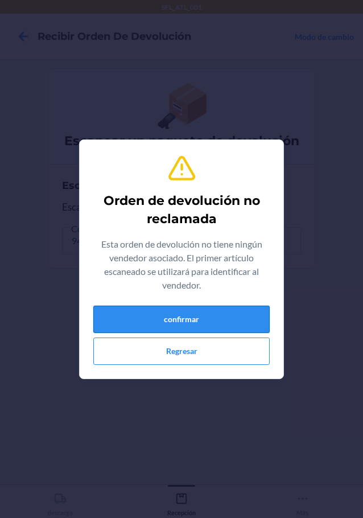
click at [203, 315] on button "confirmar" at bounding box center [181, 319] width 176 height 27
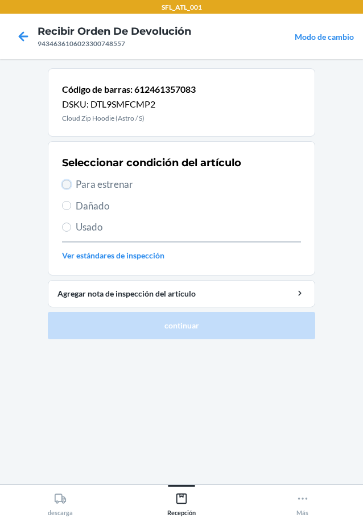
click at [69, 185] on input "Para estrenar" at bounding box center [66, 184] width 9 height 9
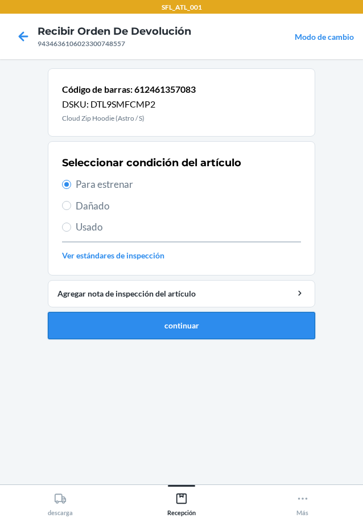
click at [285, 337] on button "continuar" at bounding box center [181, 325] width 267 height 27
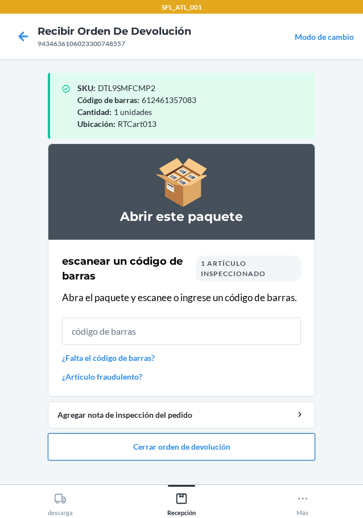
click at [214, 446] on button "Cerrar orden de devolución" at bounding box center [181, 446] width 267 height 27
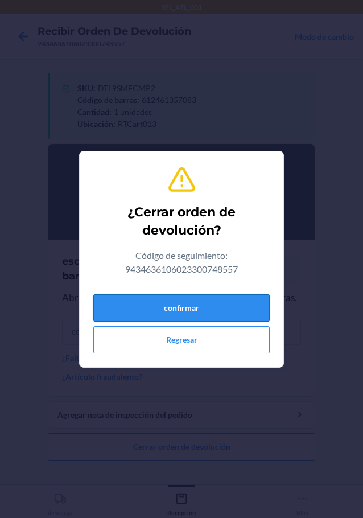
click at [231, 300] on button "confirmar" at bounding box center [181, 307] width 176 height 27
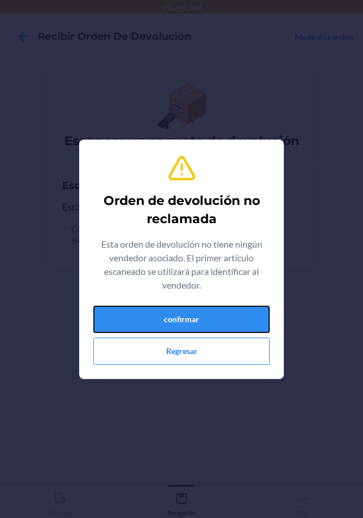
click at [232, 320] on button "confirmar" at bounding box center [181, 319] width 176 height 27
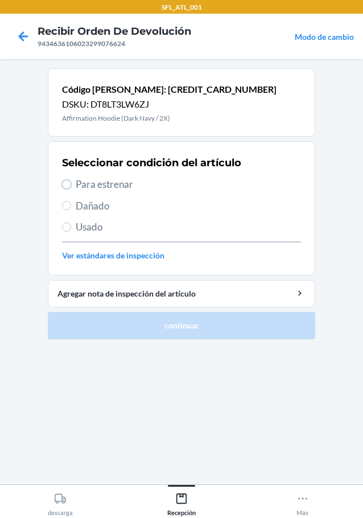
drag, startPoint x: 64, startPoint y: 187, endPoint x: 117, endPoint y: 269, distance: 97.2
click at [65, 187] on input "Para estrenar" at bounding box center [66, 184] width 9 height 9
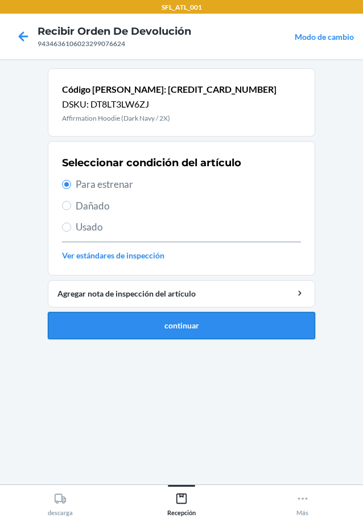
click at [142, 319] on button "continuar" at bounding box center [181, 325] width 267 height 27
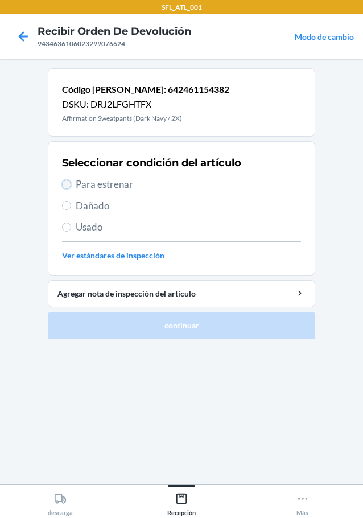
click at [66, 183] on input "Para estrenar" at bounding box center [66, 184] width 9 height 9
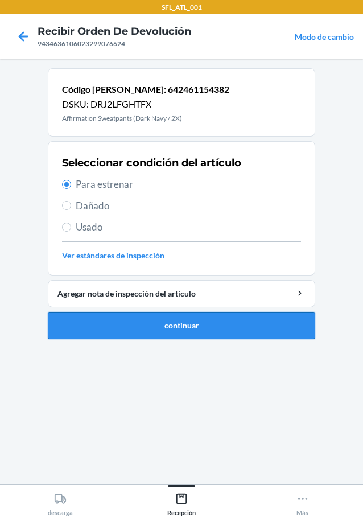
click at [208, 329] on button "continuar" at bounding box center [181, 325] width 267 height 27
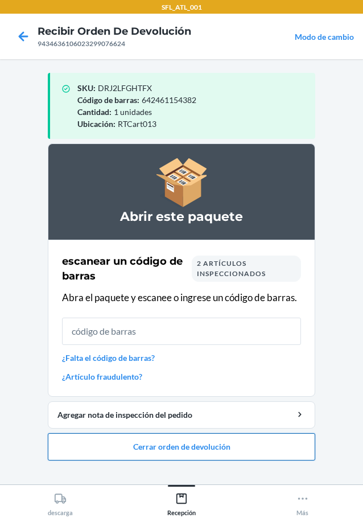
click at [214, 450] on button "Cerrar orden de devolución" at bounding box center [181, 446] width 267 height 27
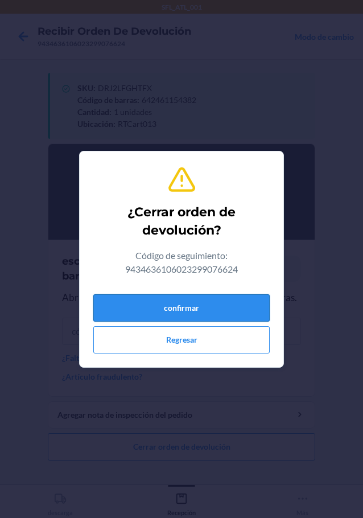
click at [229, 301] on button "confirmar" at bounding box center [181, 307] width 176 height 27
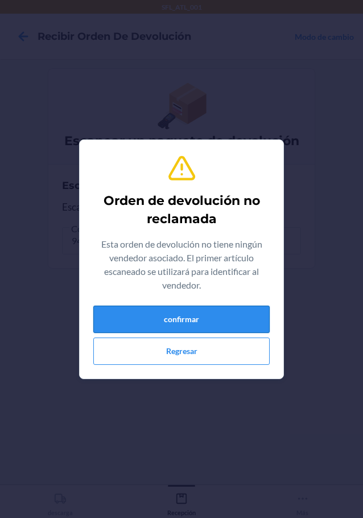
click at [221, 320] on button "confirmar" at bounding box center [181, 319] width 176 height 27
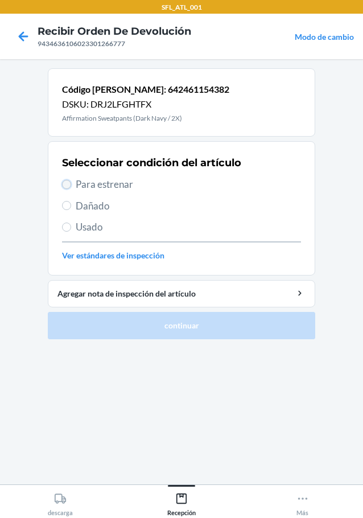
click at [69, 184] on input "Para estrenar" at bounding box center [66, 184] width 9 height 9
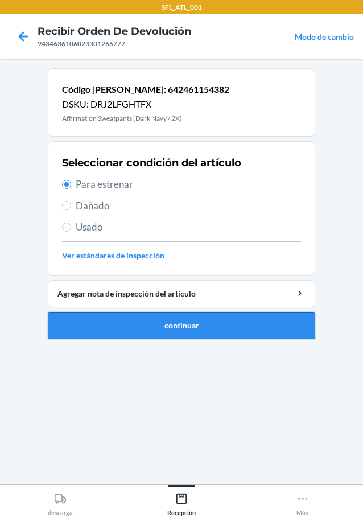
click at [166, 319] on button "continuar" at bounding box center [181, 325] width 267 height 27
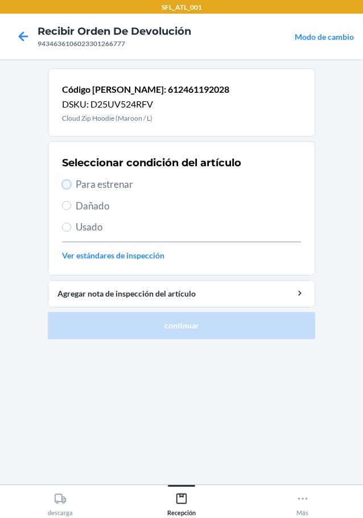
click at [67, 187] on input "Para estrenar" at bounding box center [66, 184] width 9 height 9
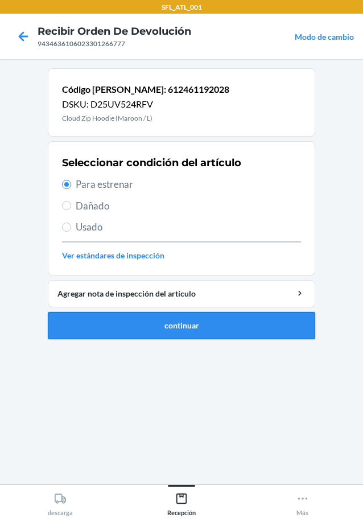
click at [182, 321] on button "continuar" at bounding box center [181, 325] width 267 height 27
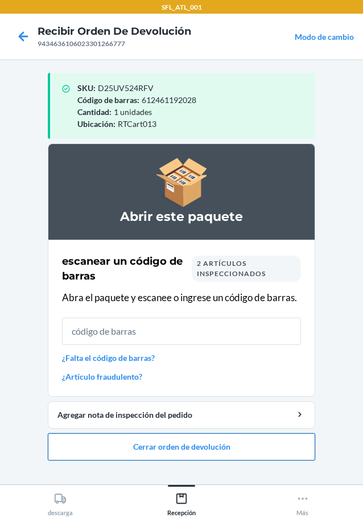
click at [258, 450] on button "Cerrar orden de devolución" at bounding box center [181, 446] width 267 height 27
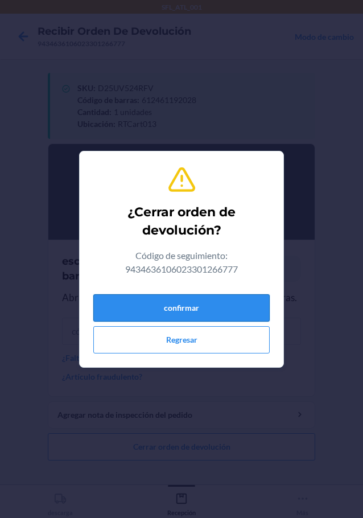
click at [236, 314] on button "confirmar" at bounding box center [181, 307] width 176 height 27
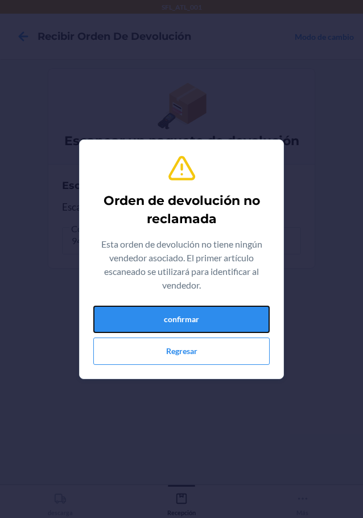
click at [236, 314] on button "confirmar" at bounding box center [181, 319] width 176 height 27
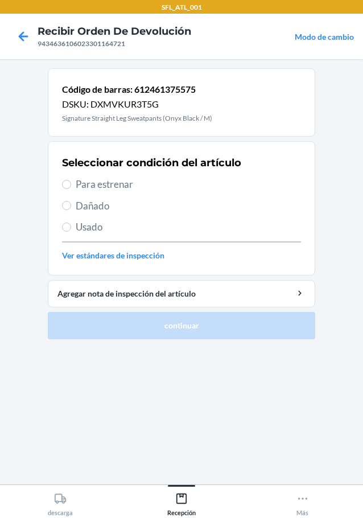
click at [77, 187] on span "Para estrenar" at bounding box center [188, 184] width 225 height 15
click at [71, 187] on input "Para estrenar" at bounding box center [66, 184] width 9 height 9
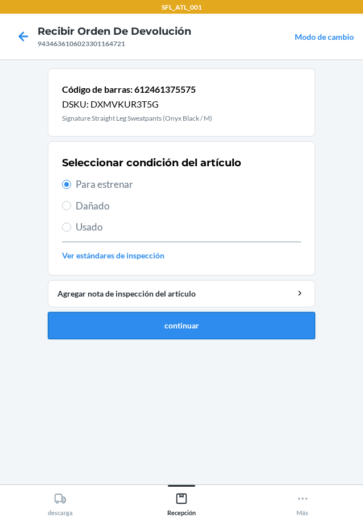
click at [191, 339] on button "continuar" at bounding box center [181, 325] width 267 height 27
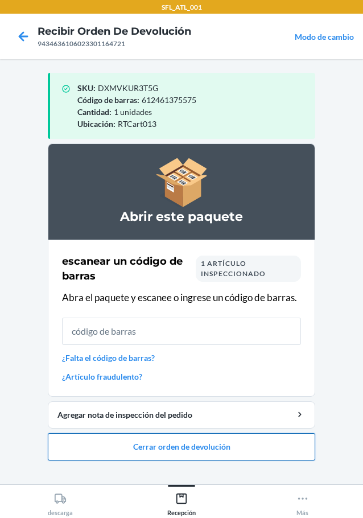
click at [186, 442] on button "Cerrar orden de devolución" at bounding box center [181, 446] width 267 height 27
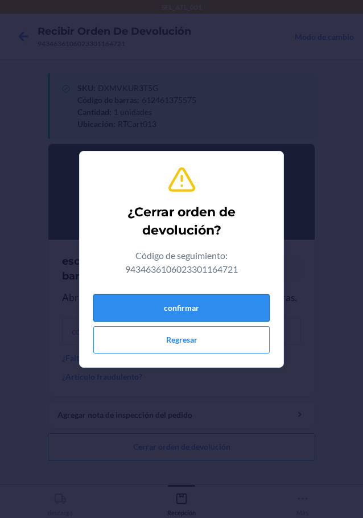
click at [220, 307] on button "confirmar" at bounding box center [181, 307] width 176 height 27
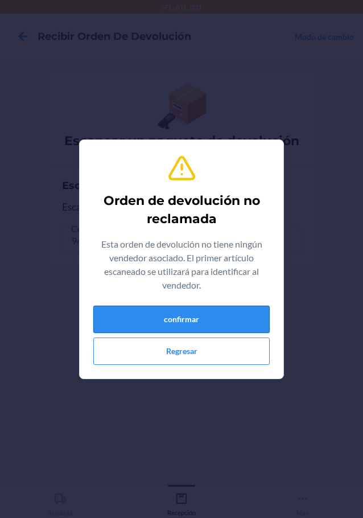
click at [226, 323] on button "confirmar" at bounding box center [181, 319] width 176 height 27
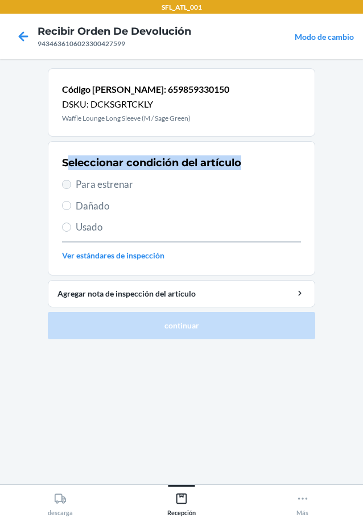
drag, startPoint x: 69, startPoint y: 173, endPoint x: 69, endPoint y: 186, distance: 13.1
click at [69, 178] on div "Seleccionar condición del artículo Para estrenar Dañado Usado Ver estándares de…" at bounding box center [181, 208] width 239 height 113
click at [69, 186] on input "Para estrenar" at bounding box center [66, 184] width 9 height 9
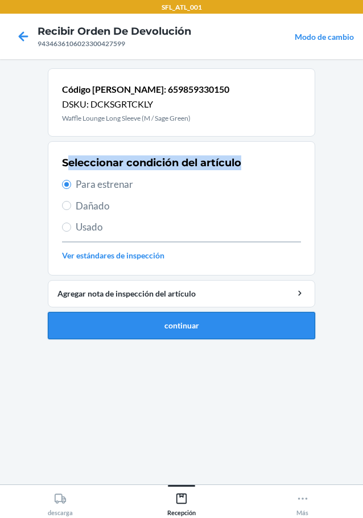
click at [183, 324] on button "continuar" at bounding box center [181, 325] width 267 height 27
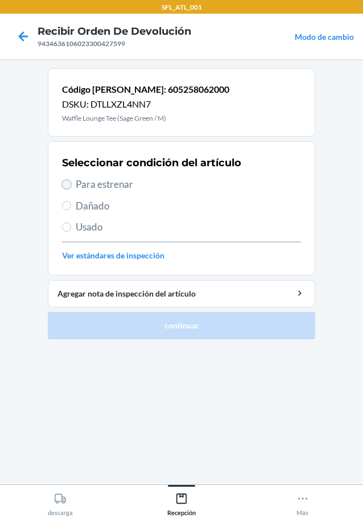
click at [64, 187] on input "Para estrenar" at bounding box center [66, 184] width 9 height 9
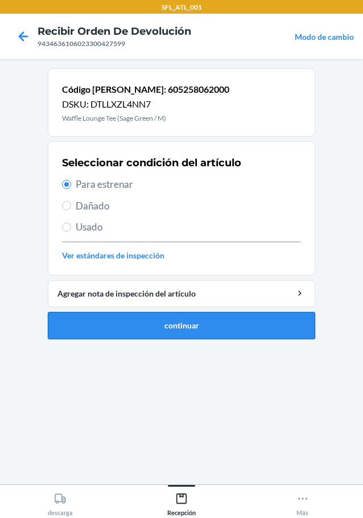
click at [263, 333] on button "continuar" at bounding box center [181, 325] width 267 height 27
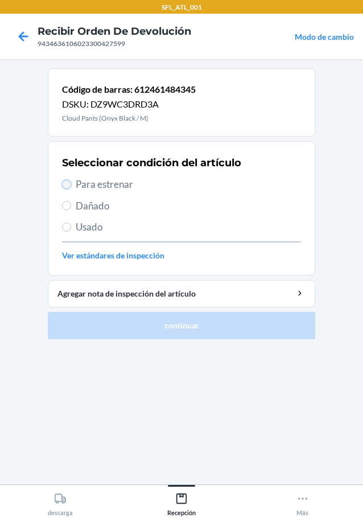
click at [63, 183] on input "Para estrenar" at bounding box center [66, 184] width 9 height 9
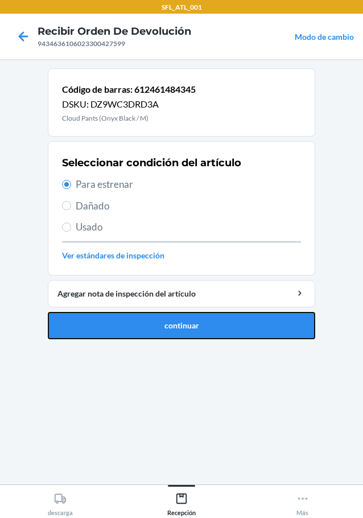
click at [215, 324] on button "continuar" at bounding box center [181, 325] width 267 height 27
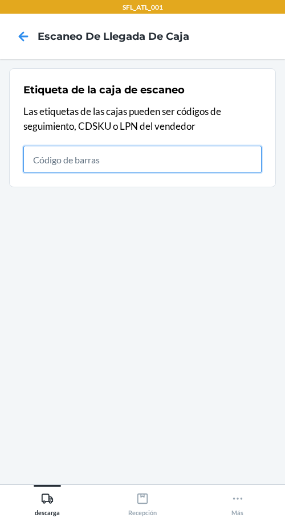
click at [164, 168] on input "text" at bounding box center [142, 159] width 238 height 27
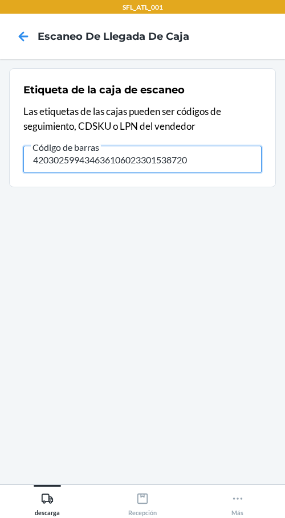
type input "420302599434636106023301538720"
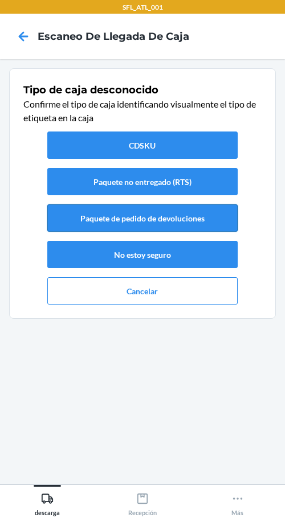
click at [194, 214] on button "Paquete de pedido de devoluciones" at bounding box center [142, 217] width 190 height 27
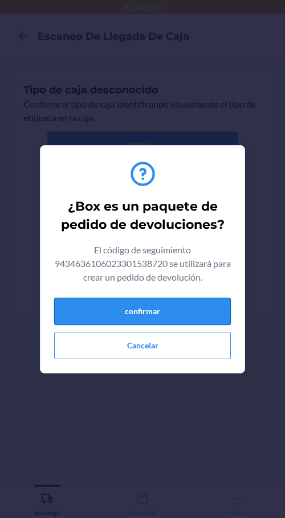
click at [202, 313] on button "confirmar" at bounding box center [142, 311] width 176 height 27
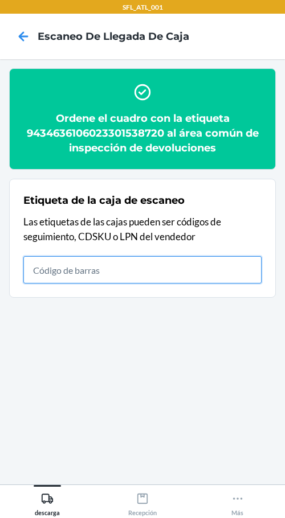
click at [222, 266] on input "text" at bounding box center [142, 269] width 238 height 27
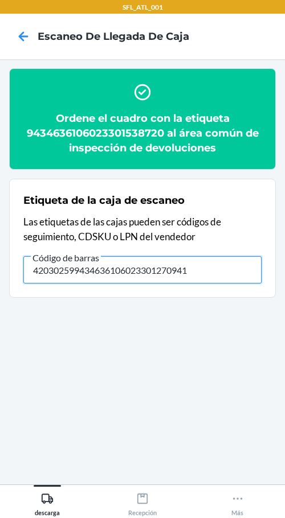
type input "420302599434636106023301270941"
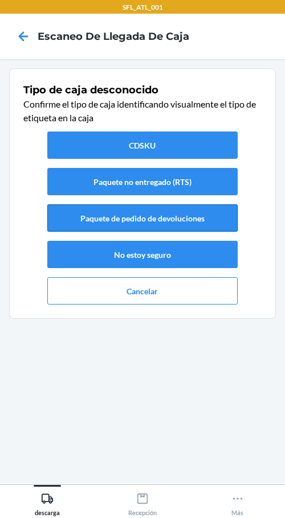
click at [217, 217] on button "Paquete de pedido de devoluciones" at bounding box center [142, 217] width 190 height 27
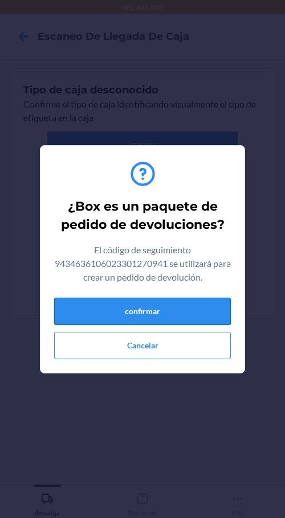
click at [172, 316] on button "confirmar" at bounding box center [142, 311] width 176 height 27
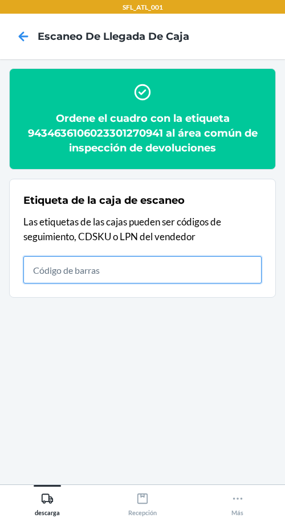
click at [200, 262] on input "text" at bounding box center [142, 269] width 238 height 27
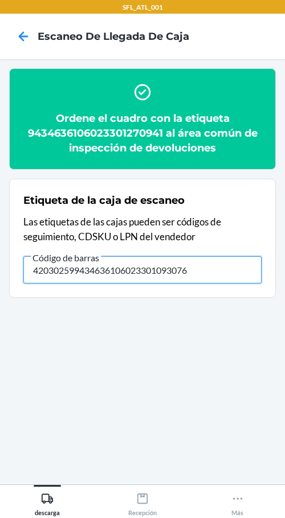
type input "420302599434636106023301093076"
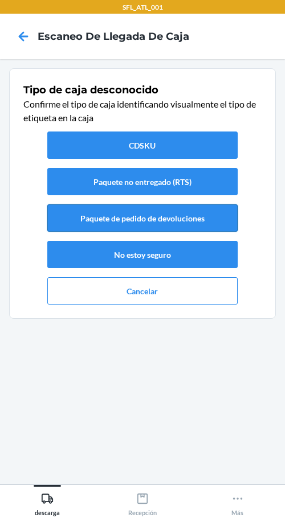
click at [169, 225] on button "Paquete de pedido de devoluciones" at bounding box center [142, 217] width 190 height 27
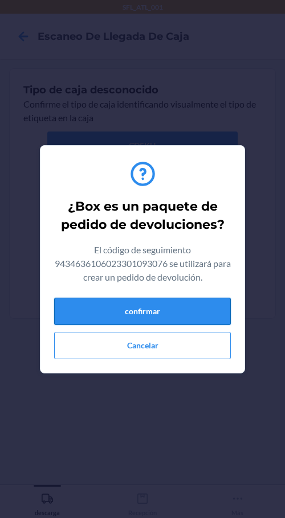
click at [217, 311] on button "confirmar" at bounding box center [142, 311] width 176 height 27
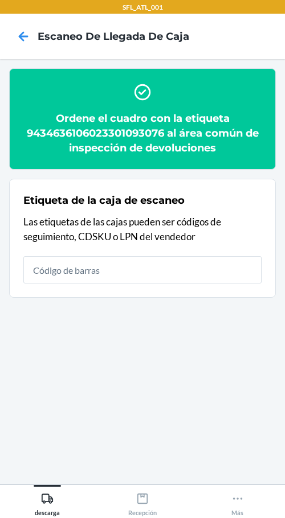
click at [106, 283] on div "Etiqueta de la caja de escaneo Las etiquetas de las cajas pueden ser códigos de…" at bounding box center [142, 237] width 238 height 97
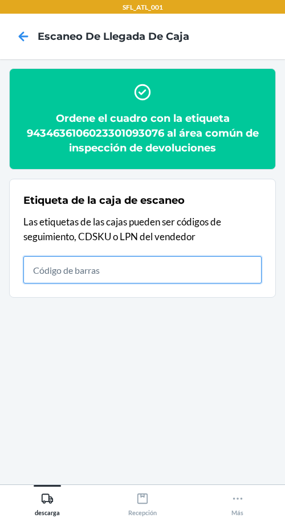
click at [114, 271] on input "text" at bounding box center [142, 269] width 238 height 27
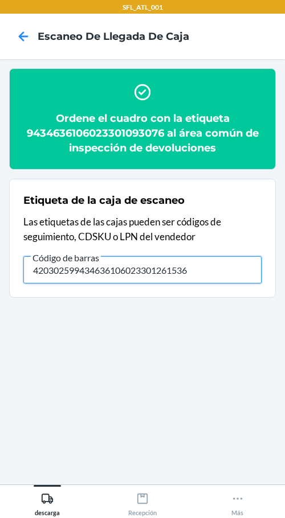
type input "420302599434636106023301261536"
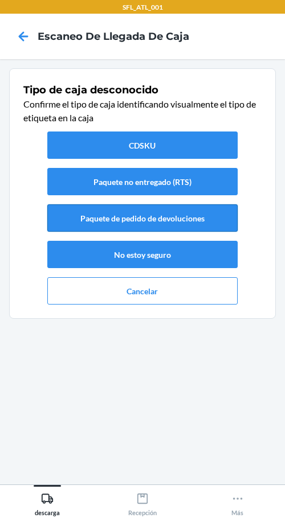
click at [179, 221] on button "Paquete de pedido de devoluciones" at bounding box center [142, 217] width 190 height 27
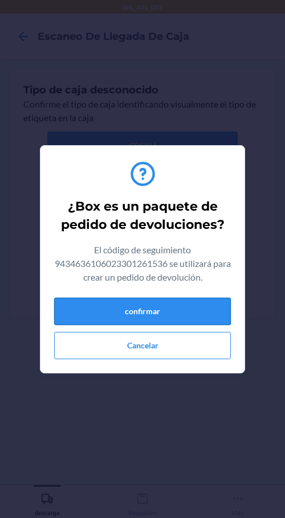
click at [185, 308] on button "confirmar" at bounding box center [142, 311] width 176 height 27
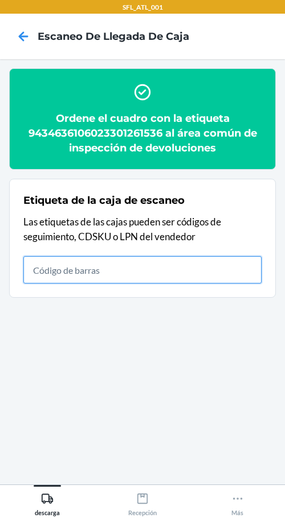
click at [108, 271] on input "text" at bounding box center [142, 269] width 238 height 27
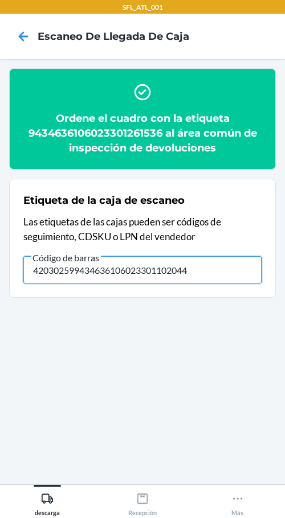
type input "420302599434636106023301102044"
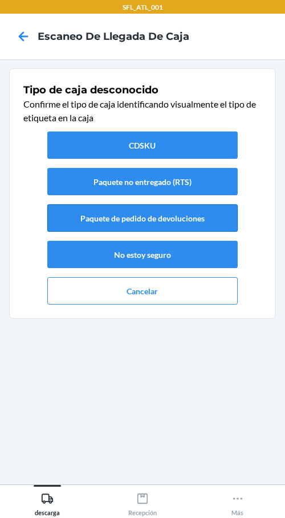
click at [179, 223] on button "Paquete de pedido de devoluciones" at bounding box center [142, 217] width 190 height 27
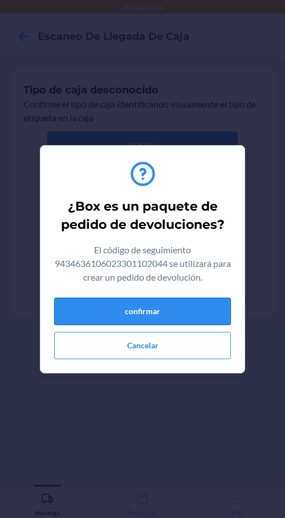
click at [224, 317] on button "confirmar" at bounding box center [142, 311] width 176 height 27
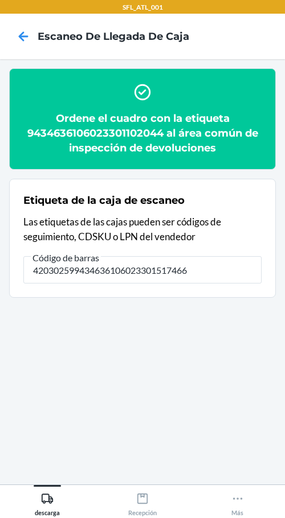
type input "420302599434636106023301517466"
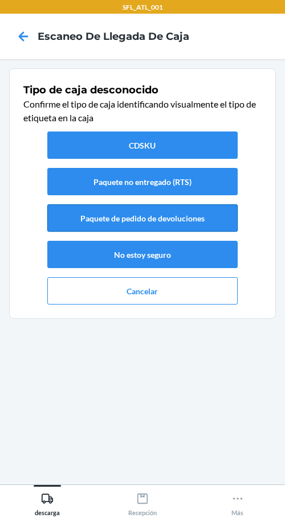
click at [155, 212] on button "Paquete de pedido de devoluciones" at bounding box center [142, 217] width 190 height 27
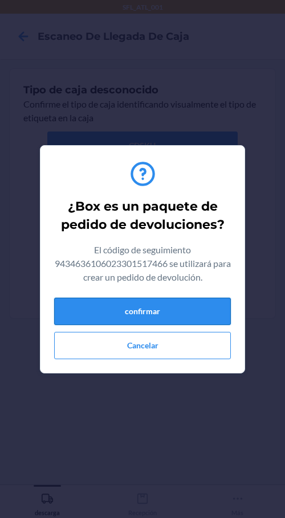
click at [205, 315] on button "confirmar" at bounding box center [142, 311] width 176 height 27
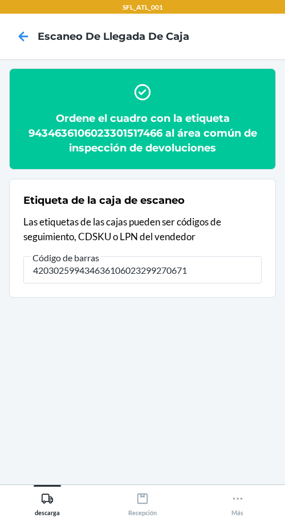
type input "420302599434636106023299270671"
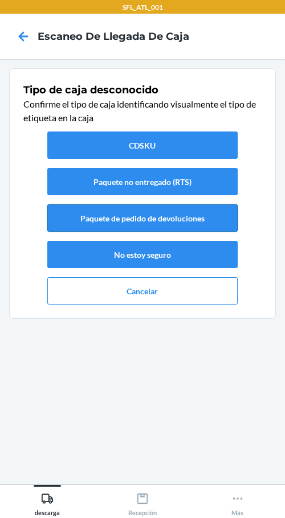
click at [186, 221] on button "Paquete de pedido de devoluciones" at bounding box center [142, 217] width 190 height 27
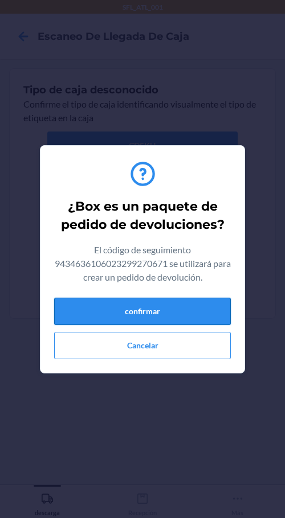
click at [188, 315] on button "confirmar" at bounding box center [142, 311] width 176 height 27
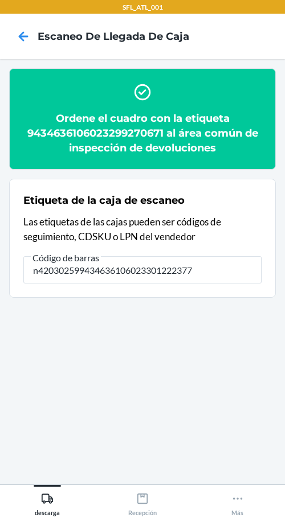
type input "n420302599434636106023301222377"
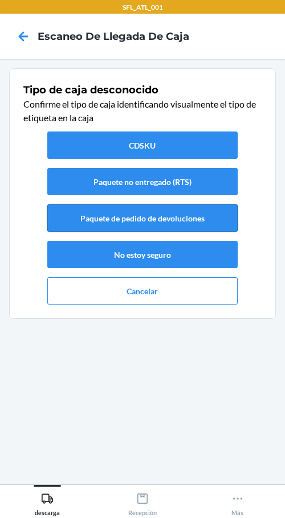
click at [217, 211] on button "Paquete de pedido de devoluciones" at bounding box center [142, 217] width 190 height 27
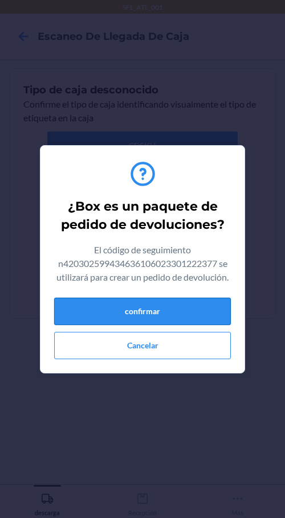
click at [218, 321] on button "confirmar" at bounding box center [142, 311] width 176 height 27
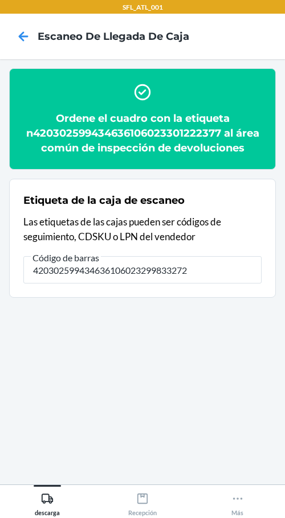
type input "420302599434636106023299833272"
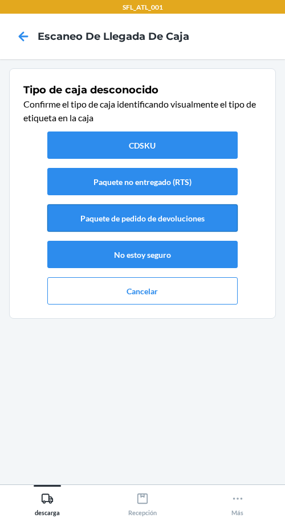
drag, startPoint x: 278, startPoint y: 300, endPoint x: 221, endPoint y: 219, distance: 99.3
click at [221, 219] on button "Paquete de pedido de devoluciones" at bounding box center [142, 217] width 190 height 27
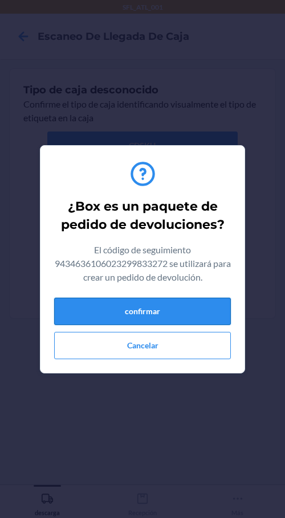
click at [209, 310] on button "confirmar" at bounding box center [142, 311] width 176 height 27
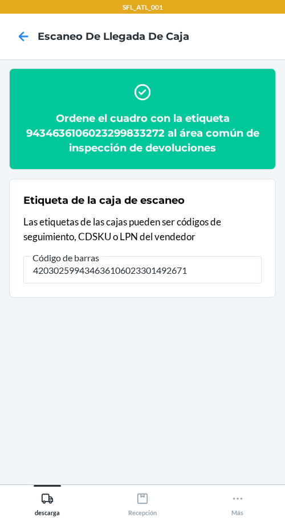
type input "420302599434636106023301492671"
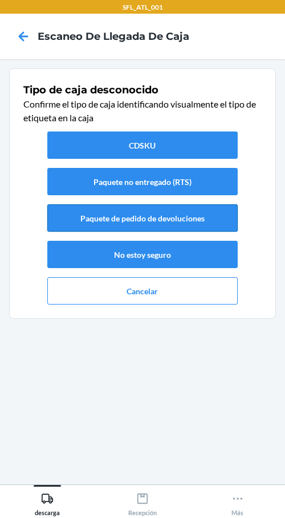
click at [235, 223] on button "Paquete de pedido de devoluciones" at bounding box center [142, 217] width 190 height 27
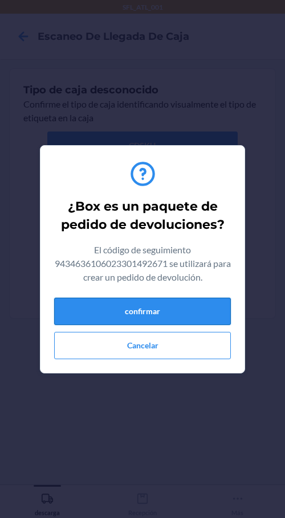
click at [228, 315] on button "confirmar" at bounding box center [142, 311] width 176 height 27
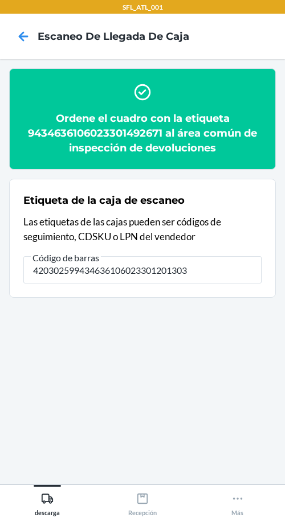
type input "420302599434636106023301201303"
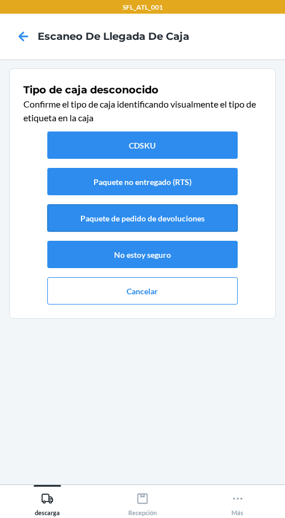
click at [216, 223] on button "Paquete de pedido de devoluciones" at bounding box center [142, 217] width 190 height 27
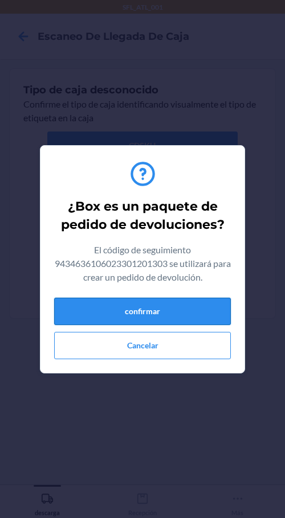
click at [155, 310] on button "confirmar" at bounding box center [142, 311] width 176 height 27
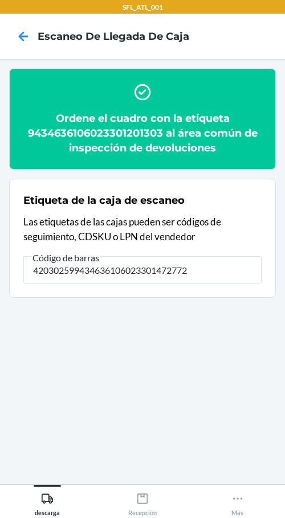
type input "420302599434636106023301472772"
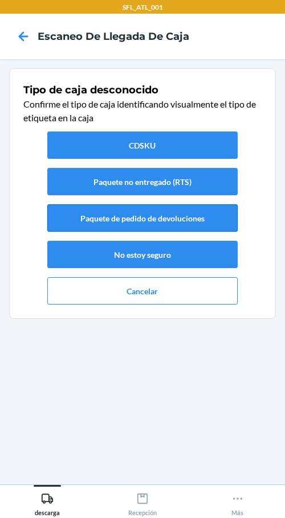
click at [123, 218] on button "Paquete de pedido de devoluciones" at bounding box center [142, 217] width 190 height 27
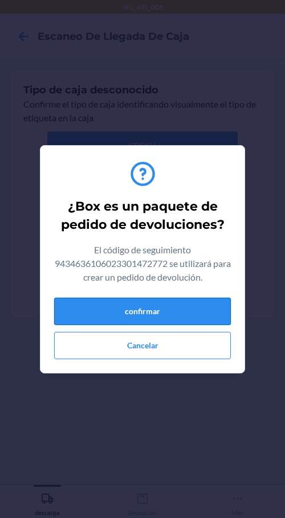
click at [223, 318] on button "confirmar" at bounding box center [142, 311] width 176 height 27
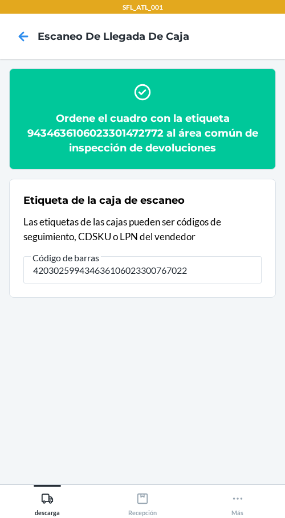
type input "420302599434636106023300767022"
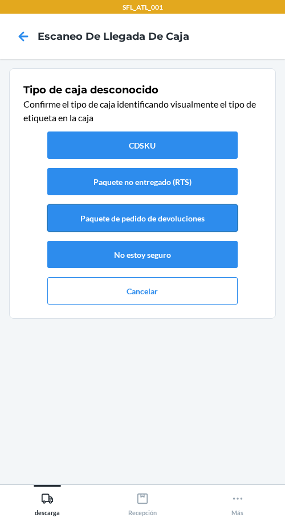
click at [187, 221] on button "Paquete de pedido de devoluciones" at bounding box center [142, 217] width 190 height 27
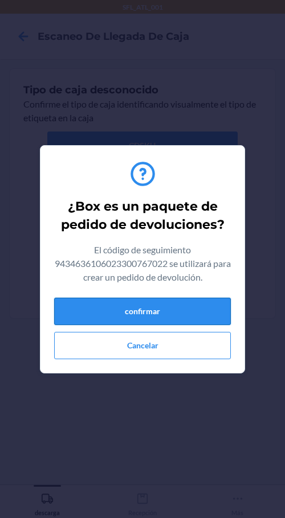
click at [177, 308] on button "confirmar" at bounding box center [142, 311] width 176 height 27
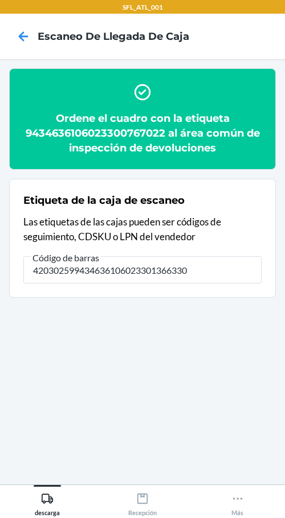
type input "420302599434636106023301366330"
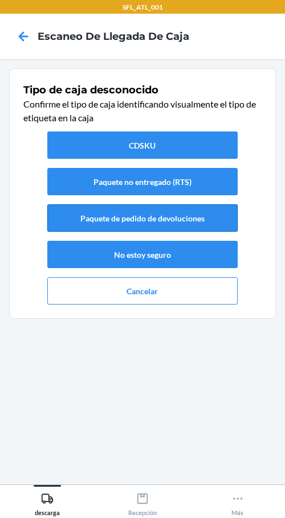
click at [84, 213] on button "Paquete de pedido de devoluciones" at bounding box center [142, 217] width 190 height 27
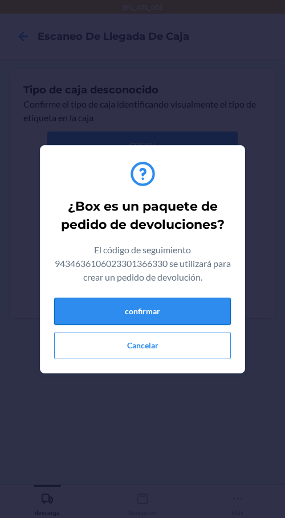
drag, startPoint x: 222, startPoint y: 296, endPoint x: 219, endPoint y: 307, distance: 11.3
click at [221, 304] on div "¿Box es un paquete de pedido de devoluciones? El código de seguimiento 94346361…" at bounding box center [142, 259] width 176 height 209
click at [217, 308] on button "confirmar" at bounding box center [142, 311] width 176 height 27
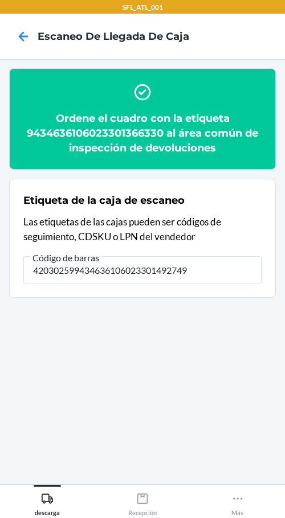
type input "420302599434636106023301492749"
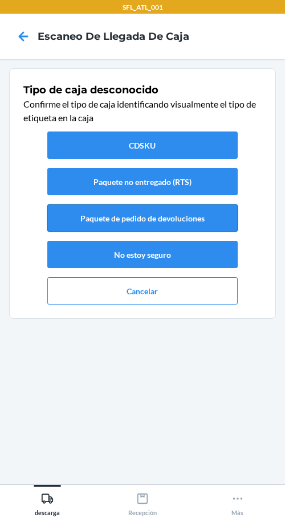
click at [130, 225] on button "Paquete de pedido de devoluciones" at bounding box center [142, 217] width 190 height 27
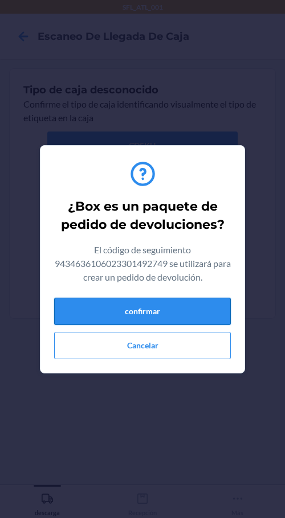
click at [179, 311] on button "confirmar" at bounding box center [142, 311] width 176 height 27
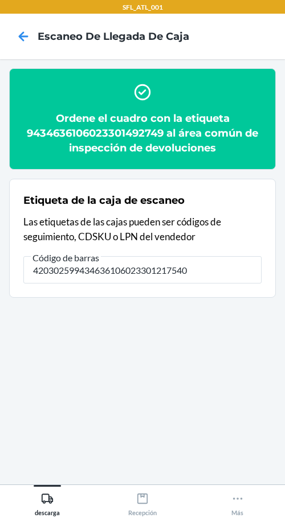
type input "420302599434636106023301217540"
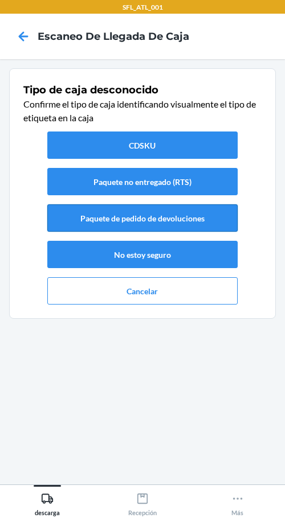
click at [197, 228] on button "Paquete de pedido de devoluciones" at bounding box center [142, 217] width 190 height 27
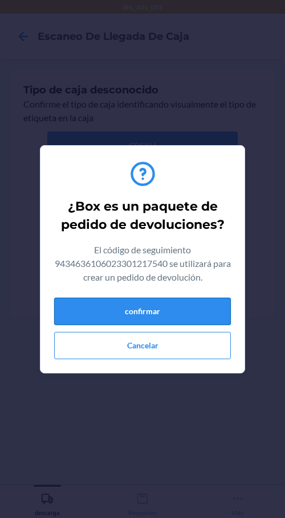
click at [206, 301] on button "confirmar" at bounding box center [142, 311] width 176 height 27
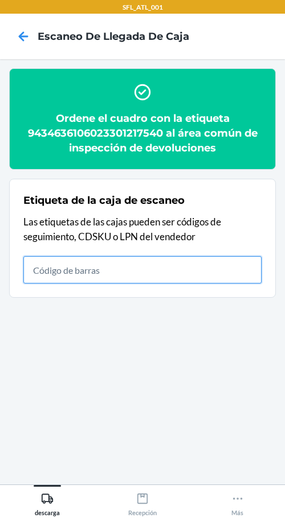
click at [207, 277] on input "text" at bounding box center [142, 269] width 238 height 27
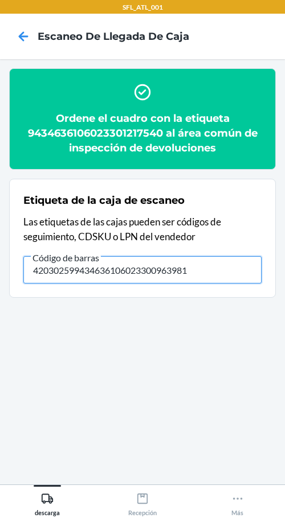
type input "420302599434636106023300963981"
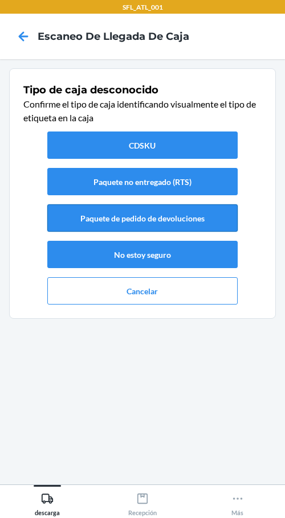
click at [192, 218] on button "Paquete de pedido de devoluciones" at bounding box center [142, 217] width 190 height 27
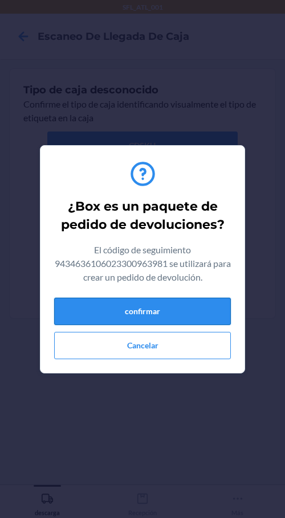
click at [193, 304] on button "confirmar" at bounding box center [142, 311] width 176 height 27
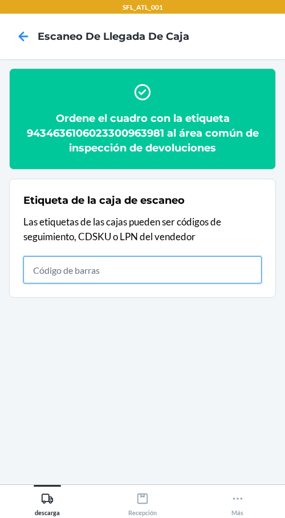
click at [112, 275] on input "text" at bounding box center [142, 269] width 238 height 27
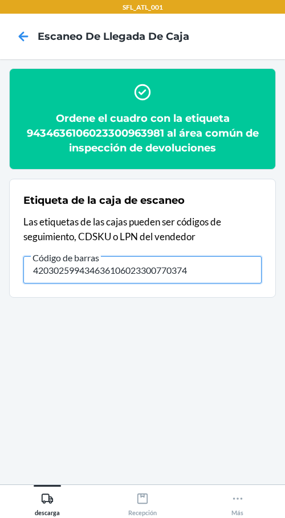
type input "420302599434636106023300770374"
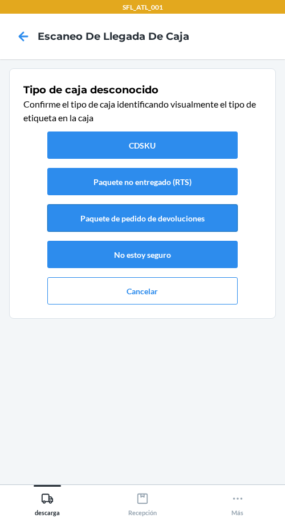
click at [166, 220] on button "Paquete de pedido de devoluciones" at bounding box center [142, 217] width 190 height 27
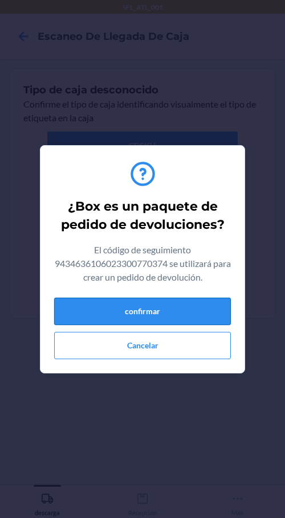
click at [190, 302] on button "confirmar" at bounding box center [142, 311] width 176 height 27
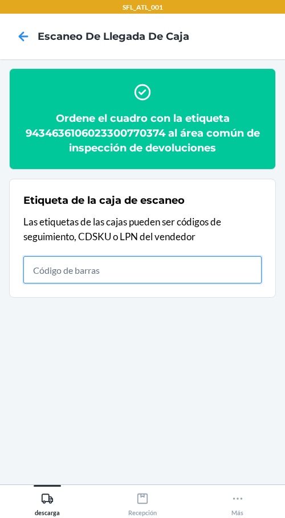
click at [149, 273] on input "text" at bounding box center [142, 269] width 238 height 27
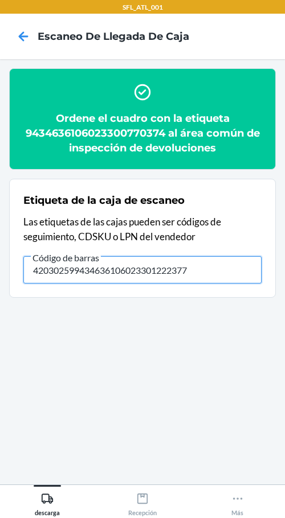
type input "420302599434636106023301222377"
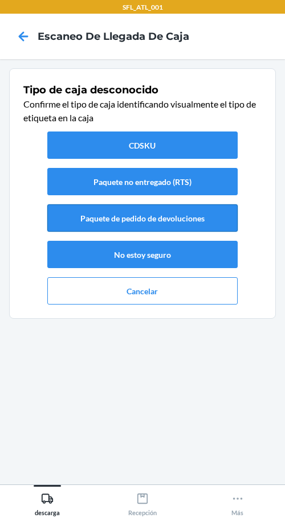
click at [183, 220] on button "Paquete de pedido de devoluciones" at bounding box center [142, 217] width 190 height 27
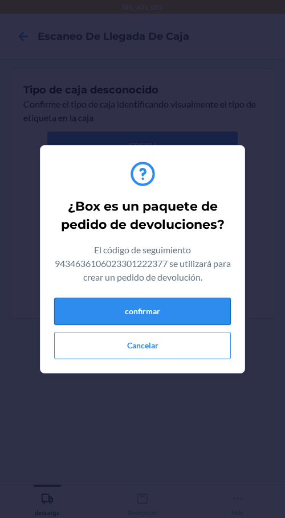
click at [200, 320] on button "confirmar" at bounding box center [142, 311] width 176 height 27
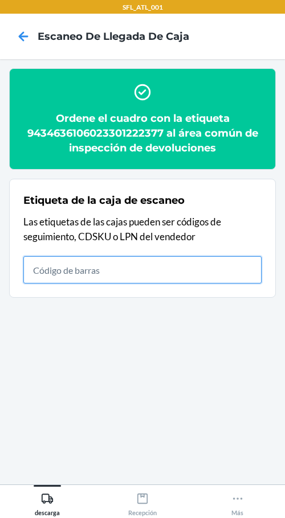
click at [118, 282] on input "text" at bounding box center [142, 269] width 238 height 27
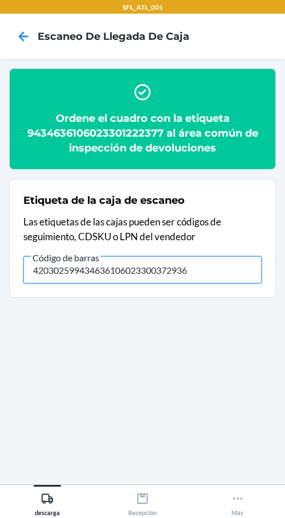
type input "420302599434636106023300372936"
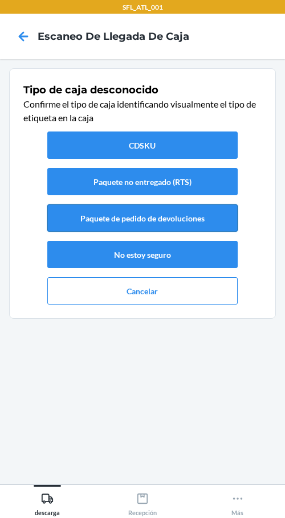
click at [222, 214] on button "Paquete de pedido de devoluciones" at bounding box center [142, 217] width 190 height 27
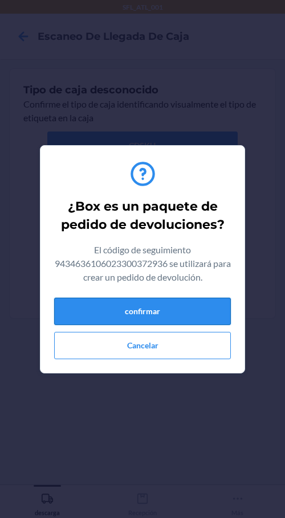
click at [182, 299] on button "confirmar" at bounding box center [142, 311] width 176 height 27
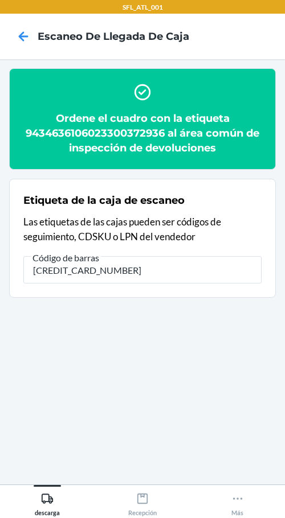
type input "[CREDIT_CARD_NUMBER]"
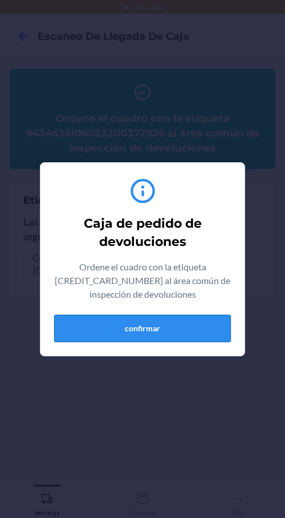
click at [204, 329] on button "confirmar" at bounding box center [142, 328] width 176 height 27
